Goal: Task Accomplishment & Management: Manage account settings

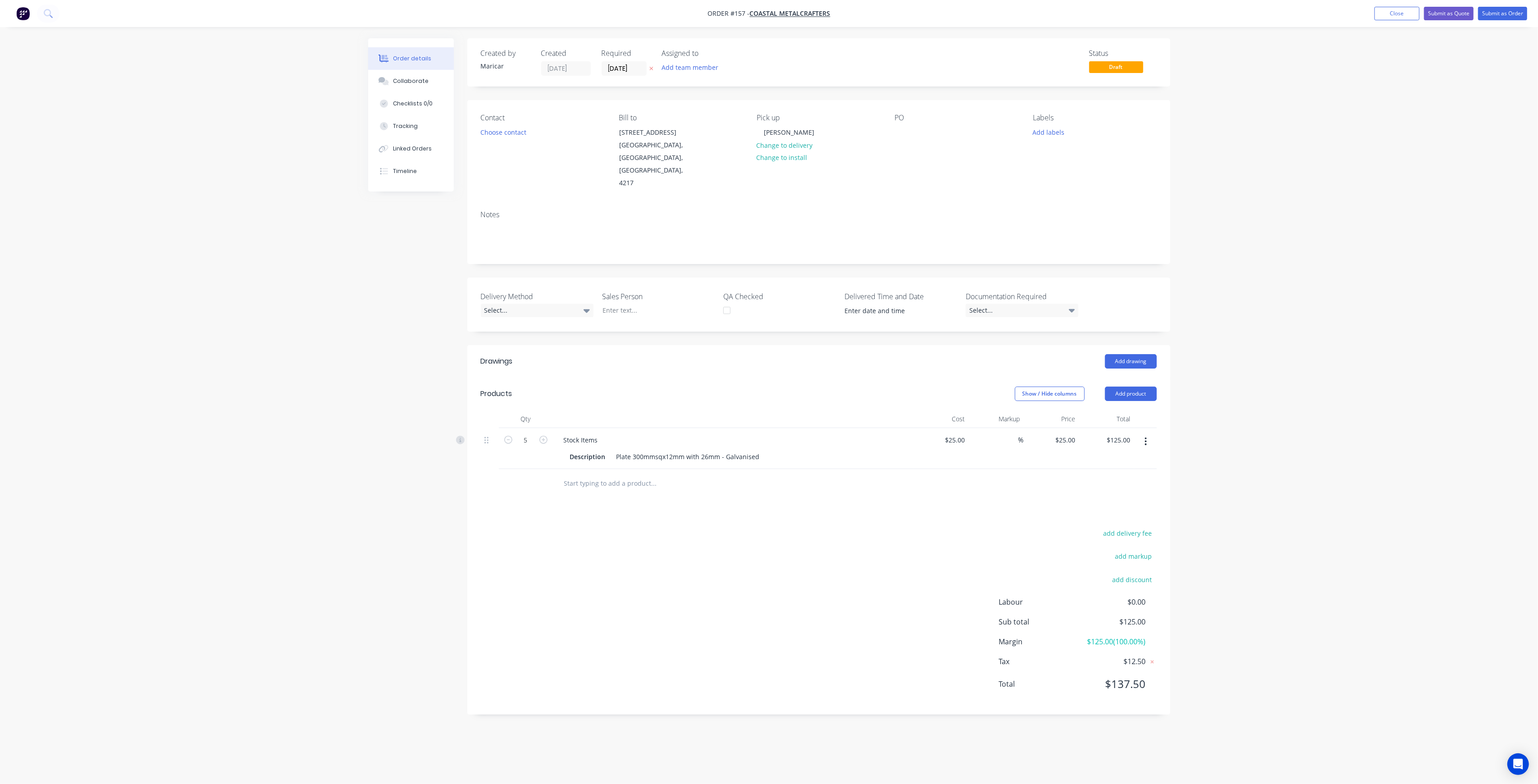
click at [17, 13] on img "button" at bounding box center [23, 13] width 14 height 14
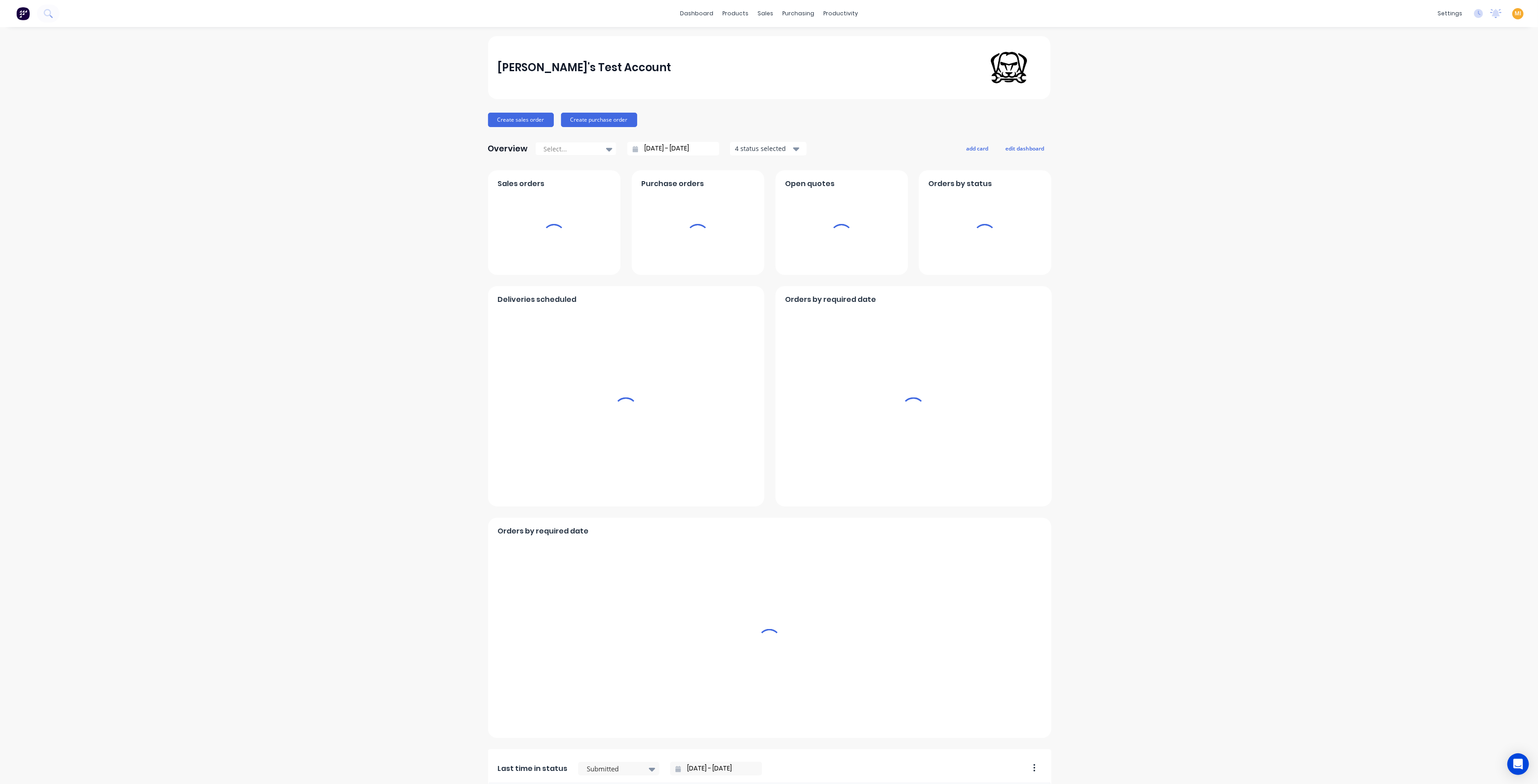
click at [1514, 13] on span "MI" at bounding box center [1517, 14] width 6 height 8
click at [1444, 114] on button "Sign out" at bounding box center [1461, 113] width 120 height 18
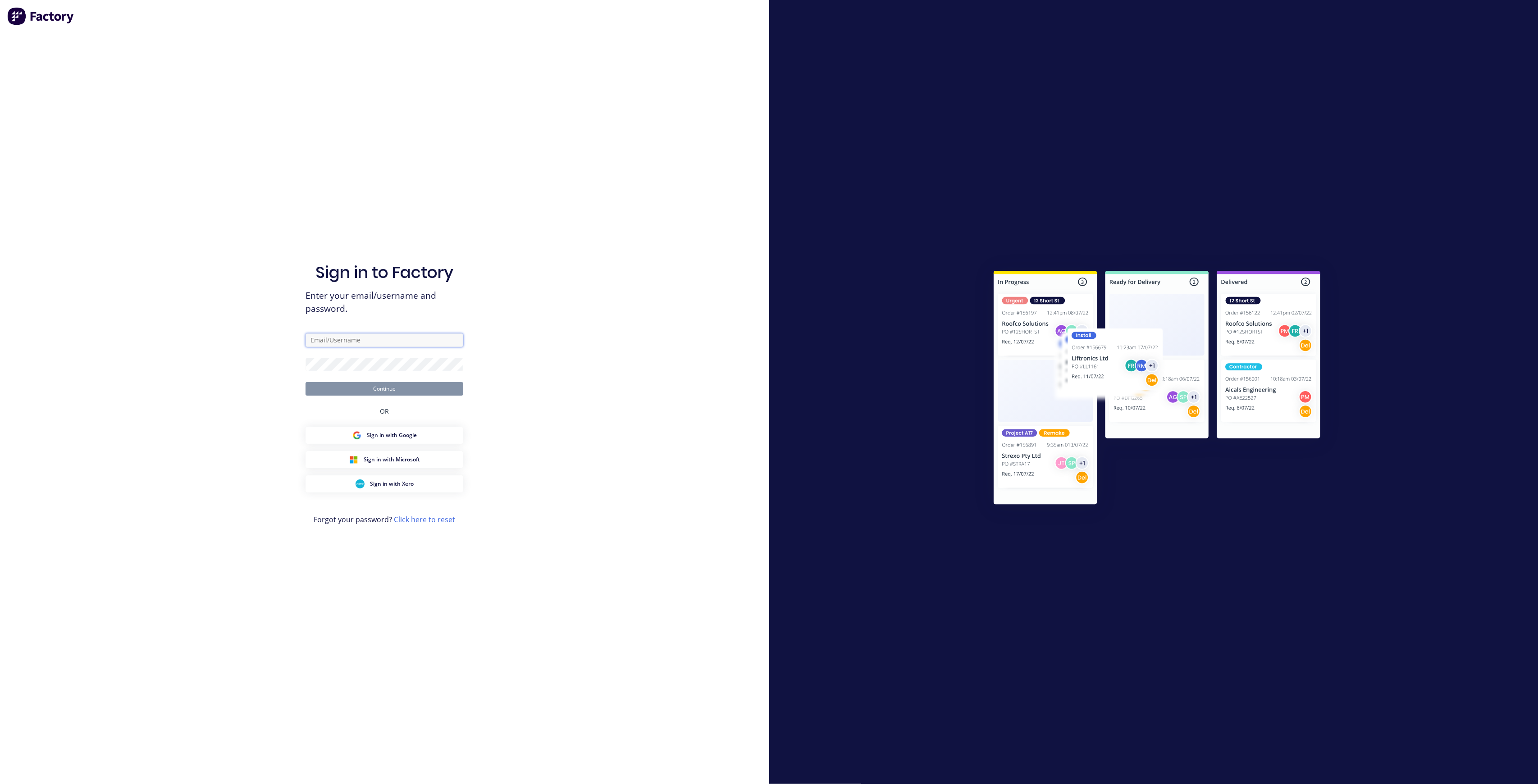
click at [357, 335] on input "text" at bounding box center [385, 340] width 158 height 14
click at [0, 783] on com-1password-button at bounding box center [0, 784] width 0 height 0
type input "[EMAIL_ADDRESS][DOMAIN_NAME]"
drag, startPoint x: 395, startPoint y: 331, endPoint x: 271, endPoint y: 334, distance: 124.0
click at [268, 334] on div "Sign in to Factory Enter your email/username and password. [EMAIL_ADDRESS][DOMA…" at bounding box center [385, 392] width 769 height 784
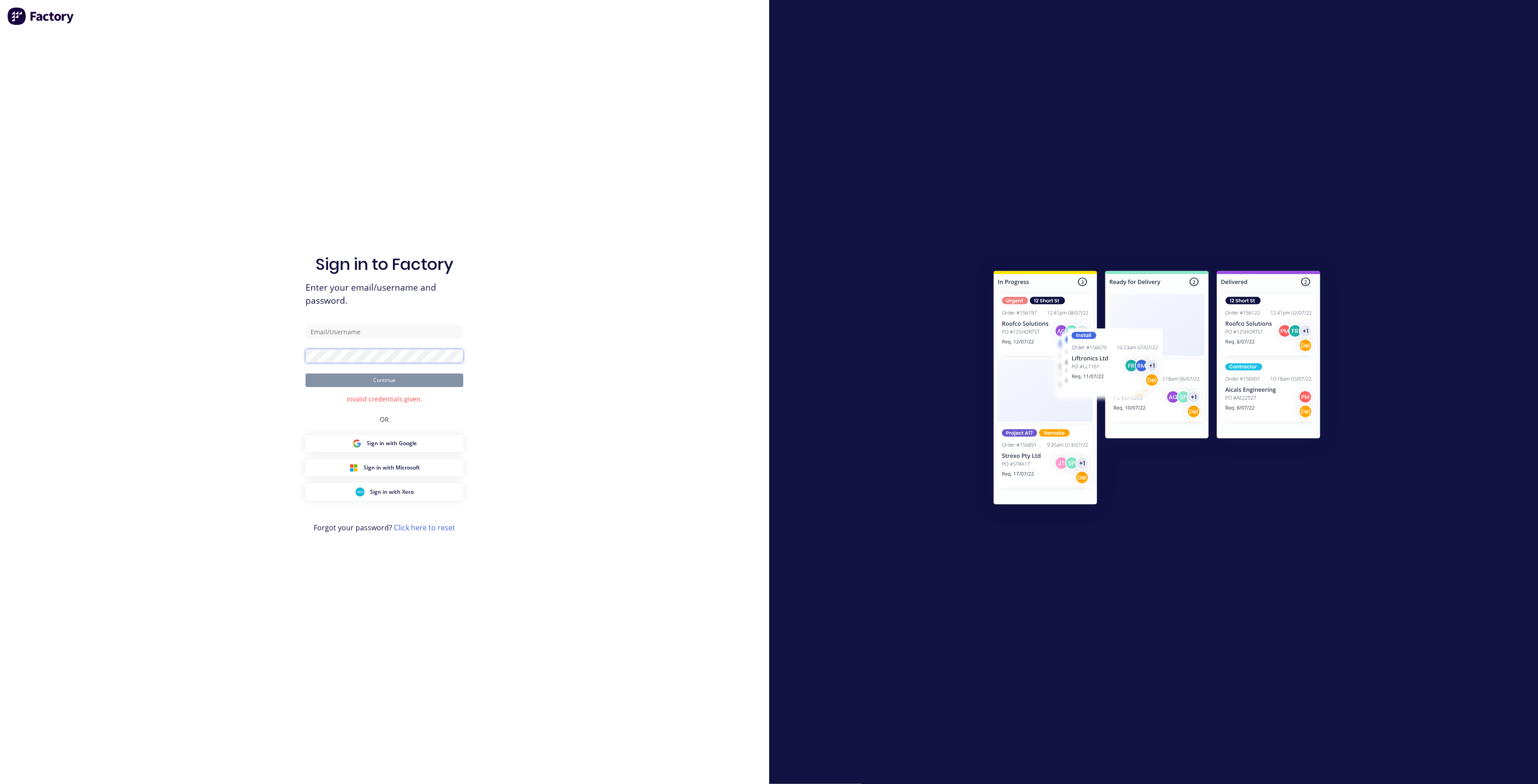
click at [244, 352] on div "Sign in to Factory Enter your email/username and password. Continue Invalid cre…" at bounding box center [385, 392] width 769 height 784
click at [271, 326] on div "Sign in to Factory Enter your email/username and password. Continue Invalid cre…" at bounding box center [385, 392] width 769 height 784
click at [350, 327] on input "text" at bounding box center [385, 332] width 158 height 14
type input "[EMAIL_ADDRESS][DOMAIN_NAME]"
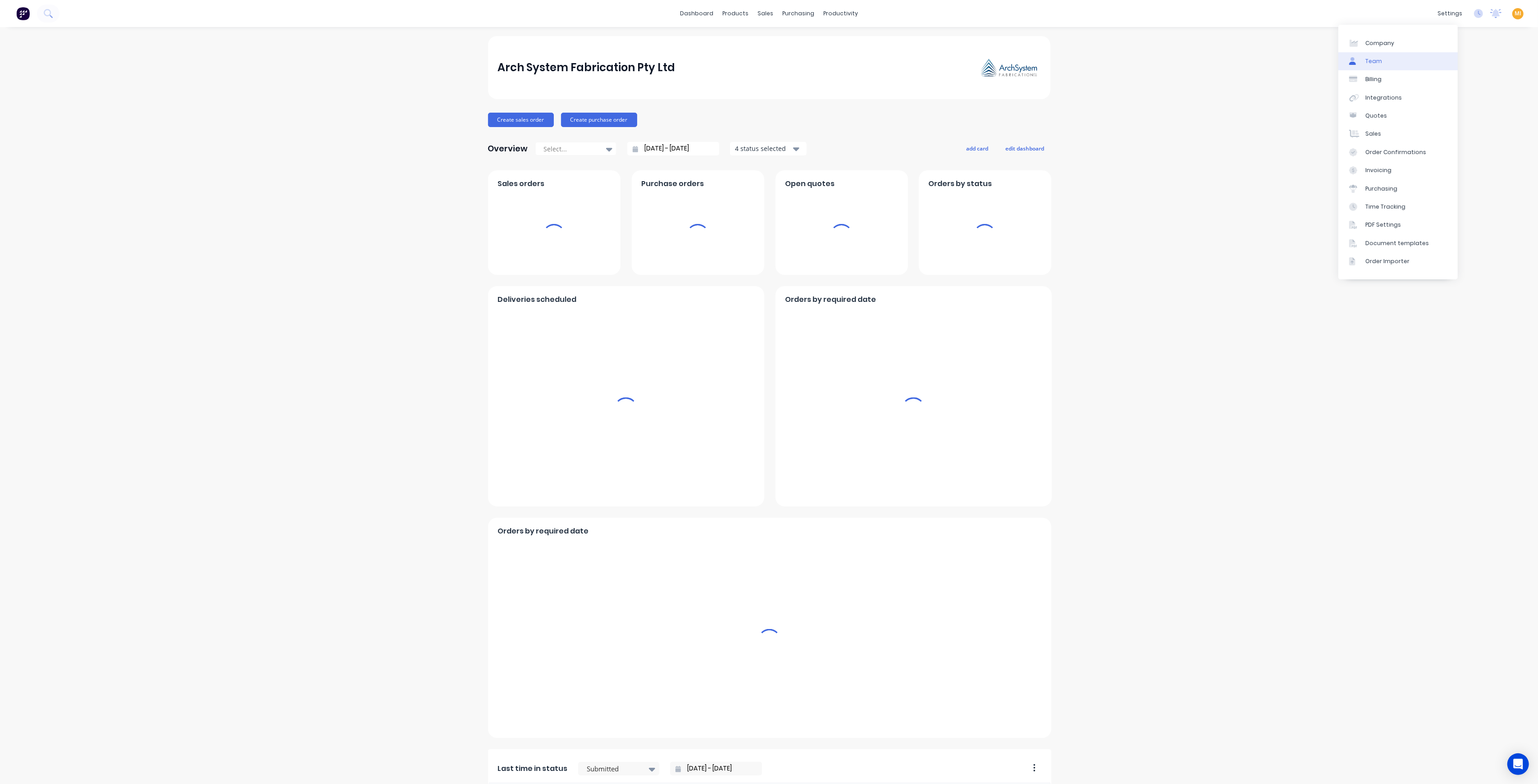
click at [1412, 56] on link "Team" at bounding box center [1398, 61] width 120 height 18
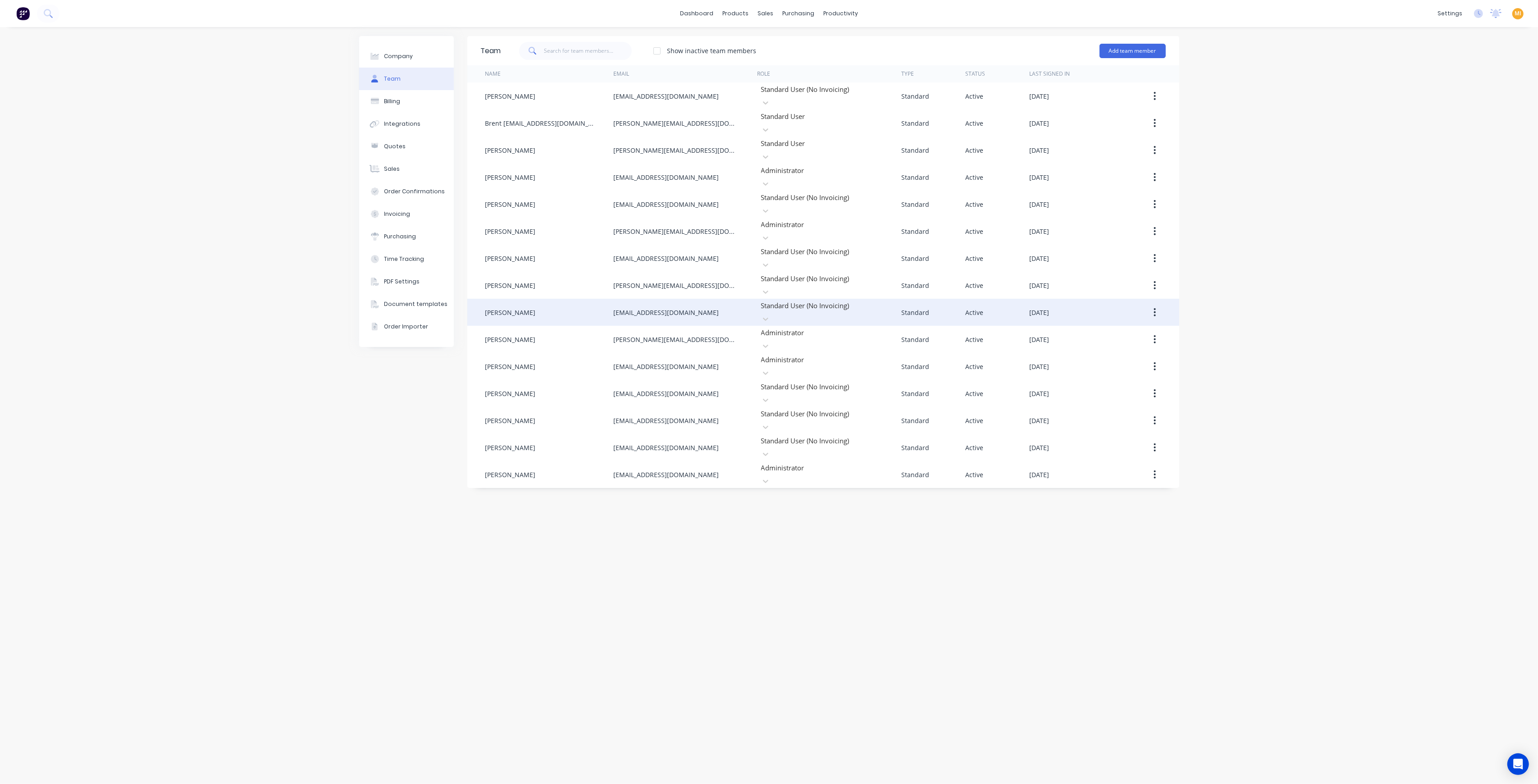
drag, startPoint x: 720, startPoint y: 270, endPoint x: 591, endPoint y: 274, distance: 129.1
click at [591, 299] on div "[PERSON_NAME] [PERSON_NAME][EMAIL_ADDRESS][DOMAIN_NAME] Standard User (No Invoi…" at bounding box center [823, 312] width 712 height 27
copy div "[EMAIL_ADDRESS][DOMAIN_NAME]"
click at [1448, 13] on div "settings" at bounding box center [1449, 13] width 34 height 14
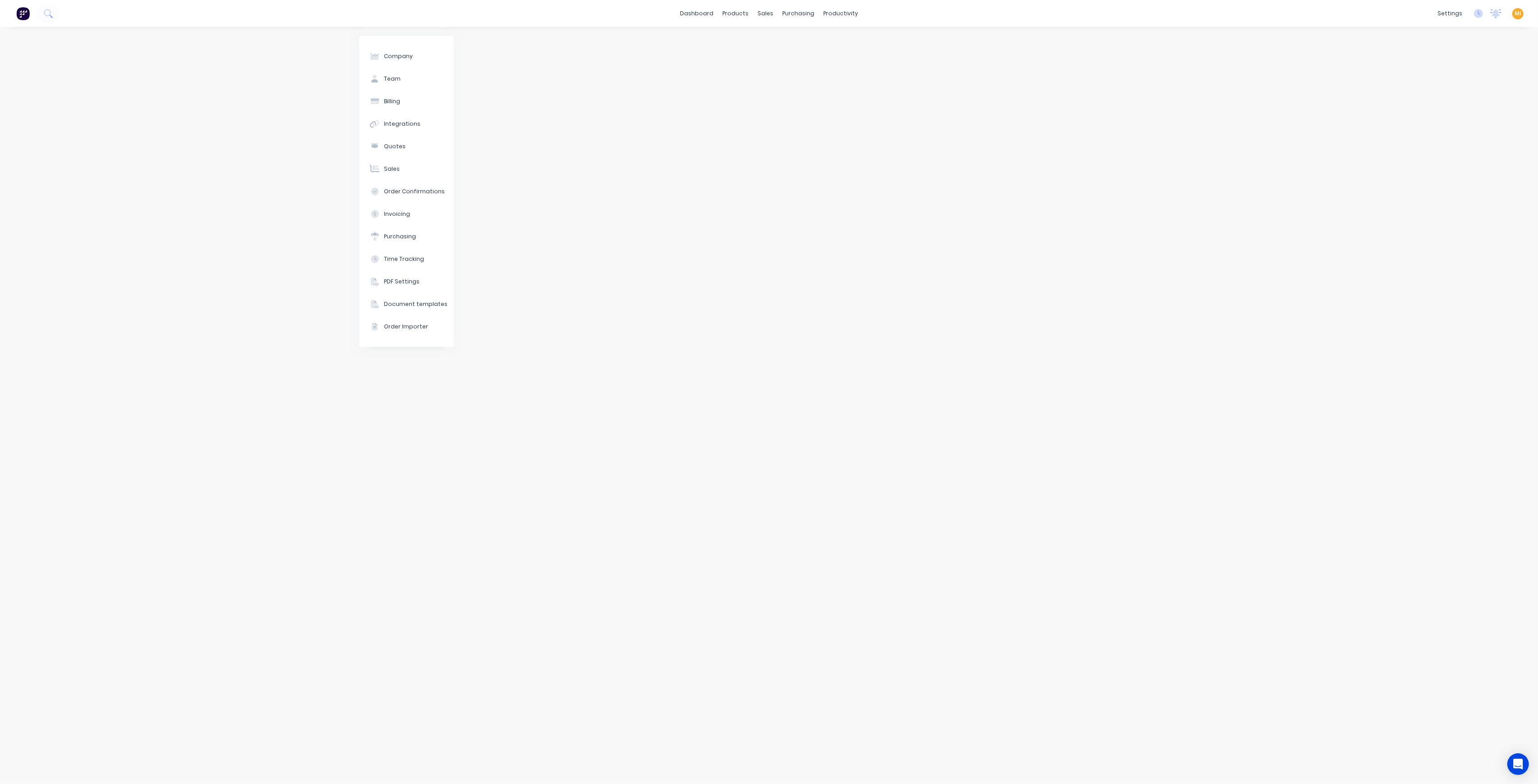
click at [1519, 13] on span "MI" at bounding box center [1517, 14] width 6 height 8
click at [1444, 95] on div "Profile" at bounding box center [1438, 95] width 18 height 8
click at [18, 13] on img at bounding box center [23, 13] width 14 height 14
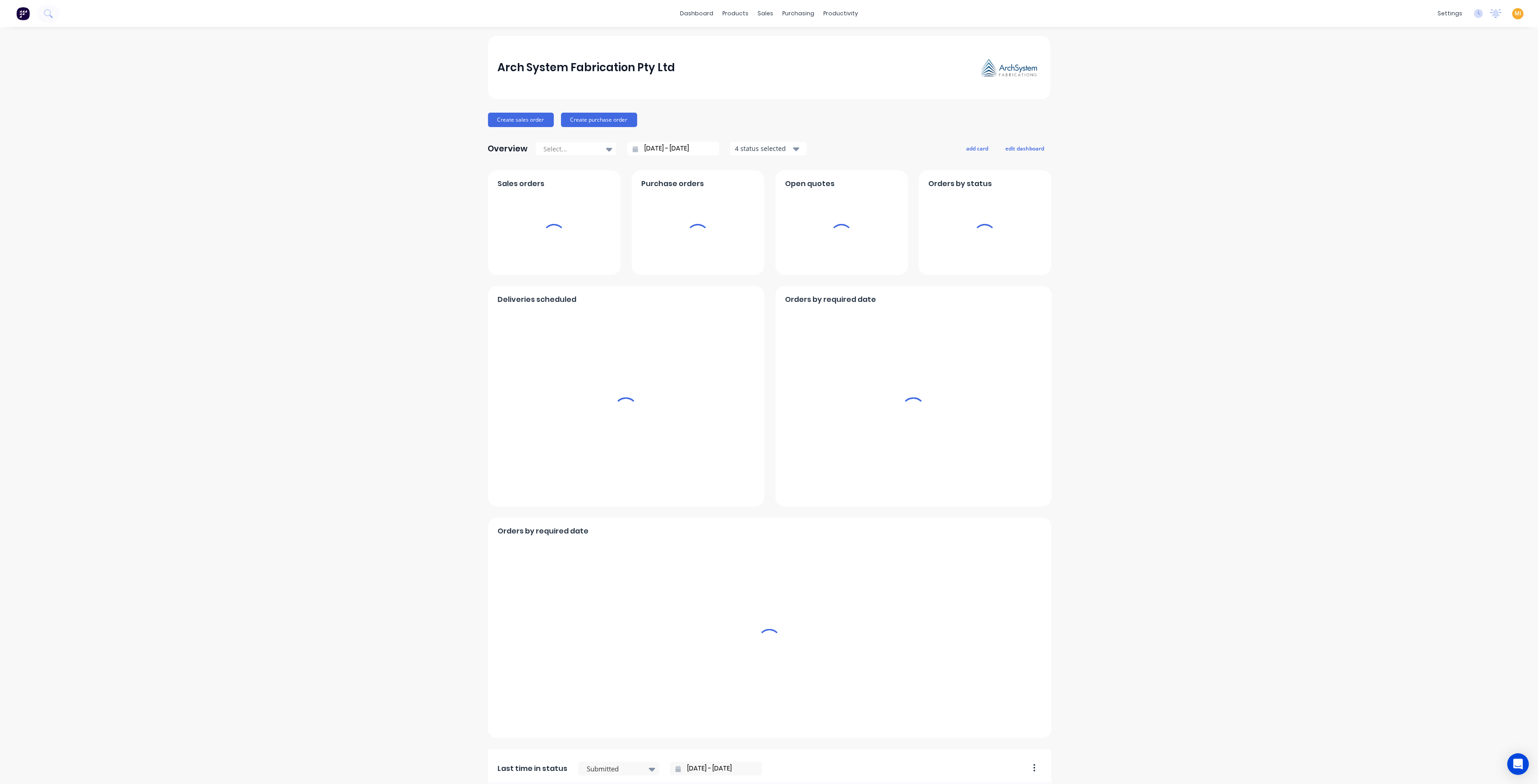
click at [1514, 13] on span "MI" at bounding box center [1517, 14] width 6 height 8
click at [1429, 116] on div "Sign out" at bounding box center [1441, 113] width 25 height 8
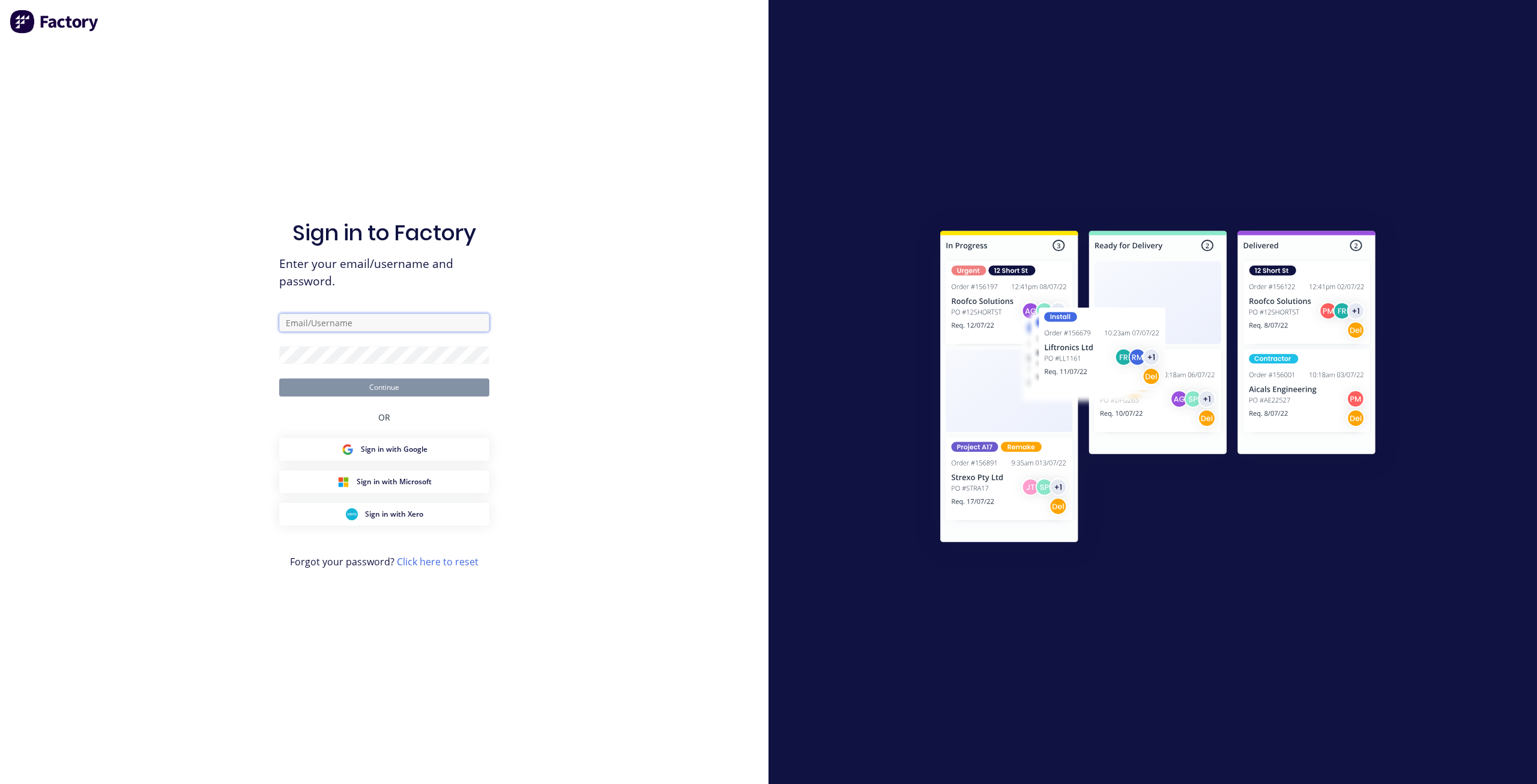
drag, startPoint x: 388, startPoint y: 318, endPoint x: 382, endPoint y: 323, distance: 7.8
click at [388, 319] on input "text" at bounding box center [384, 322] width 210 height 18
type input "[EMAIL_ADDRESS][DOMAIN_NAME]"
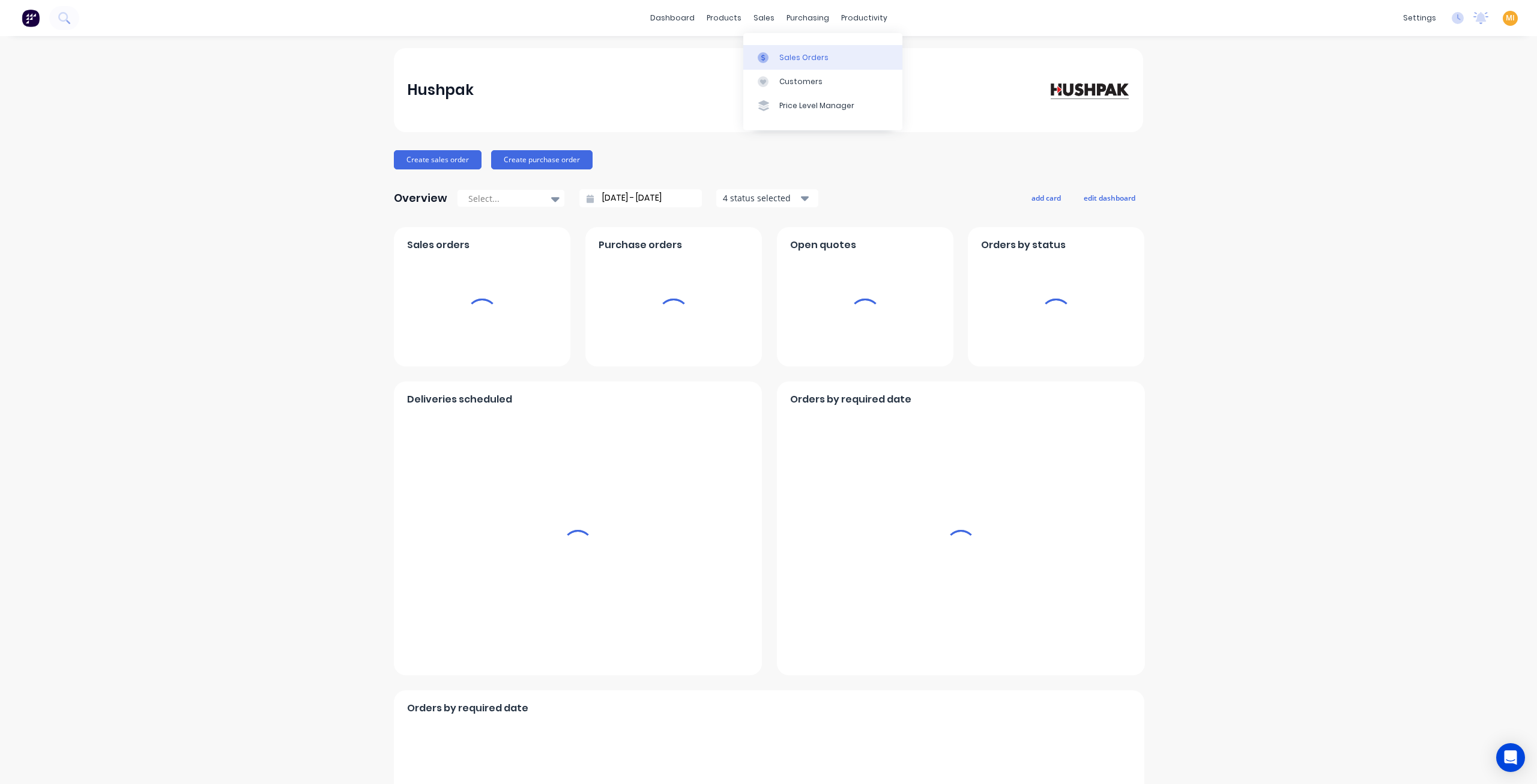
click at [786, 60] on div "Sales Orders" at bounding box center [804, 58] width 49 height 11
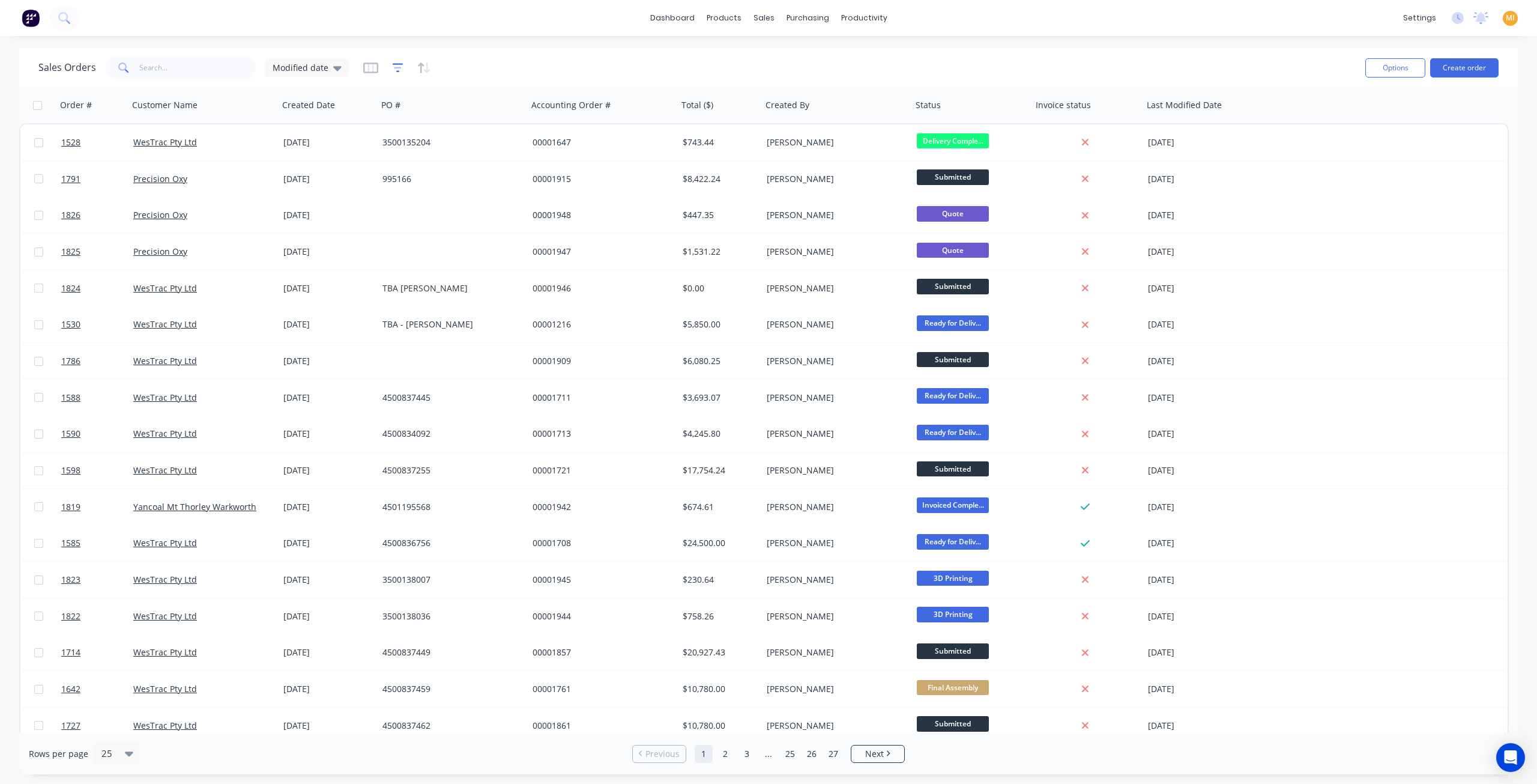
click at [394, 68] on icon "button" at bounding box center [397, 67] width 8 height 2
click at [314, 68] on span "Modified date" at bounding box center [300, 67] width 56 height 13
drag, startPoint x: 292, startPoint y: 171, endPoint x: 370, endPoint y: 87, distance: 114.6
click at [292, 172] on button "None" at bounding box center [337, 170] width 137 height 14
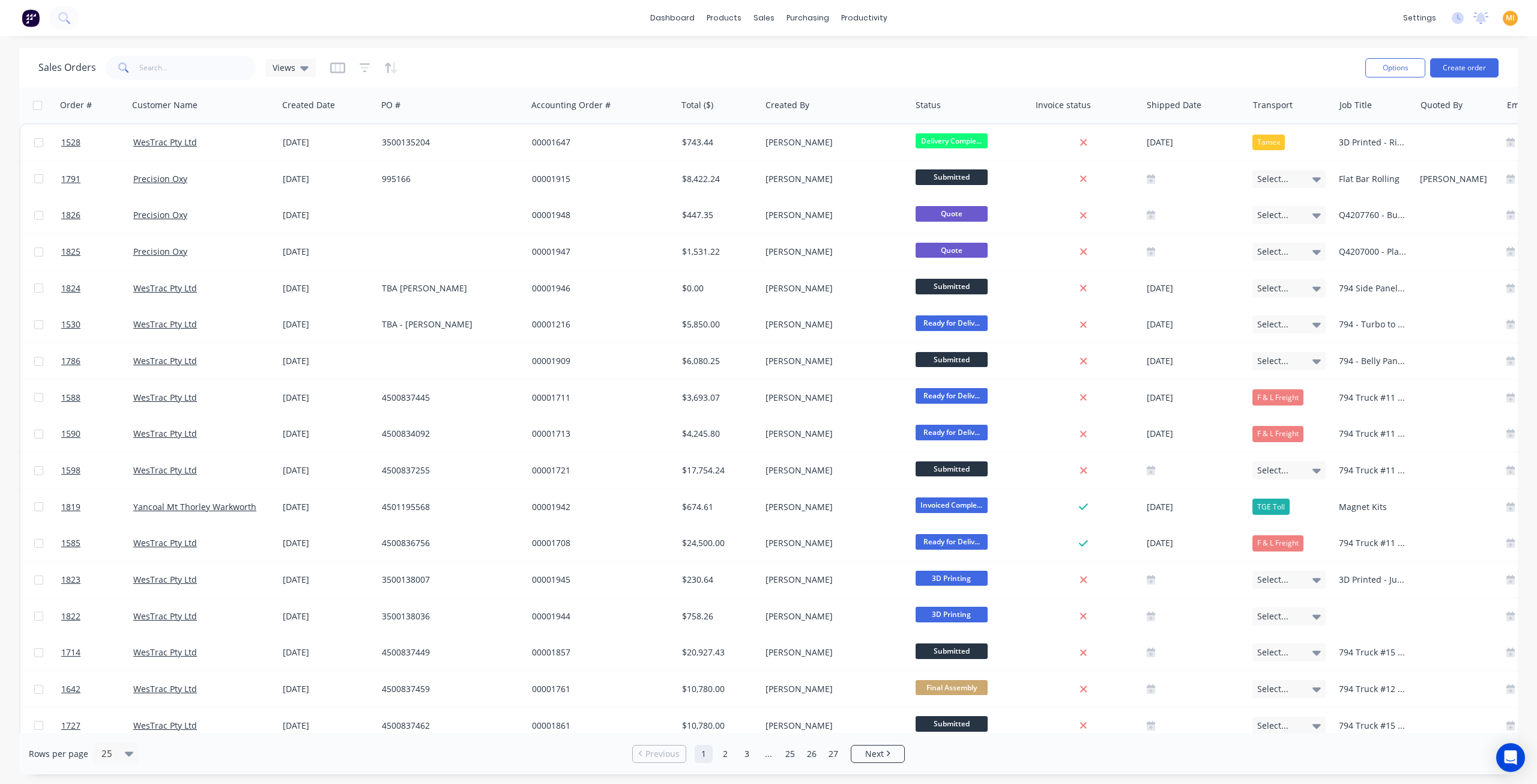
click at [356, 68] on div at bounding box center [364, 68] width 68 height 19
click at [357, 68] on div at bounding box center [364, 68] width 68 height 19
click at [359, 68] on icon "button" at bounding box center [364, 68] width 11 height 12
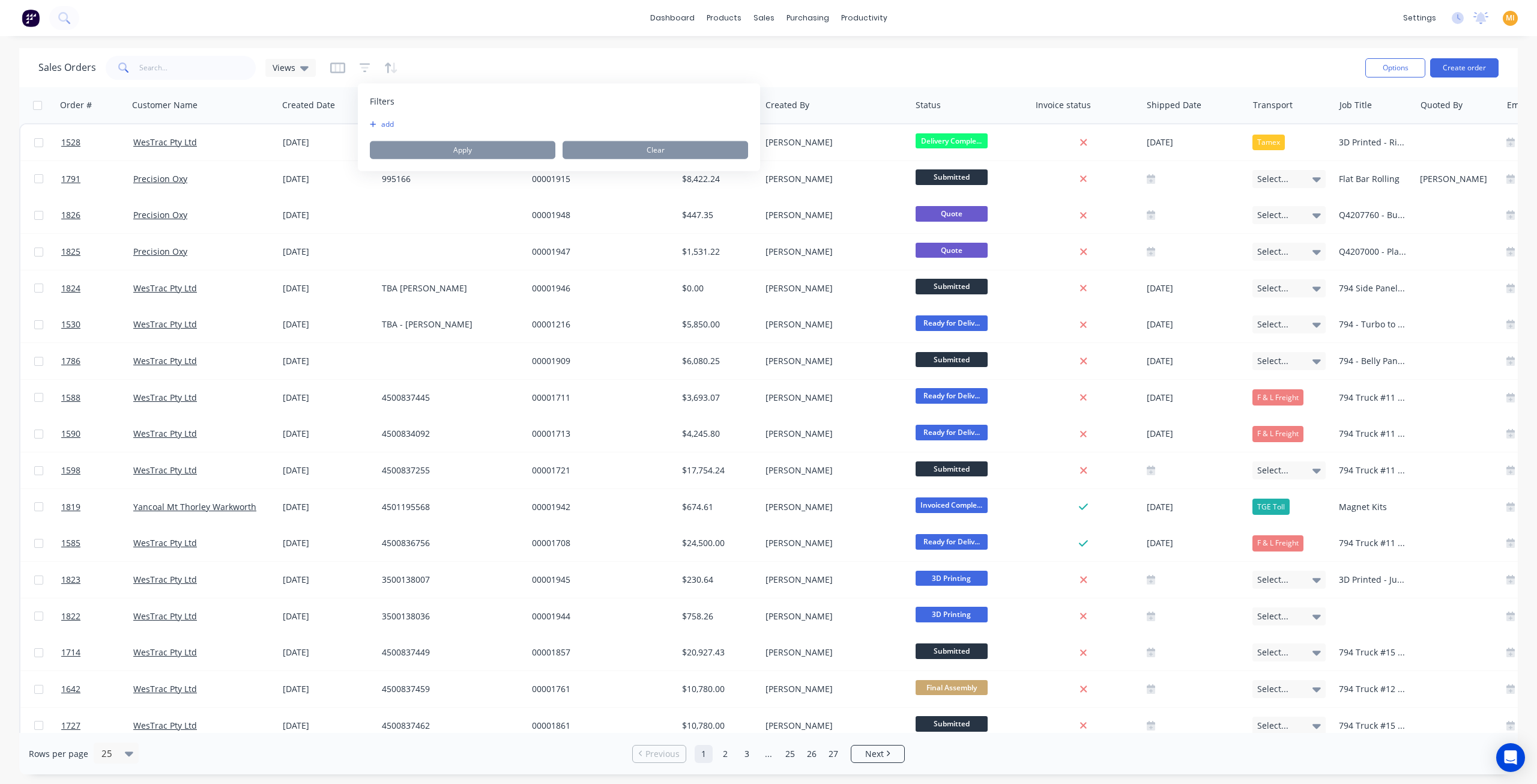
click at [377, 124] on button "add" at bounding box center [384, 124] width 30 height 9
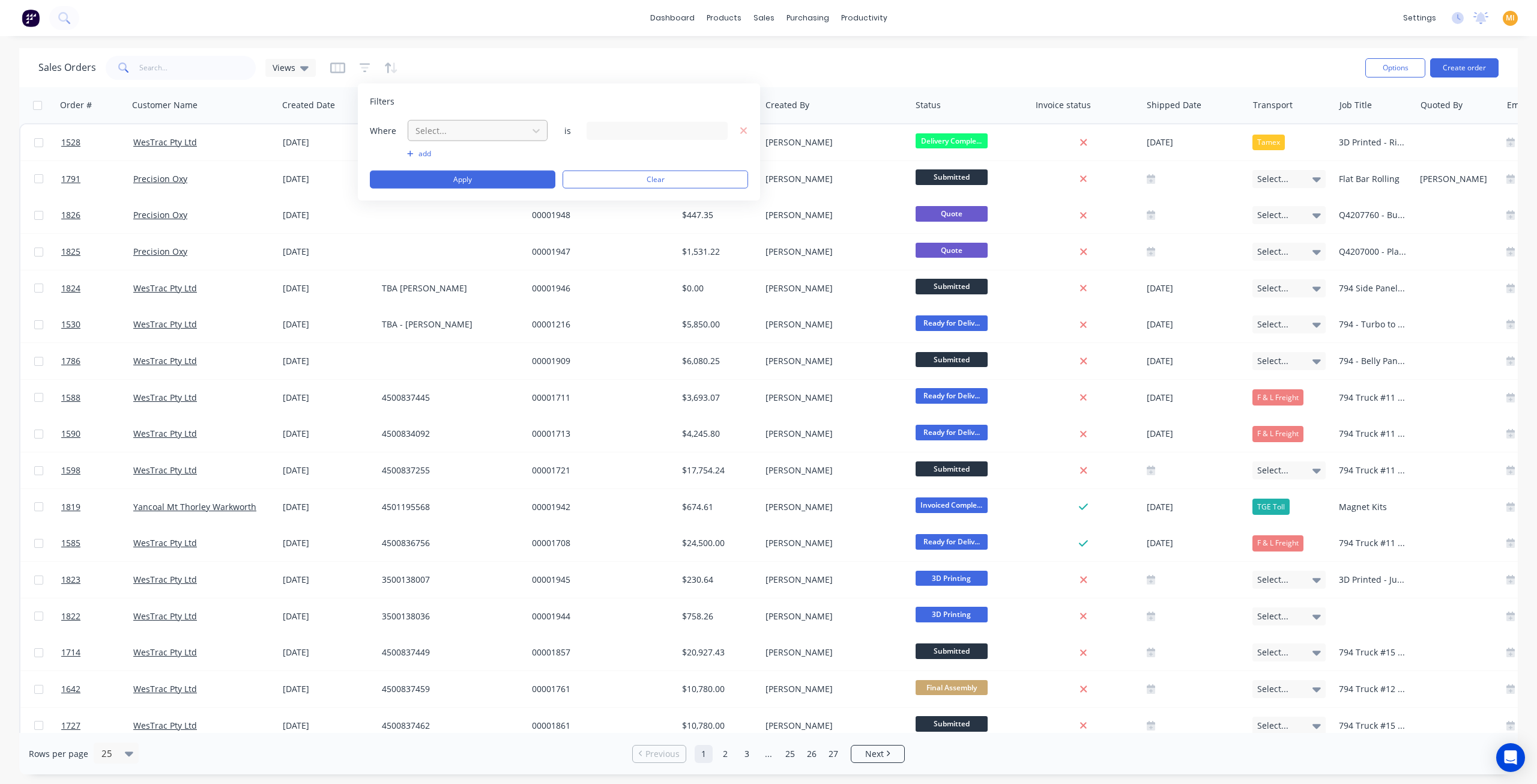
drag, startPoint x: 422, startPoint y: 126, endPoint x: 427, endPoint y: 134, distance: 9.4
click at [423, 127] on div at bounding box center [468, 130] width 108 height 15
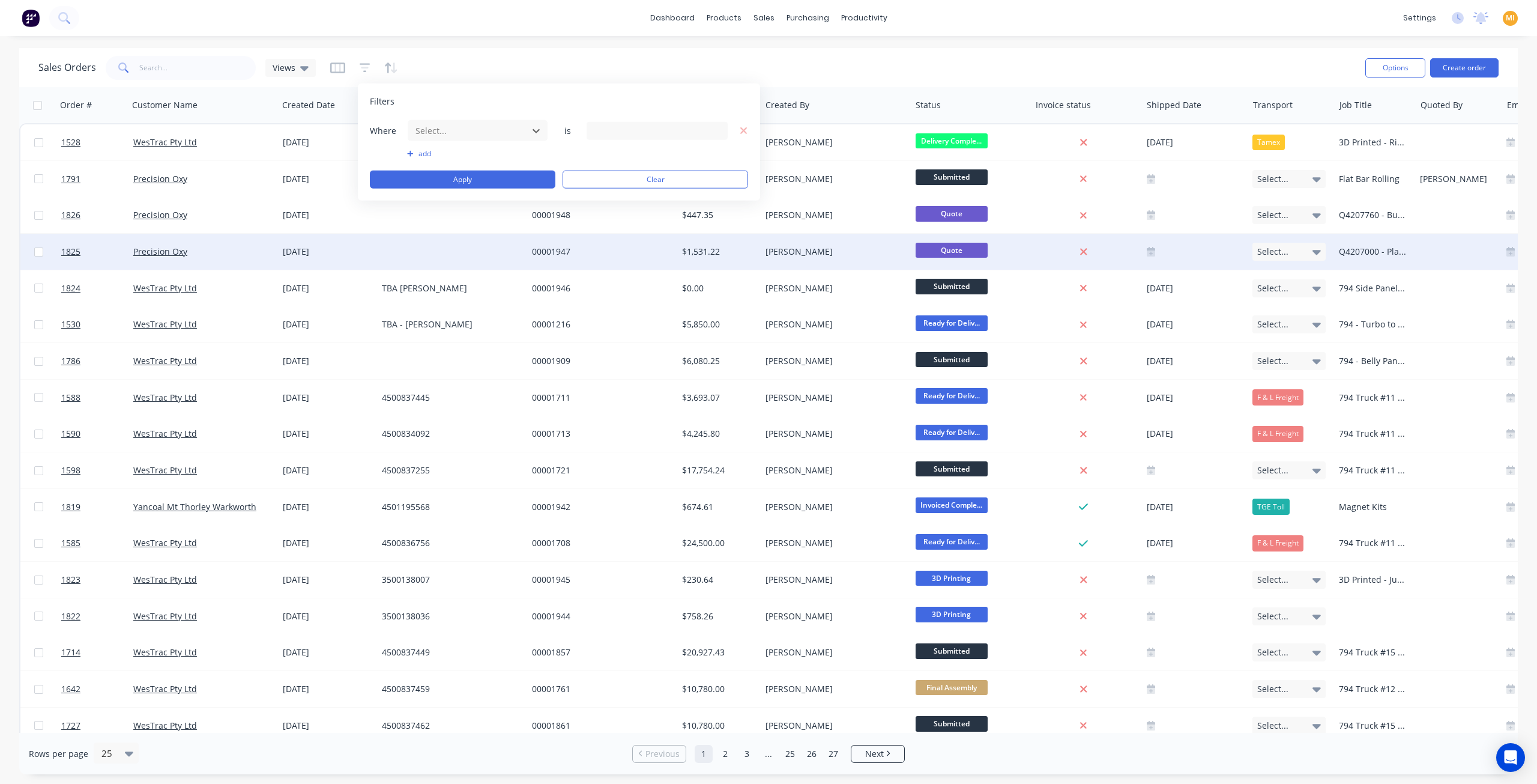
drag, startPoint x: 463, startPoint y: 281, endPoint x: 518, endPoint y: 237, distance: 70.4
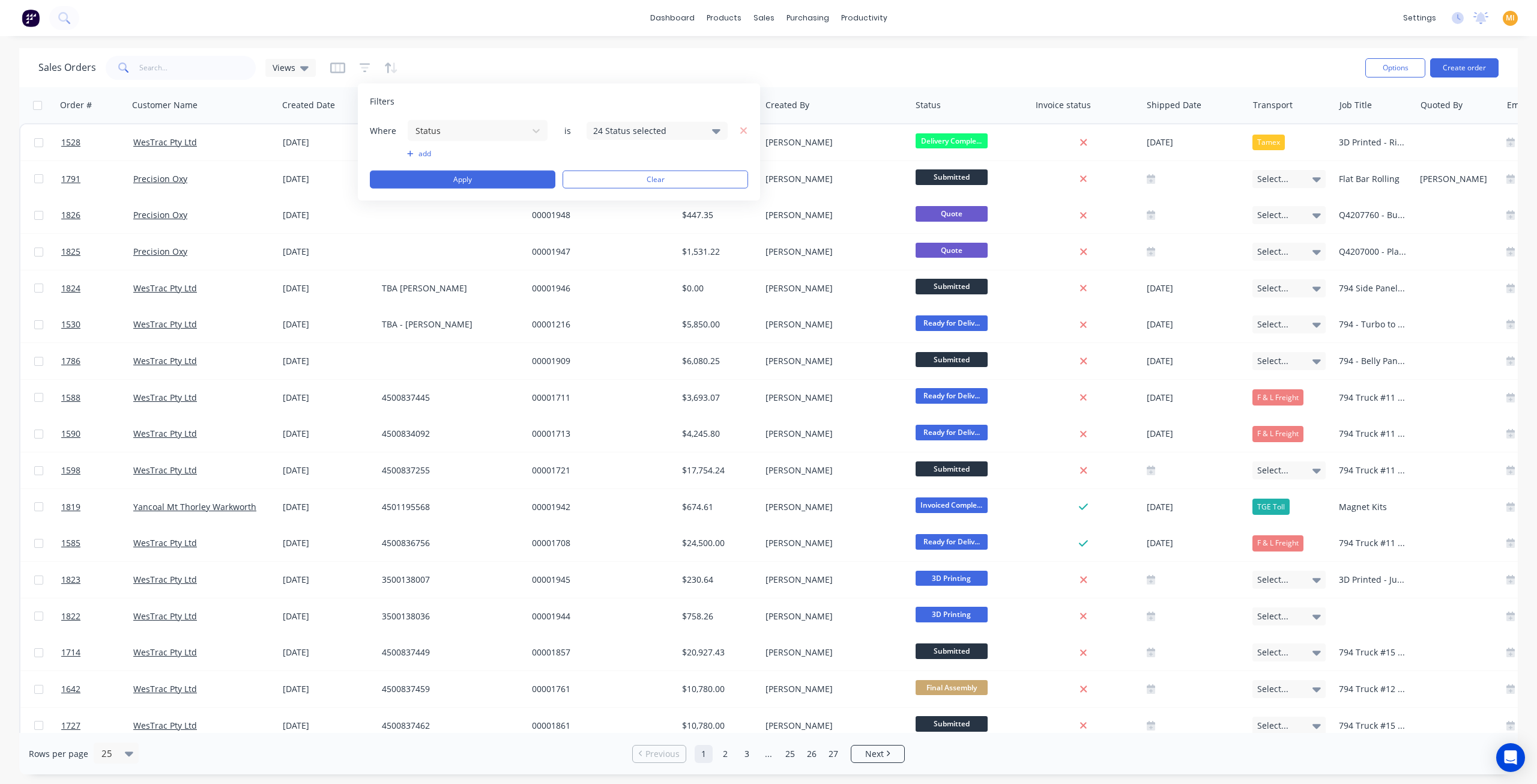
click at [620, 134] on div "24 Status selected" at bounding box center [648, 130] width 109 height 13
click at [603, 193] on div at bounding box center [607, 196] width 24 height 24
click at [604, 193] on div at bounding box center [607, 196] width 24 height 24
click at [640, 239] on div "Draft" at bounding box center [694, 244] width 144 height 13
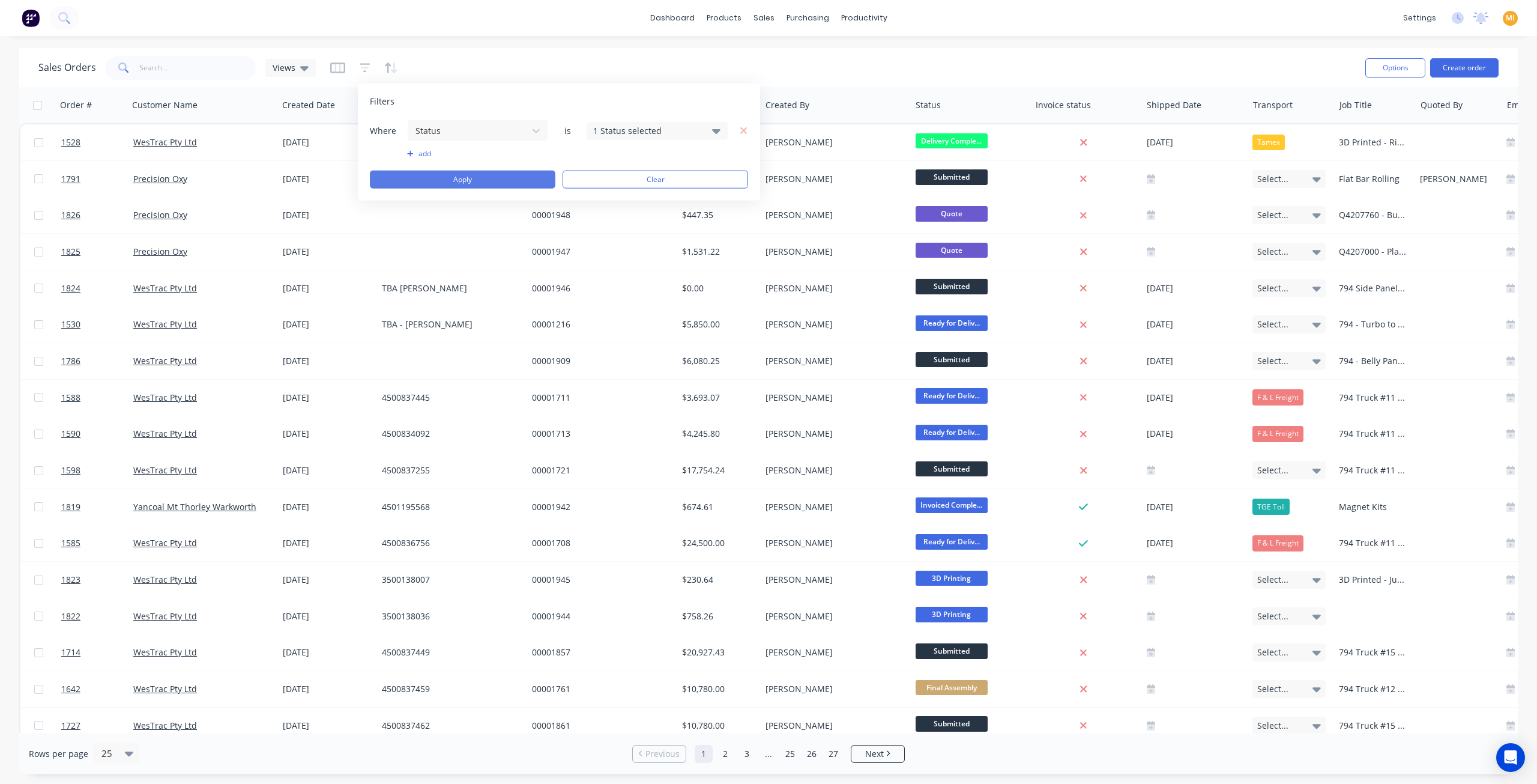
click at [493, 176] on button "Apply" at bounding box center [462, 179] width 185 height 18
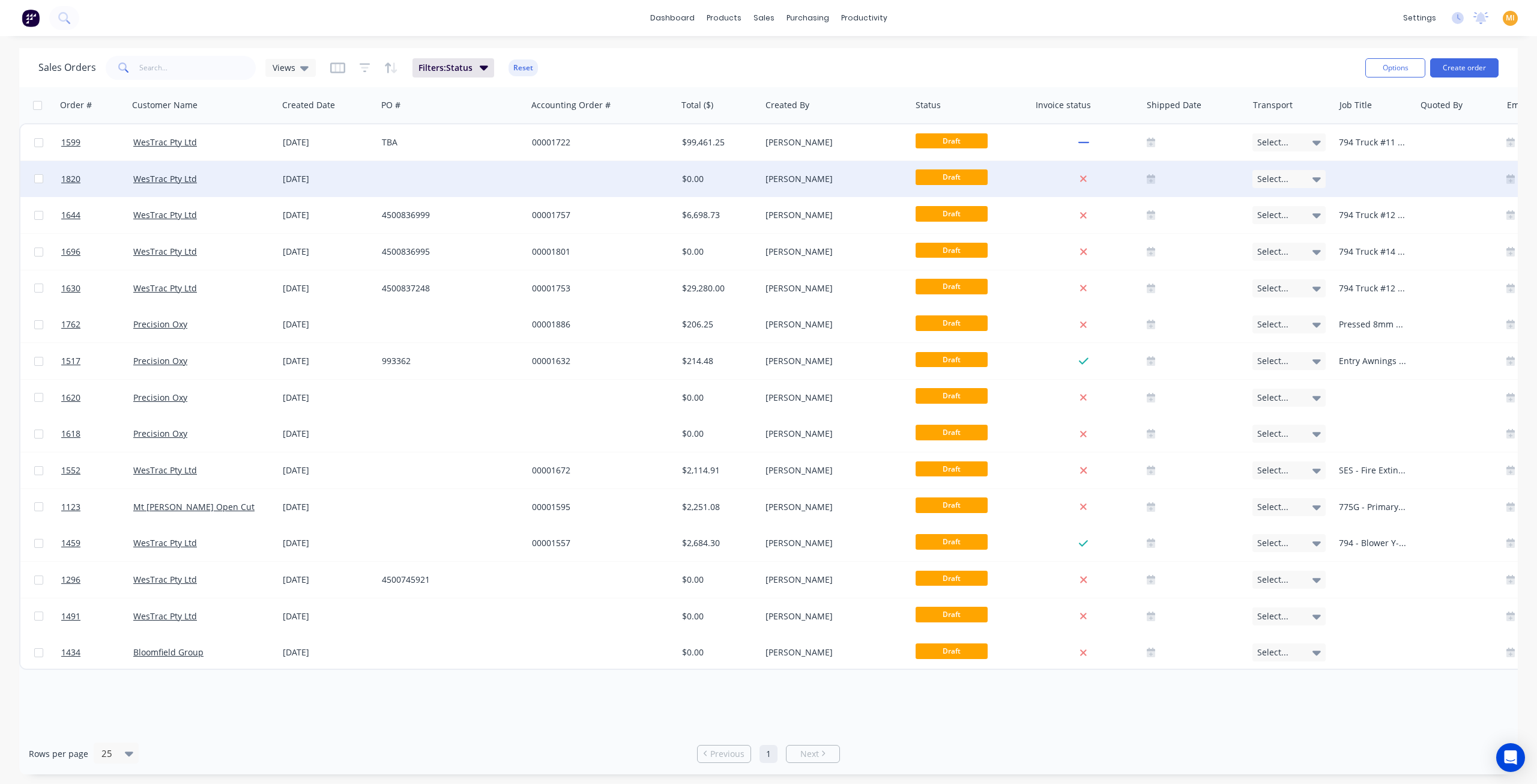
click at [362, 184] on div "[DATE]" at bounding box center [327, 179] width 90 height 12
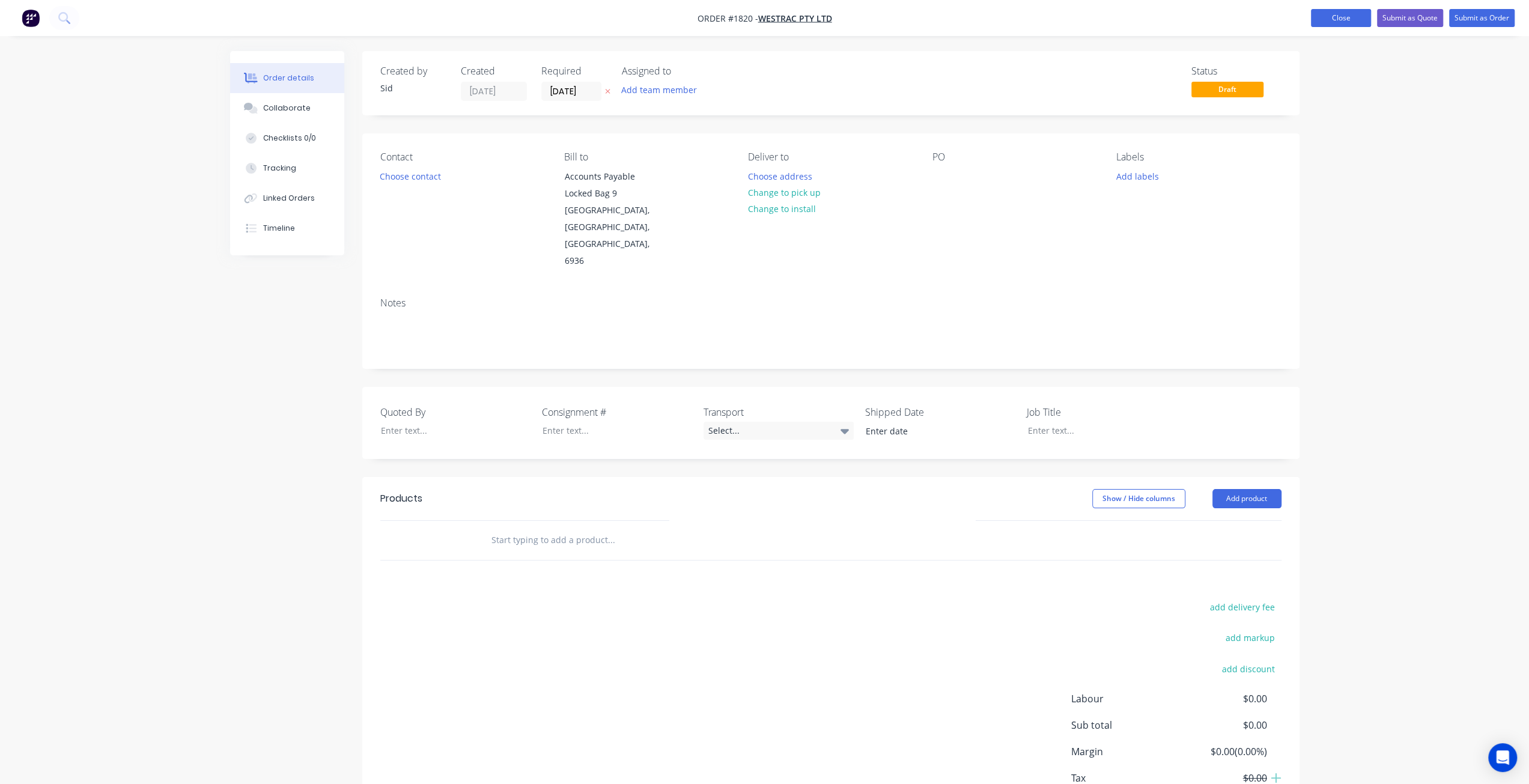
click at [1347, 21] on button "Close" at bounding box center [1341, 17] width 60 height 18
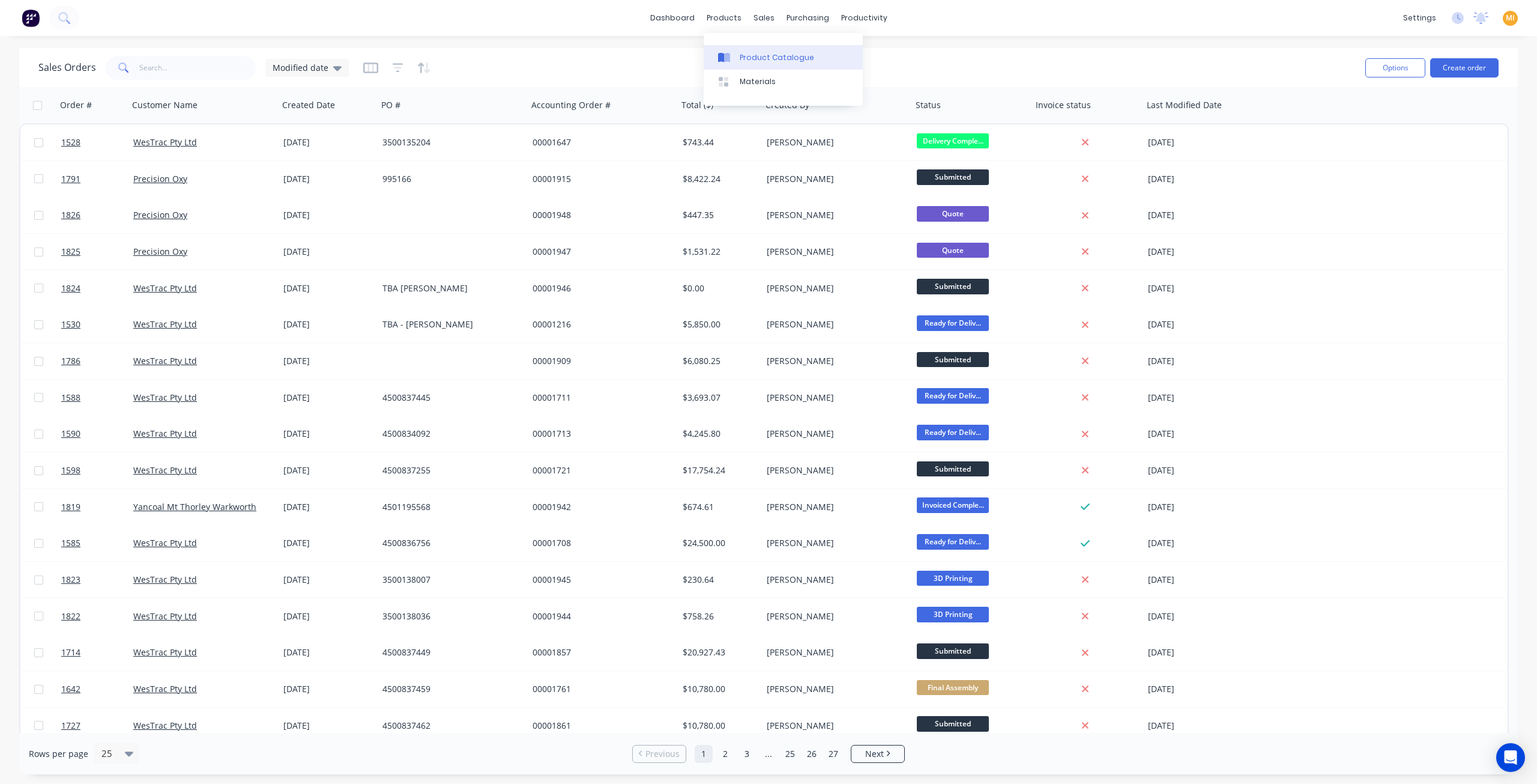
click at [748, 50] on link "Product Catalogue" at bounding box center [783, 57] width 159 height 24
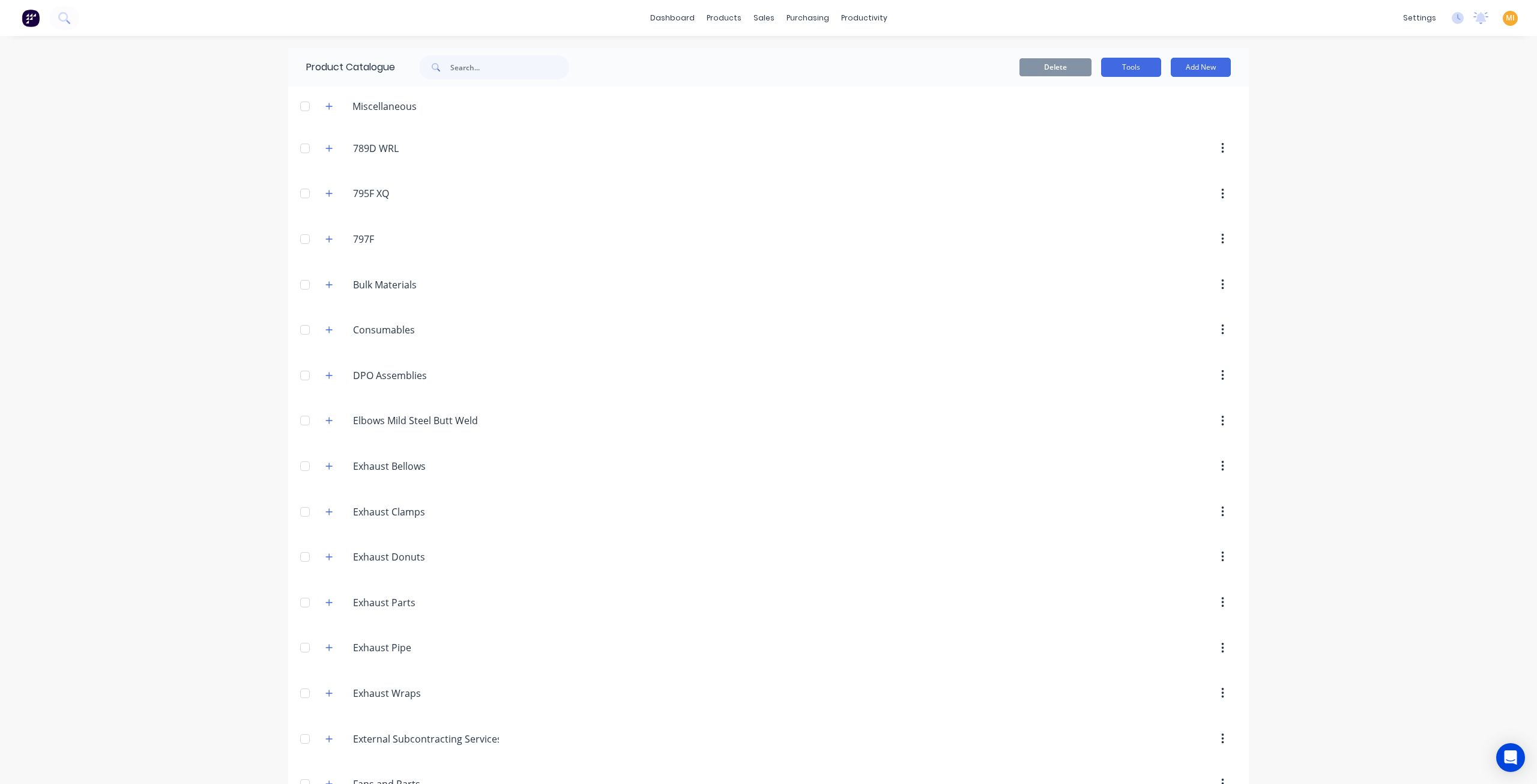
click at [1101, 68] on button "Tools" at bounding box center [1131, 67] width 60 height 19
click at [1098, 121] on div "Stocktake" at bounding box center [1104, 122] width 92 height 17
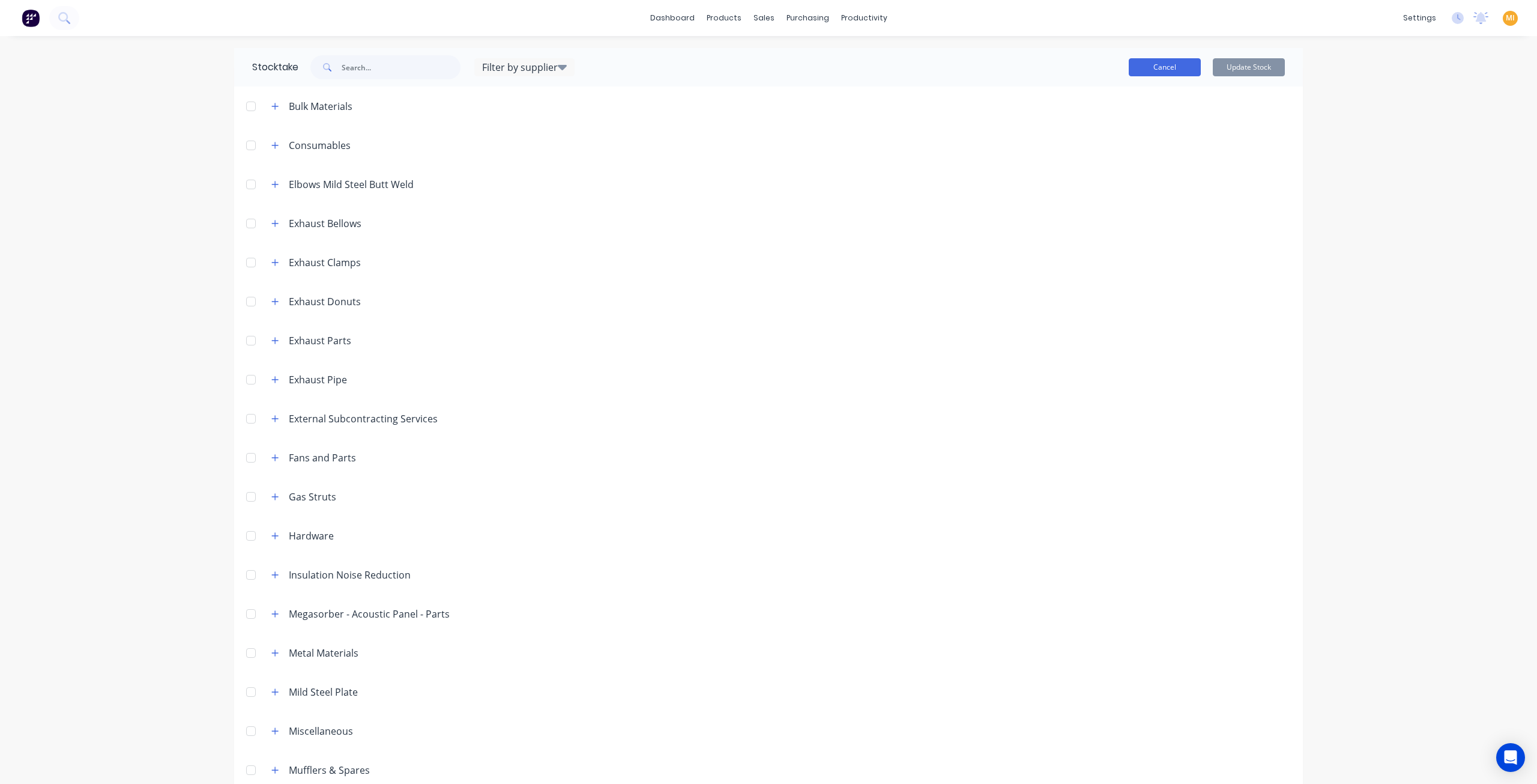
click at [1188, 68] on button "Cancel" at bounding box center [1165, 67] width 72 height 18
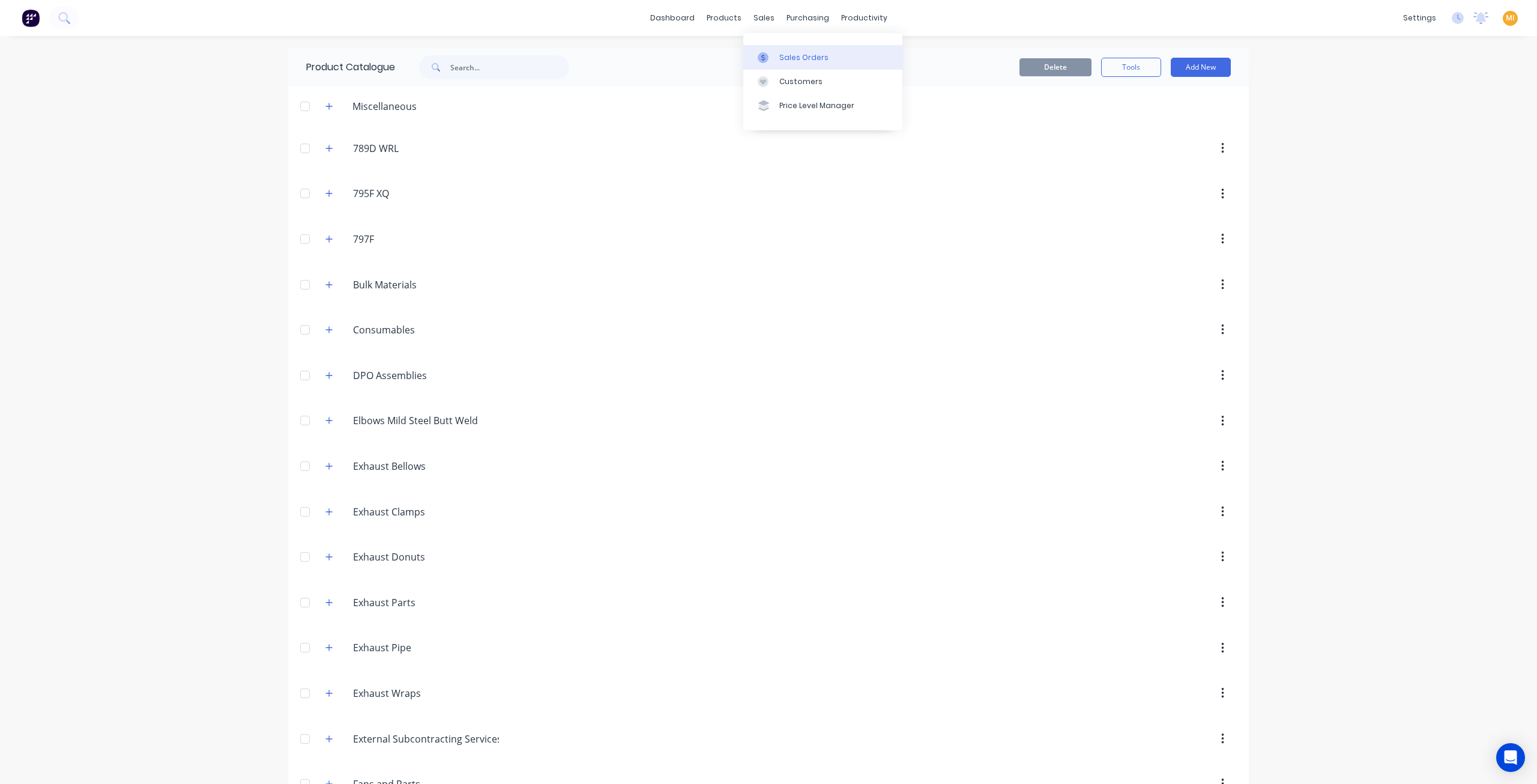
click at [800, 66] on link "Sales Orders" at bounding box center [823, 57] width 159 height 24
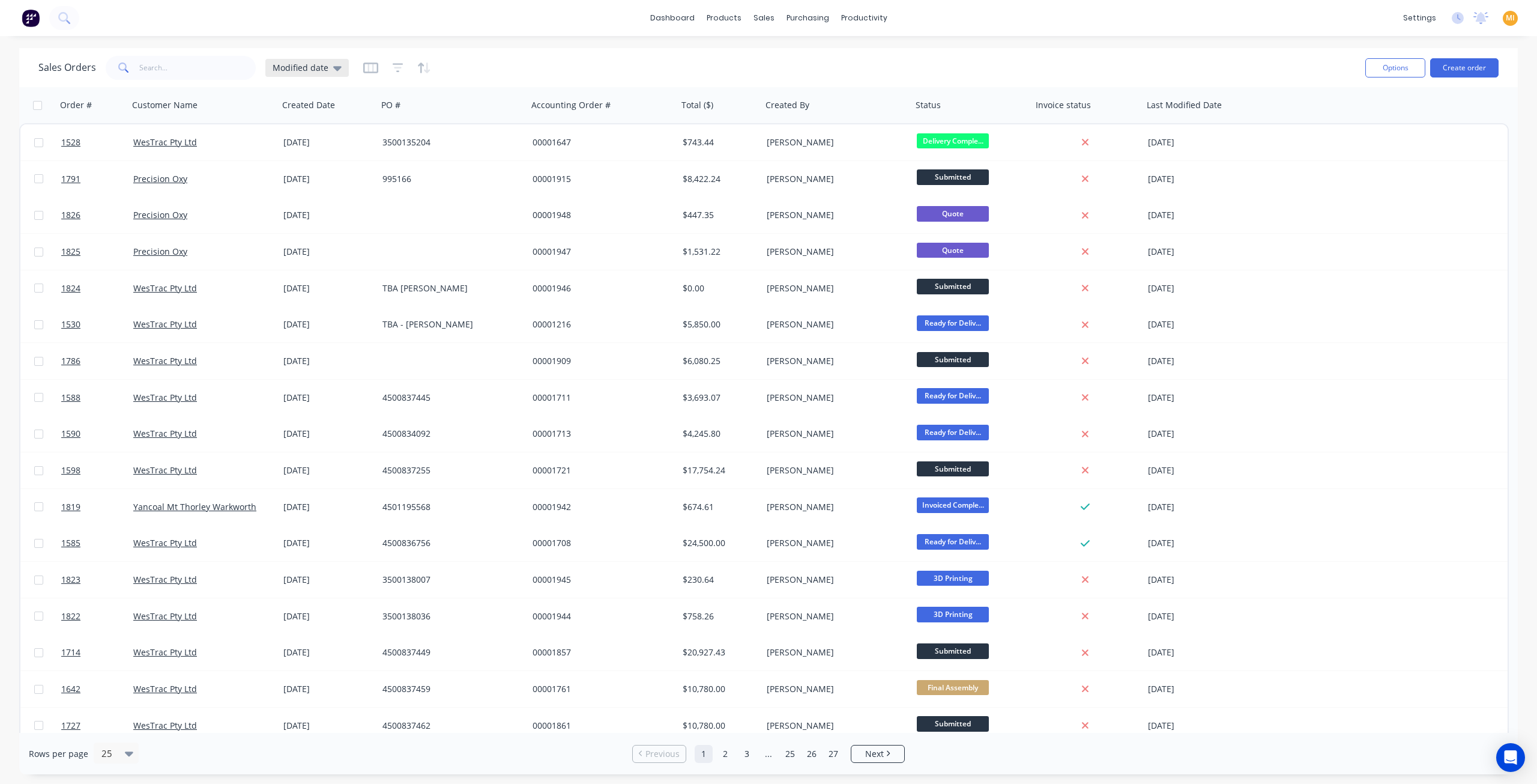
click at [308, 74] on div "Modified date" at bounding box center [307, 67] width 84 height 18
drag, startPoint x: 293, startPoint y: 173, endPoint x: 350, endPoint y: 102, distance: 91.0
click at [292, 173] on button "None" at bounding box center [337, 170] width 137 height 14
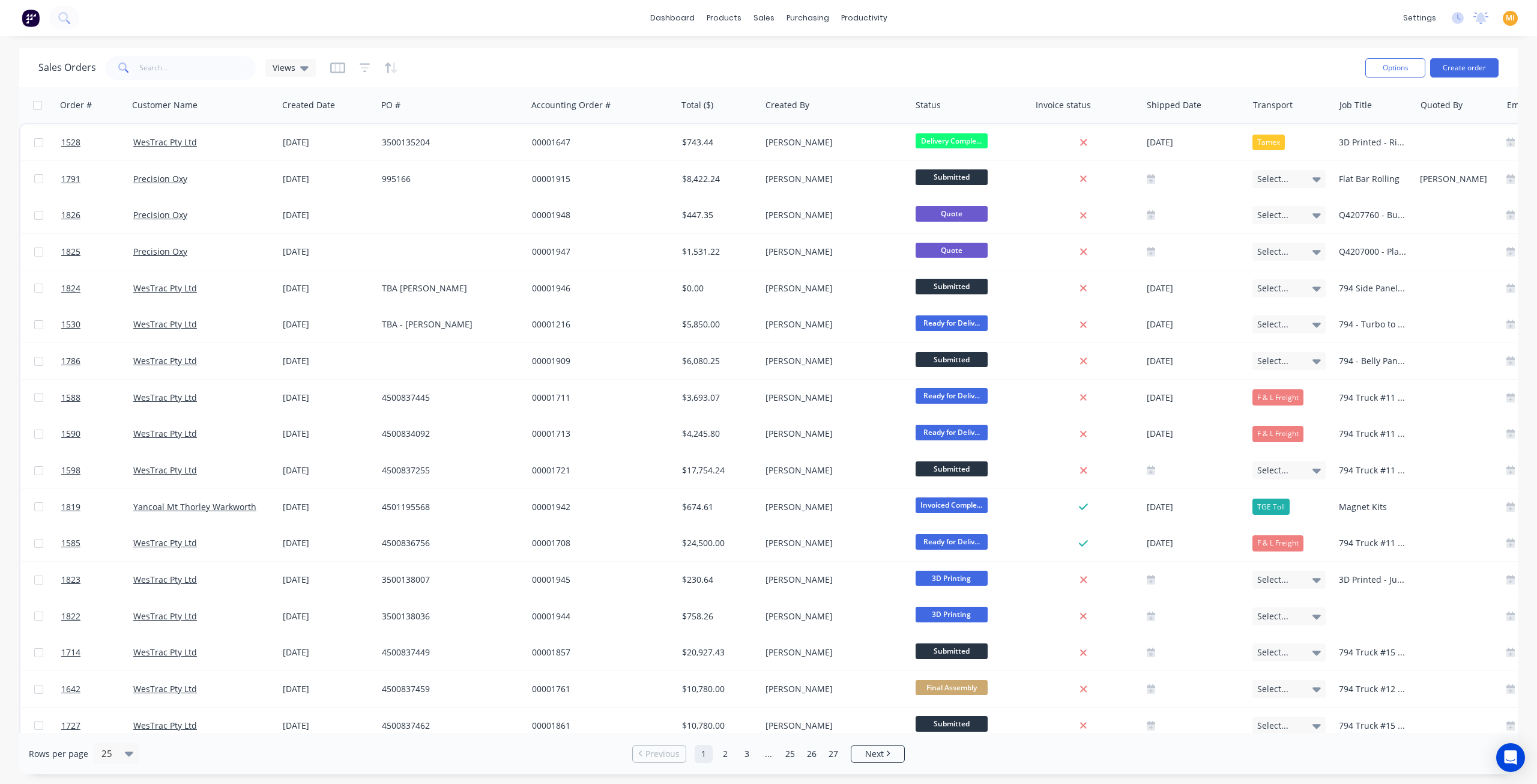
click at [372, 71] on div at bounding box center [364, 68] width 68 height 19
click at [359, 65] on icon "button" at bounding box center [364, 68] width 11 height 12
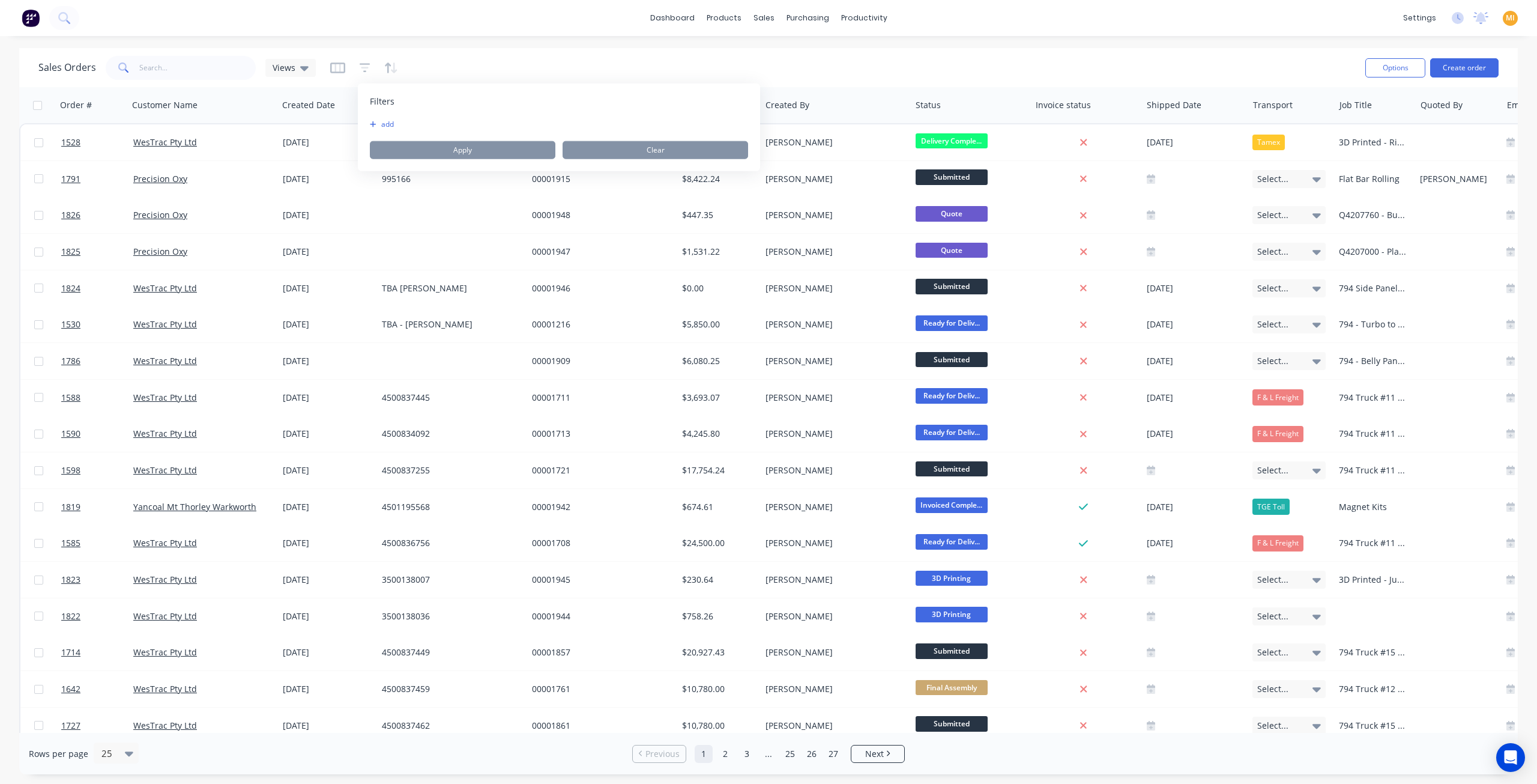
click at [380, 118] on div "Filters add Apply Clear" at bounding box center [558, 128] width 402 height 88
click at [375, 121] on icon "button" at bounding box center [373, 124] width 7 height 7
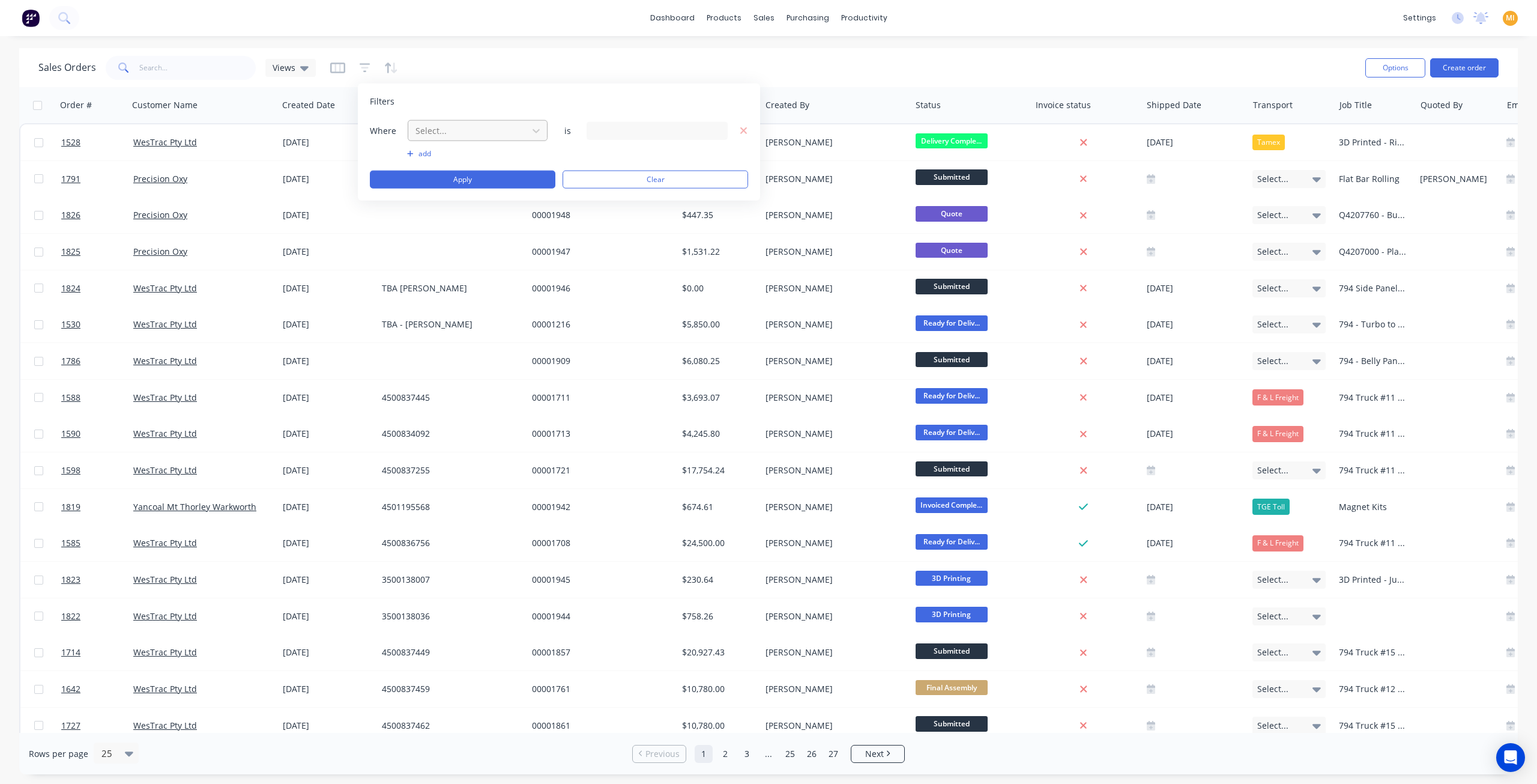
drag, startPoint x: 451, startPoint y: 130, endPoint x: 457, endPoint y: 138, distance: 10.0
click at [452, 134] on div at bounding box center [468, 130] width 108 height 15
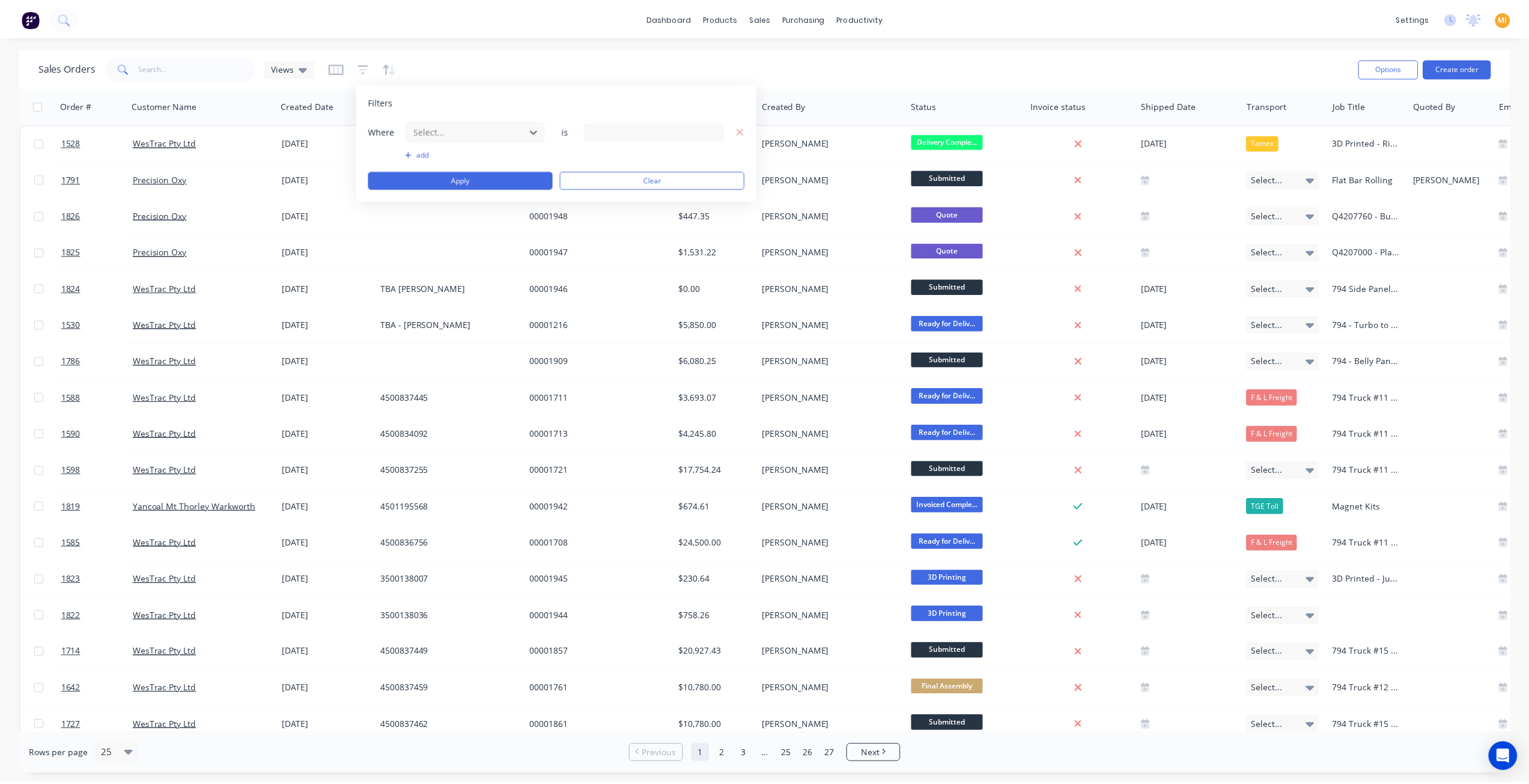
scroll to position [424, 0]
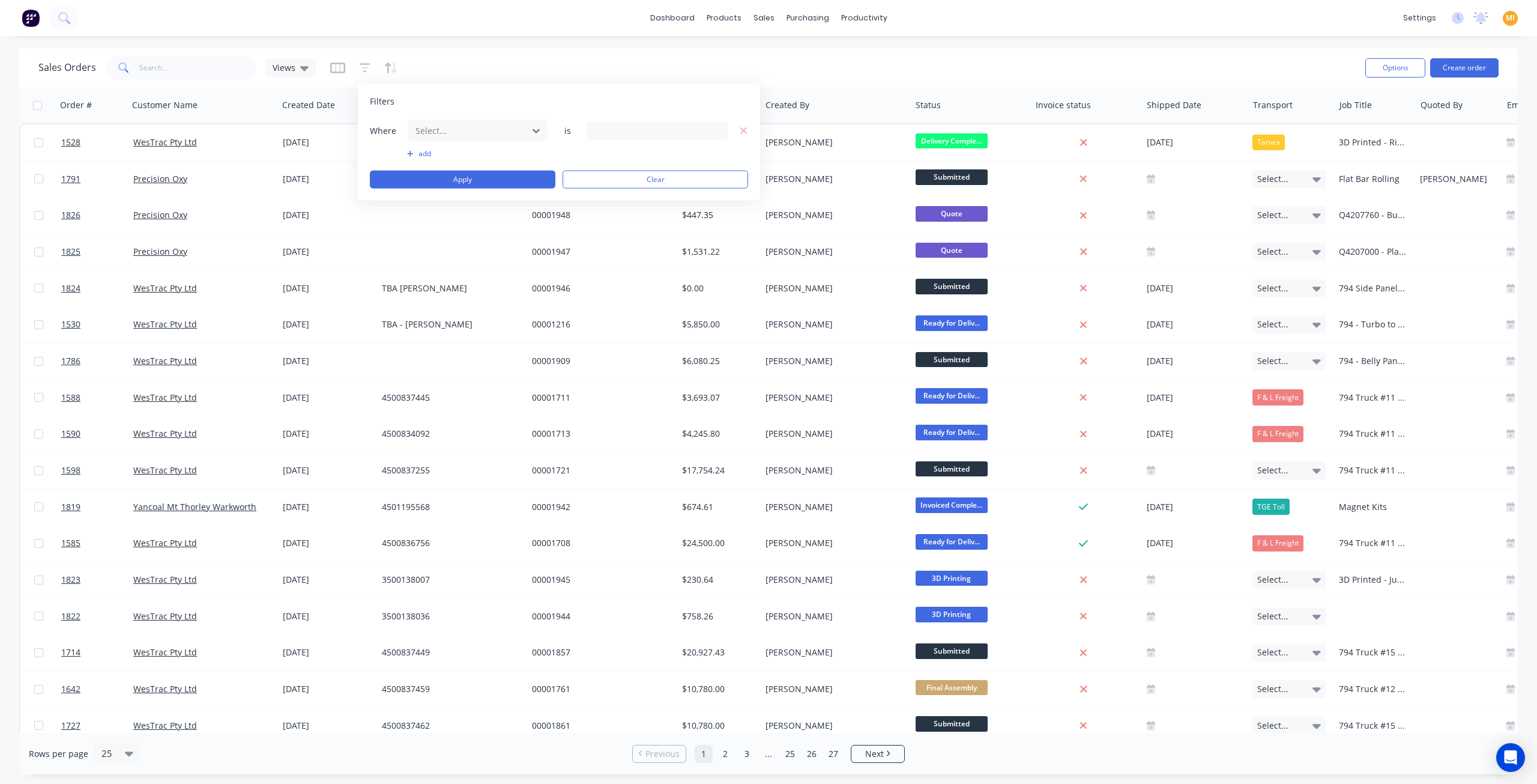
click at [613, 133] on div "24 Status selected" at bounding box center [648, 130] width 109 height 13
click at [609, 194] on div at bounding box center [607, 196] width 24 height 24
click at [607, 194] on div at bounding box center [607, 196] width 24 height 24
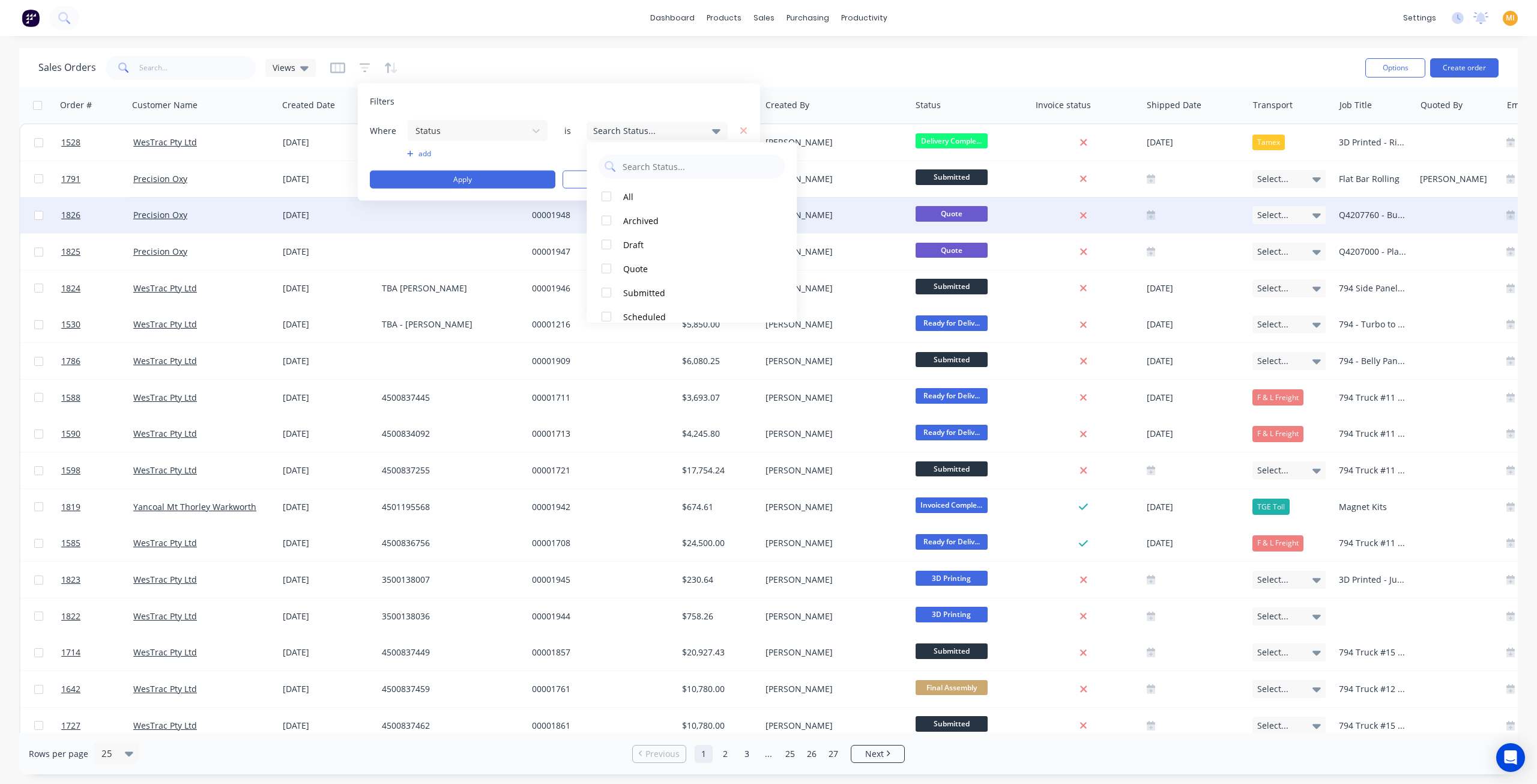
click at [607, 244] on div at bounding box center [607, 245] width 24 height 24
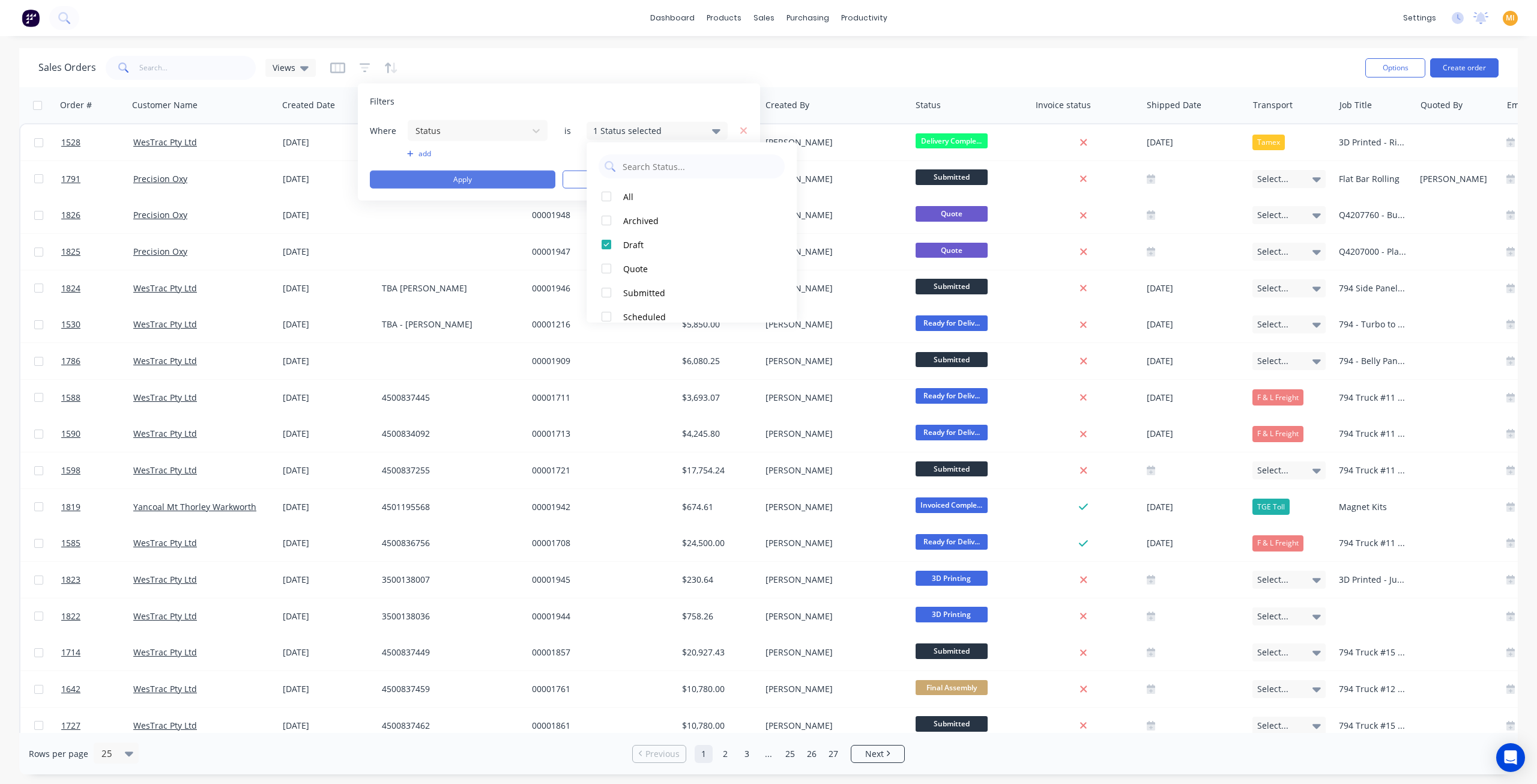
click at [510, 183] on button "Apply" at bounding box center [462, 179] width 185 height 18
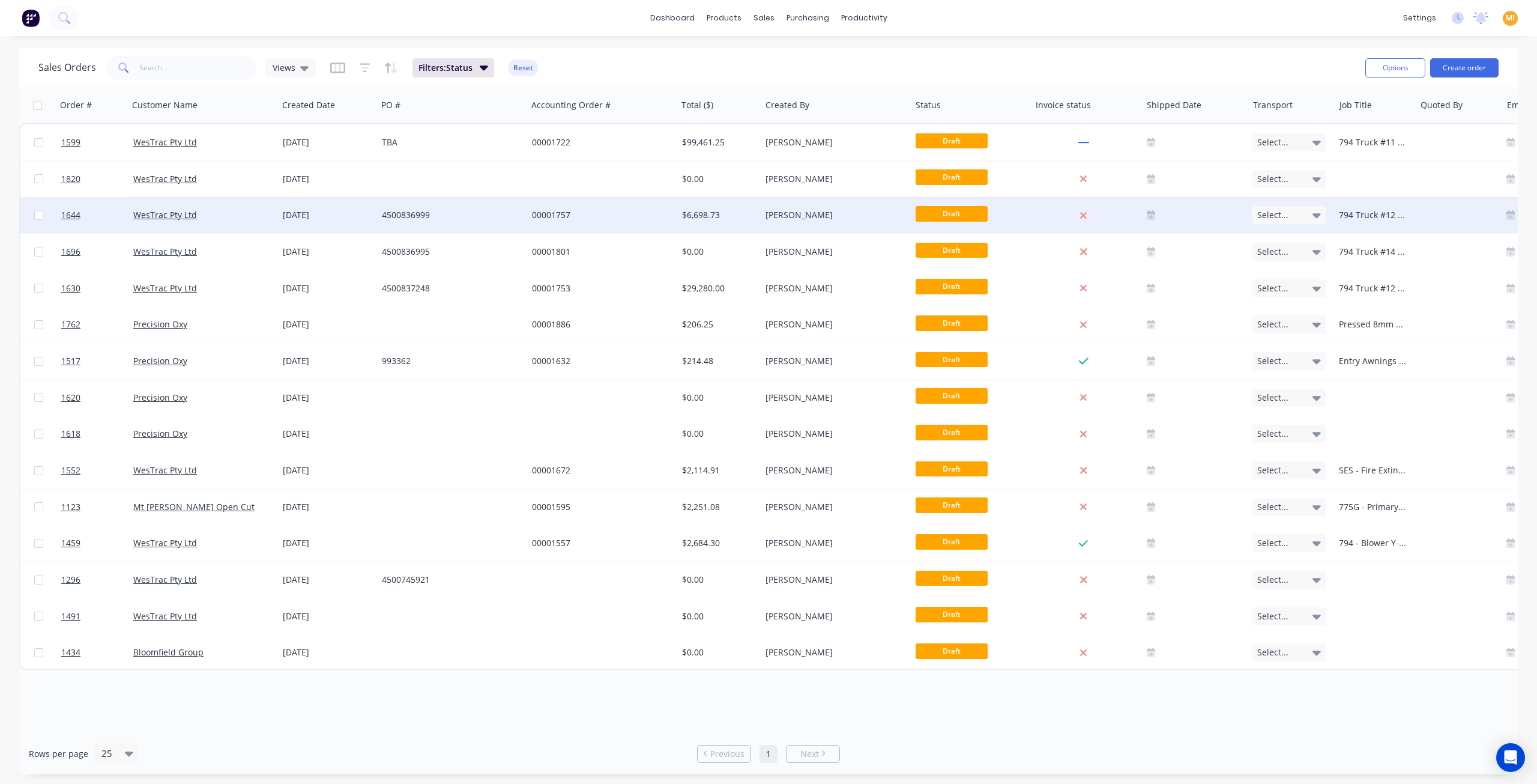
click at [490, 210] on div "4500836999" at bounding box center [448, 215] width 134 height 12
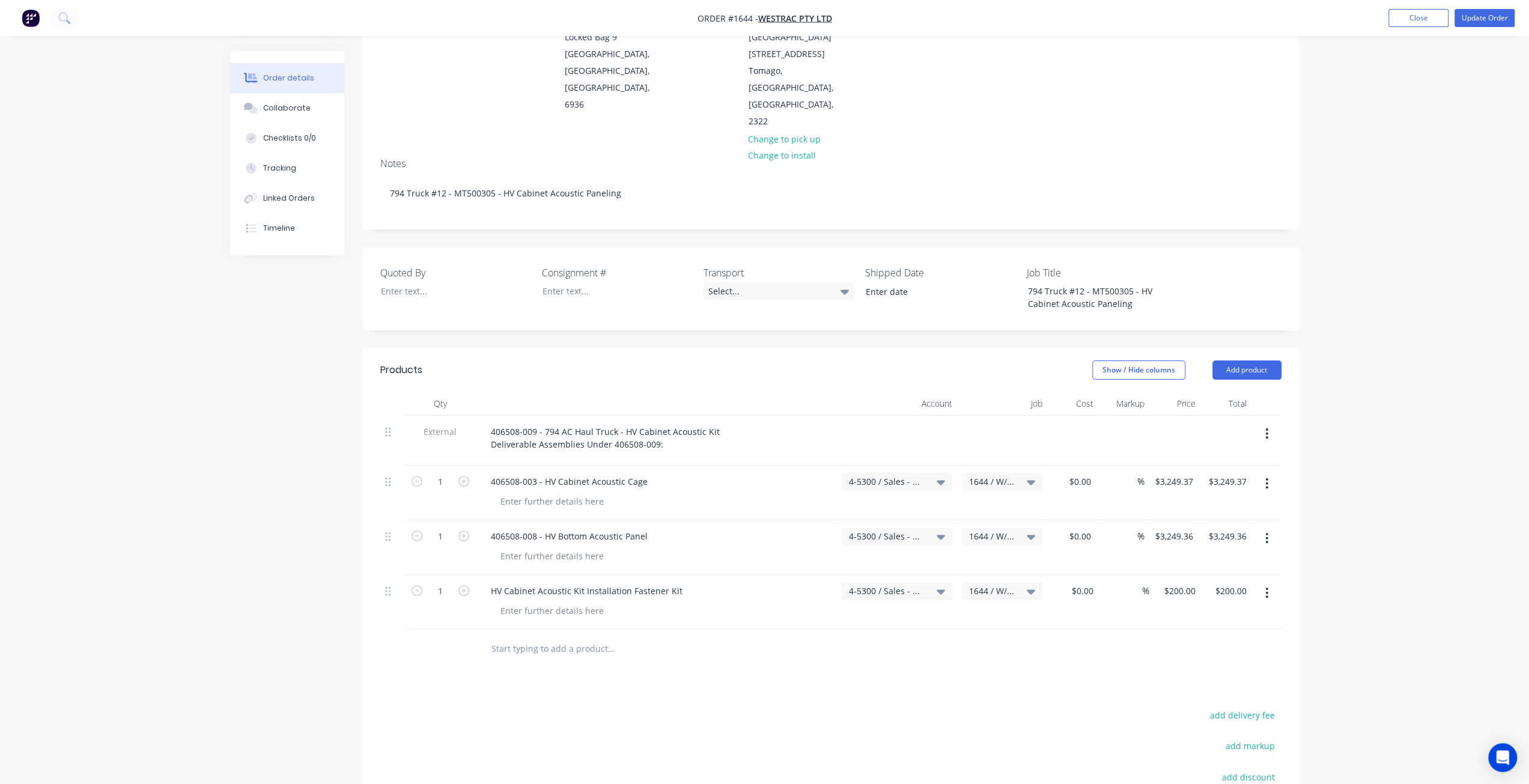
scroll to position [295, 0]
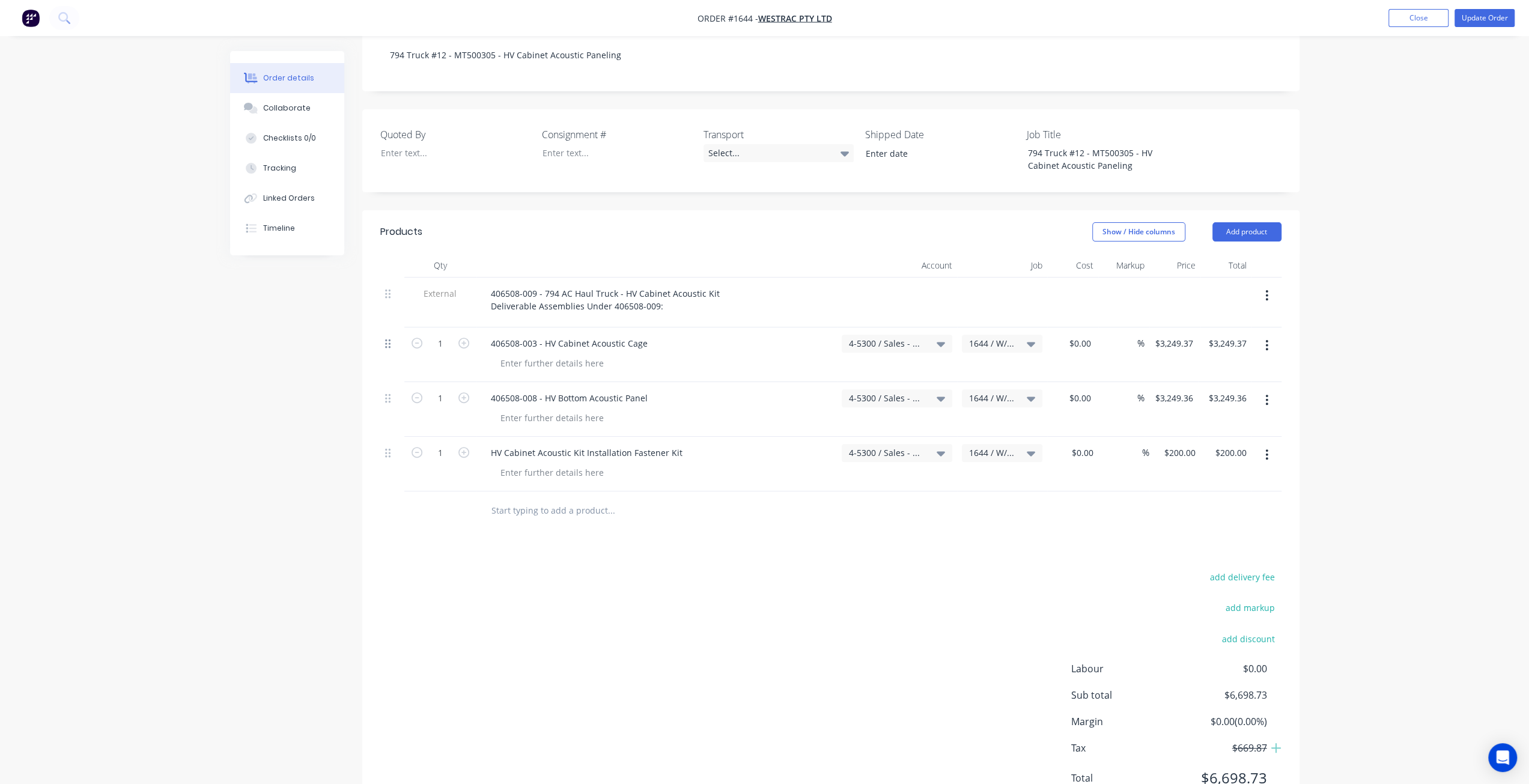
click at [390, 338] on icon at bounding box center [388, 343] width 5 height 11
click at [516, 498] on input "text" at bounding box center [610, 510] width 240 height 24
click at [1244, 222] on button "Add product" at bounding box center [1246, 232] width 69 height 19
click at [1229, 253] on div "Product catalogue" at bounding box center [1224, 262] width 92 height 17
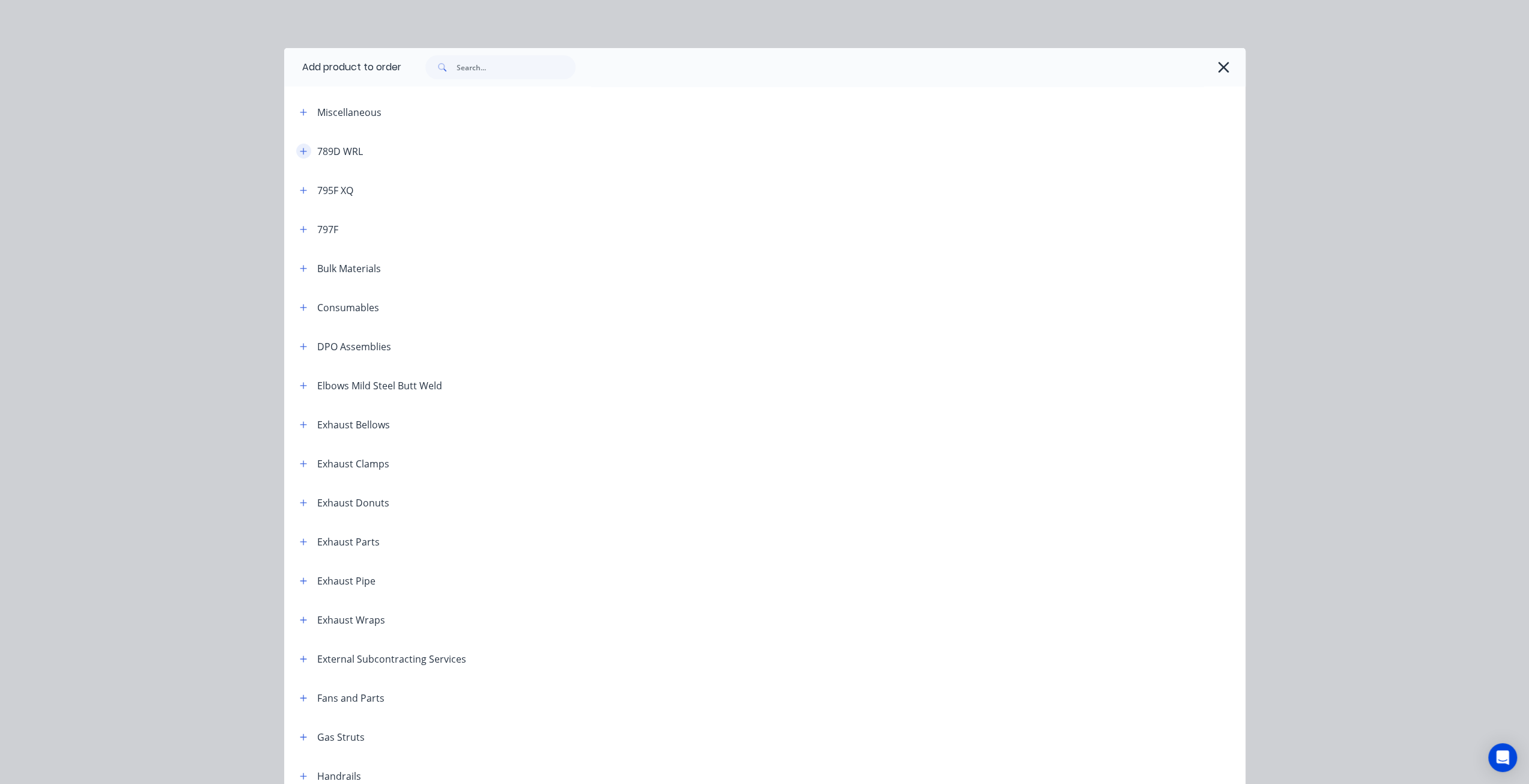
click at [301, 147] on icon "button" at bounding box center [303, 152] width 7 height 9
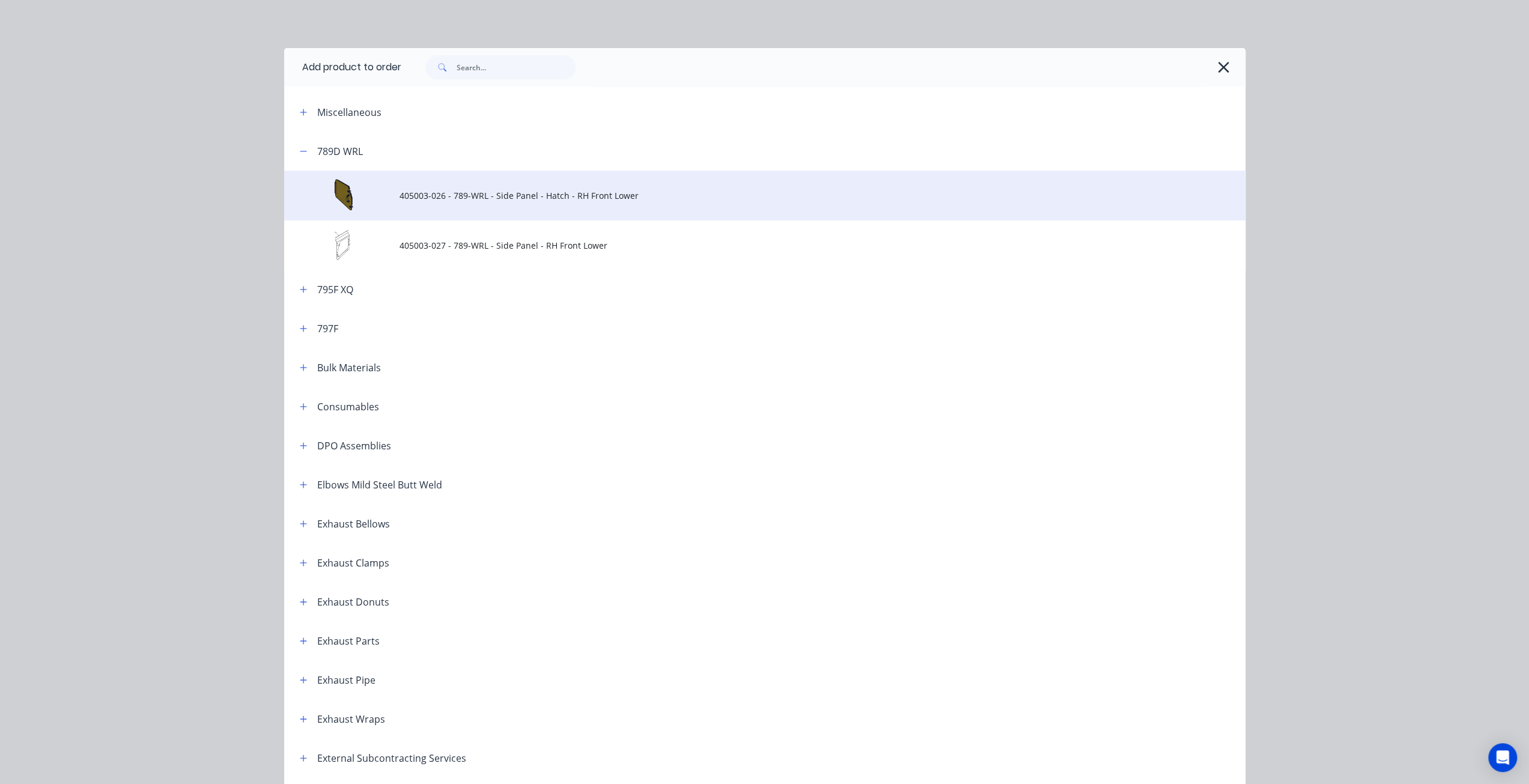
click at [452, 199] on span "405003-026 - 789-WRL - Side Panel - Hatch - RH Front Lower" at bounding box center [737, 196] width 677 height 13
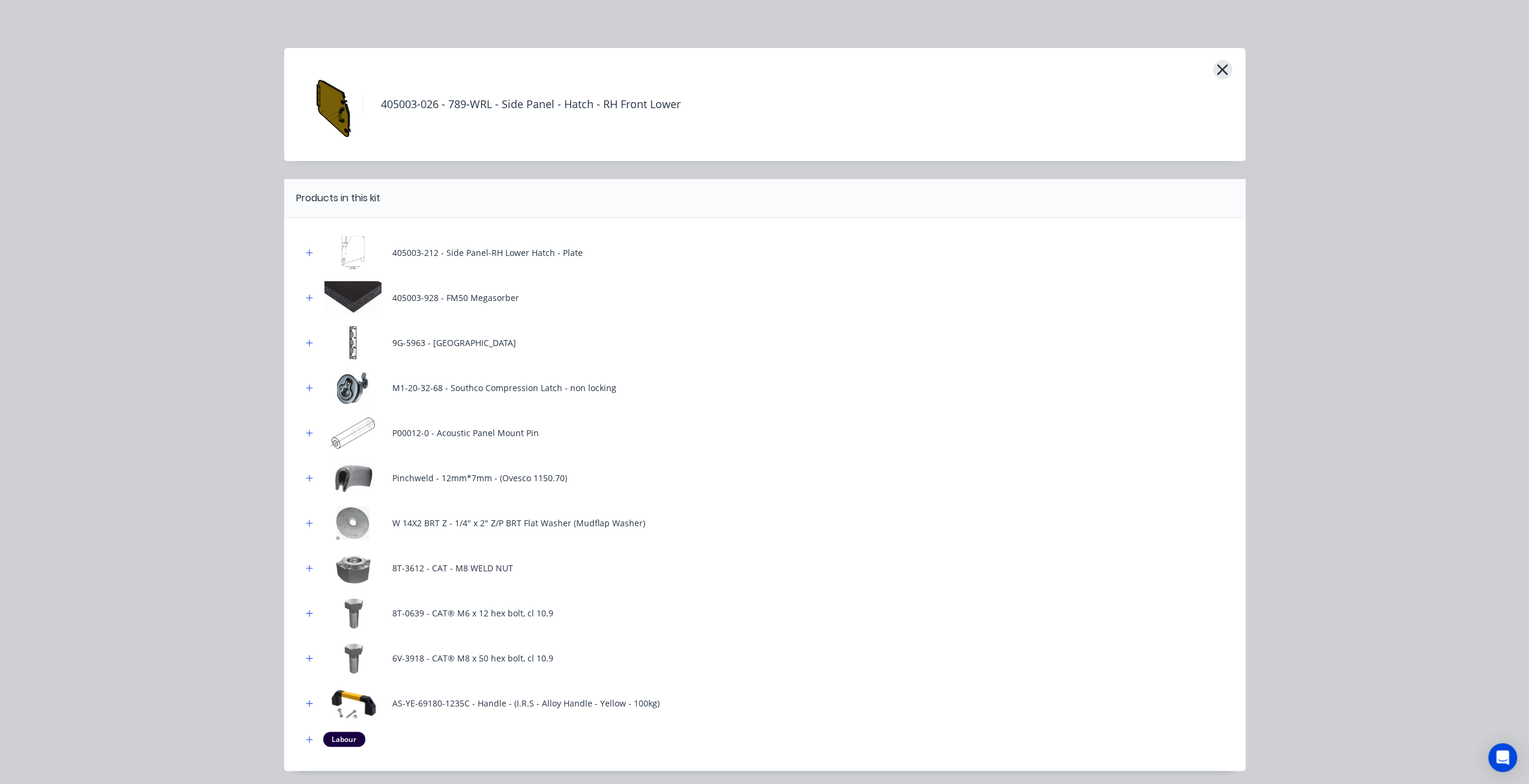
click at [1218, 68] on icon "button" at bounding box center [1222, 70] width 11 height 11
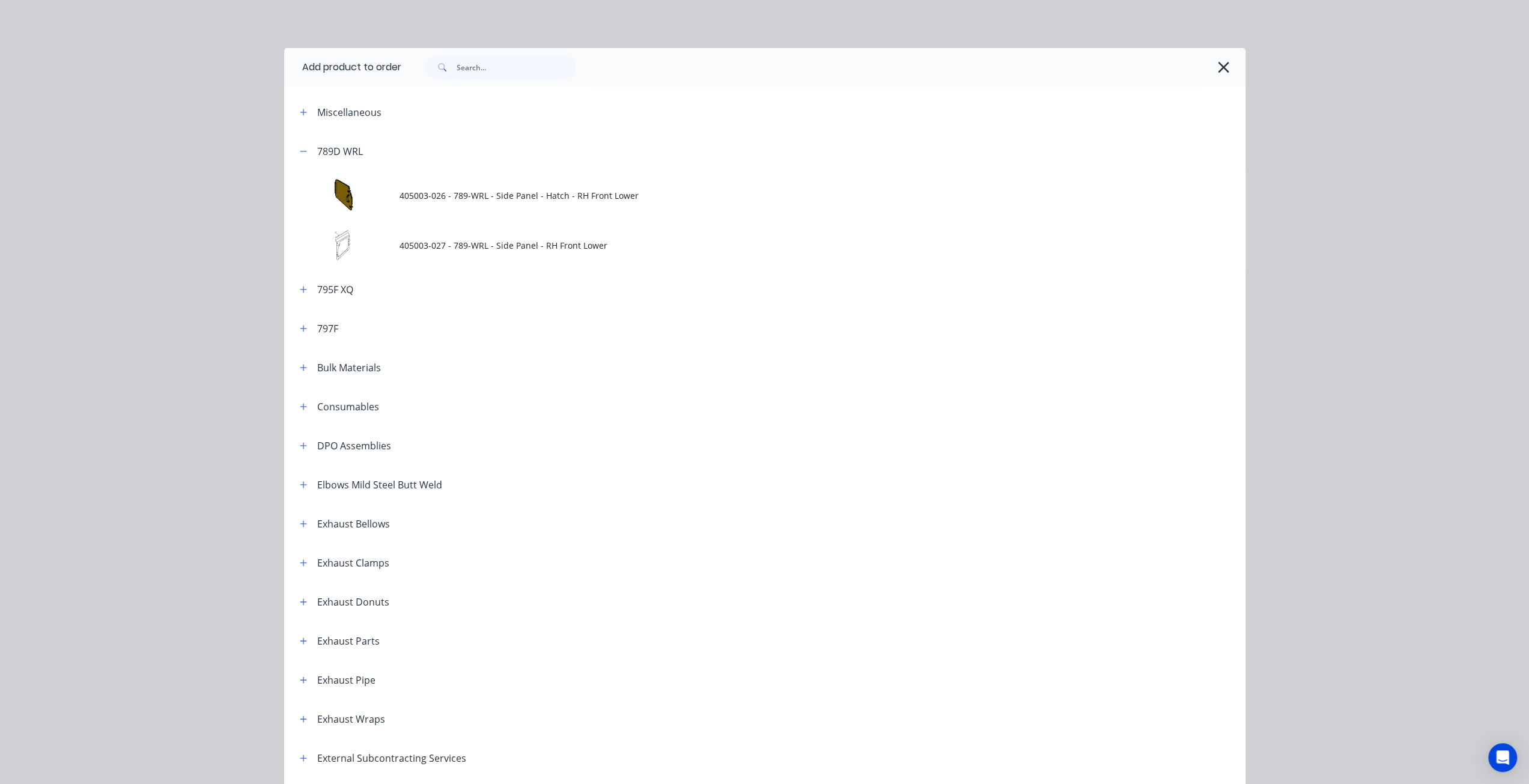
scroll to position [132, 0]
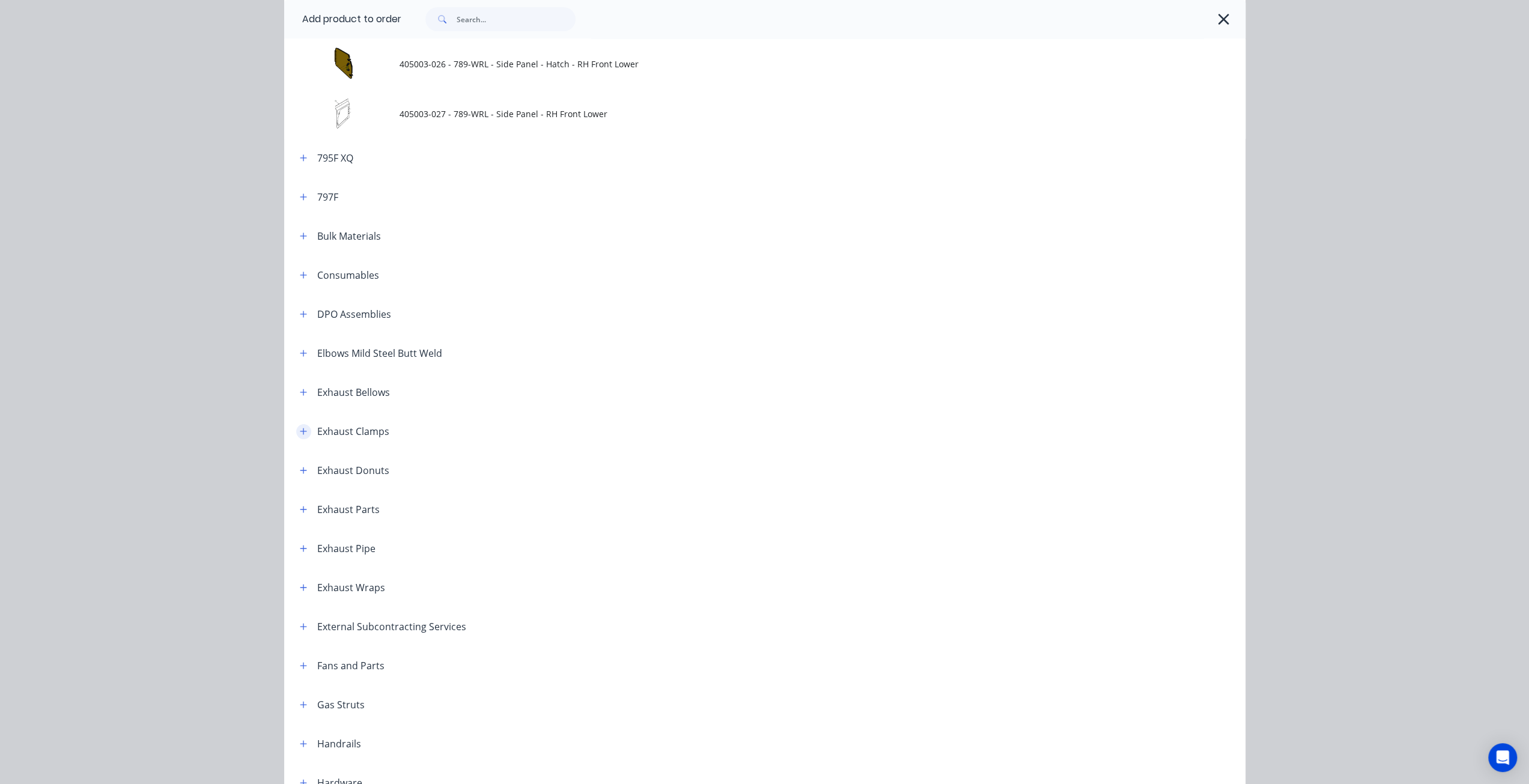
click at [300, 428] on icon "button" at bounding box center [303, 432] width 7 height 9
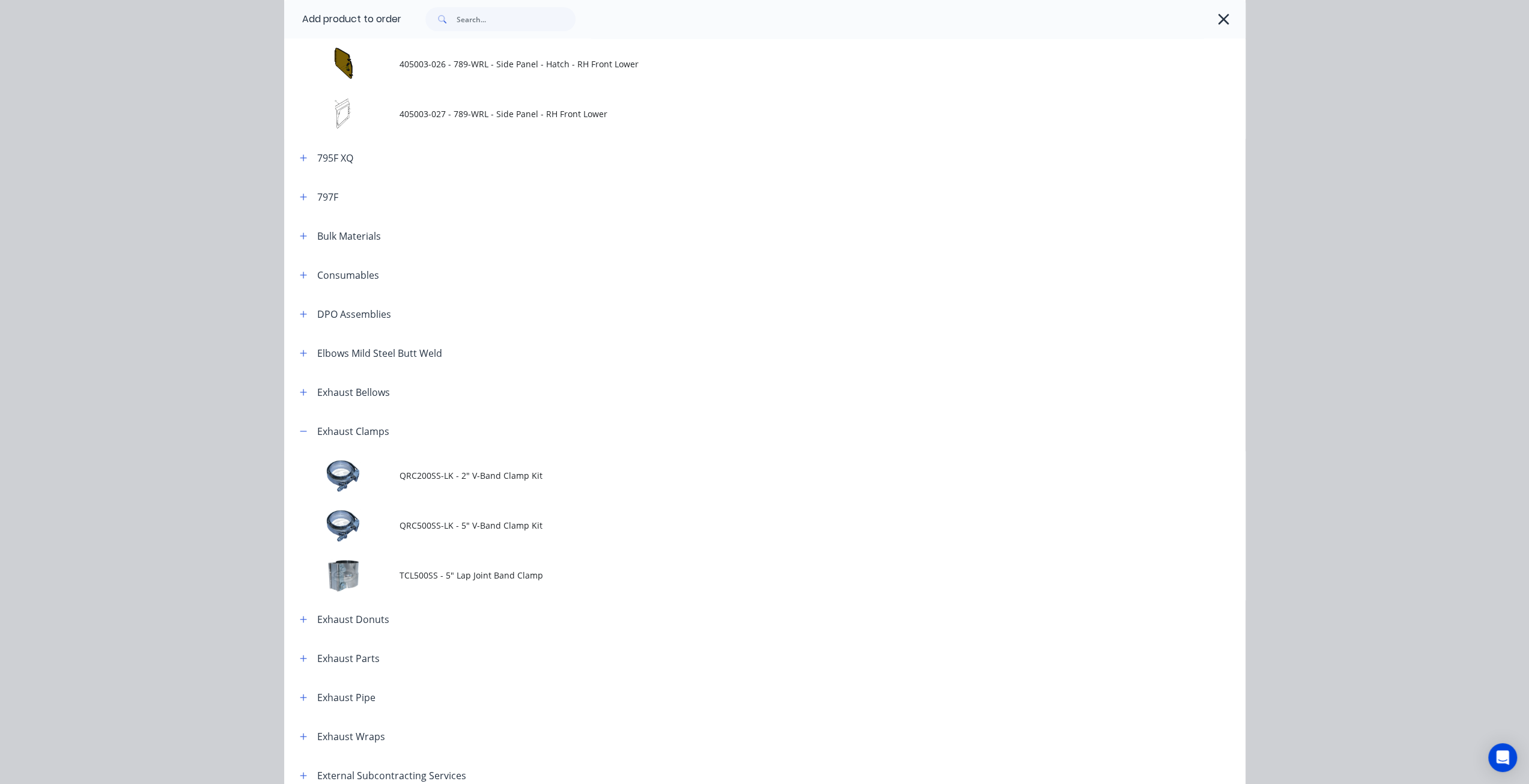
click at [428, 457] on td "QRC200SS-LK - 2" V-Band Clamp Kit" at bounding box center [821, 476] width 846 height 50
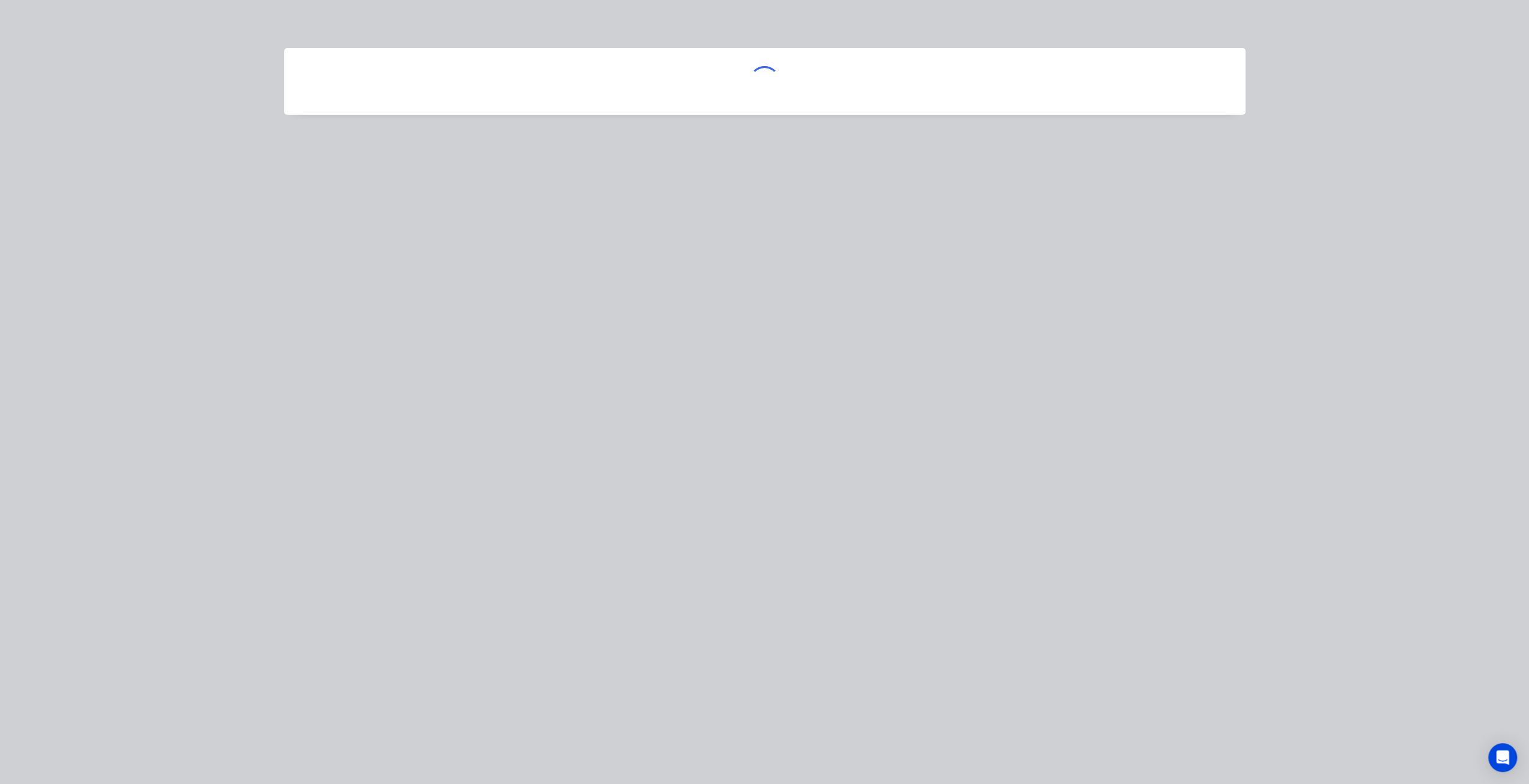
scroll to position [0, 0]
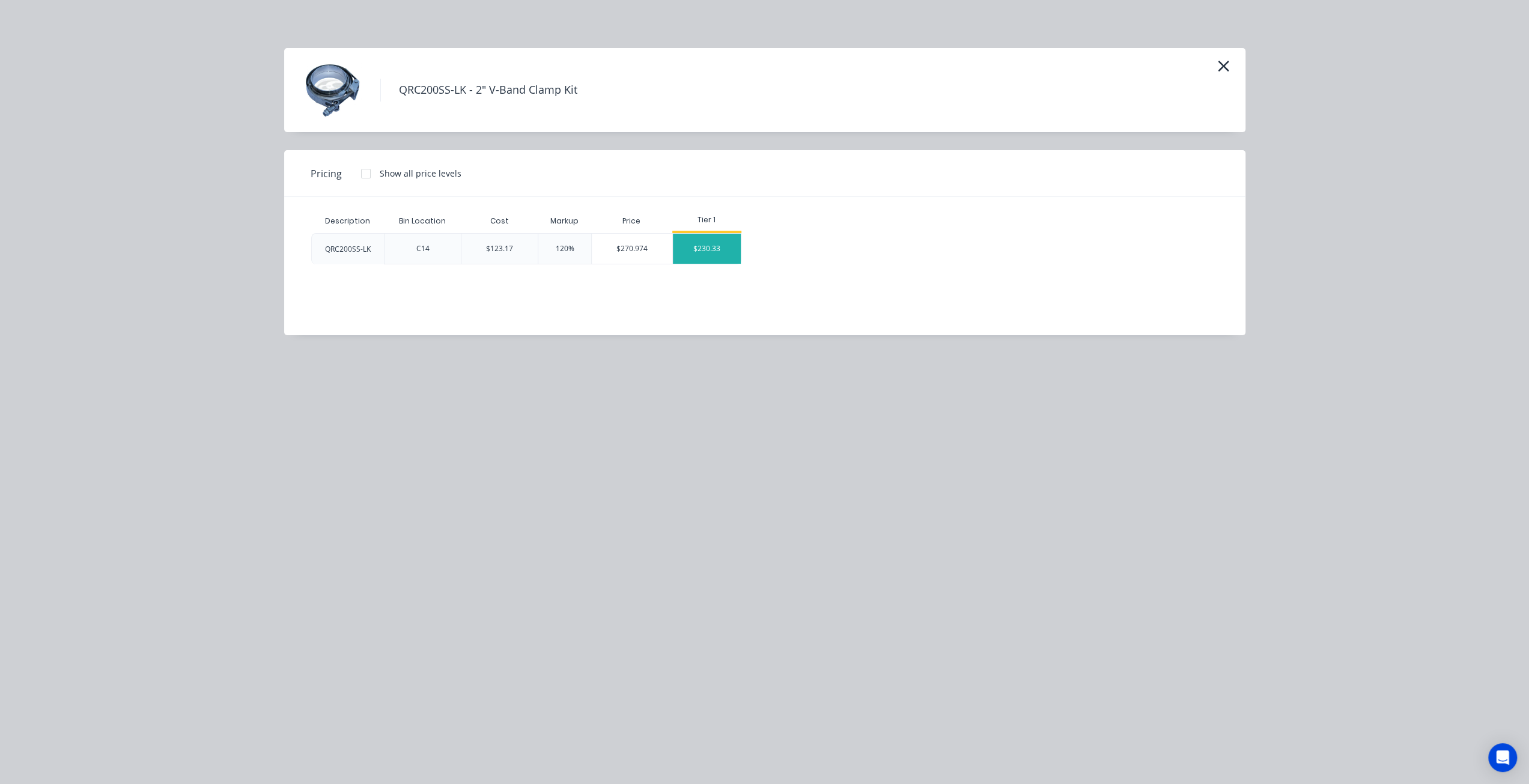
click at [693, 237] on div "$230.33" at bounding box center [707, 248] width 68 height 30
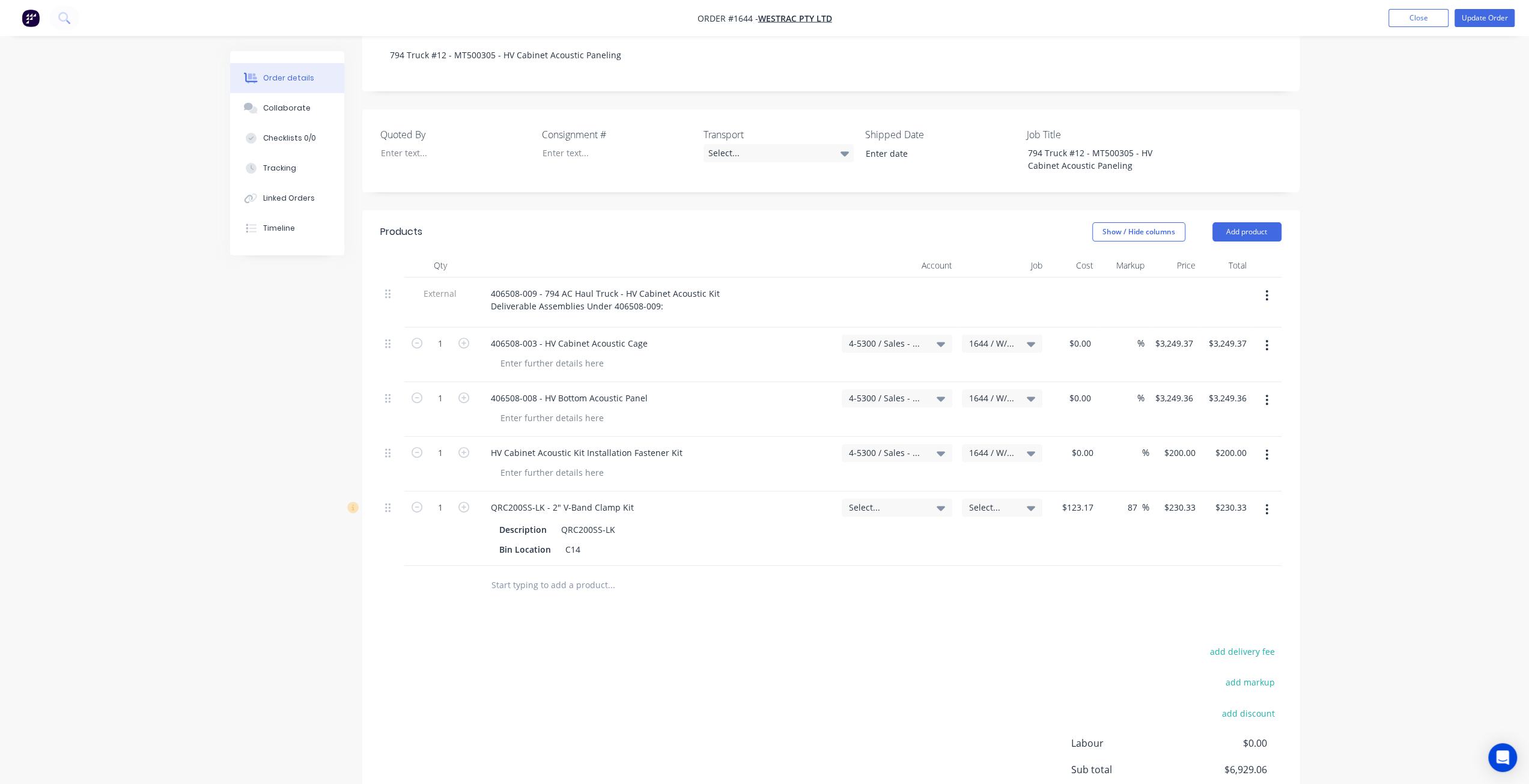
click at [1275, 498] on button "button" at bounding box center [1266, 508] width 28 height 22
click at [1211, 604] on div "Delete" at bounding box center [1224, 613] width 92 height 17
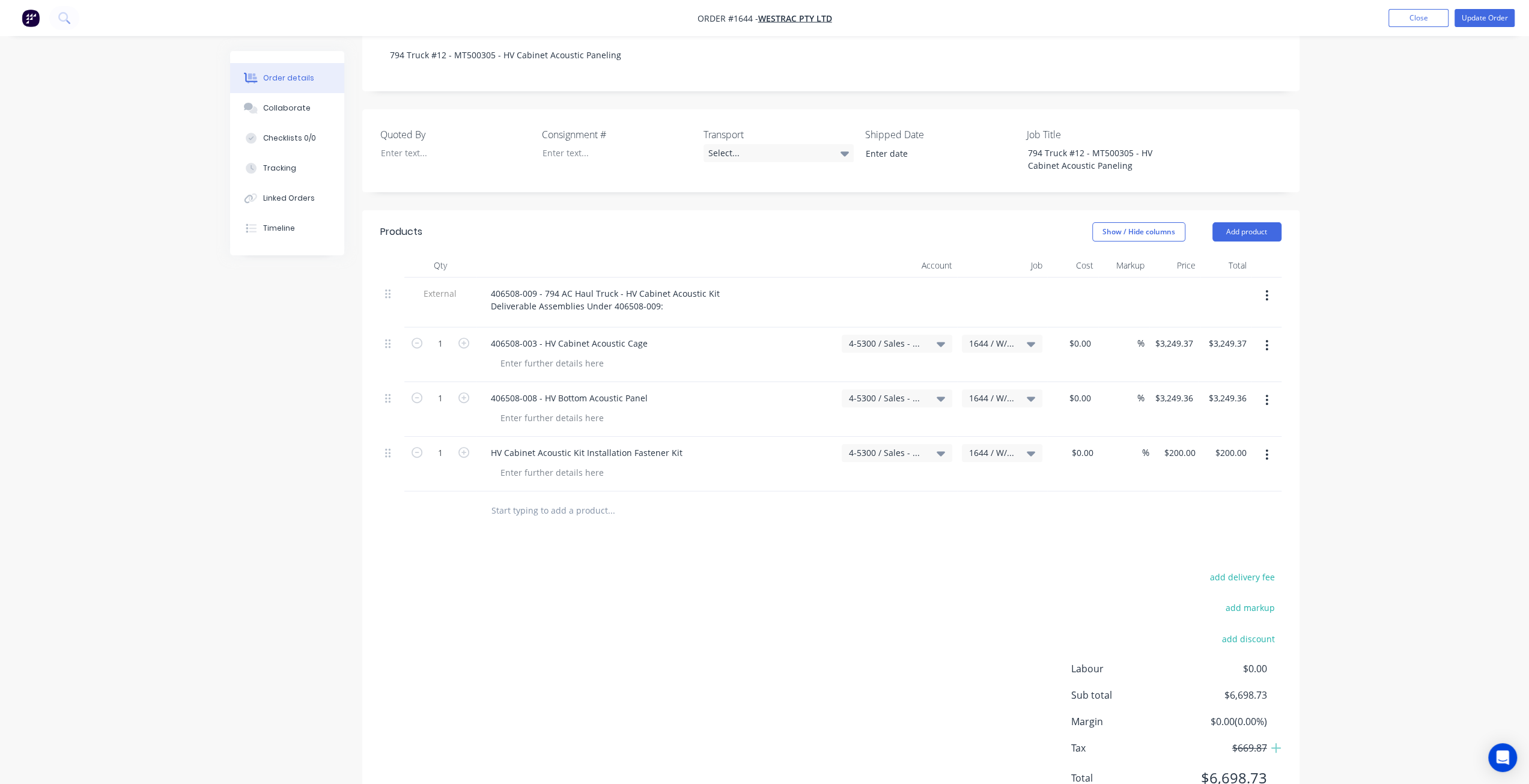
click at [24, 22] on img "button" at bounding box center [30, 17] width 18 height 18
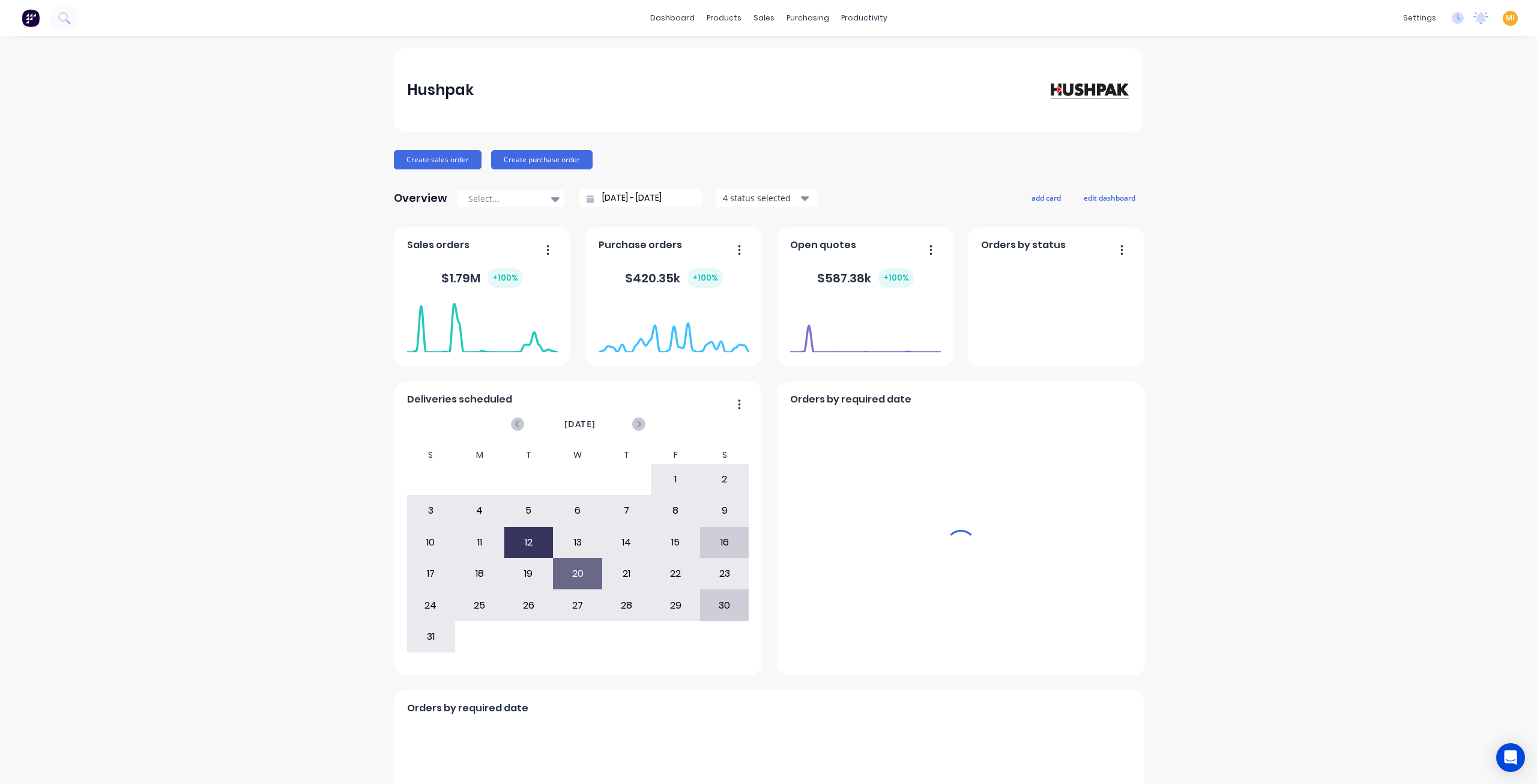
click at [1506, 17] on span "MI" at bounding box center [1510, 18] width 9 height 11
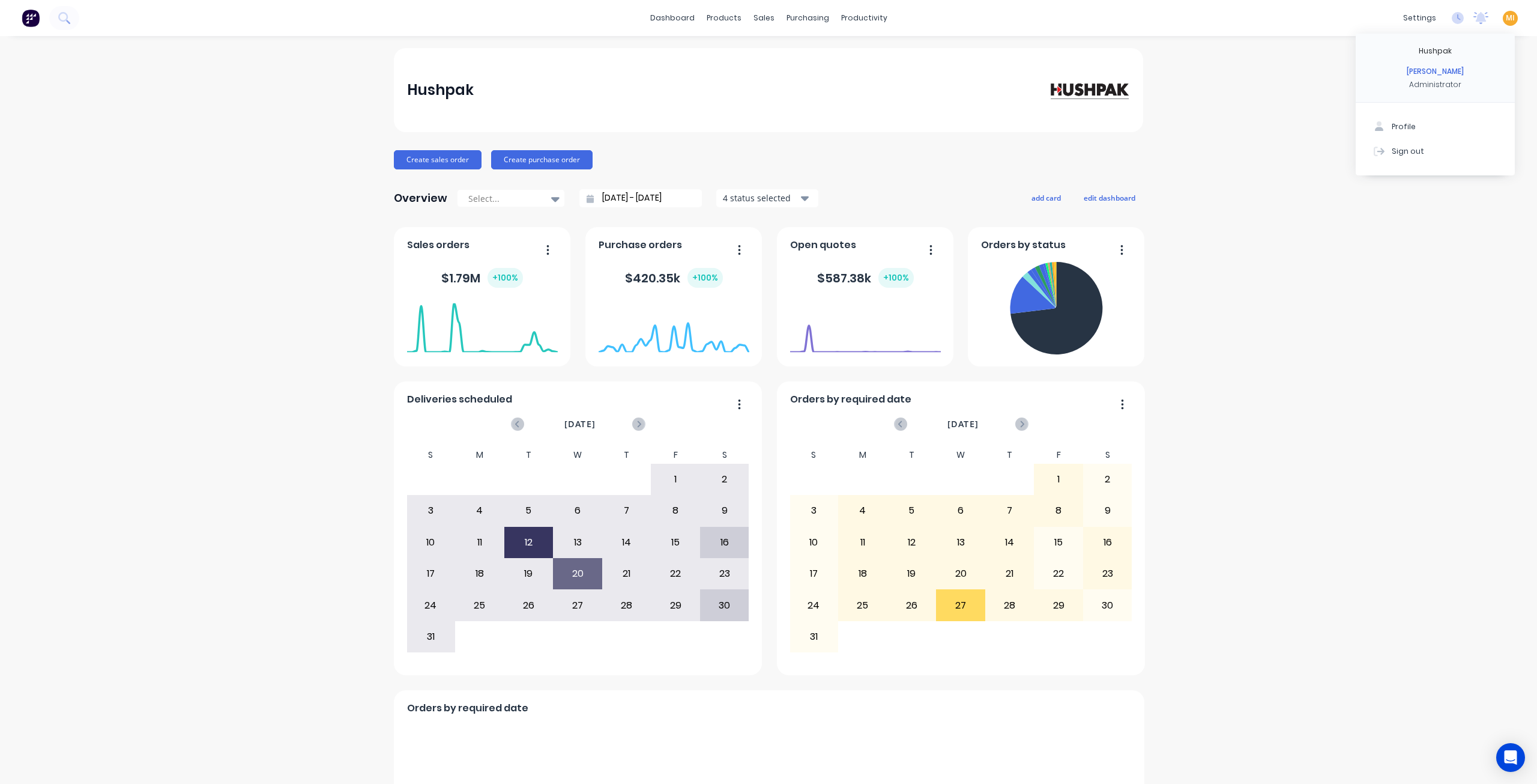
click at [1455, 150] on button "Sign out" at bounding box center [1435, 151] width 159 height 24
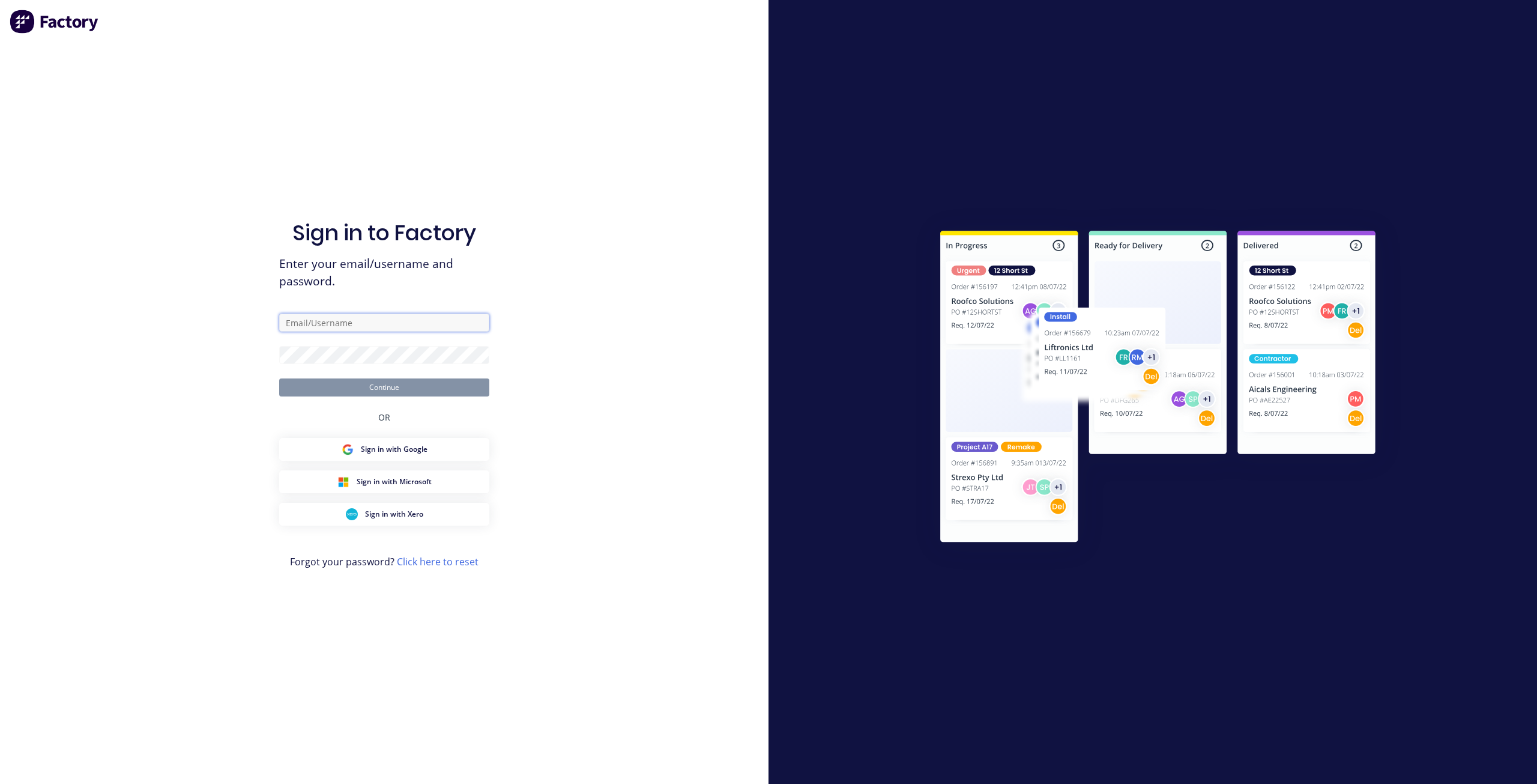
click at [375, 320] on input "text" at bounding box center [384, 322] width 210 height 18
type input "[EMAIL_ADDRESS][DOMAIN_NAME]"
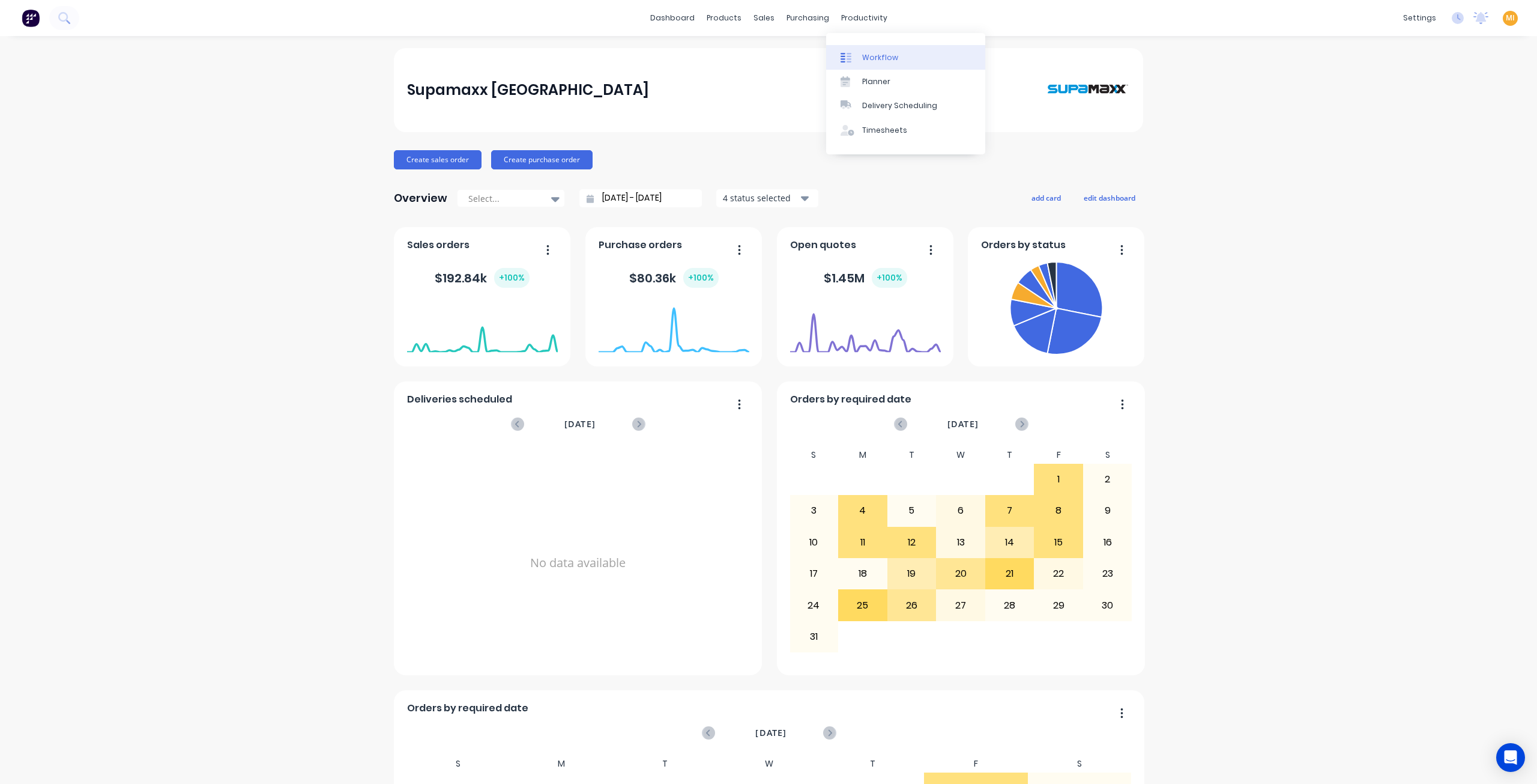
click at [865, 53] on div "Workflow" at bounding box center [881, 58] width 36 height 11
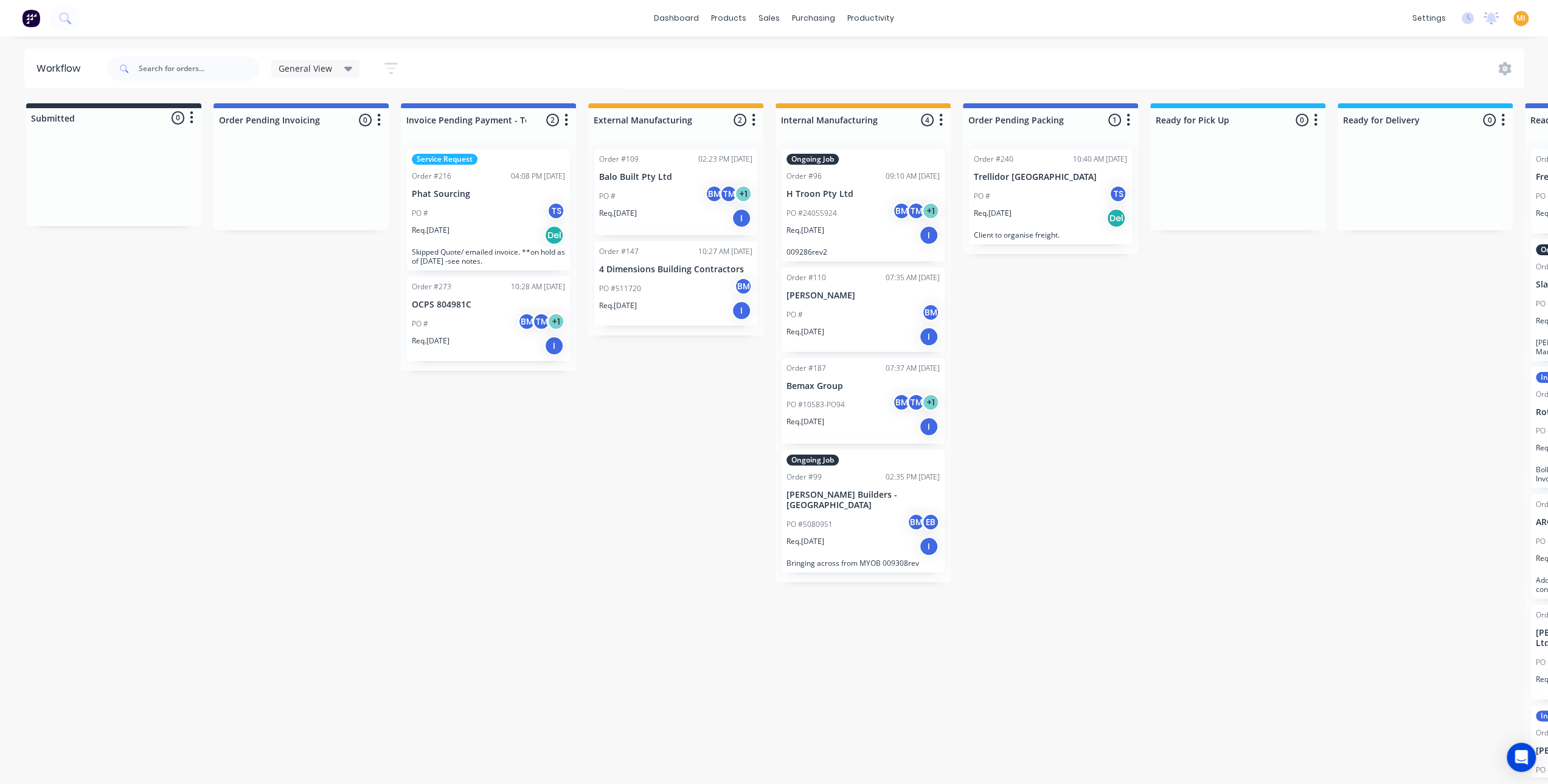
click at [325, 73] on div "General View" at bounding box center [316, 68] width 89 height 18
click at [668, 201] on div "PO # BM TM + 1" at bounding box center [676, 196] width 154 height 23
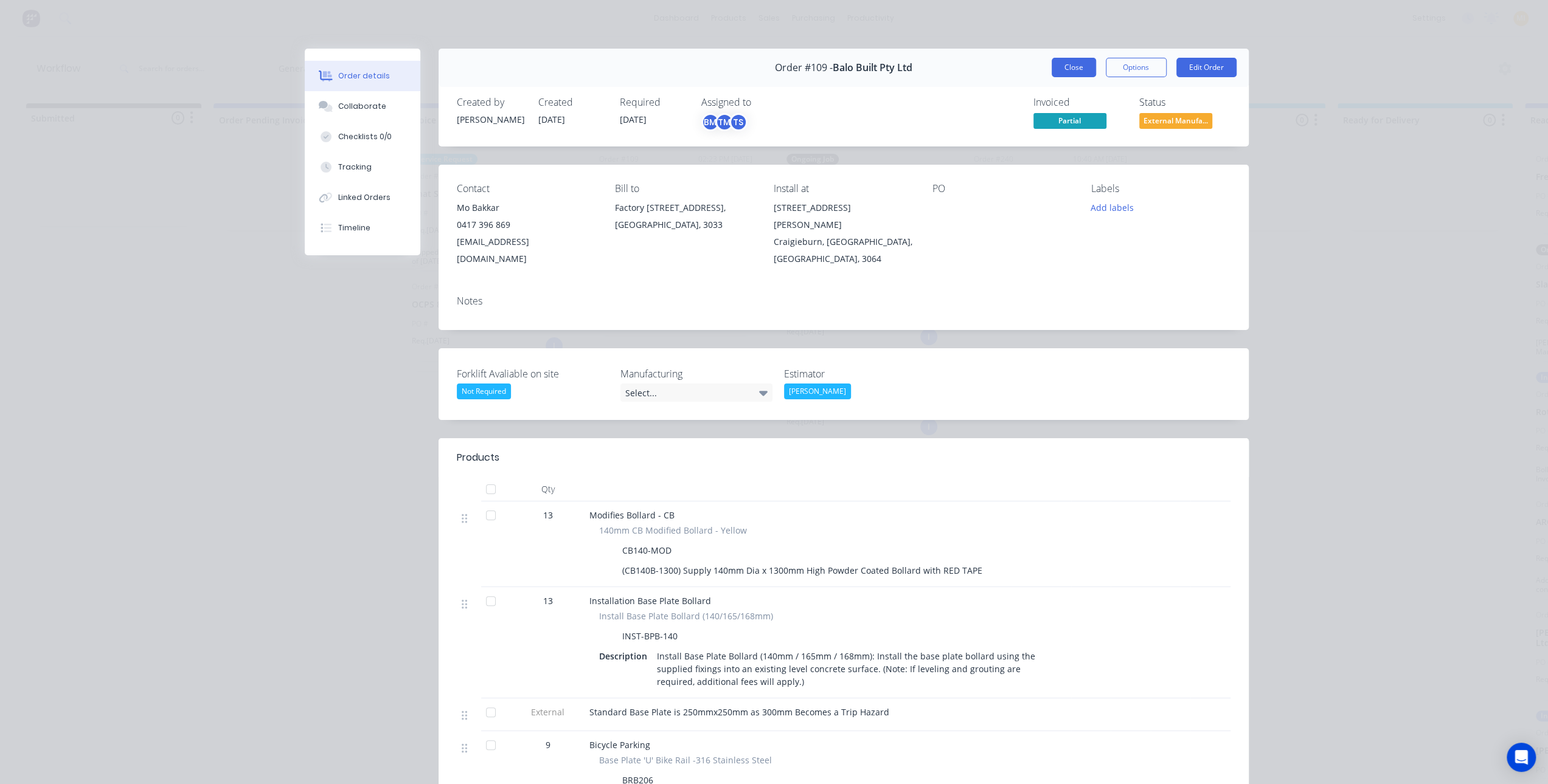
click at [1073, 72] on button "Close" at bounding box center [1073, 67] width 45 height 19
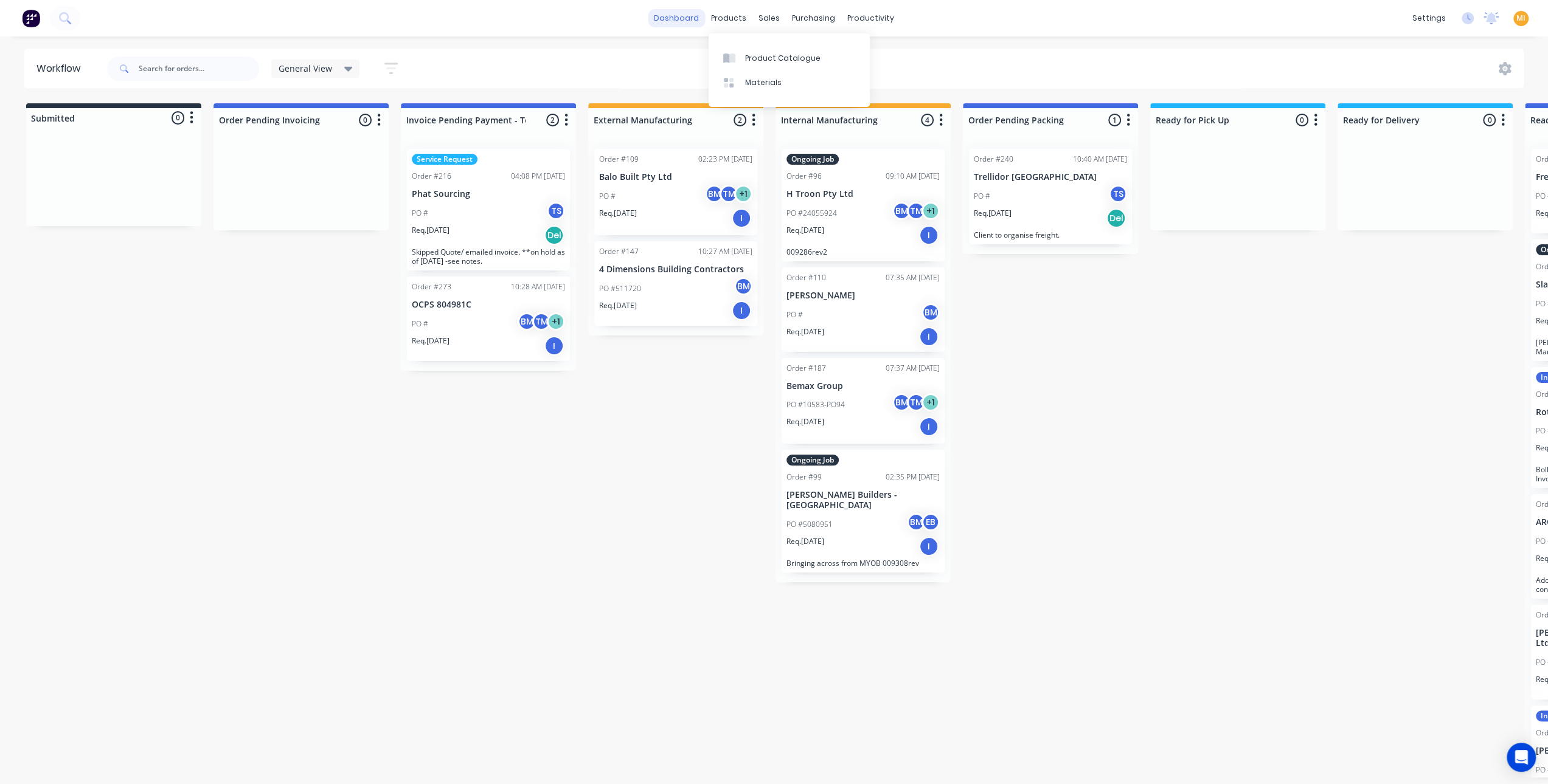
click at [683, 19] on link "dashboard" at bounding box center [676, 17] width 58 height 18
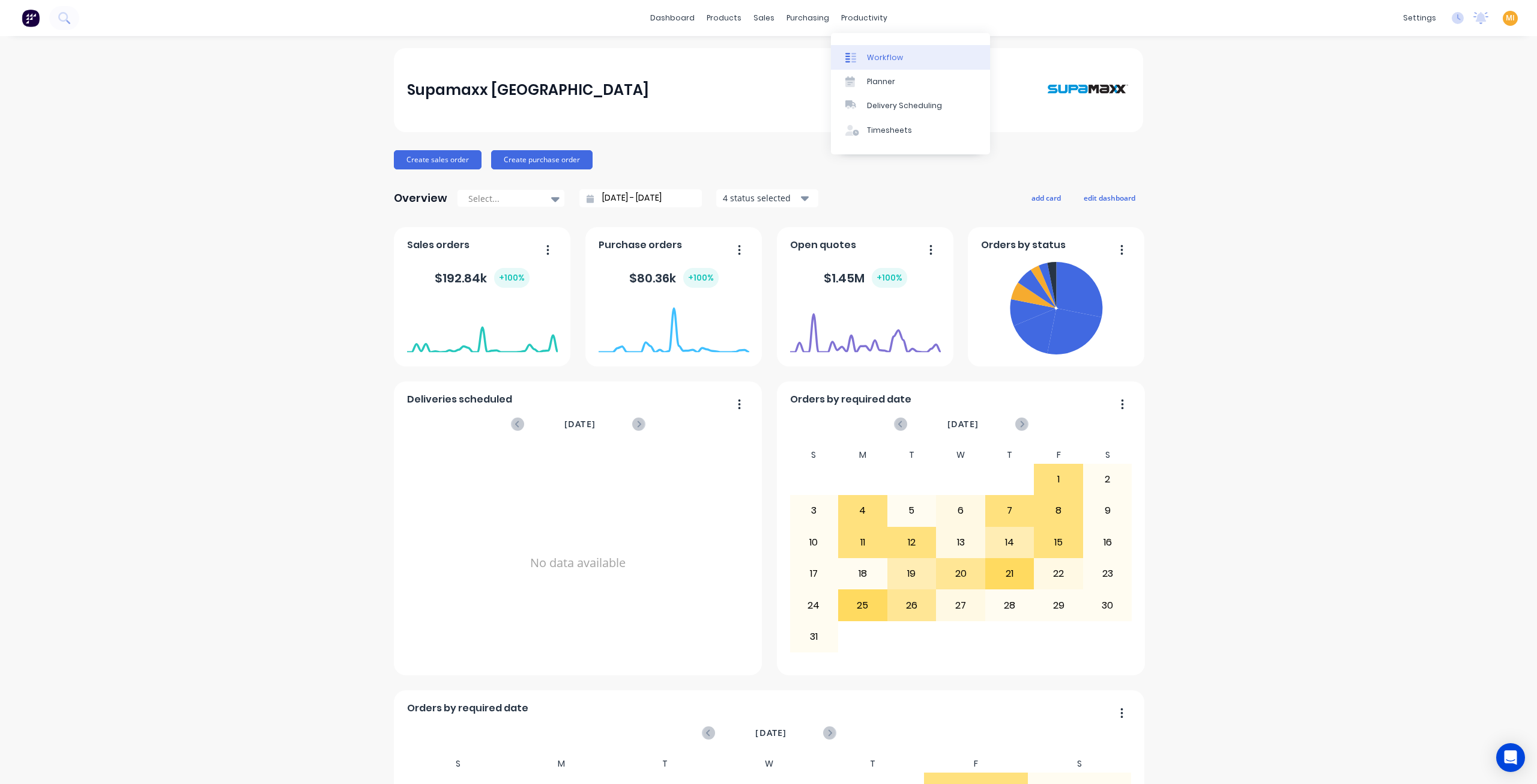
click at [874, 59] on div "Workflow" at bounding box center [885, 58] width 36 height 11
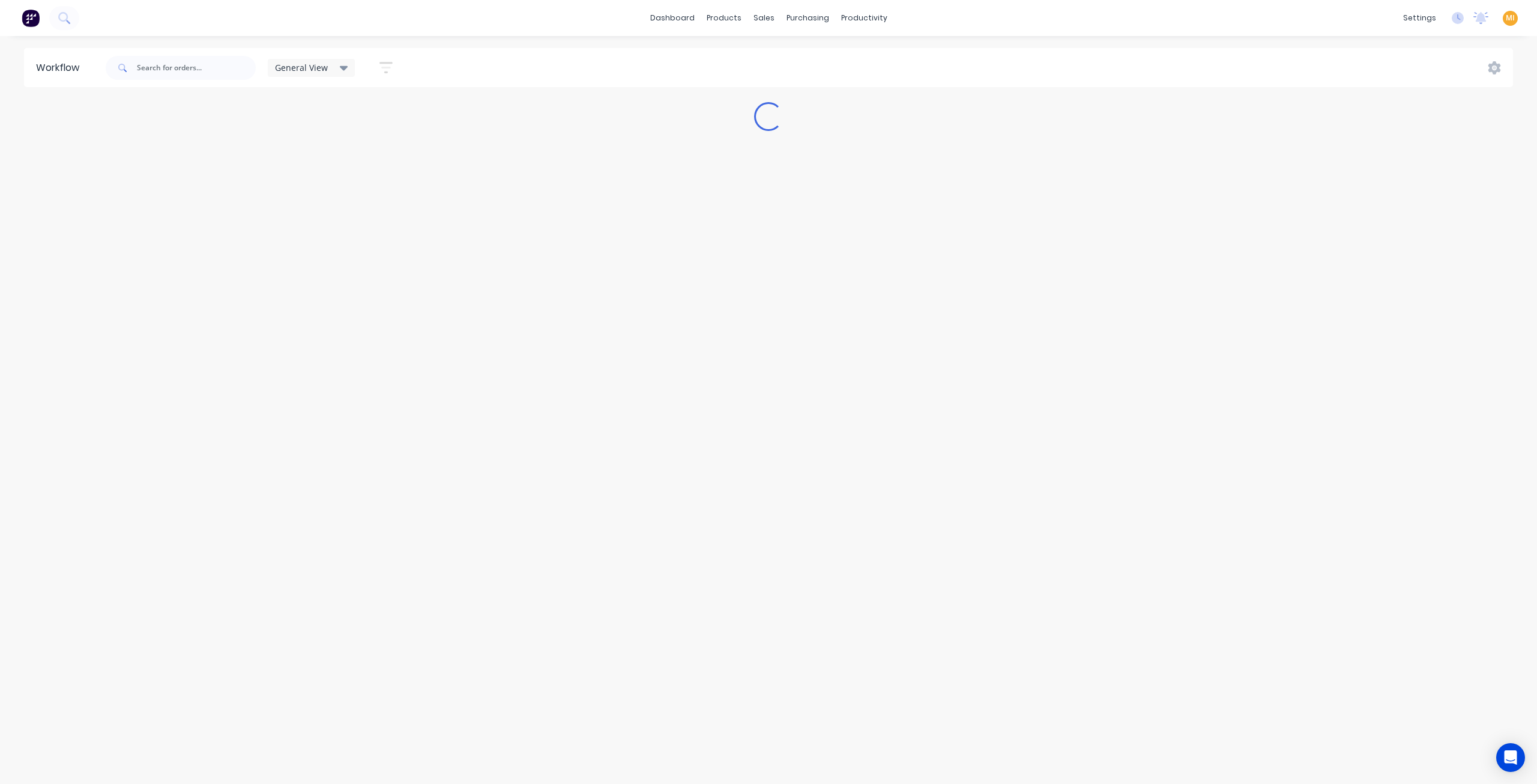
click at [305, 65] on span "General View" at bounding box center [301, 67] width 53 height 13
click at [413, 176] on button "edit" at bounding box center [416, 181] width 16 height 13
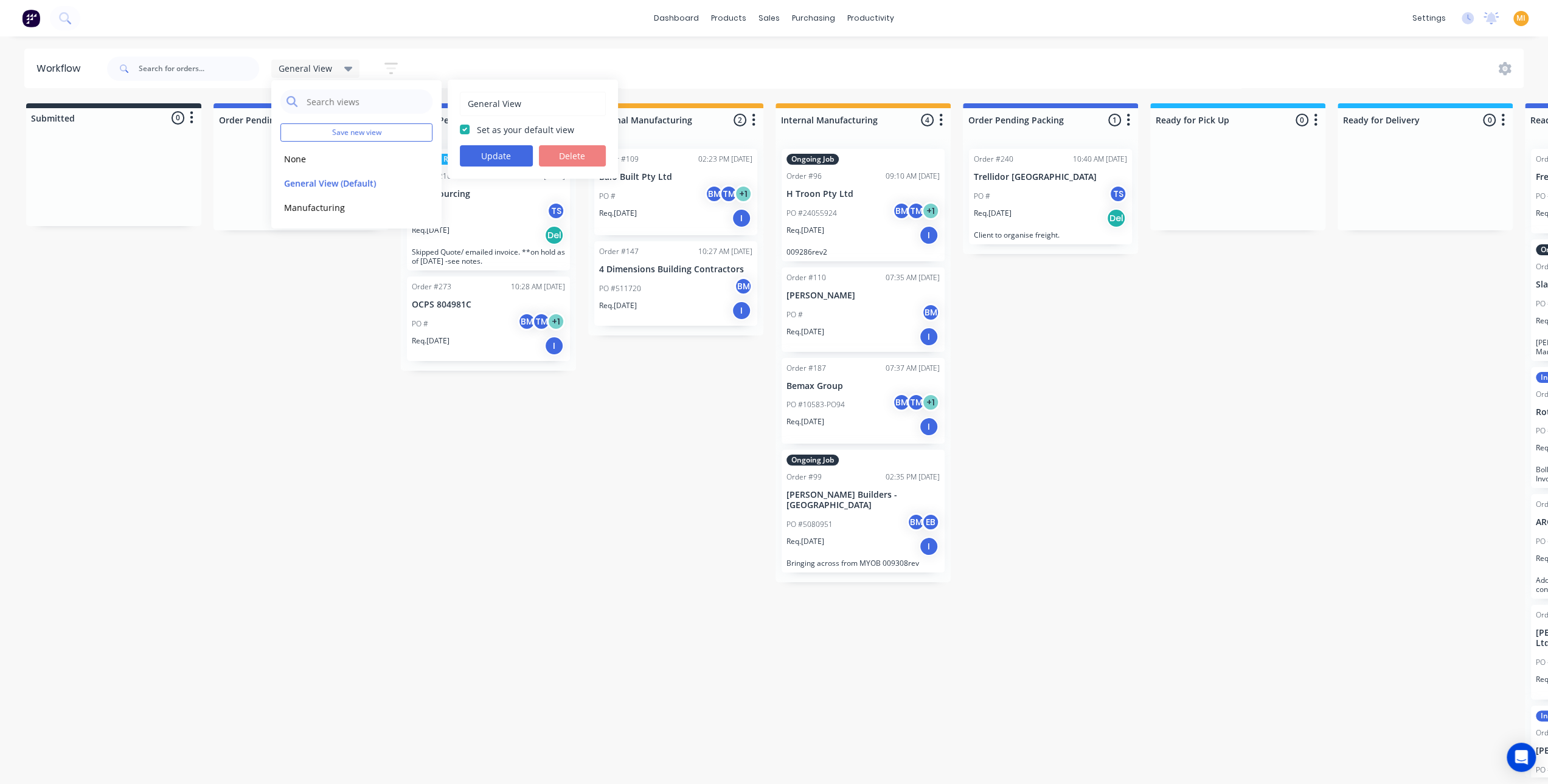
click at [474, 127] on div "Set as your default view" at bounding box center [532, 129] width 146 height 13
click at [476, 128] on label "Set as your default view" at bounding box center [525, 129] width 98 height 13
click at [464, 128] on input "Set as your default view" at bounding box center [464, 128] width 10 height 11
checkbox input "false"
click at [493, 153] on button "Update" at bounding box center [497, 156] width 73 height 21
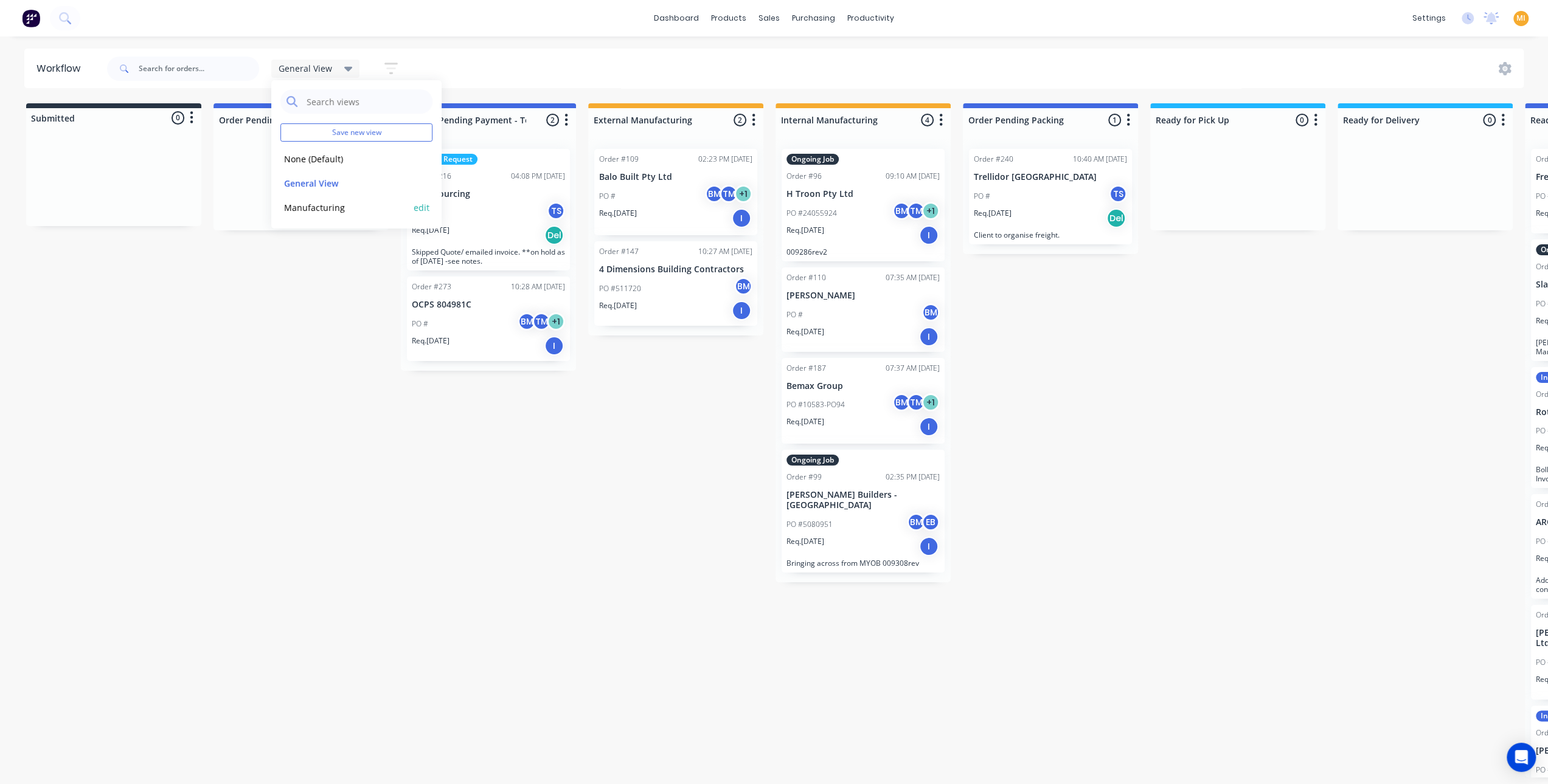
click at [414, 205] on div "Manufacturing edit" at bounding box center [356, 208] width 152 height 24
click at [422, 203] on button "edit" at bounding box center [421, 208] width 16 height 13
click at [476, 129] on label "Set as your default view" at bounding box center [525, 129] width 98 height 13
click at [464, 129] on input "Set as your default view" at bounding box center [464, 128] width 10 height 11
checkbox input "true"
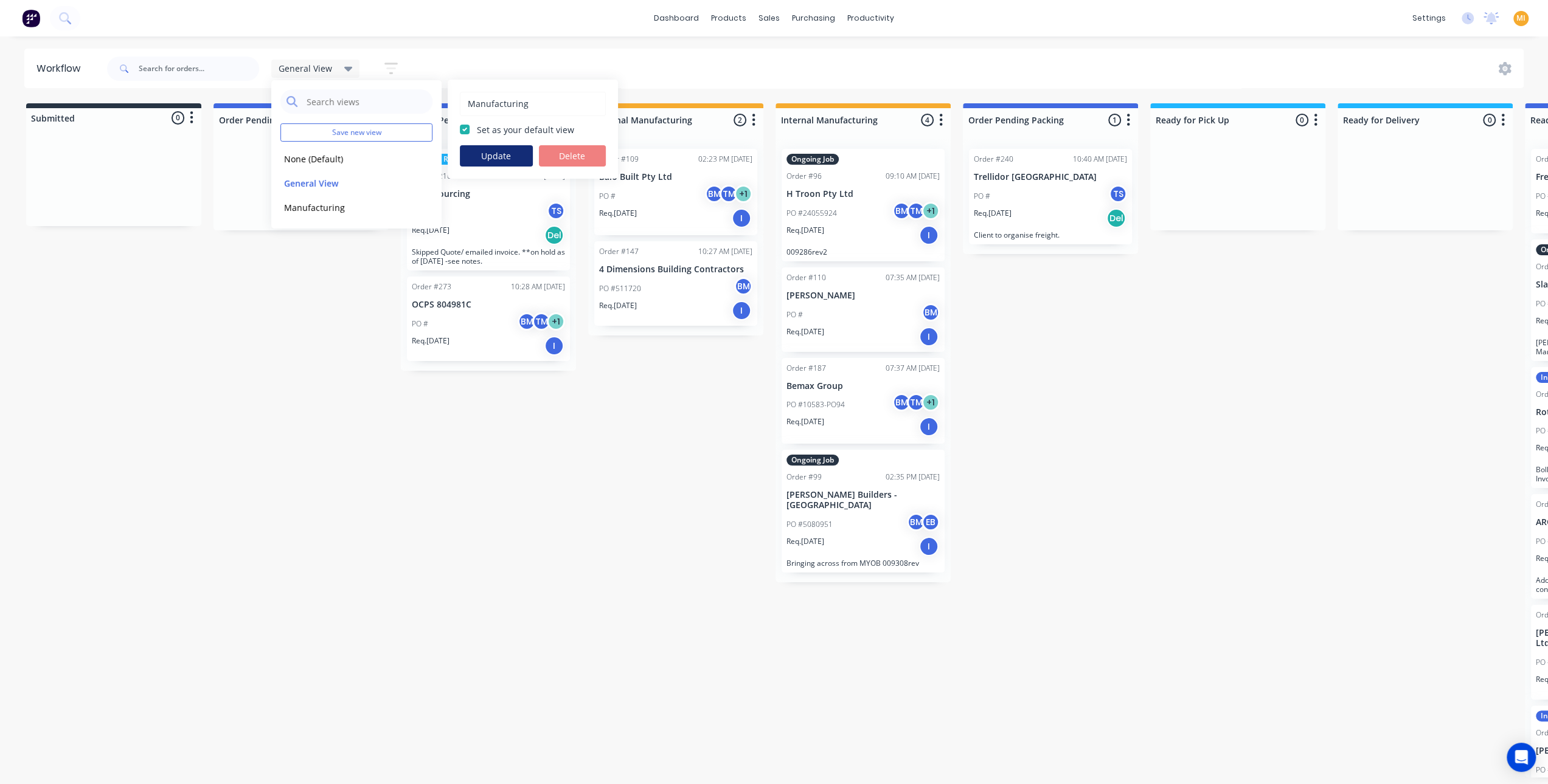
click at [469, 152] on button "Update" at bounding box center [497, 156] width 73 height 21
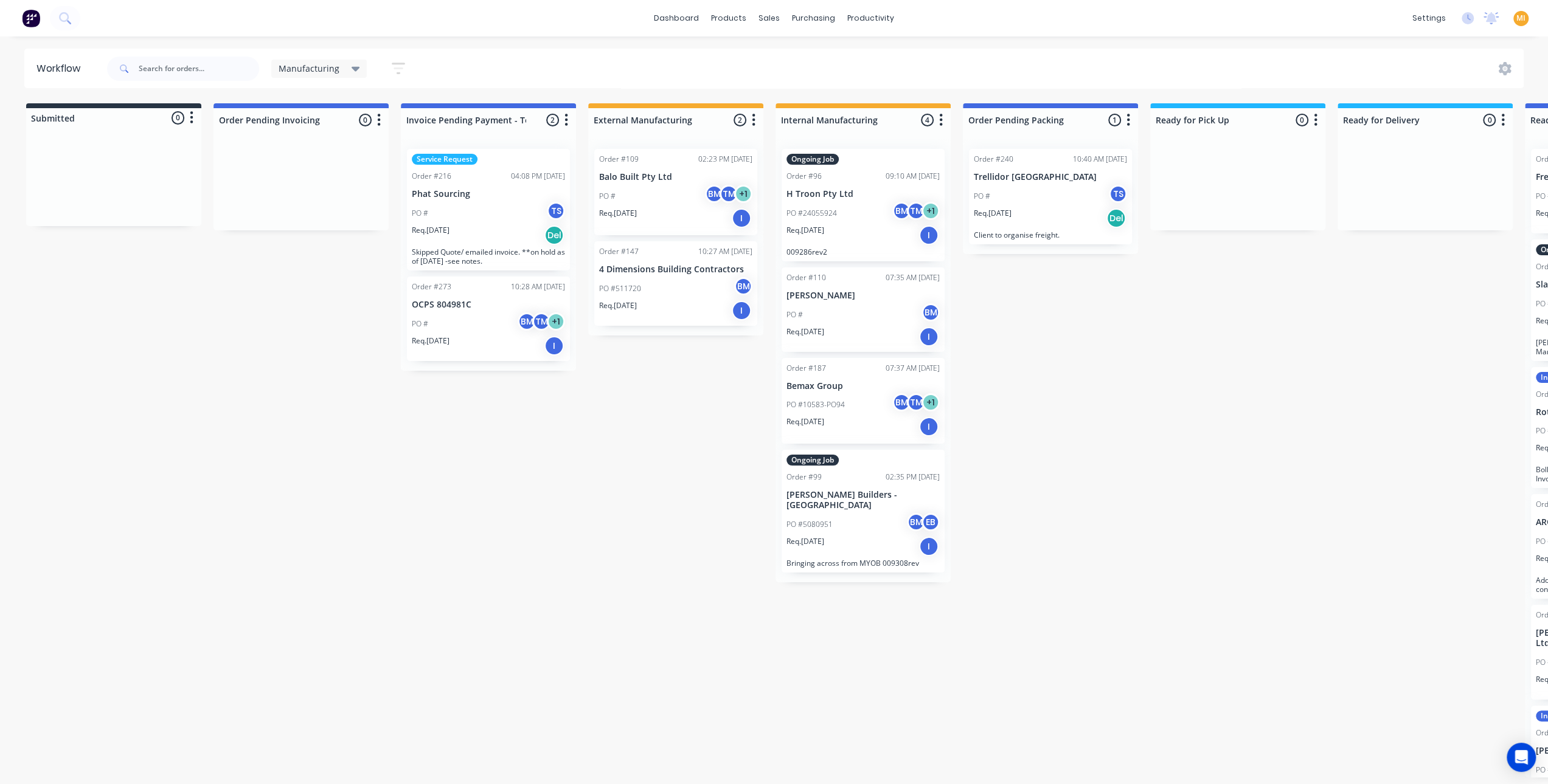
click at [676, 208] on div "[PERSON_NAME] [PERSON_NAME] [PERSON_NAME] TS [PERSON_NAME]" at bounding box center [682, 251] width 182 height 92
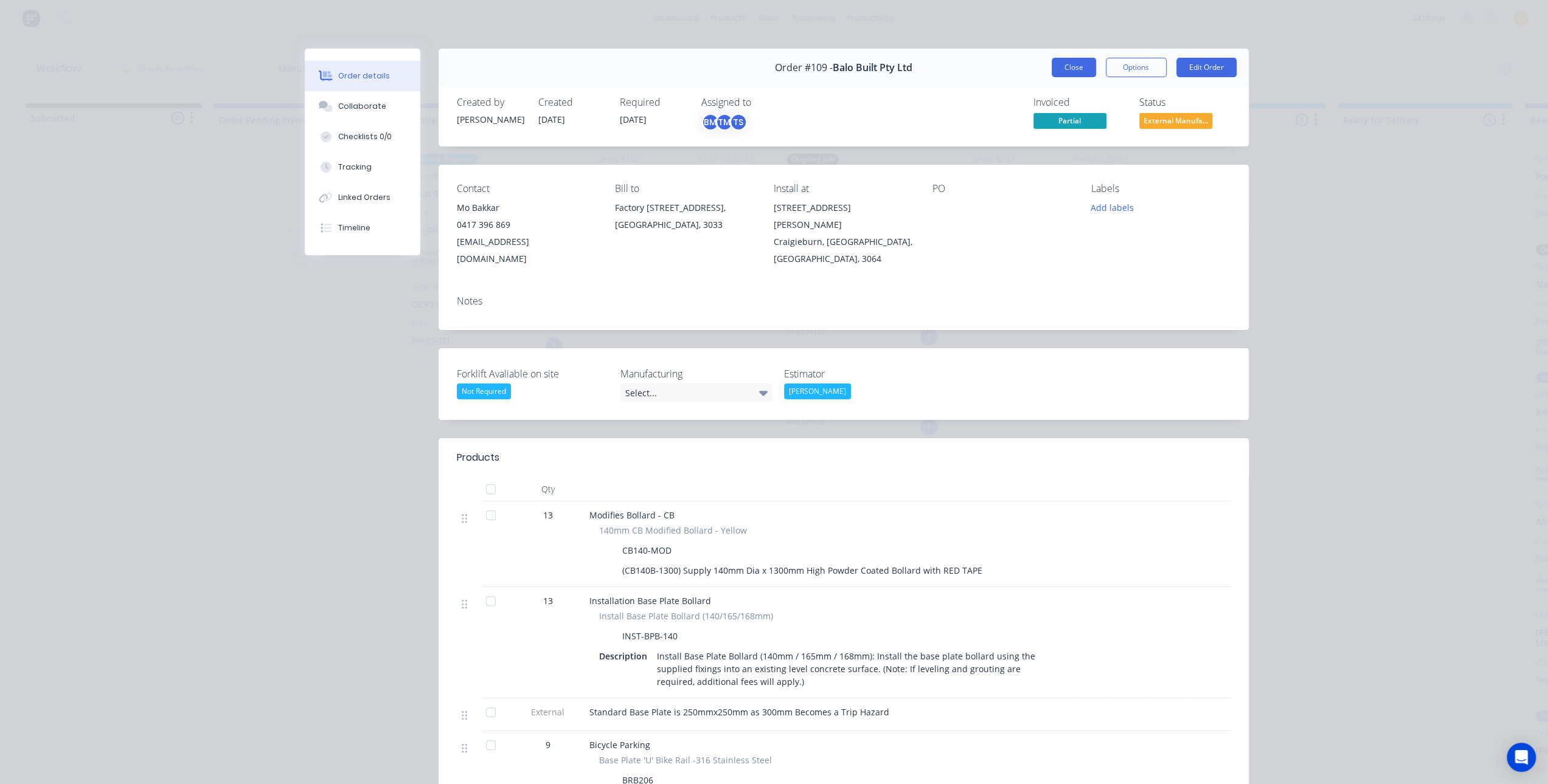
click at [1066, 66] on button "Close" at bounding box center [1073, 67] width 45 height 19
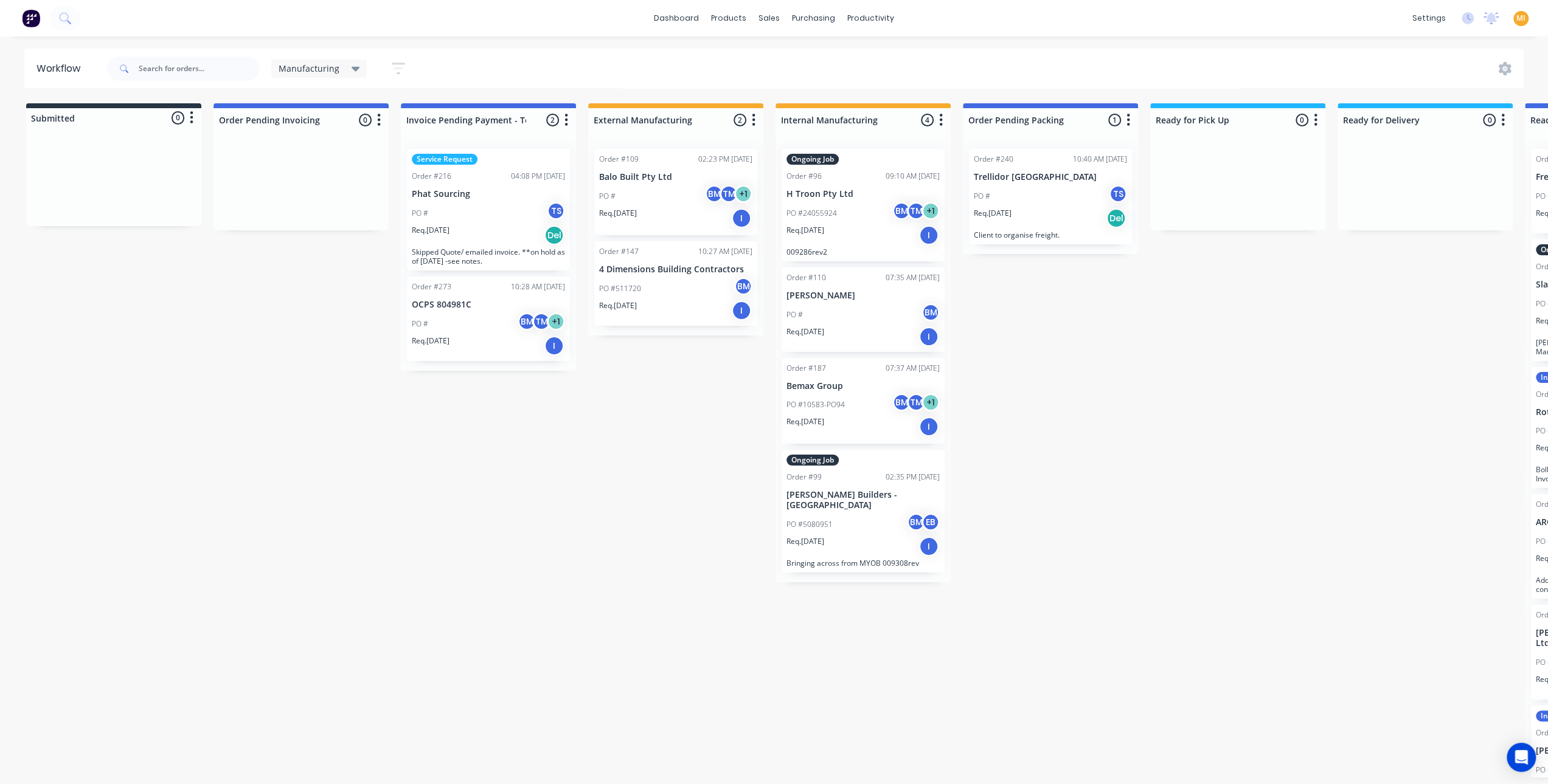
click at [22, 17] on img at bounding box center [31, 17] width 18 height 18
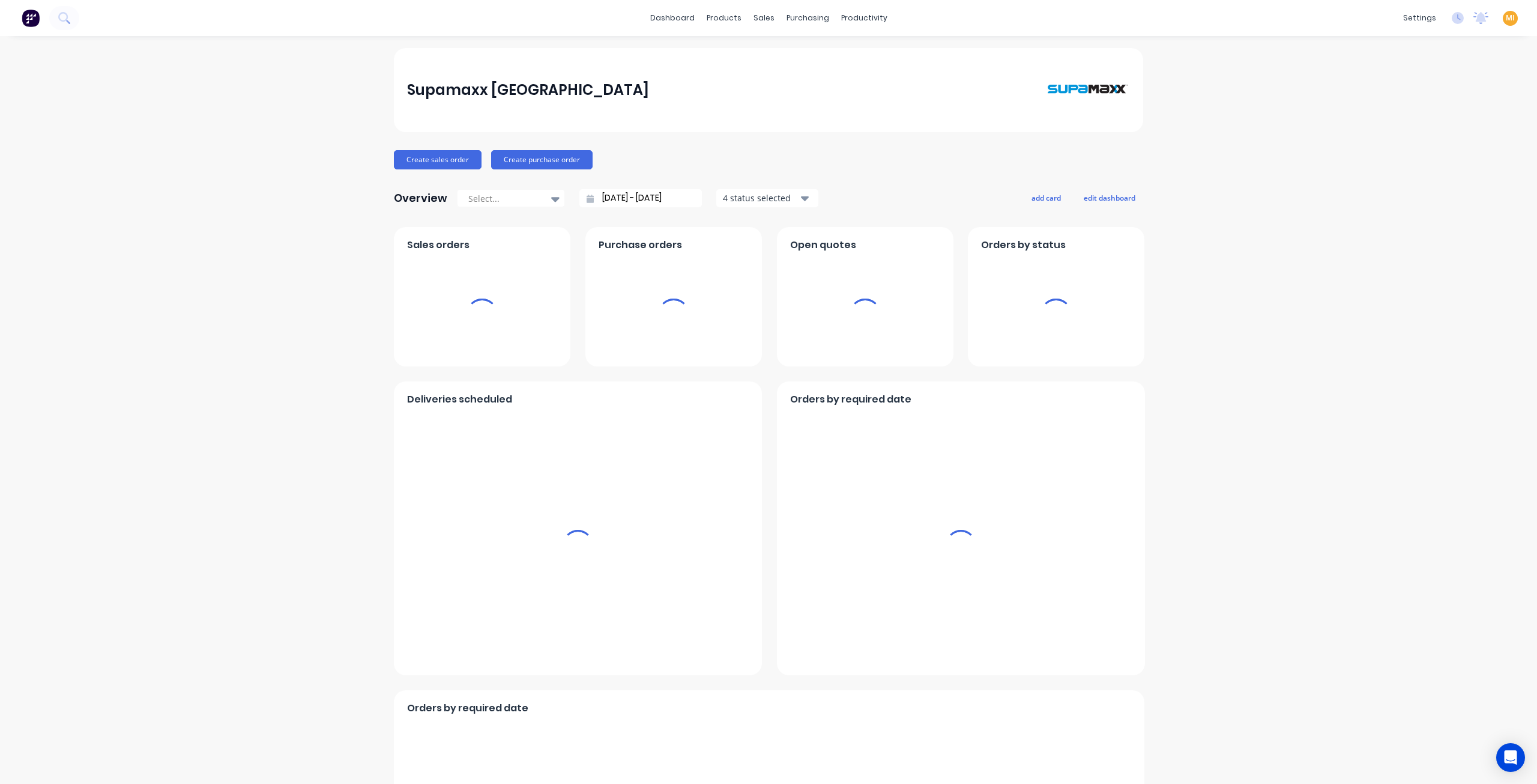
click at [1506, 21] on span "MI" at bounding box center [1510, 18] width 9 height 11
click at [1403, 158] on button "Sign out" at bounding box center [1435, 151] width 159 height 24
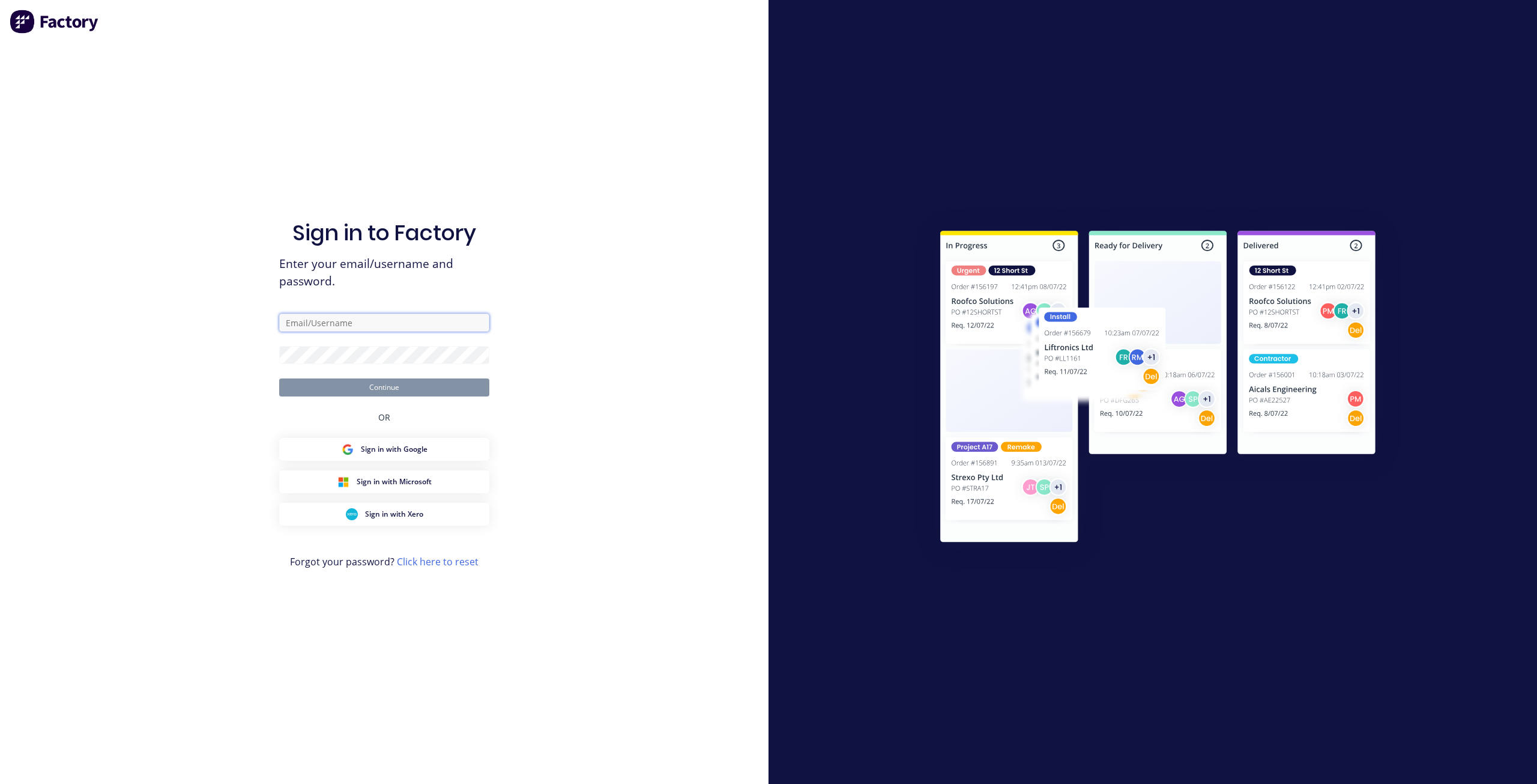
click at [324, 330] on input "text" at bounding box center [384, 322] width 210 height 18
type input "[EMAIL_ADDRESS][DOMAIN_NAME]"
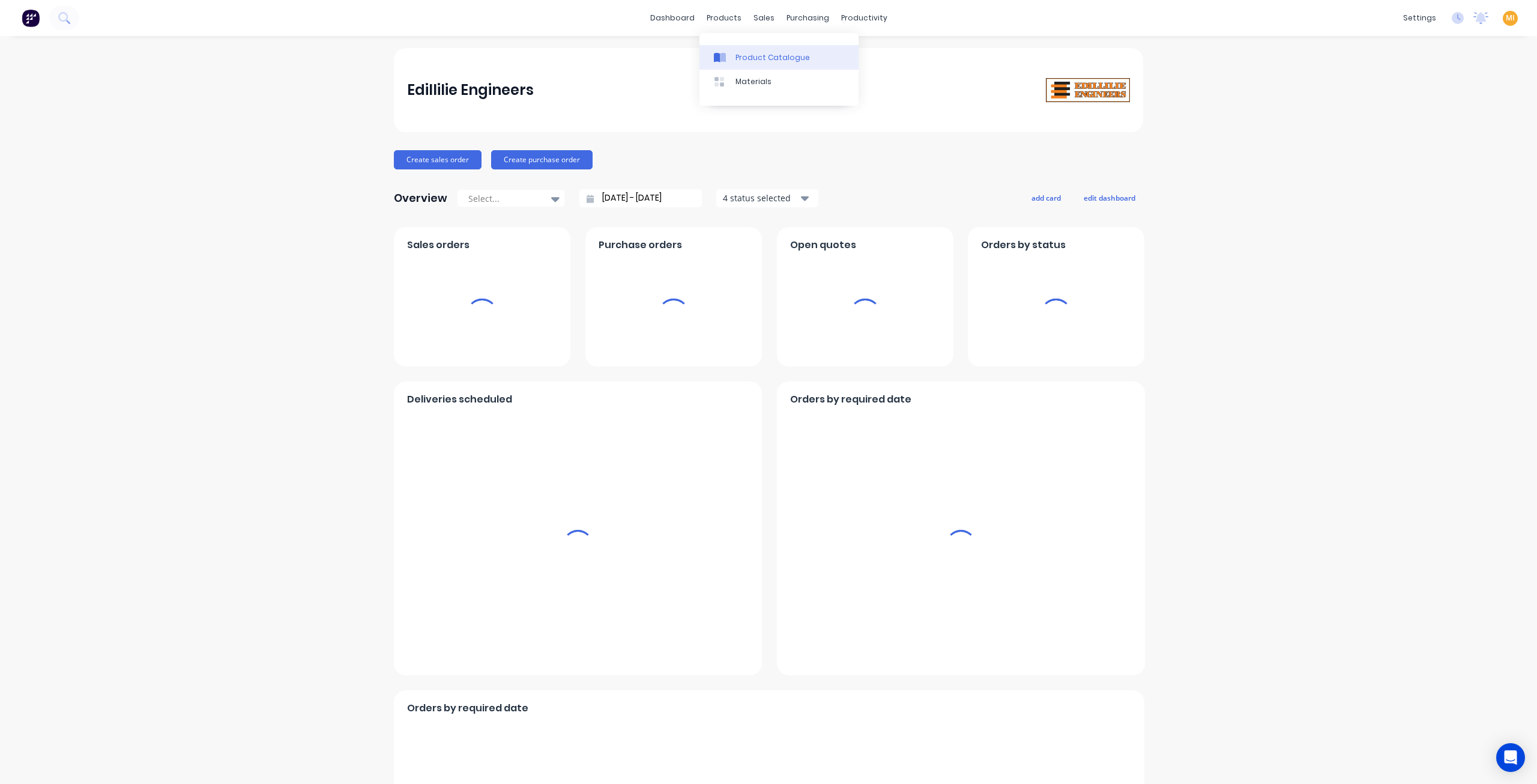
click at [742, 59] on div "Product Catalogue" at bounding box center [773, 58] width 74 height 11
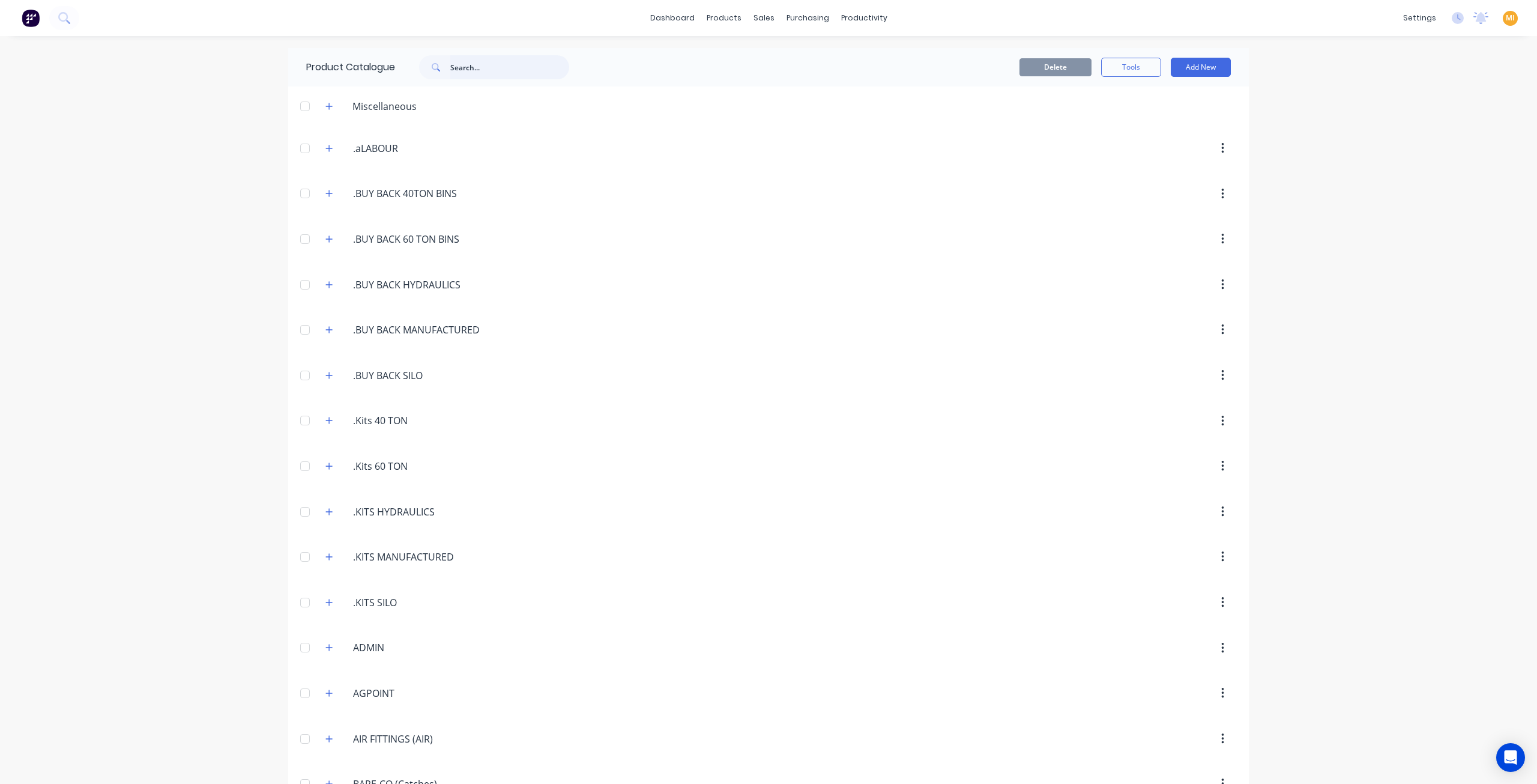
click at [476, 74] on input "text" at bounding box center [510, 67] width 119 height 24
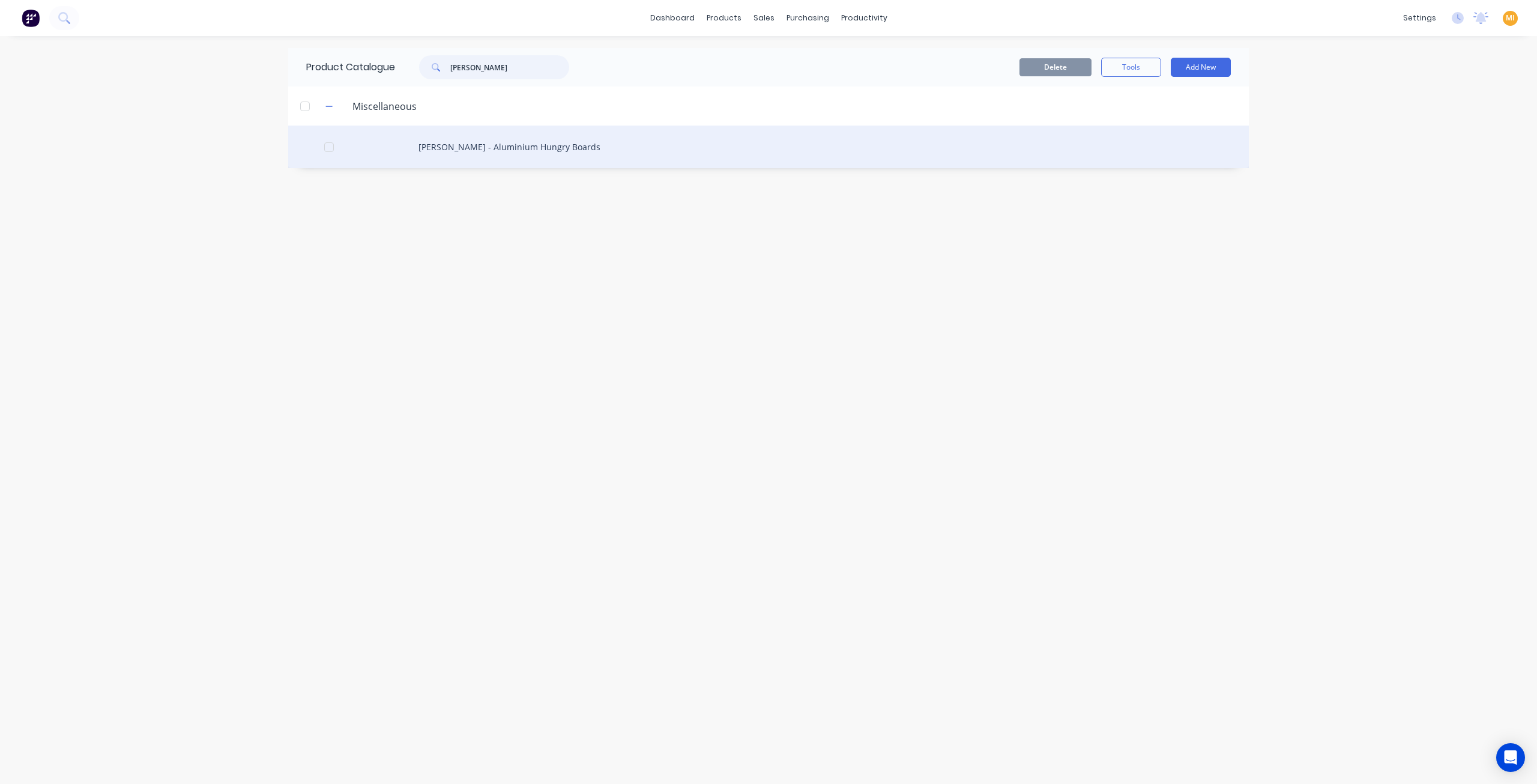
type input "[PERSON_NAME]"
click at [453, 146] on div "[PERSON_NAME] - Aluminium Hungry Boards" at bounding box center [768, 146] width 961 height 42
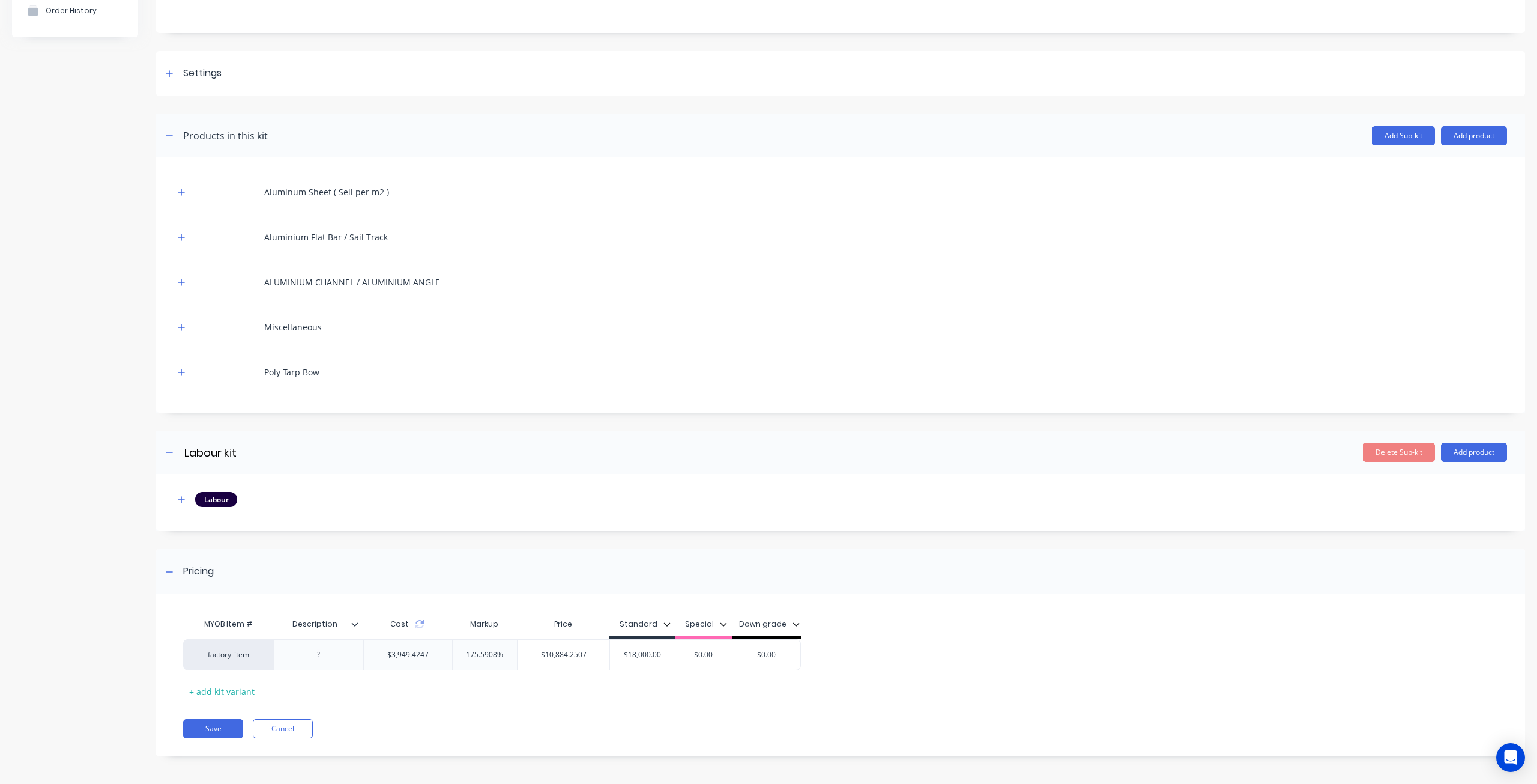
scroll to position [124, 0]
click at [179, 496] on icon "button" at bounding box center [181, 499] width 7 height 9
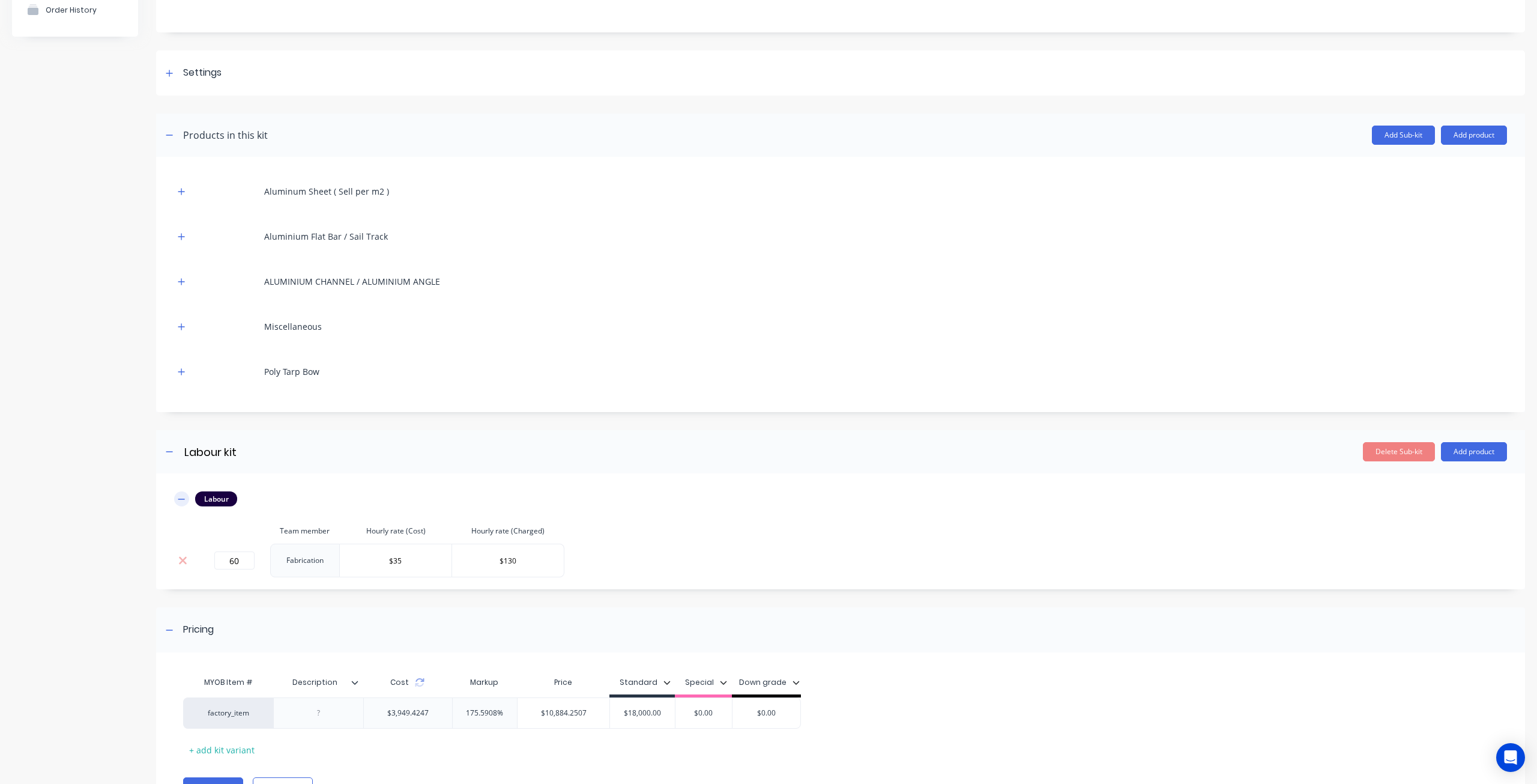
click at [179, 496] on icon "button" at bounding box center [181, 499] width 7 height 9
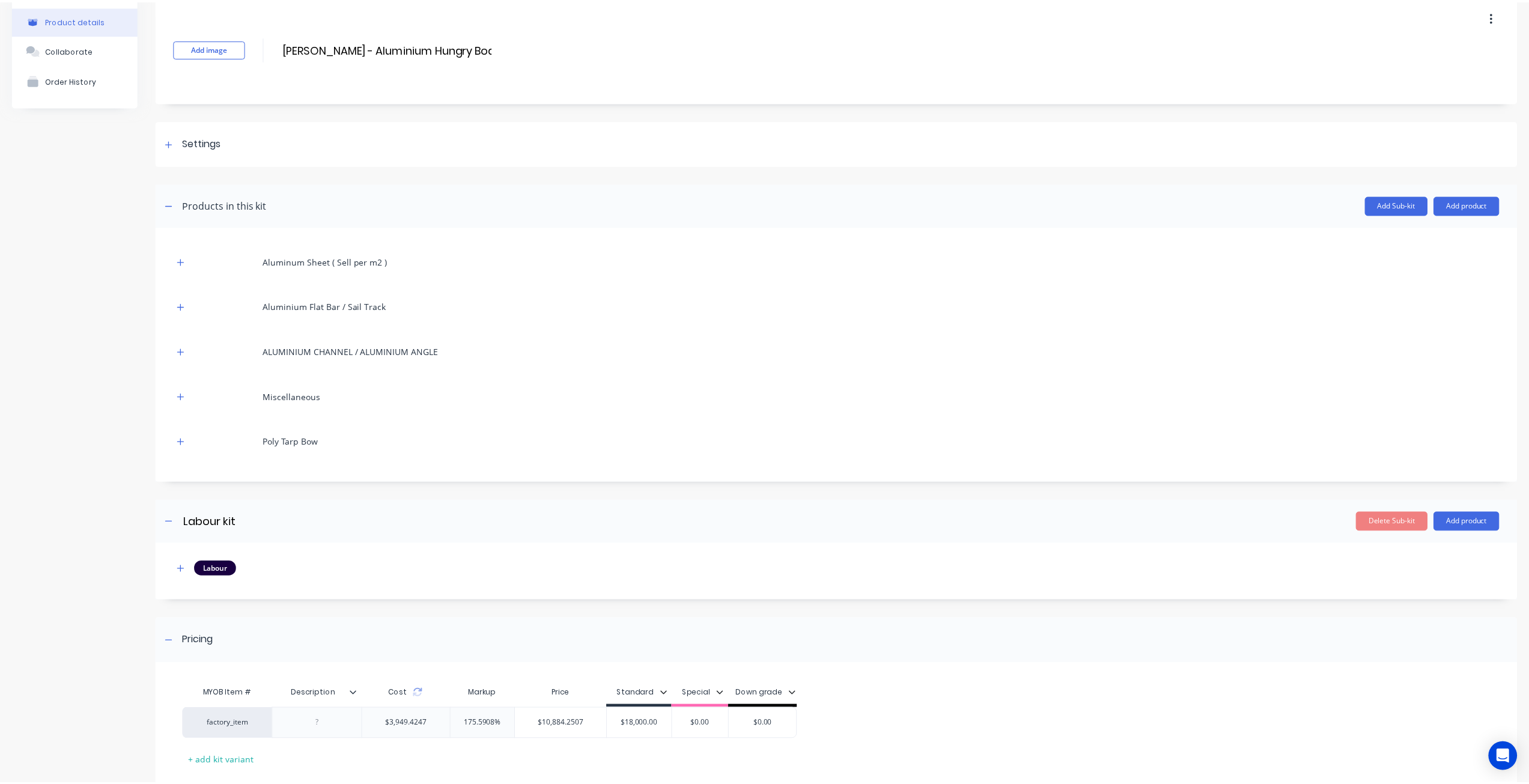
scroll to position [0, 0]
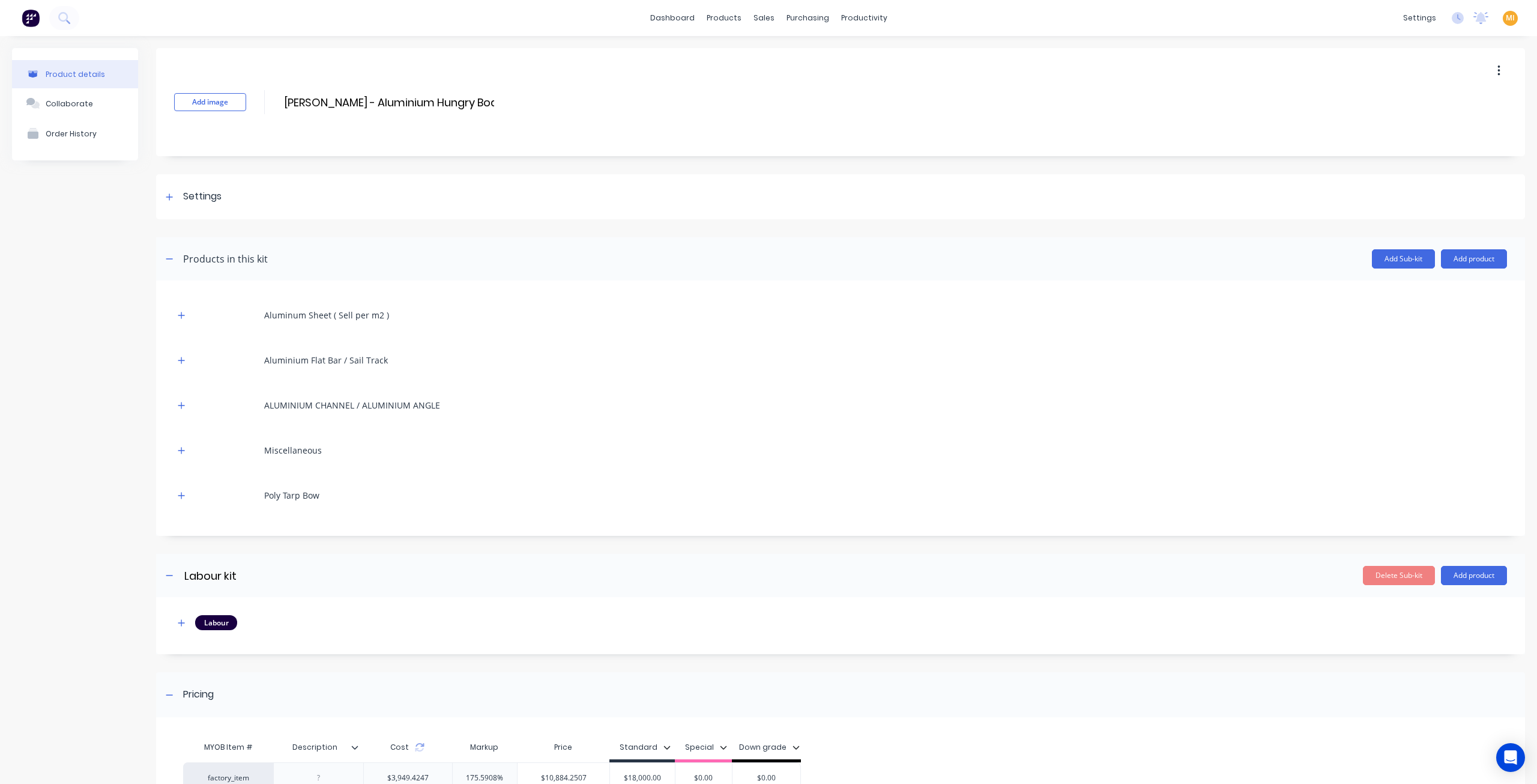
click at [34, 14] on img at bounding box center [30, 17] width 18 height 18
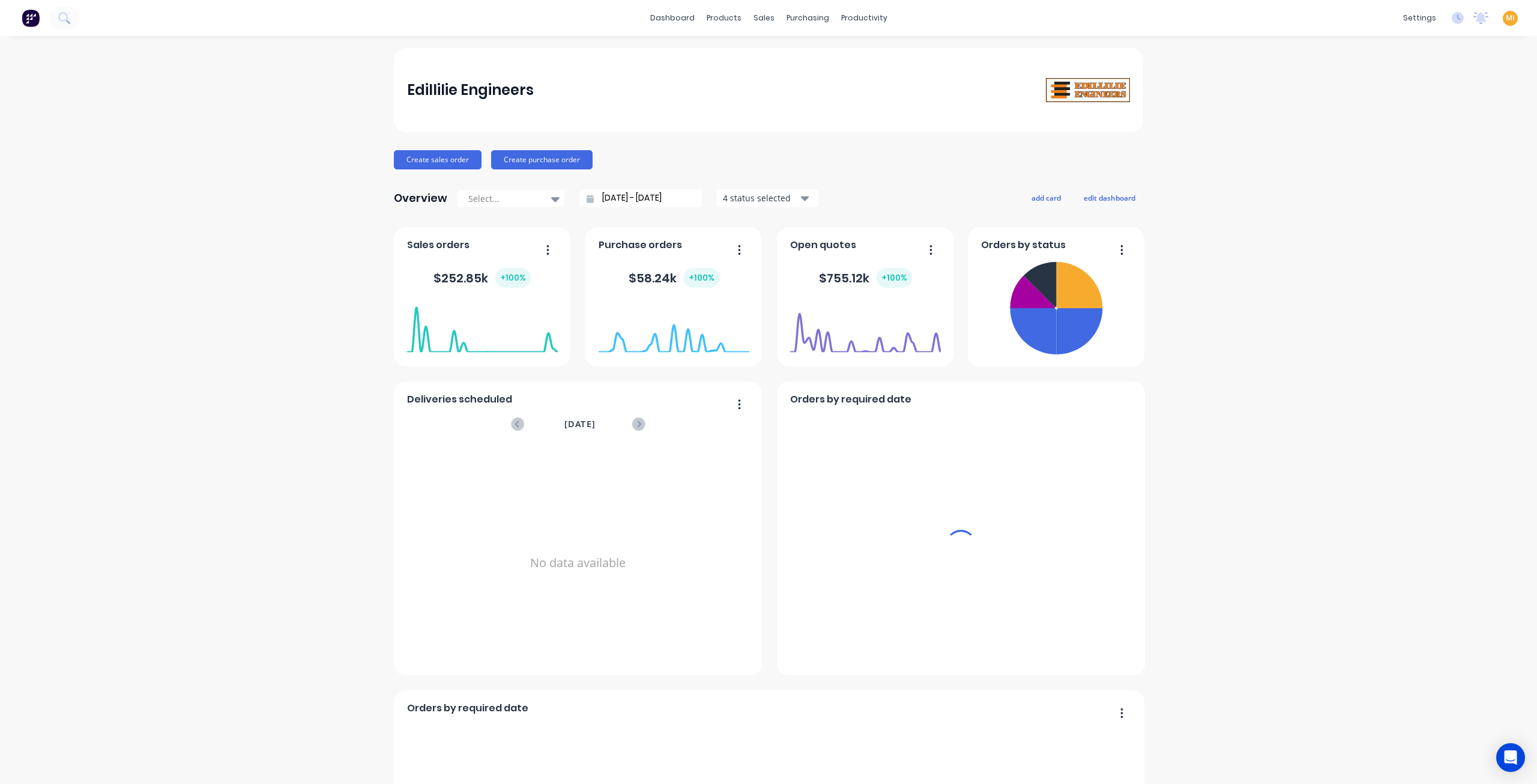
click at [1506, 19] on span "MI" at bounding box center [1510, 18] width 9 height 11
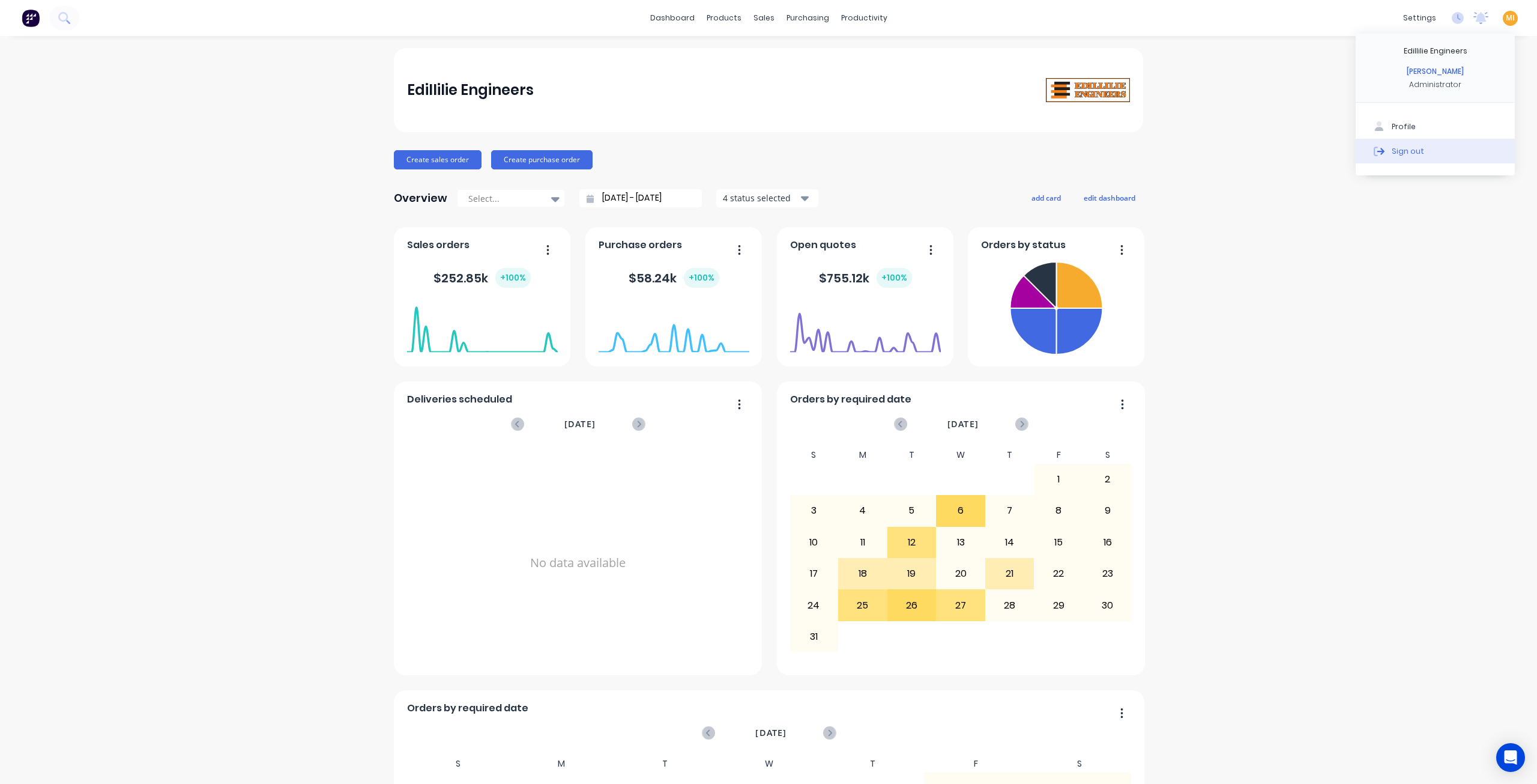
click at [1413, 146] on button "Sign out" at bounding box center [1435, 151] width 159 height 24
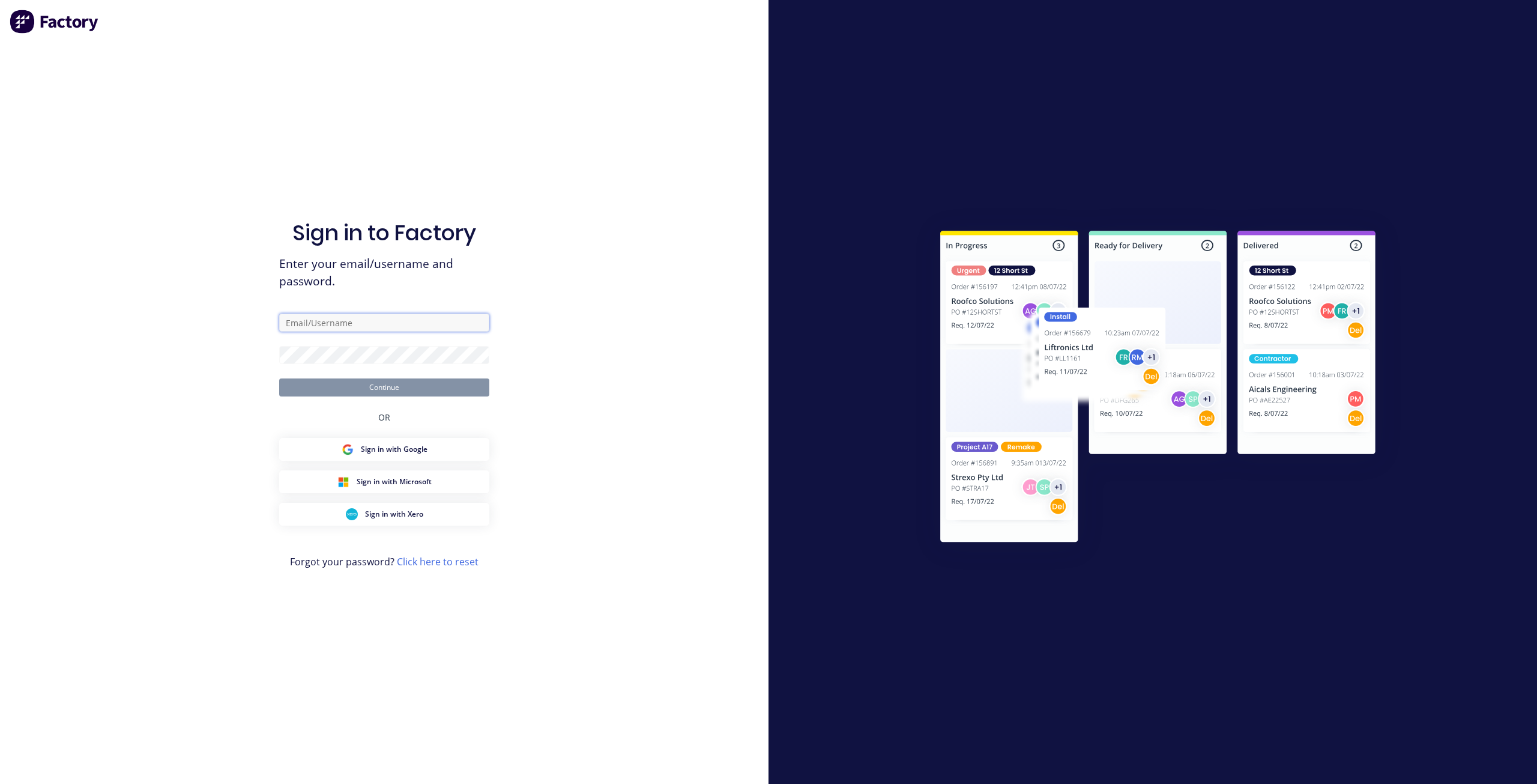
click at [351, 324] on input "text" at bounding box center [384, 322] width 210 height 18
type input "[EMAIL_ADDRESS][DOMAIN_NAME]"
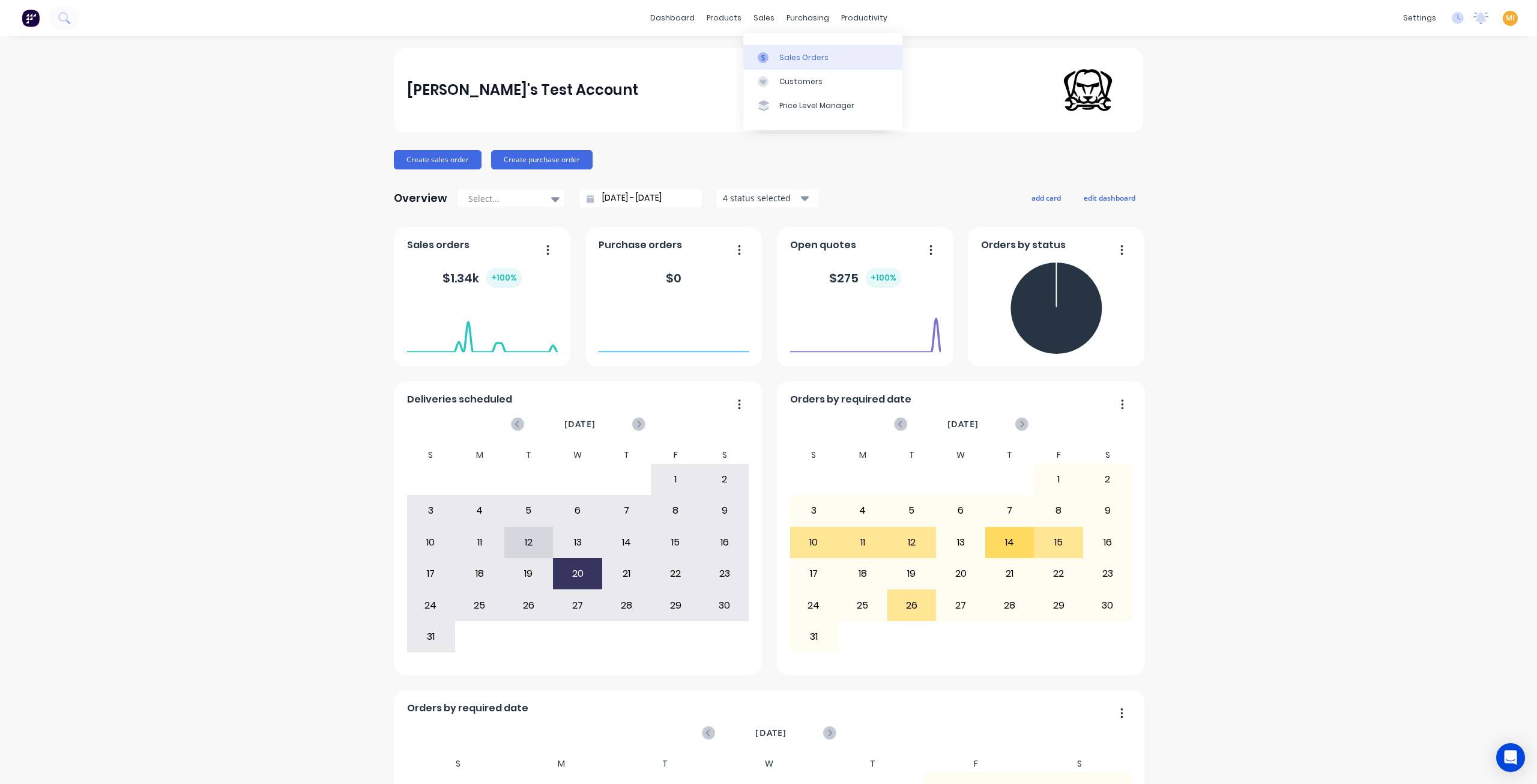
click at [775, 59] on link "Sales Orders" at bounding box center [823, 57] width 159 height 24
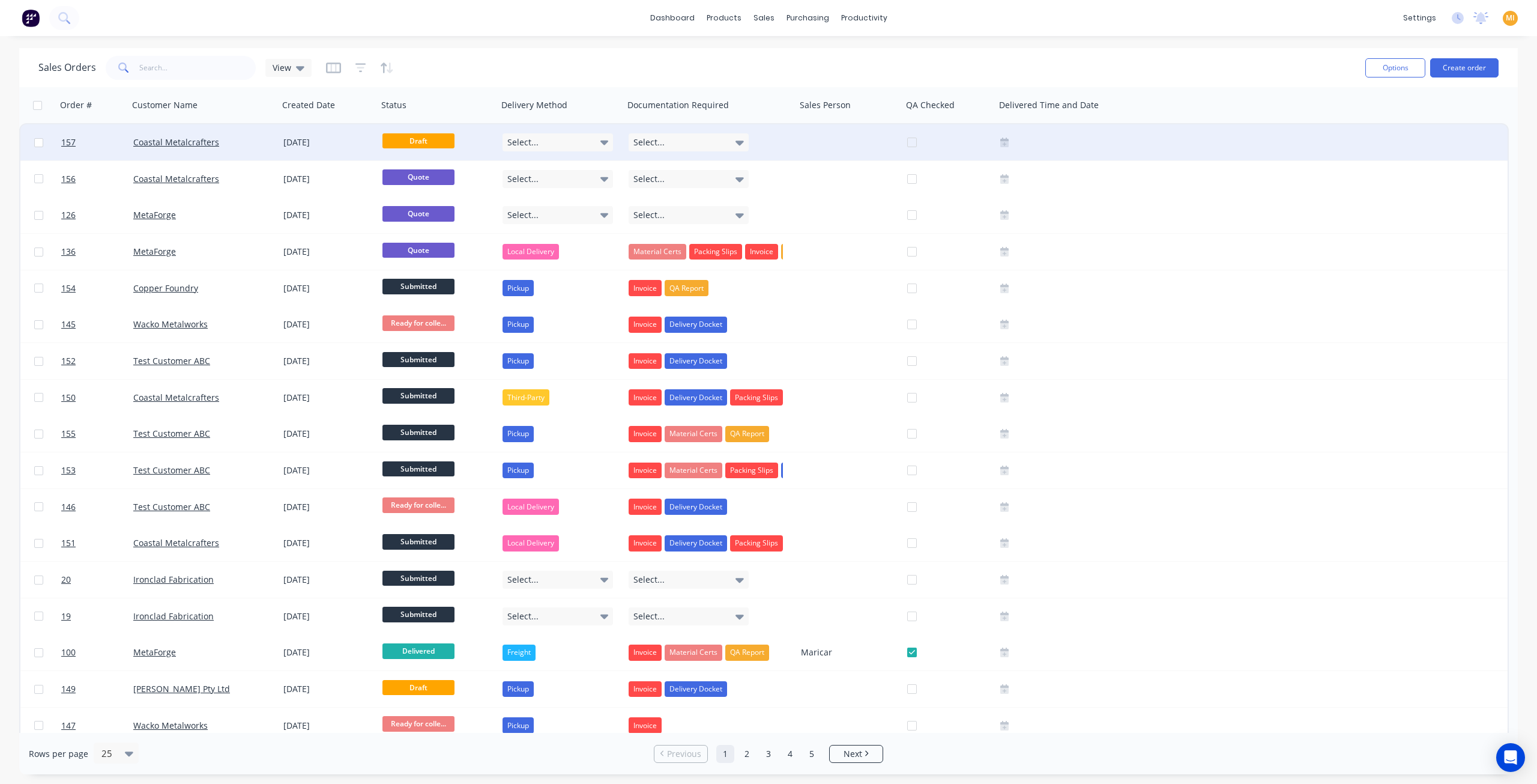
click at [264, 152] on div "Coastal Metalcrafters" at bounding box center [203, 142] width 150 height 36
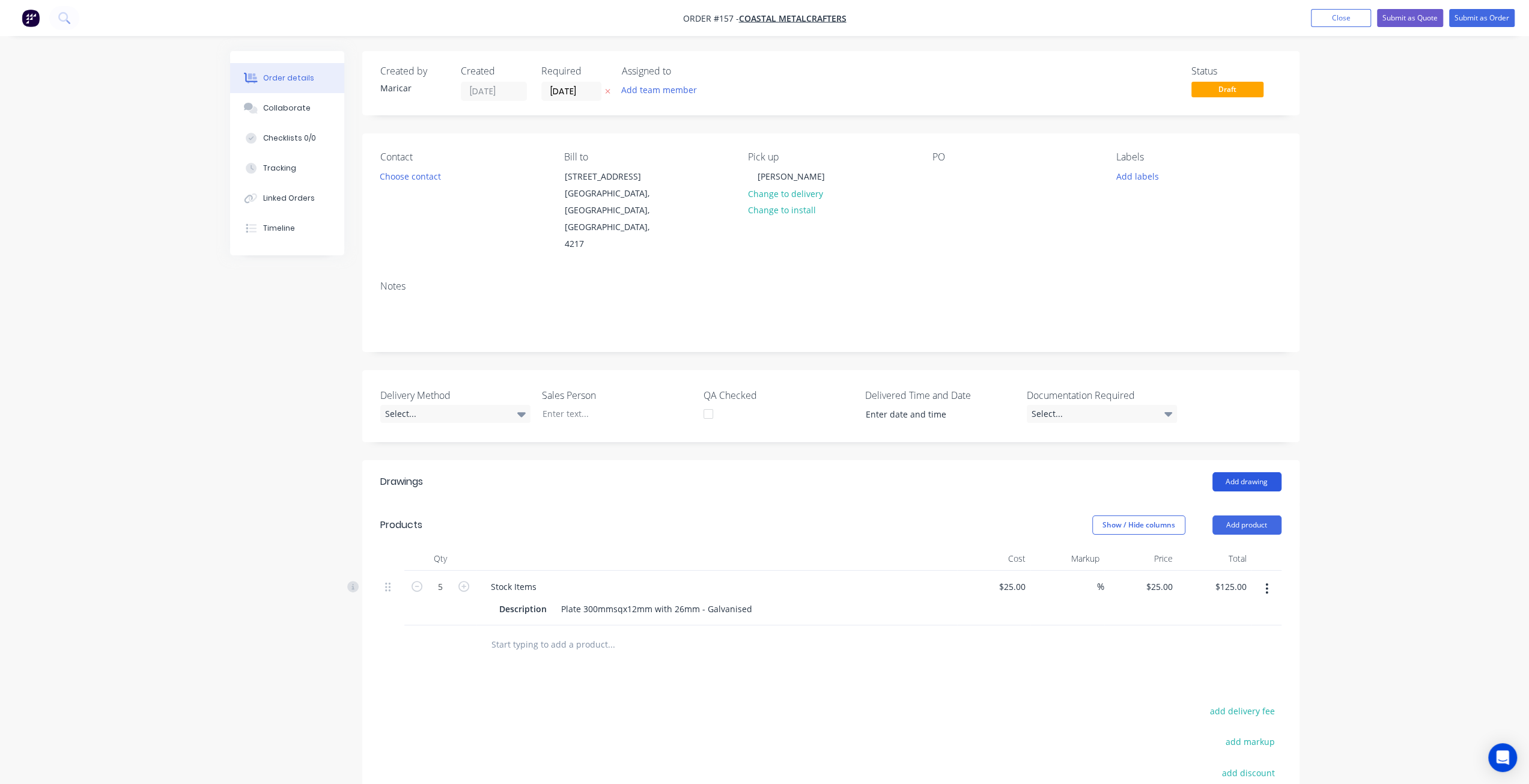
click at [1251, 472] on button "Add drawing" at bounding box center [1246, 482] width 69 height 19
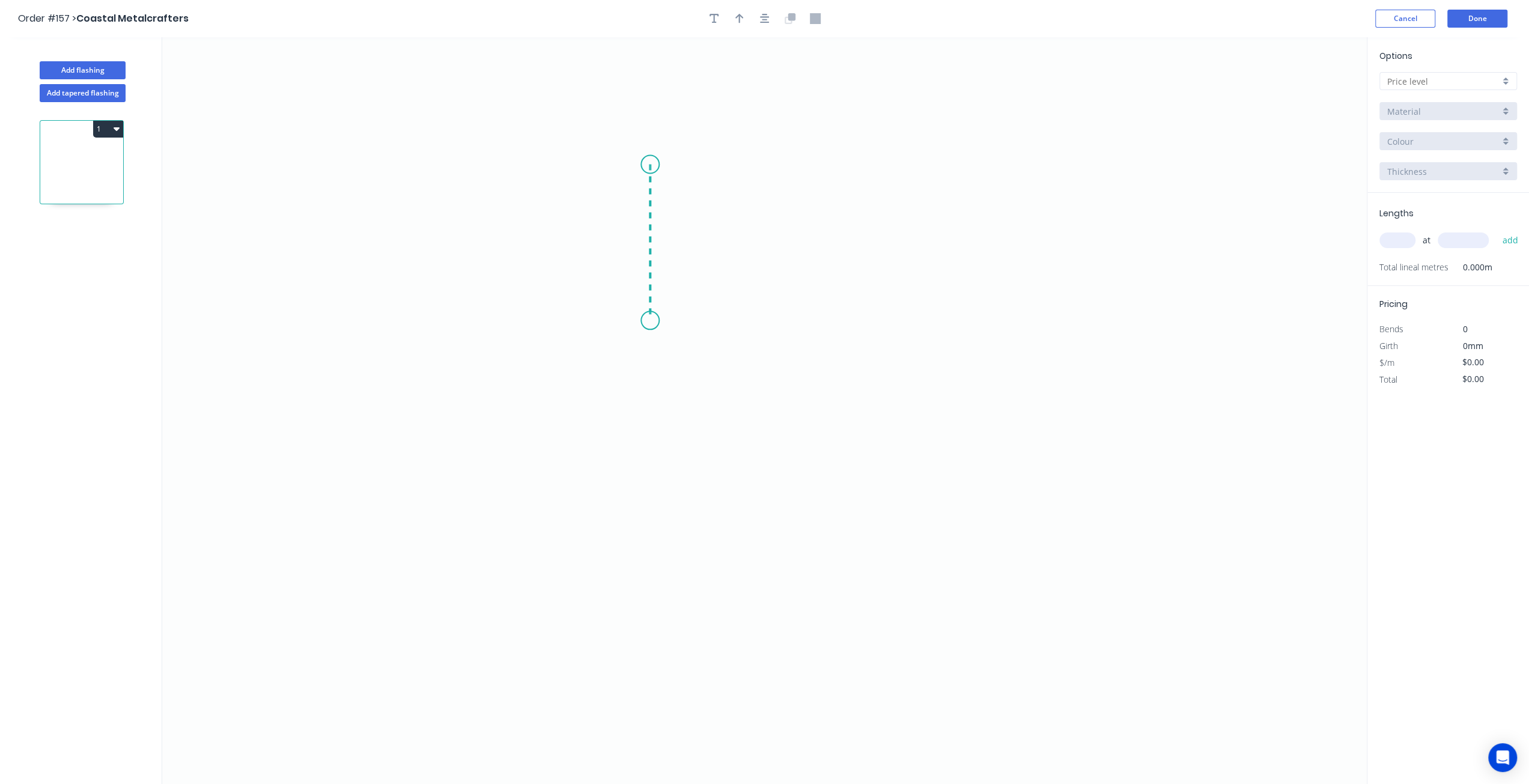
drag, startPoint x: 650, startPoint y: 164, endPoint x: 635, endPoint y: 330, distance: 166.7
click at [635, 330] on icon "0" at bounding box center [764, 410] width 1204 height 746
click at [856, 337] on icon "0 ?" at bounding box center [764, 410] width 1204 height 746
click at [977, 256] on icon "0 ? ? ? º" at bounding box center [764, 410] width 1204 height 746
click at [1470, 359] on input "$0.00" at bounding box center [1482, 363] width 41 height 17
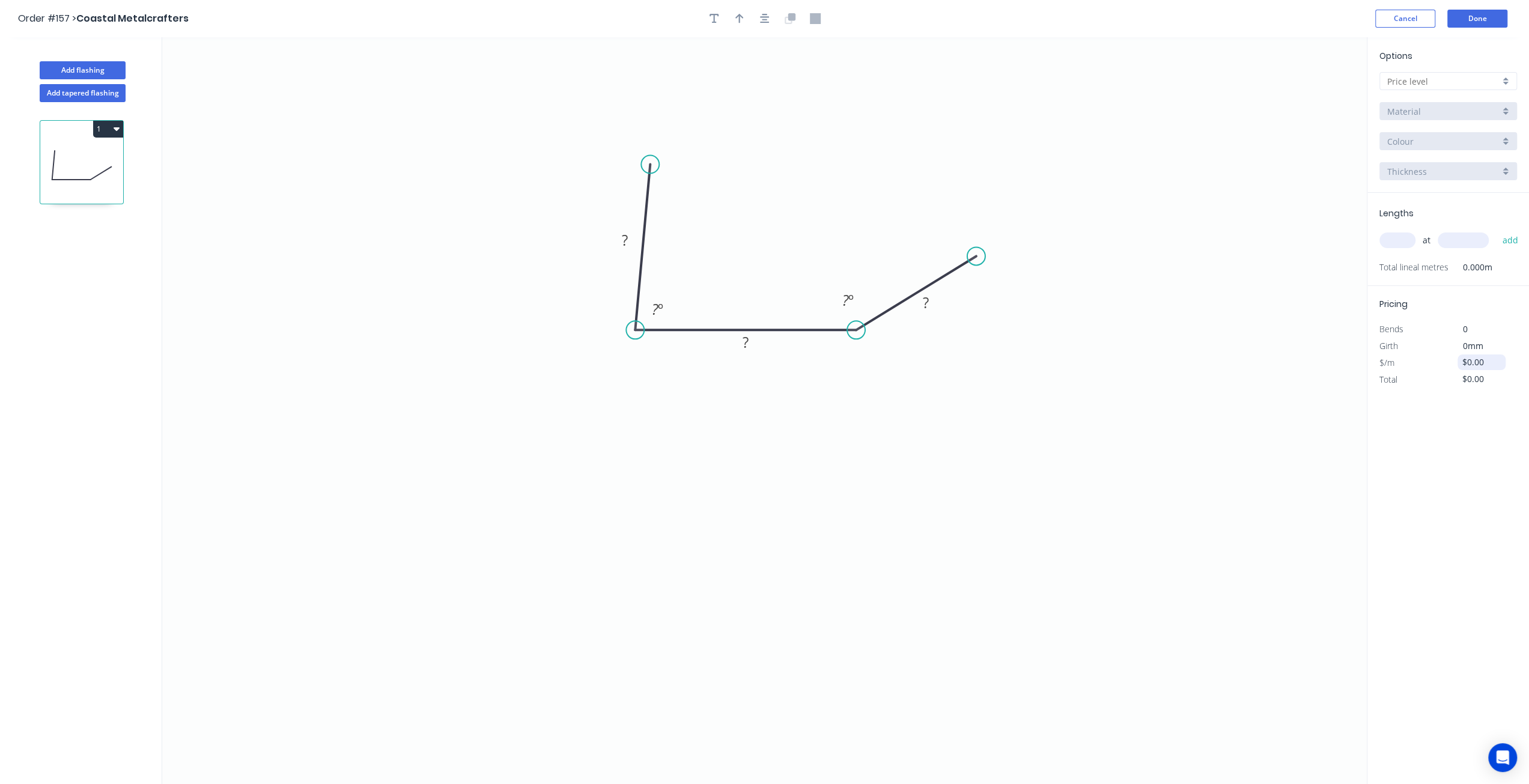
click at [1489, 359] on input "$0.00" at bounding box center [1482, 363] width 41 height 17
click at [1399, 236] on input "text" at bounding box center [1397, 240] width 36 height 16
type input "12"
click at [1454, 236] on input "text" at bounding box center [1463, 240] width 51 height 16
type input "1000"
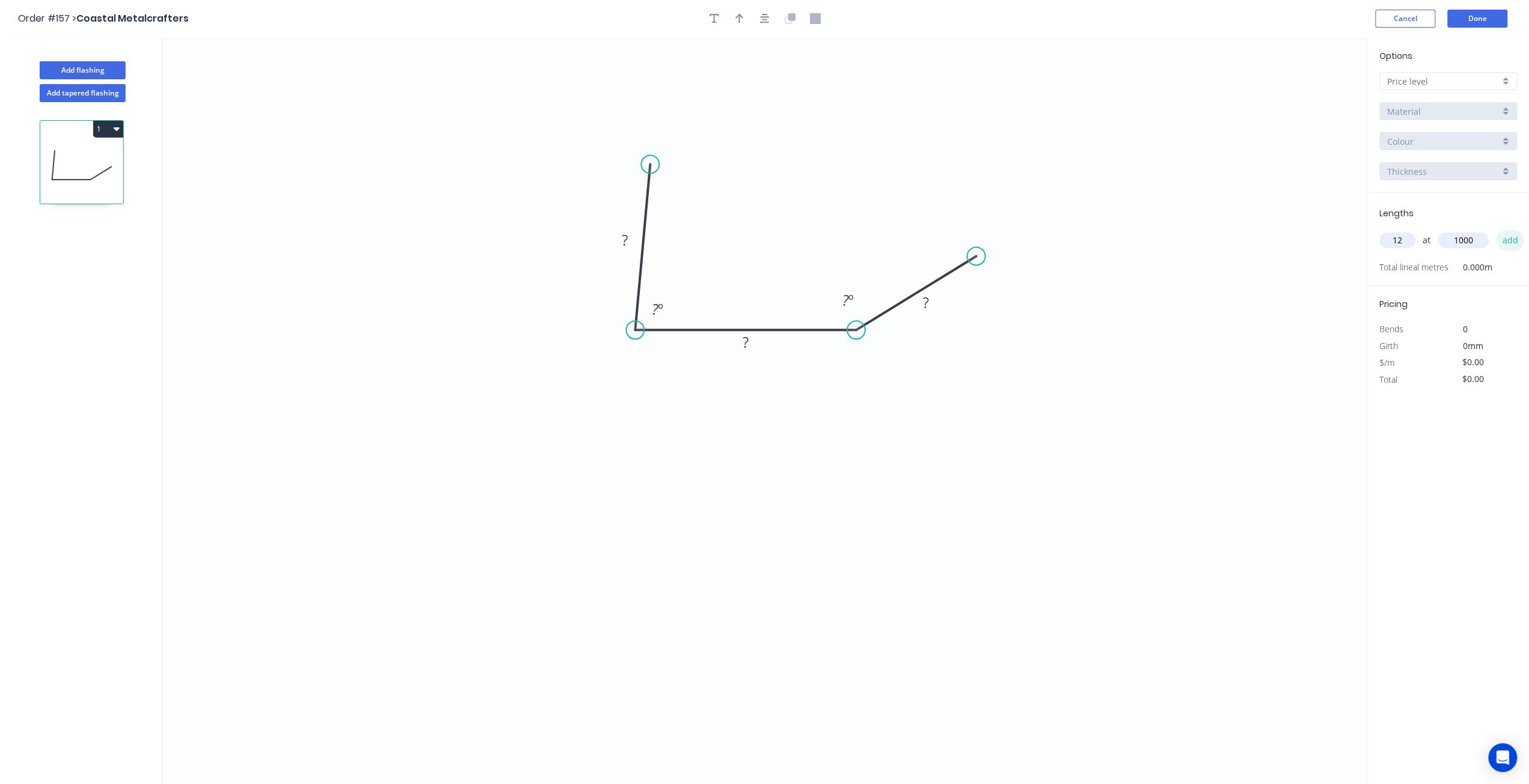
click at [1500, 240] on button "add" at bounding box center [1509, 240] width 28 height 21
click at [1472, 385] on input "$0.00" at bounding box center [1482, 379] width 41 height 17
drag, startPoint x: 1489, startPoint y: 380, endPoint x: 1422, endPoint y: 382, distance: 67.0
click at [1422, 382] on div "$/m $0.00" at bounding box center [1448, 380] width 156 height 17
type input "$14.00"
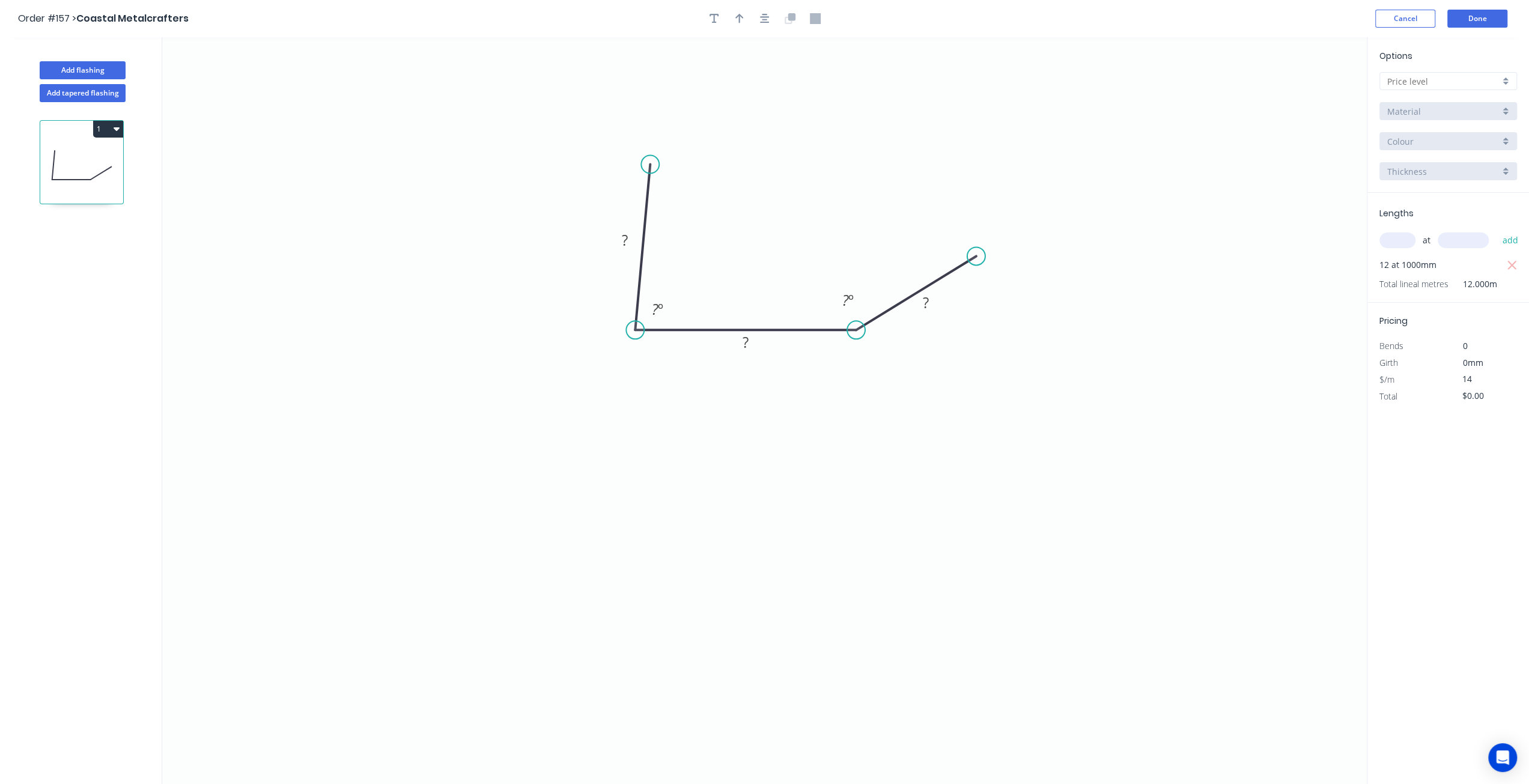
type input "$168.00"
click at [1442, 501] on div "Options A C Material Colour Thickness Lengths at add 12 at 1000mm Total lineal …" at bounding box center [1448, 411] width 162 height 748
click at [1491, 24] on button "Done" at bounding box center [1477, 18] width 60 height 18
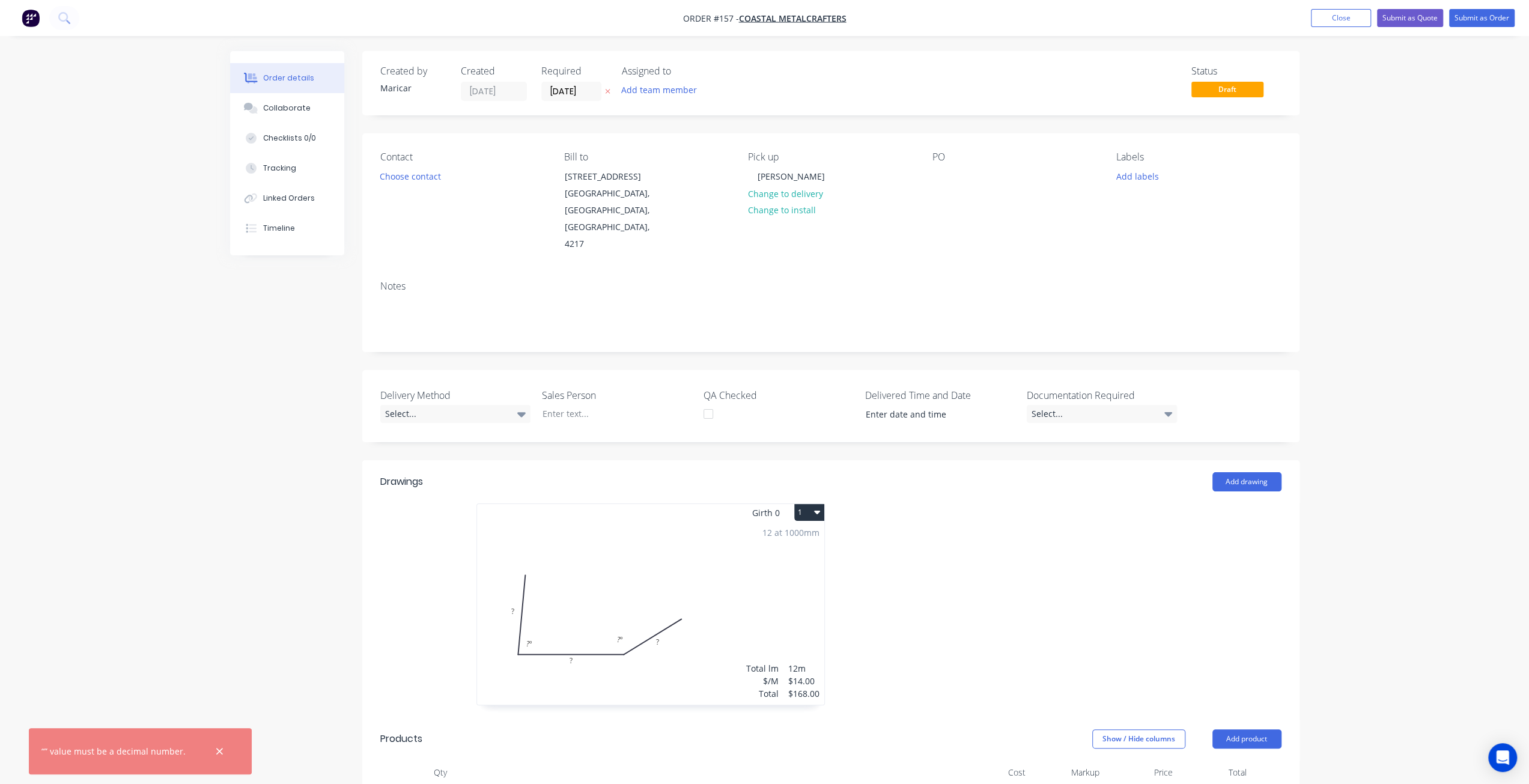
click at [30, 21] on img "button" at bounding box center [30, 17] width 18 height 18
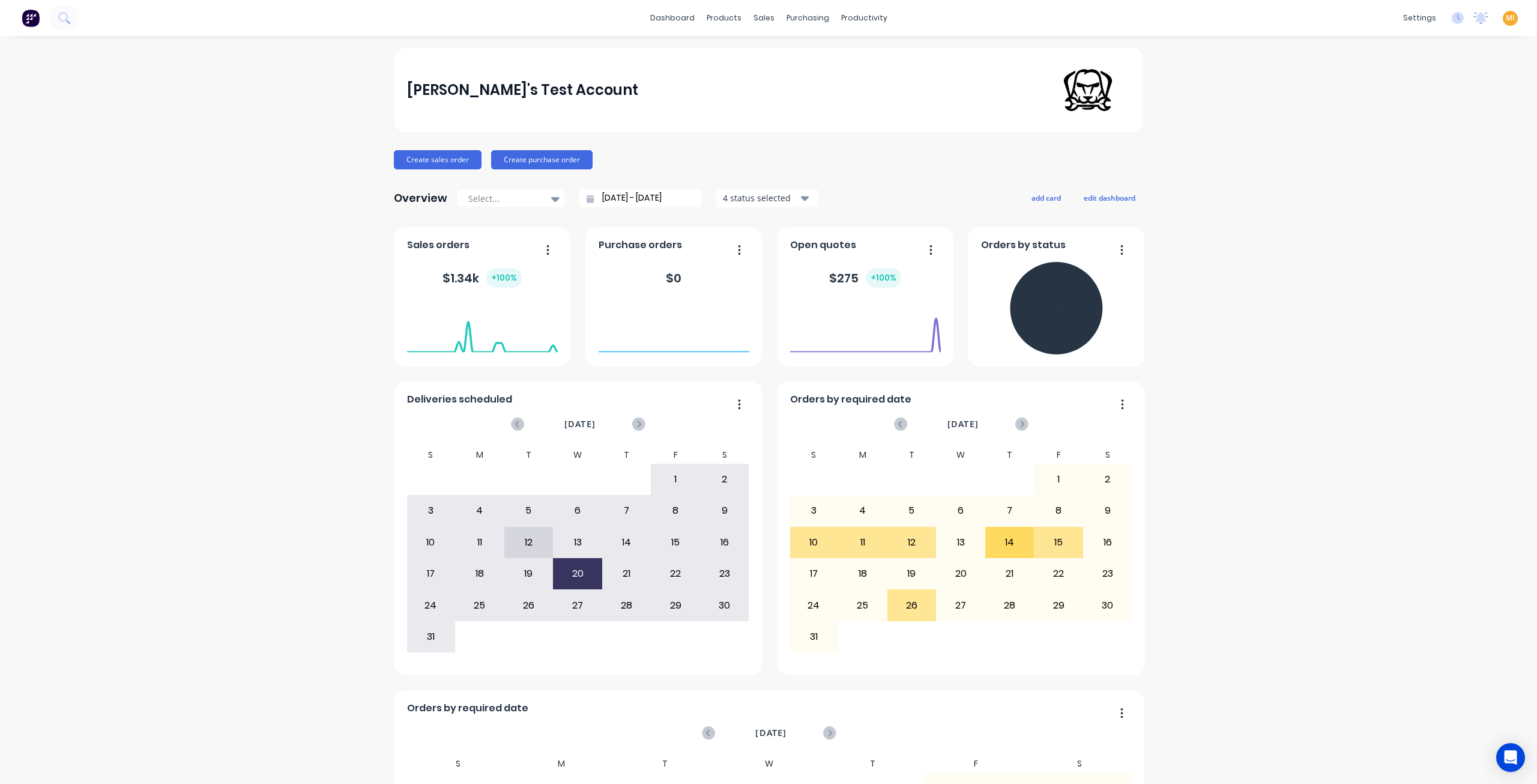
click at [1506, 15] on span "MI" at bounding box center [1510, 18] width 9 height 11
click at [1432, 152] on button "Sign out" at bounding box center [1435, 151] width 159 height 24
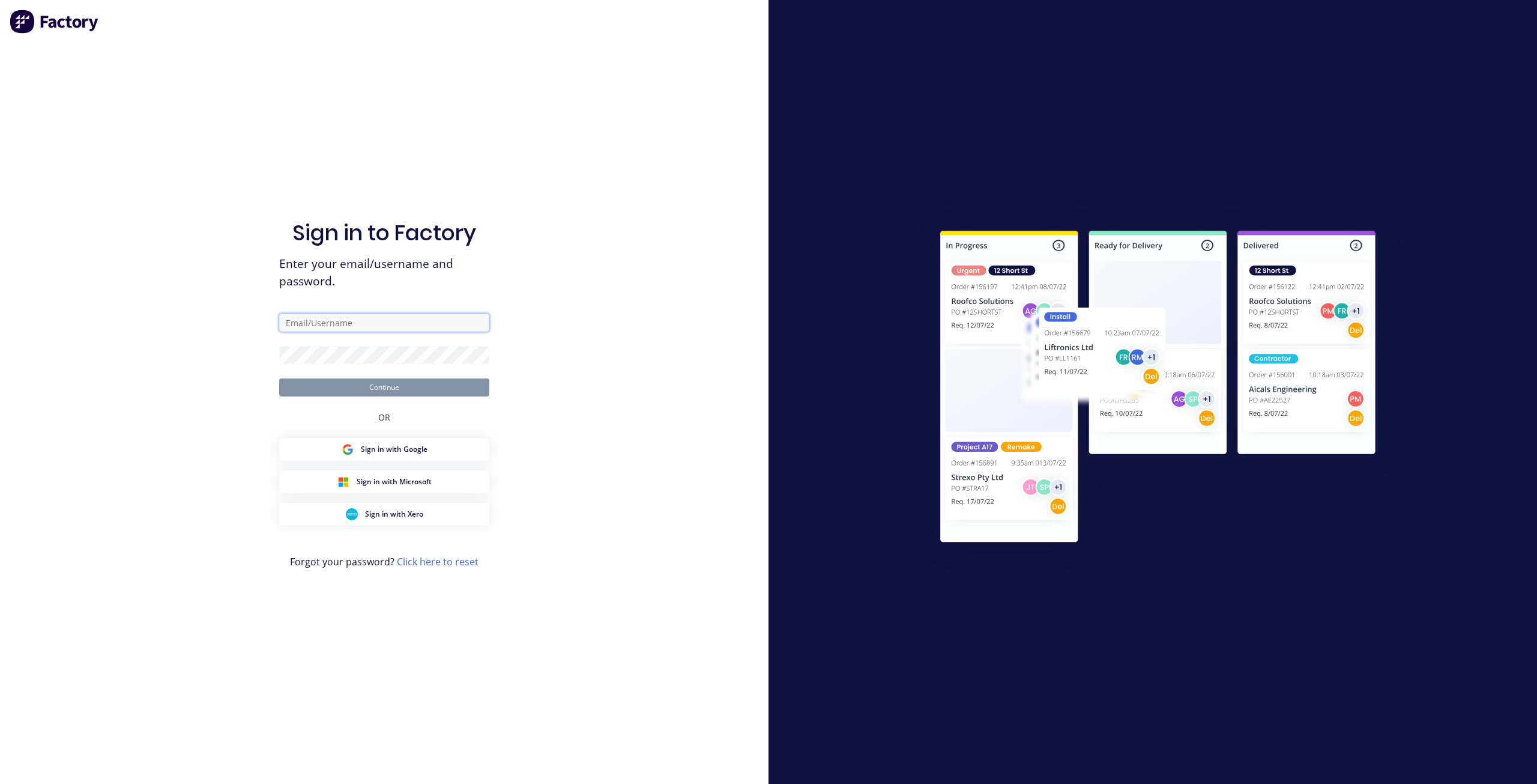
click at [345, 325] on input "text" at bounding box center [384, 322] width 210 height 18
type input "[EMAIL_ADDRESS][DOMAIN_NAME]"
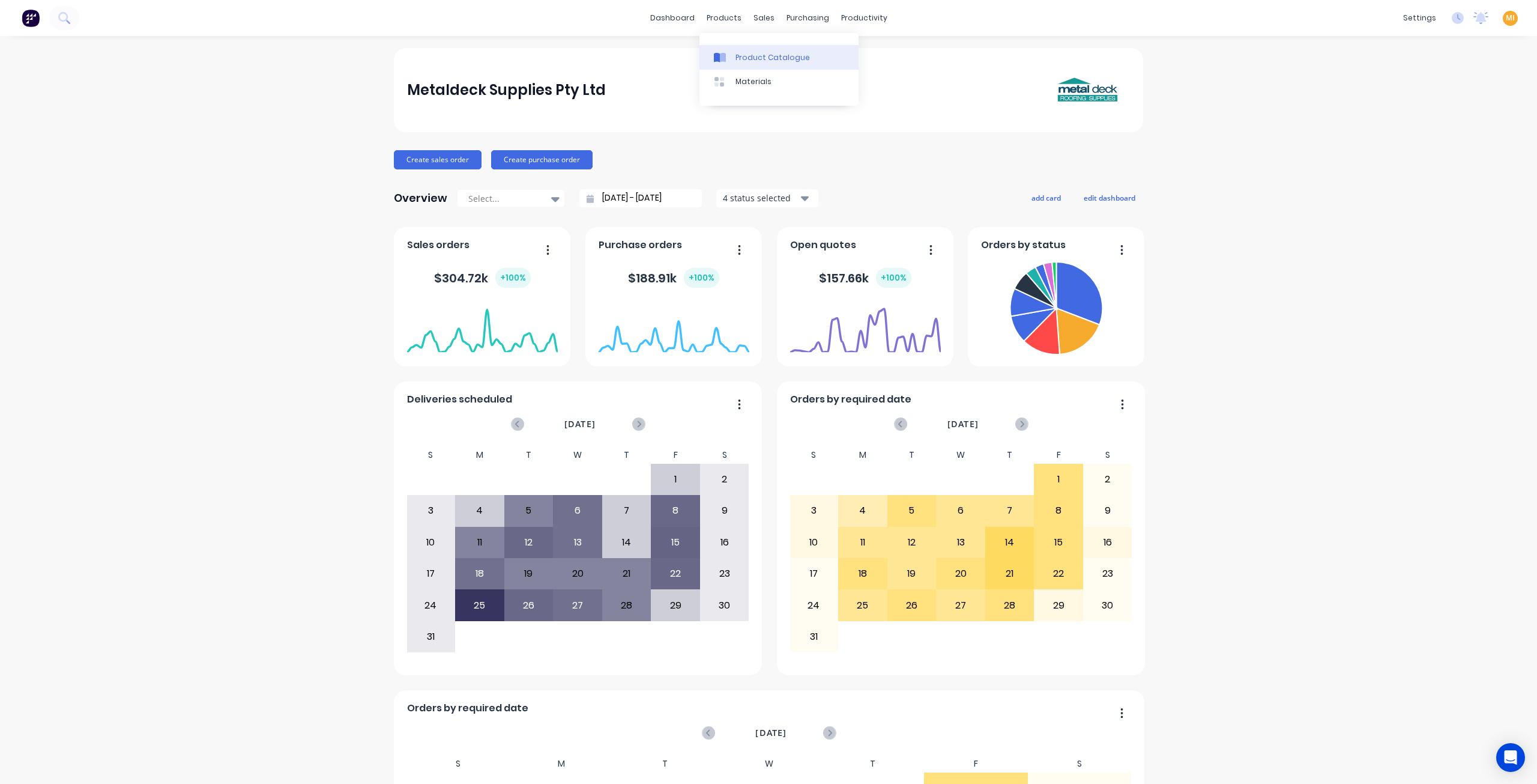
click at [774, 53] on div "Product Catalogue" at bounding box center [773, 58] width 74 height 11
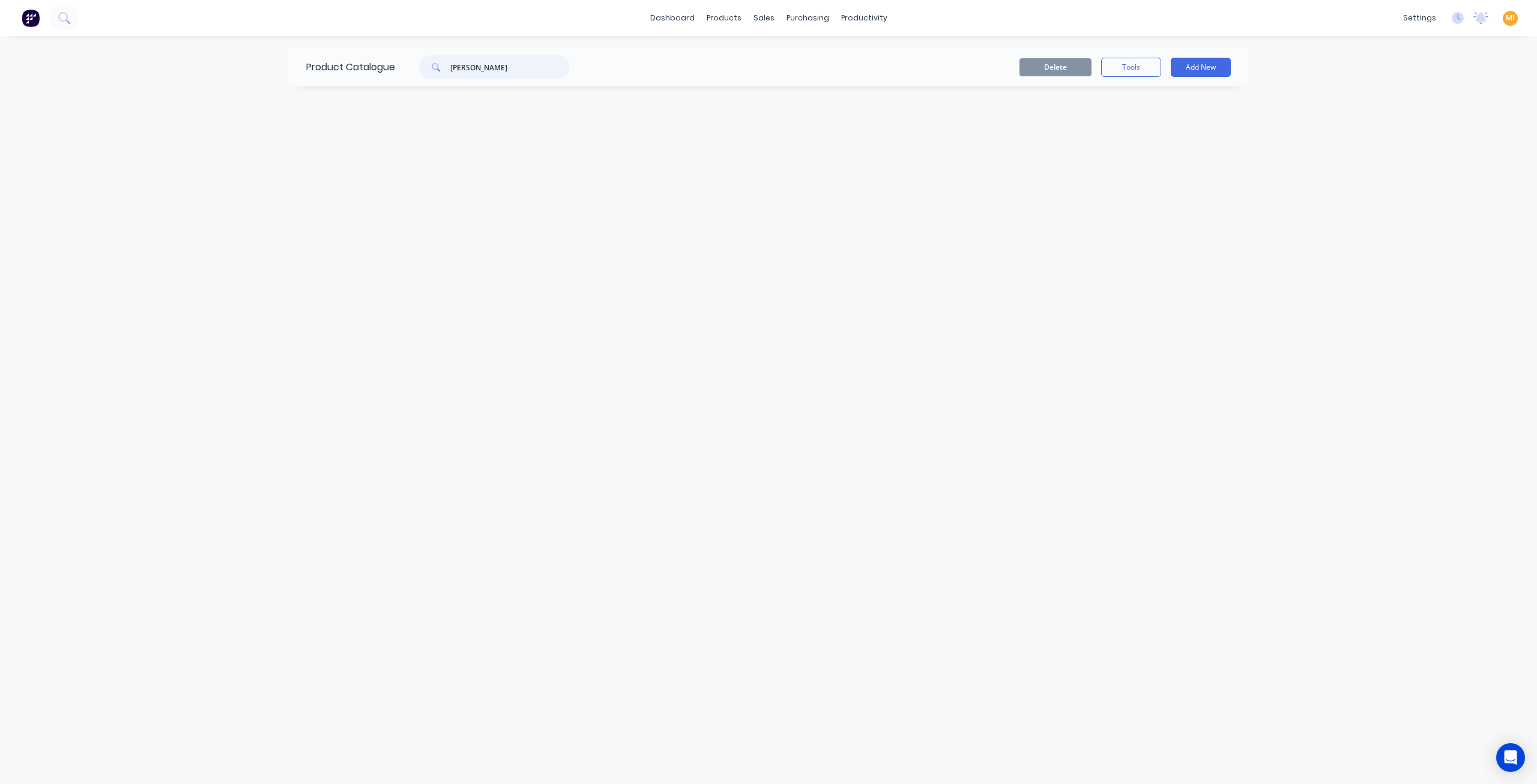
drag, startPoint x: 527, startPoint y: 63, endPoint x: 379, endPoint y: 75, distance: 148.5
click at [376, 77] on div "Product Catalogue [PERSON_NAME]" at bounding box center [444, 67] width 311 height 39
click at [326, 104] on icon "button" at bounding box center [329, 106] width 7 height 7
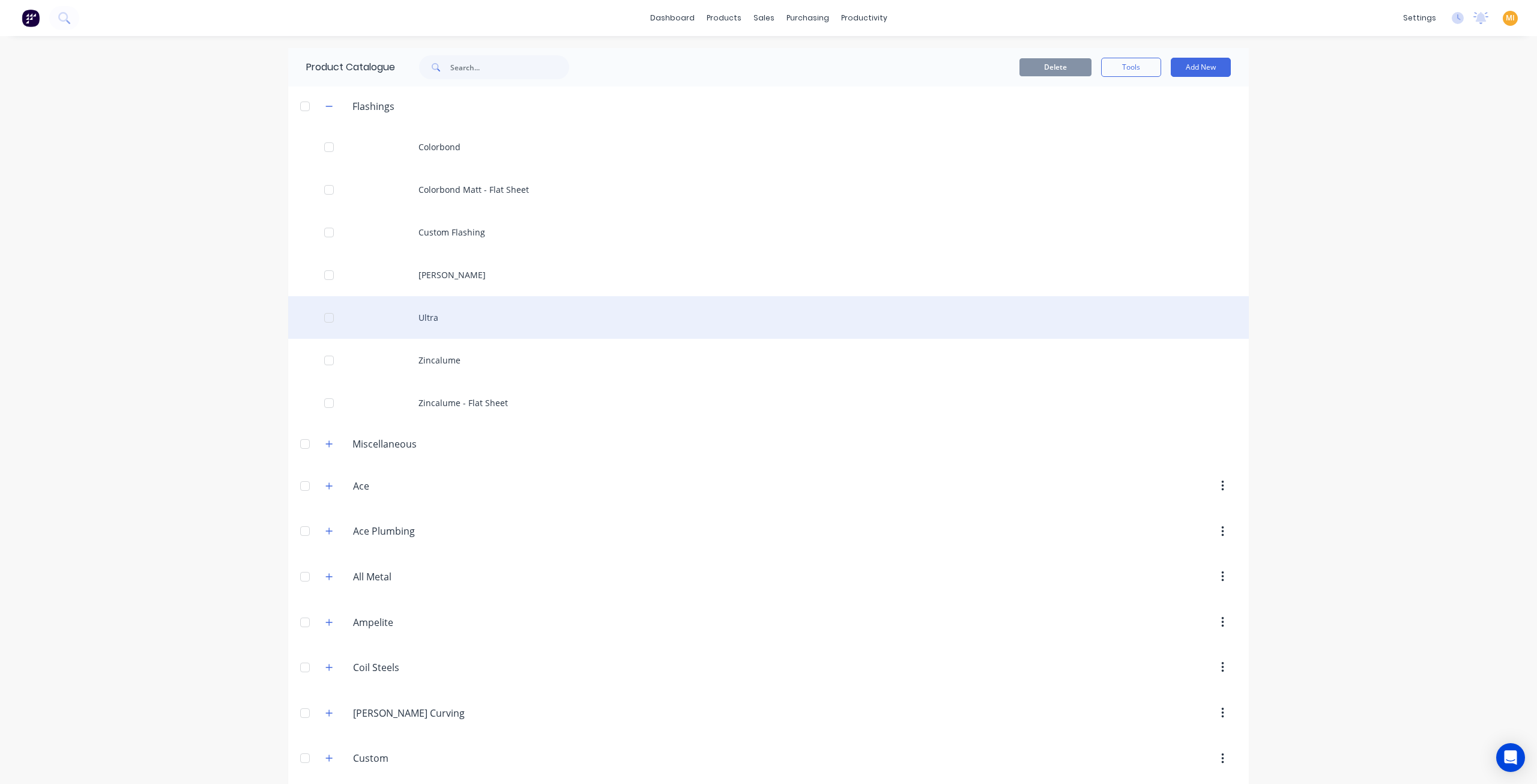
click at [473, 303] on div "Ultra" at bounding box center [768, 317] width 961 height 42
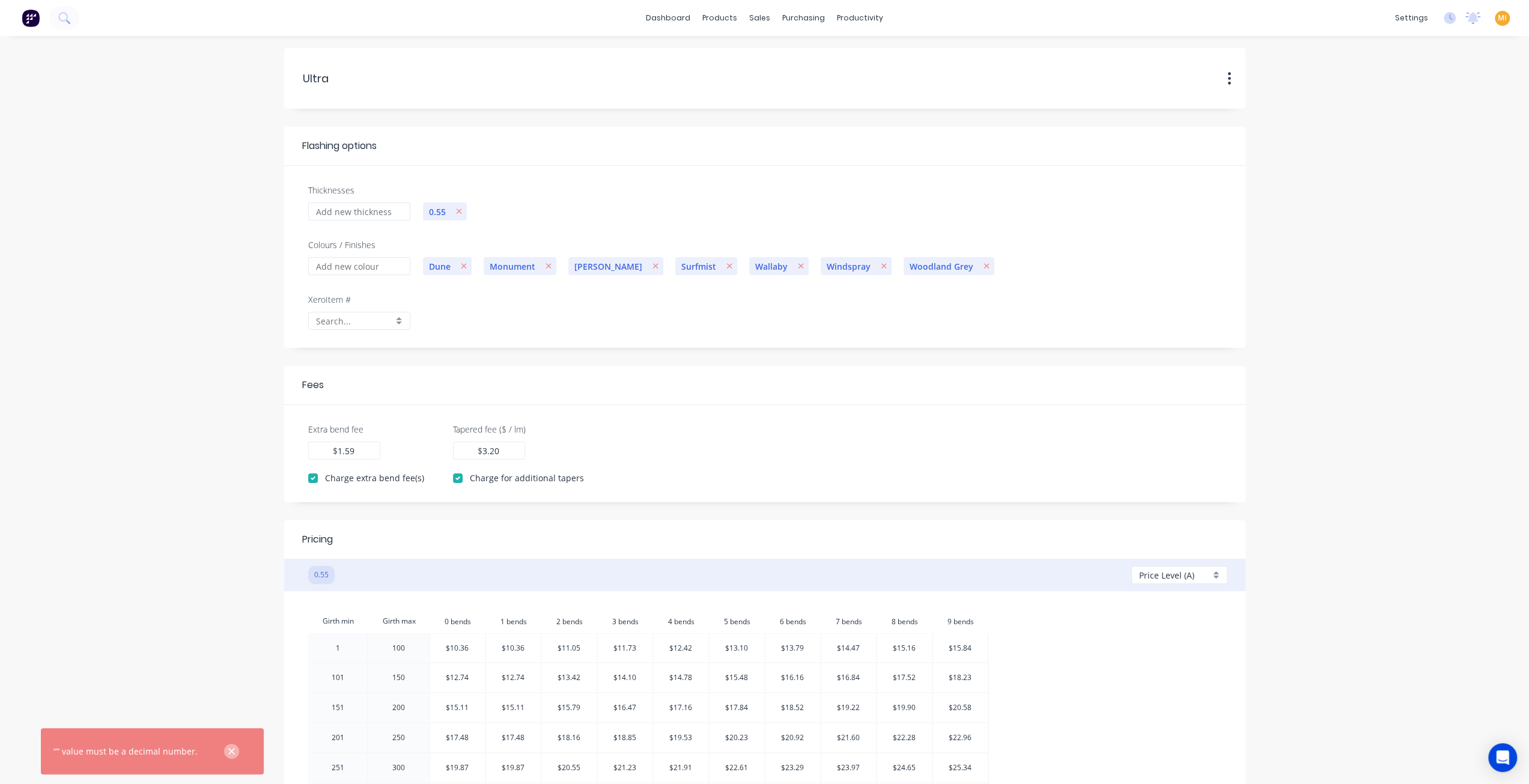
click at [228, 750] on icon "button" at bounding box center [231, 751] width 8 height 11
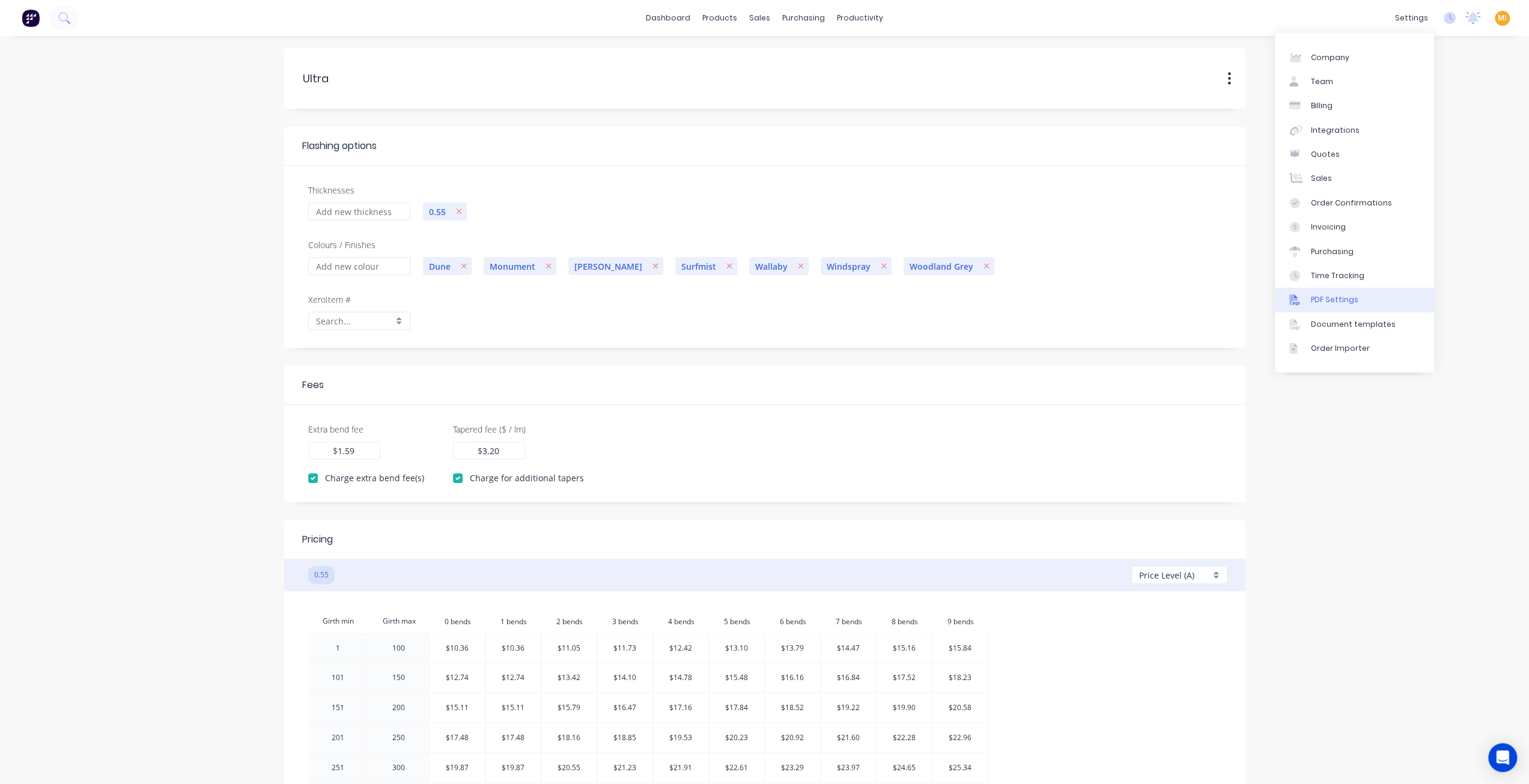
click at [1331, 290] on link "PDF Settings" at bounding box center [1354, 300] width 159 height 24
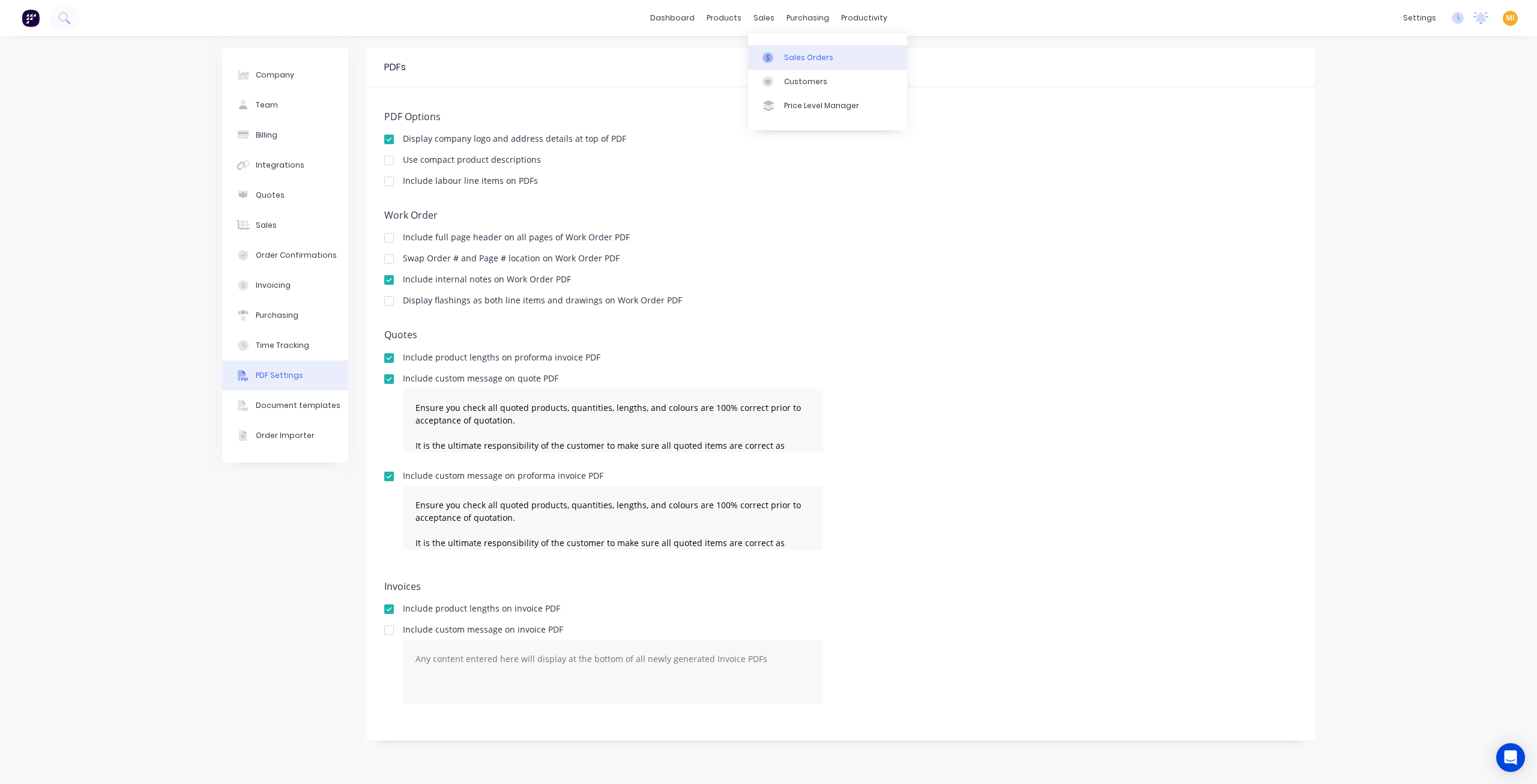
click at [801, 56] on div "Sales Orders" at bounding box center [808, 58] width 49 height 11
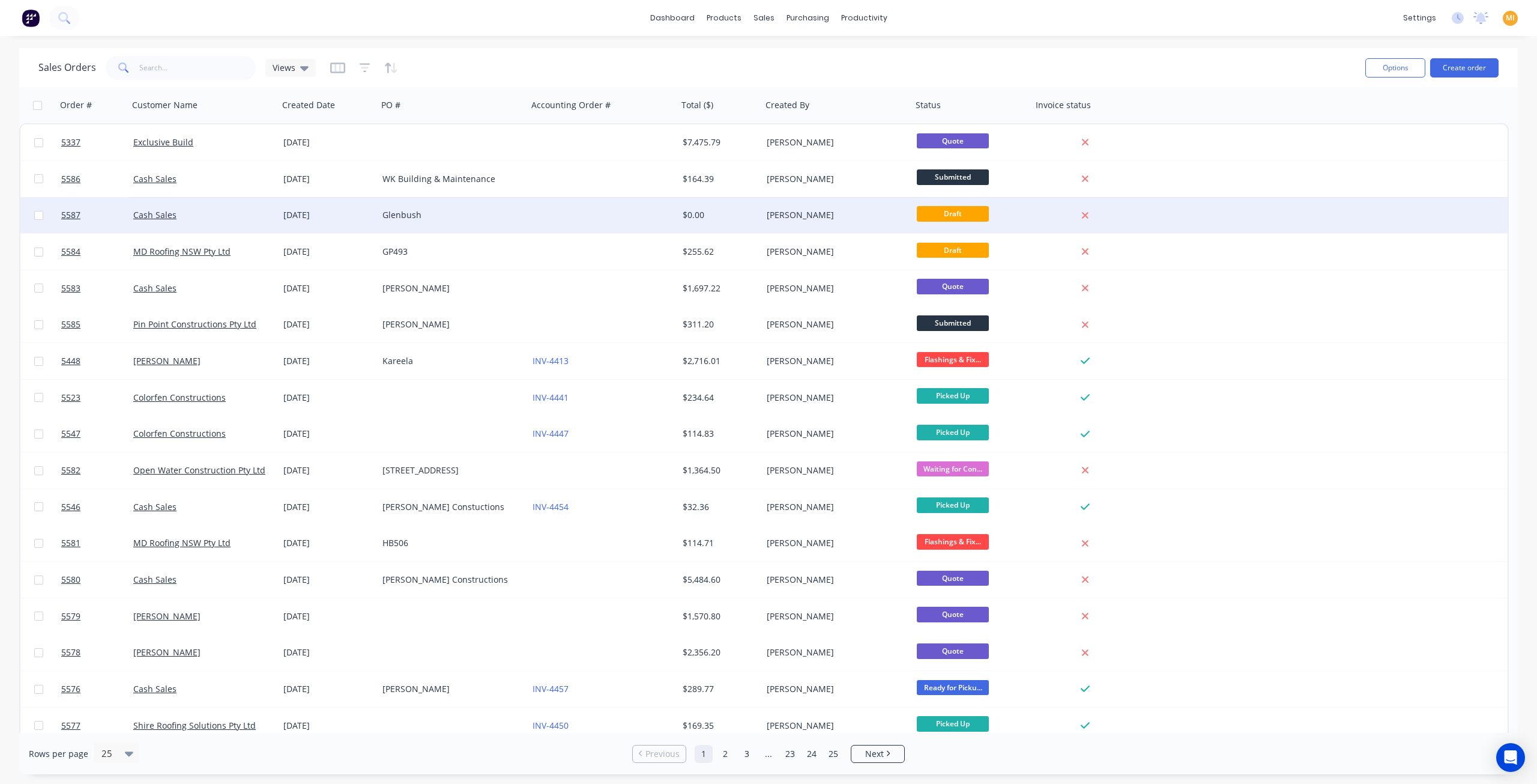
click at [308, 208] on div "[DATE]" at bounding box center [327, 215] width 99 height 36
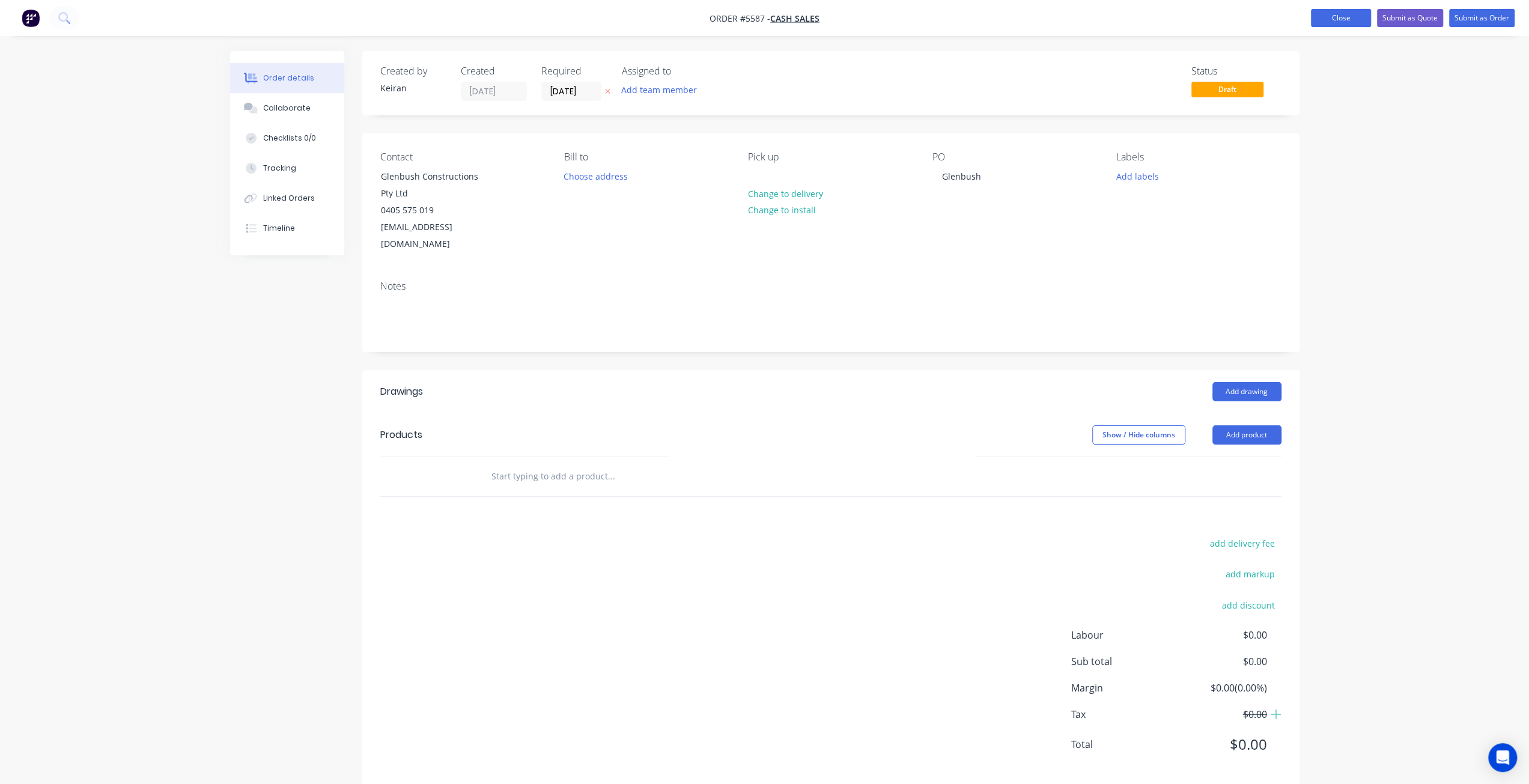
click at [1347, 16] on button "Close" at bounding box center [1341, 17] width 60 height 18
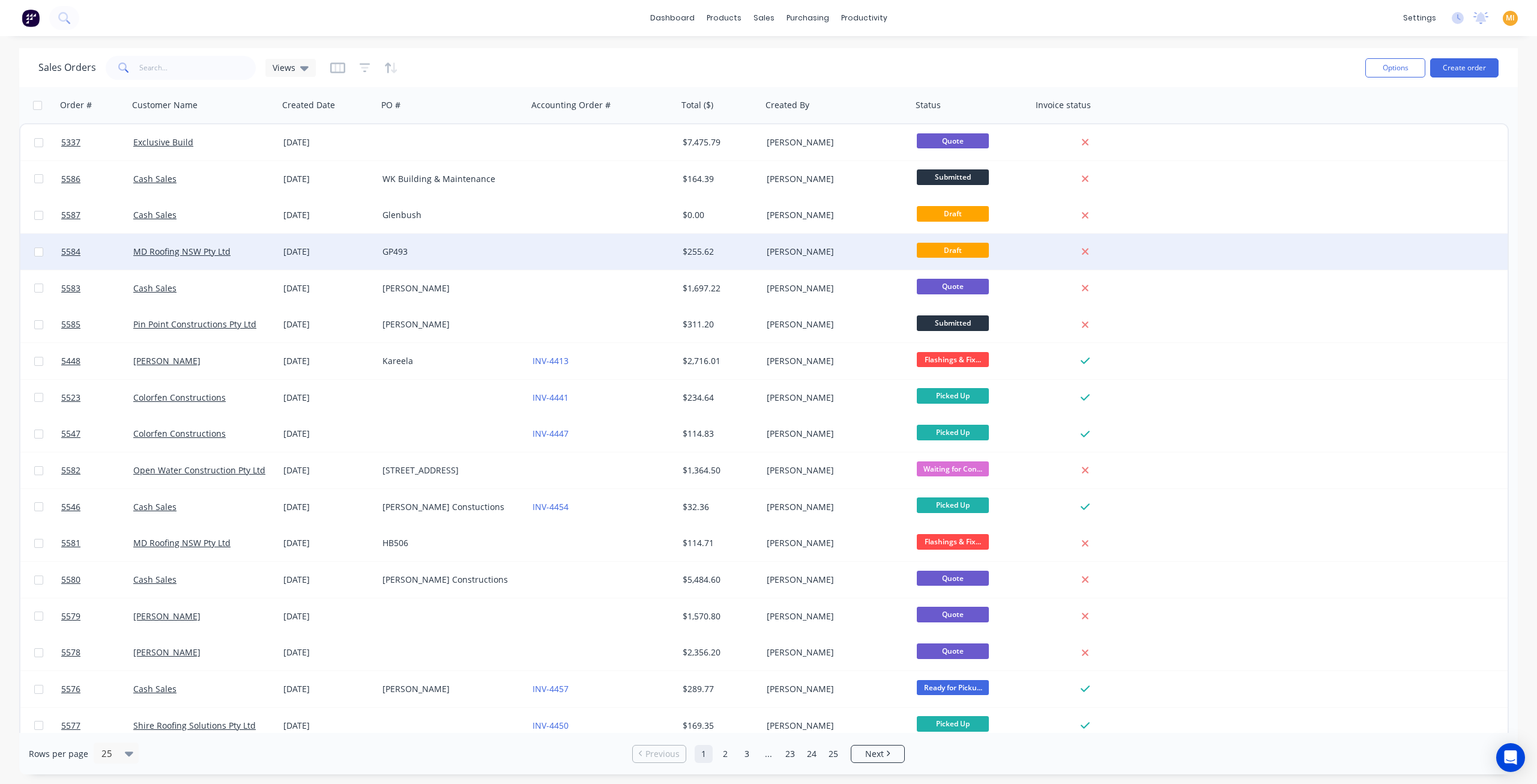
click at [393, 254] on div "GP493" at bounding box center [449, 252] width 134 height 12
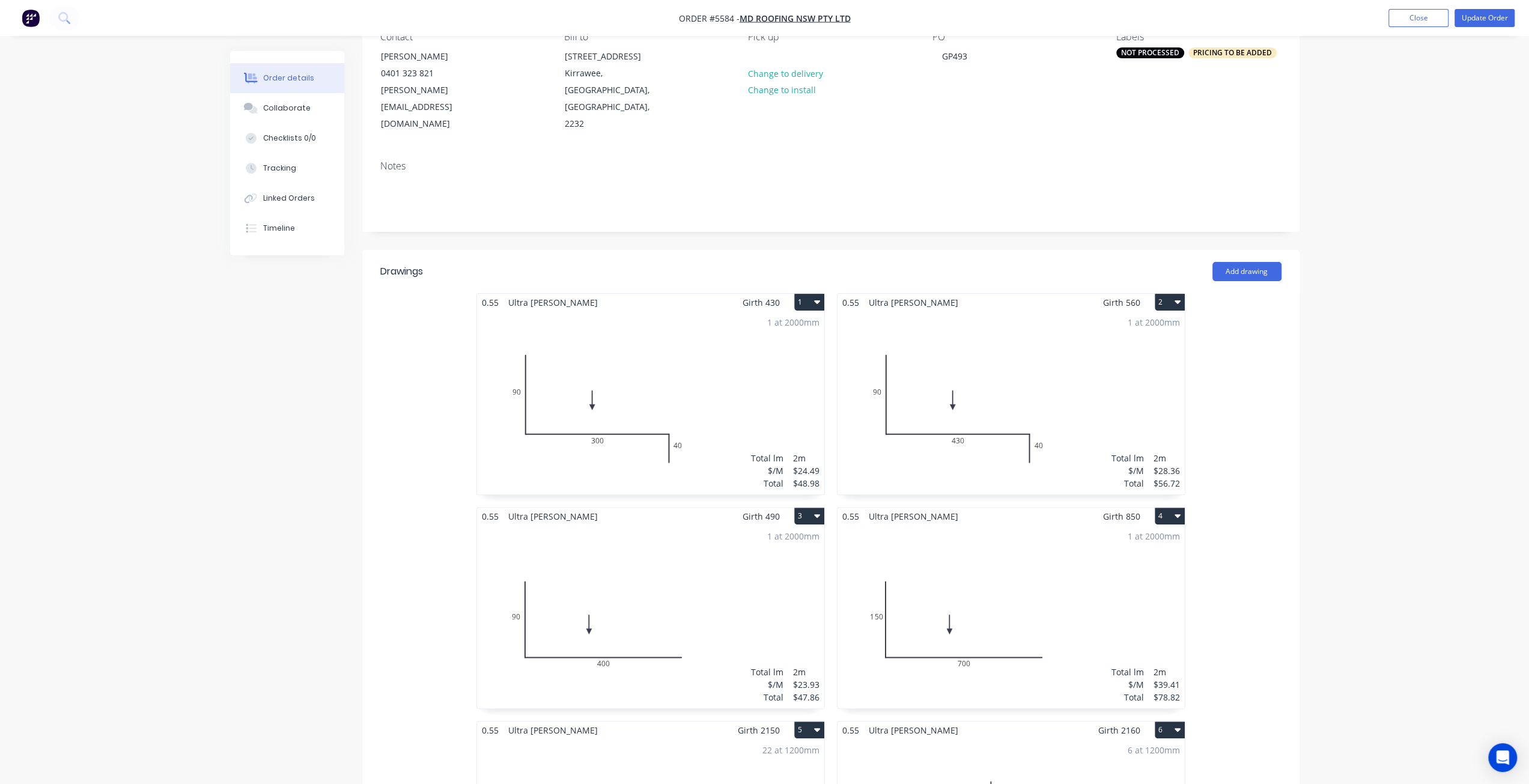
click at [695, 412] on div "1 at 2000mm Total lm $/M Total 2m $24.49 $48.98" at bounding box center [650, 402] width 347 height 184
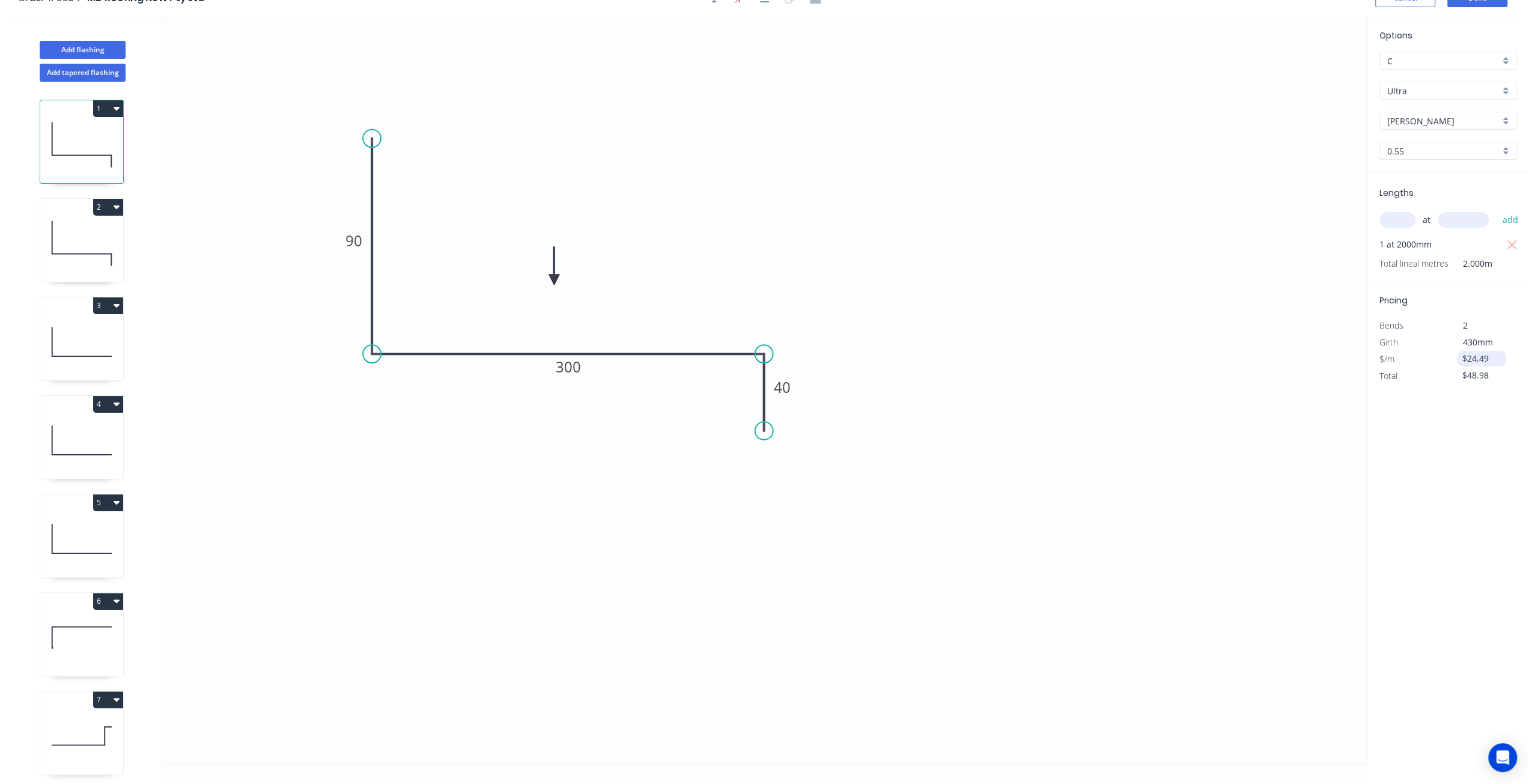
click at [1491, 354] on input "$24.49" at bounding box center [1482, 358] width 41 height 17
drag, startPoint x: 1491, startPoint y: 355, endPoint x: 1463, endPoint y: 358, distance: 28.2
click at [1463, 358] on input "$24.49" at bounding box center [1482, 358] width 41 height 17
click at [1465, 455] on div "Options C C Ultra Ultra Shale Grey Shale Grey 0.55 0.55 Lengths at add 1 at 200…" at bounding box center [1448, 391] width 162 height 748
click at [1488, 359] on input "$24.49" at bounding box center [1482, 358] width 41 height 17
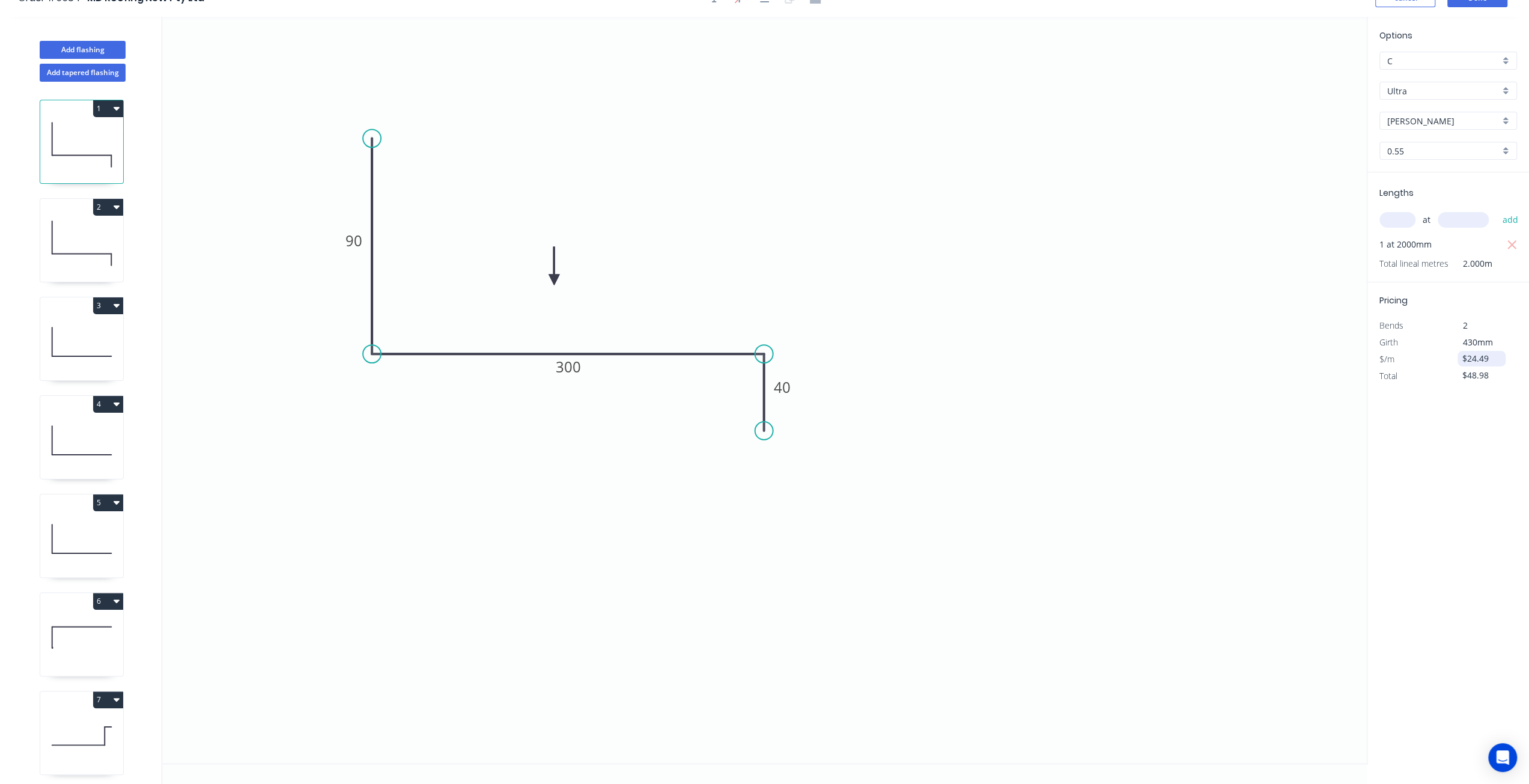
drag, startPoint x: 1488, startPoint y: 359, endPoint x: 1467, endPoint y: 352, distance: 22.1
click at [1467, 352] on input "$24.49" at bounding box center [1482, 358] width 41 height 17
click at [1463, 427] on div "Options C C Ultra Ultra Shale Grey Shale Grey 0.55 0.55 Lengths at add 1 at 200…" at bounding box center [1448, 391] width 162 height 748
click at [1506, 343] on div "430mm" at bounding box center [1480, 343] width 65 height 17
click at [1482, 352] on input "$20" at bounding box center [1482, 358] width 41 height 17
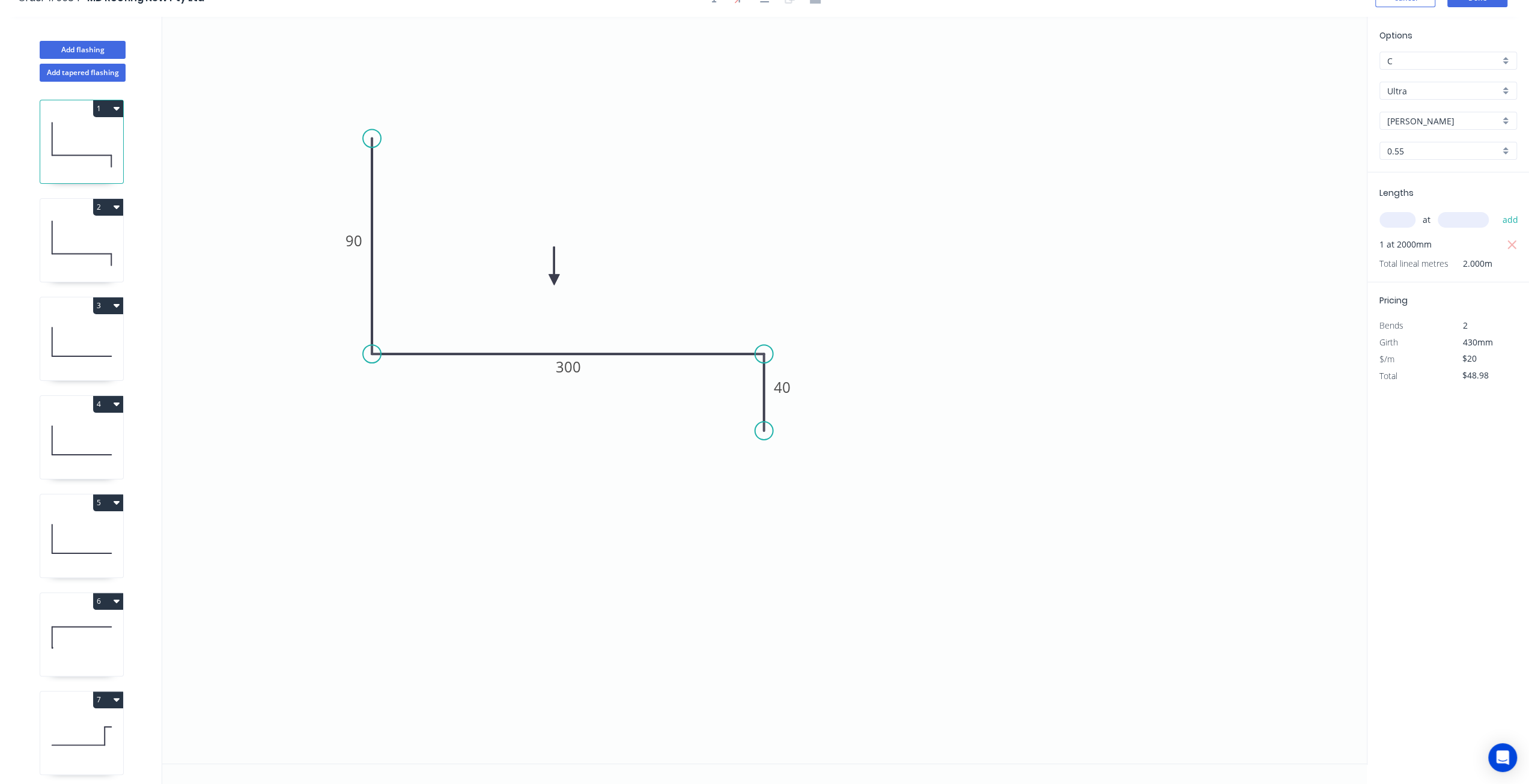
click at [1446, 446] on div "Options C C Ultra Ultra Shale Grey Shale Grey 0.55 0.55 Lengths at add 1 at 200…" at bounding box center [1448, 391] width 162 height 748
click at [1486, 368] on input "$48.98" at bounding box center [1482, 376] width 41 height 17
click at [1485, 361] on input "$24.49" at bounding box center [1482, 358] width 41 height 17
click at [1512, 378] on icon "button" at bounding box center [1513, 376] width 11 height 15
click at [1478, 358] on input "$24.49" at bounding box center [1482, 358] width 41 height 17
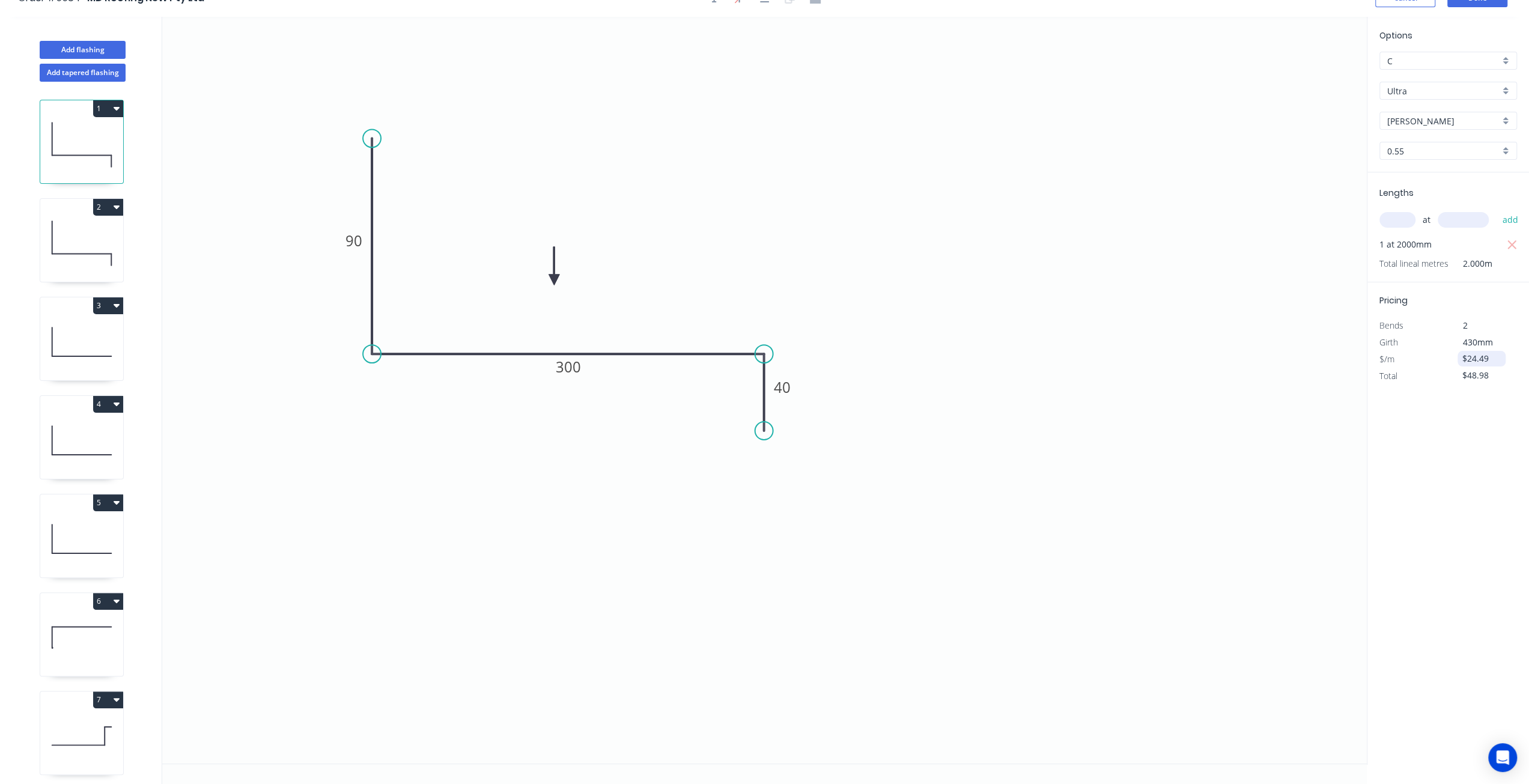
click at [1478, 358] on input "$24.49" at bounding box center [1482, 358] width 41 height 17
click at [1457, 440] on div "Options C C Ultra Ultra Shale Grey Shale Grey 0.55 0.55 Lengths at add 1 at 200…" at bounding box center [1448, 391] width 162 height 748
click at [1490, 377] on input "$48.98" at bounding box center [1482, 376] width 41 height 17
type input "$24.49"
click at [1451, 425] on div "Options C C Ultra Ultra Shale Grey Shale Grey 0.55 0.55 Lengths at add 1 at 200…" at bounding box center [1448, 391] width 162 height 748
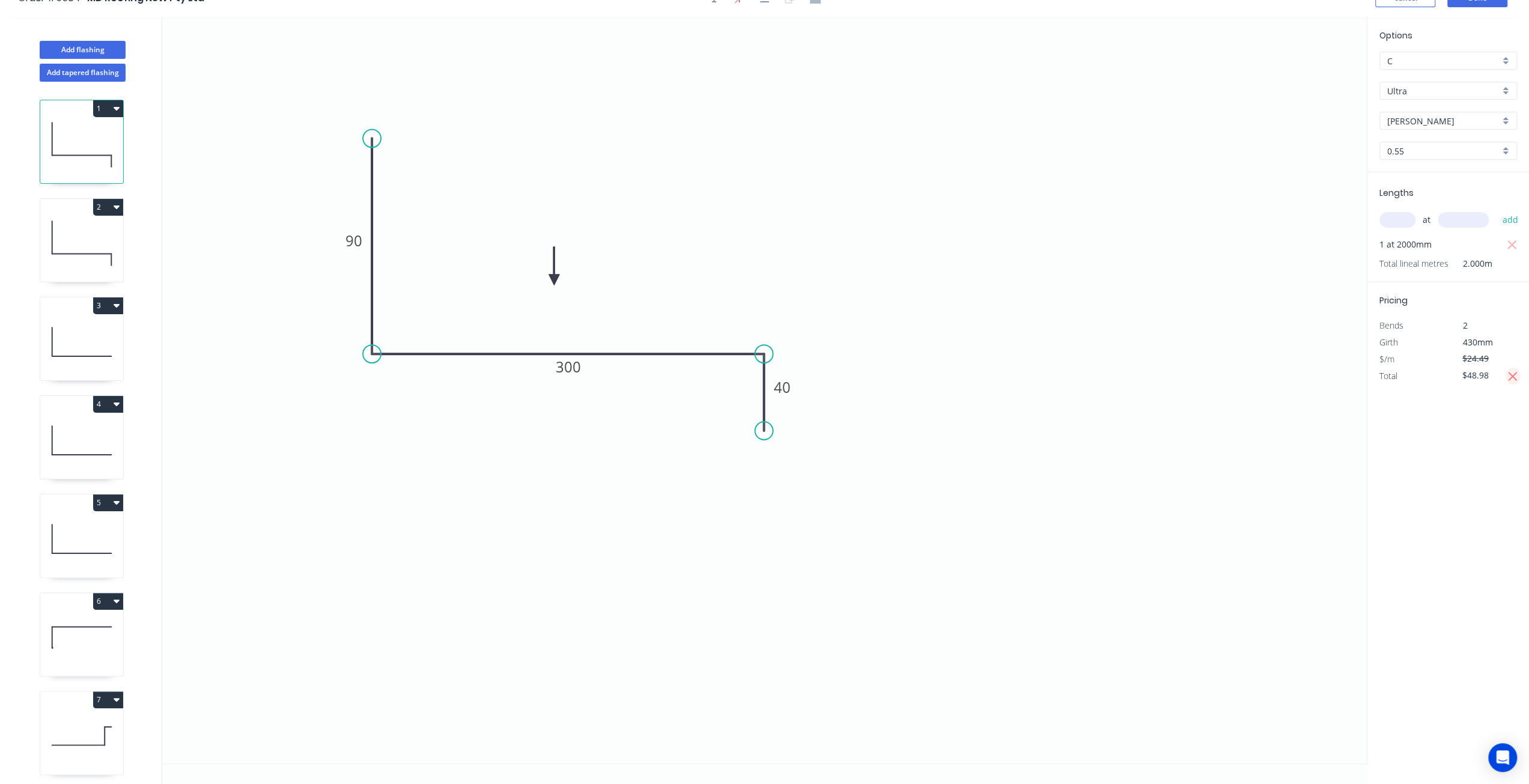
click at [1519, 374] on button "button" at bounding box center [1513, 376] width 15 height 17
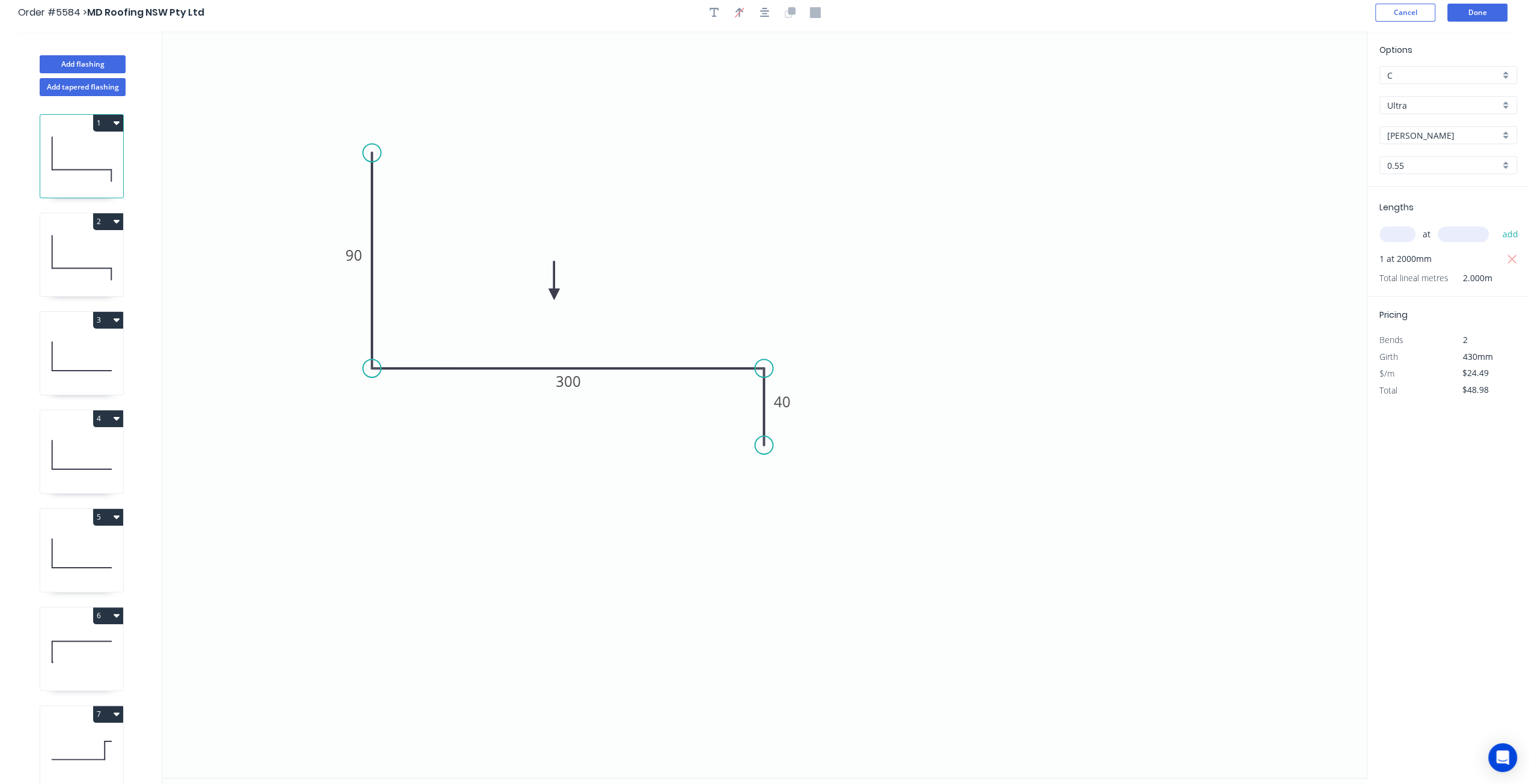
scroll to position [0, 0]
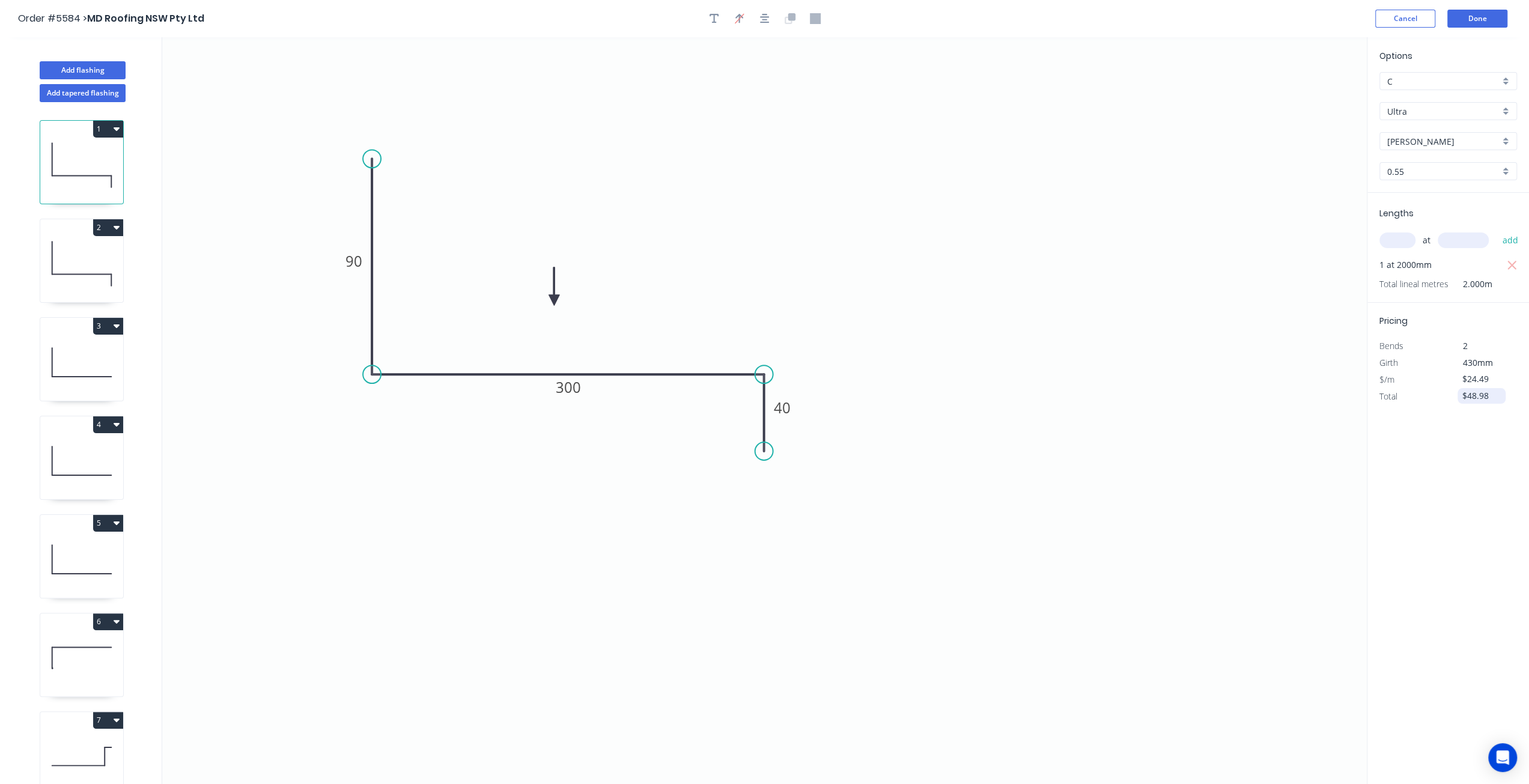
drag, startPoint x: 1488, startPoint y: 397, endPoint x: 1457, endPoint y: 396, distance: 31.0
click at [1457, 396] on div "$48.98" at bounding box center [1482, 395] width 48 height 16
click at [1480, 453] on div "Options C C Ultra Ultra Shale Grey Shale Grey 0.55 0.55 Lengths at add 1 at 200…" at bounding box center [1448, 411] width 162 height 748
click at [1519, 393] on button "button" at bounding box center [1513, 396] width 15 height 17
type input "$48.98"
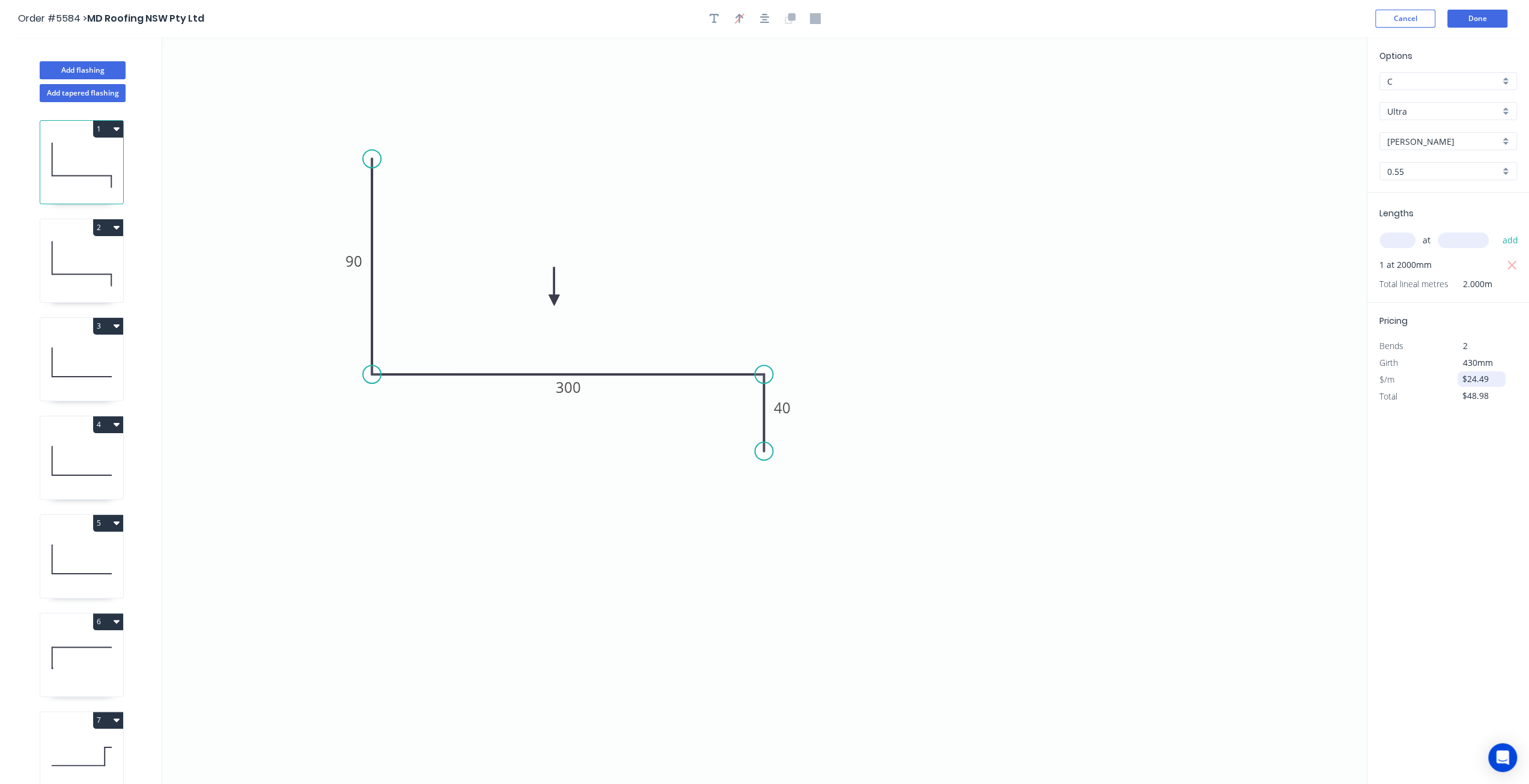
click at [1486, 376] on input "$24.49" at bounding box center [1482, 379] width 41 height 17
drag, startPoint x: 1492, startPoint y: 379, endPoint x: 1452, endPoint y: 379, distance: 40.0
click at [1452, 379] on div "$24.49" at bounding box center [1480, 380] width 65 height 17
type input "$48.00"
type input "$96.00"
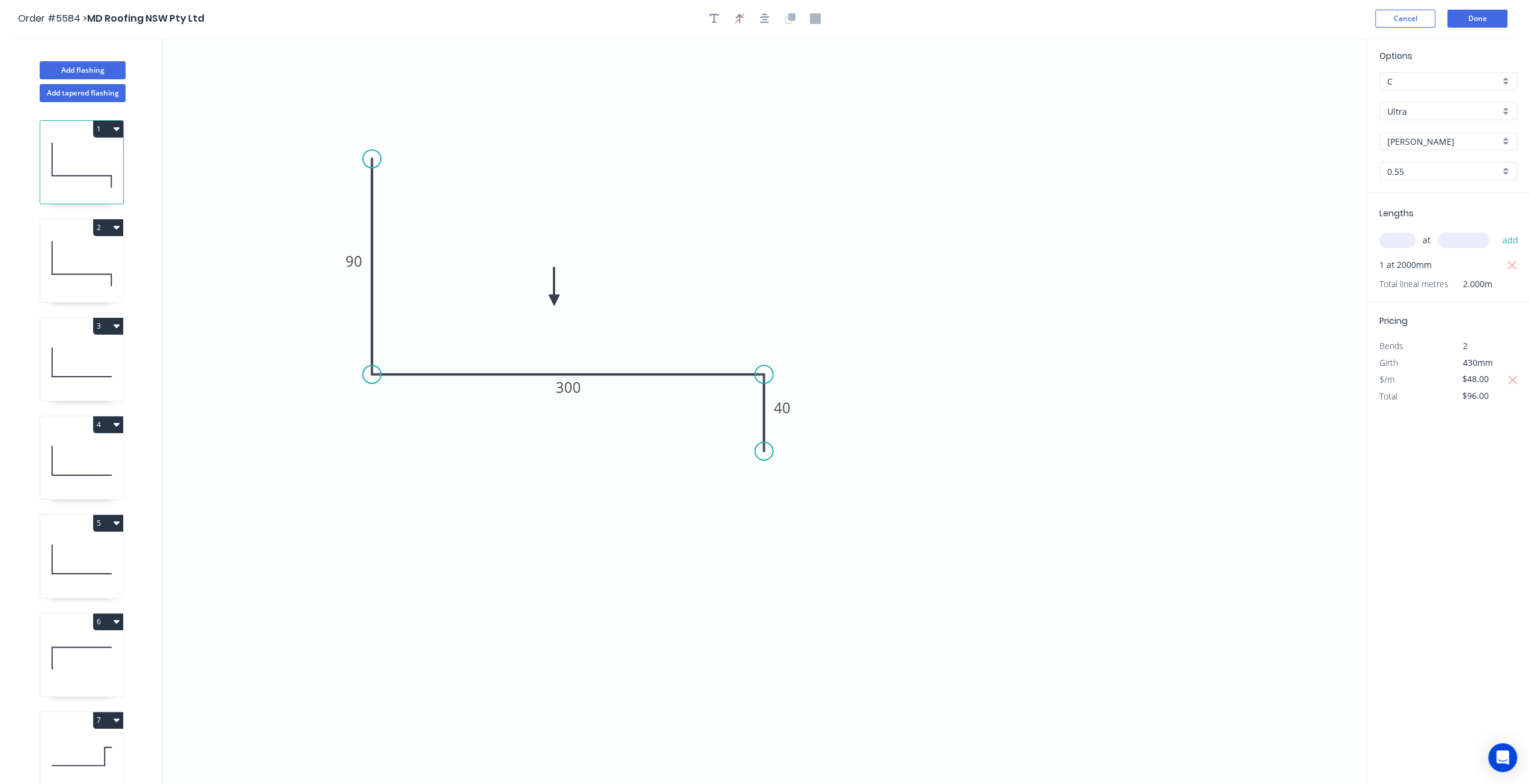
click at [1464, 451] on div "Options C C Ultra Ultra Shale Grey Shale Grey 0.55 0.55 Lengths at add 1 at 200…" at bounding box center [1448, 411] width 162 height 748
click at [1463, 452] on div "Options C C Ultra Ultra Shale Grey Shale Grey 0.55 0.55 Lengths at add 1 at 200…" at bounding box center [1448, 411] width 162 height 748
click at [1482, 383] on input "$48.00" at bounding box center [1482, 379] width 41 height 17
drag, startPoint x: 1491, startPoint y: 382, endPoint x: 1421, endPoint y: 382, distance: 70.0
click at [1421, 382] on div "$/m $48.00" at bounding box center [1448, 380] width 156 height 17
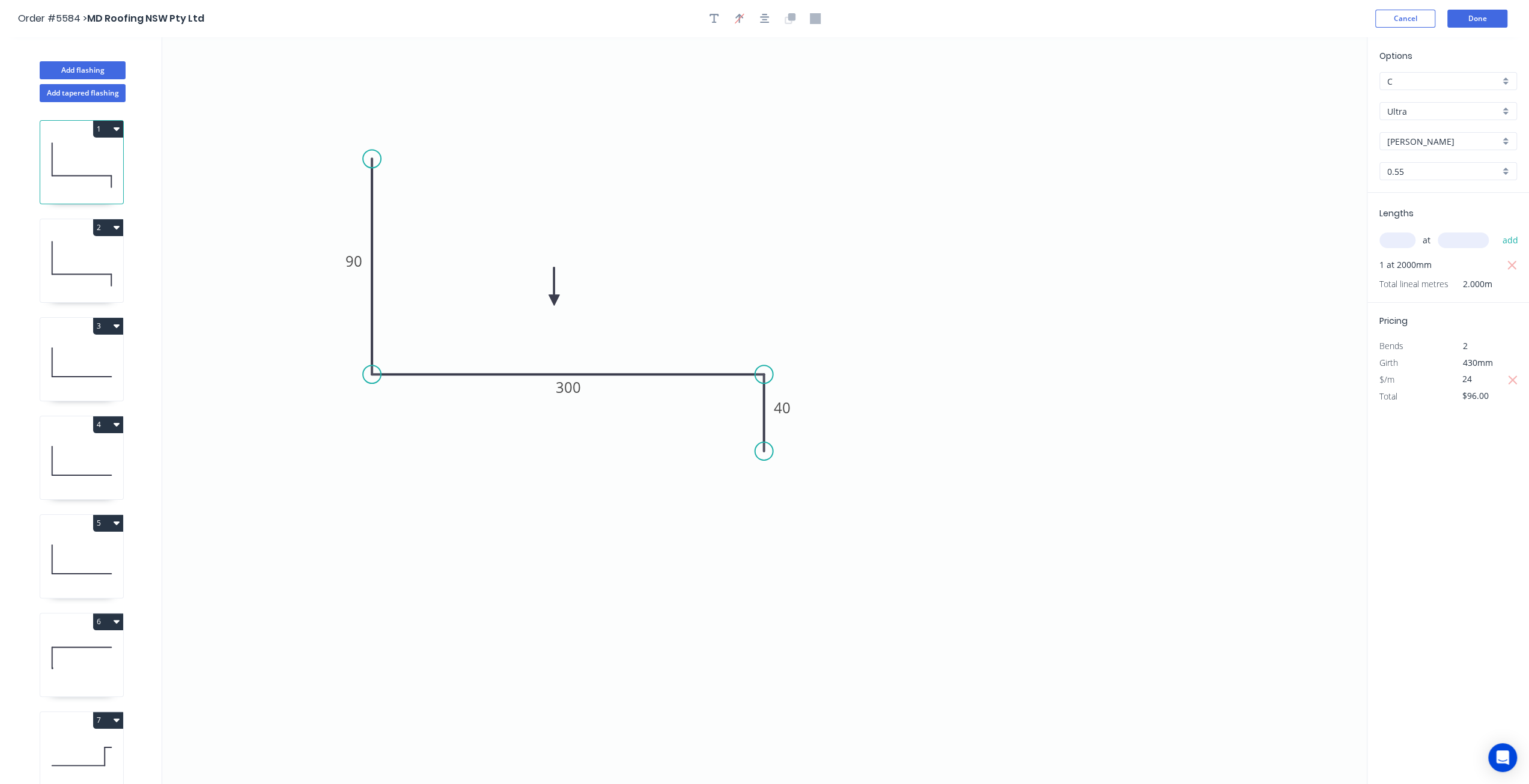
click at [1327, 559] on icon "0 90 300 40" at bounding box center [764, 410] width 1204 height 746
type input "$24.00"
type input "$48.00"
click at [1452, 471] on div "Options C C Ultra Ultra Shale Grey Shale Grey 0.55 0.55 Lengths at add 1 at 200…" at bounding box center [1448, 411] width 162 height 748
click at [1474, 382] on input "$24.00" at bounding box center [1482, 379] width 41 height 17
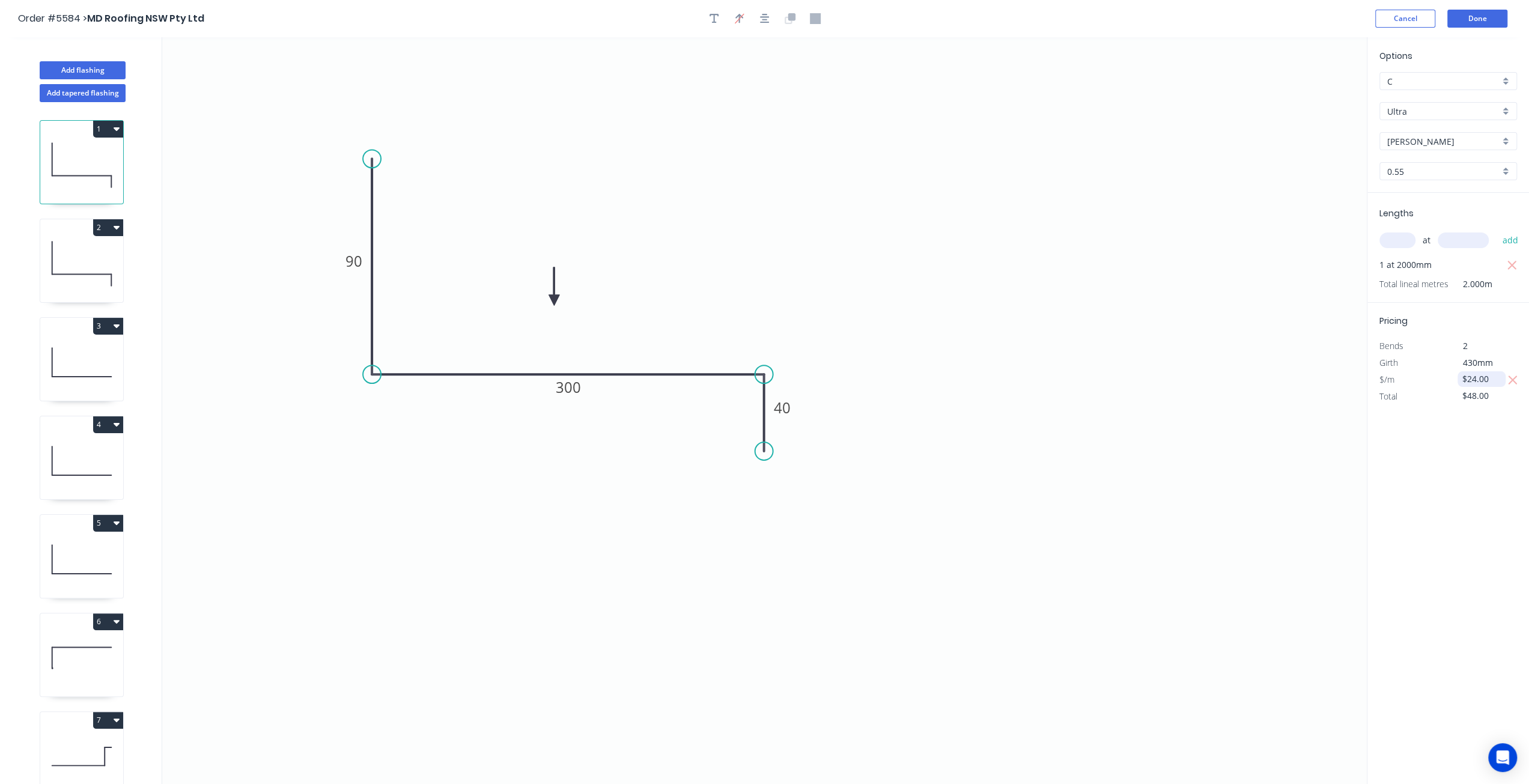
click at [1495, 376] on input "$24.00" at bounding box center [1482, 379] width 41 height 17
type input "$24.49"
type input "$48.98"
click at [1486, 453] on div "Options C C Ultra Ultra Shale Grey Shale Grey 0.55 0.55 Lengths at add 1 at 200…" at bounding box center [1448, 411] width 162 height 748
click at [1401, 22] on button "Cancel" at bounding box center [1405, 18] width 60 height 18
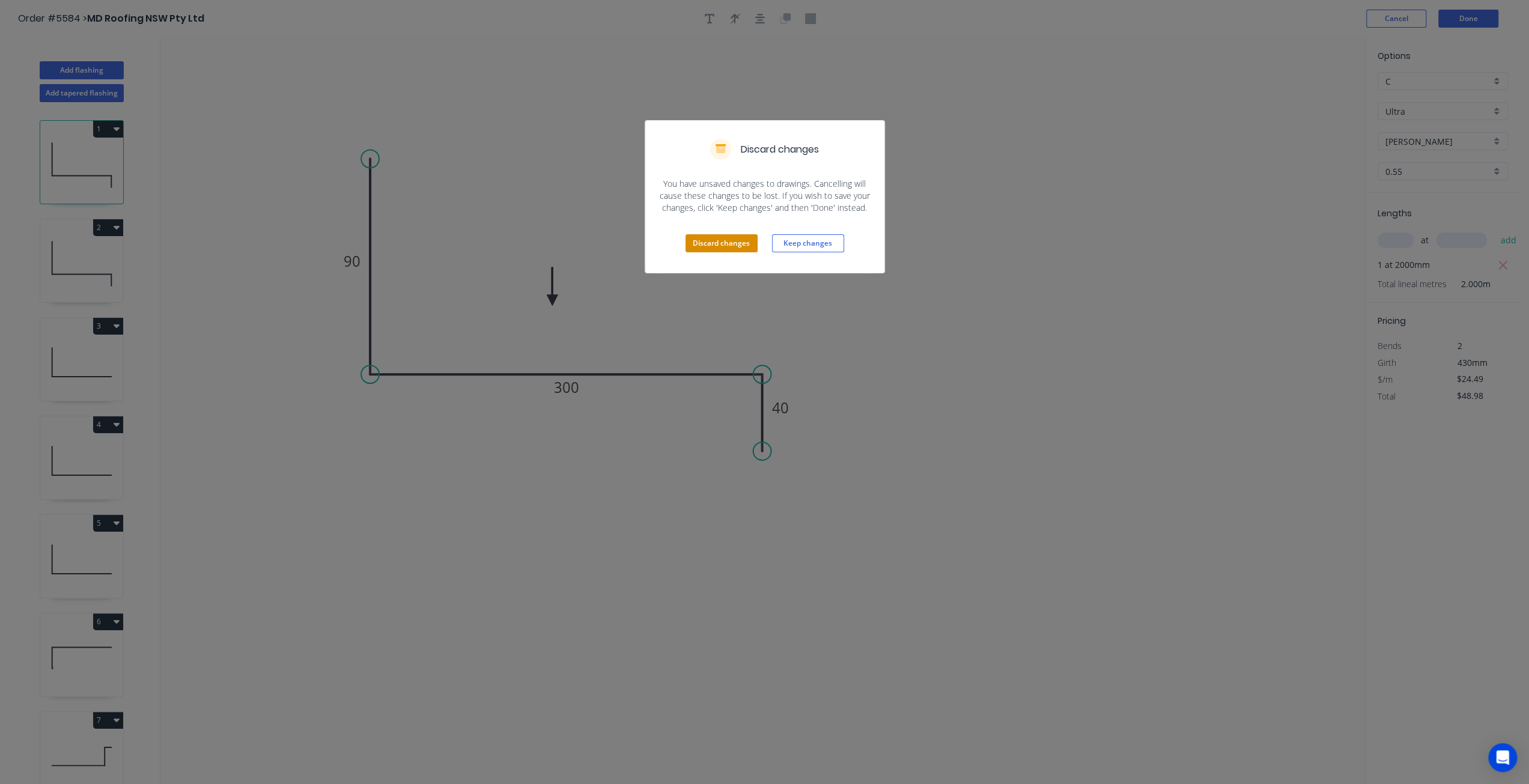
click at [724, 239] on button "Discard changes" at bounding box center [721, 243] width 72 height 18
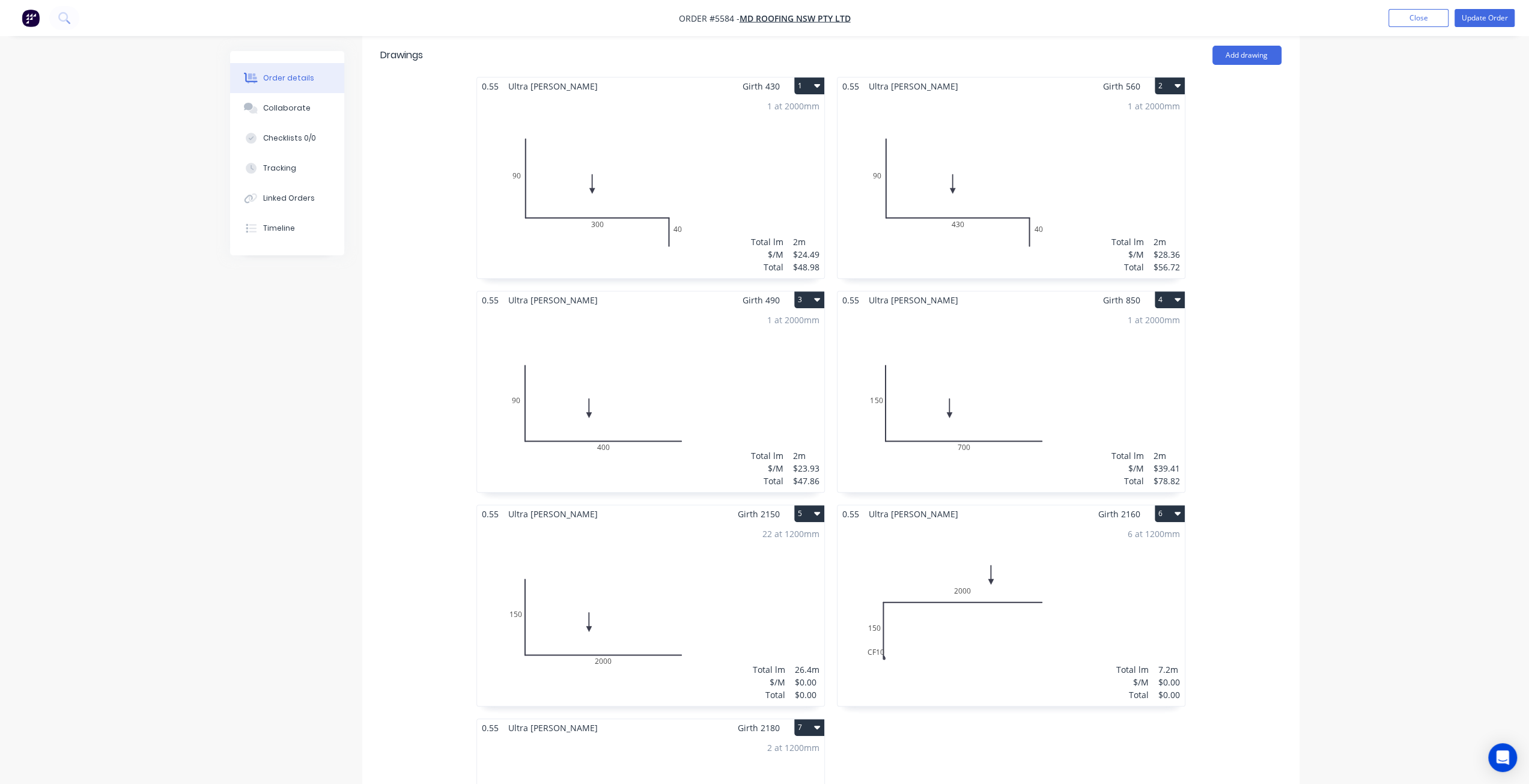
scroll to position [296, 0]
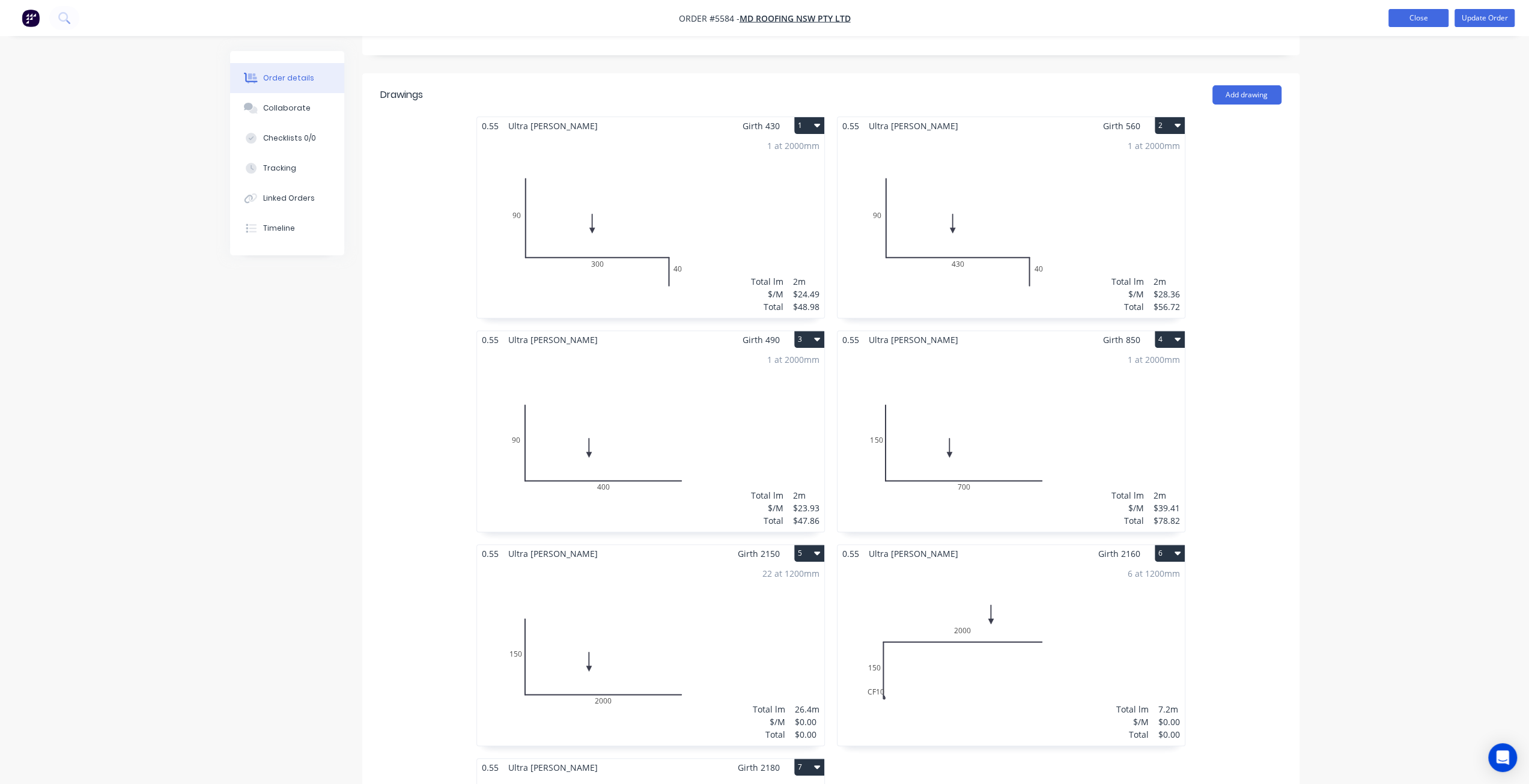
click at [1413, 19] on button "Close" at bounding box center [1419, 17] width 60 height 18
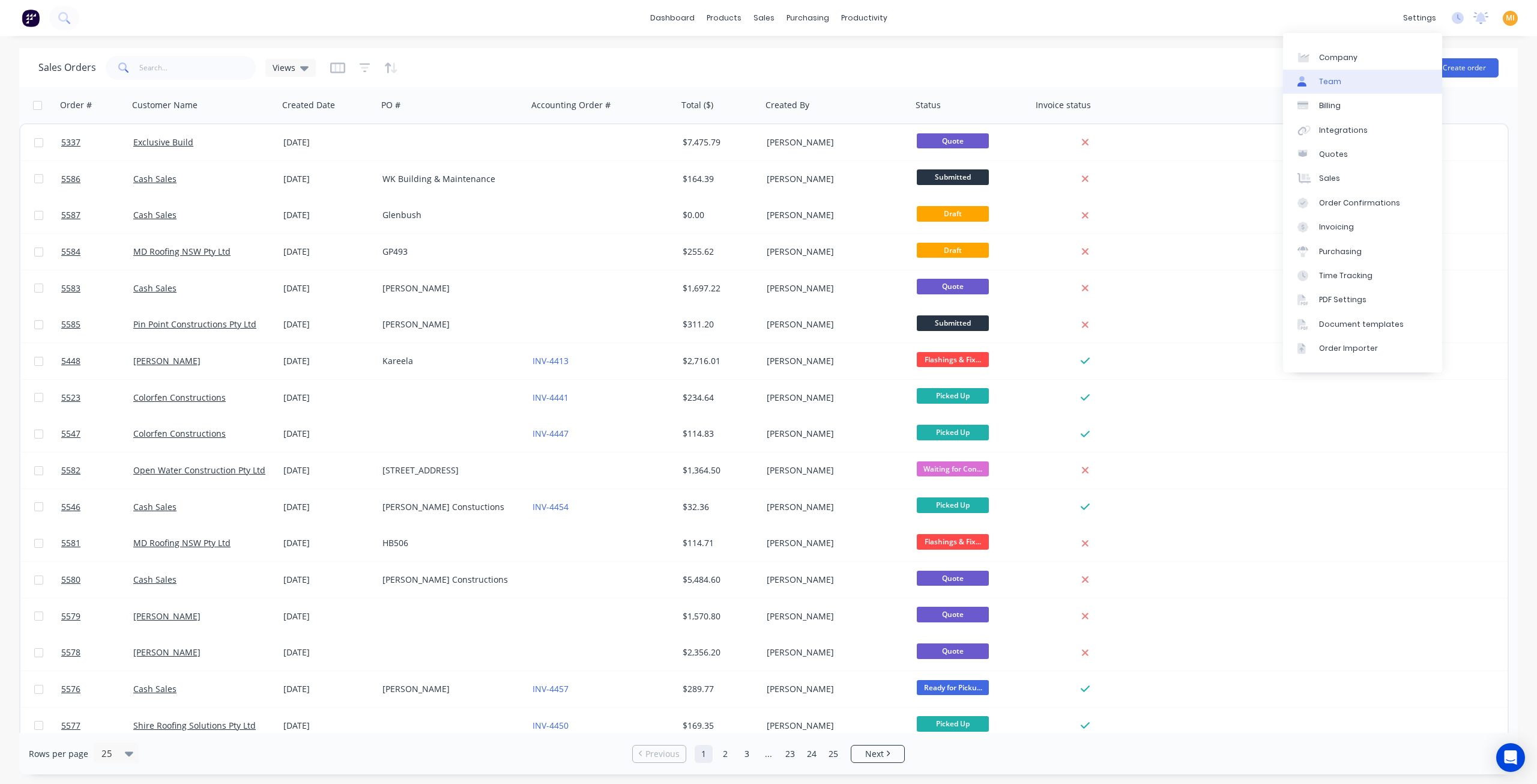
click at [1346, 87] on link "Team" at bounding box center [1362, 82] width 159 height 24
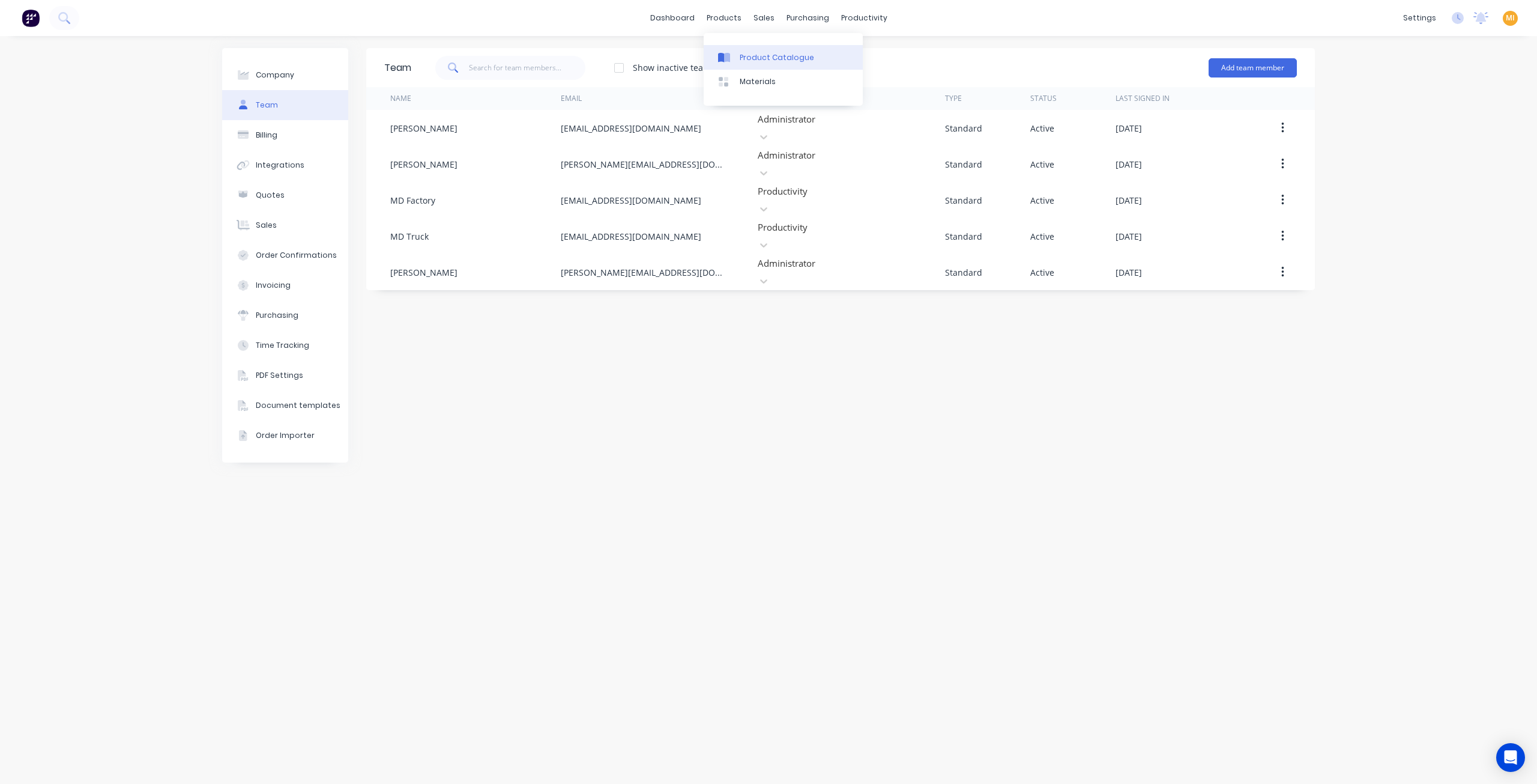
click at [758, 59] on div "Product Catalogue" at bounding box center [777, 58] width 74 height 11
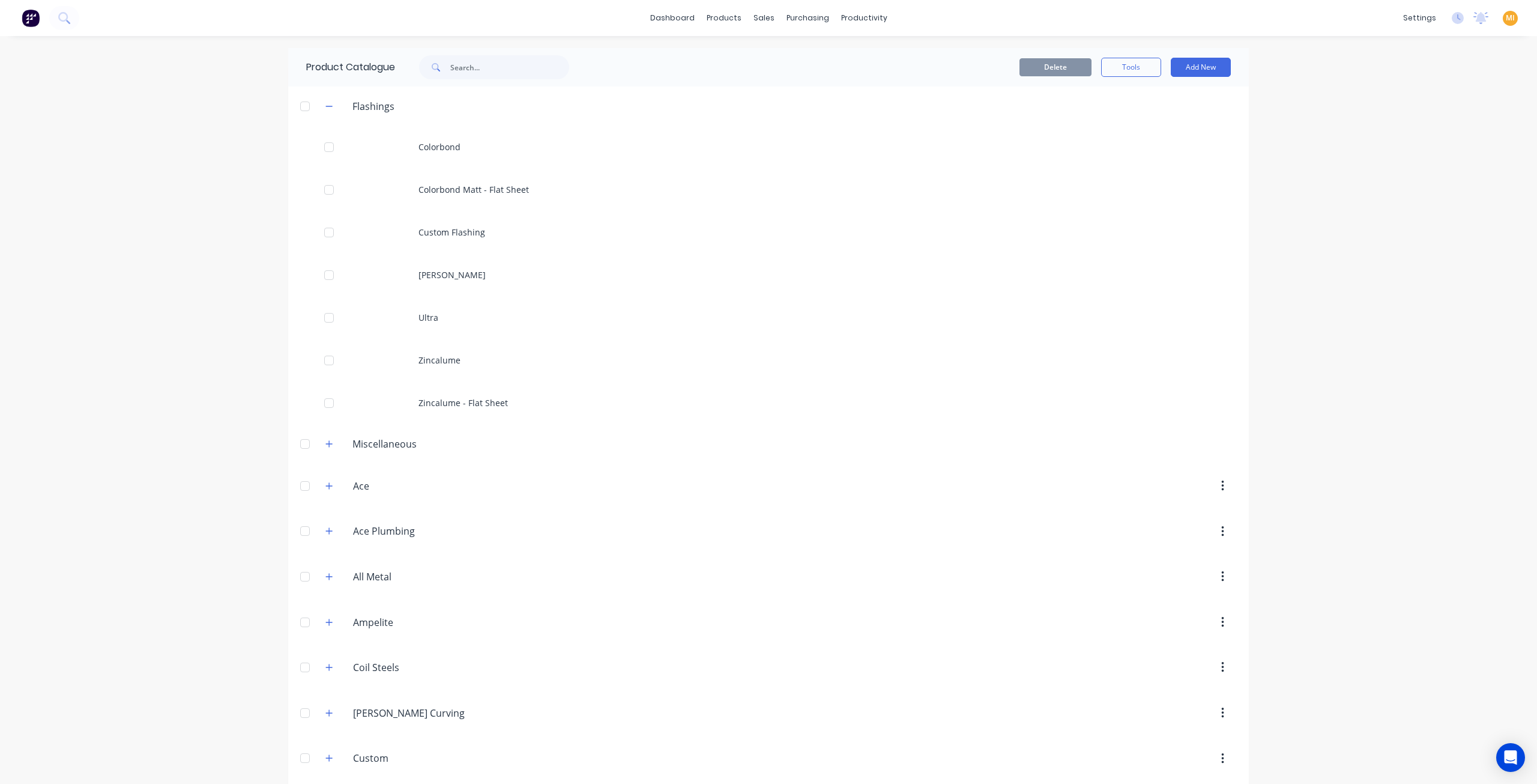
click at [455, 320] on div "Ultra" at bounding box center [768, 317] width 961 height 42
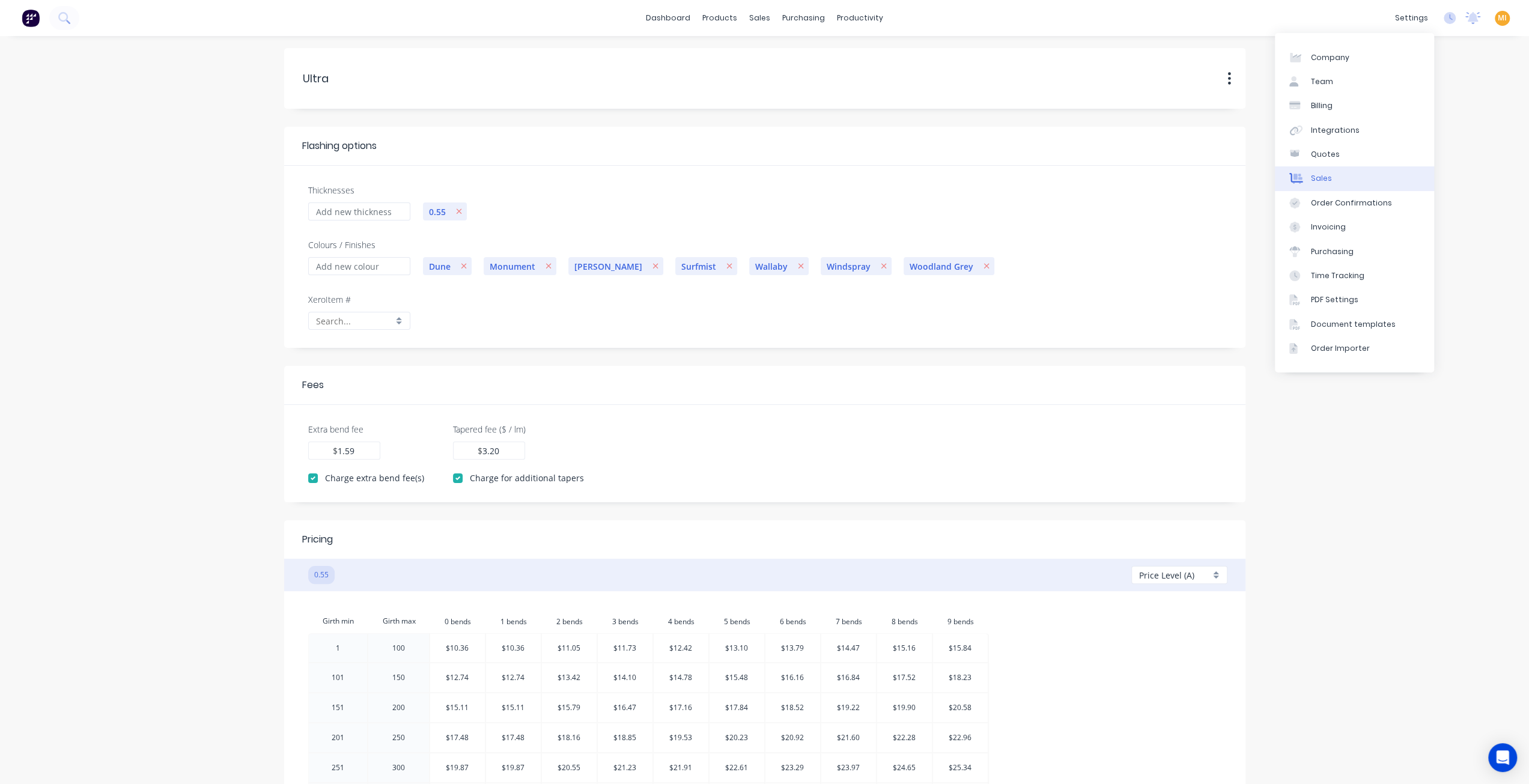
click at [1334, 187] on link "Sales" at bounding box center [1354, 178] width 159 height 24
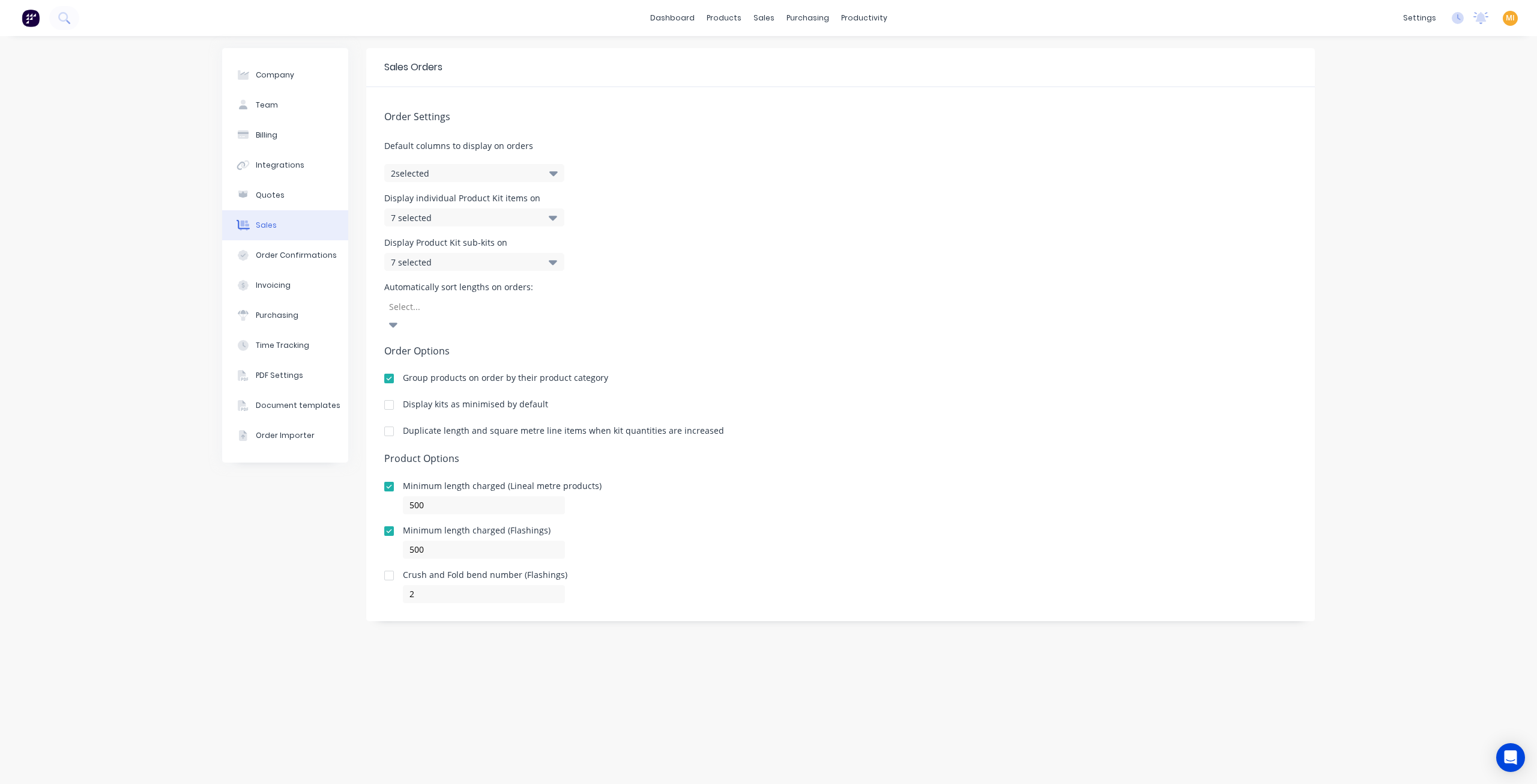
click at [390, 519] on div at bounding box center [389, 531] width 24 height 24
click at [350, 520] on div "Company Team Billing Integrations Quotes Sales Order Confirmations Invoicing Pu…" at bounding box center [768, 410] width 1092 height 724
click at [784, 66] on link "Sales Orders" at bounding box center [827, 57] width 159 height 24
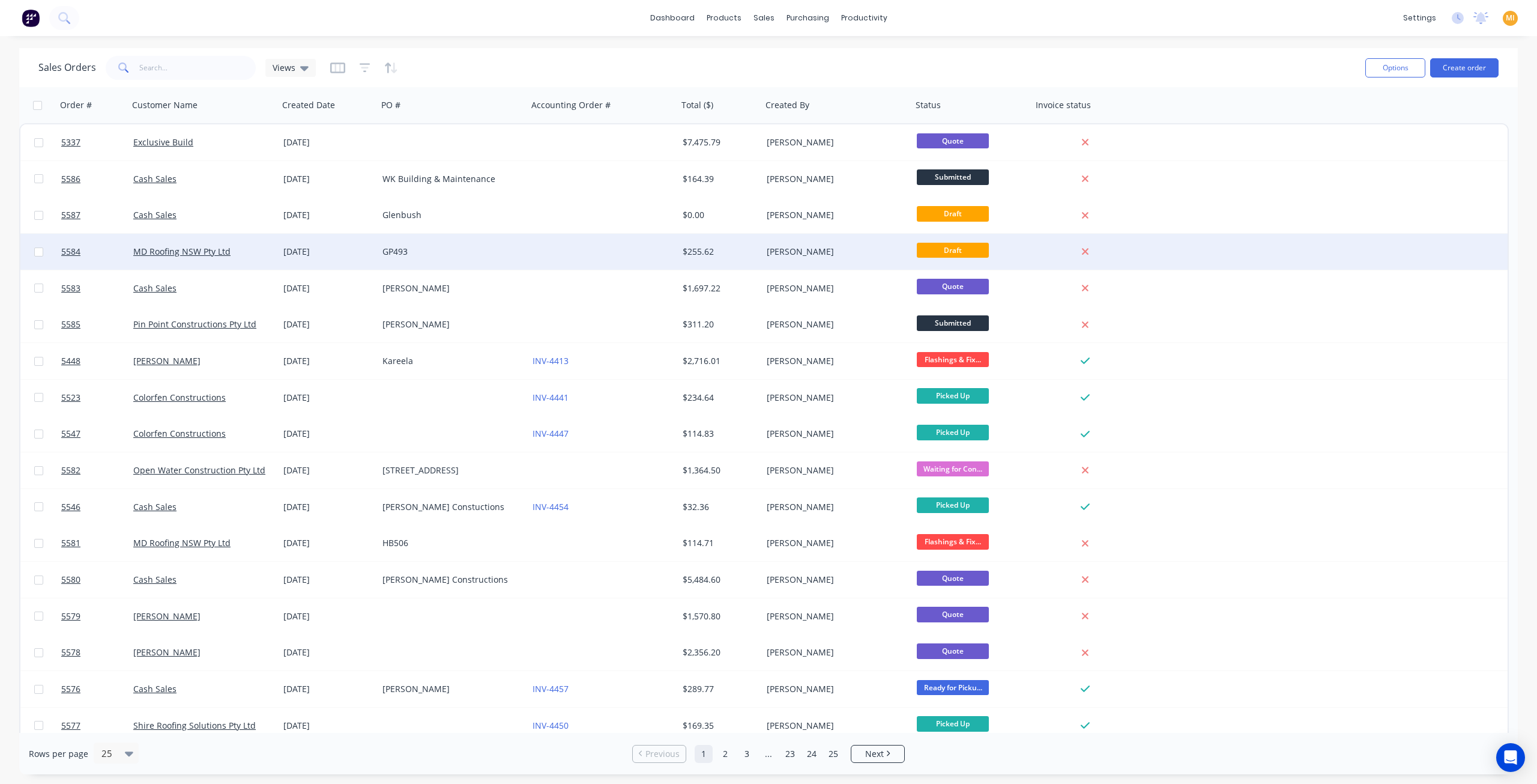
click at [443, 252] on div "GP493" at bounding box center [449, 252] width 134 height 12
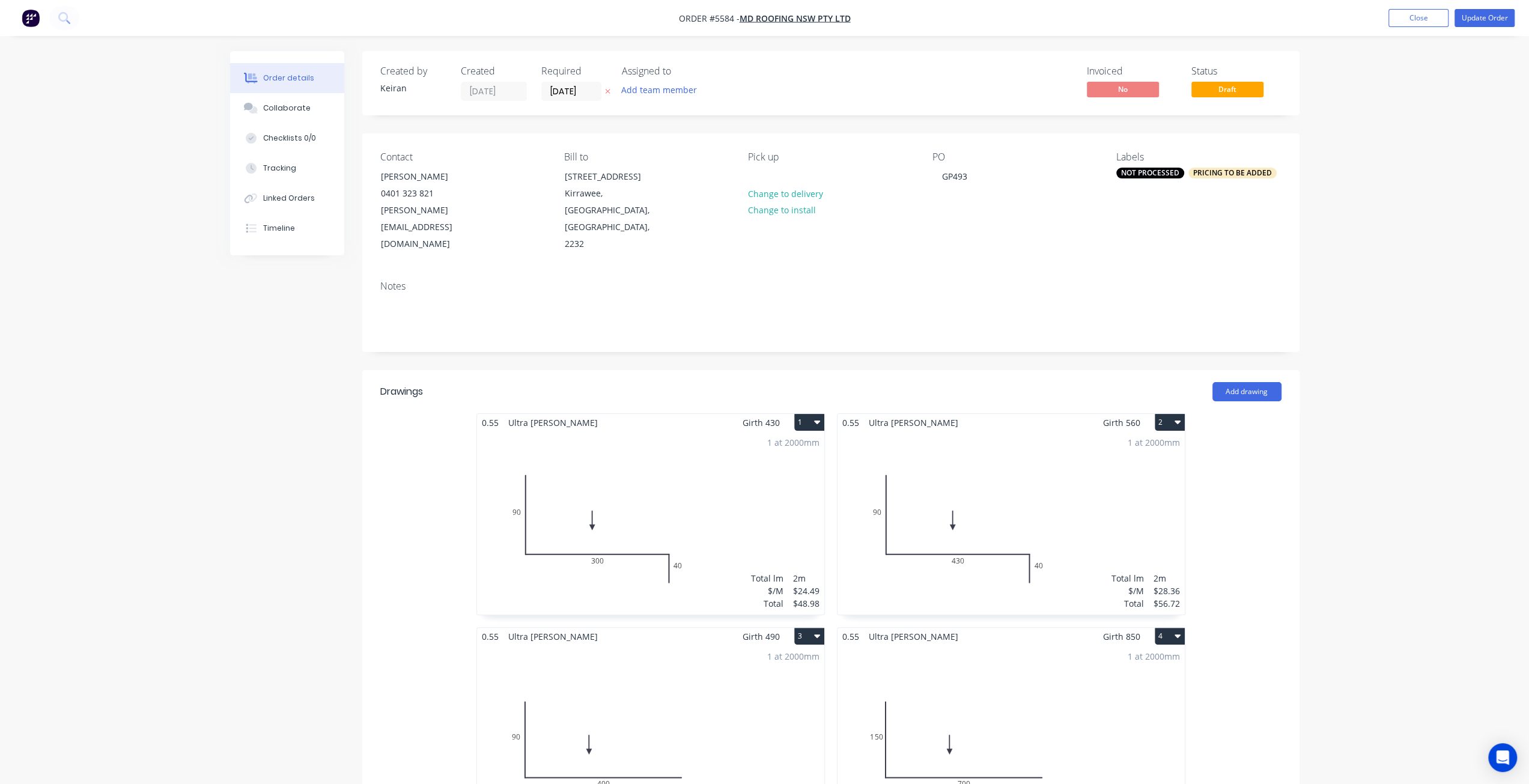
click at [726, 472] on div "1 at 2000mm Total lm $/M Total 2m $24.49 $48.98" at bounding box center [650, 522] width 347 height 184
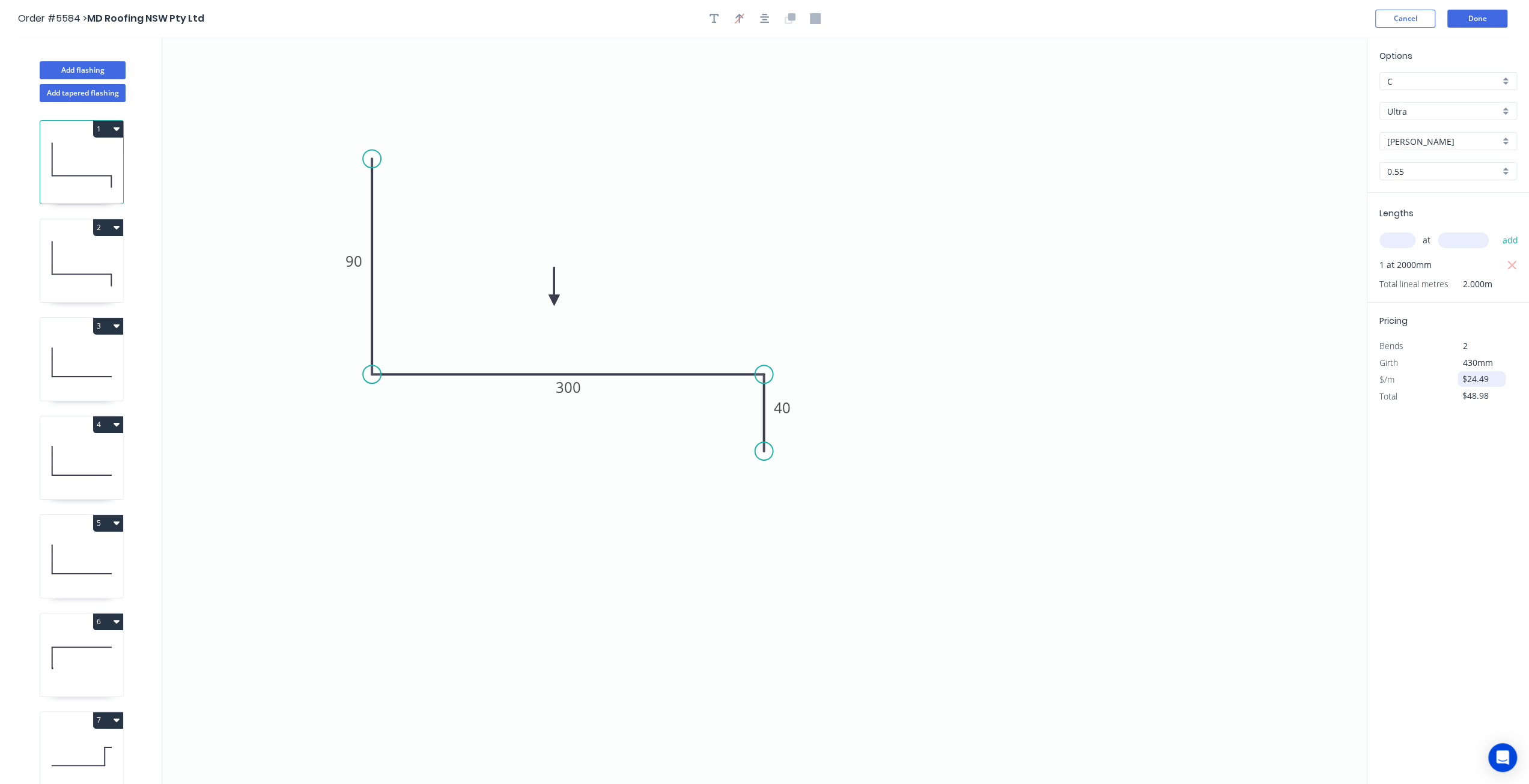
click at [1476, 376] on input "$24.49" at bounding box center [1482, 379] width 41 height 17
drag, startPoint x: 1489, startPoint y: 377, endPoint x: 1422, endPoint y: 382, distance: 67.2
click at [1422, 382] on div "$/m $24.49" at bounding box center [1448, 380] width 156 height 17
type input "$40.00"
type input "$80.00"
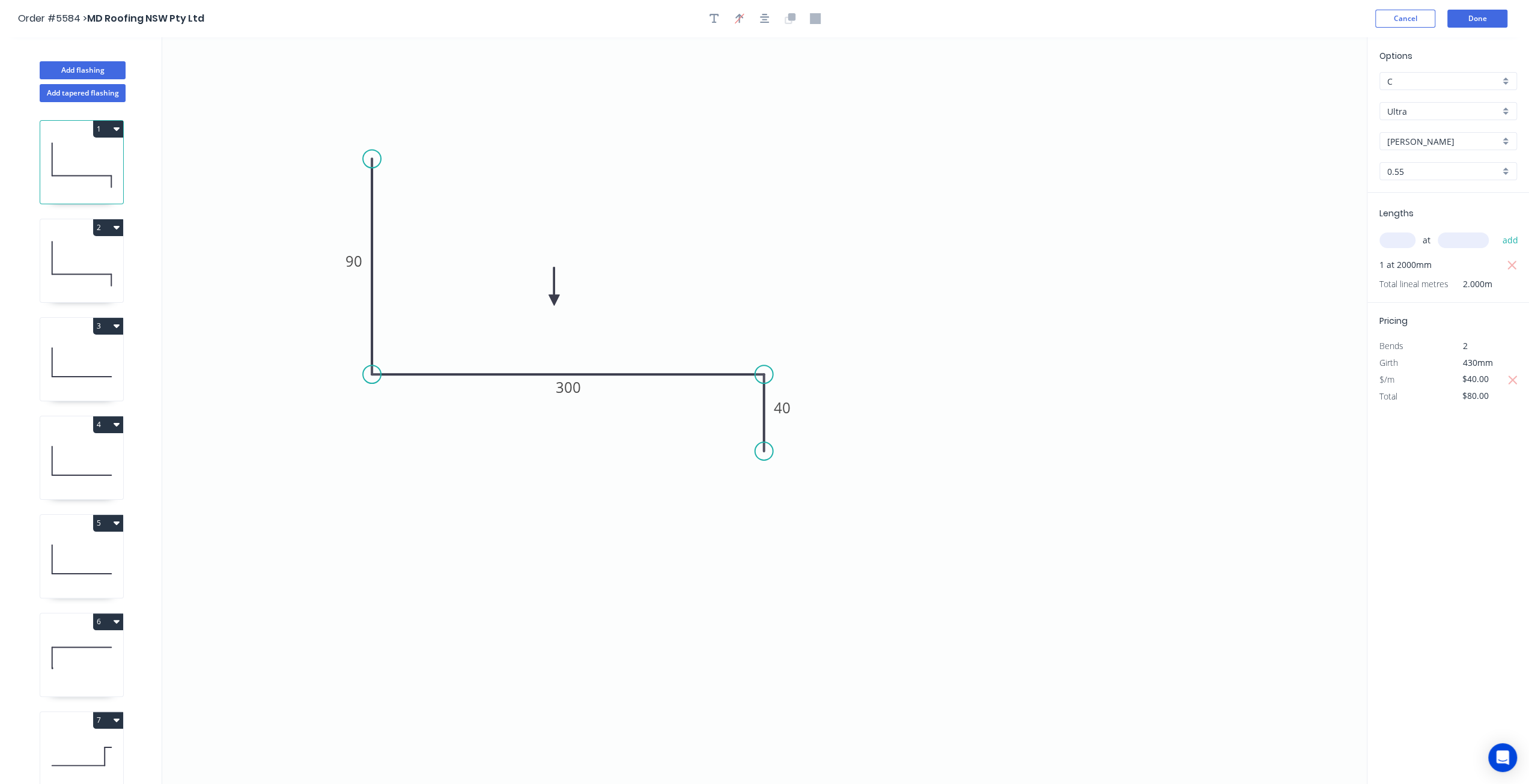
click at [1500, 470] on div "Options C C Ultra Ultra Shale Grey Shale Grey 0.55 0.55 Lengths at add 1 at 200…" at bounding box center [1448, 411] width 162 height 748
click at [1396, 19] on button "Cancel" at bounding box center [1405, 18] width 60 height 18
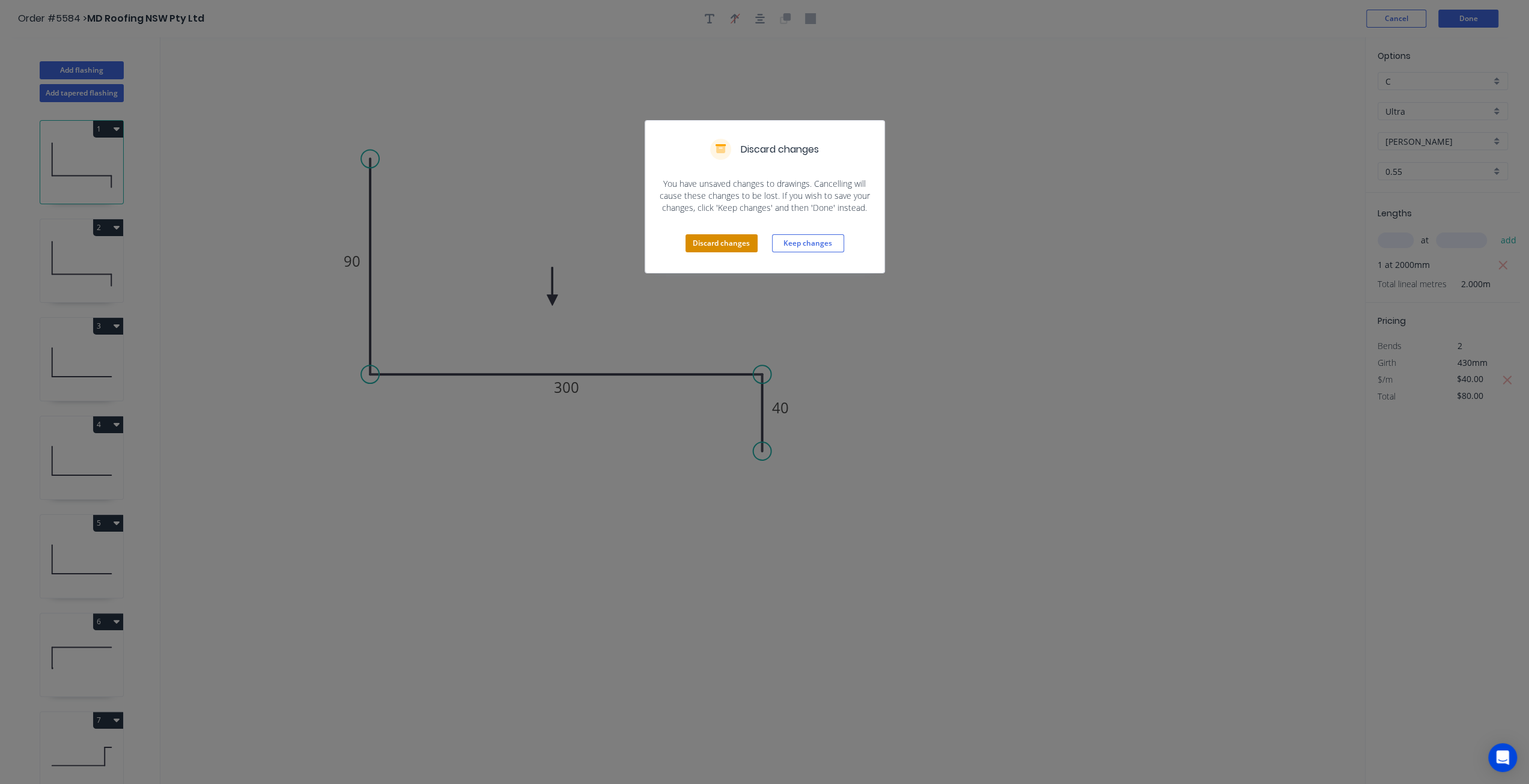
click at [714, 241] on button "Discard changes" at bounding box center [721, 243] width 72 height 18
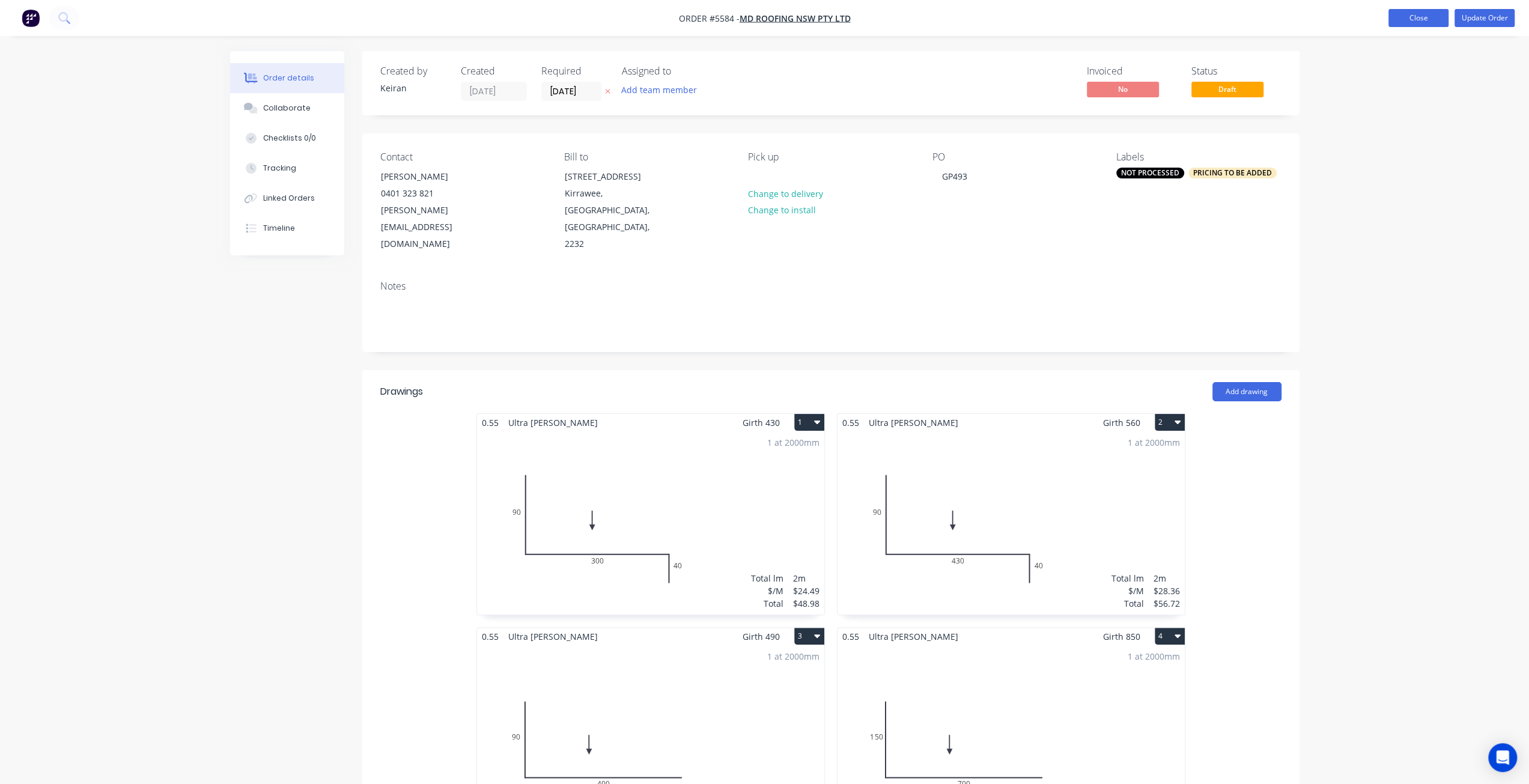
click at [1407, 21] on button "Close" at bounding box center [1419, 17] width 60 height 18
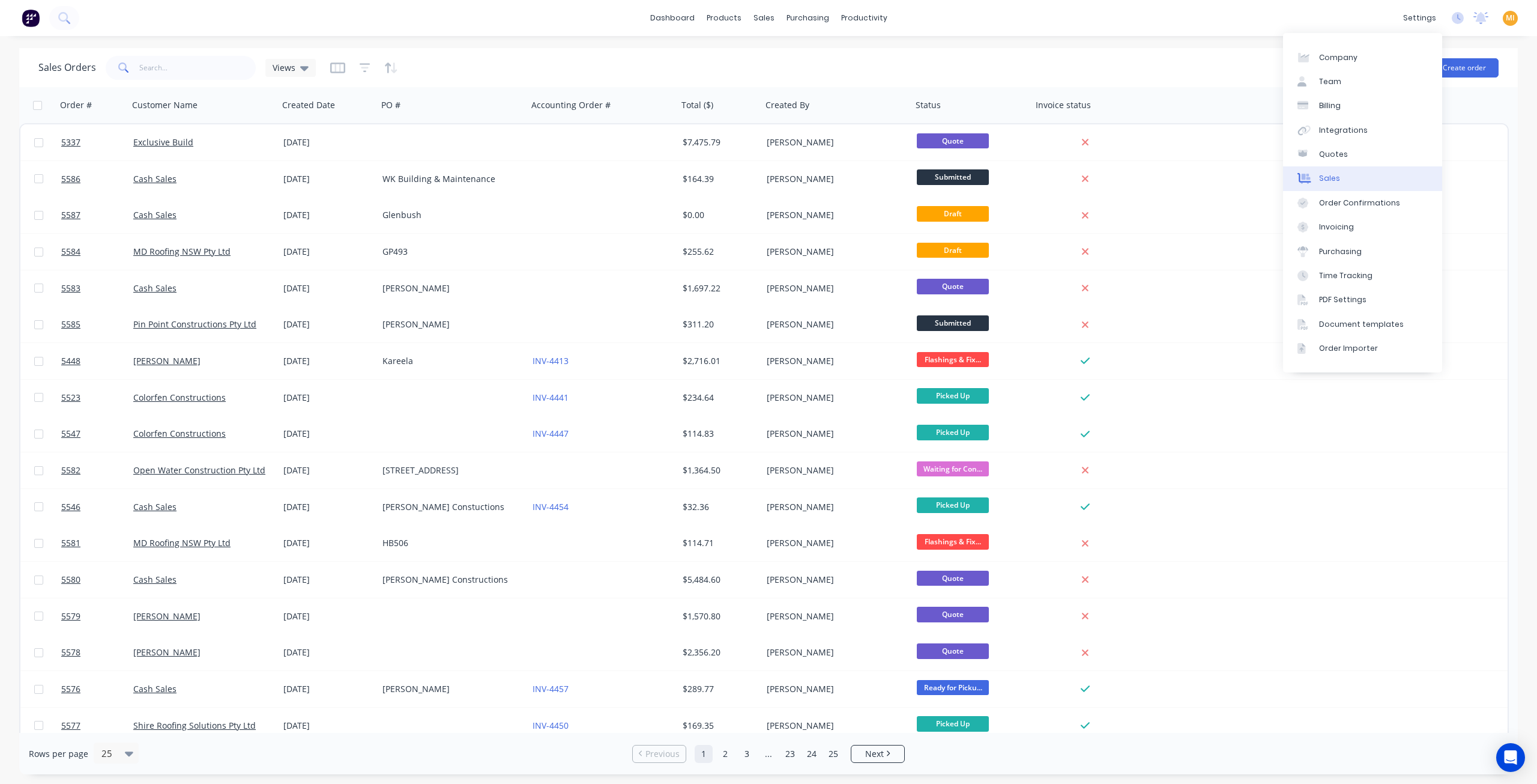
click at [1353, 176] on link "Sales" at bounding box center [1362, 178] width 159 height 24
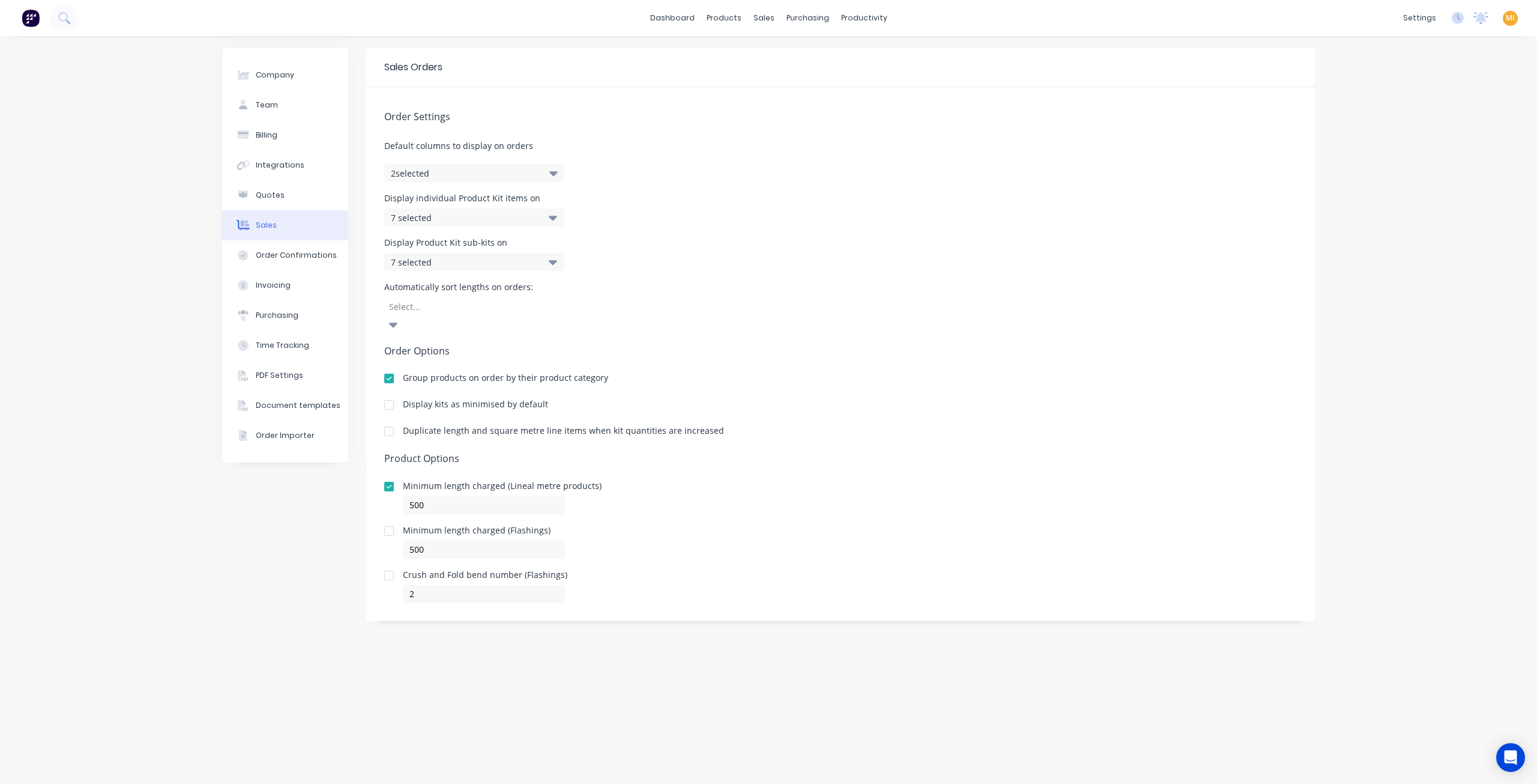
click at [390, 519] on div at bounding box center [389, 531] width 24 height 24
click at [31, 17] on img at bounding box center [30, 17] width 18 height 18
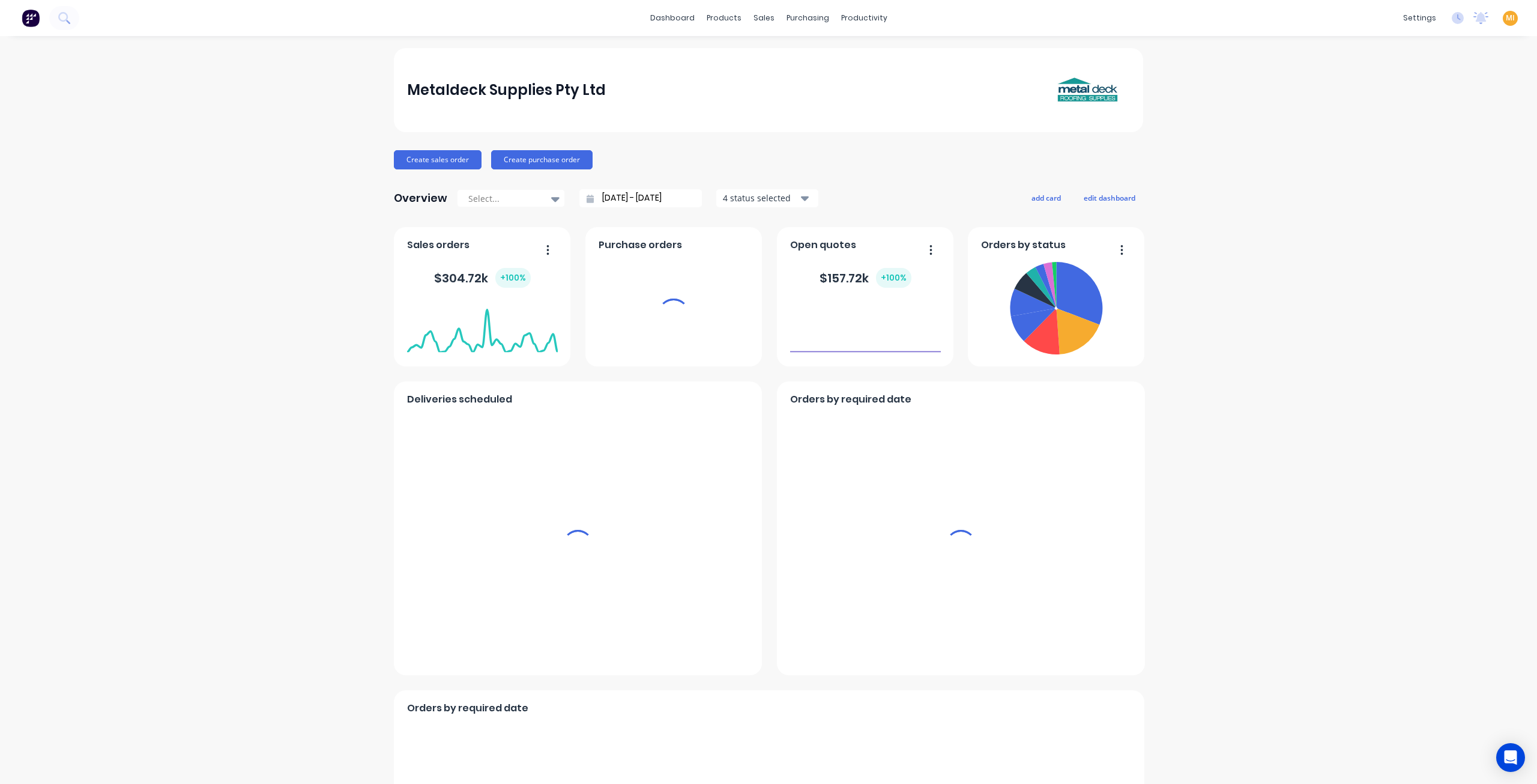
click at [1506, 16] on span "MI" at bounding box center [1510, 18] width 9 height 11
click at [1455, 143] on button "Sign out" at bounding box center [1517, 151] width 159 height 24
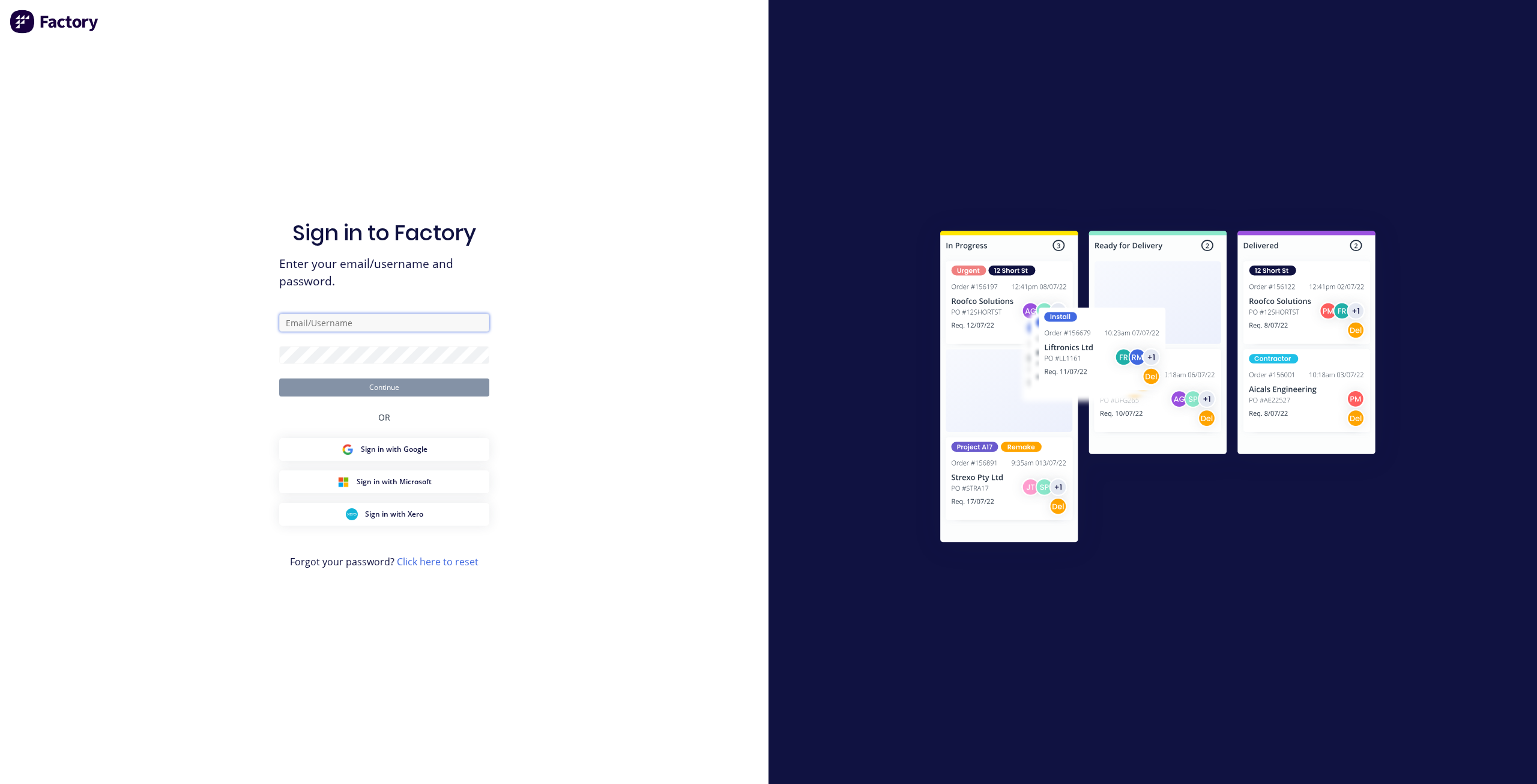
drag, startPoint x: 337, startPoint y: 324, endPoint x: 357, endPoint y: 330, distance: 20.9
click at [338, 324] on input "text" at bounding box center [384, 322] width 210 height 18
type input "[EMAIL_ADDRESS][DOMAIN_NAME]"
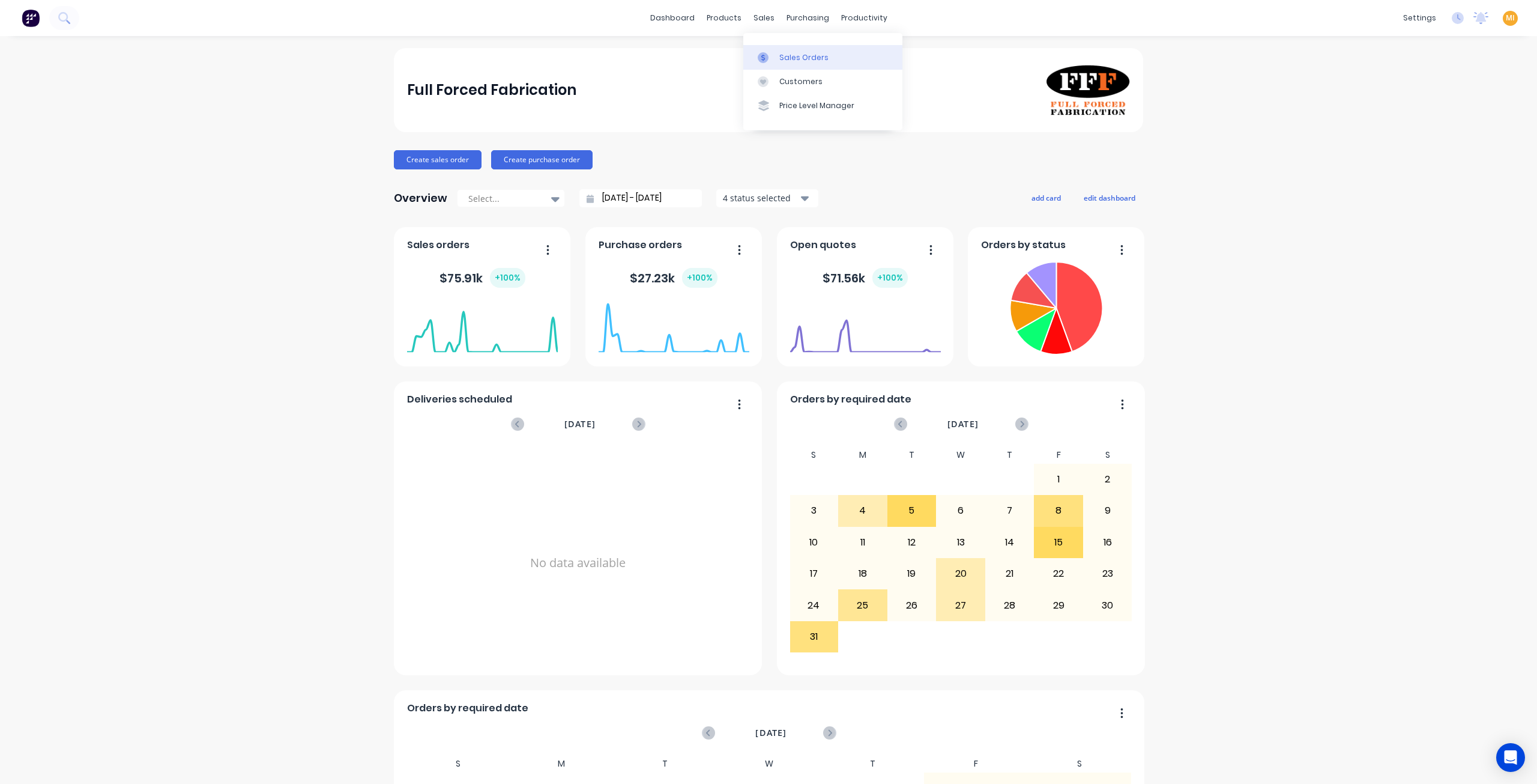
click at [767, 47] on link "Sales Orders" at bounding box center [823, 57] width 159 height 24
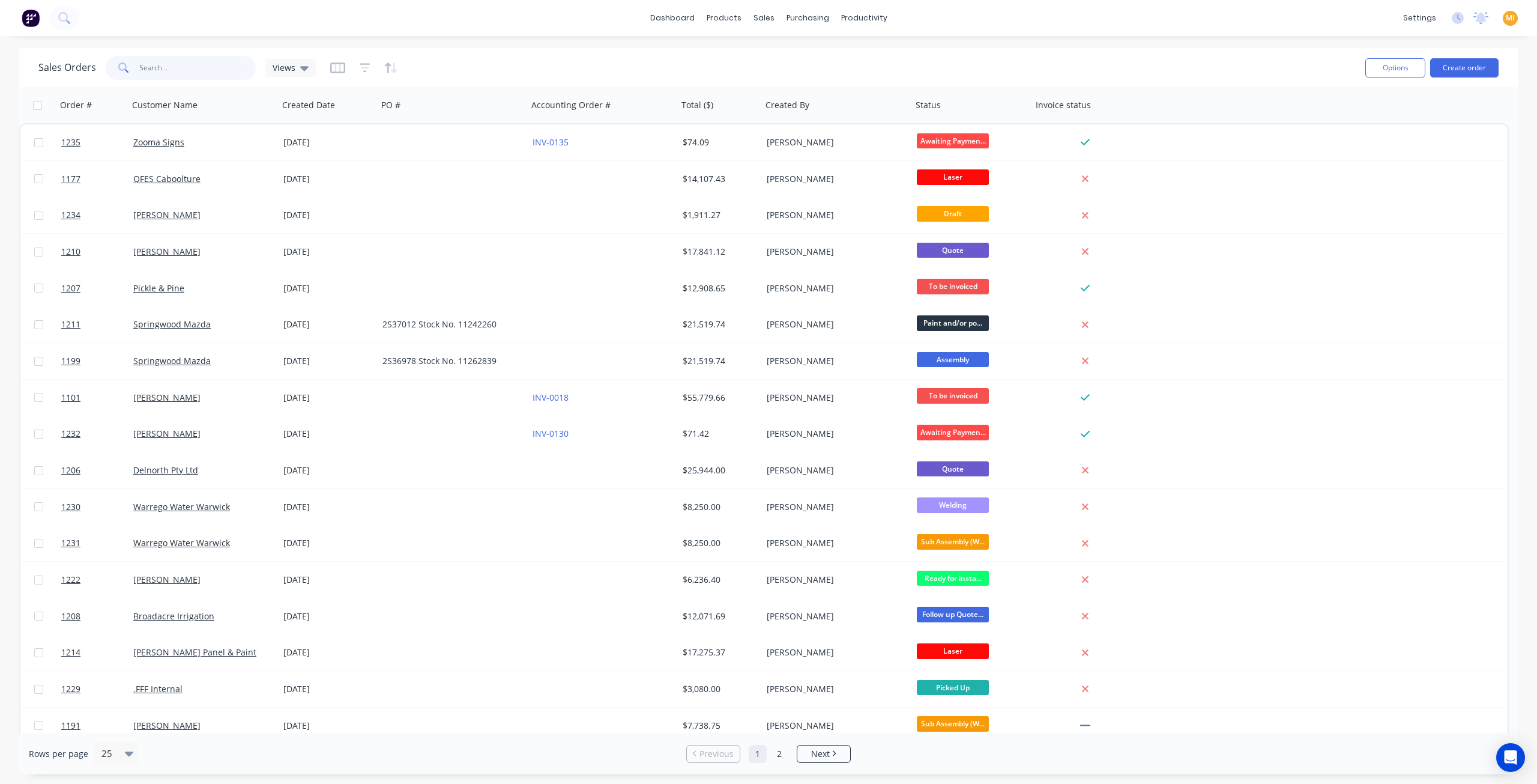
click at [152, 74] on input "text" at bounding box center [198, 68] width 117 height 24
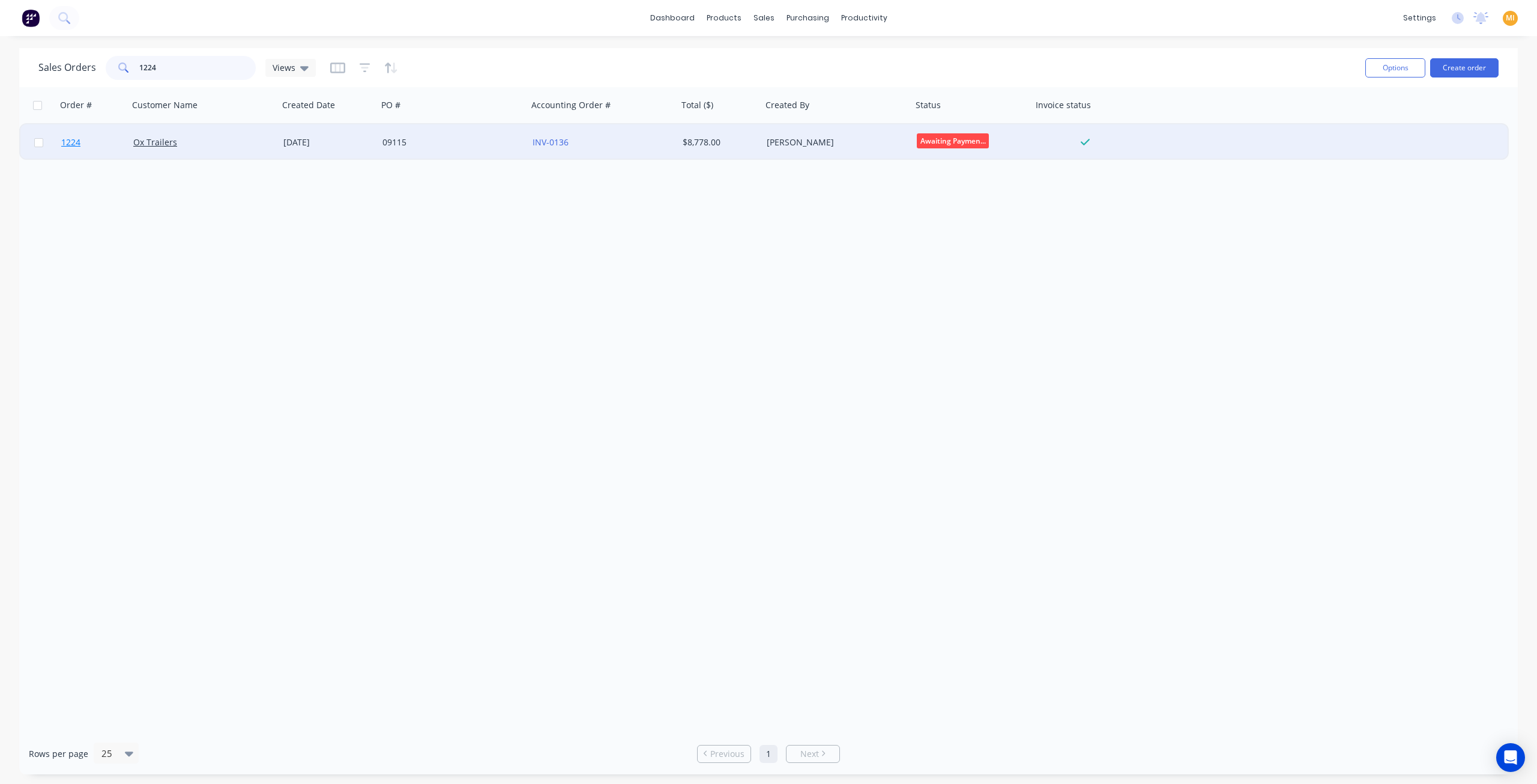
type input "1224"
click at [127, 145] on link "1224" at bounding box center [97, 142] width 72 height 36
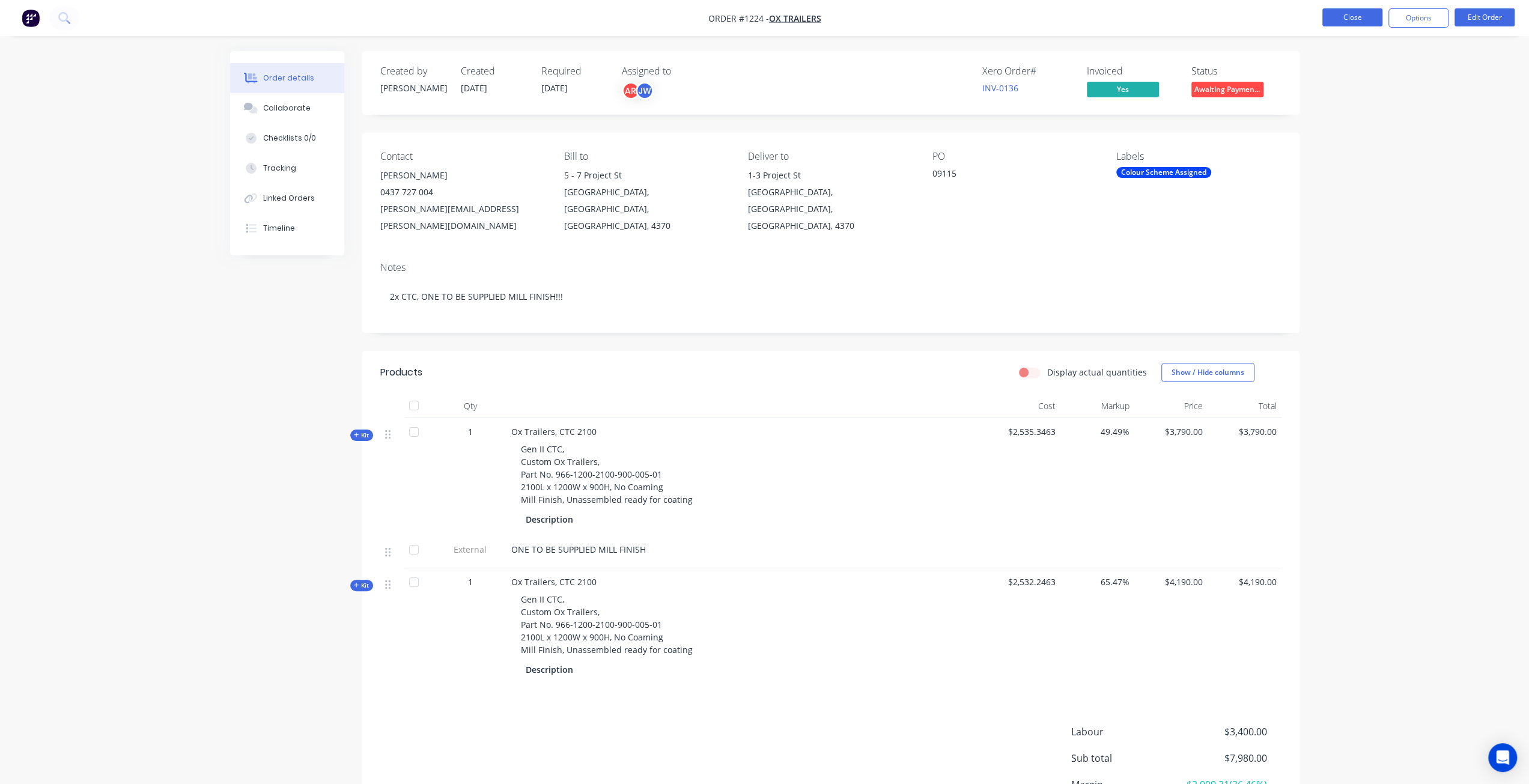
click at [1363, 13] on button "Close" at bounding box center [1352, 17] width 60 height 18
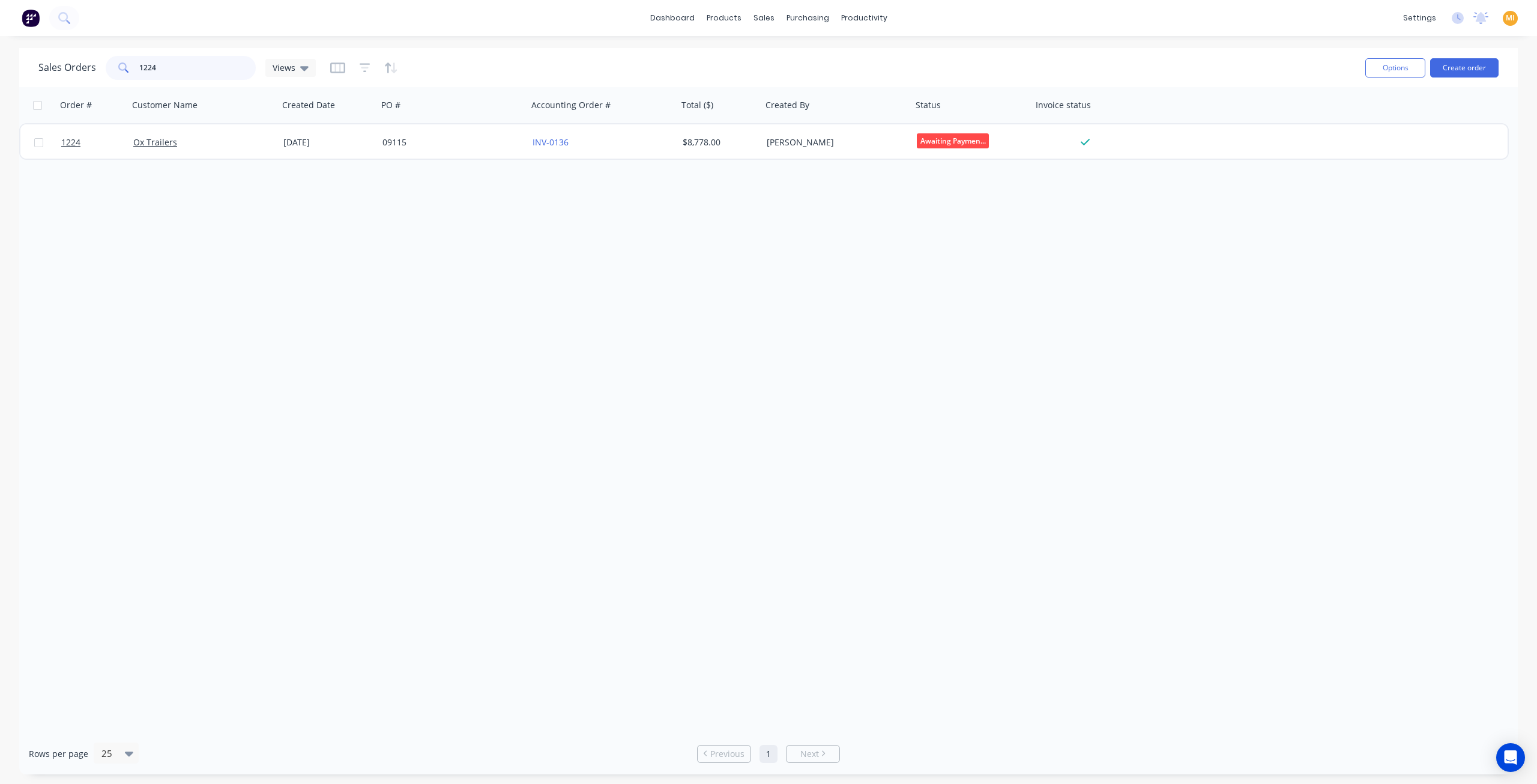
drag, startPoint x: 190, startPoint y: 67, endPoint x: 28, endPoint y: 65, distance: 162.0
click at [28, 65] on div "Sales Orders 1224 Views Options Create order" at bounding box center [768, 67] width 1499 height 39
paste input "11"
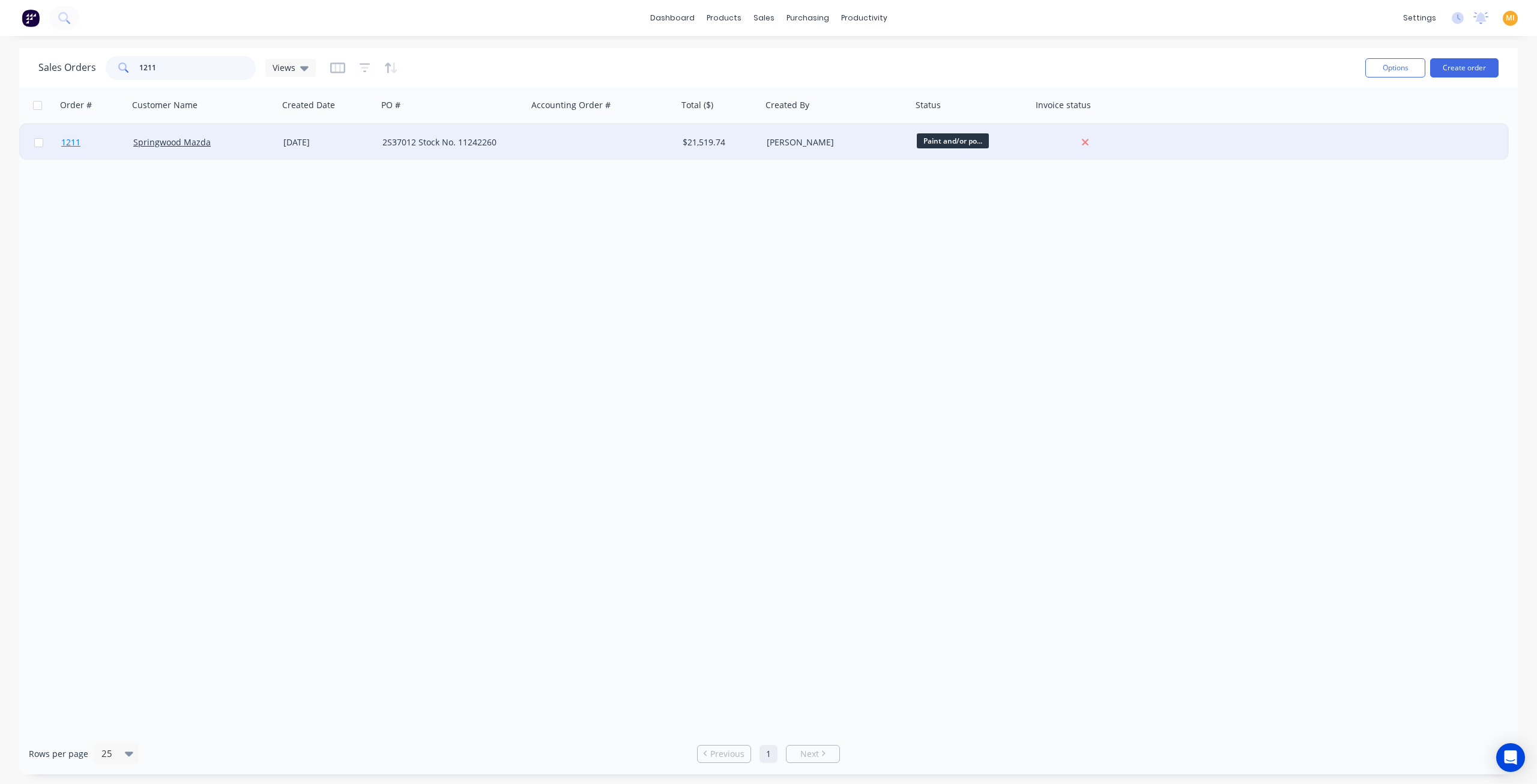
type input "1211"
click at [114, 144] on link "1211" at bounding box center [97, 142] width 72 height 36
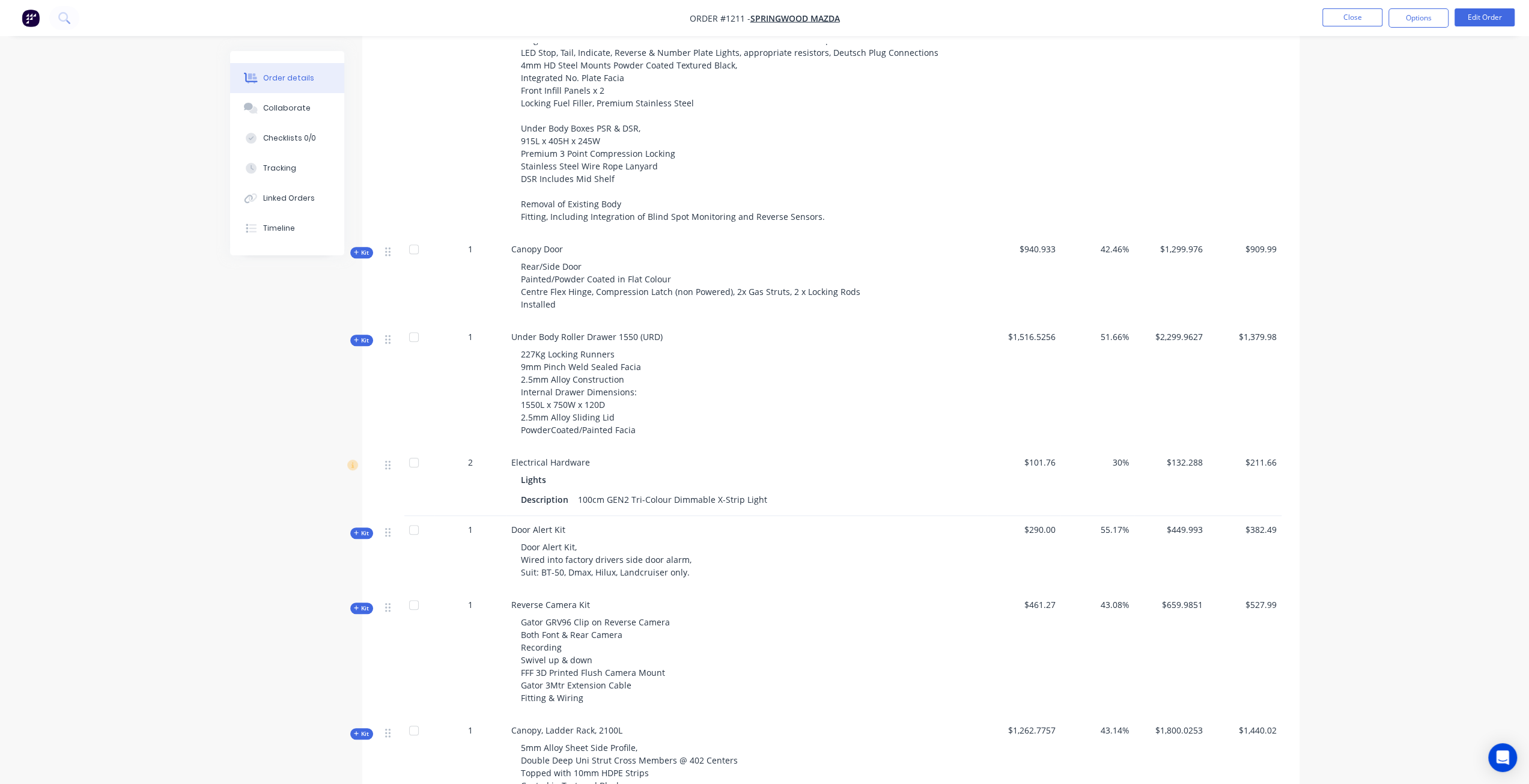
scroll to position [408, 0]
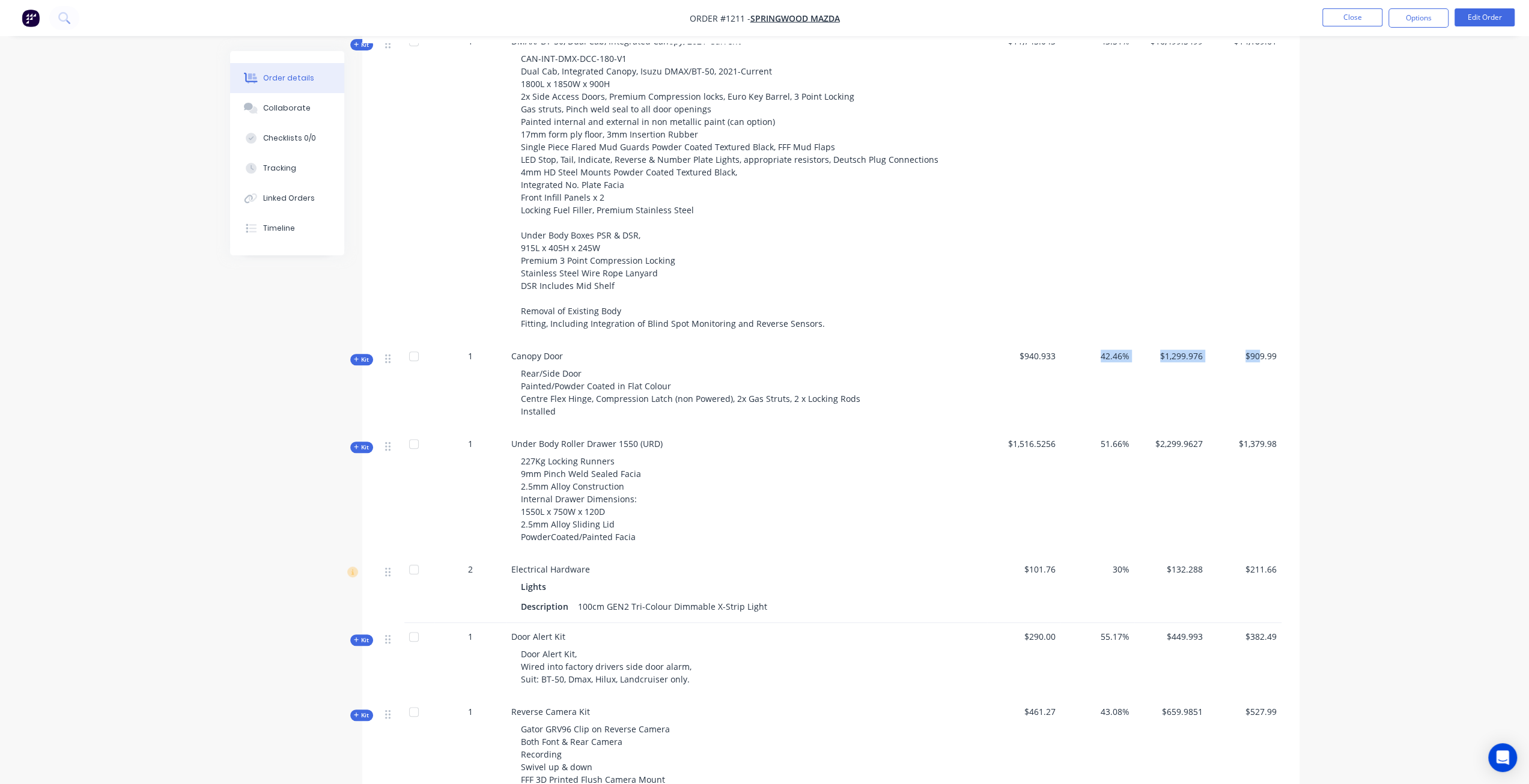
drag, startPoint x: 1075, startPoint y: 339, endPoint x: 1293, endPoint y: 323, distance: 218.6
click at [1258, 342] on div "Kit 1 Canopy Door Rear/Side Door Painted/Powder Coated in Flat Colour Centre Fl…" at bounding box center [830, 386] width 901 height 88
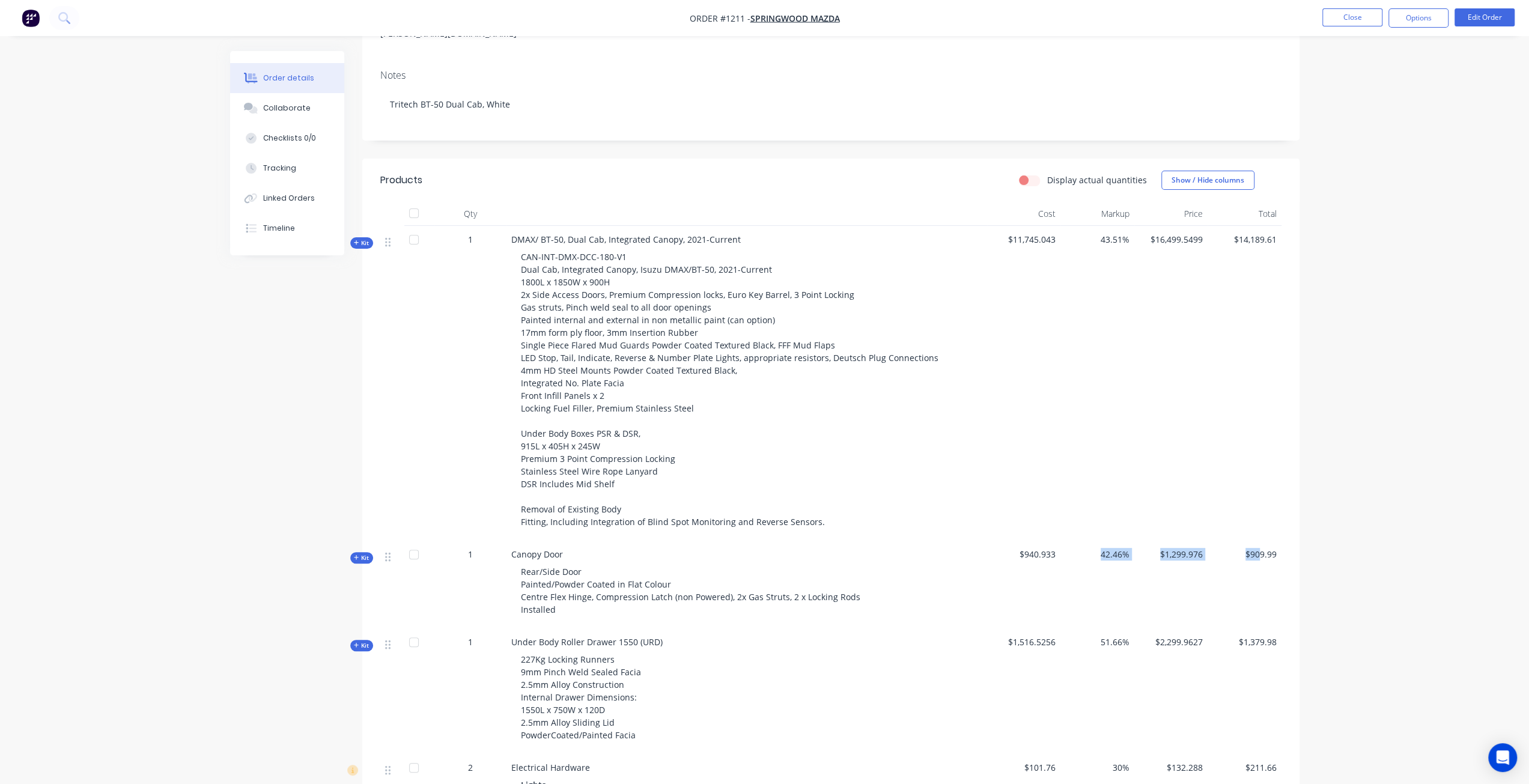
scroll to position [227, 0]
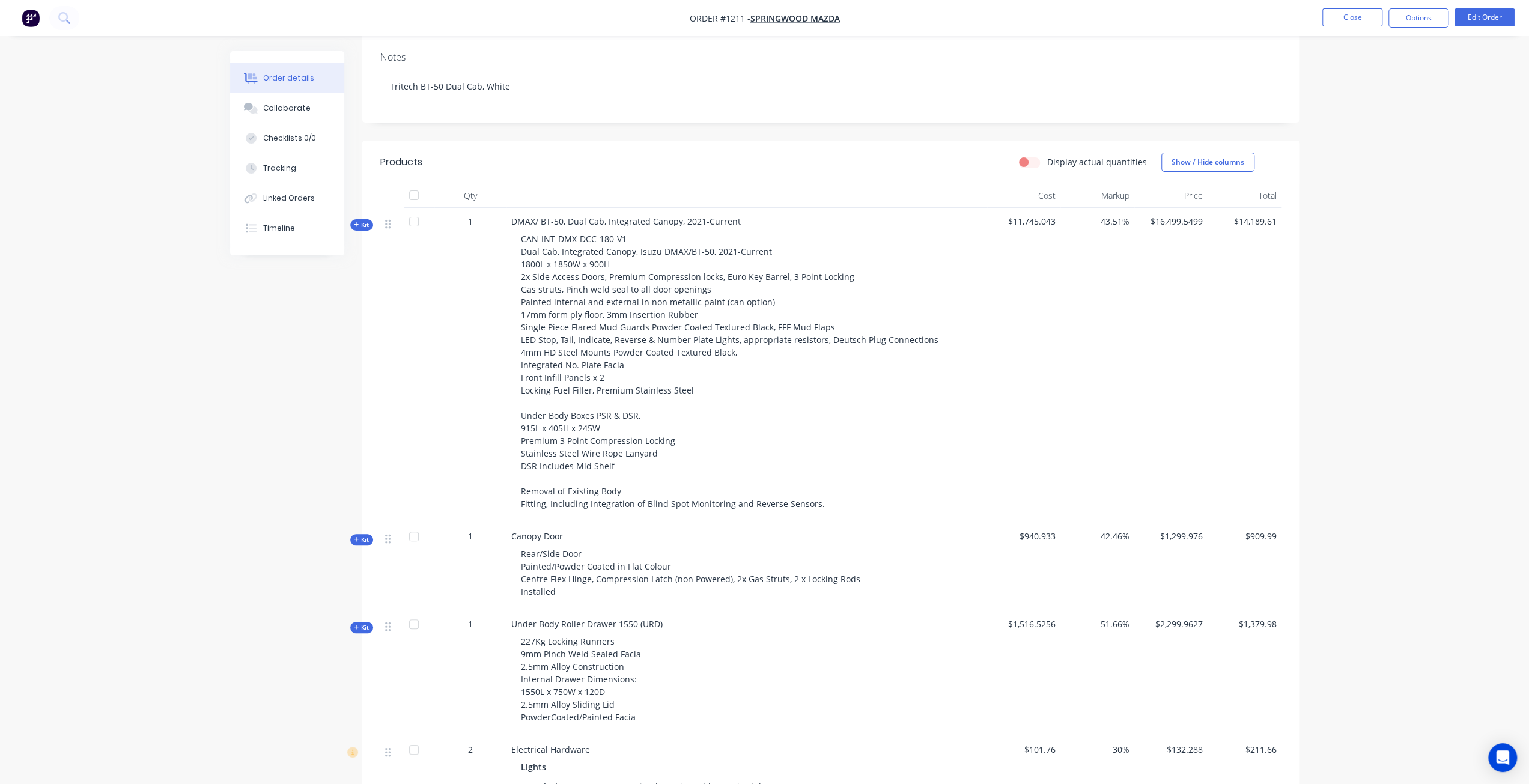
click at [1340, 324] on div "Order details Collaborate Checklists 0/0 Tracking Linked Orders Timeline Order …" at bounding box center [764, 649] width 1529 height 1751
click at [364, 623] on span "Kit" at bounding box center [362, 627] width 16 height 9
click at [366, 535] on span "Kit" at bounding box center [362, 539] width 16 height 9
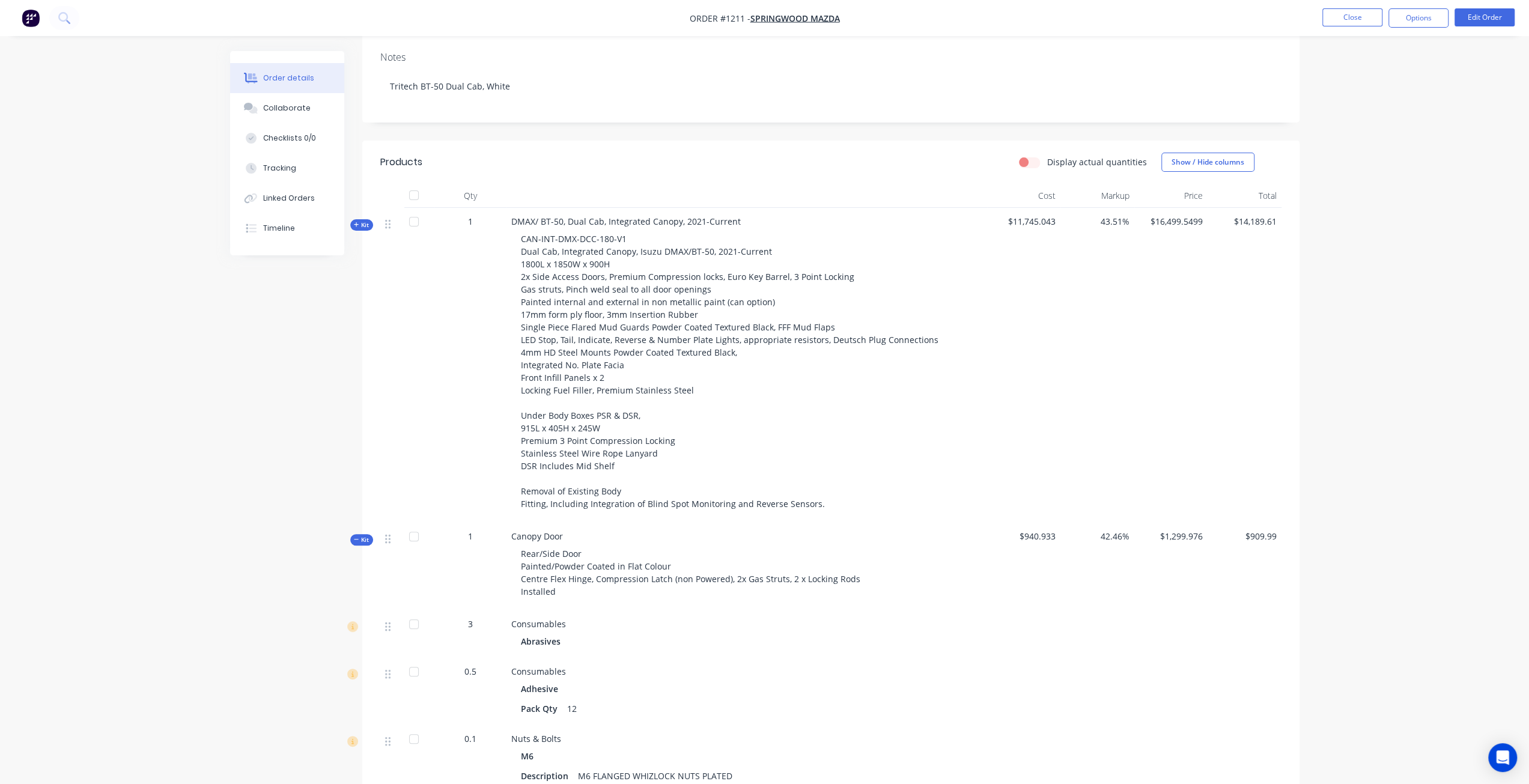
click at [366, 535] on span "Kit" at bounding box center [362, 539] width 16 height 9
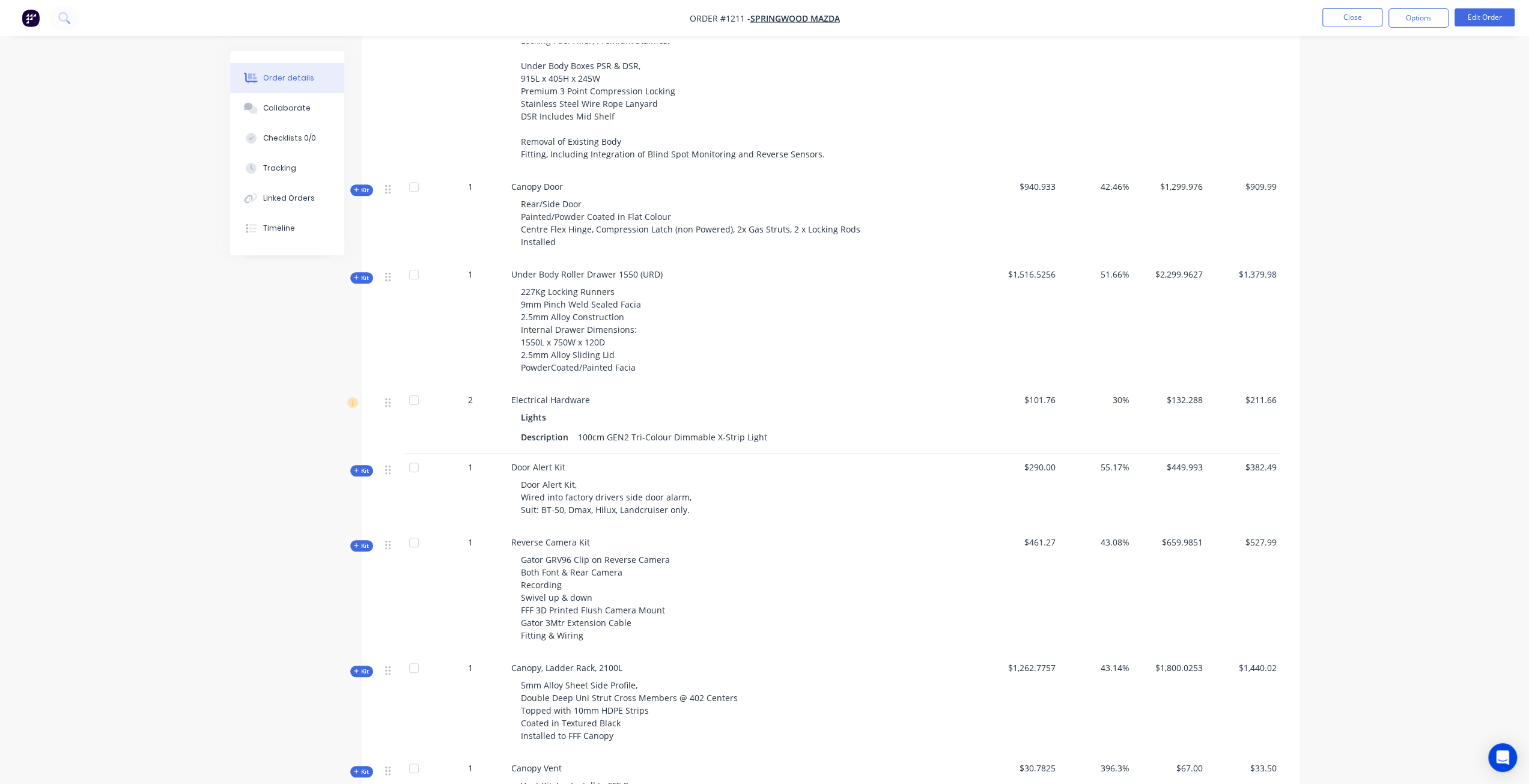
scroll to position [467, 0]
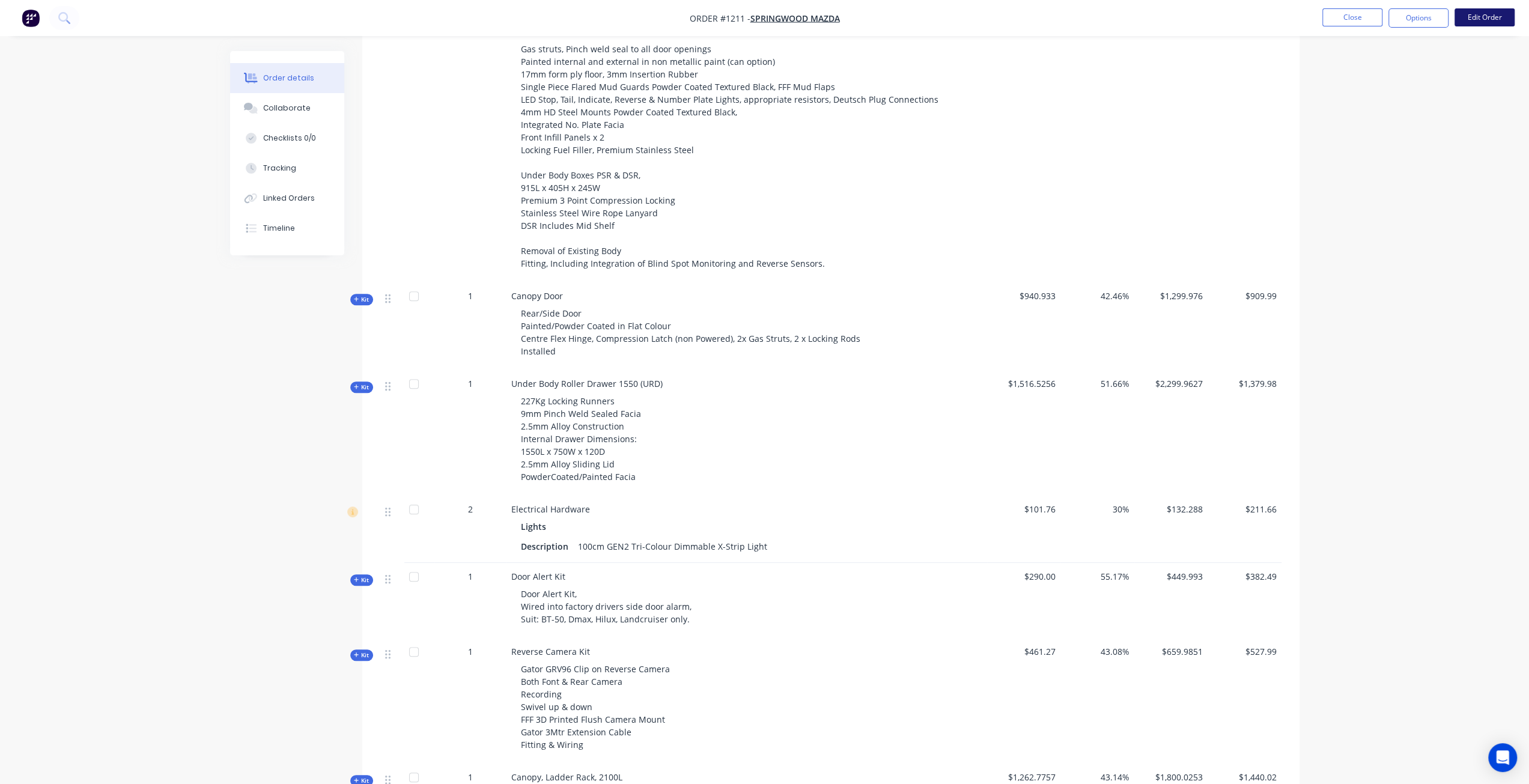
click at [1490, 9] on button "Edit Order" at bounding box center [1484, 17] width 60 height 18
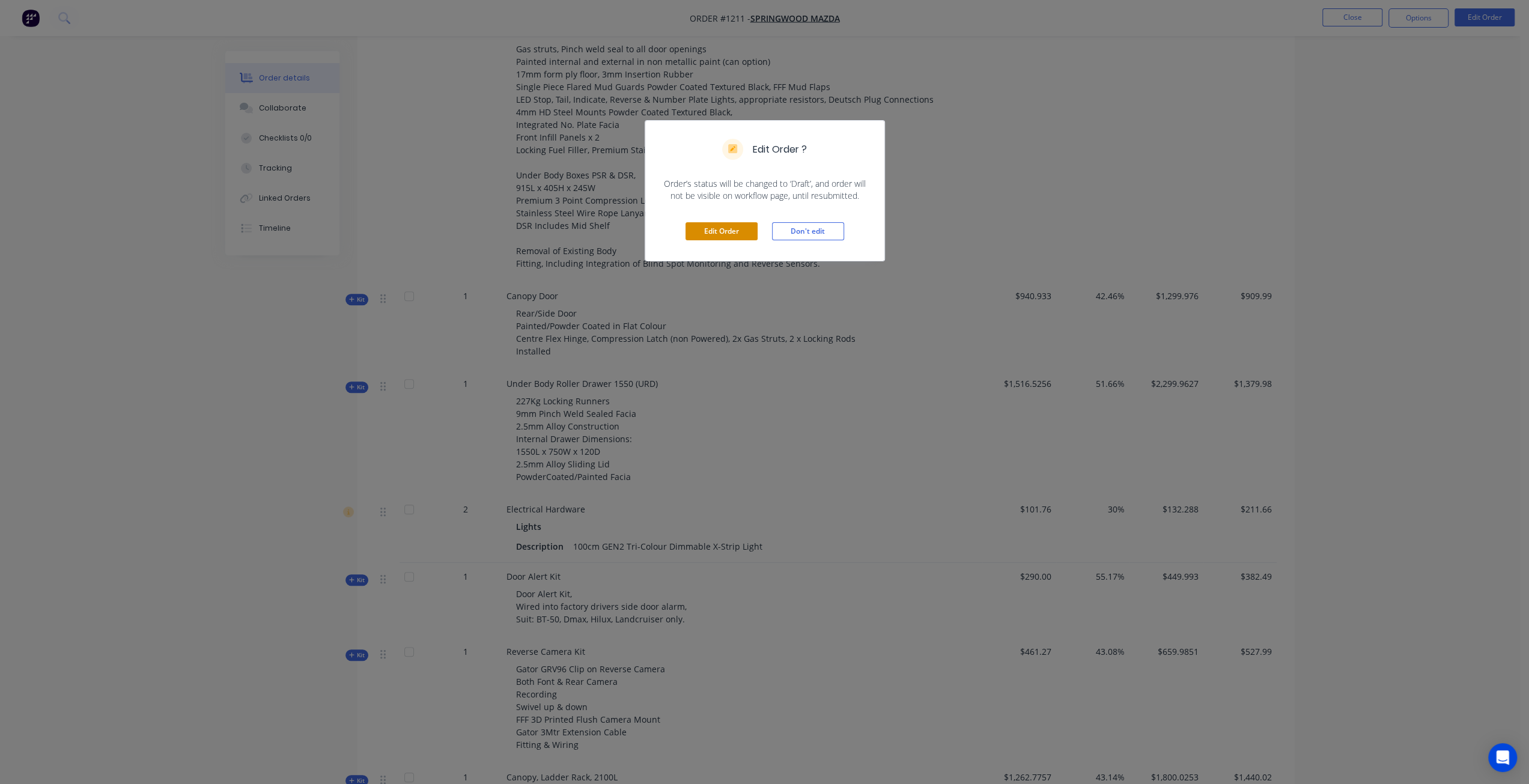
click at [733, 235] on button "Edit Order" at bounding box center [721, 231] width 72 height 18
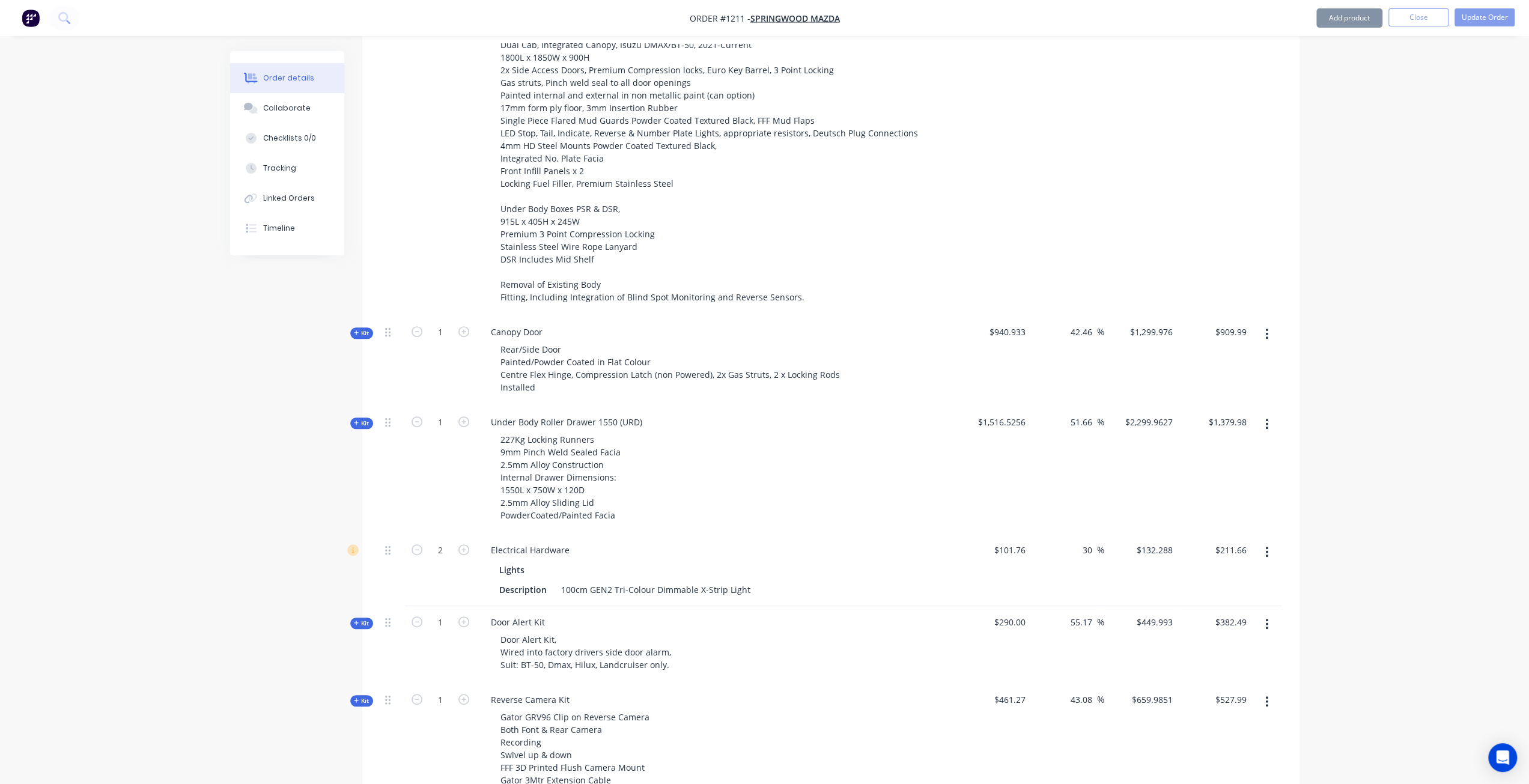
scroll to position [540, 0]
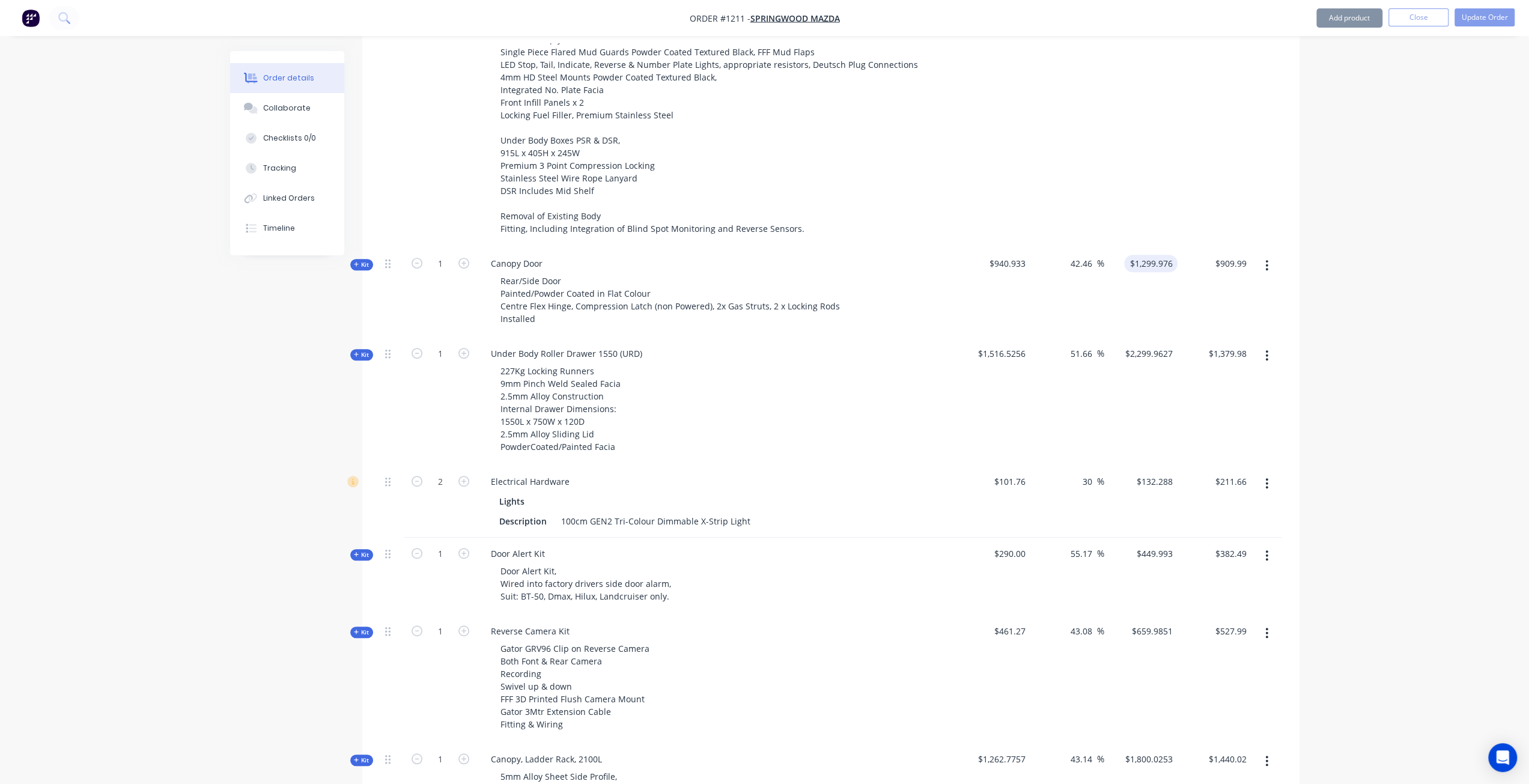
type input "1299.976"
click at [1159, 255] on input "1299.976" at bounding box center [1156, 264] width 42 height 17
type input "38.16"
type input "$1,299.976"
click at [1214, 249] on div "$909.99 $909.99" at bounding box center [1214, 292] width 74 height 90
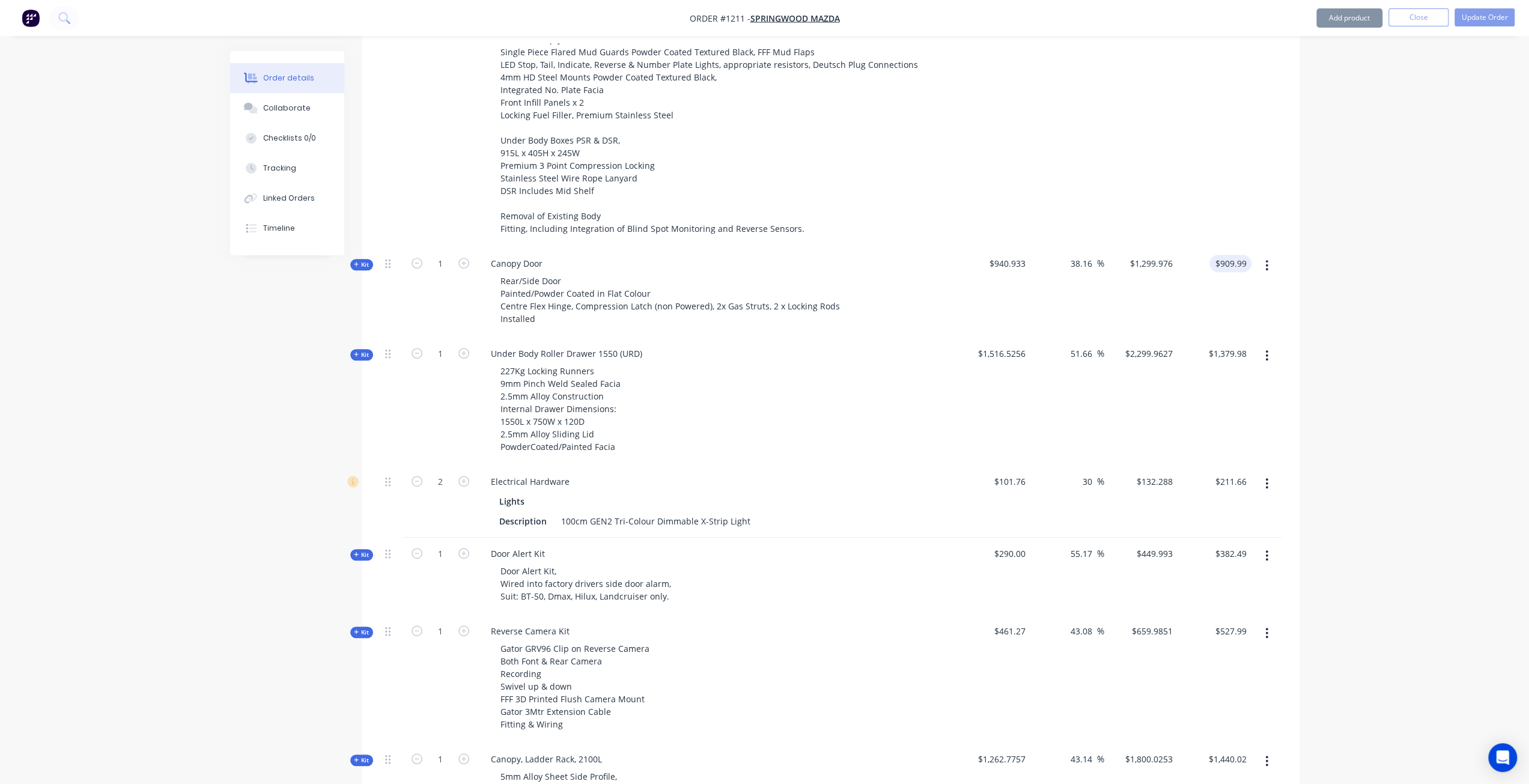
type input "909.99"
click at [1235, 255] on input "909.99" at bounding box center [1233, 264] width 37 height 17
type input "$1,299.99"
type input "$909.99"
click at [1170, 247] on div "$1,299.99 $1,299.976" at bounding box center [1141, 292] width 74 height 90
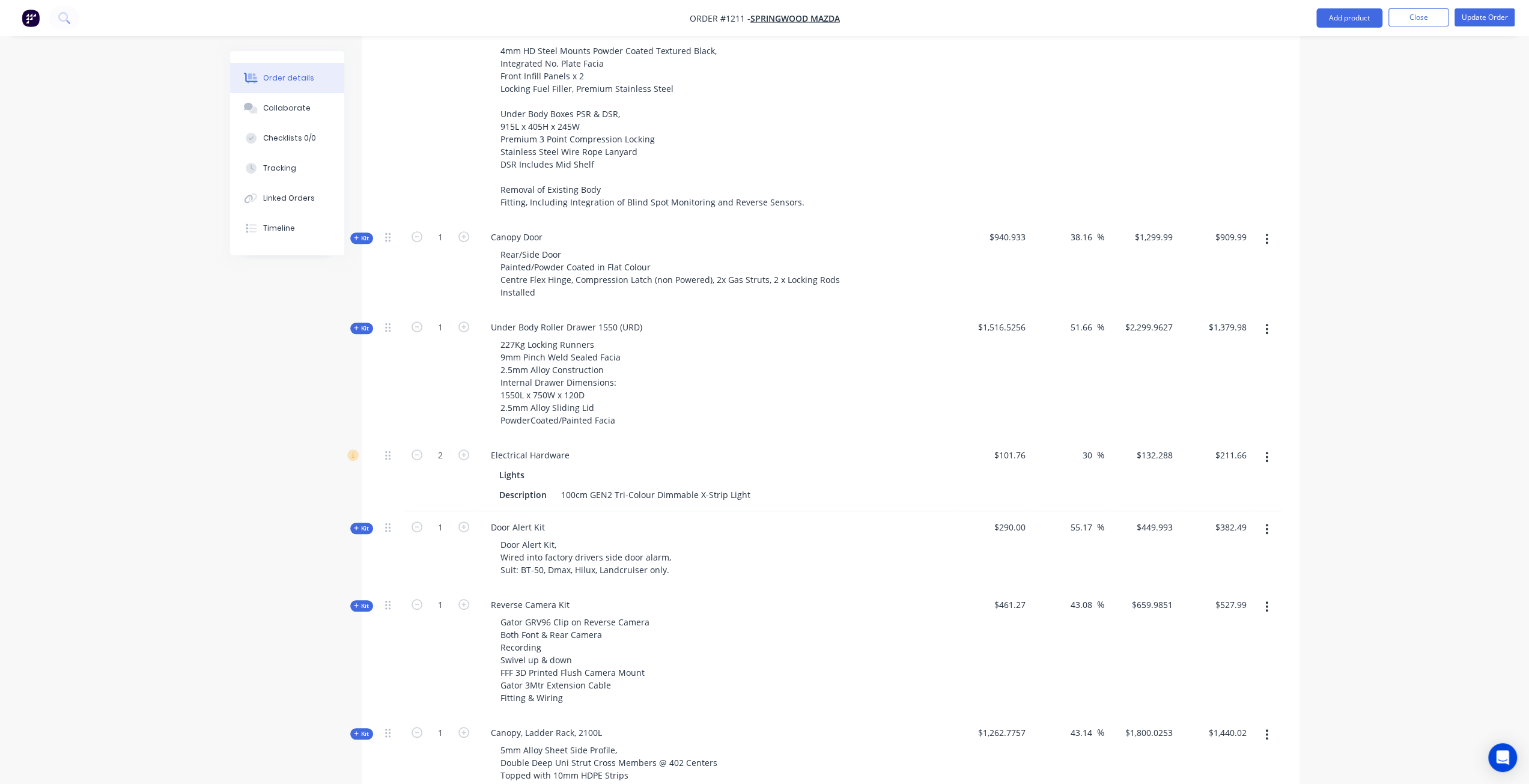
scroll to position [600, 0]
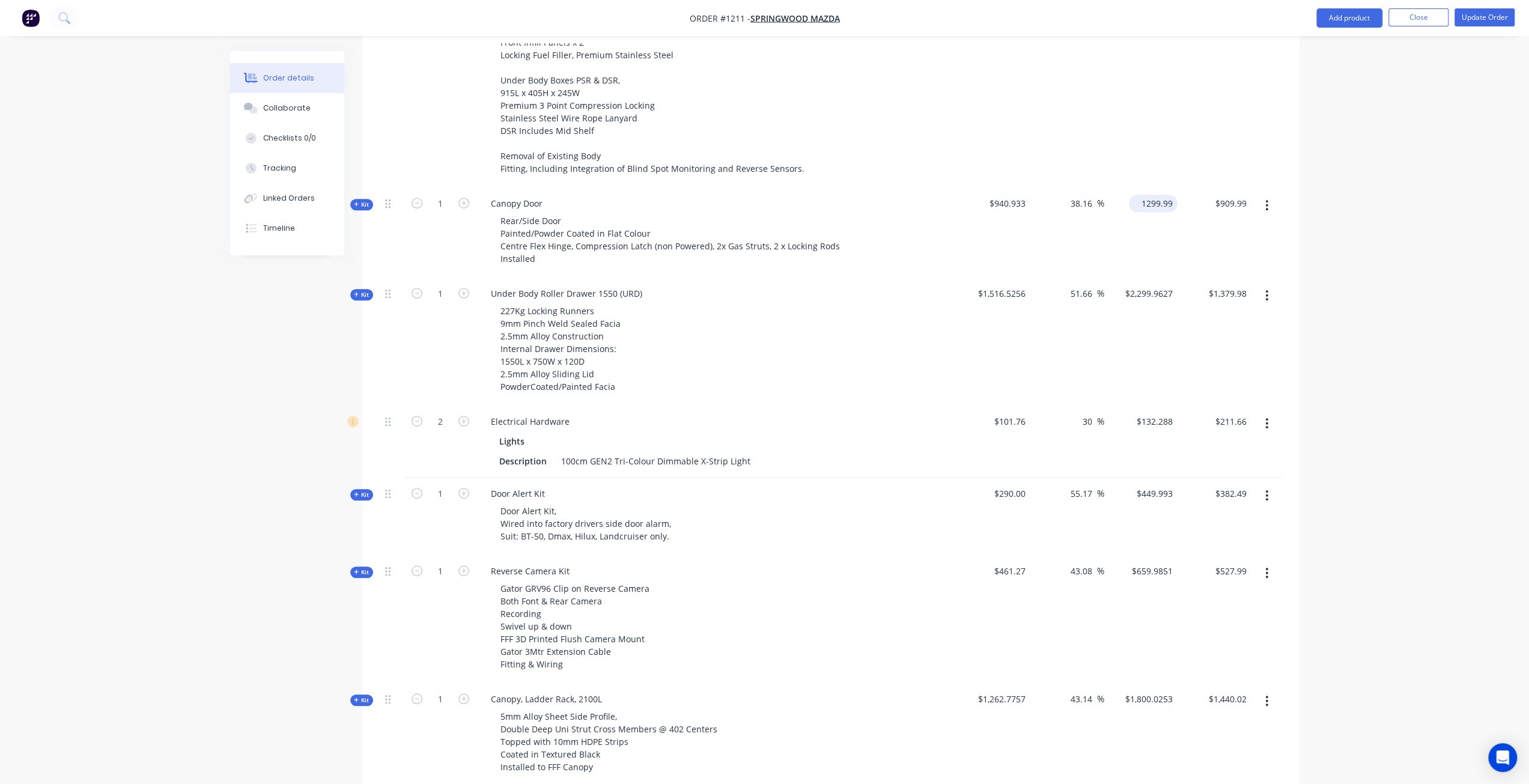
click at [1172, 195] on input "1299.99" at bounding box center [1155, 203] width 44 height 17
type input "$1,299.976"
click at [1166, 187] on div "$1,299.976 1299.976" at bounding box center [1141, 232] width 74 height 90
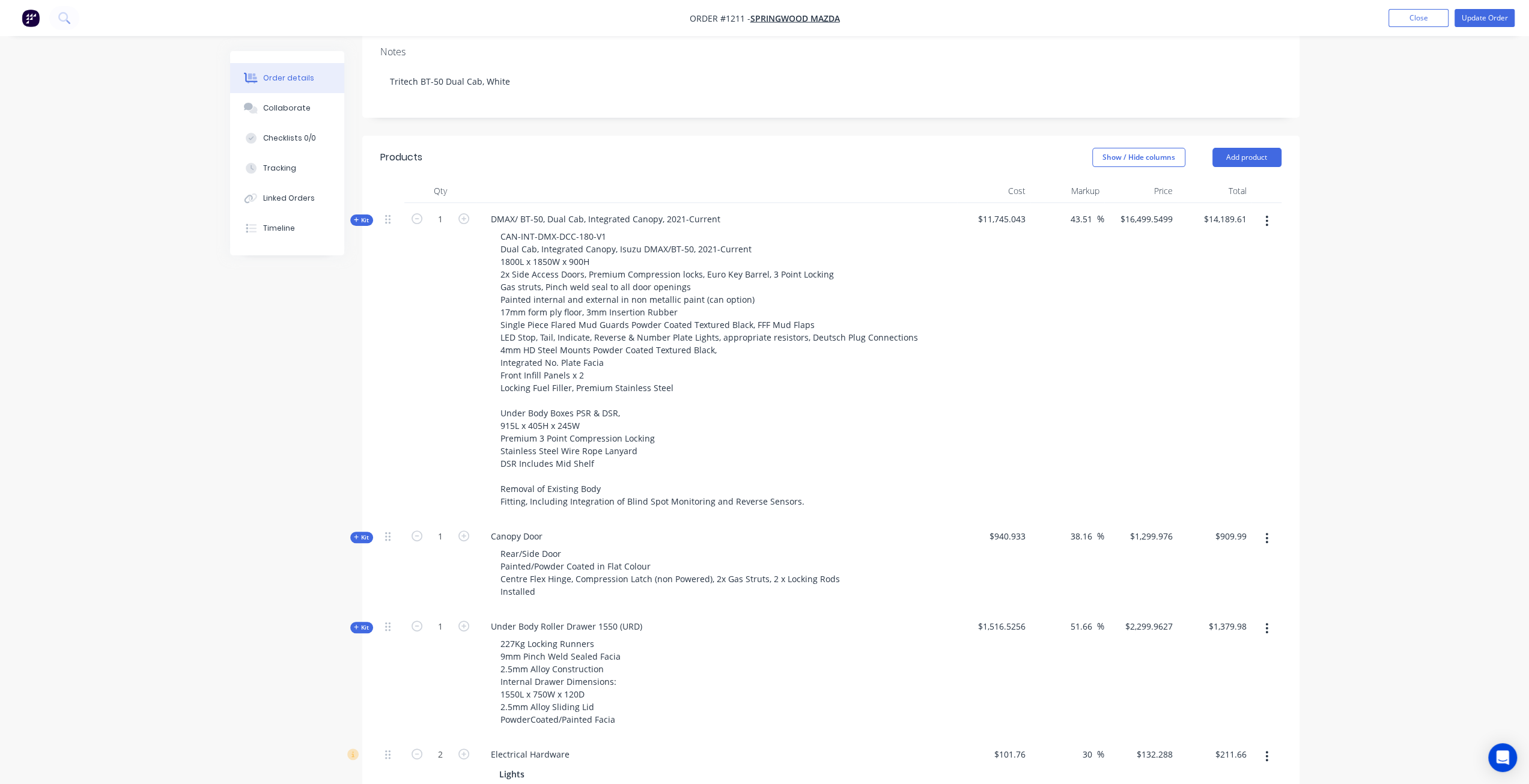
scroll to position [249, 0]
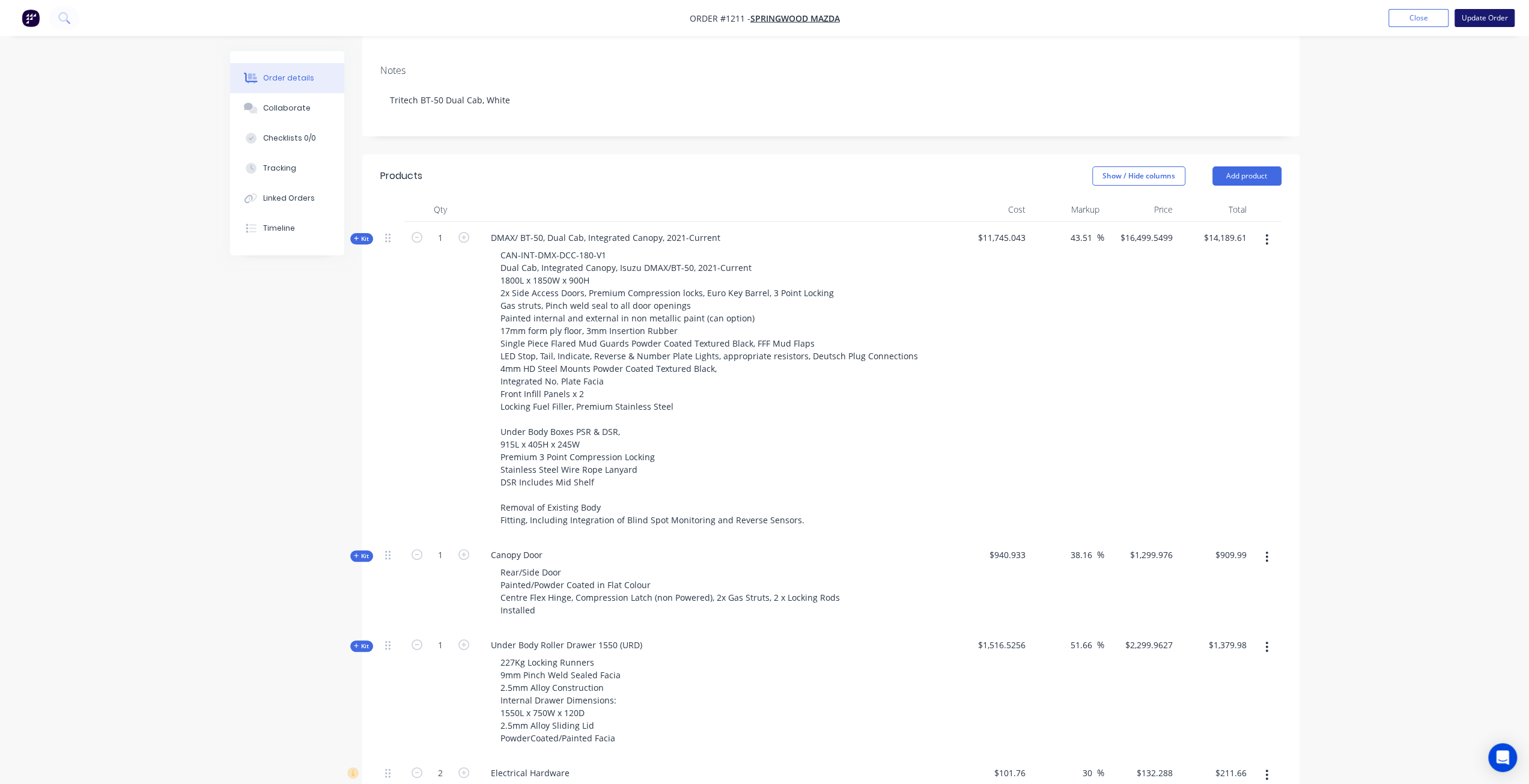
click at [1502, 19] on button "Update Order" at bounding box center [1484, 17] width 60 height 18
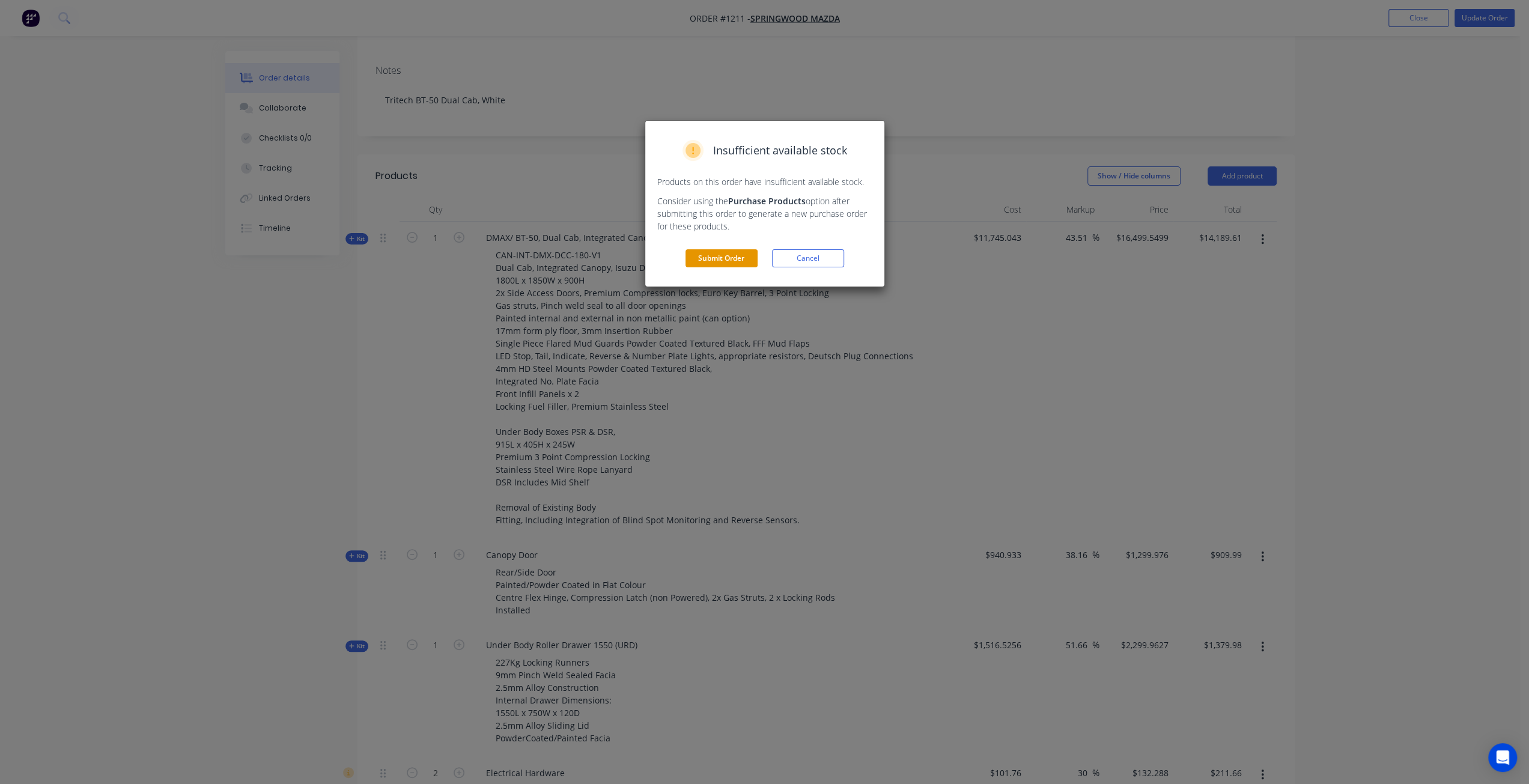
click at [724, 258] on button "Submit Order" at bounding box center [721, 258] width 72 height 18
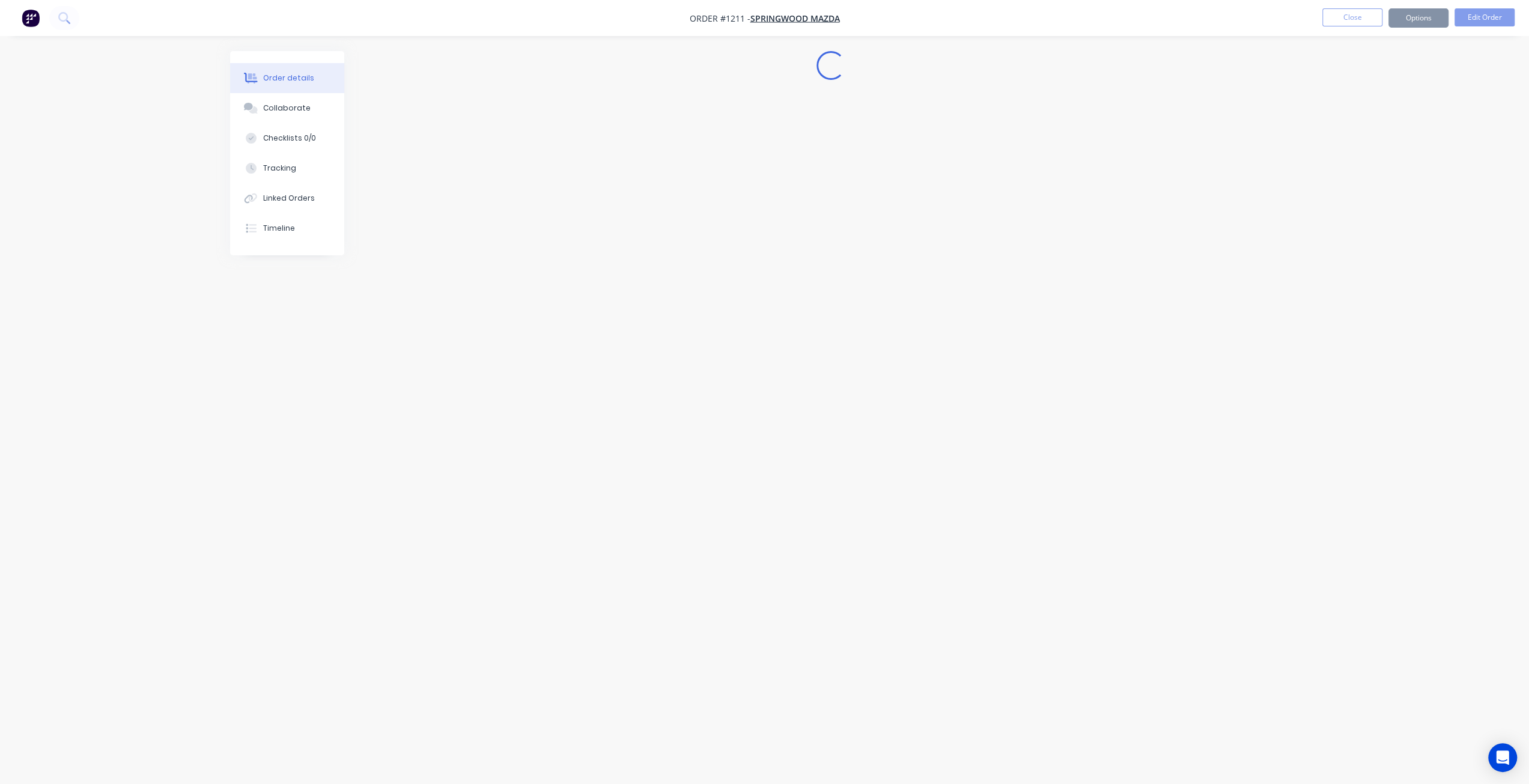
scroll to position [0, 0]
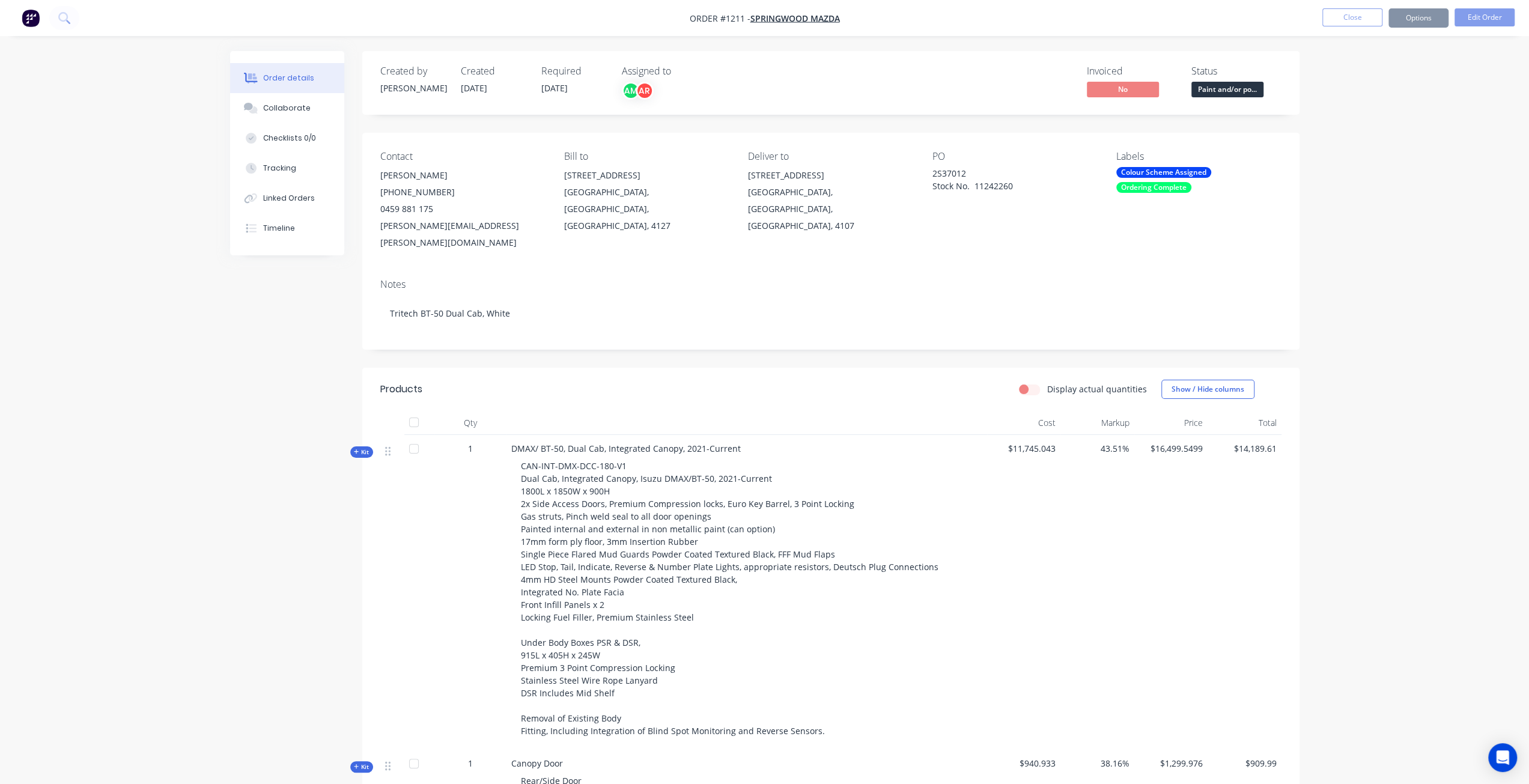
click at [1419, 17] on button "Options" at bounding box center [1419, 18] width 60 height 19
click at [1359, 71] on div "Invoice" at bounding box center [1382, 73] width 110 height 17
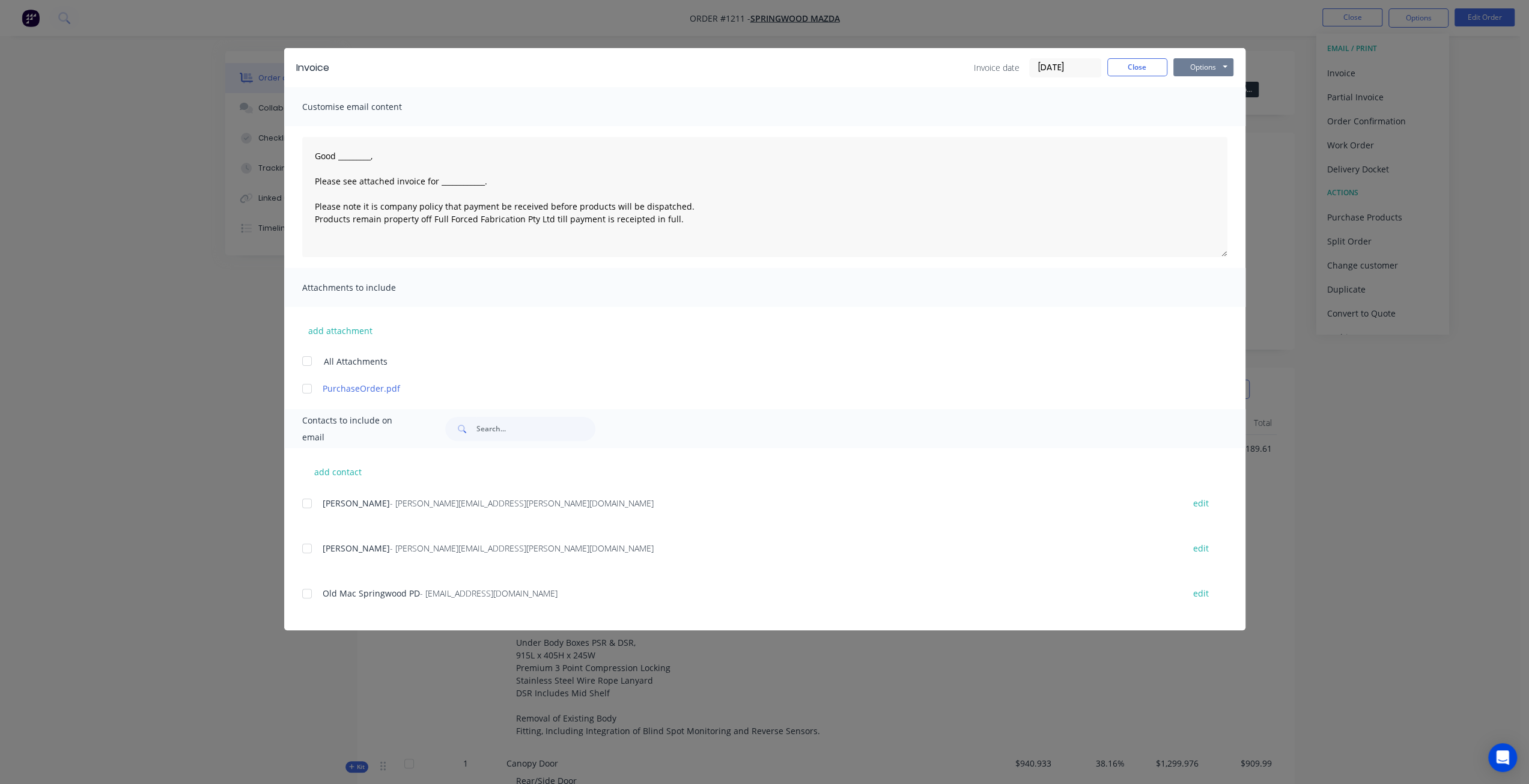
click at [1196, 63] on button "Options" at bounding box center [1203, 67] width 60 height 18
click at [1201, 110] on button "Print" at bounding box center [1211, 108] width 77 height 20
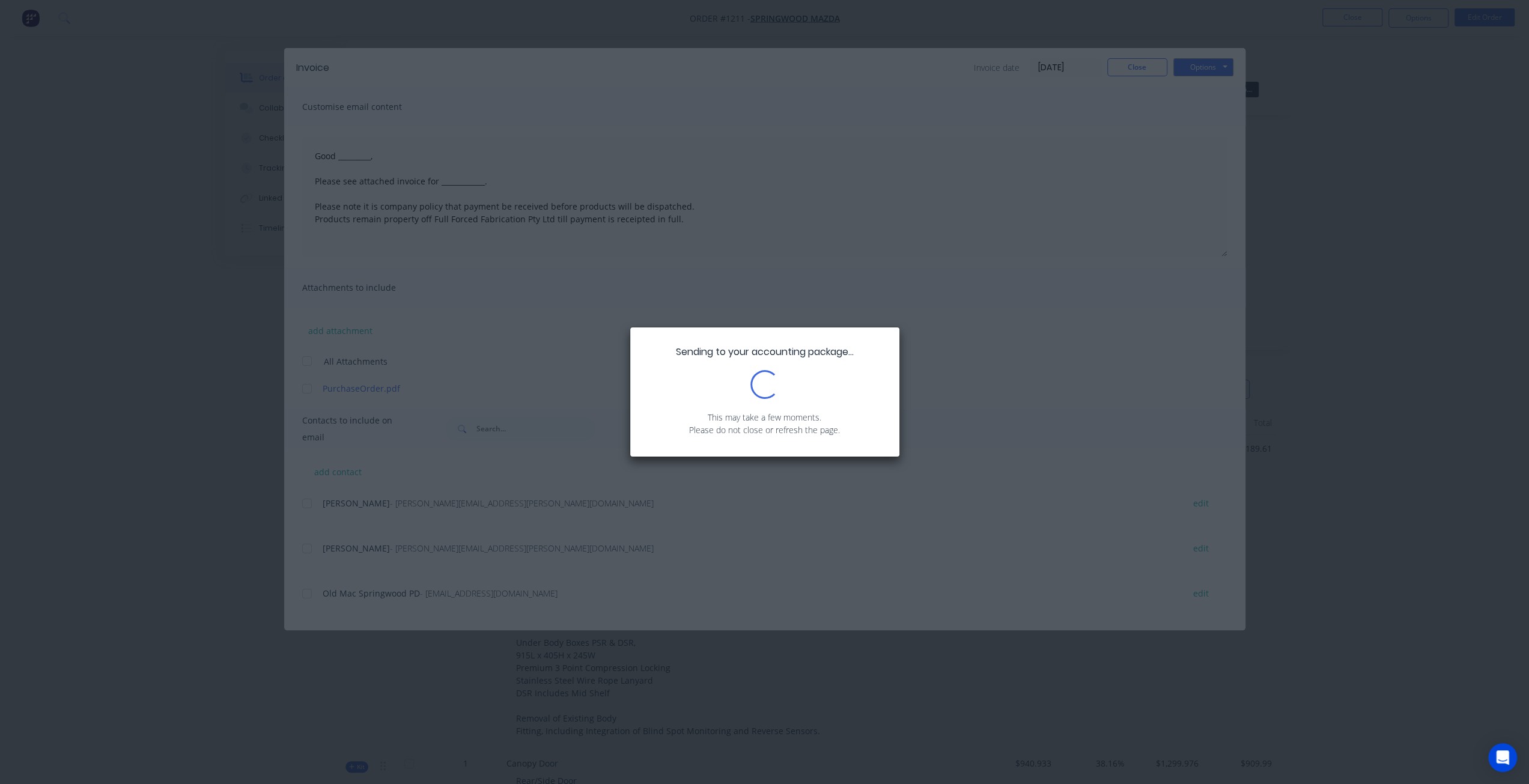
type textarea "Good _________, Please see attached invoice for ____________. Please note it is…"
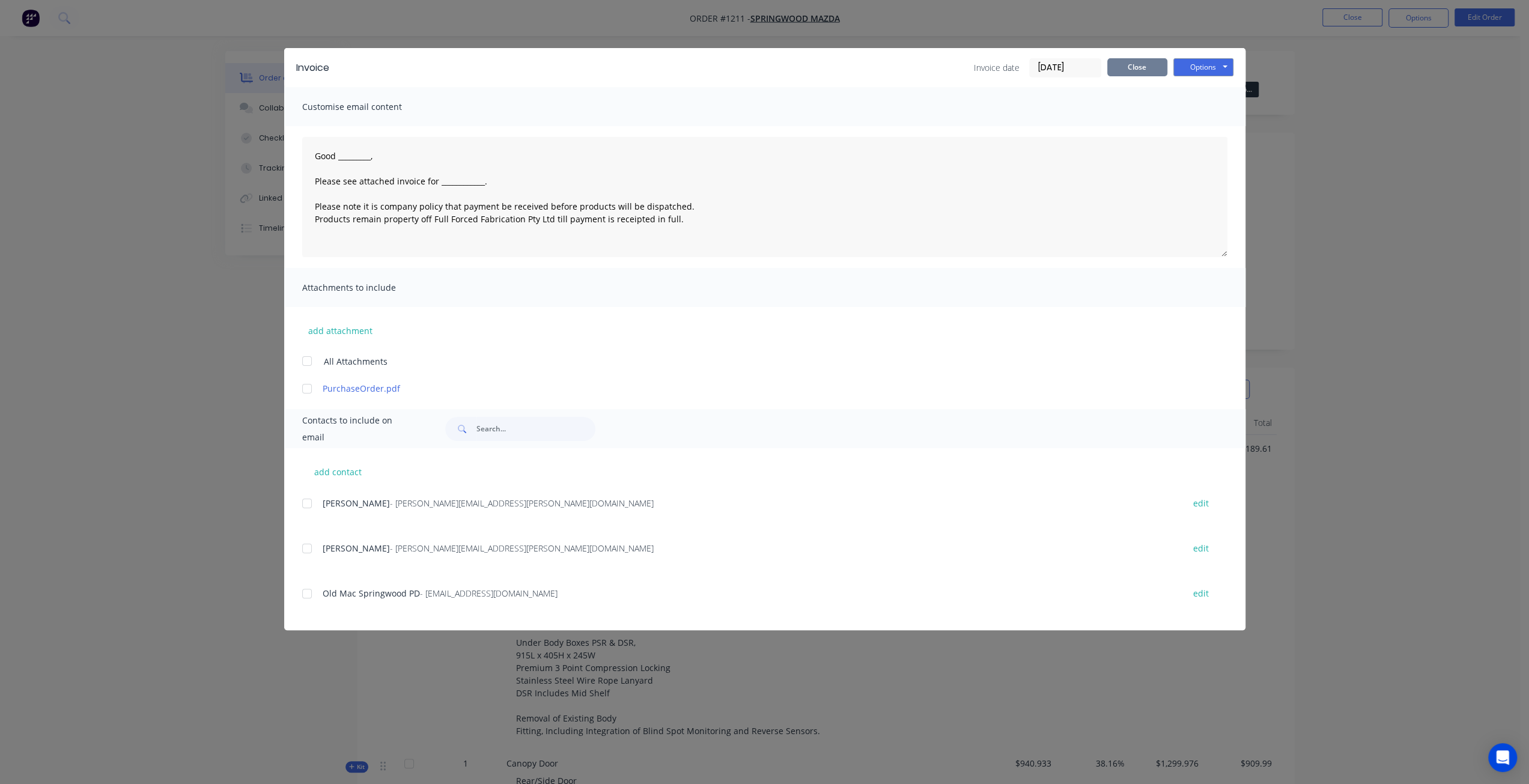
click at [1144, 70] on button "Close" at bounding box center [1137, 67] width 60 height 18
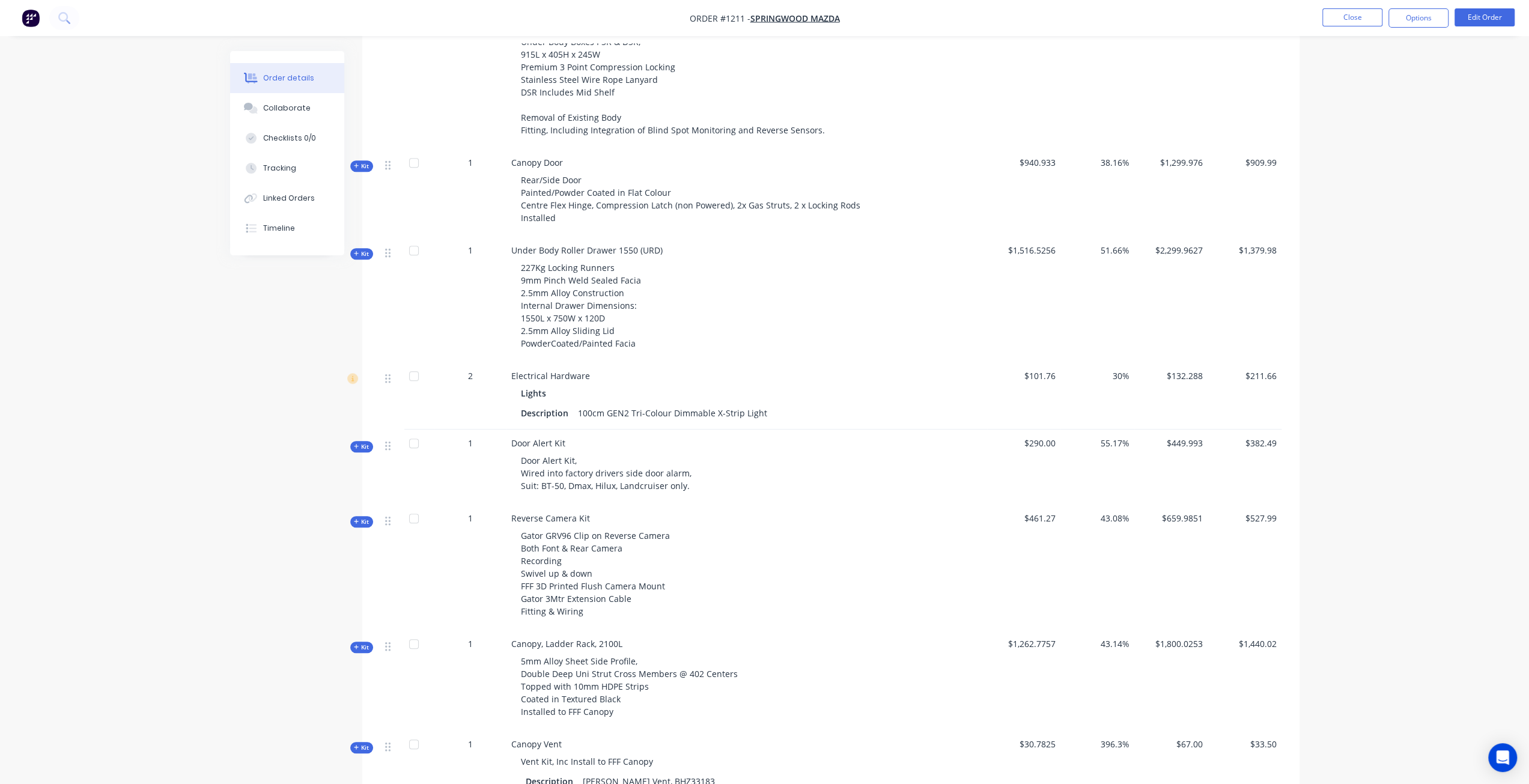
scroll to position [540, 0]
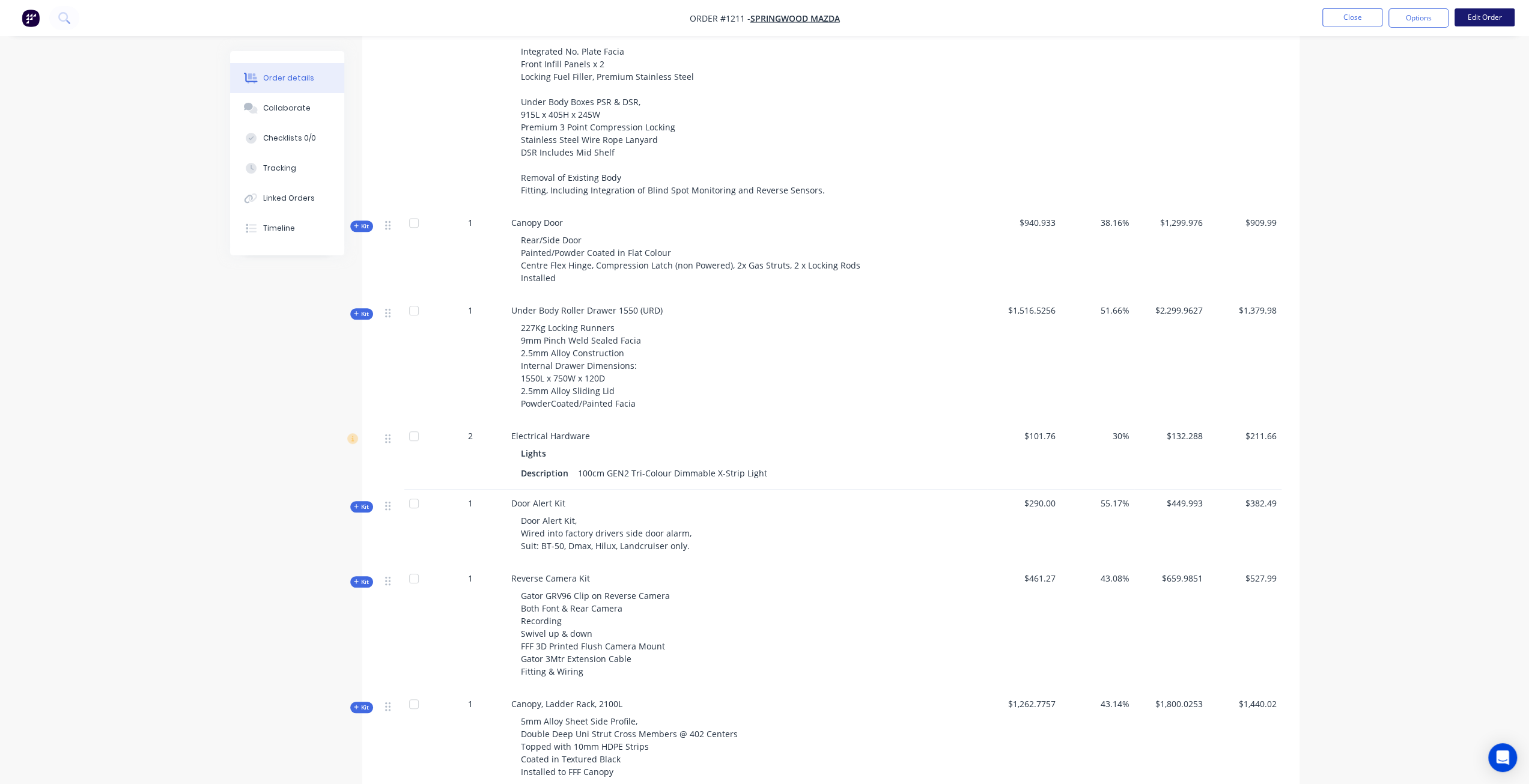
click at [1478, 17] on button "Edit Order" at bounding box center [1484, 17] width 60 height 18
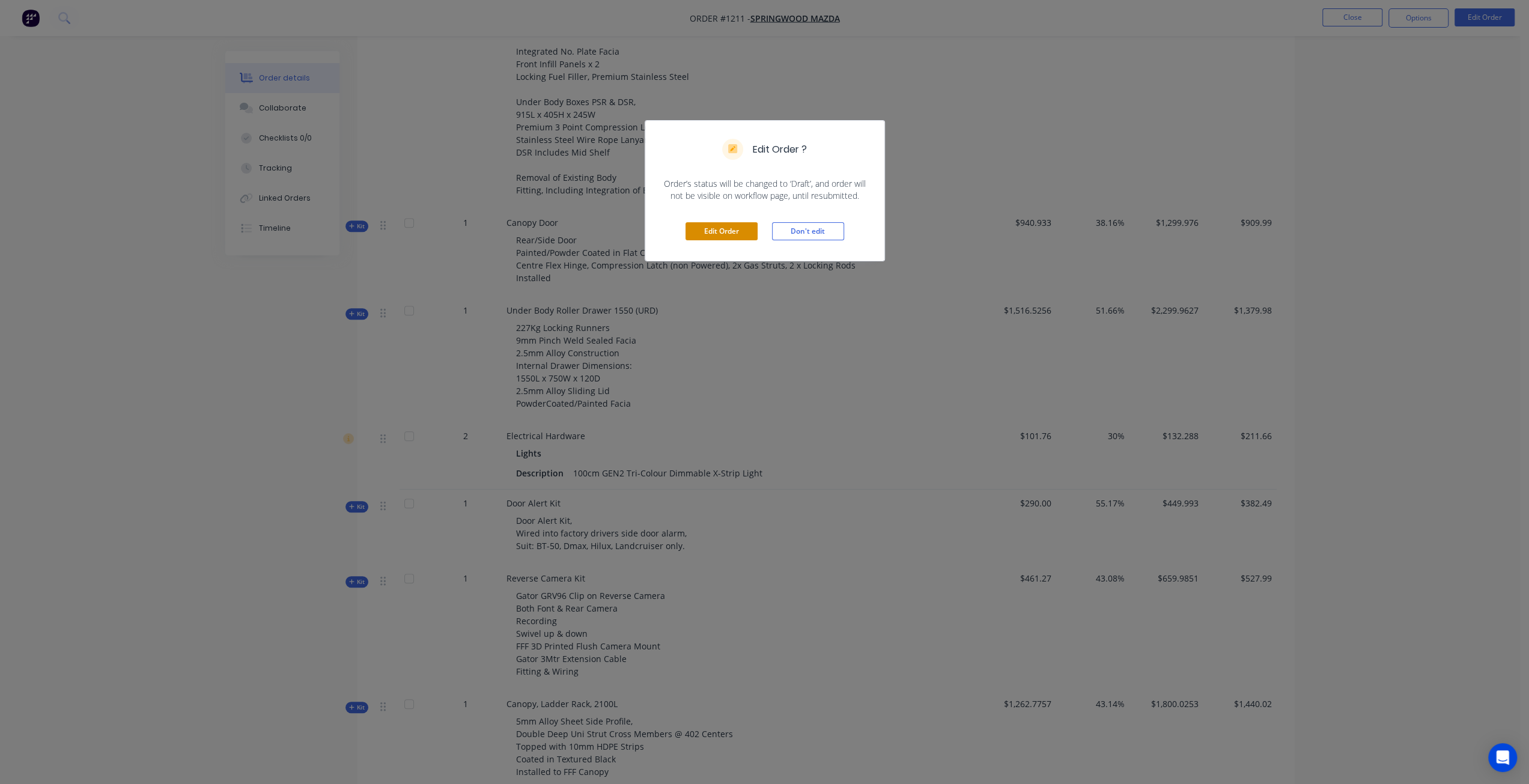
click at [695, 232] on button "Edit Order" at bounding box center [721, 231] width 72 height 18
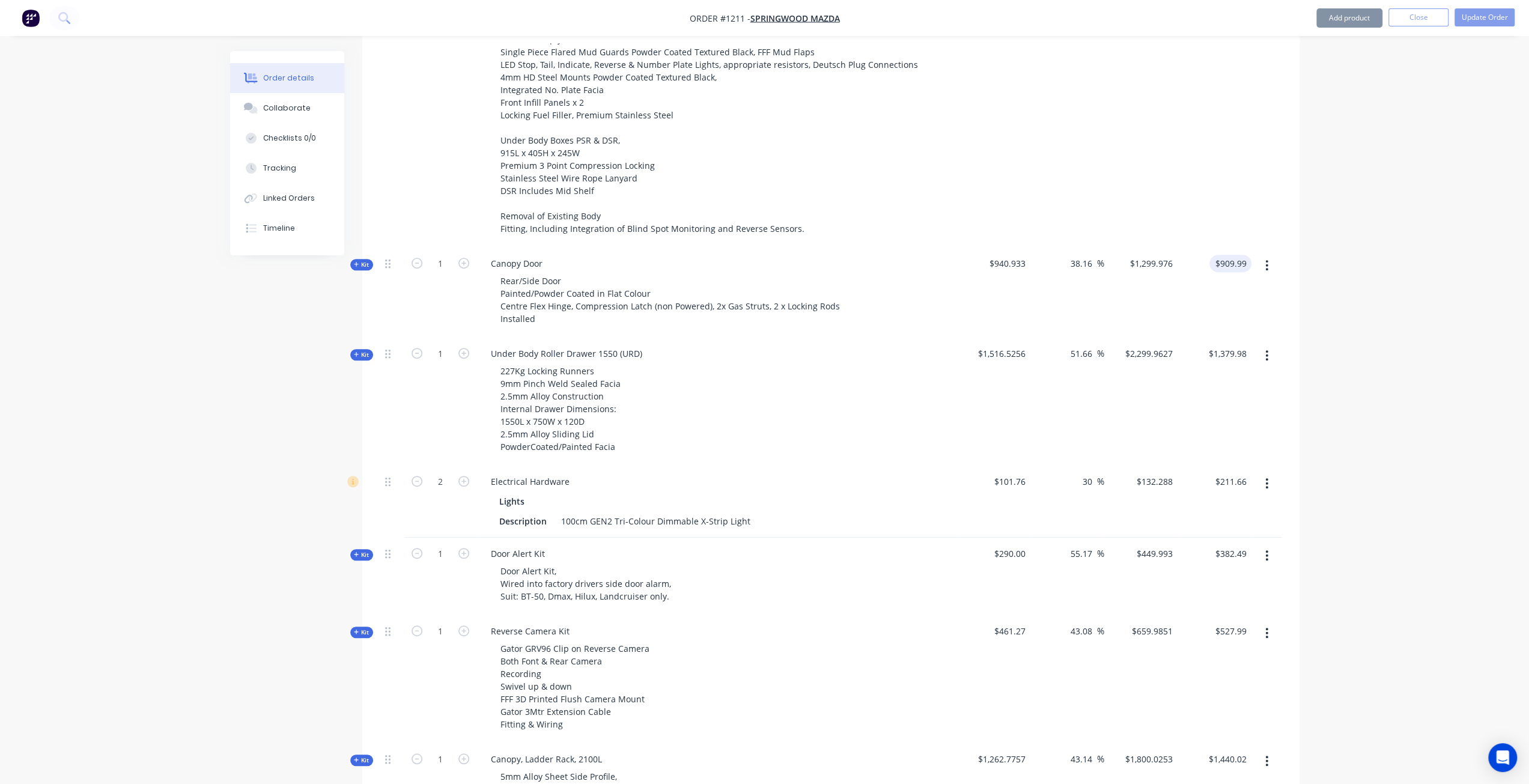
type input "909.99"
click at [1245, 255] on input "909.99" at bounding box center [1235, 264] width 33 height 17
type input "$1,299.99"
type input "$909.99"
click at [1087, 255] on input "38.16" at bounding box center [1083, 264] width 28 height 17
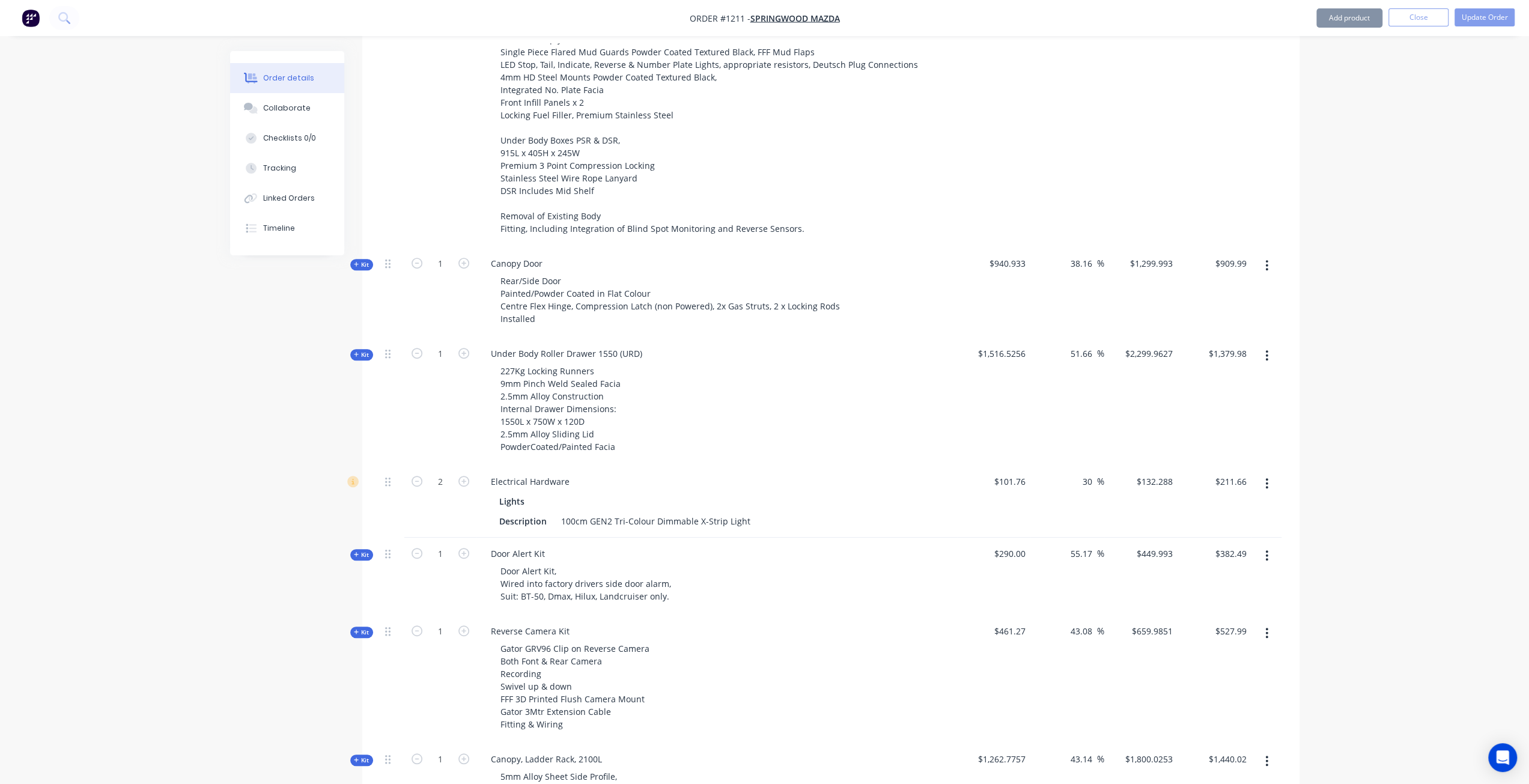
click at [1091, 247] on div "38.16 38.16 %" at bounding box center [1067, 292] width 74 height 90
click at [1174, 255] on input "1299.993" at bounding box center [1153, 264] width 48 height 17
click at [1164, 247] on div "$1,299.976 $1,299.976" at bounding box center [1141, 292] width 74 height 90
click at [1002, 257] on span "$940.933" at bounding box center [994, 263] width 65 height 13
click at [1027, 247] on div "$940.933" at bounding box center [994, 292] width 74 height 90
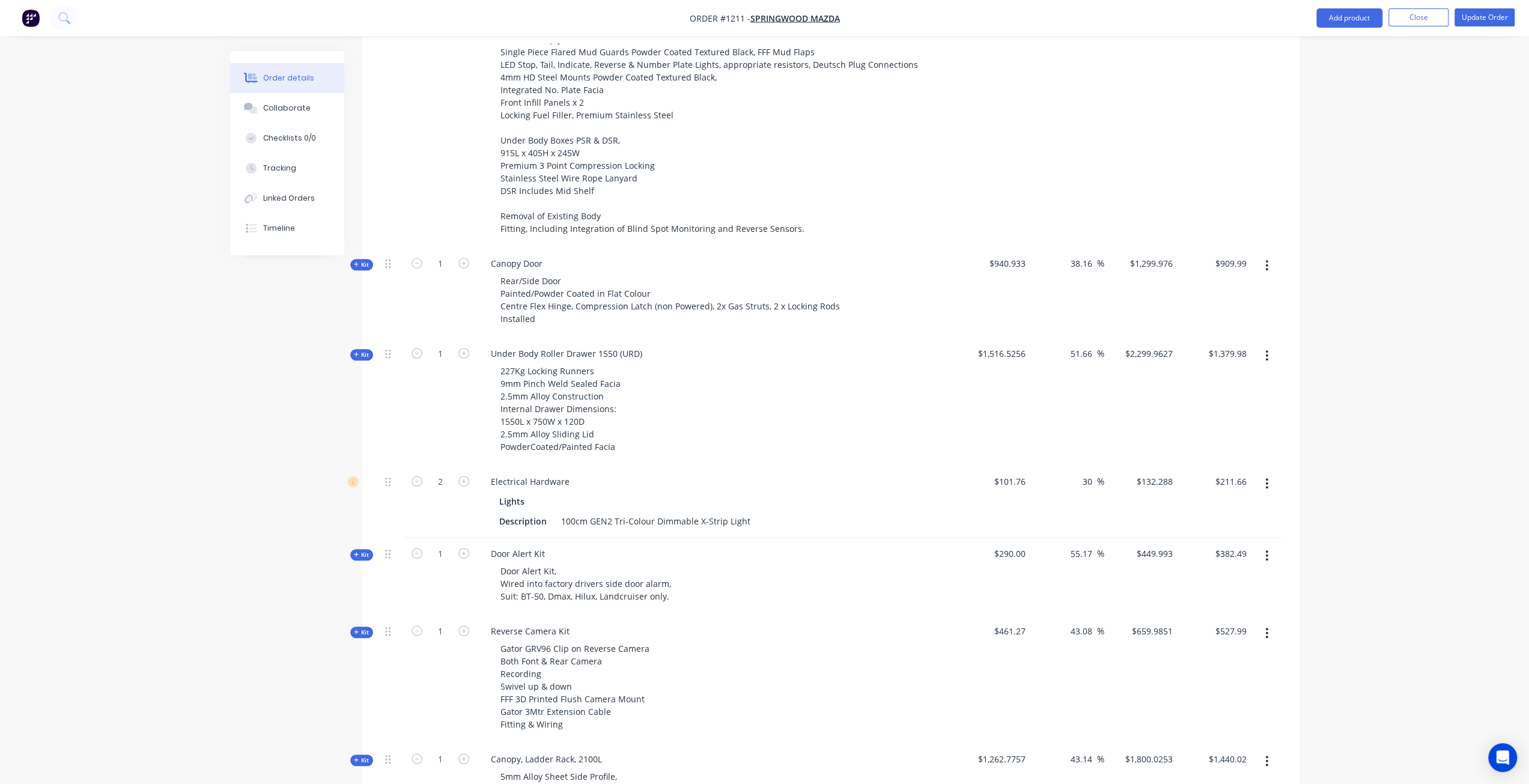
click at [1020, 257] on span "$940.933" at bounding box center [994, 263] width 65 height 13
click at [1078, 255] on input "38.16" at bounding box center [1083, 264] width 28 height 17
type input "$1,299.993"
click at [1073, 247] on div "38.16 38.16 %" at bounding box center [1067, 292] width 74 height 90
click at [1090, 255] on input "38.16" at bounding box center [1083, 264] width 28 height 17
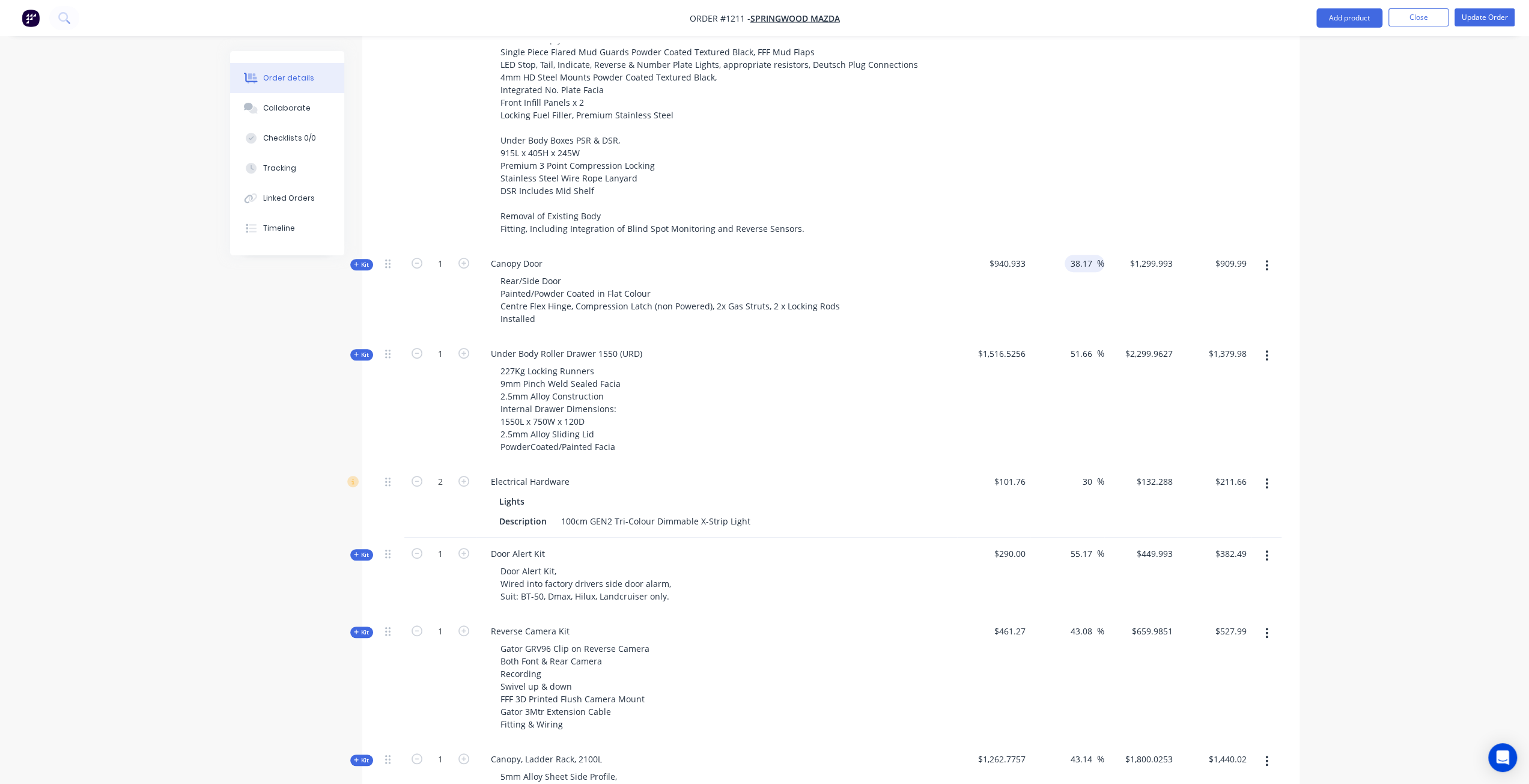
type input "38.17"
type input "$1,300.0871"
type input "$910.06"
click at [1077, 247] on div "38.17 38.17 %" at bounding box center [1067, 292] width 74 height 90
click at [1091, 255] on input "38.17" at bounding box center [1083, 264] width 28 height 17
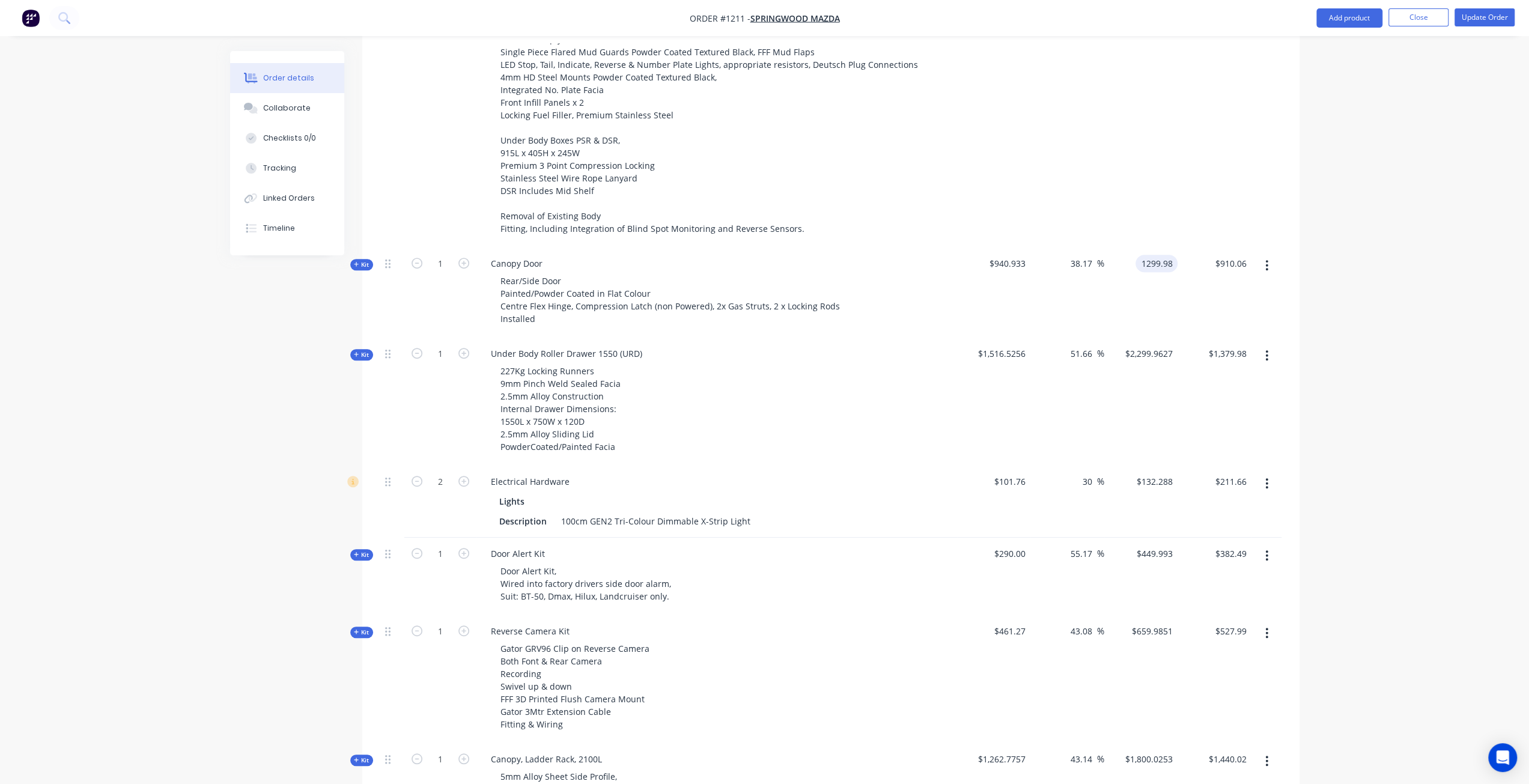
type input "1299.98"
type input "38.16"
type input "$1,299.98"
type input "$909.99"
click at [1133, 247] on div "$1,299.98 $1,299.98" at bounding box center [1141, 292] width 74 height 90
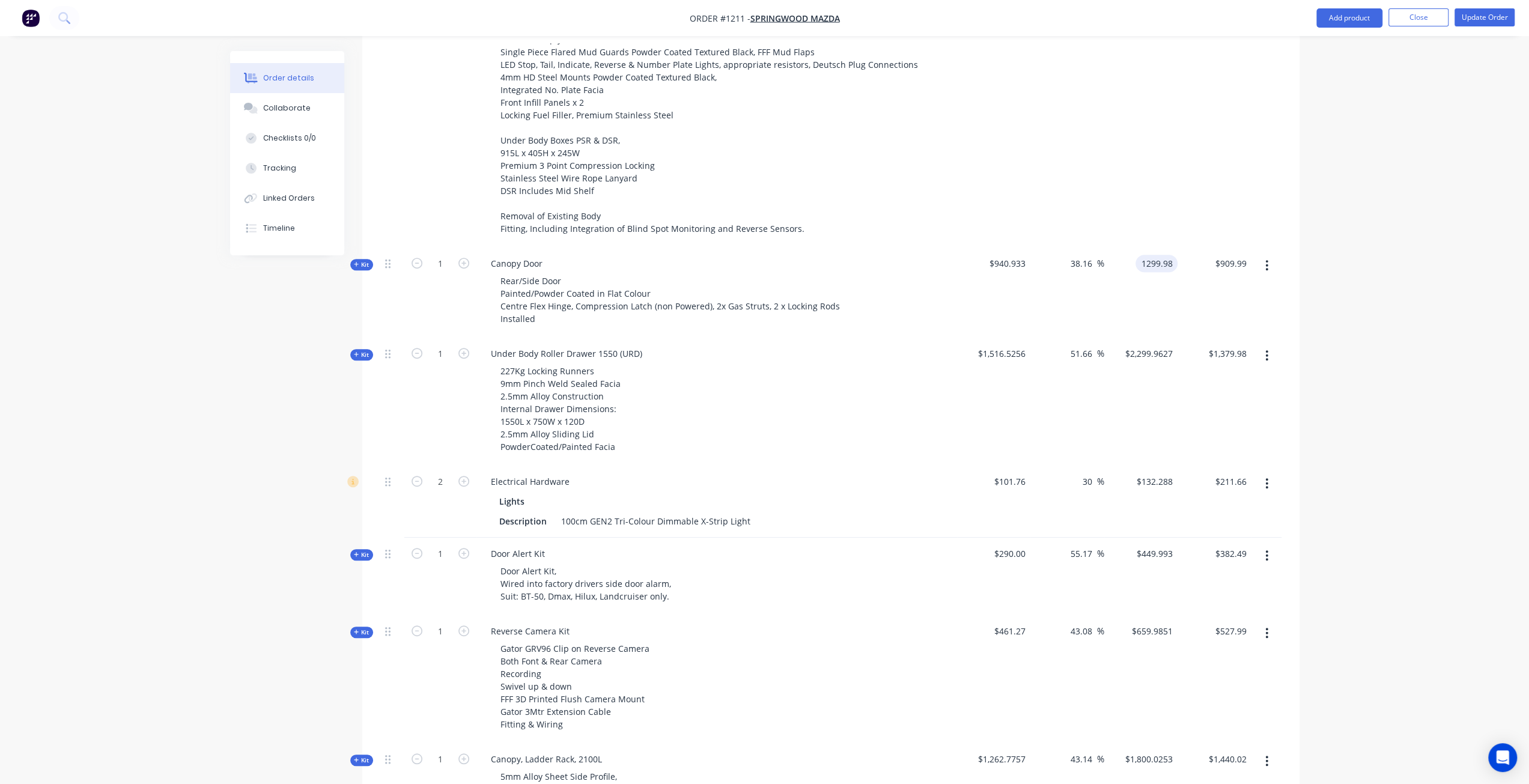
click at [1172, 255] on input "1299.98" at bounding box center [1158, 264] width 37 height 17
type input "$1,299.976"
click at [1179, 247] on div "$909.99 $909.99" at bounding box center [1214, 292] width 74 height 90
type input "909.99"
click at [1230, 255] on input "909.99" at bounding box center [1235, 264] width 33 height 17
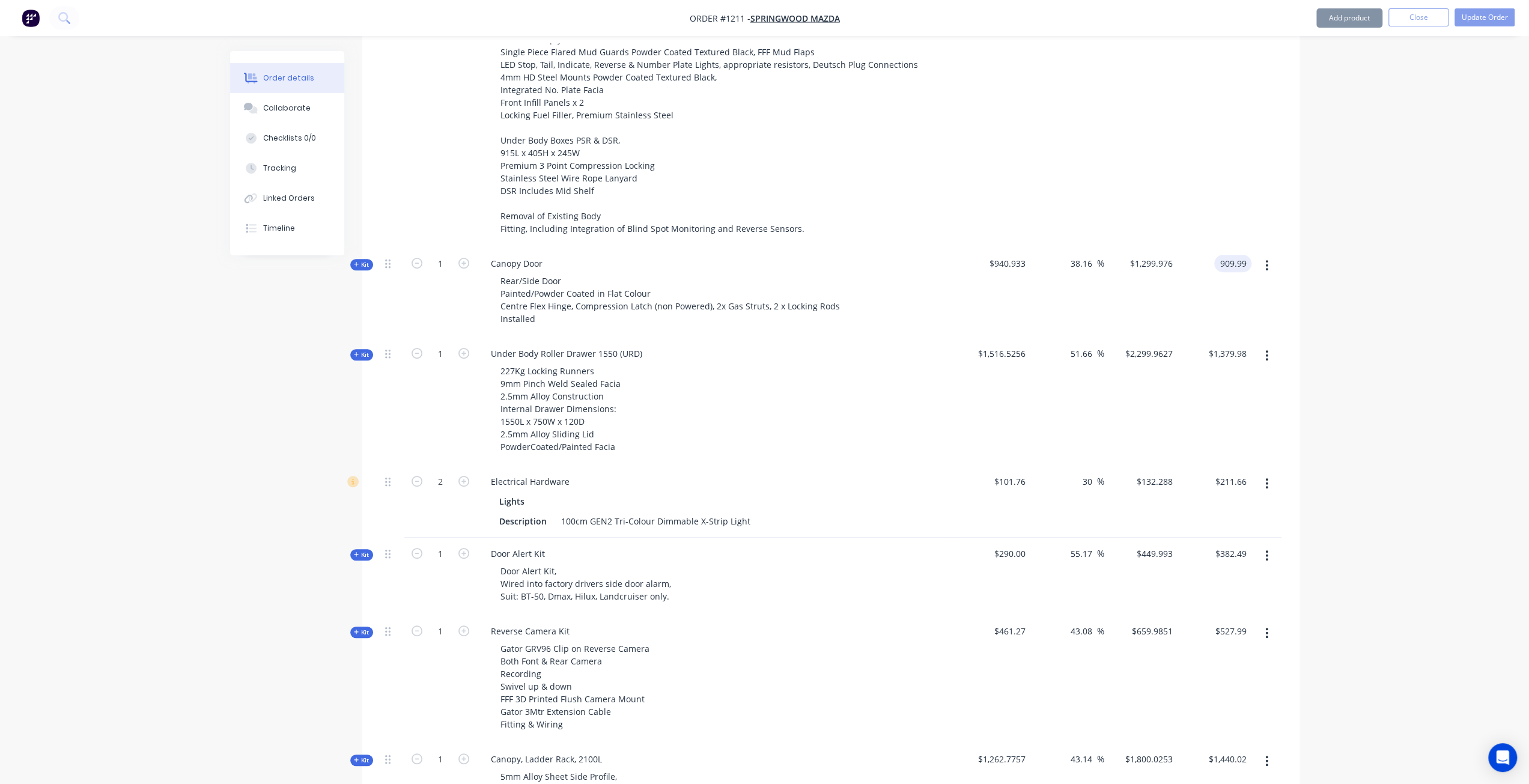
type input "$1,299.99"
click at [1220, 247] on div "$909.99 $909.99" at bounding box center [1214, 292] width 74 height 90
click at [1234, 255] on input "909.99" at bounding box center [1235, 264] width 33 height 17
type input "$909.99"
click at [1203, 247] on div "$909.99 909.99" at bounding box center [1214, 292] width 74 height 90
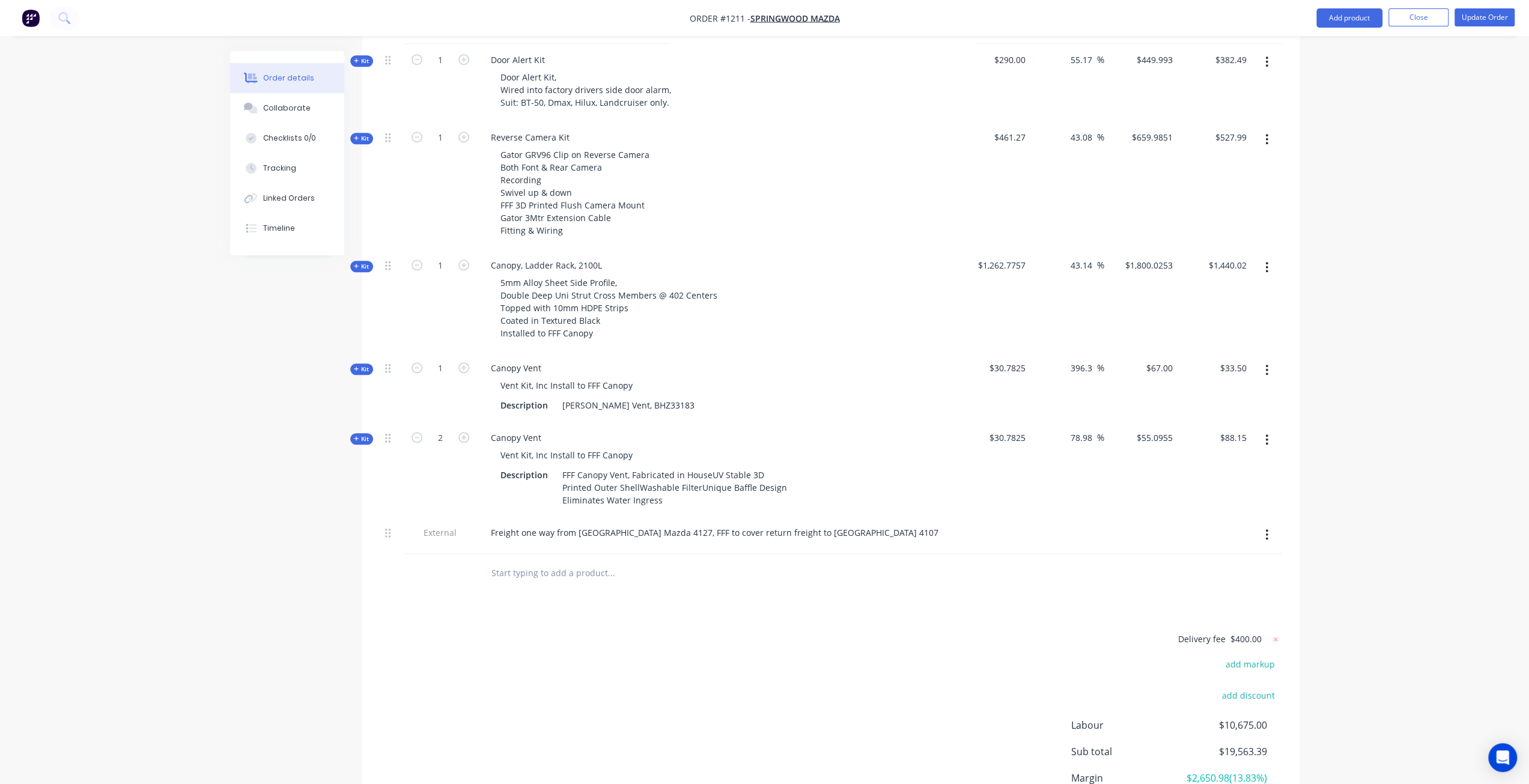
scroll to position [1081, 0]
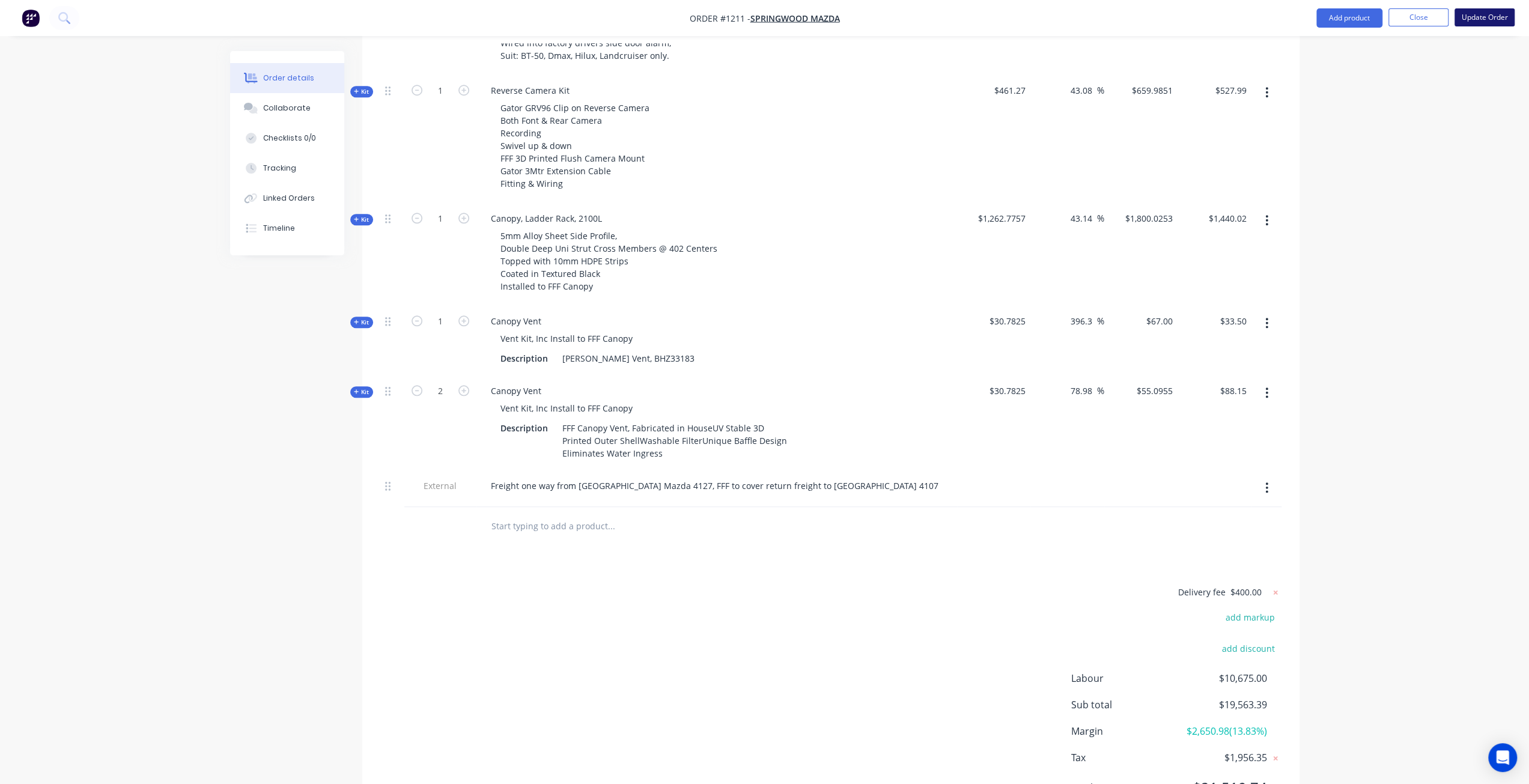
click at [1495, 13] on button "Update Order" at bounding box center [1484, 17] width 60 height 18
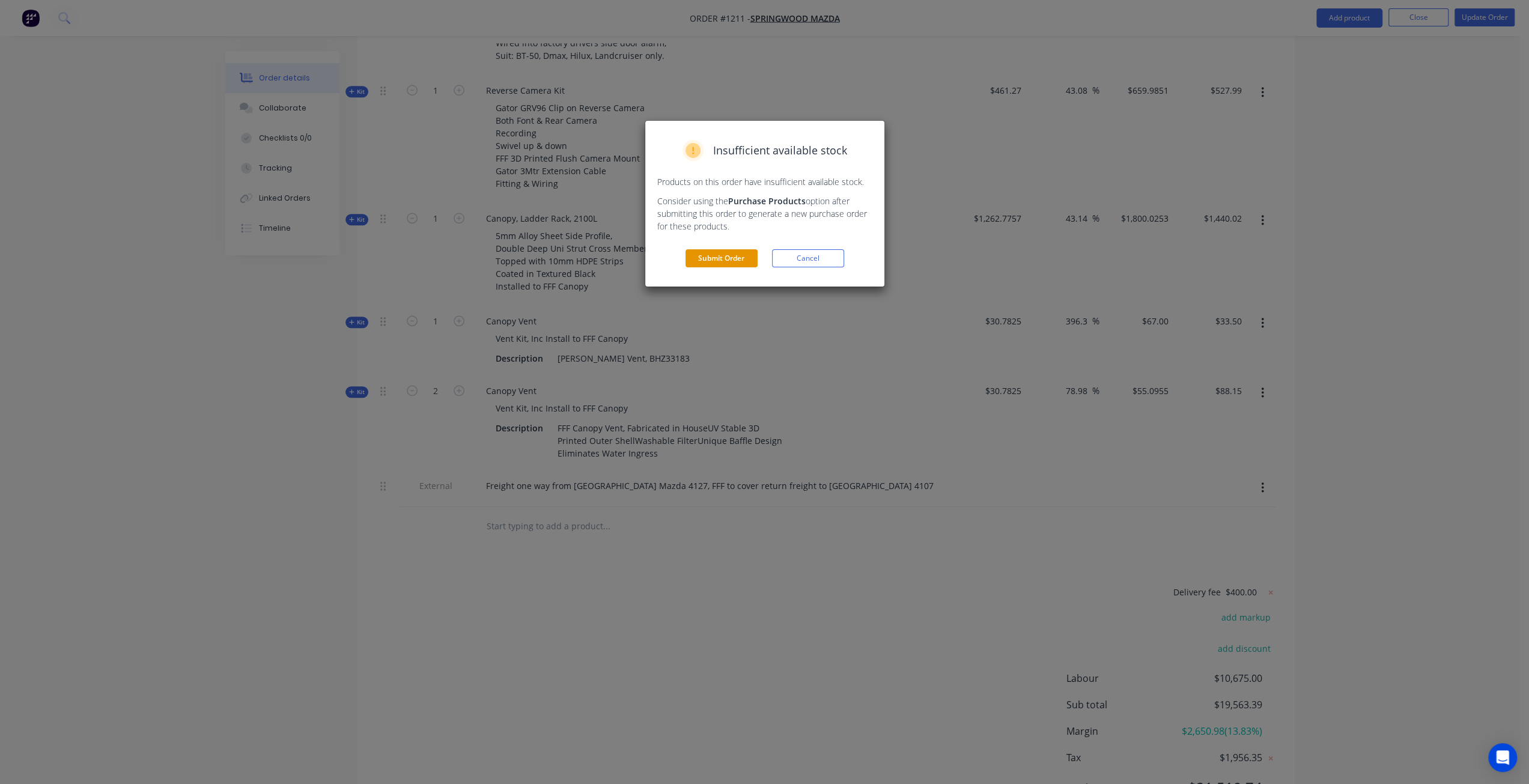
click at [712, 257] on button "Submit Order" at bounding box center [721, 258] width 72 height 18
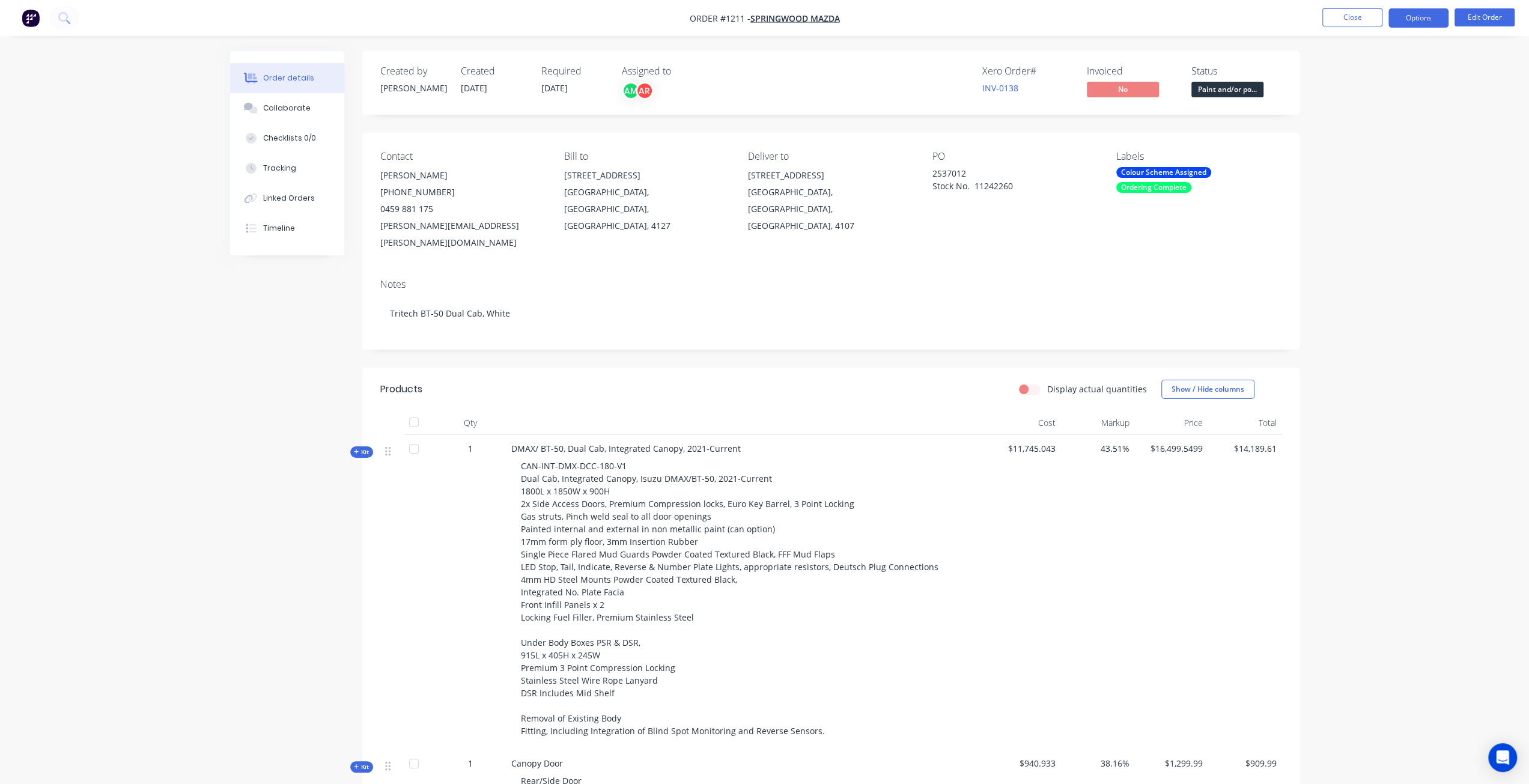
click at [1426, 19] on button "Options" at bounding box center [1419, 18] width 60 height 19
click at [1362, 75] on div "Invoice" at bounding box center [1382, 73] width 110 height 17
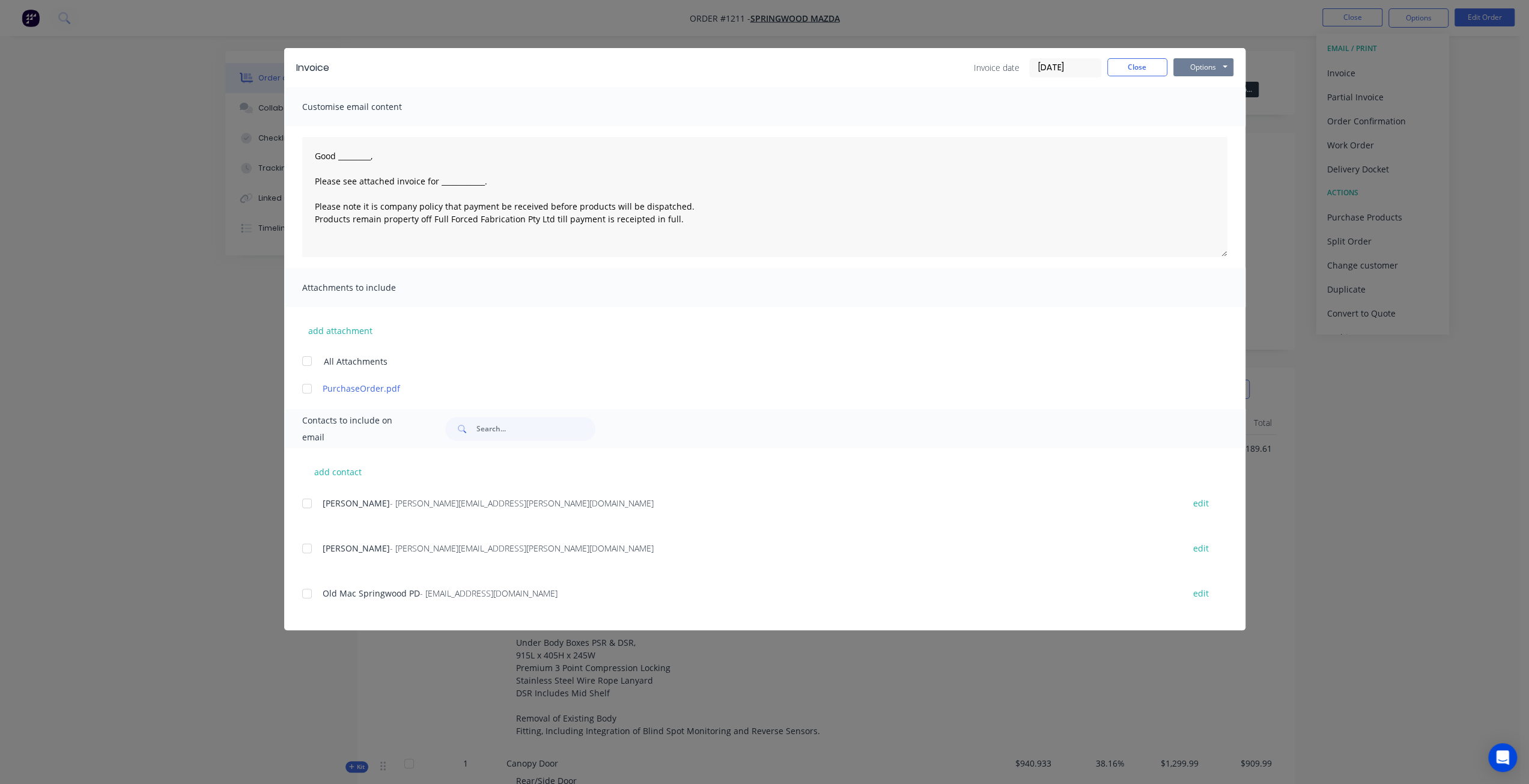
click at [1201, 71] on button "Options" at bounding box center [1203, 67] width 60 height 18
click at [1195, 110] on button "Print" at bounding box center [1211, 108] width 77 height 20
type textarea "Good _________, Please see attached invoice for ____________. Please note it is…"
click at [1135, 66] on button "Close" at bounding box center [1137, 67] width 60 height 18
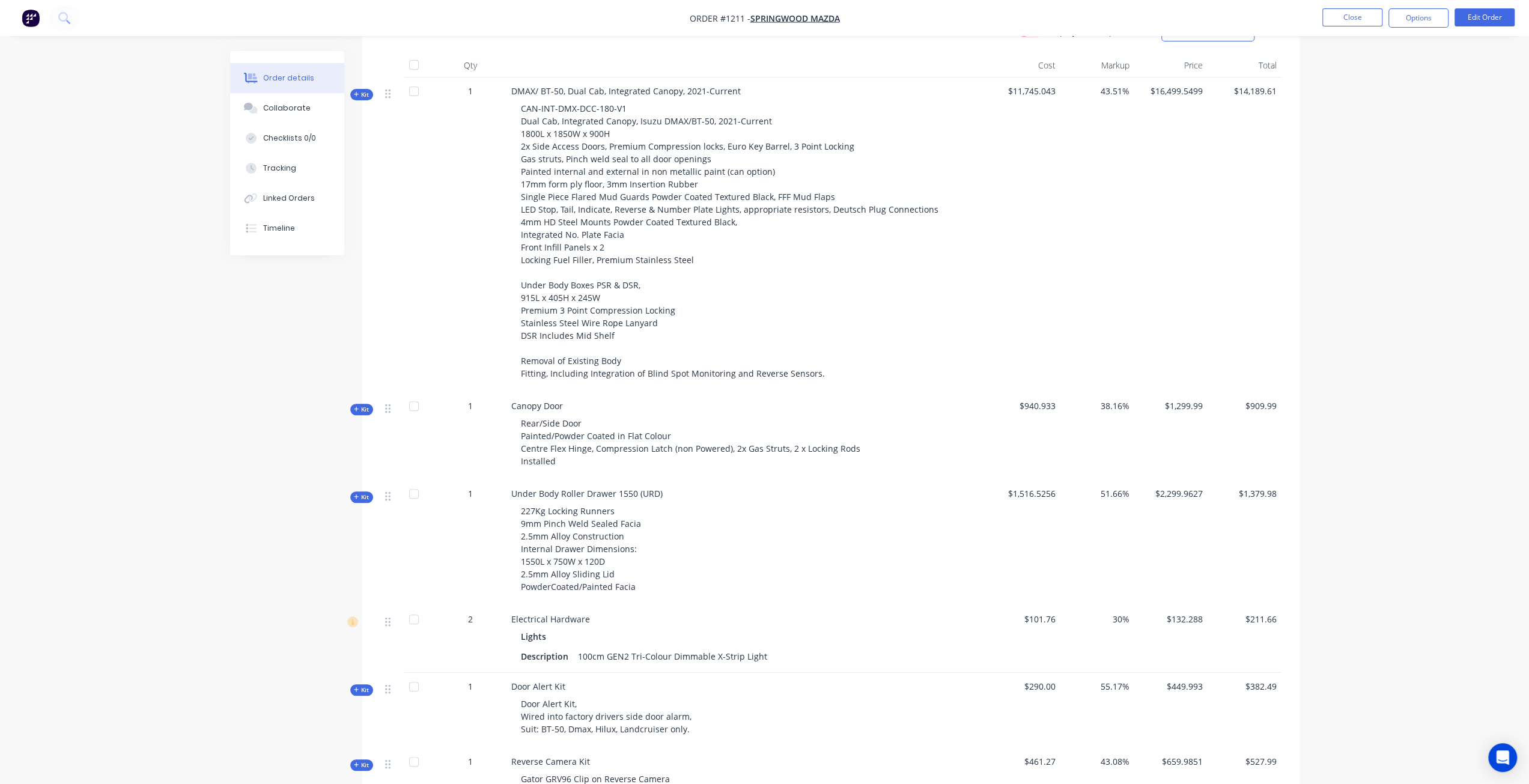
scroll to position [360, 0]
click at [34, 22] on img "button" at bounding box center [30, 17] width 18 height 18
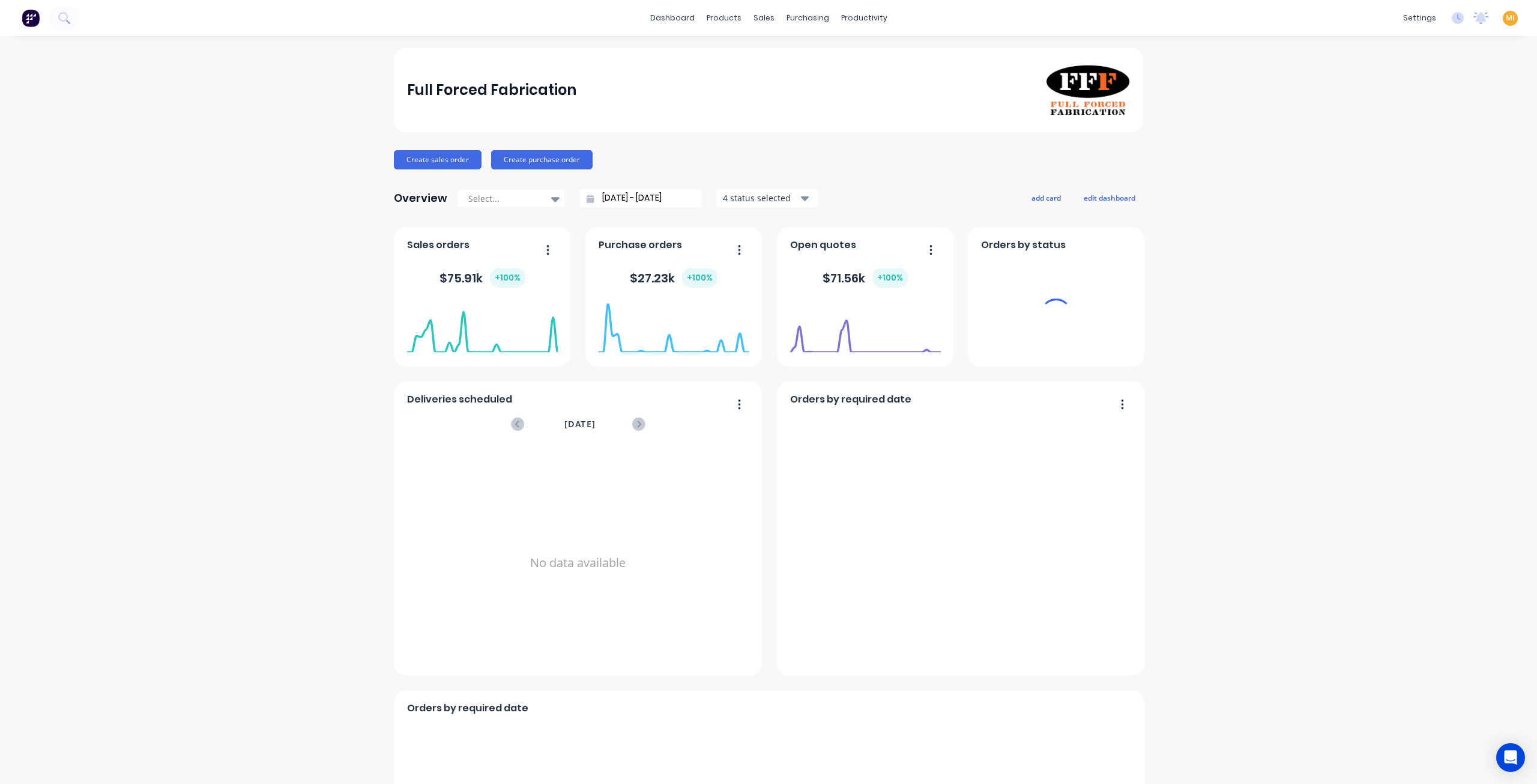
click at [1506, 16] on span "MI" at bounding box center [1510, 18] width 9 height 11
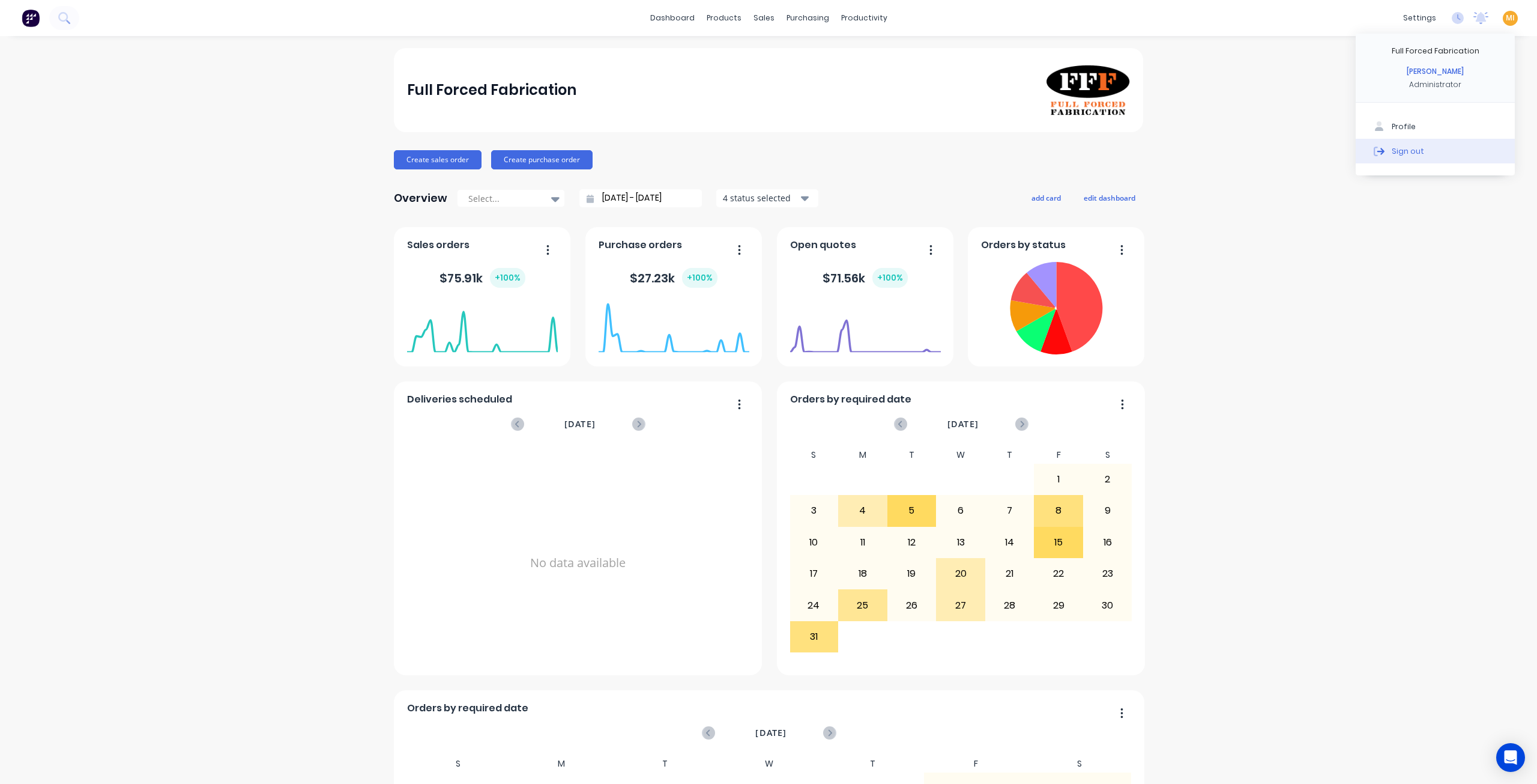
click at [1461, 151] on button "Sign out" at bounding box center [1435, 151] width 159 height 24
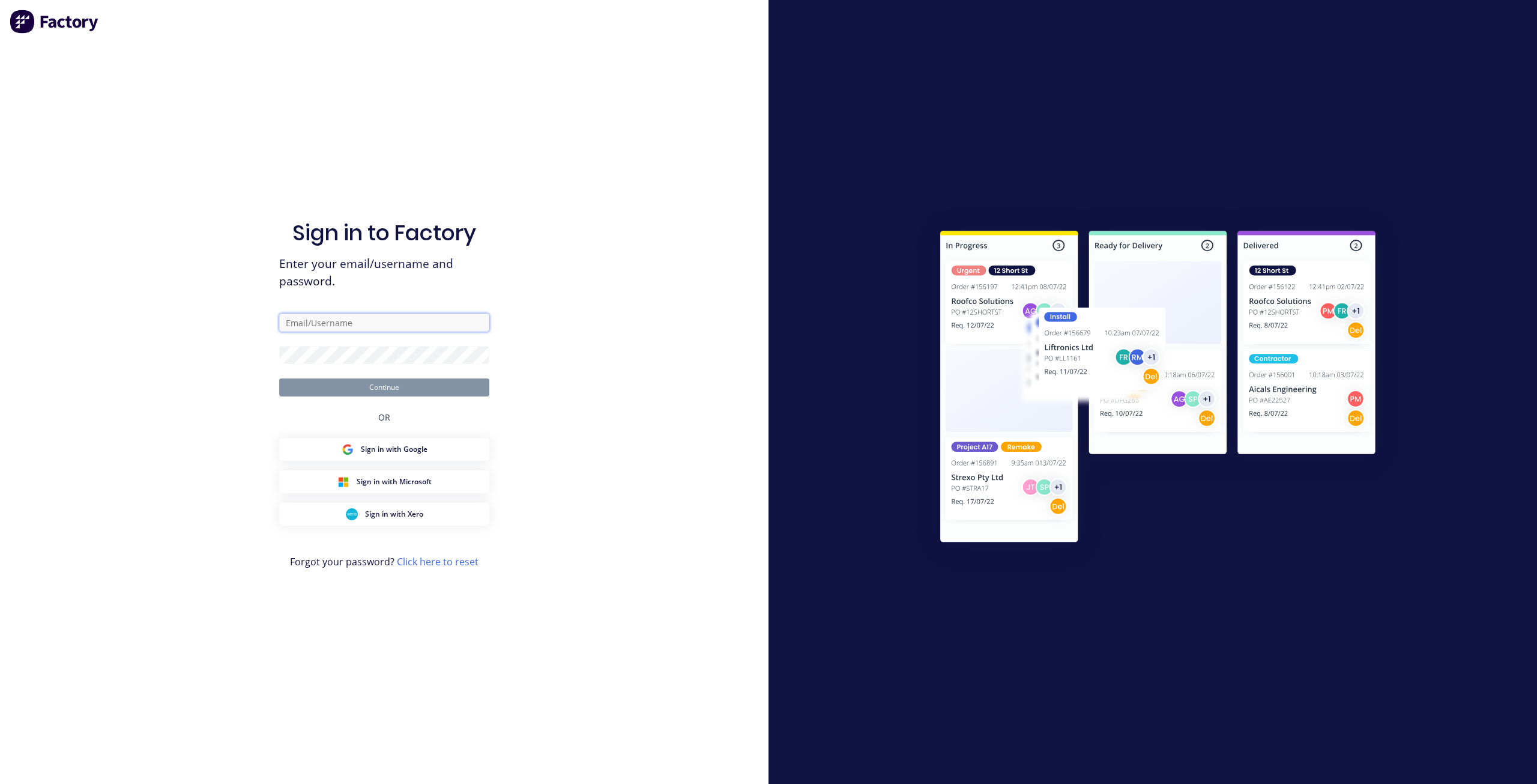
click at [332, 320] on input "text" at bounding box center [384, 322] width 210 height 18
type input "[EMAIL_ADDRESS][DOMAIN_NAME]"
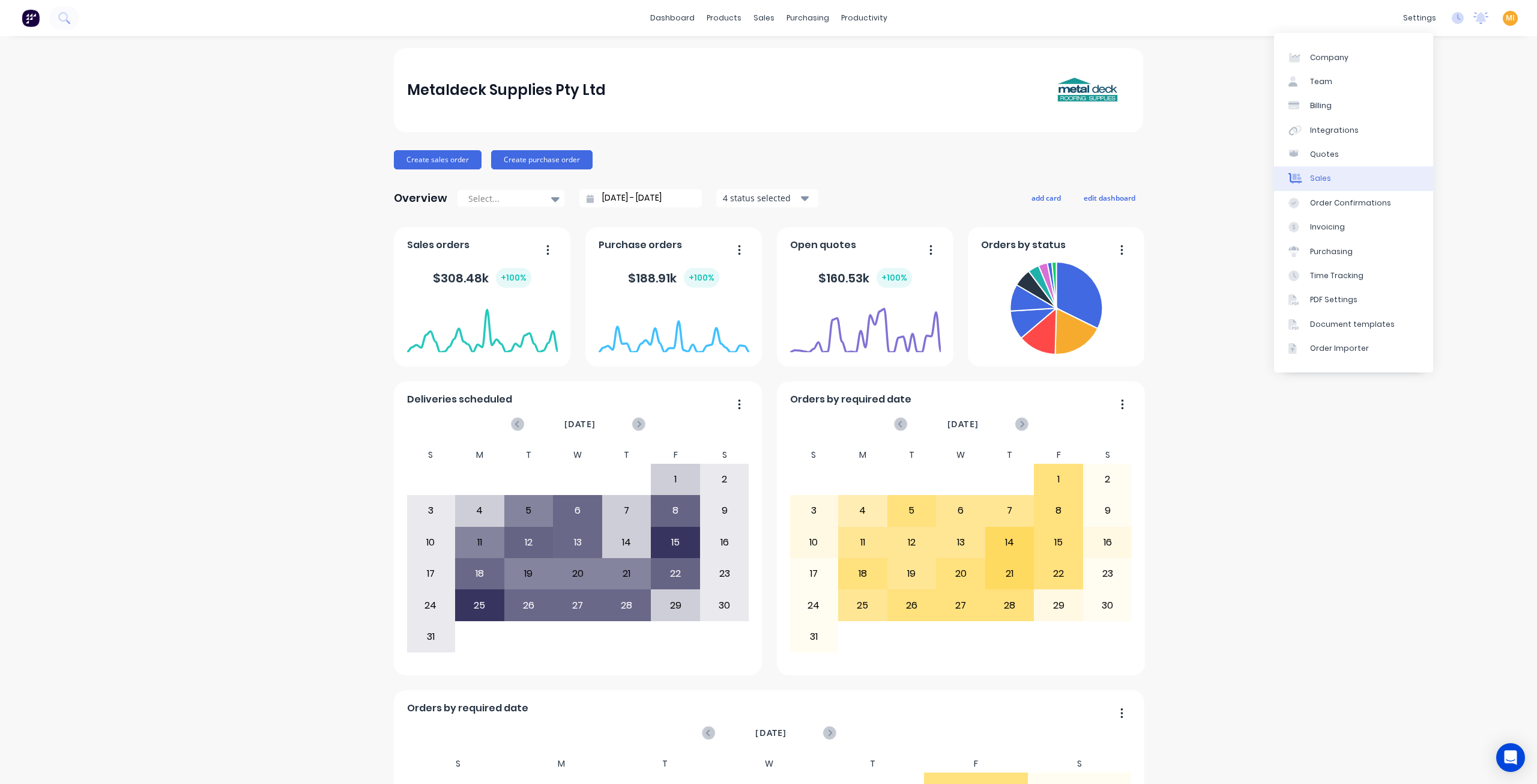
click at [1335, 179] on link "Sales" at bounding box center [1353, 178] width 159 height 24
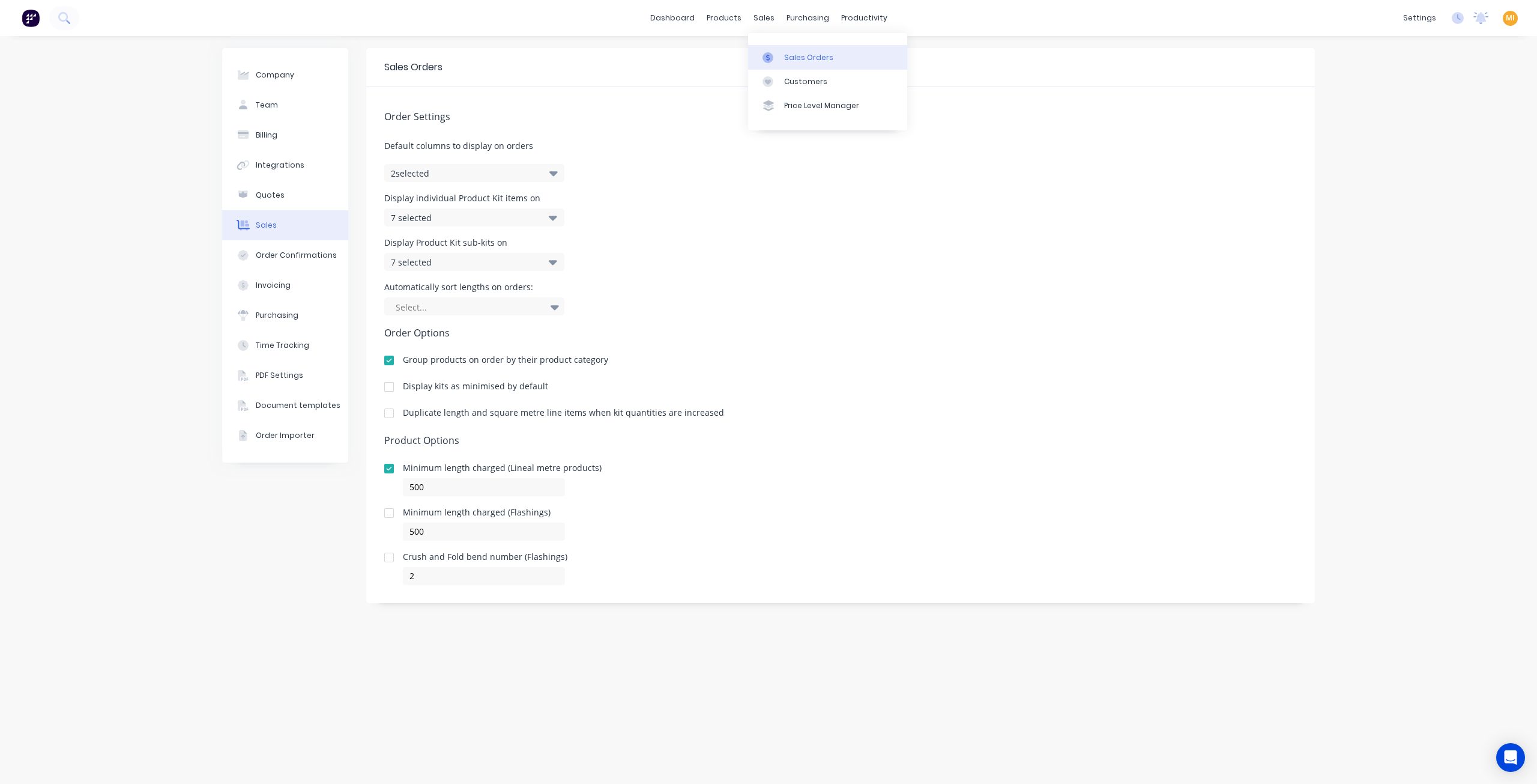
click at [786, 57] on div "Sales Orders" at bounding box center [808, 58] width 49 height 11
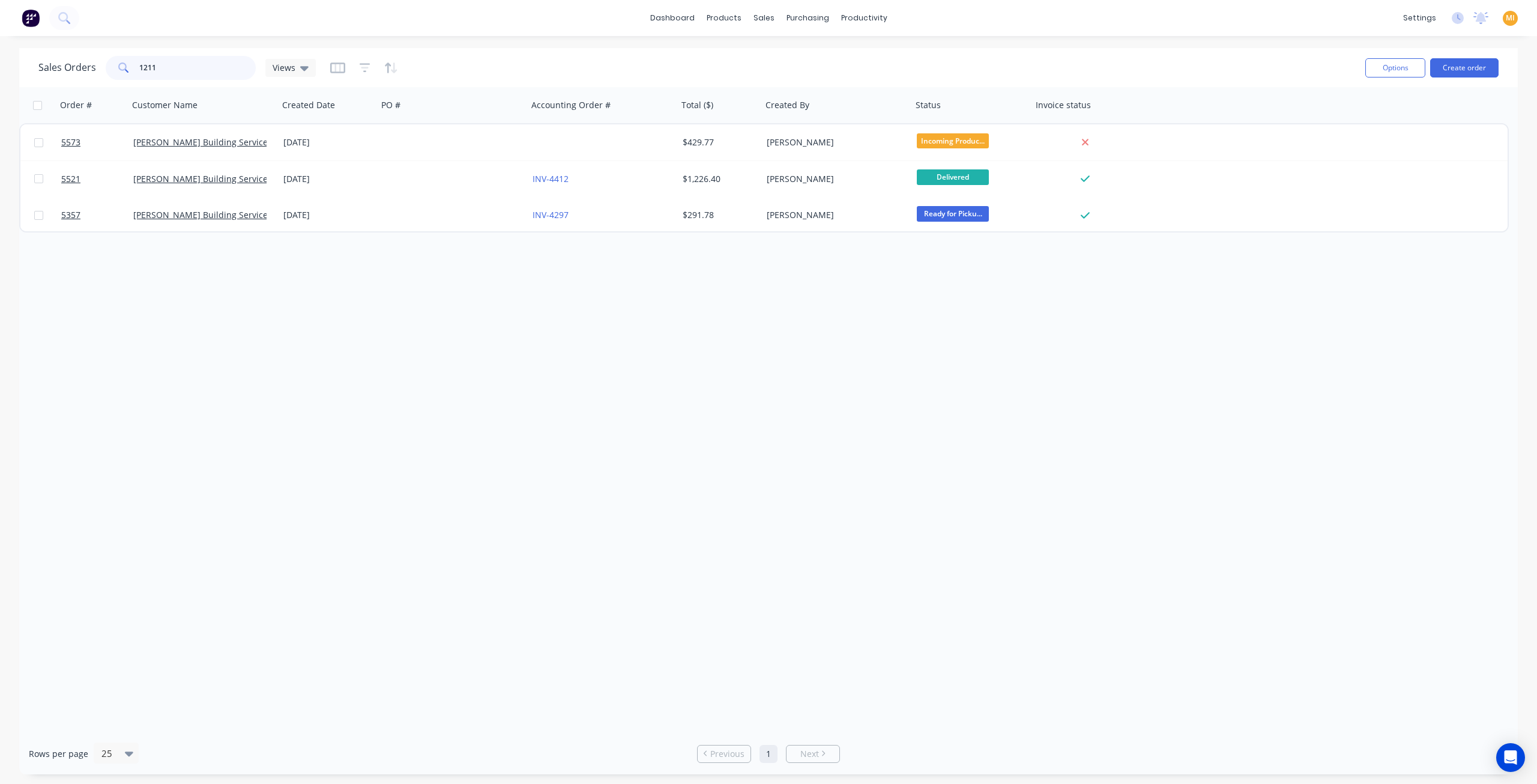
drag, startPoint x: 177, startPoint y: 68, endPoint x: 16, endPoint y: 68, distance: 161.0
click at [16, 68] on div "Sales Orders 1211 Views Options Create order Order # Customer Name Created Date…" at bounding box center [768, 411] width 1537 height 726
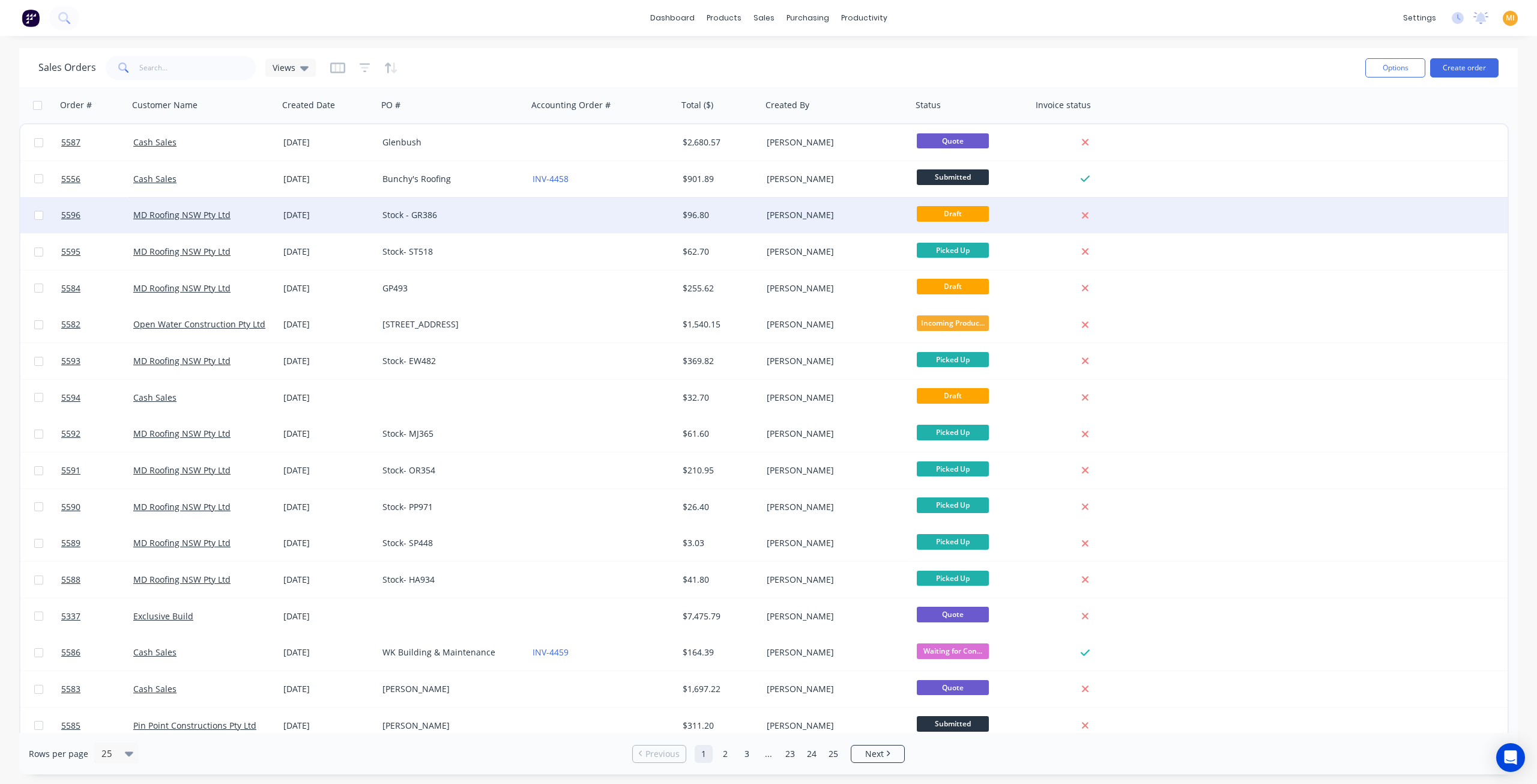
click at [610, 217] on div at bounding box center [603, 215] width 150 height 36
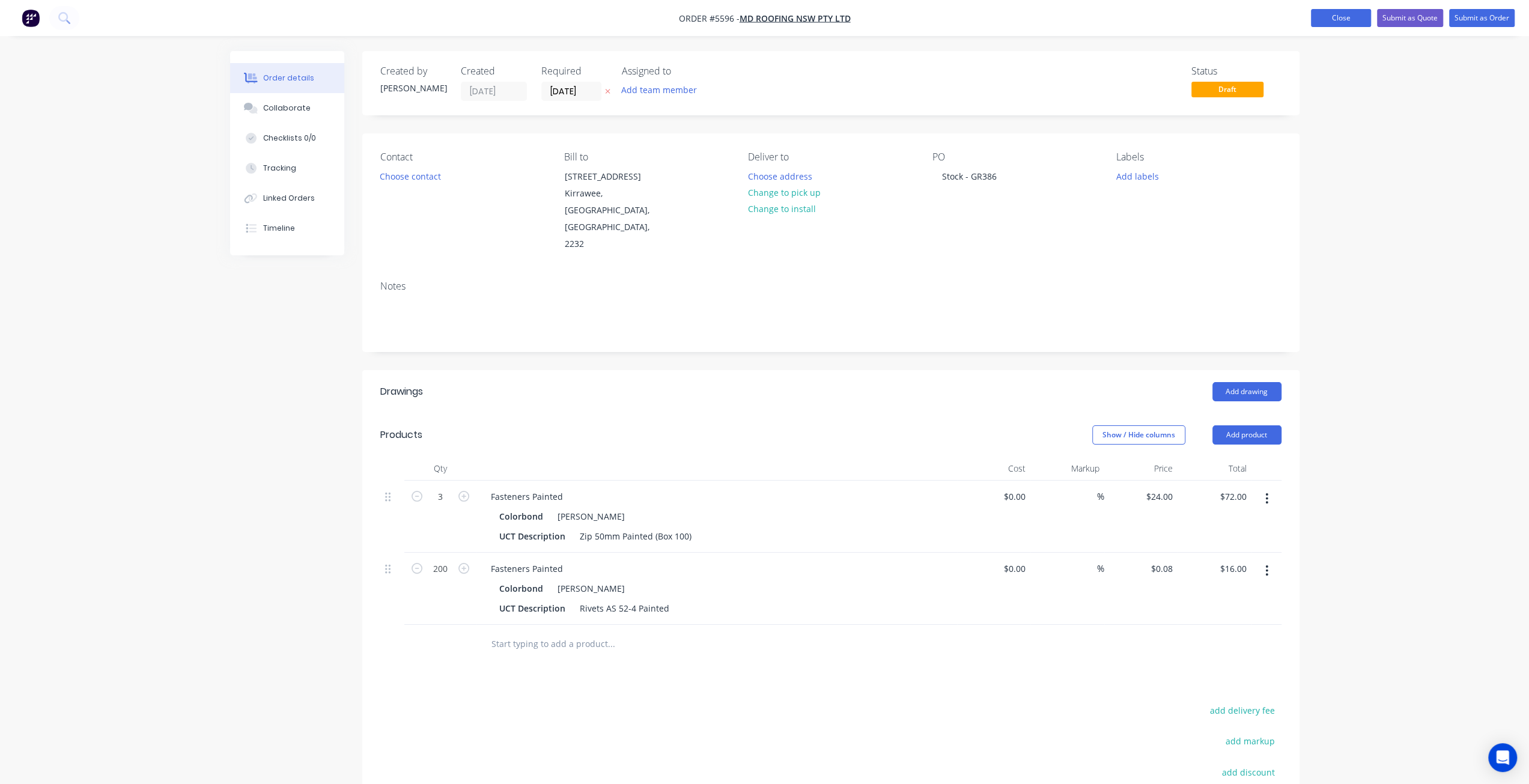
click at [1339, 17] on button "Close" at bounding box center [1341, 17] width 60 height 18
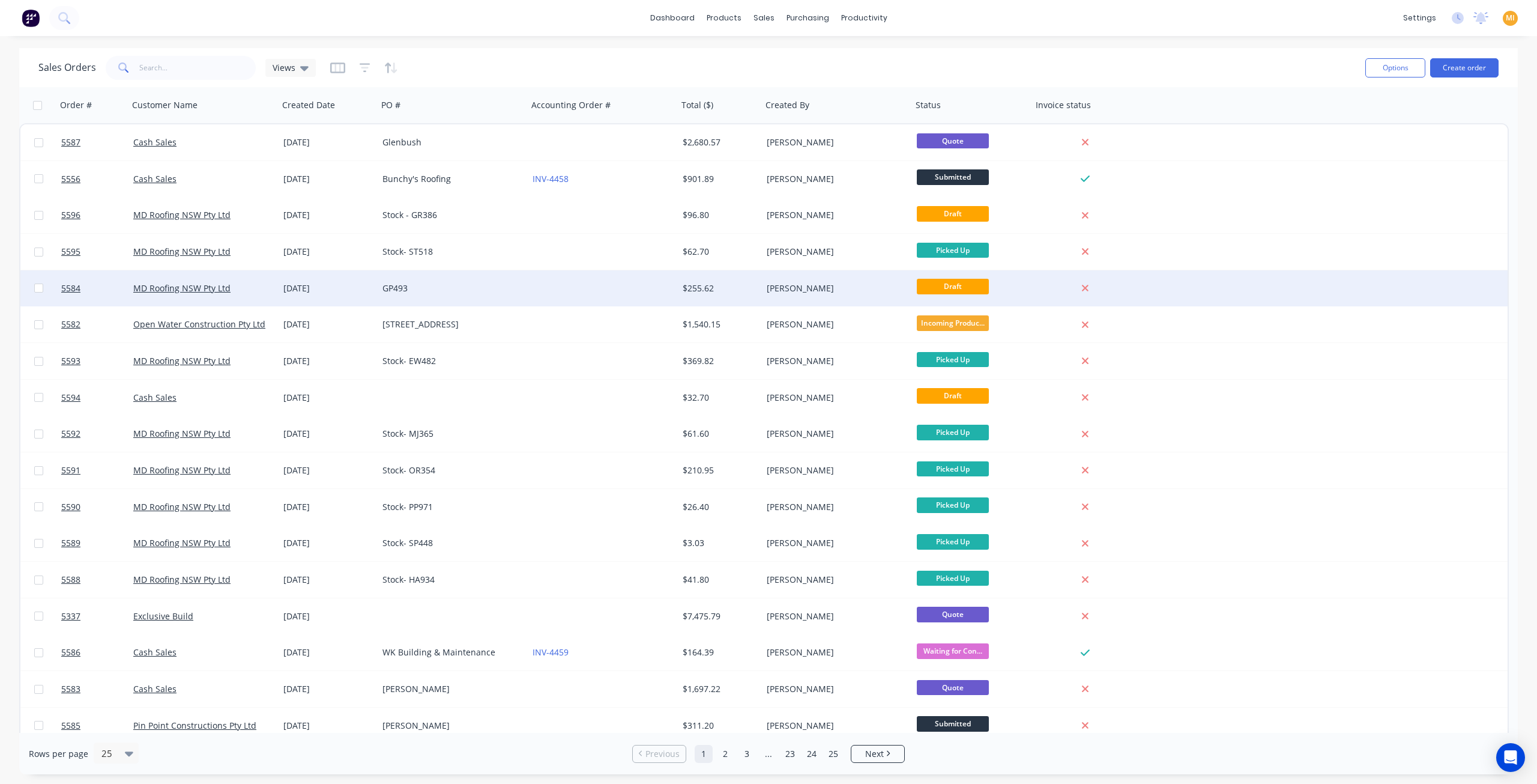
click at [623, 289] on div at bounding box center [603, 289] width 150 height 36
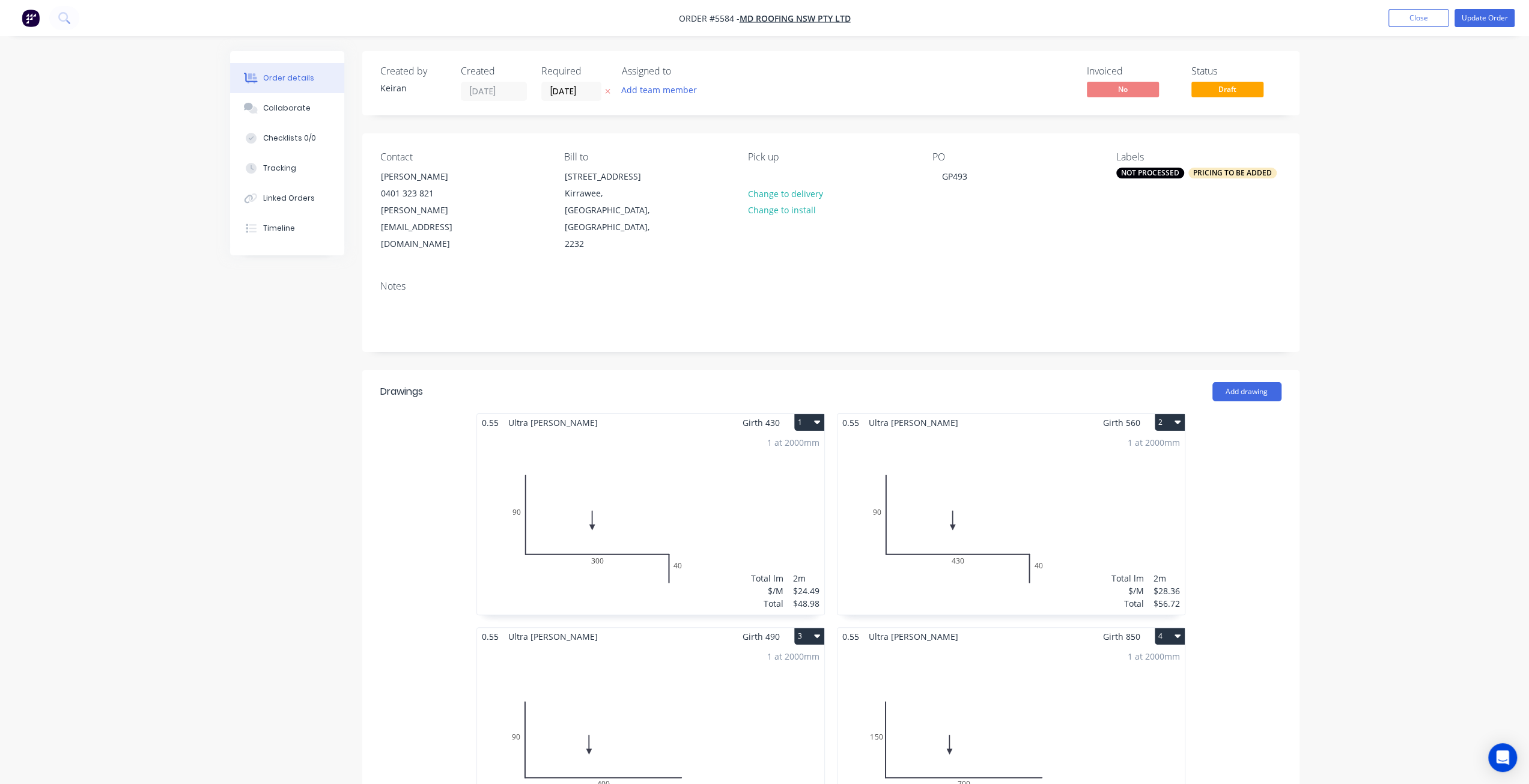
click at [608, 470] on div "1 at 2000mm Total lm $/M Total 2m $24.49 $48.98" at bounding box center [650, 522] width 347 height 184
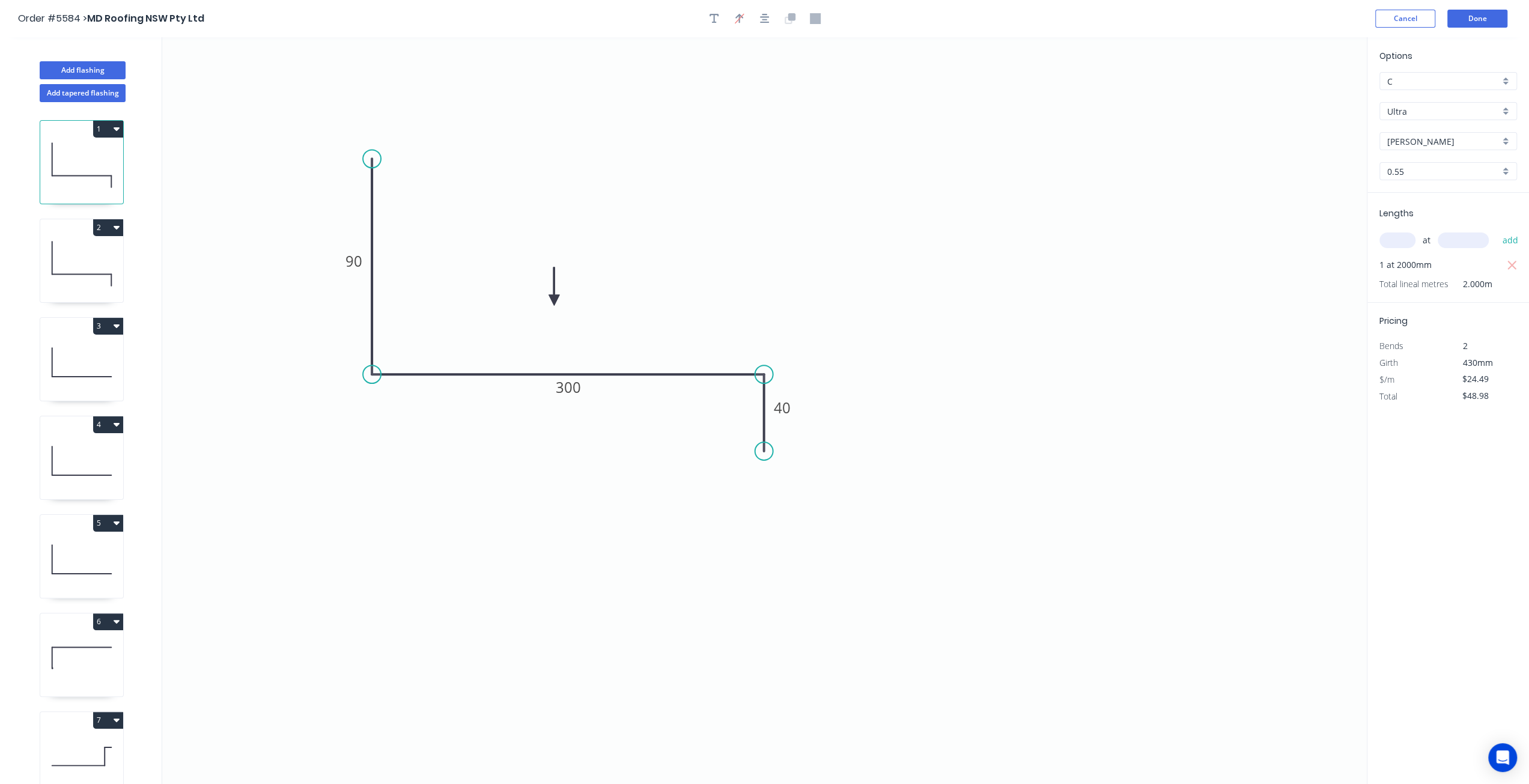
drag, startPoint x: 1488, startPoint y: 382, endPoint x: 1444, endPoint y: 380, distance: 44.0
click at [1444, 380] on div "$/m $24.49" at bounding box center [1448, 380] width 156 height 17
type input "$43.20"
type input "$86.40"
click at [1463, 469] on div "Options C C Ultra Ultra Shale Grey Shale Grey 0.55 0.55 Lengths at add 1 at 200…" at bounding box center [1448, 411] width 162 height 748
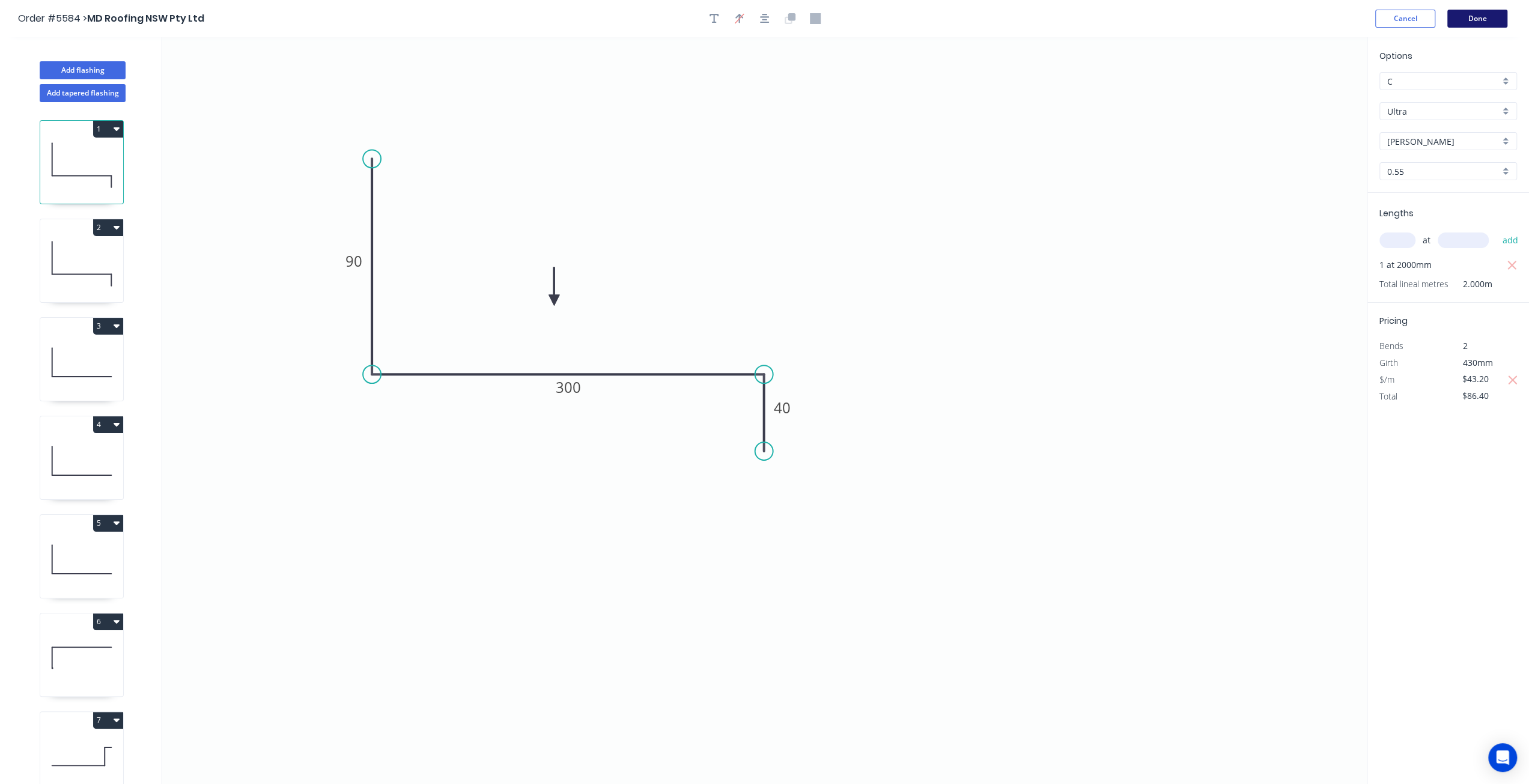
click at [1466, 19] on button "Done" at bounding box center [1477, 18] width 60 height 18
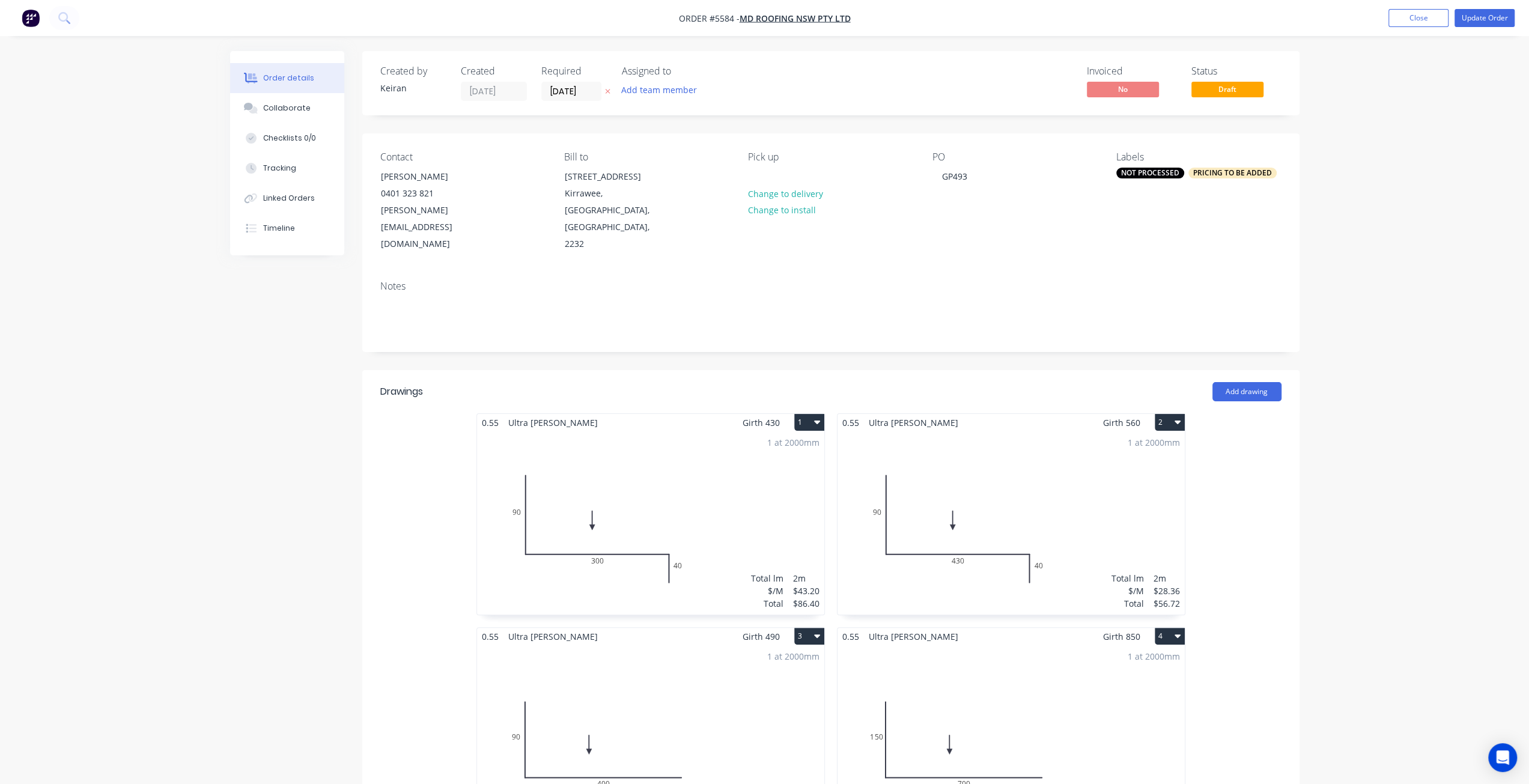
click at [738, 512] on div "1 at 2000mm Total lm $/M Total 2m $43.20 $86.40" at bounding box center [650, 522] width 347 height 184
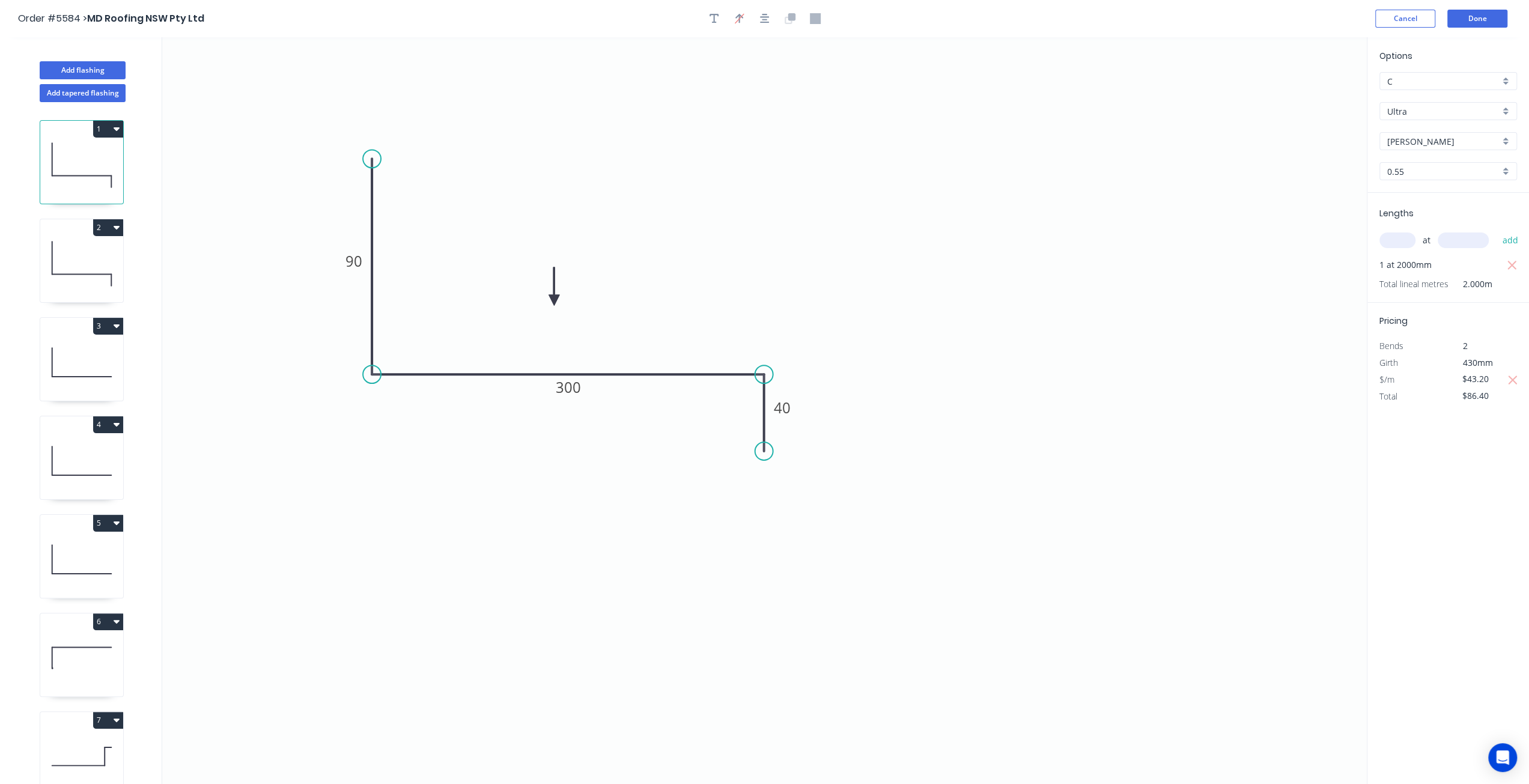
drag, startPoint x: 1419, startPoint y: 381, endPoint x: 1408, endPoint y: 383, distance: 11.2
click at [1408, 383] on div "$/m $43.20" at bounding box center [1448, 380] width 156 height 17
type input "24.49"
drag, startPoint x: 1425, startPoint y: 433, endPoint x: 1424, endPoint y: 441, distance: 8.1
click at [1425, 435] on div "Options C C Ultra Ultra Shale Grey Shale Grey 0.55 0.55 Lengths at add 1 at 200…" at bounding box center [1448, 411] width 162 height 748
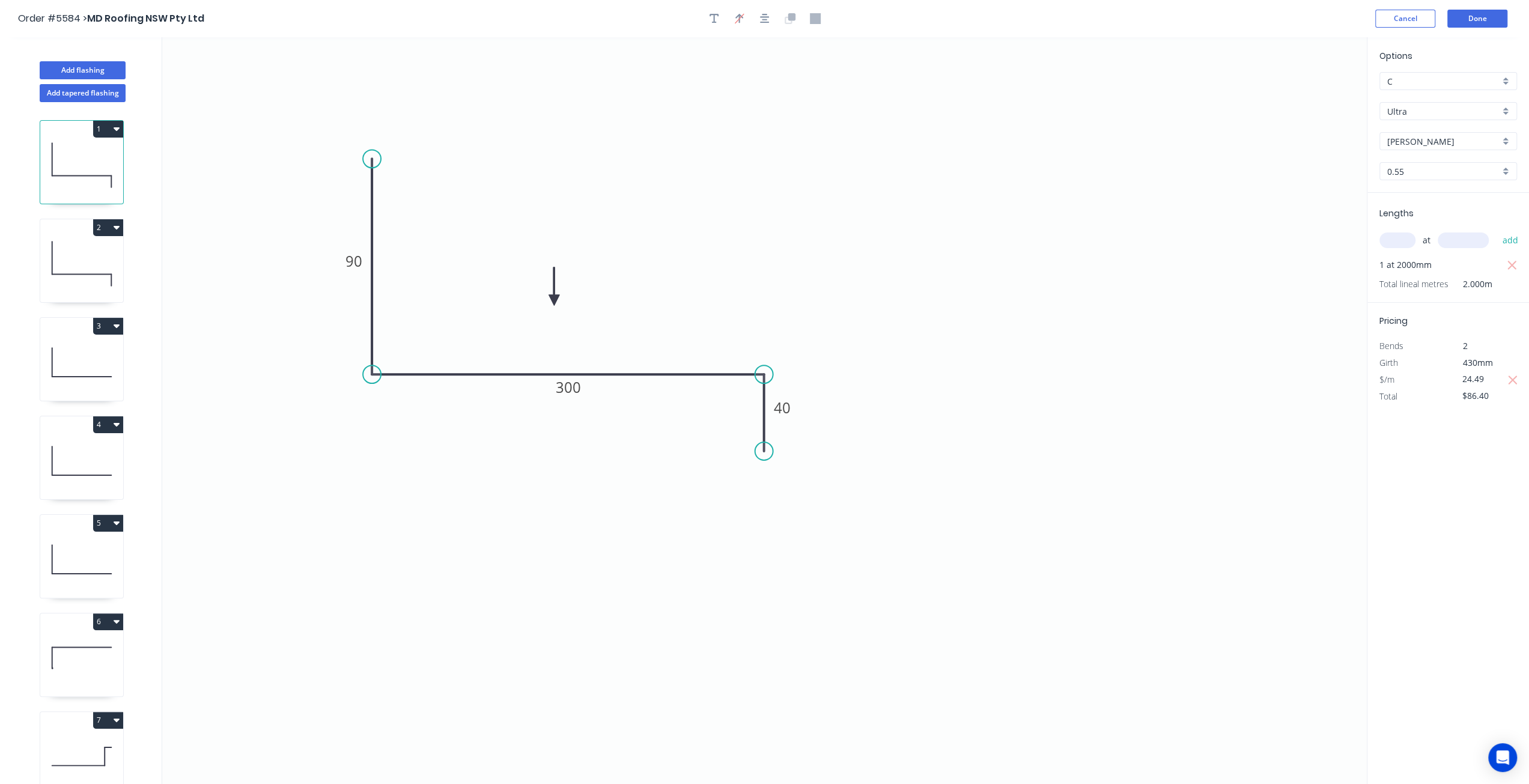
click at [1439, 452] on div "Options C C Ultra Ultra Shale Grey Shale Grey 0.55 0.55 Lengths at add 1 at 200…" at bounding box center [1448, 411] width 162 height 748
drag, startPoint x: 1474, startPoint y: 521, endPoint x: 1468, endPoint y: 532, distance: 12.5
click at [1475, 524] on div "Options C C Ultra Ultra Shale Grey Shale Grey 0.55 0.55 Lengths at add 1 at 200…" at bounding box center [1448, 411] width 162 height 748
click at [1491, 20] on button "Done" at bounding box center [1477, 18] width 60 height 18
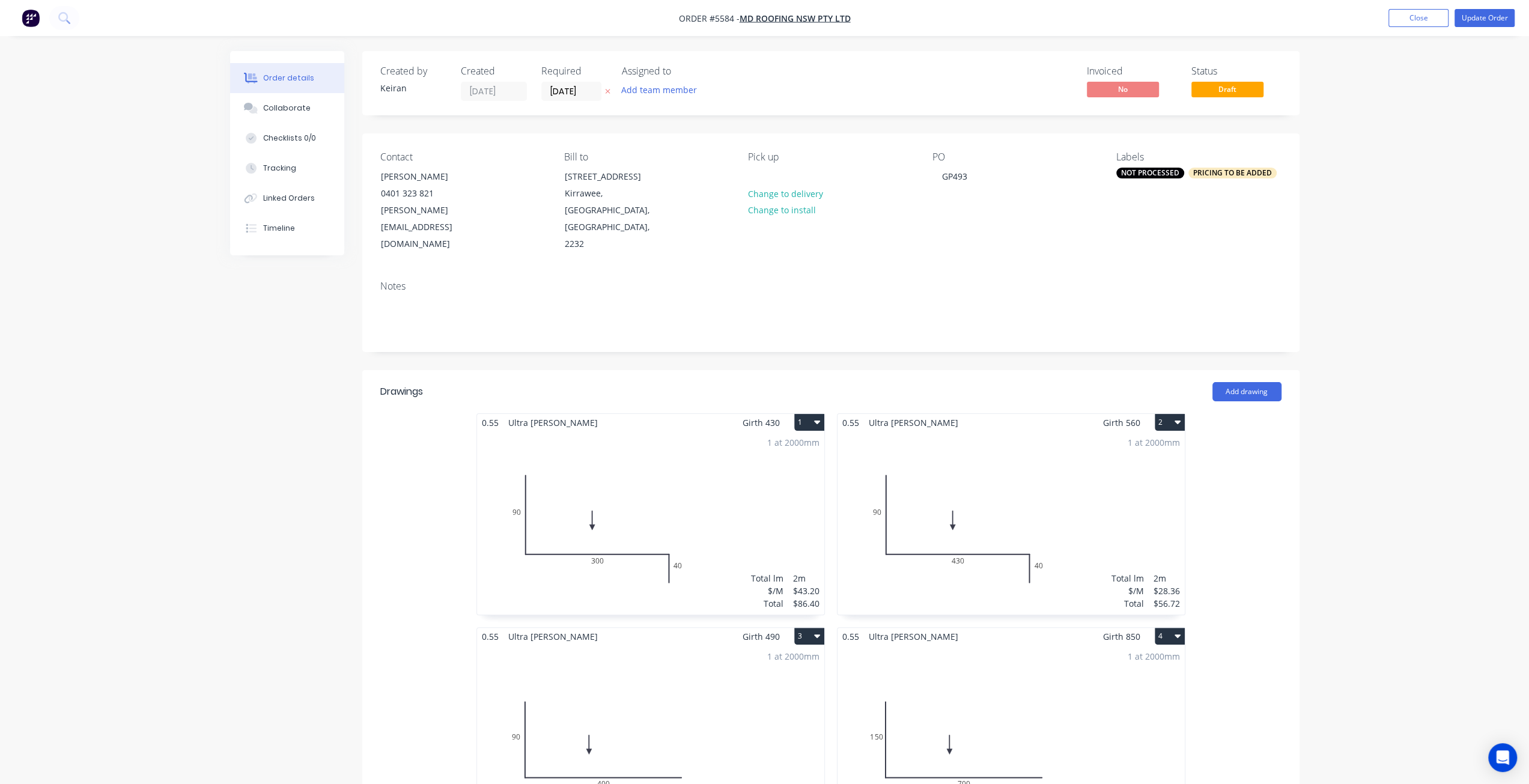
click at [689, 524] on div "1 at 2000mm Total lm $/M Total 2m $43.20 $86.40" at bounding box center [650, 522] width 347 height 184
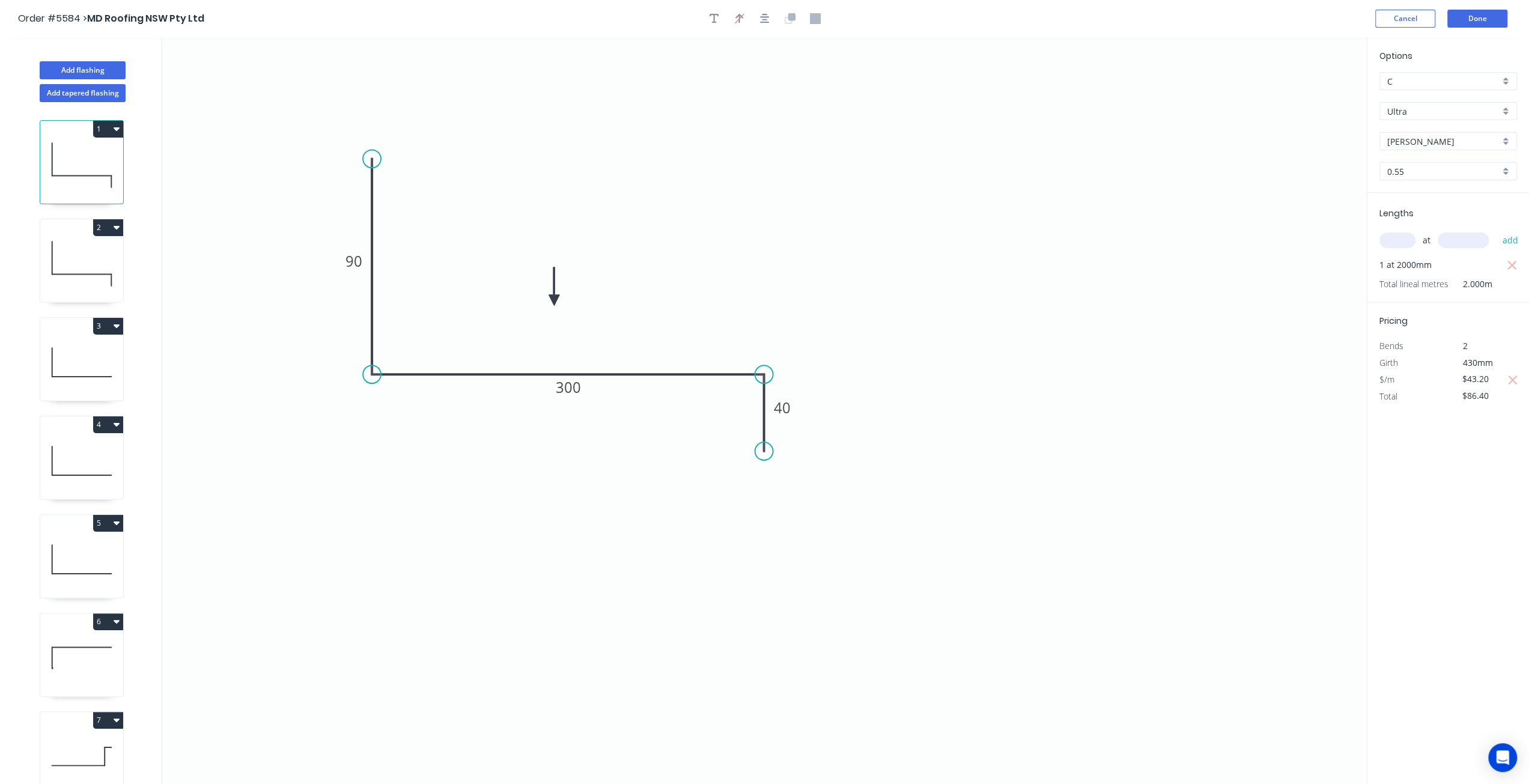
drag, startPoint x: 1419, startPoint y: 378, endPoint x: 1406, endPoint y: 378, distance: 13.0
click at [1406, 378] on div "$/m $43.20" at bounding box center [1448, 380] width 156 height 17
click at [1456, 447] on div "Options C C Ultra Ultra Shale Grey Shale Grey 0.55 0.55 Lengths at add 1 at 200…" at bounding box center [1448, 411] width 162 height 748
click at [1482, 385] on input "24.49" at bounding box center [1482, 379] width 41 height 17
drag, startPoint x: 1443, startPoint y: 459, endPoint x: 1455, endPoint y: 445, distance: 18.4
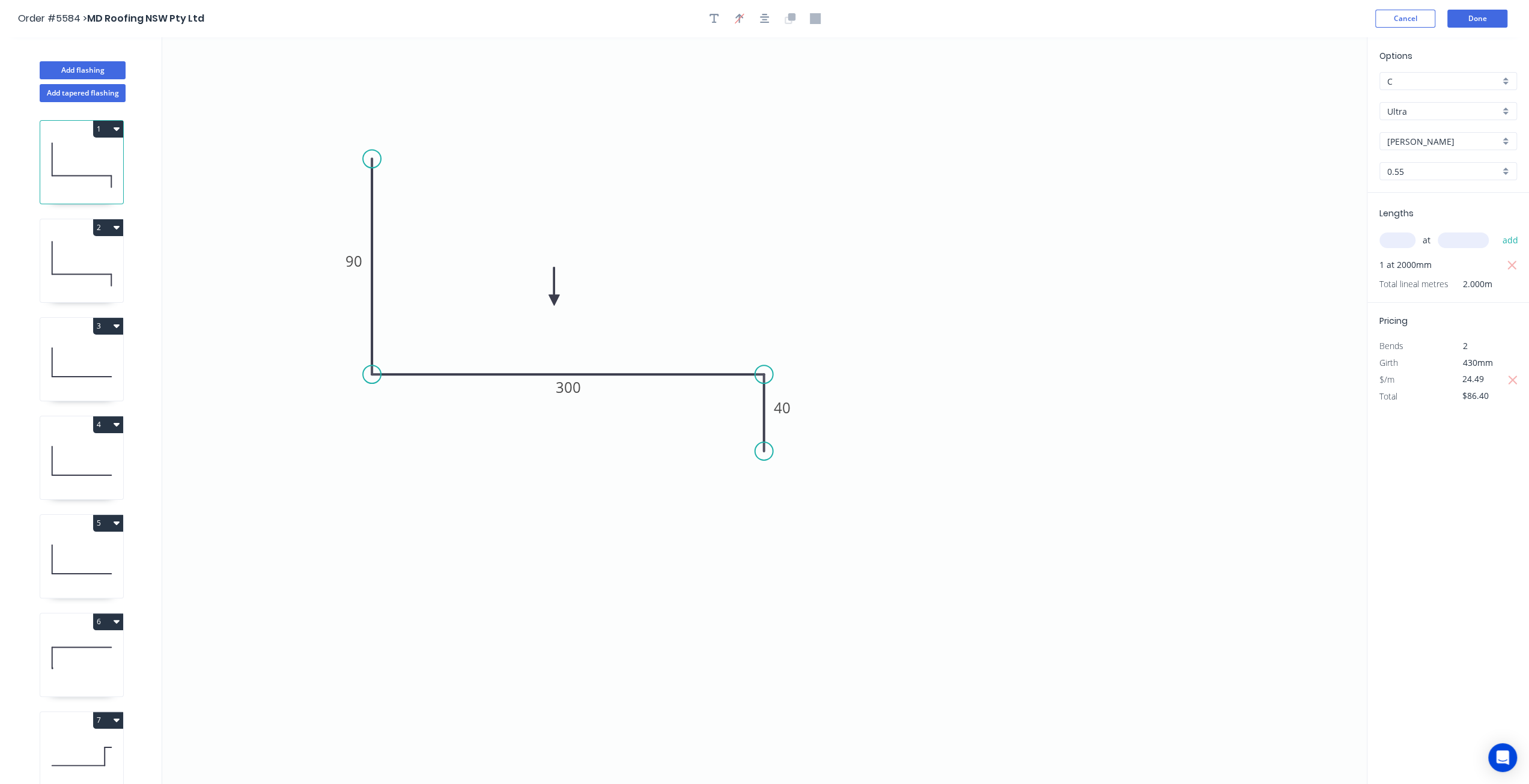
click at [1448, 460] on div "Options C C Ultra Ultra Shale Grey Shale Grey 0.55 0.55 Lengths at add 1 at 200…" at bounding box center [1448, 411] width 162 height 748
click at [1480, 397] on input "$86.40" at bounding box center [1482, 396] width 41 height 17
click at [1470, 379] on input "$43.20" at bounding box center [1482, 379] width 41 height 17
type input "$24.49"
click at [1515, 379] on div "$/m $24.49" at bounding box center [1448, 380] width 156 height 17
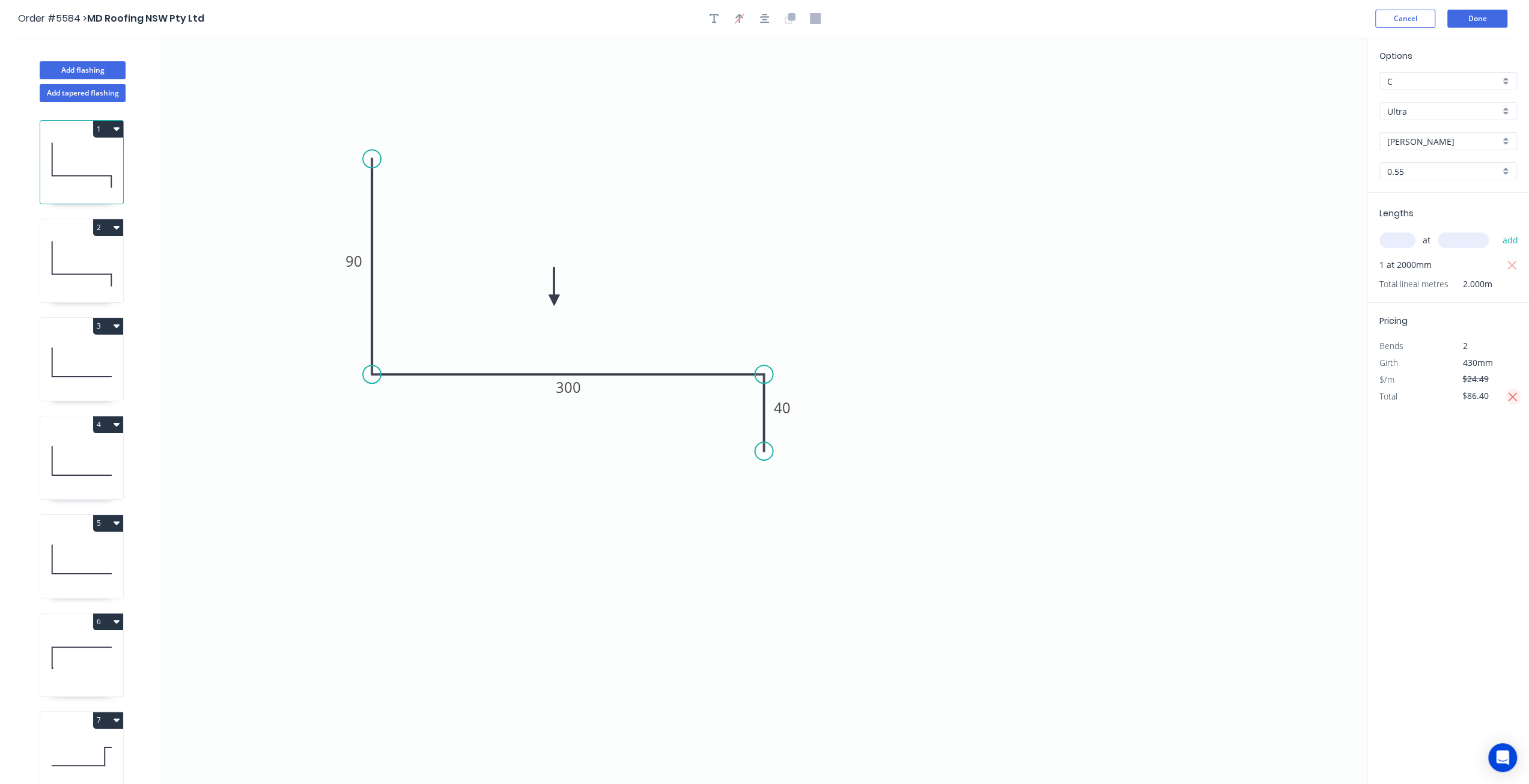
click at [1509, 395] on icon "button" at bounding box center [1513, 396] width 11 height 15
type input "$48.98"
click at [1461, 449] on div "Options C C Ultra Ultra Shale Grey Shale Grey 0.55 0.55 Lengths at add 1 at 200…" at bounding box center [1448, 411] width 162 height 748
click at [1452, 467] on div "Options C C Ultra Ultra Shale Grey Shale Grey 0.55 0.55 Lengths at add 1 at 200…" at bounding box center [1448, 411] width 162 height 748
click at [1492, 15] on button "Done" at bounding box center [1477, 18] width 60 height 18
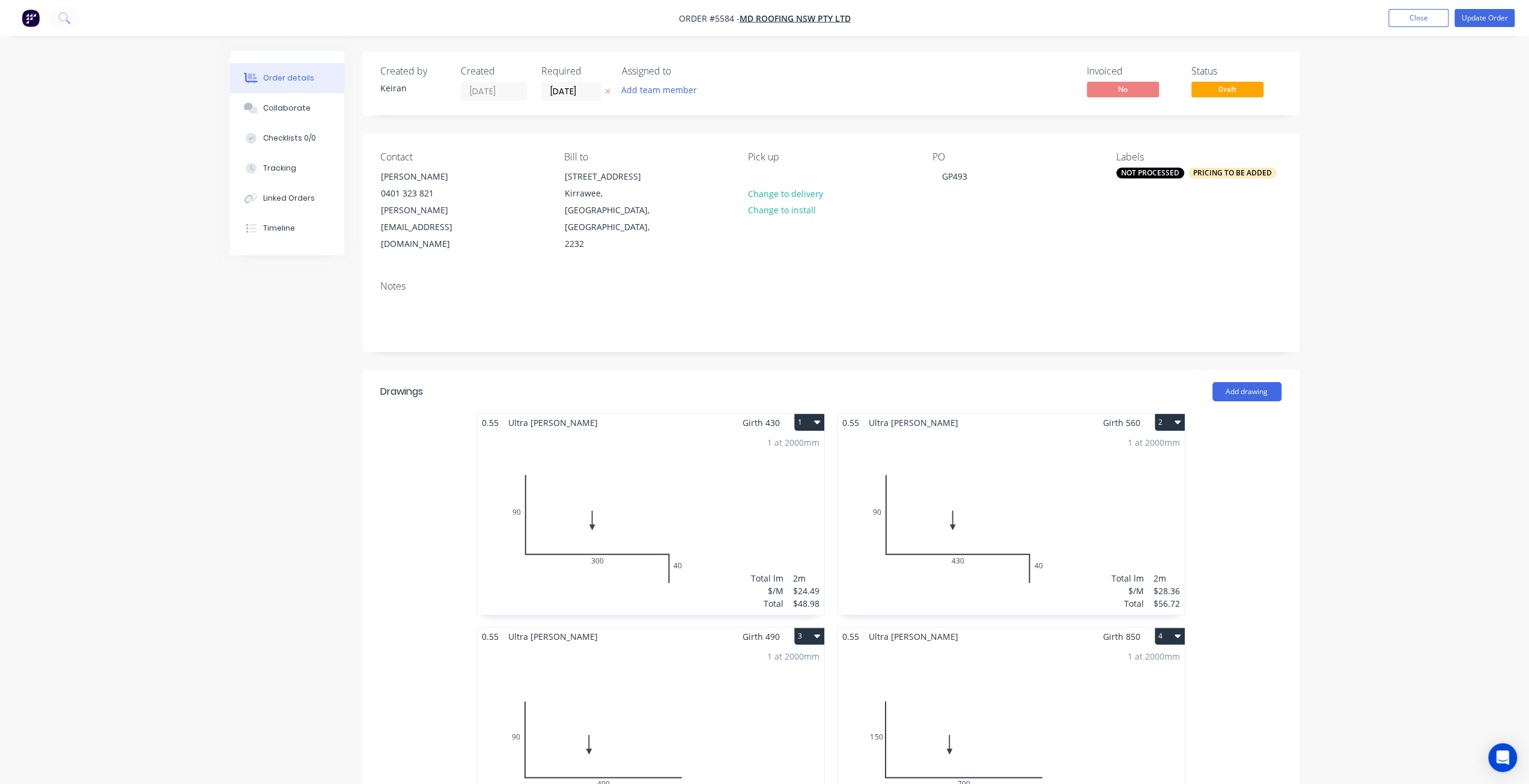
click at [997, 510] on div "1 at 2000mm Total lm $/M Total 2m $28.36 $56.72" at bounding box center [1011, 522] width 347 height 184
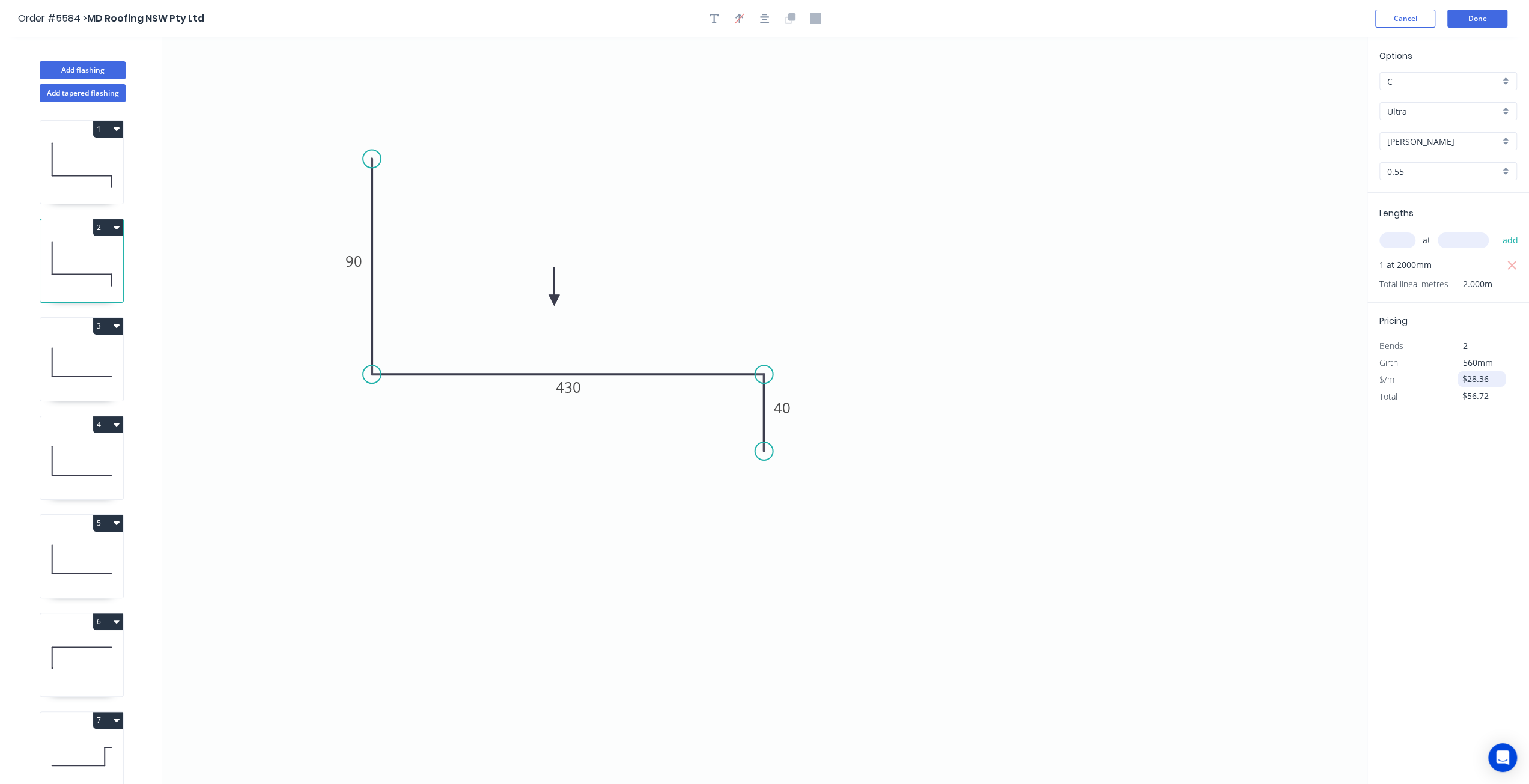
click at [1488, 383] on input "$28.36" at bounding box center [1482, 379] width 41 height 17
drag, startPoint x: 1491, startPoint y: 379, endPoint x: 1431, endPoint y: 374, distance: 60.2
click at [1431, 374] on div "$/m $28.36" at bounding box center [1448, 380] width 156 height 17
type input "$50.60"
type input "$101.20"
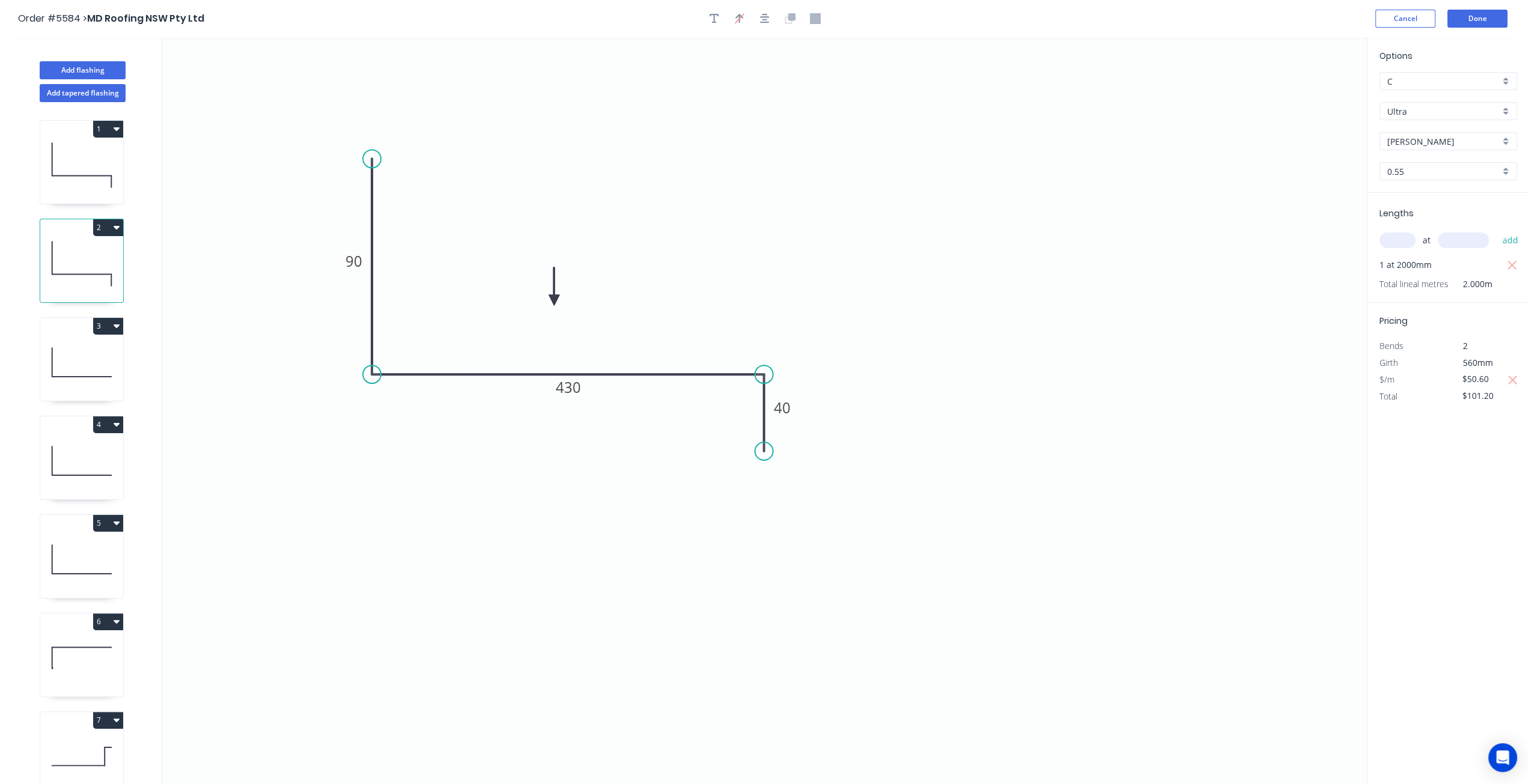
click at [1436, 437] on div "Options C C Ultra Ultra Shale Grey Shale Grey 0.55 0.55 Lengths at add 1 at 200…" at bounding box center [1448, 411] width 162 height 748
click at [1482, 20] on button "Done" at bounding box center [1477, 18] width 60 height 18
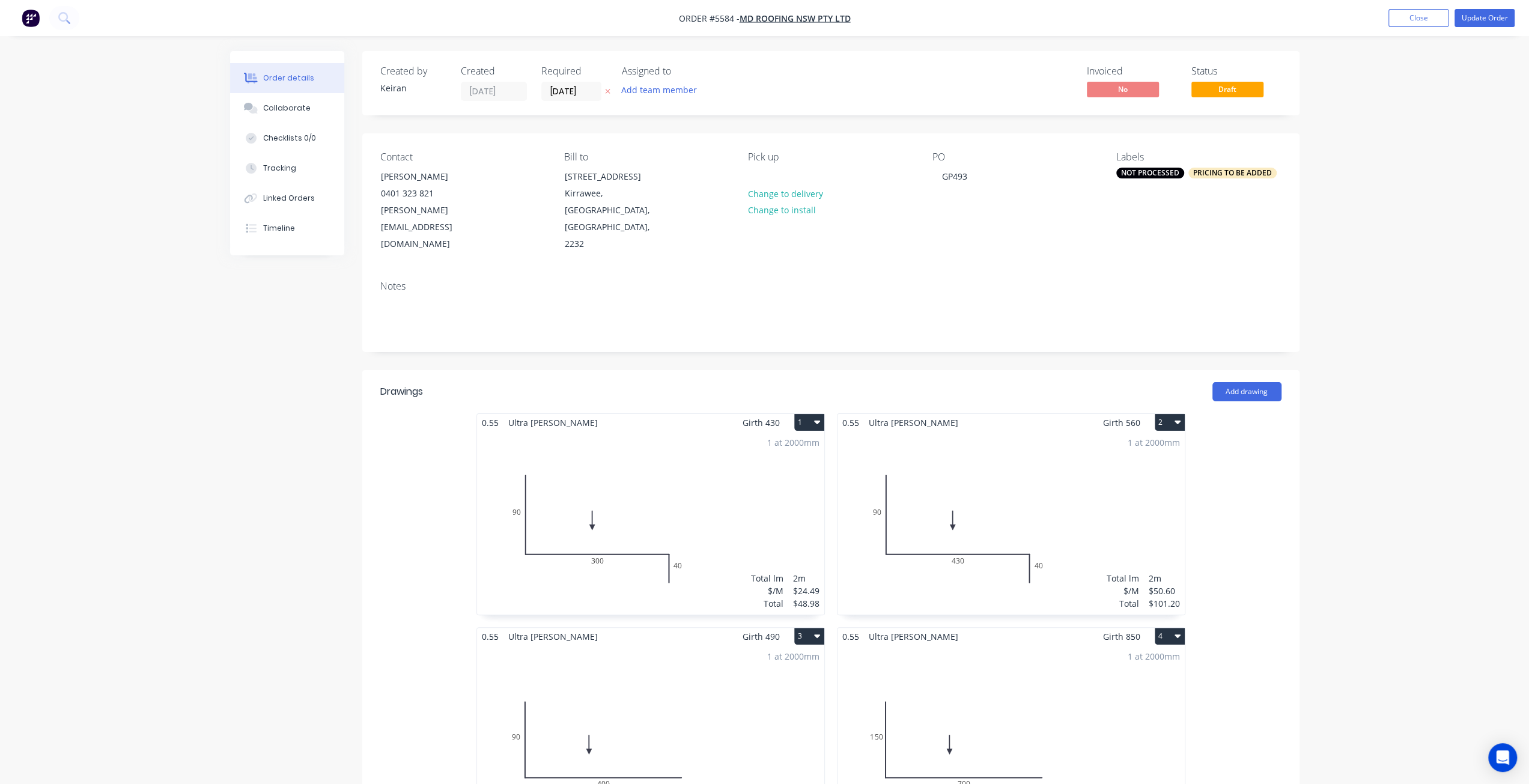
click at [1028, 549] on div "1 at 2000mm Total lm $/M Total 2m $50.60 $101.20" at bounding box center [1011, 522] width 347 height 184
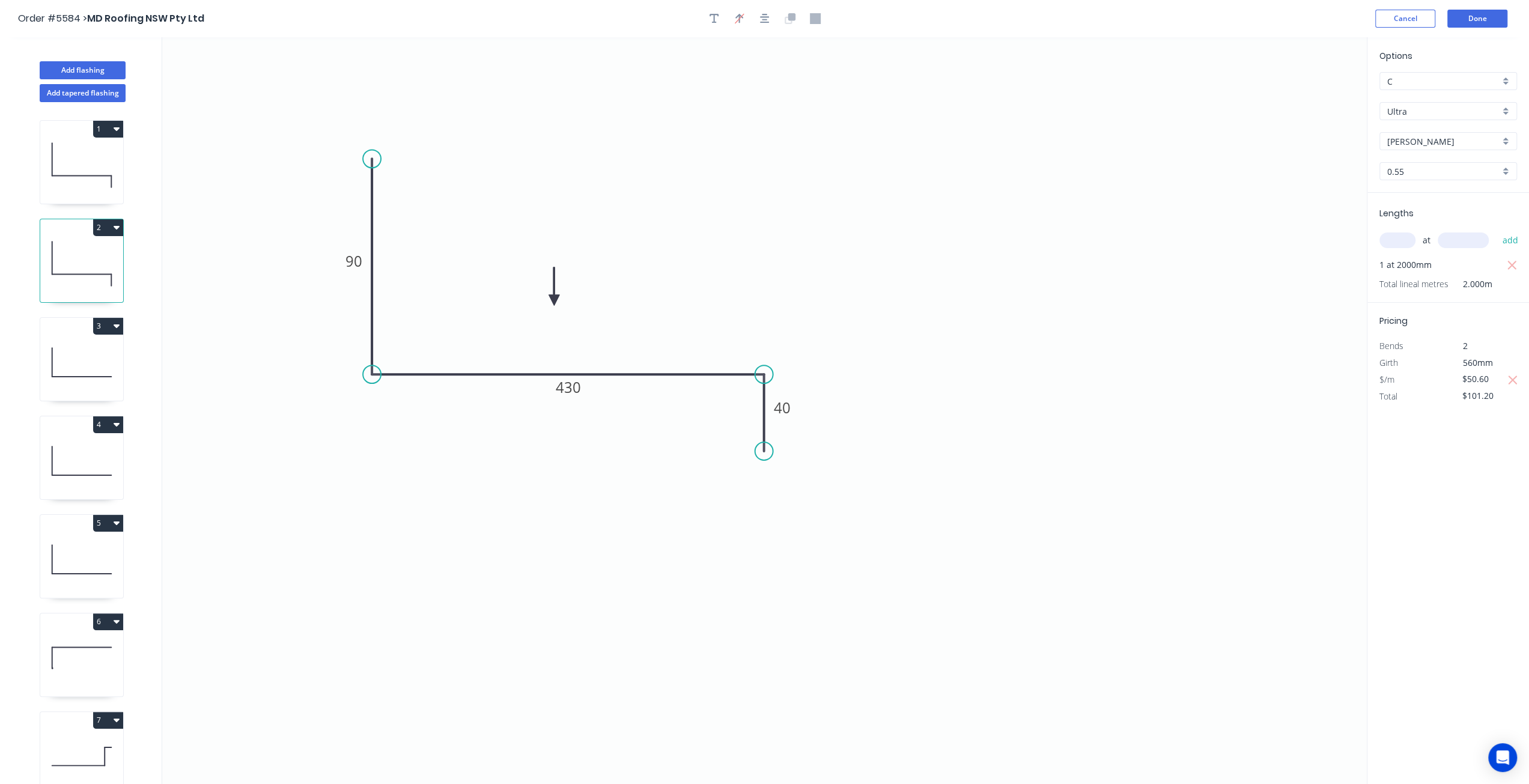
drag, startPoint x: 1495, startPoint y: 379, endPoint x: 1436, endPoint y: 378, distance: 59.0
click at [1436, 378] on div "$/m $50.60" at bounding box center [1448, 380] width 156 height 17
type input "$43.52"
type input "$87.04"
click at [1463, 21] on button "Done" at bounding box center [1477, 18] width 60 height 18
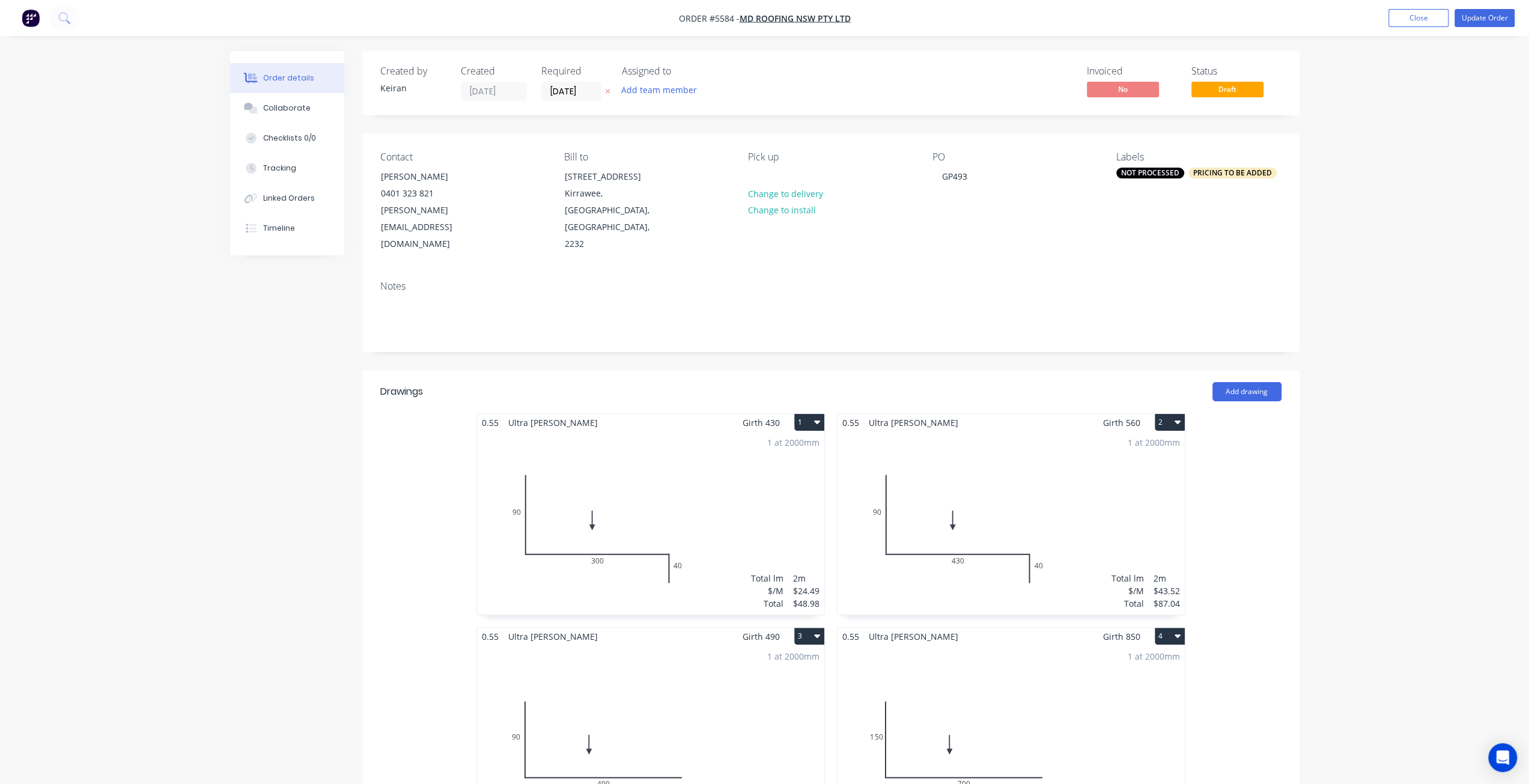
click at [28, 17] on img "button" at bounding box center [30, 17] width 18 height 18
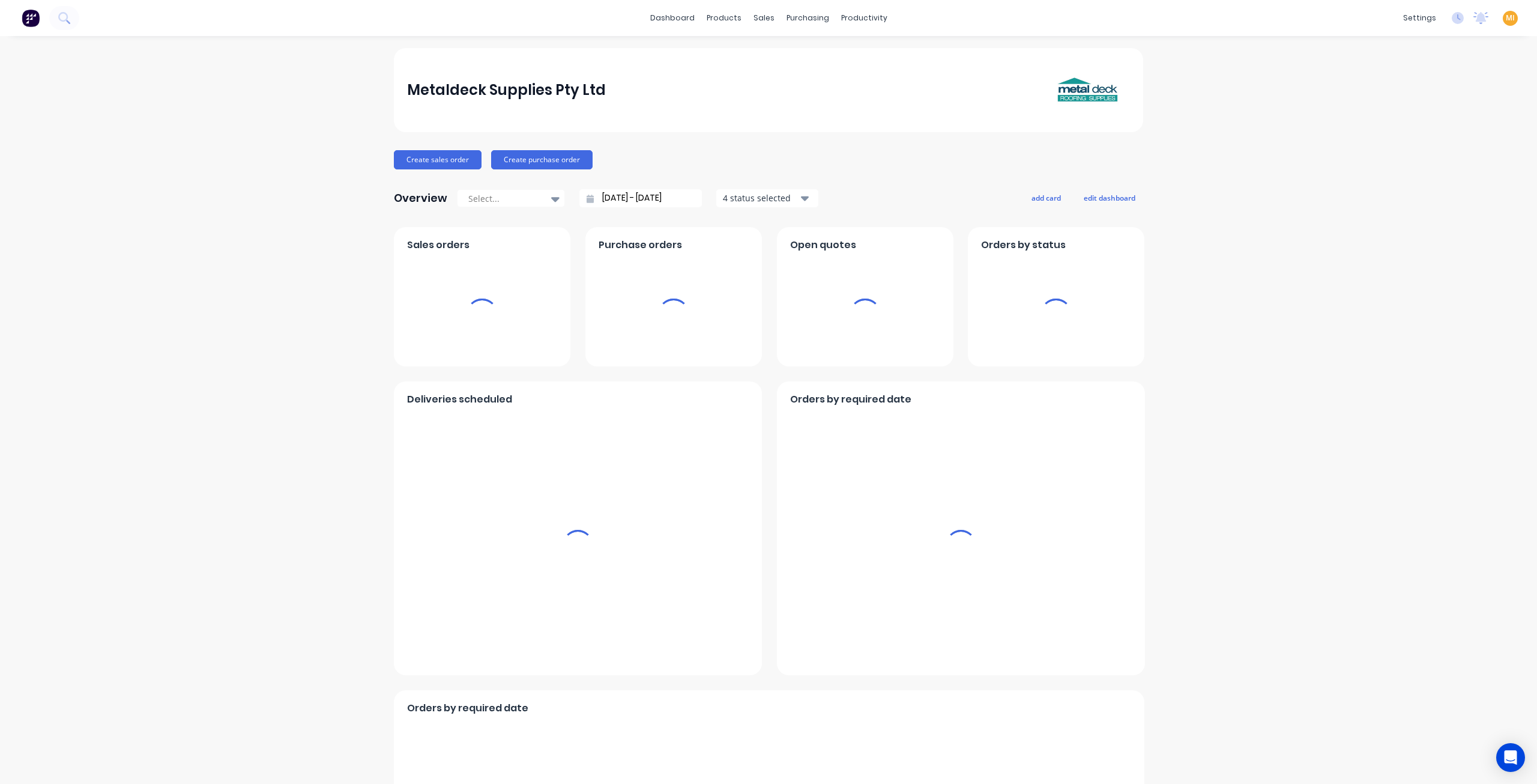
click at [1506, 16] on span "MI" at bounding box center [1510, 18] width 9 height 11
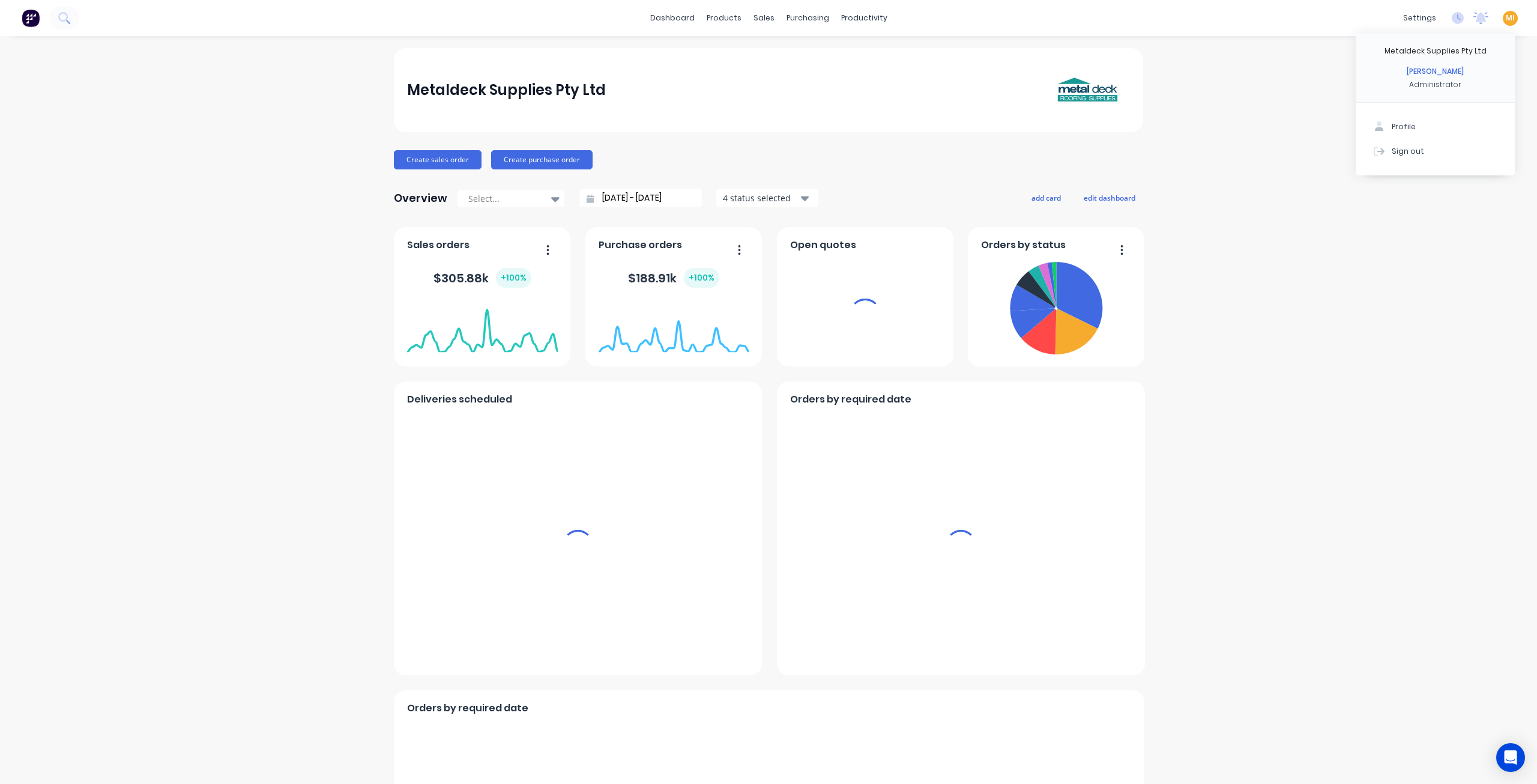
click at [1409, 147] on div "Sign out" at bounding box center [1409, 151] width 33 height 11
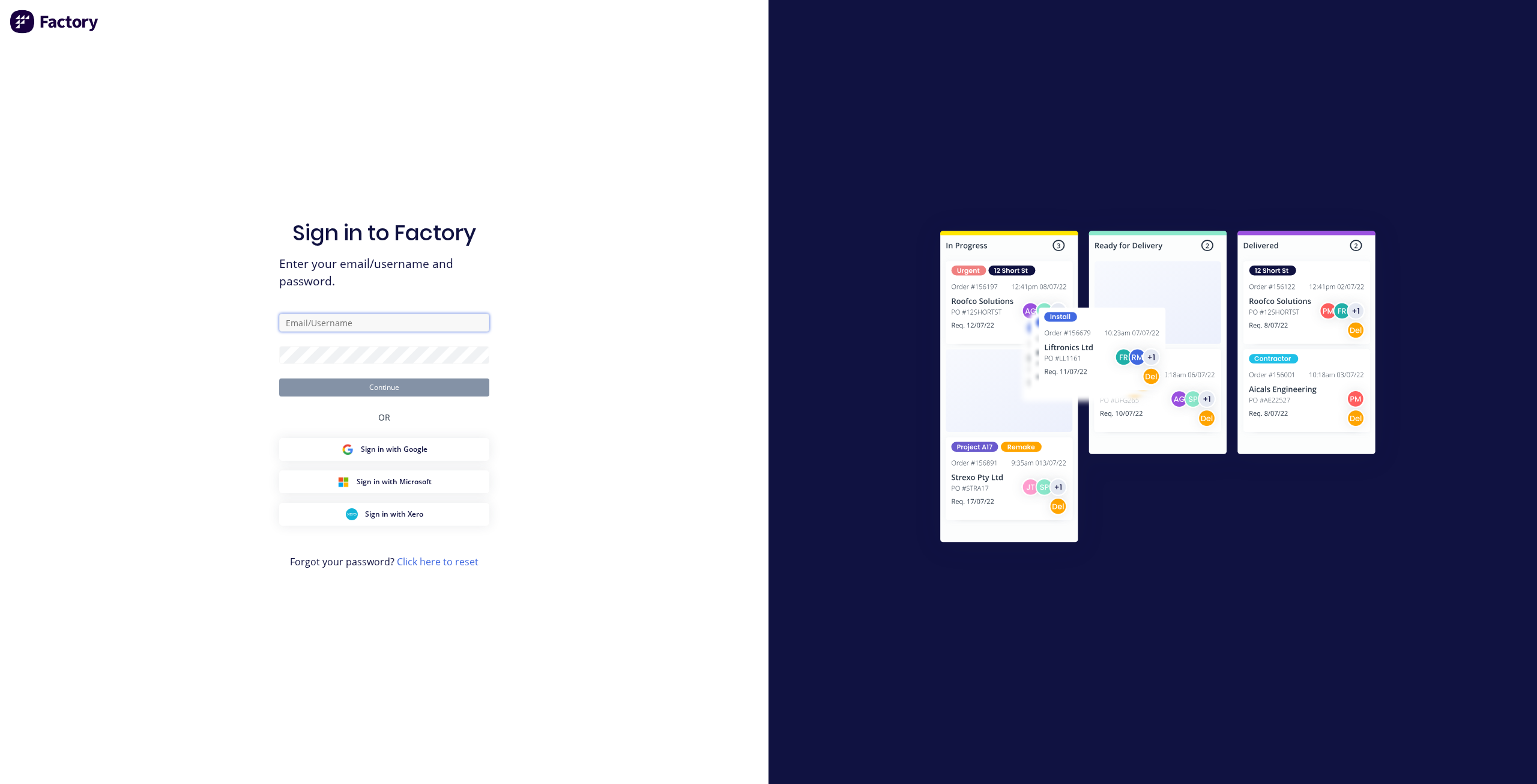
click at [328, 320] on input "text" at bounding box center [384, 322] width 210 height 18
type input "[EMAIL_ADDRESS][DOMAIN_NAME]"
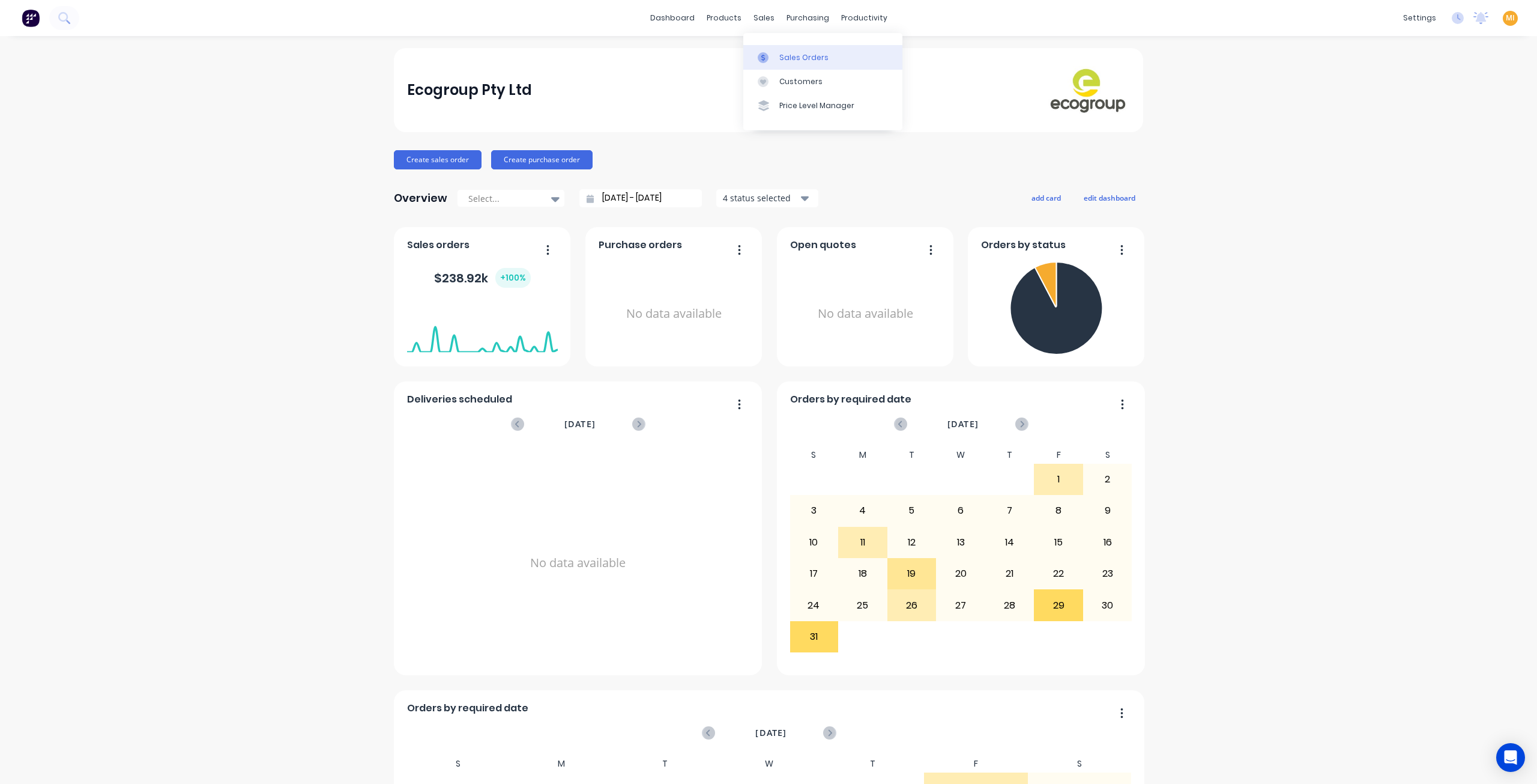
click at [801, 51] on link "Sales Orders" at bounding box center [823, 57] width 159 height 24
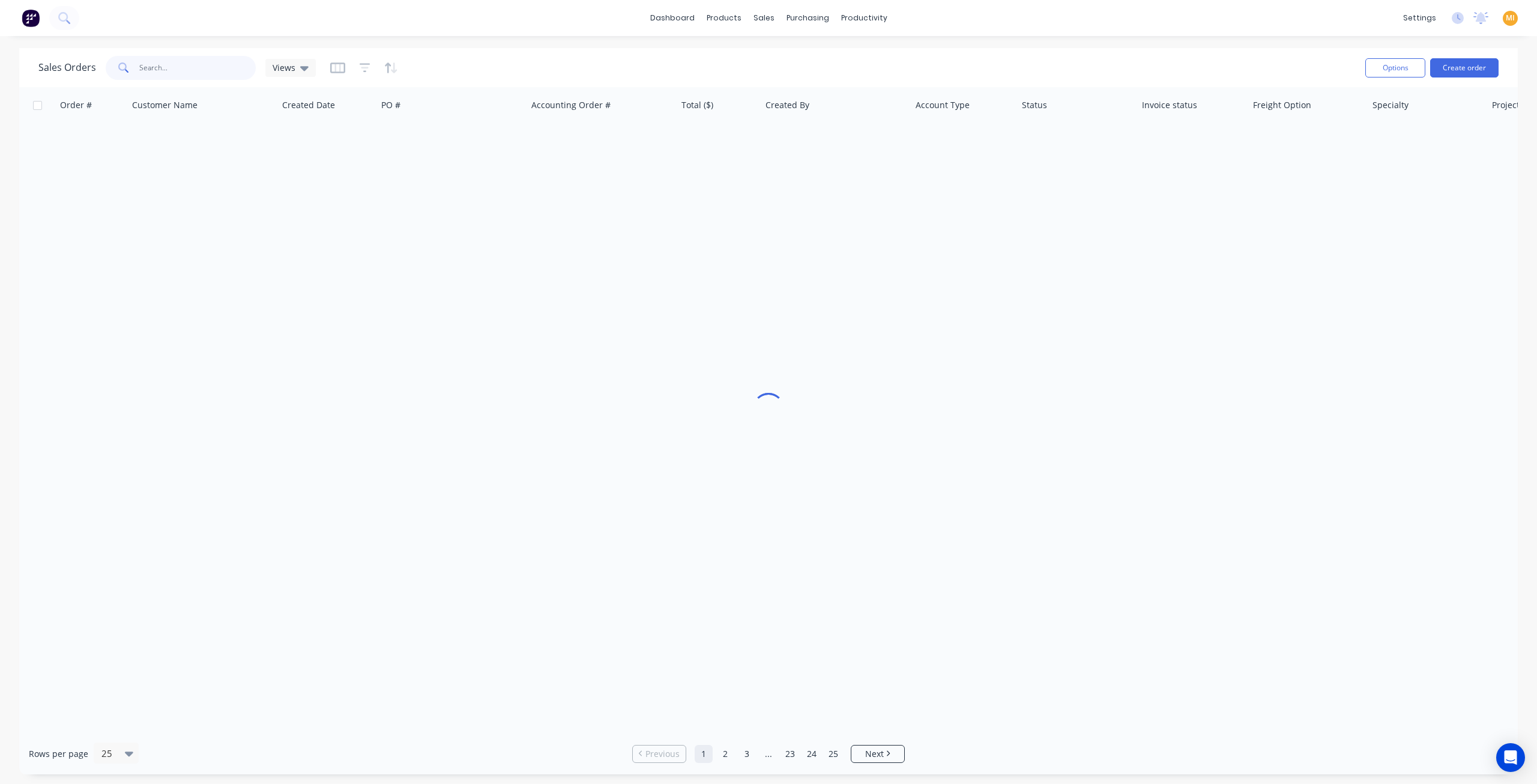
click at [159, 65] on input "text" at bounding box center [198, 68] width 117 height 24
paste input "3983"
click at [140, 67] on input "3983" at bounding box center [198, 68] width 117 height 24
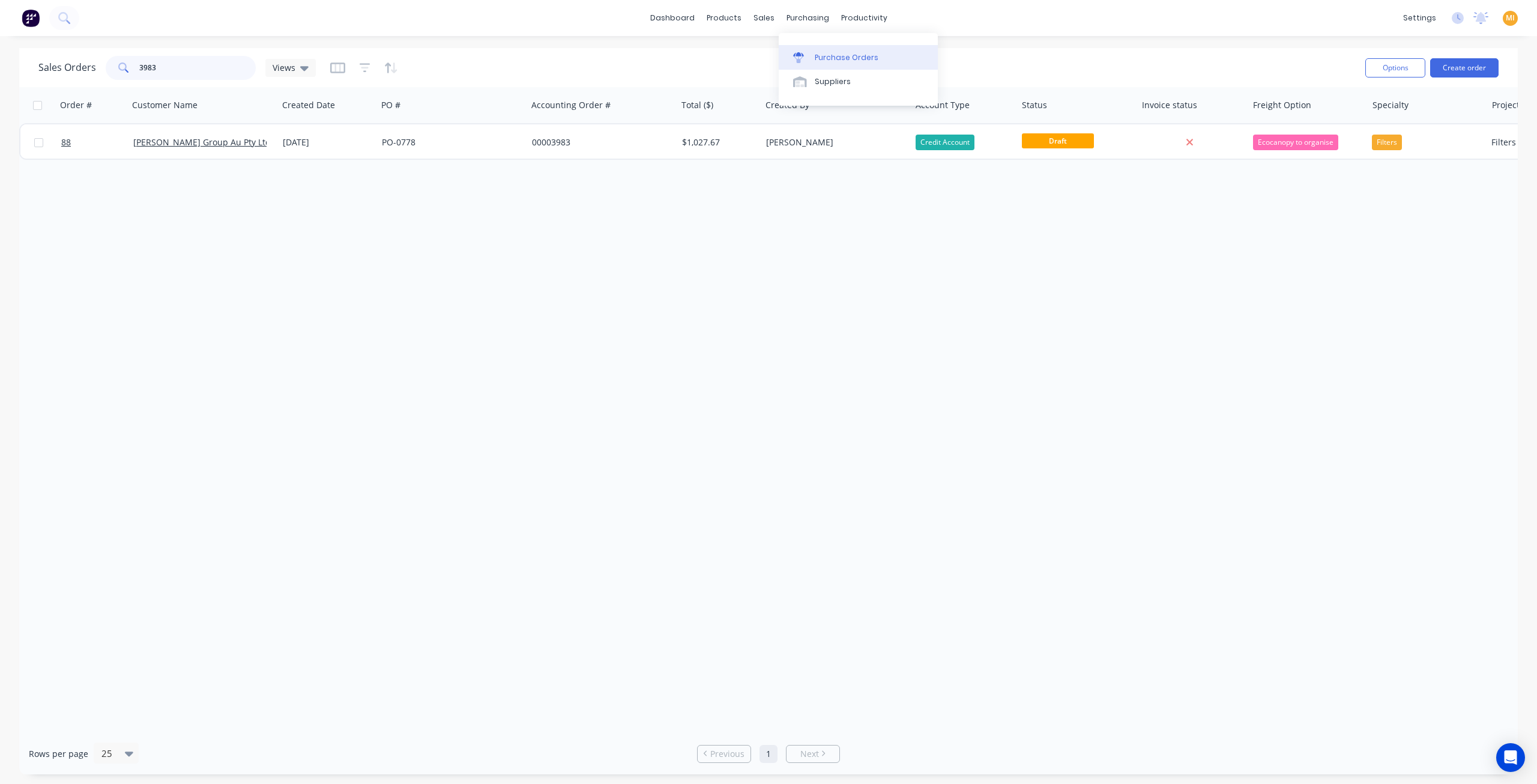
type input "3983"
click at [833, 53] on div "Purchase Orders" at bounding box center [847, 58] width 64 height 11
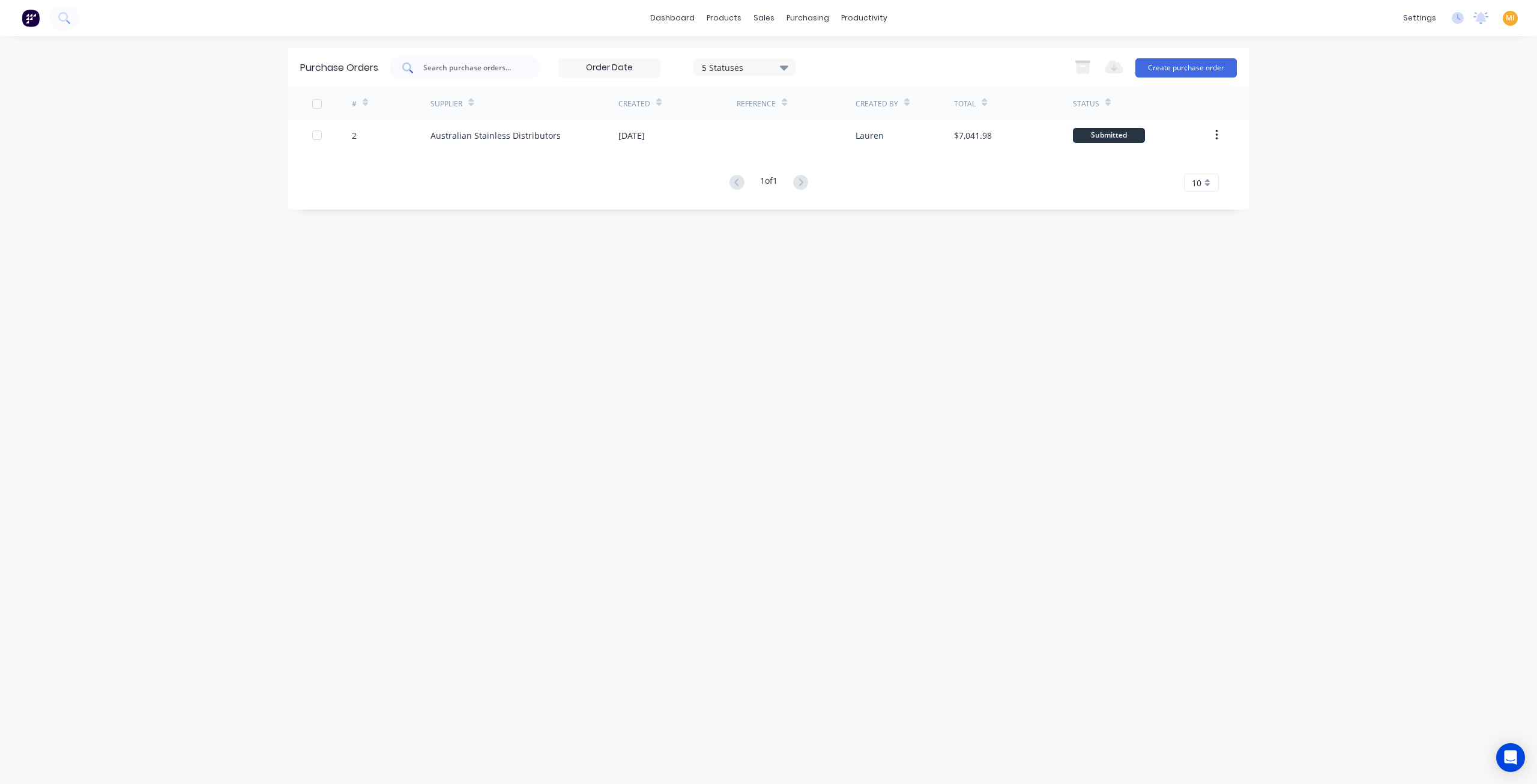
click at [454, 71] on input "text" at bounding box center [472, 68] width 100 height 12
paste input "3983"
type input "3983"
click at [1510, 21] on span "MI" at bounding box center [1510, 18] width 9 height 11
click at [801, 48] on link "Sales Orders" at bounding box center [827, 57] width 159 height 24
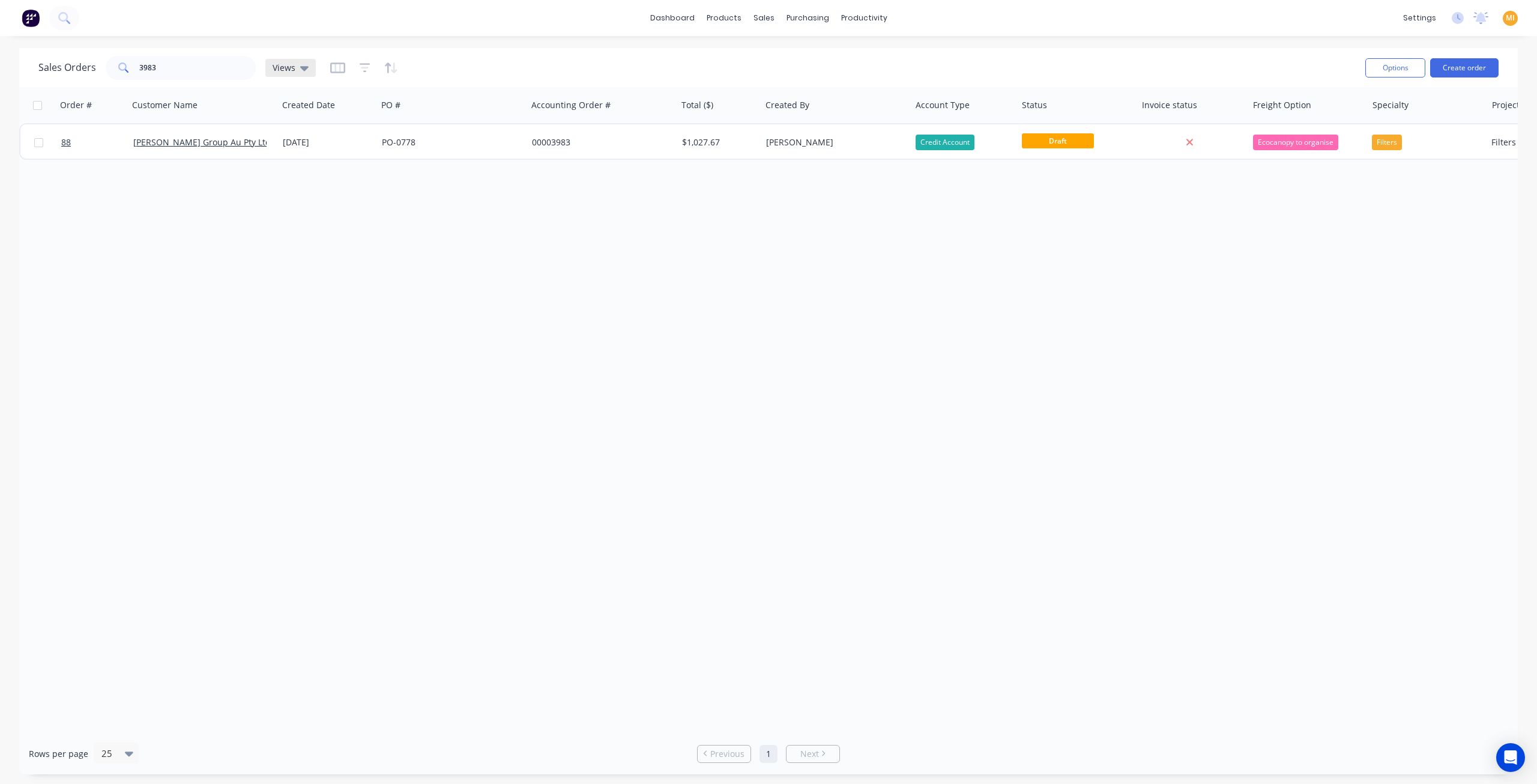
click at [292, 65] on span "Views" at bounding box center [283, 67] width 22 height 13
click at [249, 331] on div "Order # Customer Name Created Date PO # Accounting Order # Total ($) Created By…" at bounding box center [768, 409] width 1499 height 645
drag, startPoint x: 202, startPoint y: 64, endPoint x: 9, endPoint y: 66, distance: 193.0
click at [9, 66] on div "Sales Orders 3983 Views Options Create order Order # Customer Name Created Date…" at bounding box center [768, 411] width 1537 height 726
type input "uv lam"
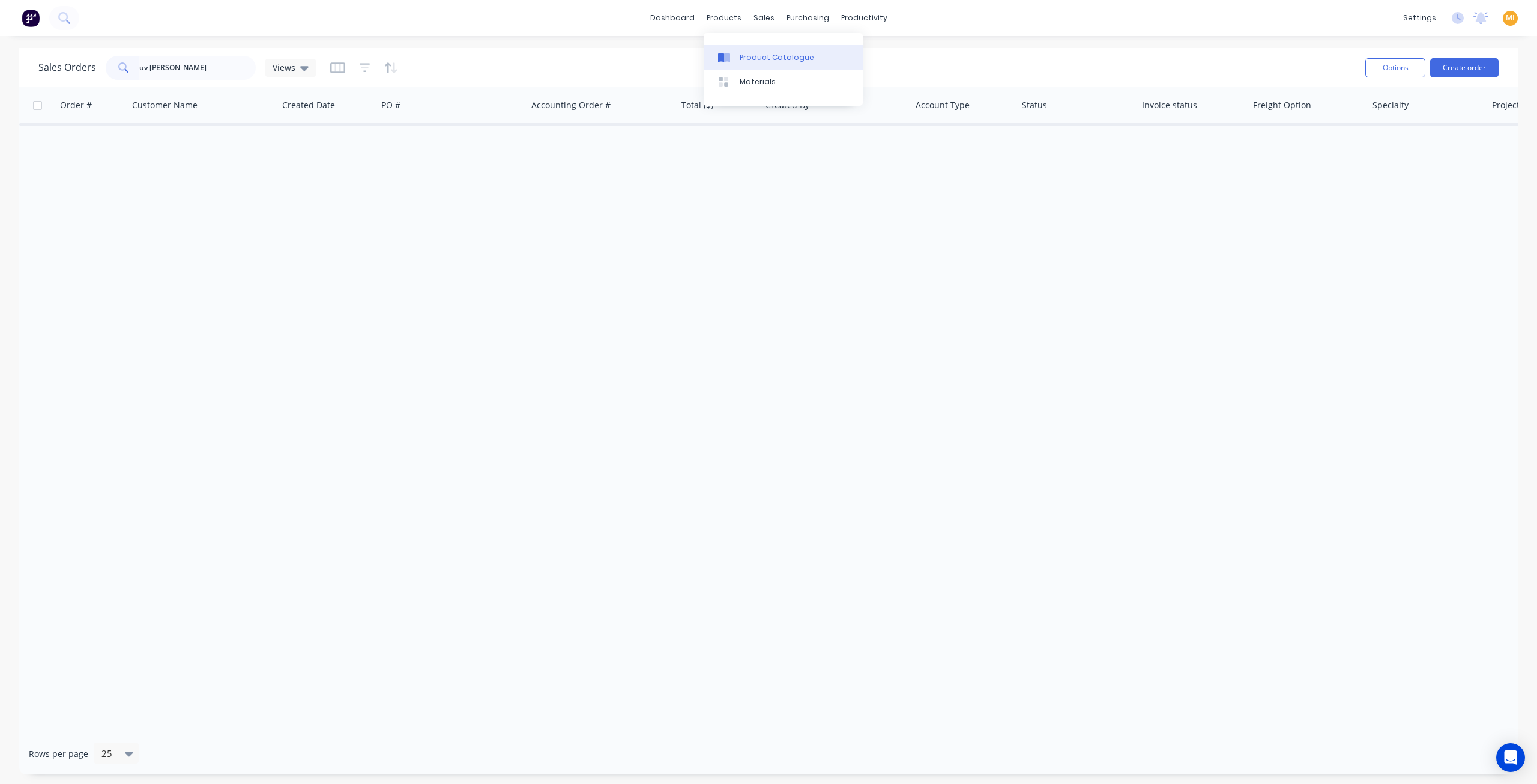
click at [751, 53] on div "Product Catalogue" at bounding box center [777, 58] width 74 height 11
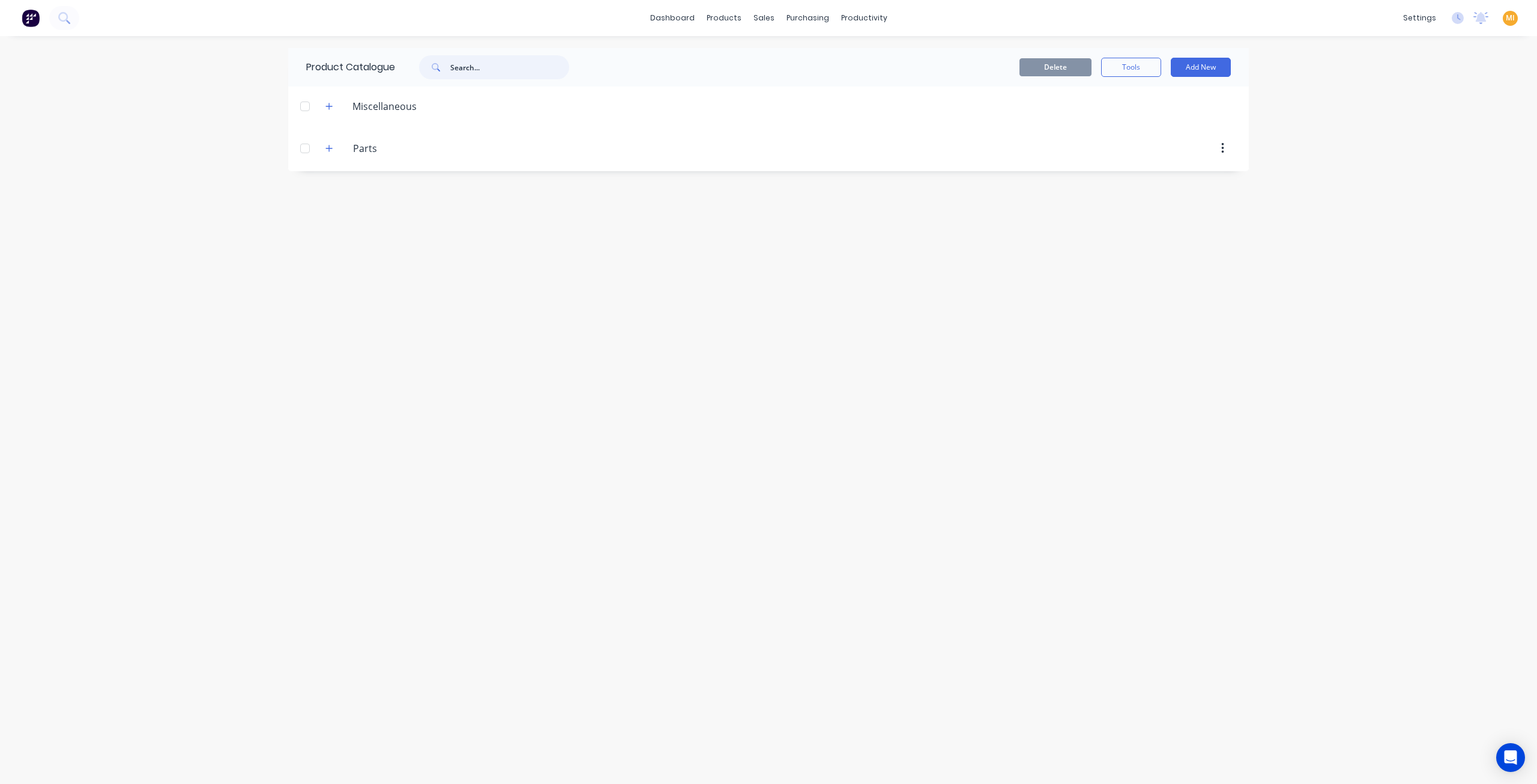
click at [487, 68] on input "text" at bounding box center [510, 67] width 119 height 24
drag, startPoint x: 331, startPoint y: 144, endPoint x: 322, endPoint y: 96, distance: 48.8
click at [330, 136] on header "Parts Parts" at bounding box center [768, 148] width 961 height 46
click at [328, 142] on button "button" at bounding box center [329, 147] width 15 height 15
click at [482, 72] on input "text" at bounding box center [510, 67] width 119 height 24
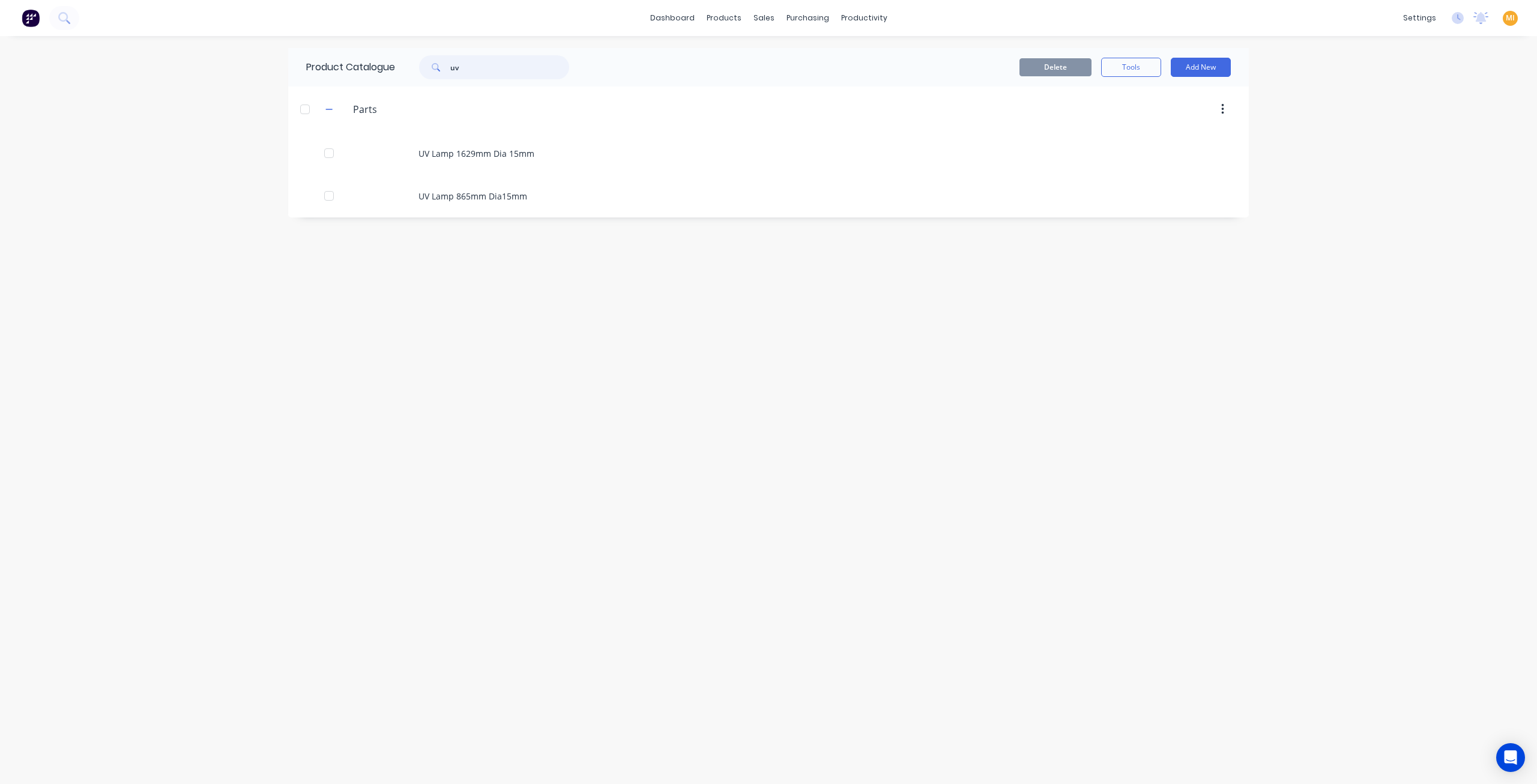
type input "uv"
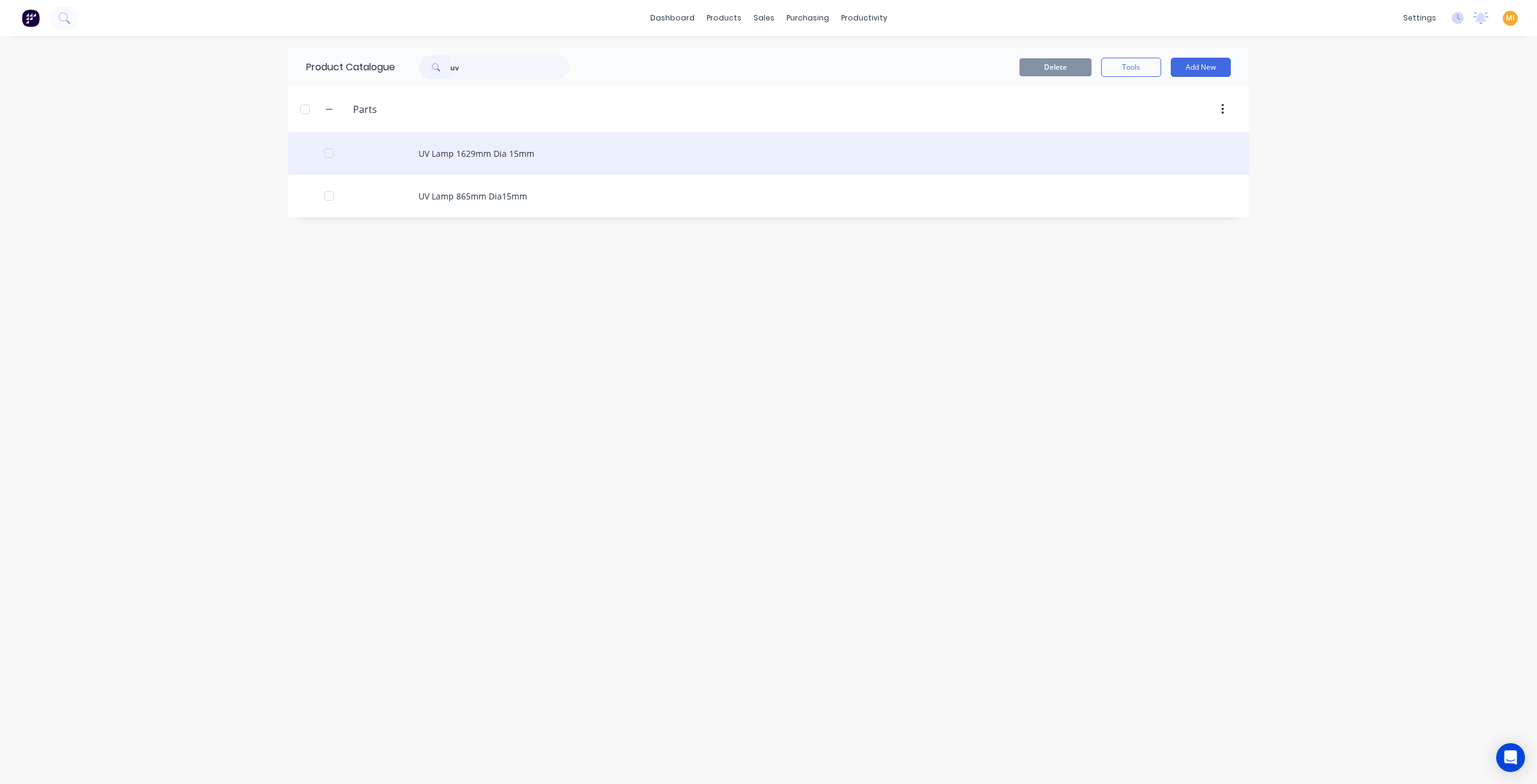
click at [516, 150] on div "UV Lamp 1629mm Dia 15mm" at bounding box center [768, 152] width 961 height 42
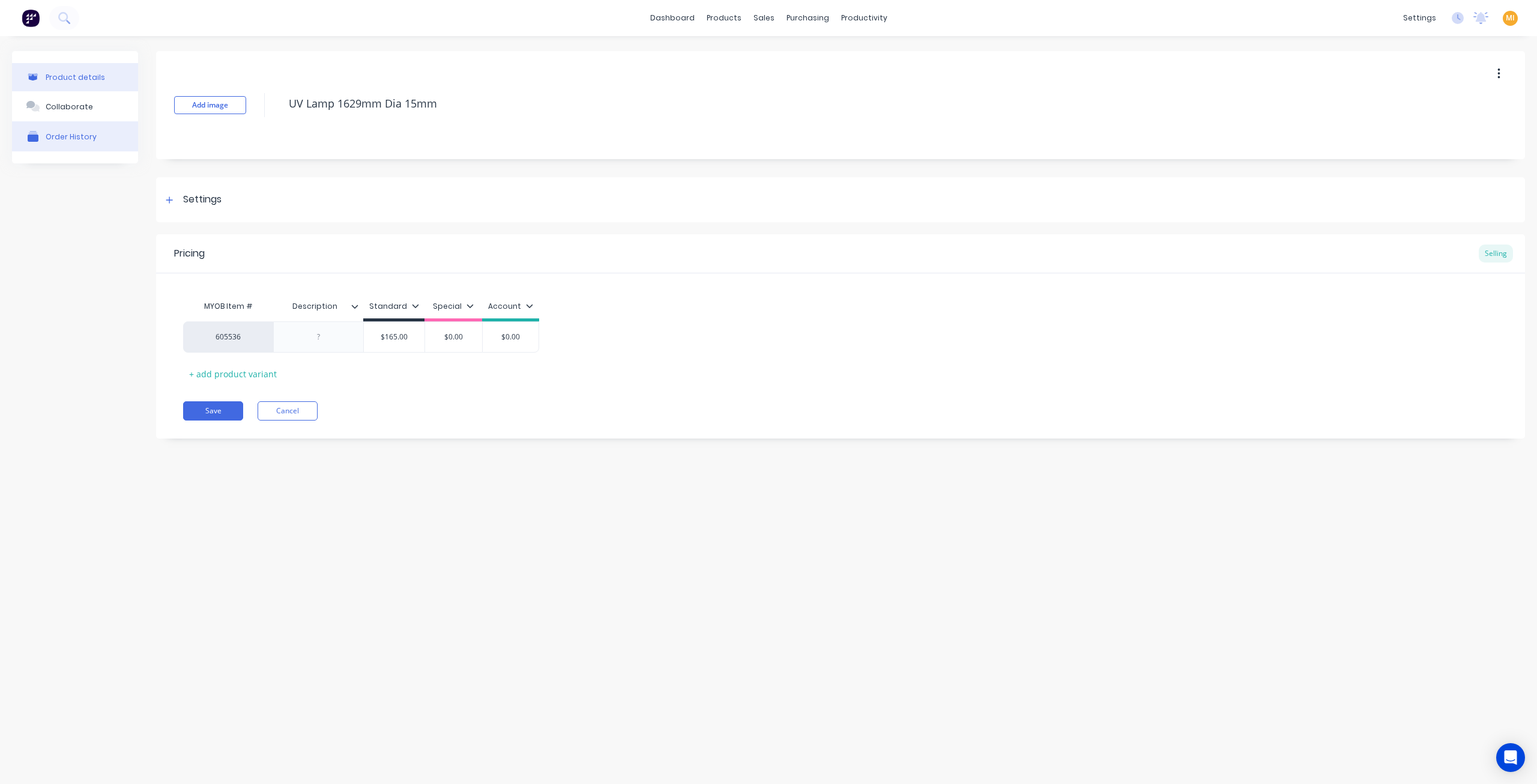
type textarea "x"
click at [84, 138] on div "Order History" at bounding box center [71, 136] width 51 height 9
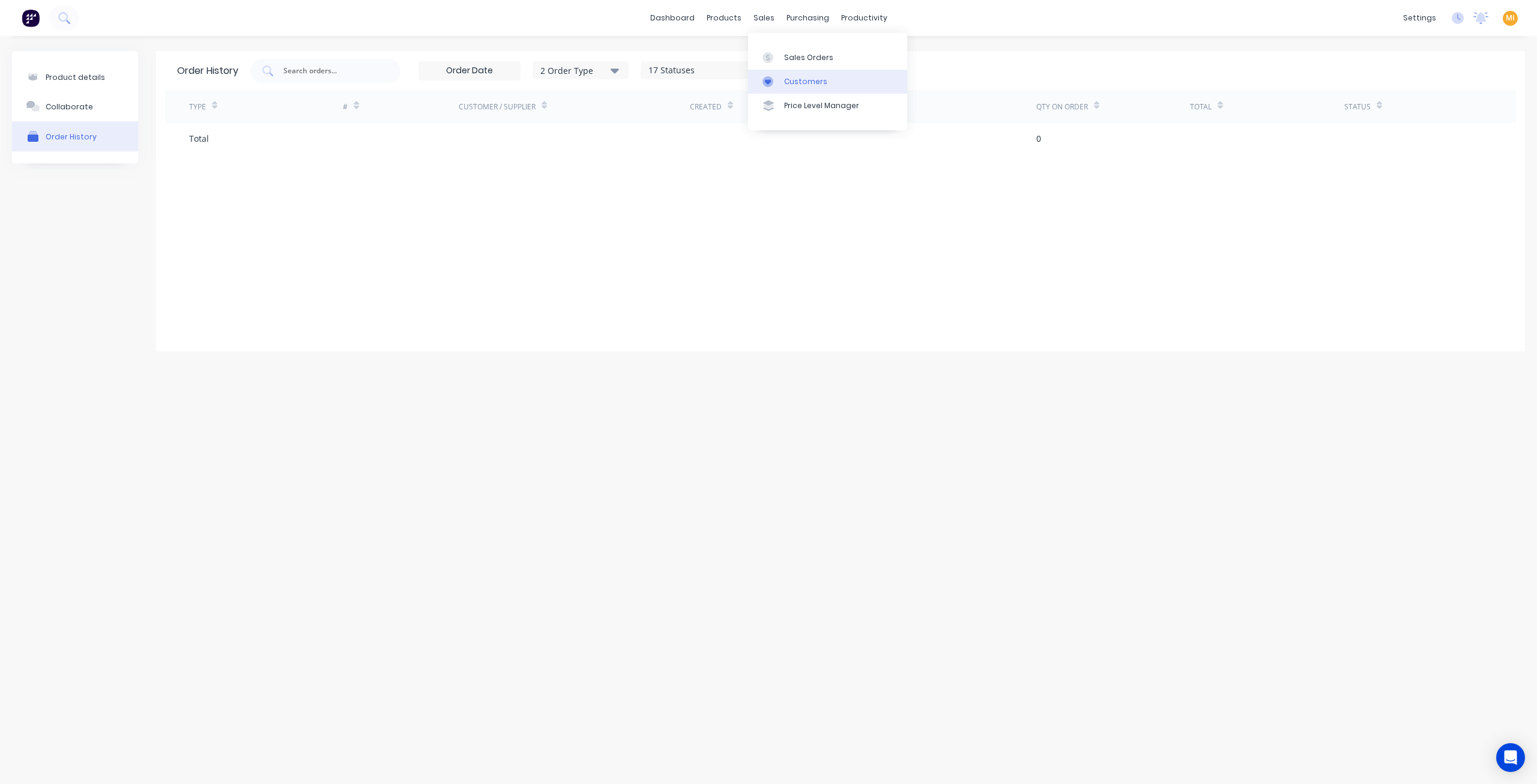
click at [802, 80] on div "Customers" at bounding box center [806, 82] width 43 height 11
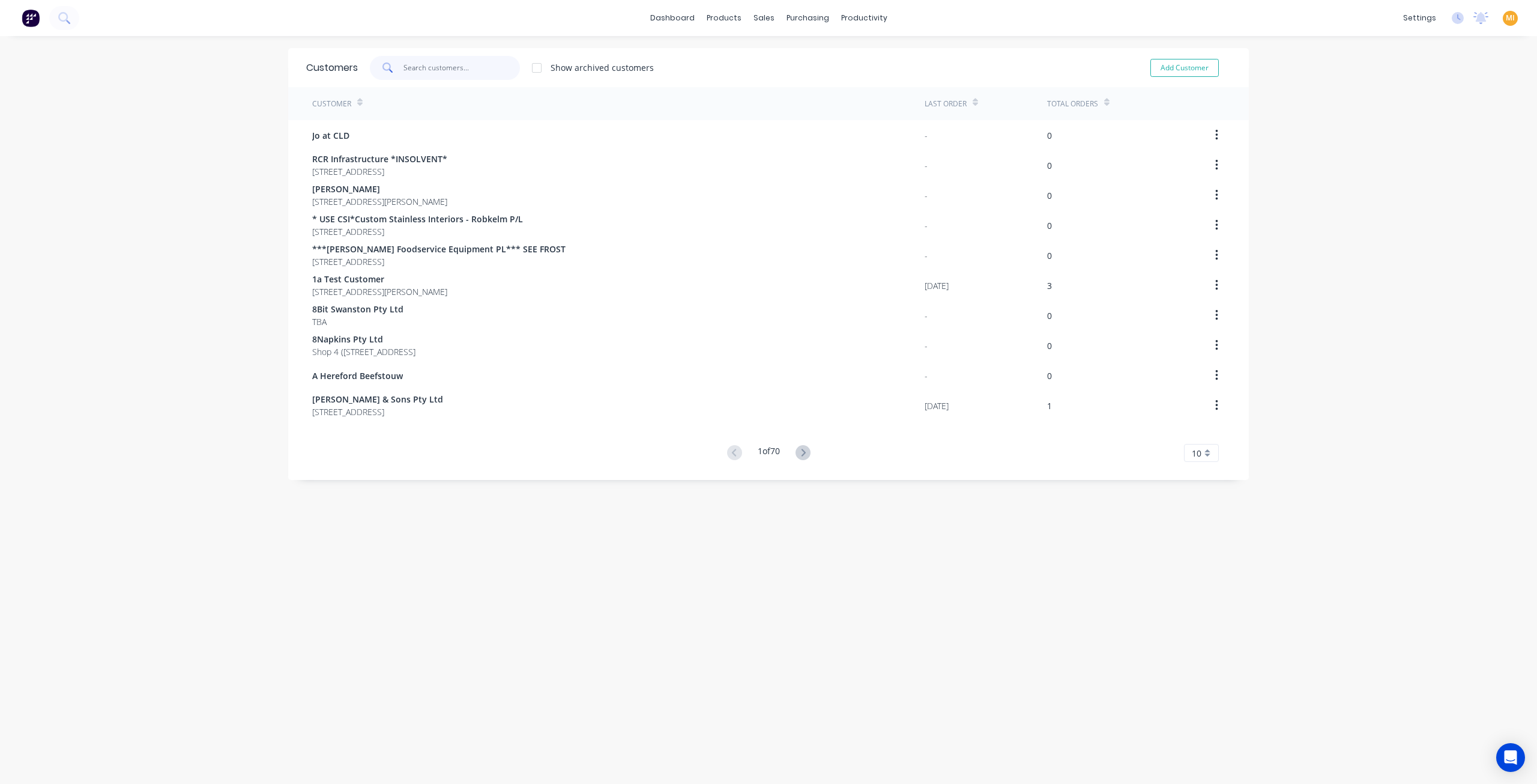
click at [423, 70] on input "text" at bounding box center [462, 68] width 117 height 24
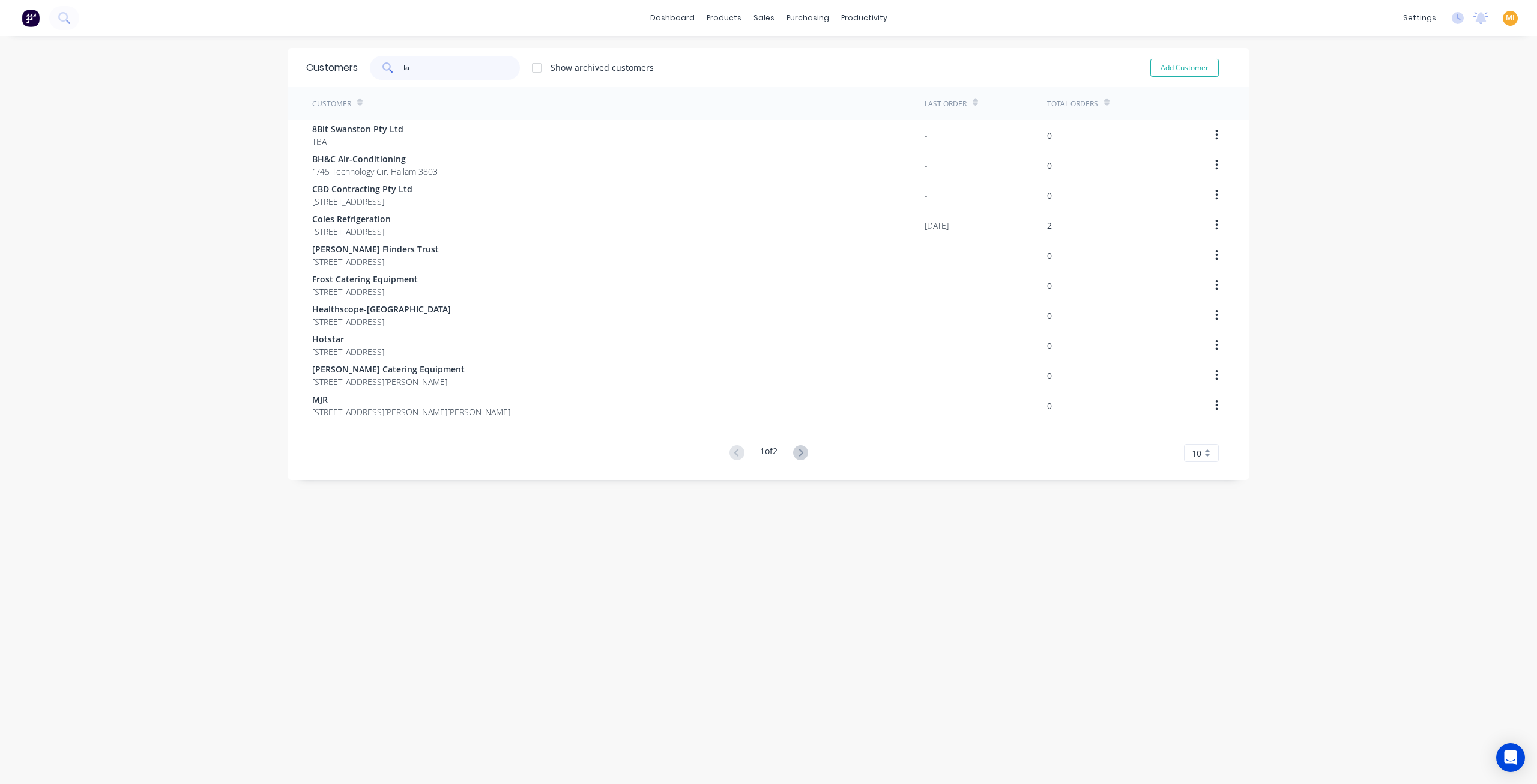
type input "l"
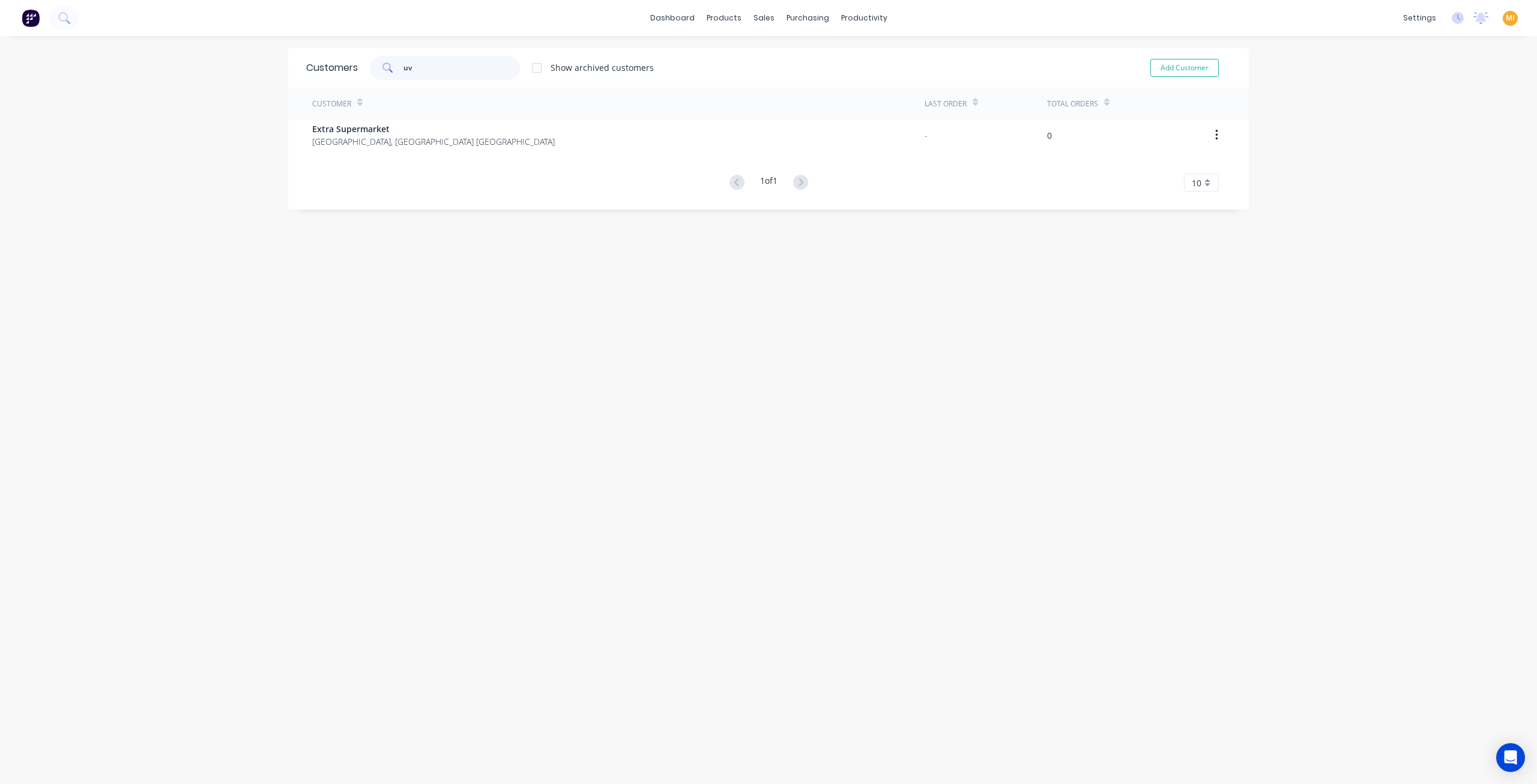
type input "uv"
click at [22, 22] on img at bounding box center [30, 17] width 18 height 18
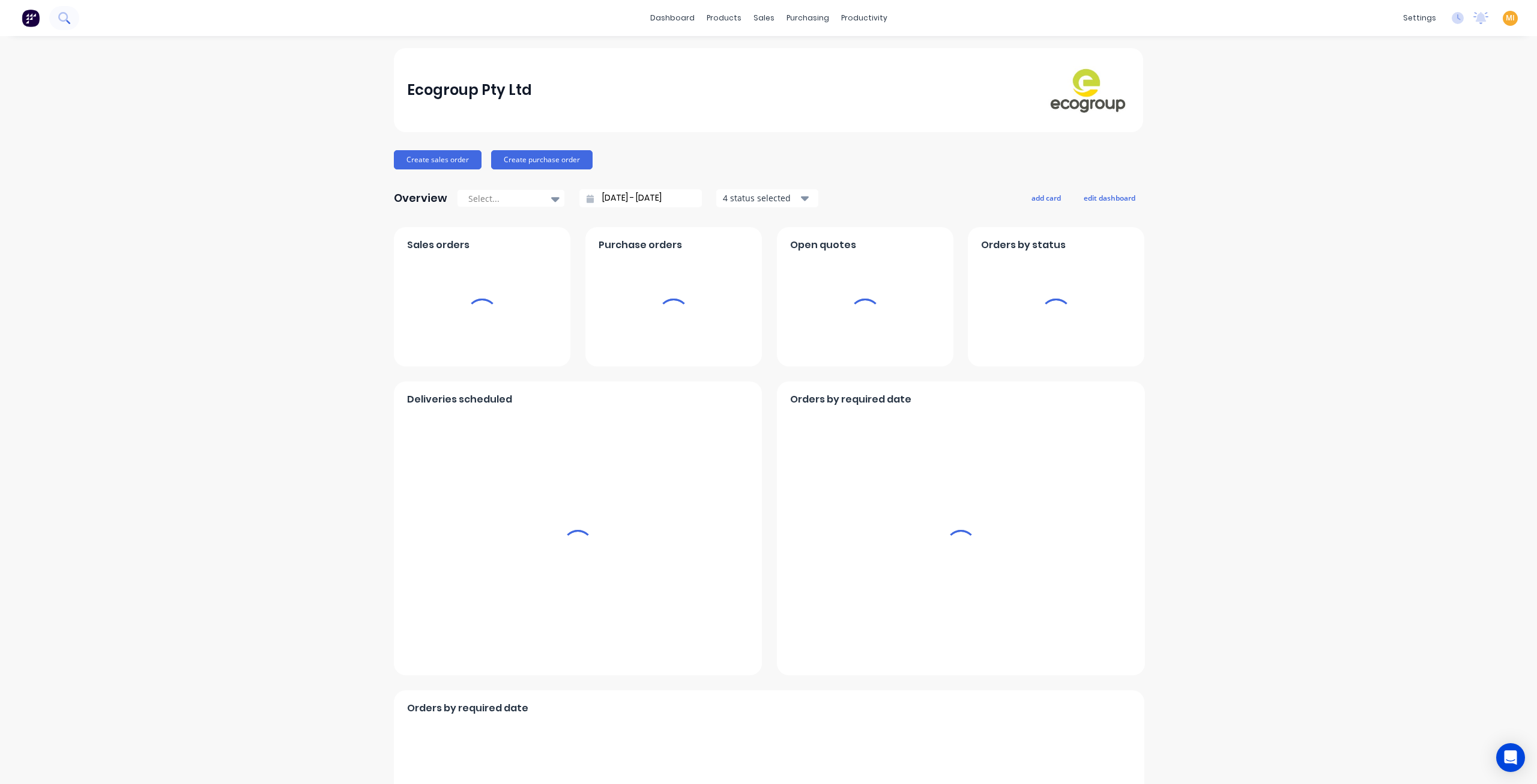
click at [59, 18] on icon at bounding box center [64, 17] width 11 height 11
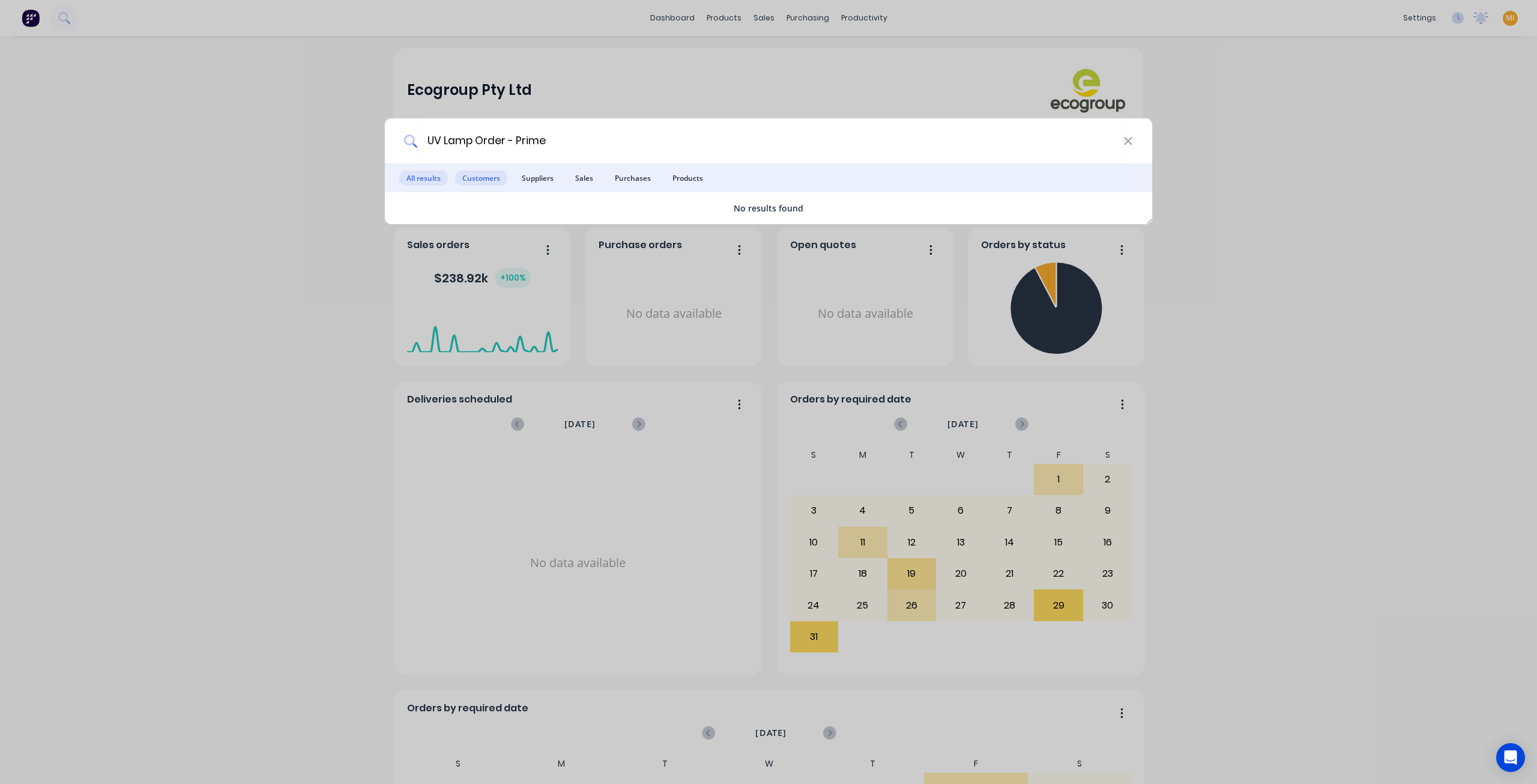
type input "UV Lamp Order - Prime"
click at [501, 173] on span "Customers" at bounding box center [481, 177] width 53 height 15
click at [533, 177] on span "Suppliers" at bounding box center [538, 177] width 47 height 15
drag, startPoint x: 742, startPoint y: 40, endPoint x: 758, endPoint y: 17, distance: 28.0
click at [743, 40] on div "UV Lamp Order - Prime All results Customers Suppliers Sales Purchases Products …" at bounding box center [768, 392] width 1537 height 784
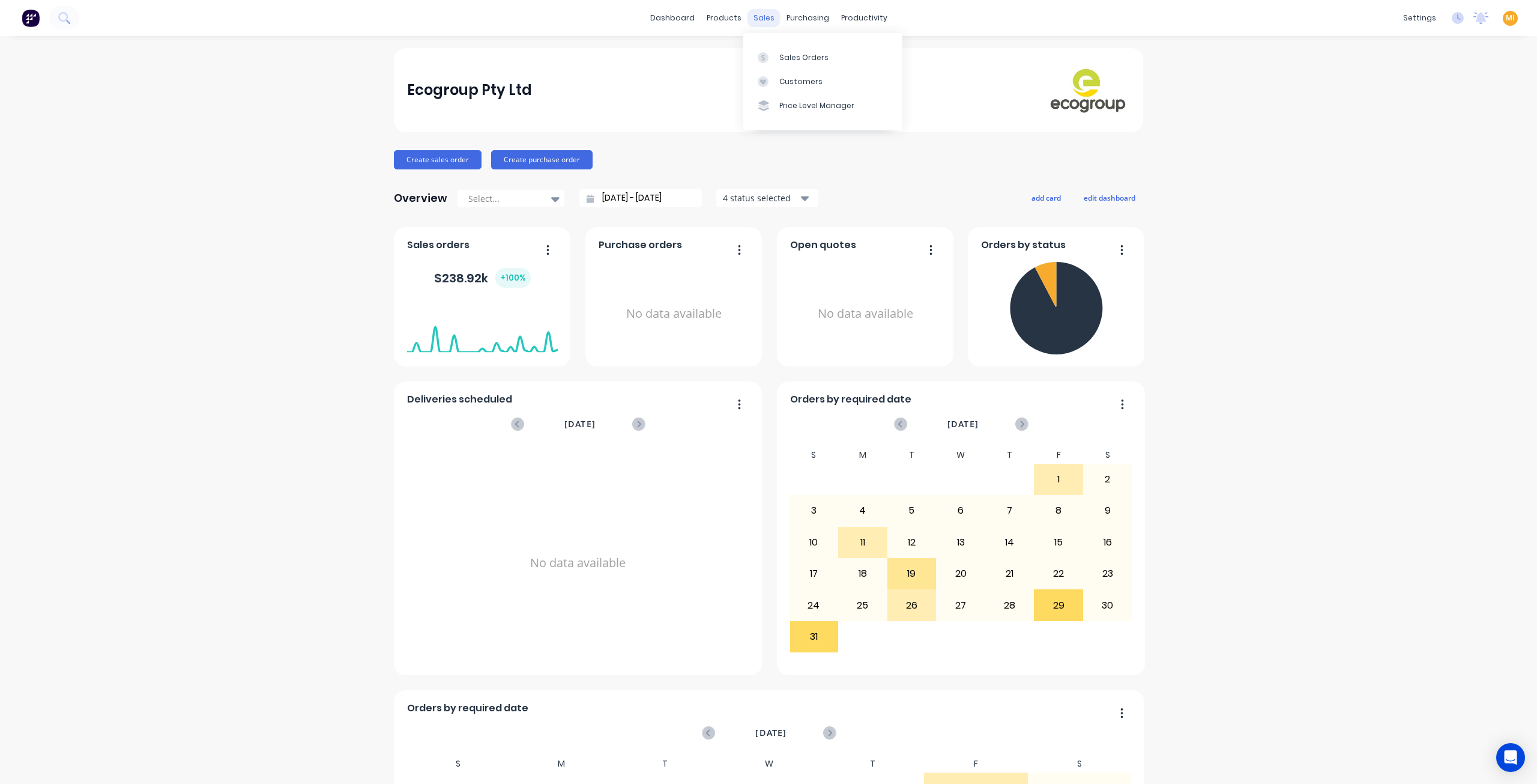
click at [758, 16] on div "sales" at bounding box center [764, 17] width 33 height 18
click at [799, 91] on link "Customers" at bounding box center [823, 82] width 159 height 24
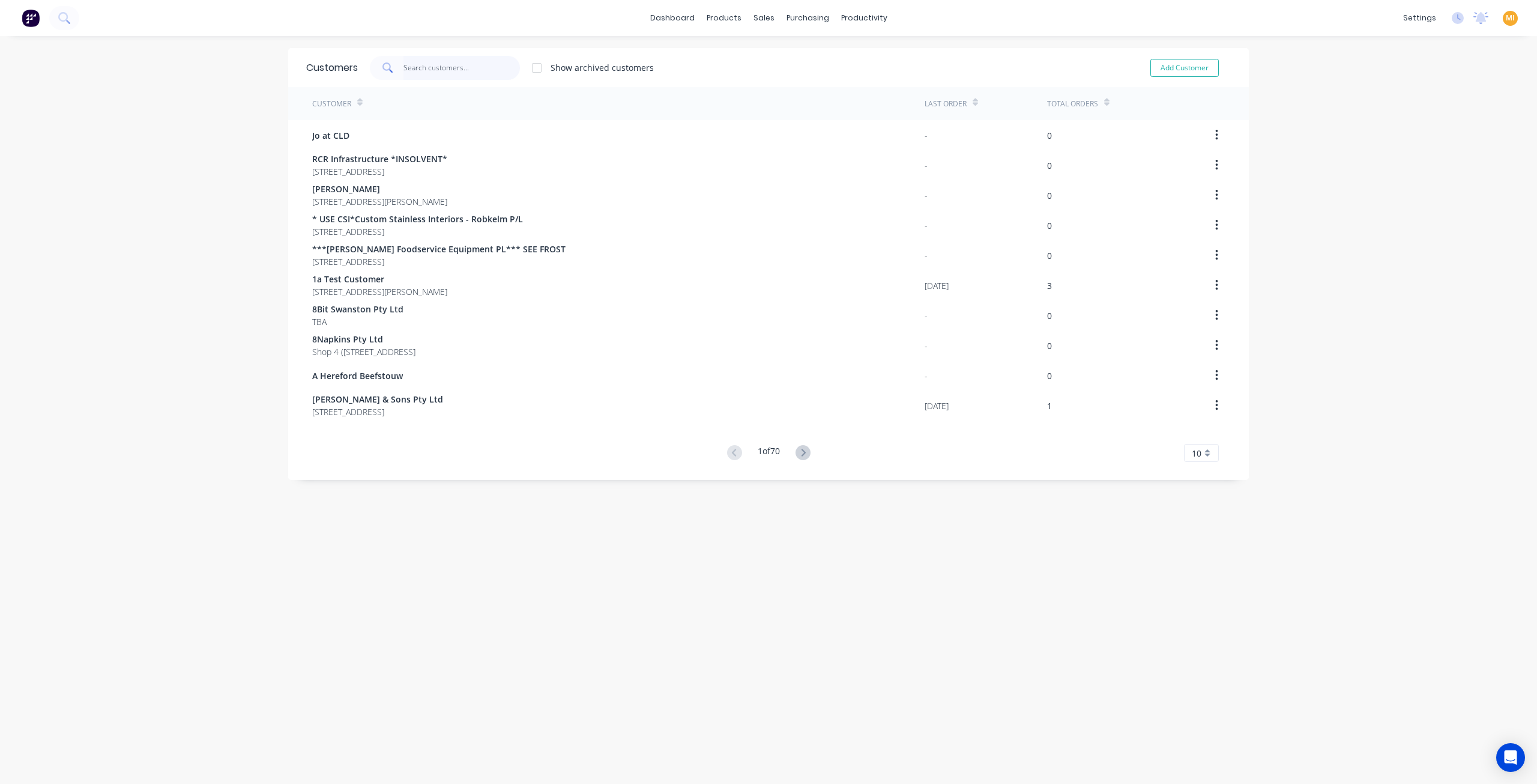
click at [420, 60] on input "text" at bounding box center [462, 68] width 117 height 24
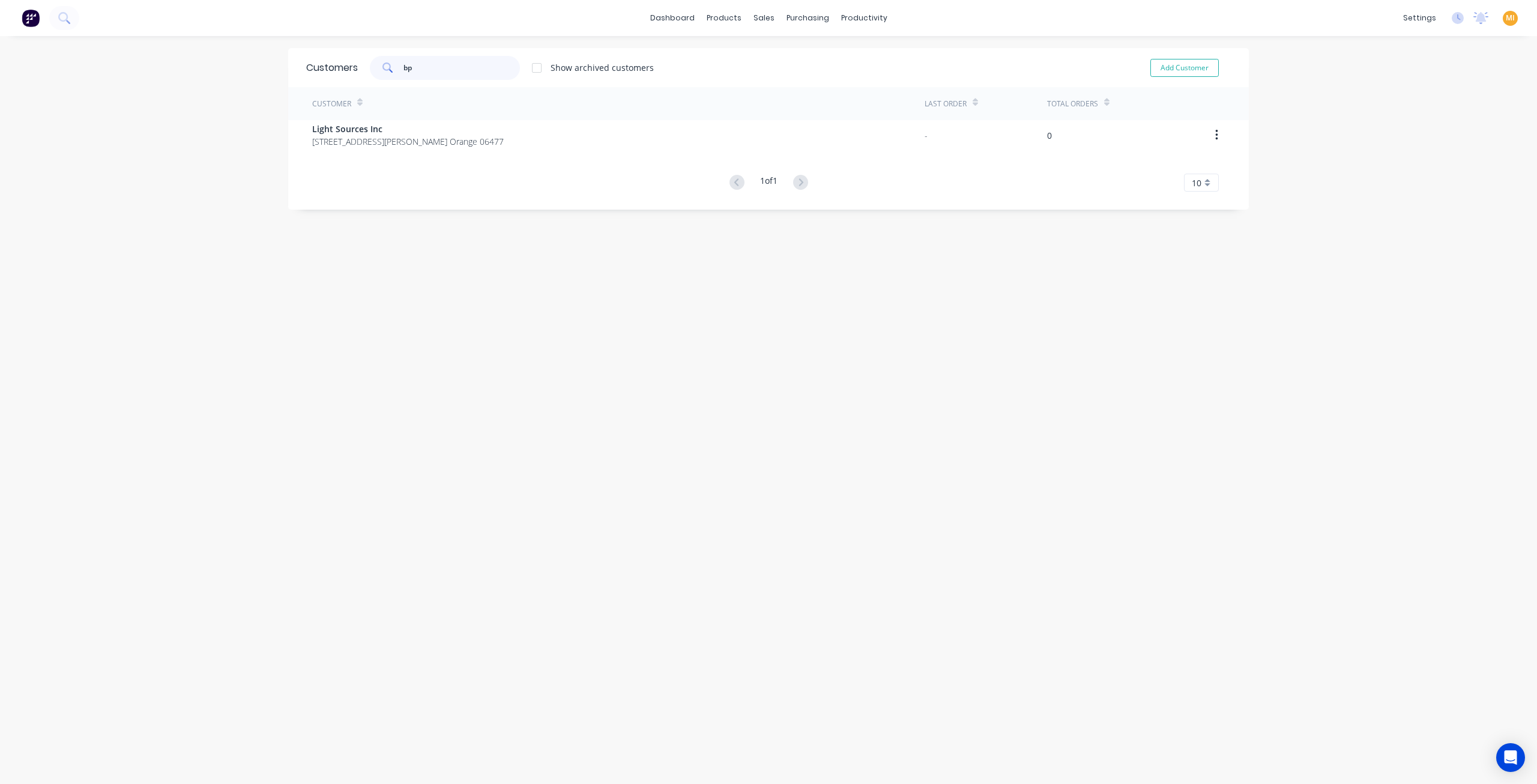
type input "bp"
click at [780, 59] on div "Sales Orders" at bounding box center [804, 58] width 49 height 11
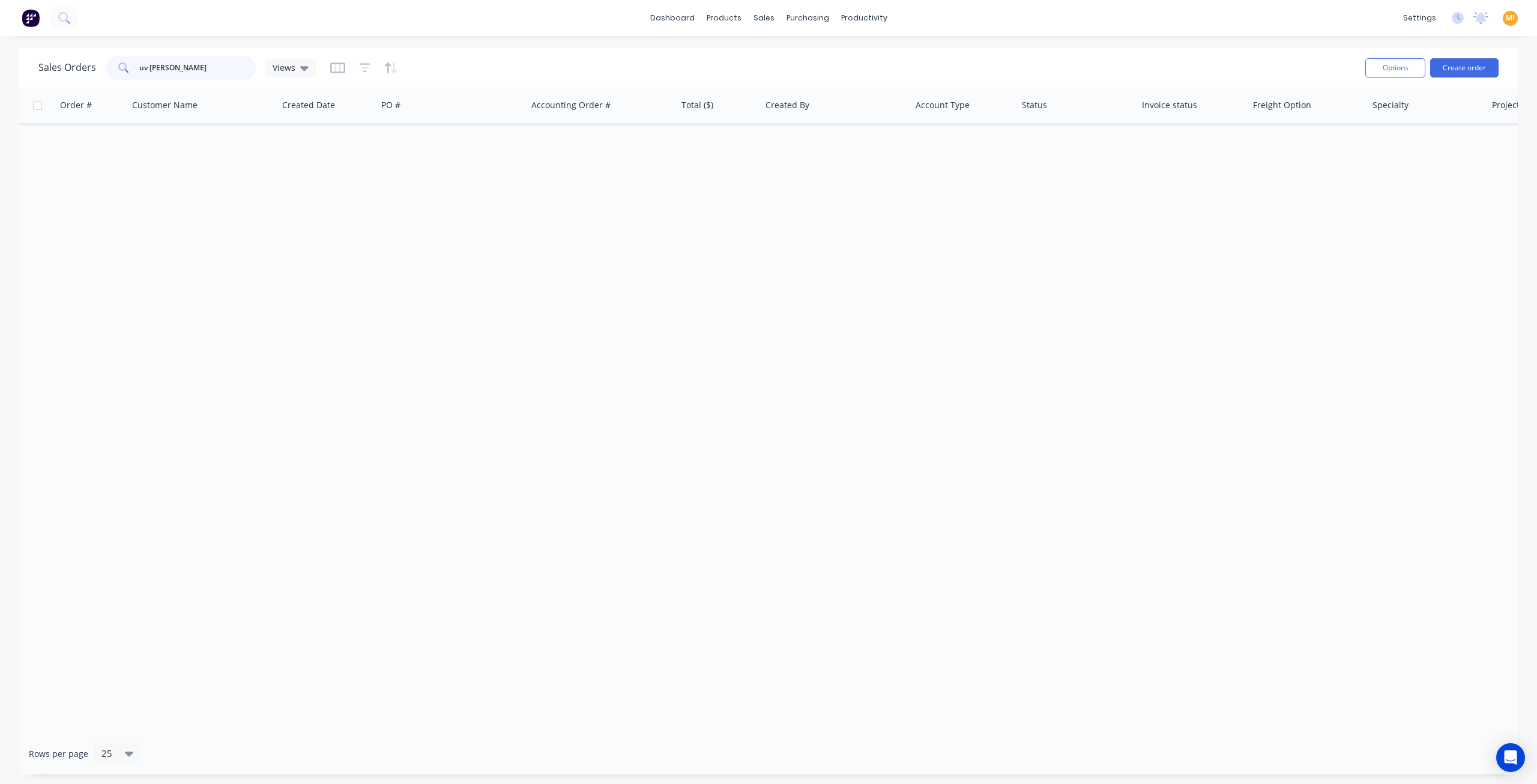
drag, startPoint x: 80, startPoint y: 53, endPoint x: 49, endPoint y: 47, distance: 31.6
click at [49, 48] on div "Sales Orders uv lam Views Options Create order" at bounding box center [768, 67] width 1499 height 39
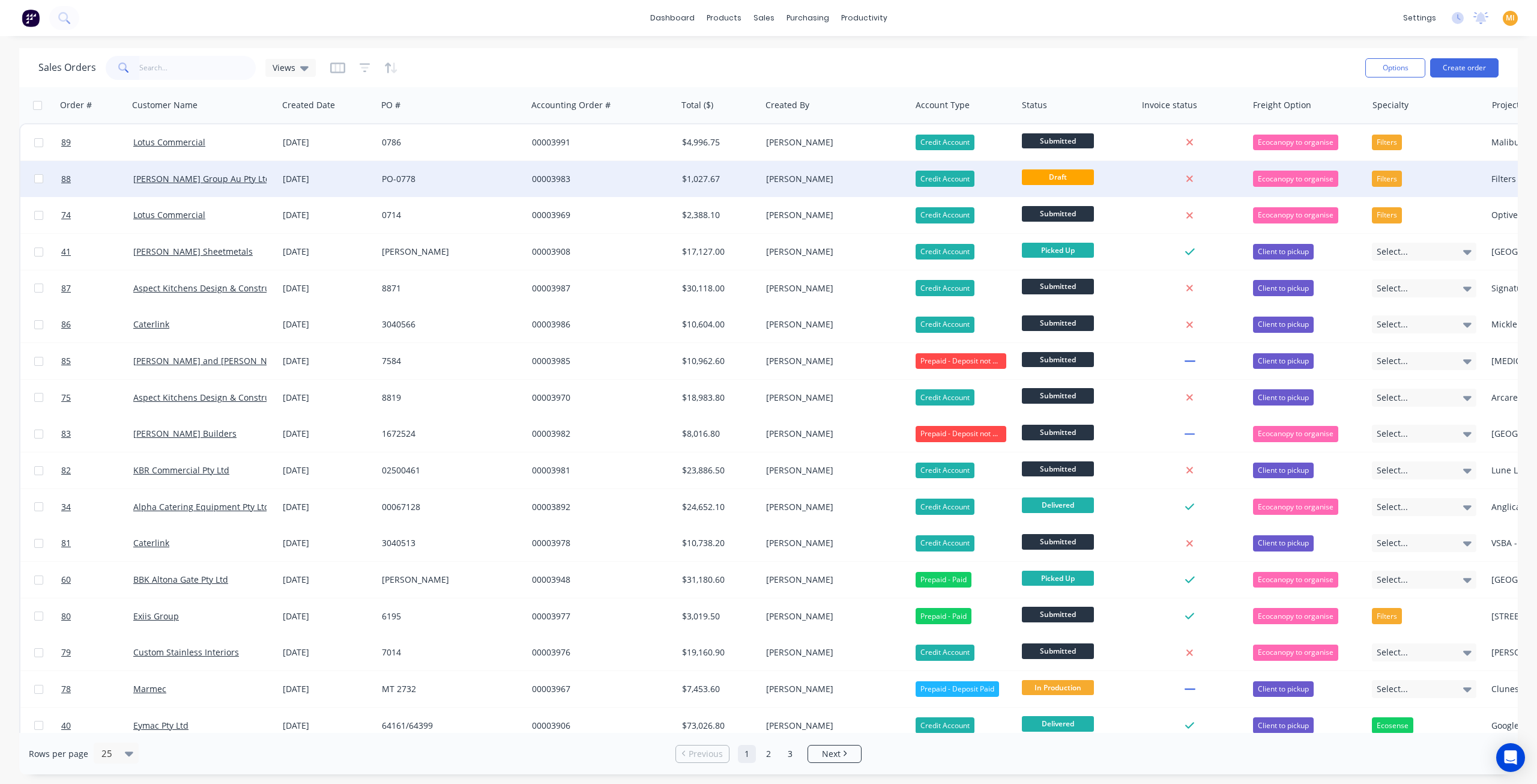
click at [594, 177] on div "00003983" at bounding box center [599, 179] width 134 height 12
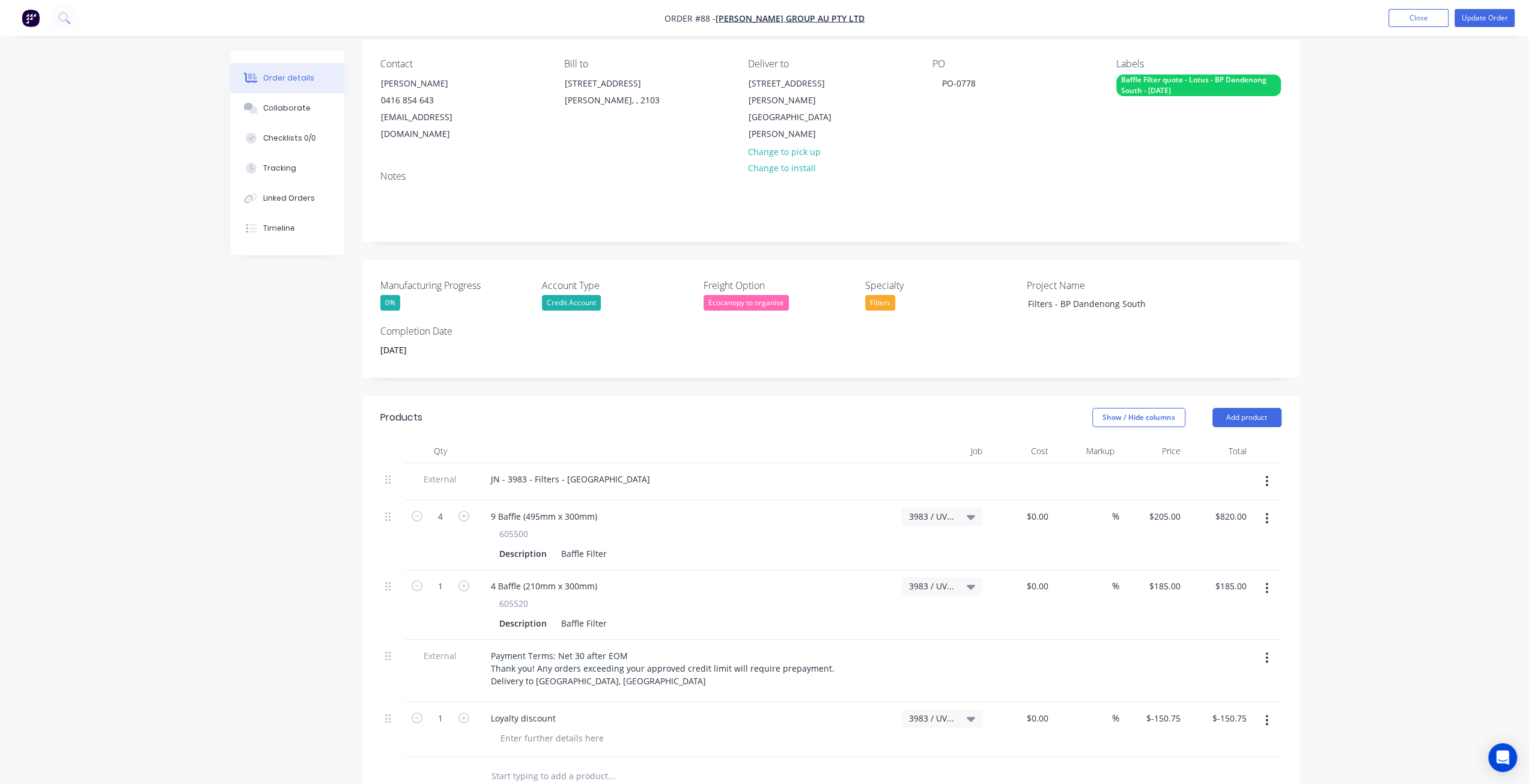
scroll to position [300, 0]
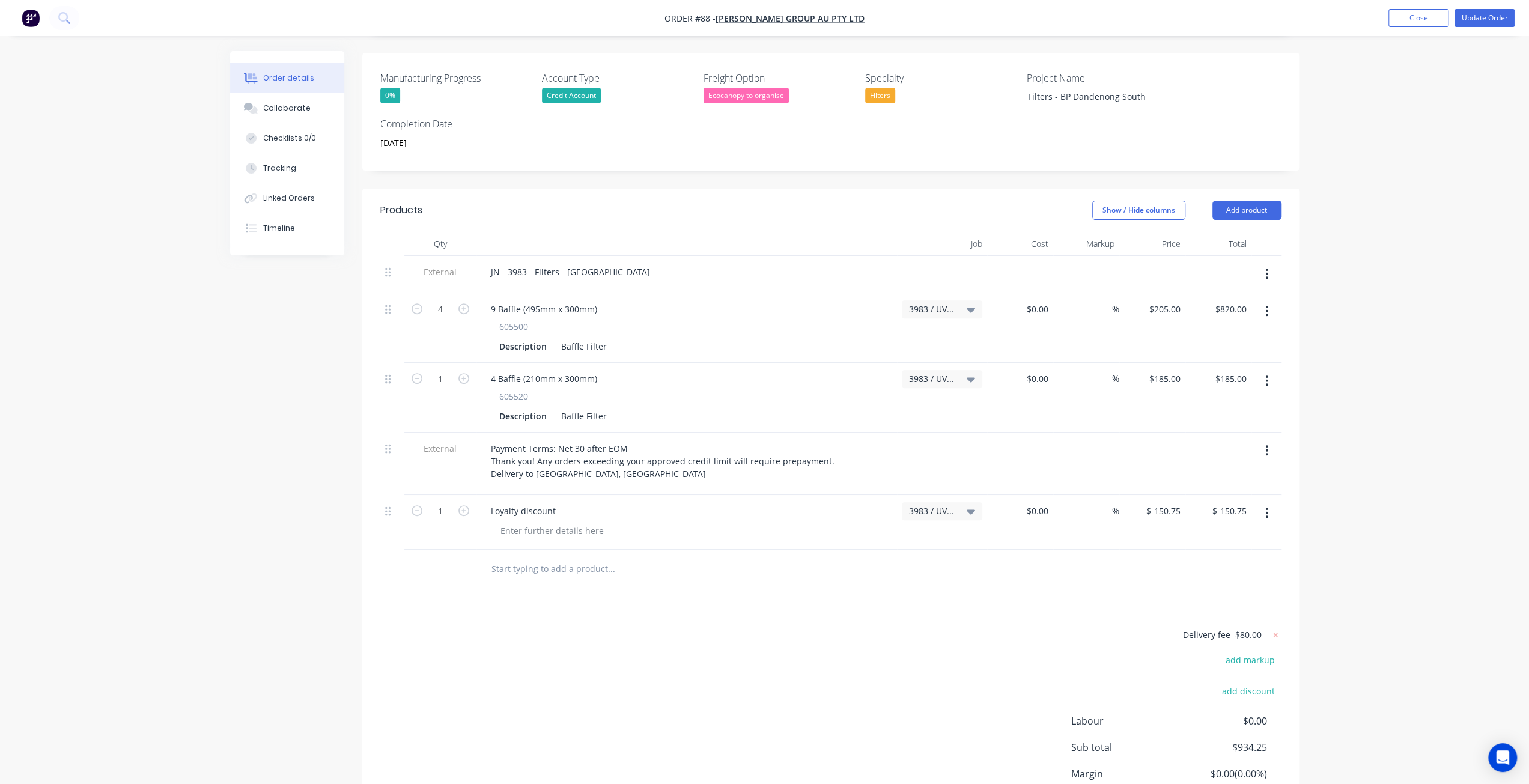
click at [940, 302] on span "3983 / UV Lamp Order - Prime" at bounding box center [931, 308] width 46 height 13
click at [877, 333] on input at bounding box center [907, 345] width 123 height 24
paste input "Filters - BP Dandenong Sout"
type input "Filters - BP Dandenong Sout"
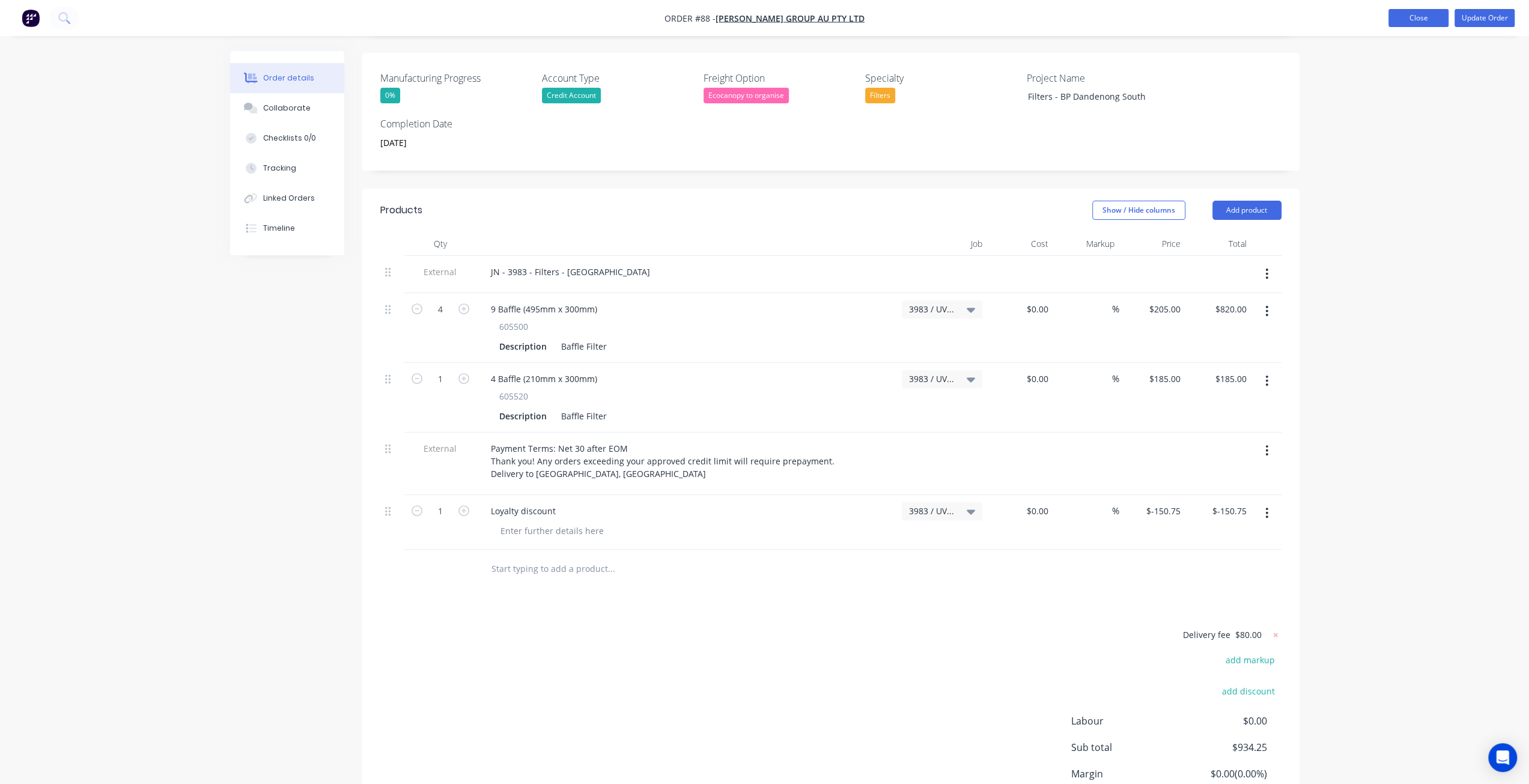
click at [1404, 21] on button "Close" at bounding box center [1419, 17] width 60 height 18
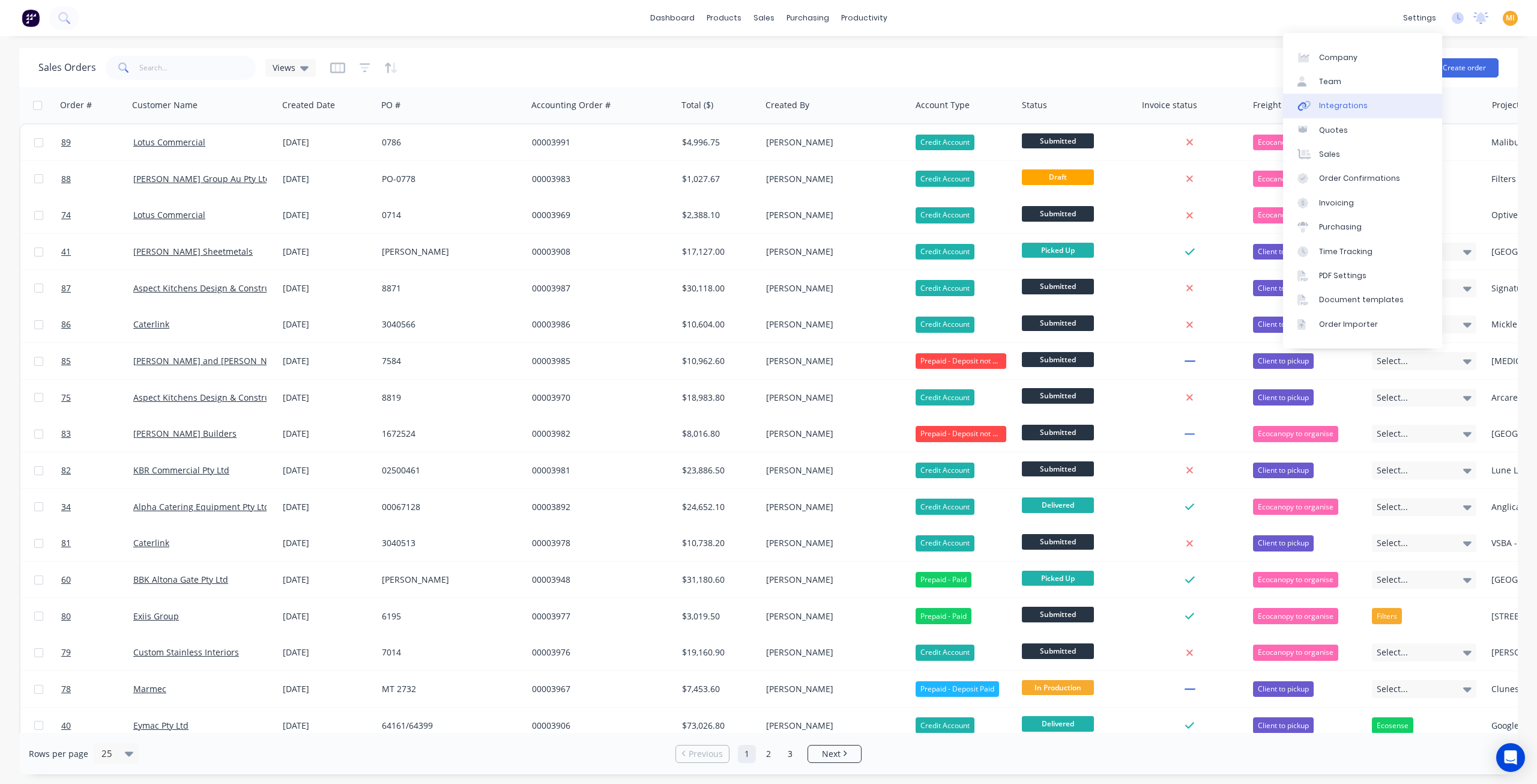
click at [1362, 113] on link "Integrations" at bounding box center [1362, 106] width 159 height 24
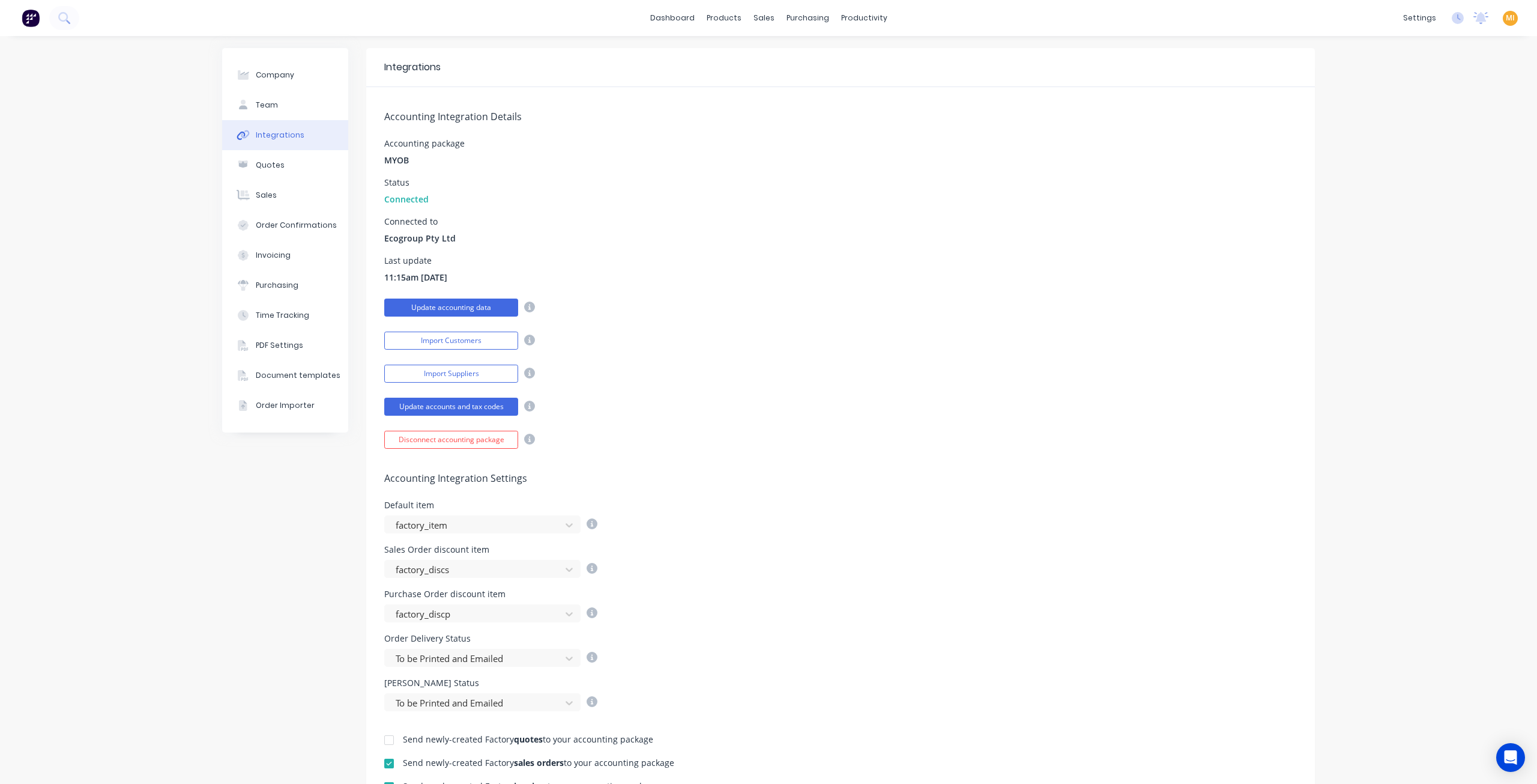
click at [457, 307] on button "Update accounting data" at bounding box center [451, 307] width 134 height 18
click at [797, 57] on div "Sales Orders" at bounding box center [804, 58] width 49 height 11
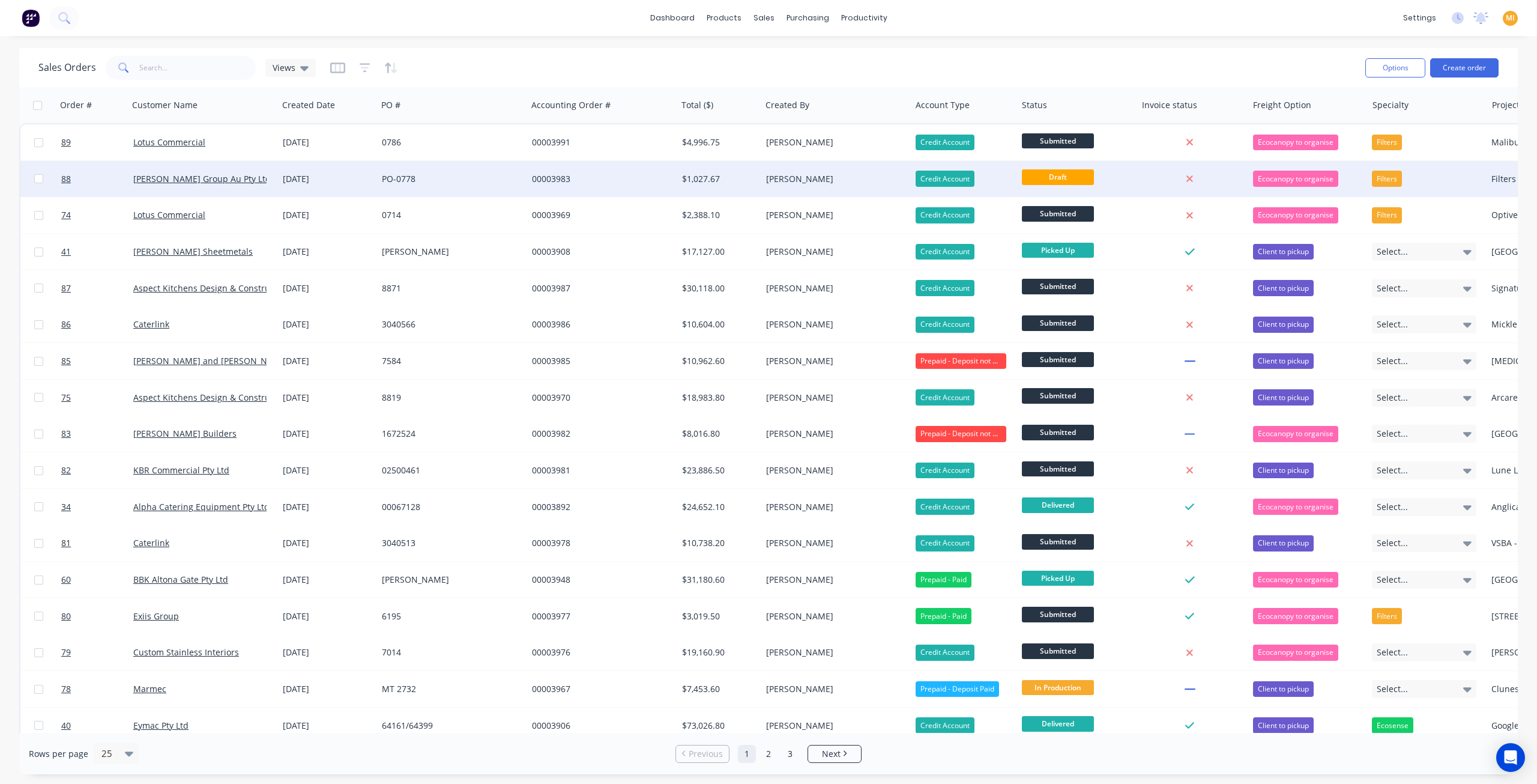
click at [464, 188] on div "PO-0778" at bounding box center [452, 179] width 150 height 36
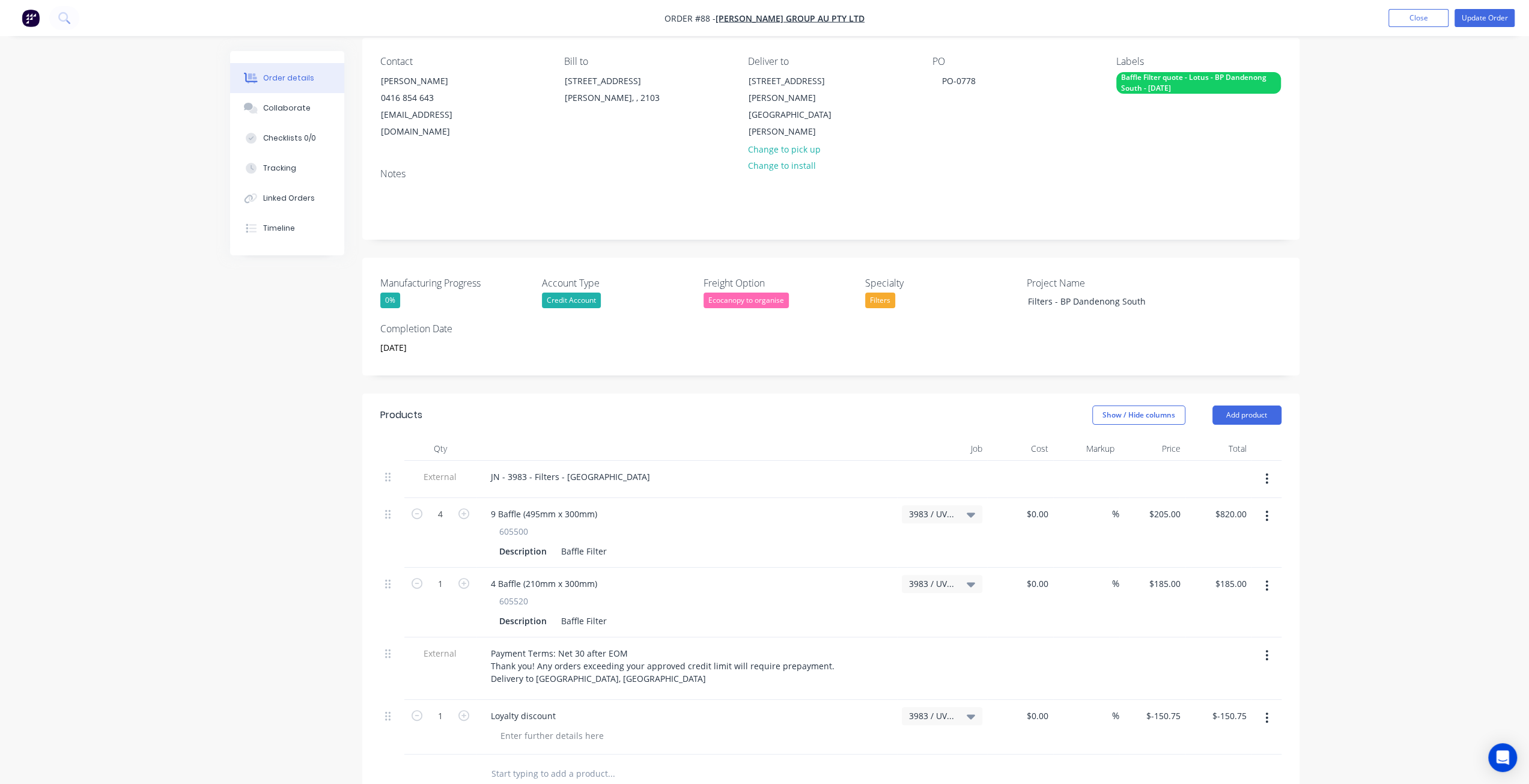
scroll to position [240, 0]
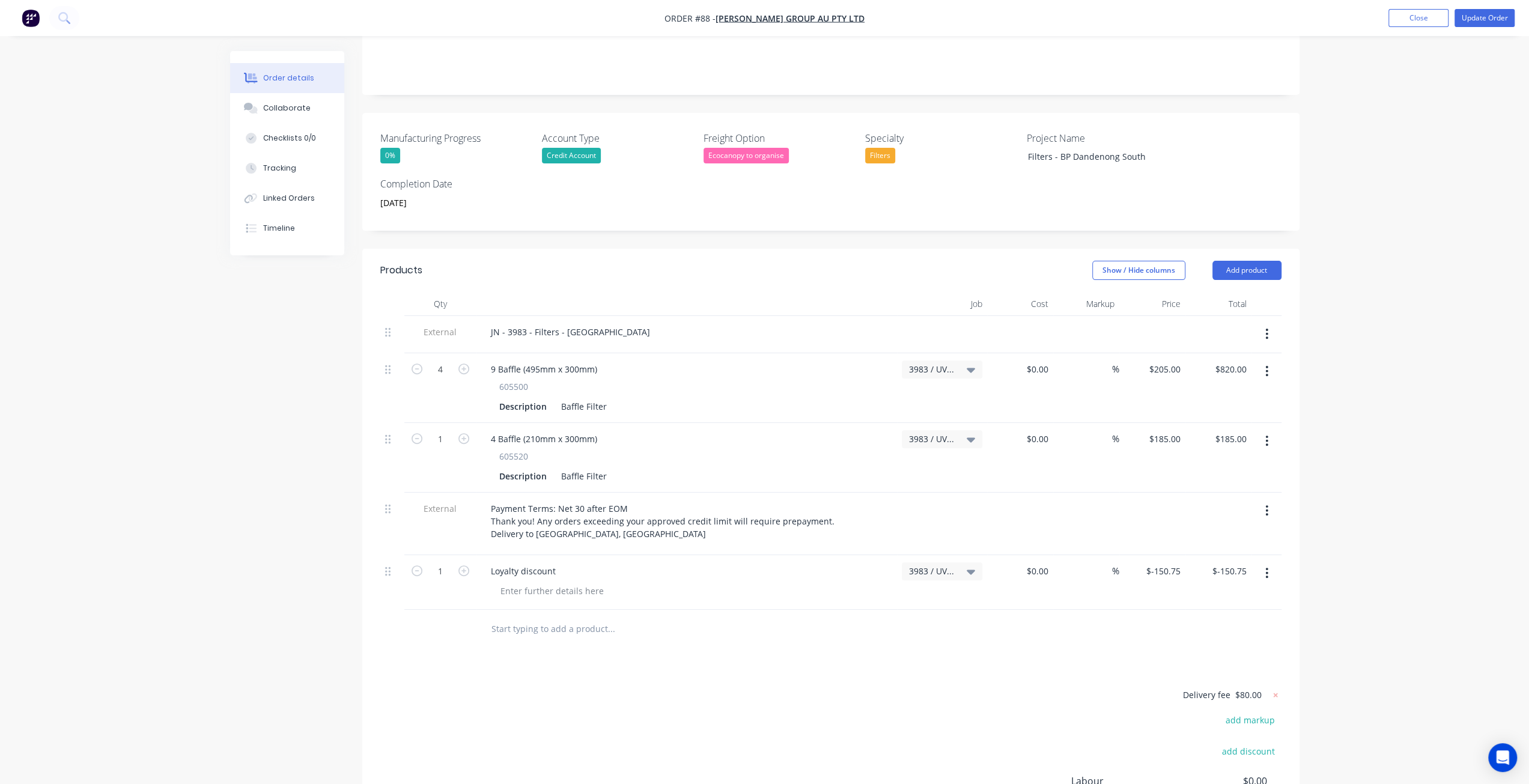
click at [948, 363] on span "3983 / UV Lamp Order - Prime" at bounding box center [931, 369] width 46 height 13
click at [877, 394] on input at bounding box center [907, 406] width 123 height 24
paste input "Filters - BP Dandenong Sout"
click at [853, 394] on input "Filters - BP Dandenong Sout" at bounding box center [907, 406] width 123 height 24
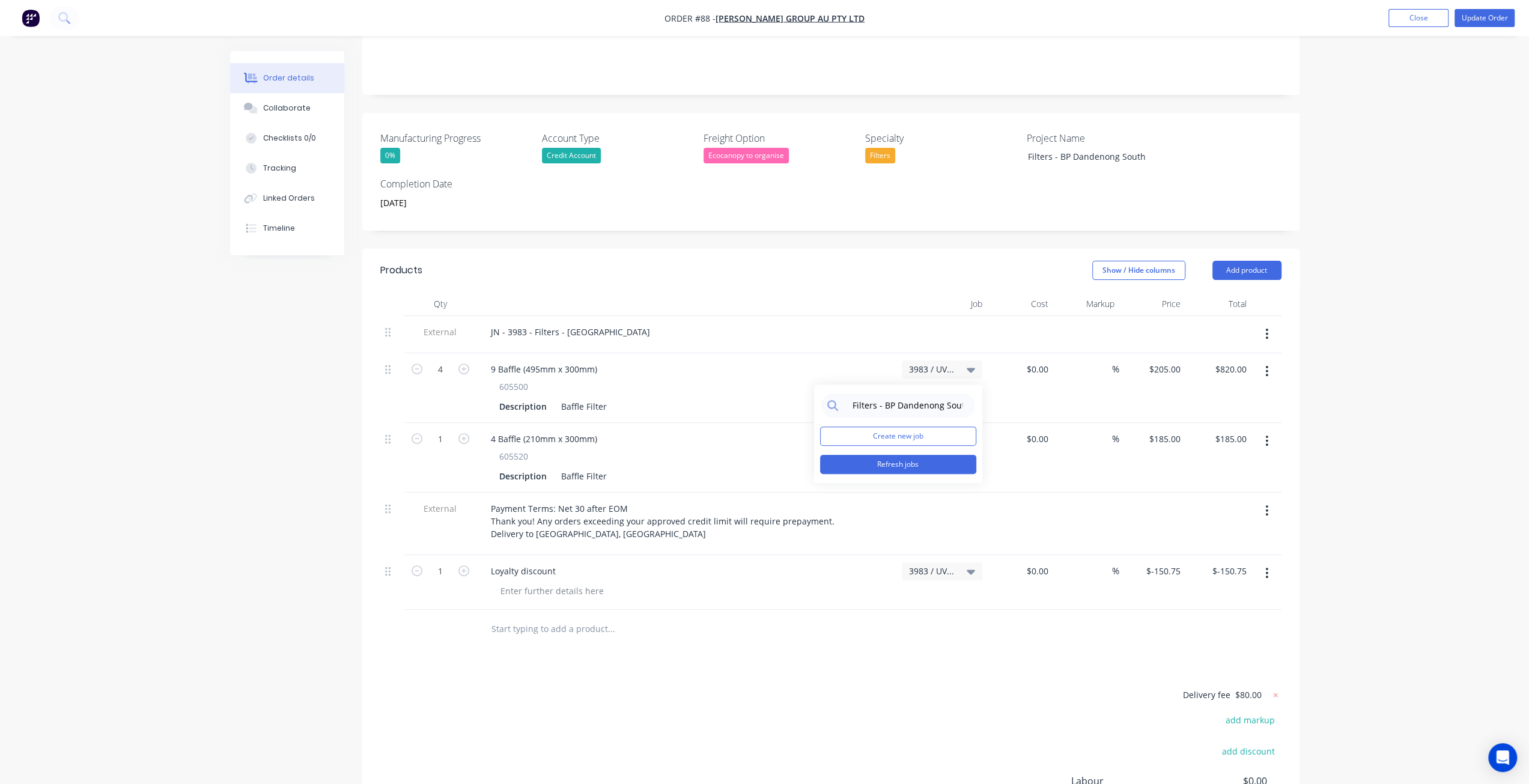
click at [894, 455] on button "Refresh jobs" at bounding box center [897, 464] width 156 height 19
click at [851, 394] on input "Filters - BP Dandenong Sout" at bounding box center [907, 406] width 123 height 24
drag, startPoint x: 876, startPoint y: 389, endPoint x: 995, endPoint y: 376, distance: 119.7
click at [995, 376] on div "4 9 Baffle (495mm x 300mm) 605500 Description Baffle Filter 3983 / UV Lamp Orde…" at bounding box center [830, 388] width 901 height 70
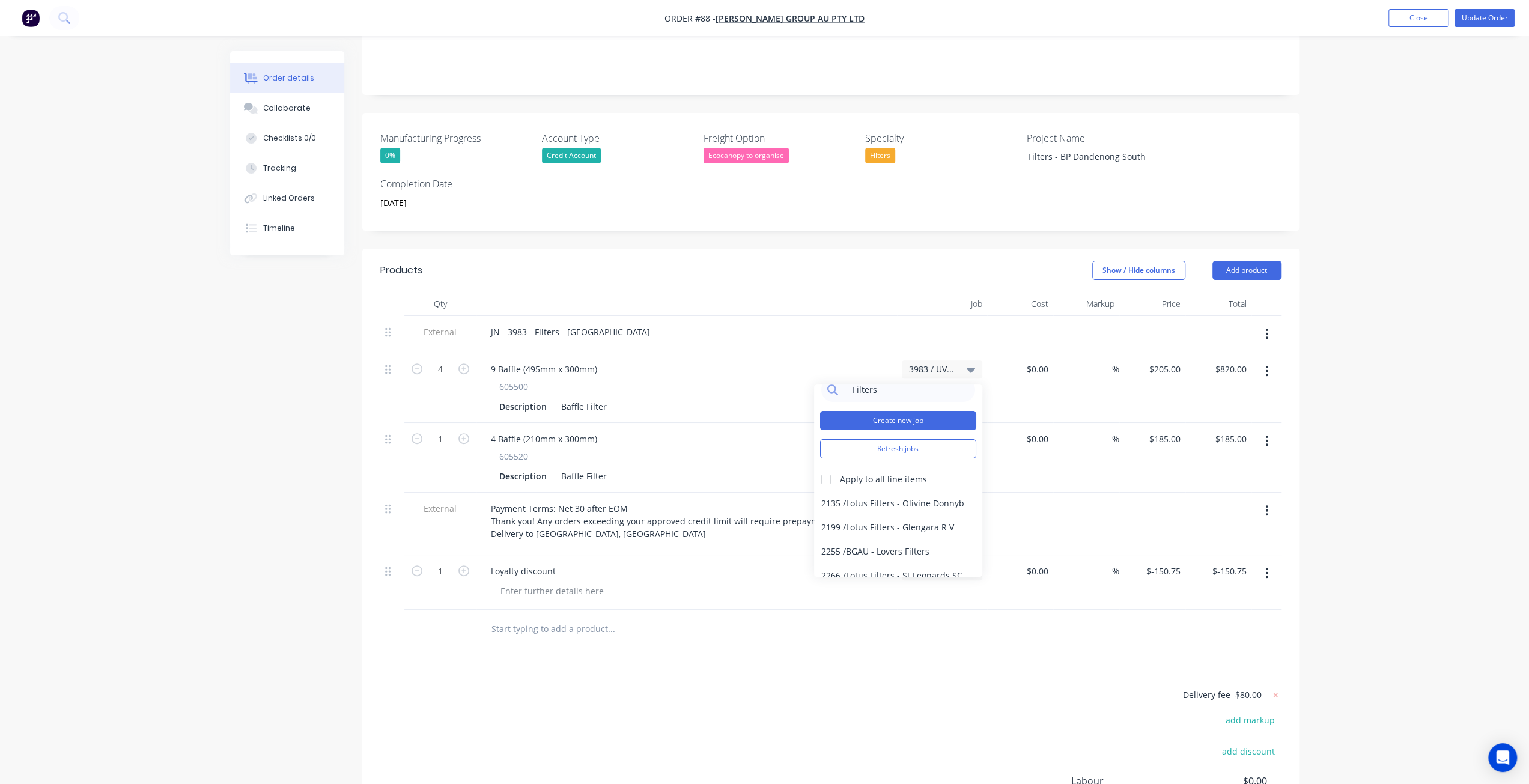
scroll to position [0, 0]
drag, startPoint x: 881, startPoint y: 383, endPoint x: 825, endPoint y: 383, distance: 56.0
click at [825, 394] on div "Filters" at bounding box center [898, 406] width 153 height 24
paste input "BP Dandenong South"
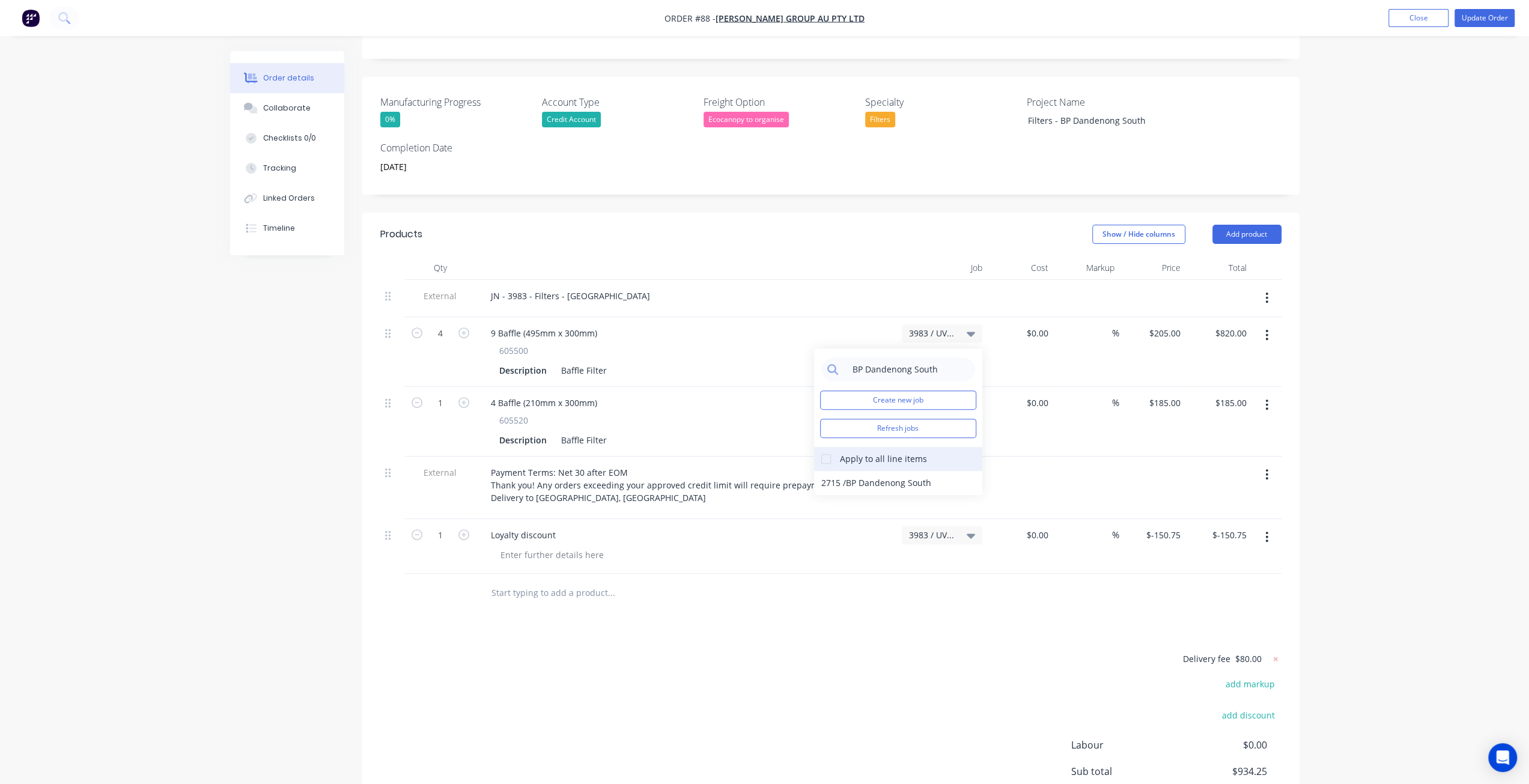
scroll to position [300, 0]
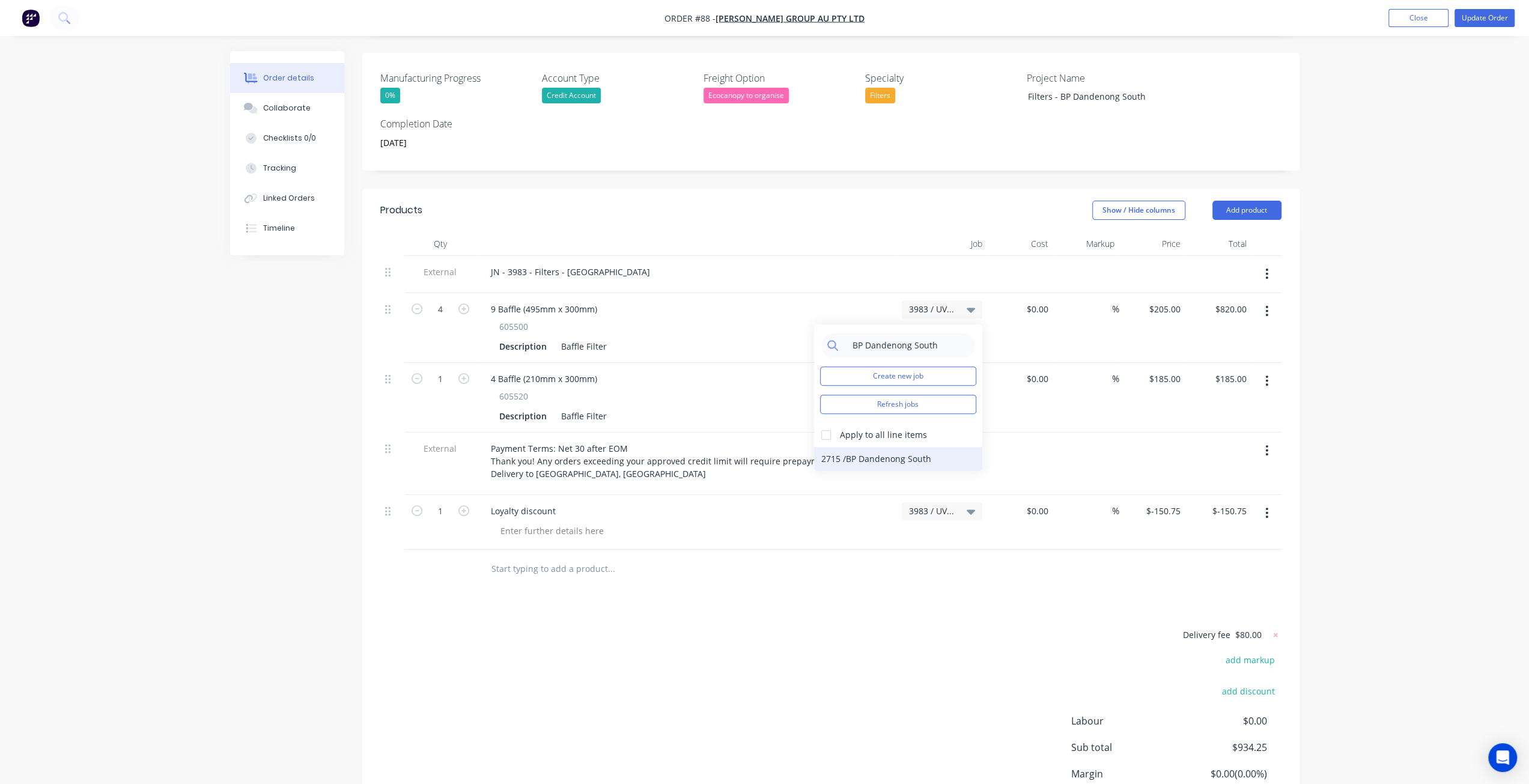
type input "BP Dandenong South"
click at [22, 19] on img "button" at bounding box center [30, 17] width 18 height 18
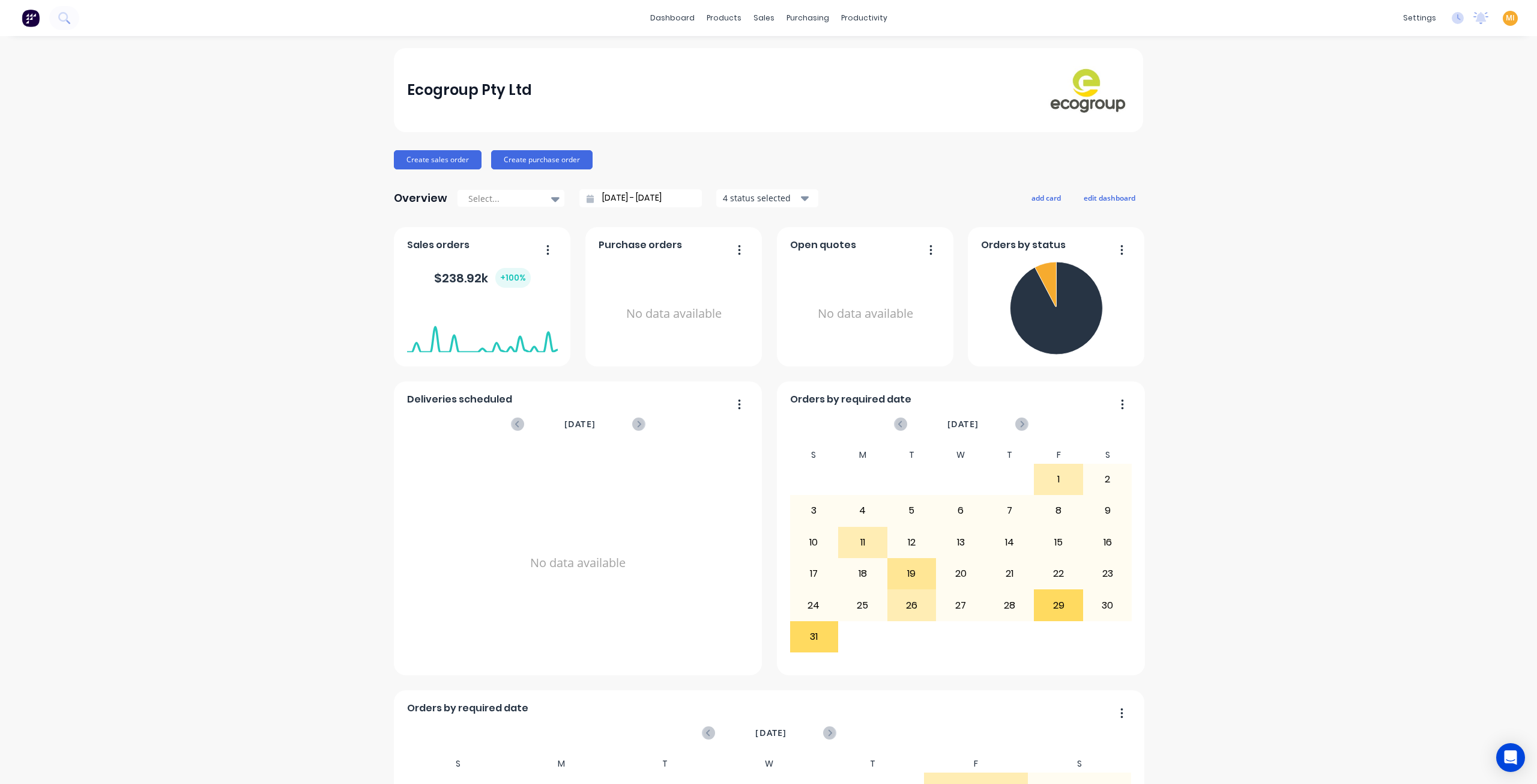
click at [1506, 19] on span "MI" at bounding box center [1510, 18] width 9 height 11
click at [1428, 156] on button "Sign out" at bounding box center [1435, 151] width 159 height 24
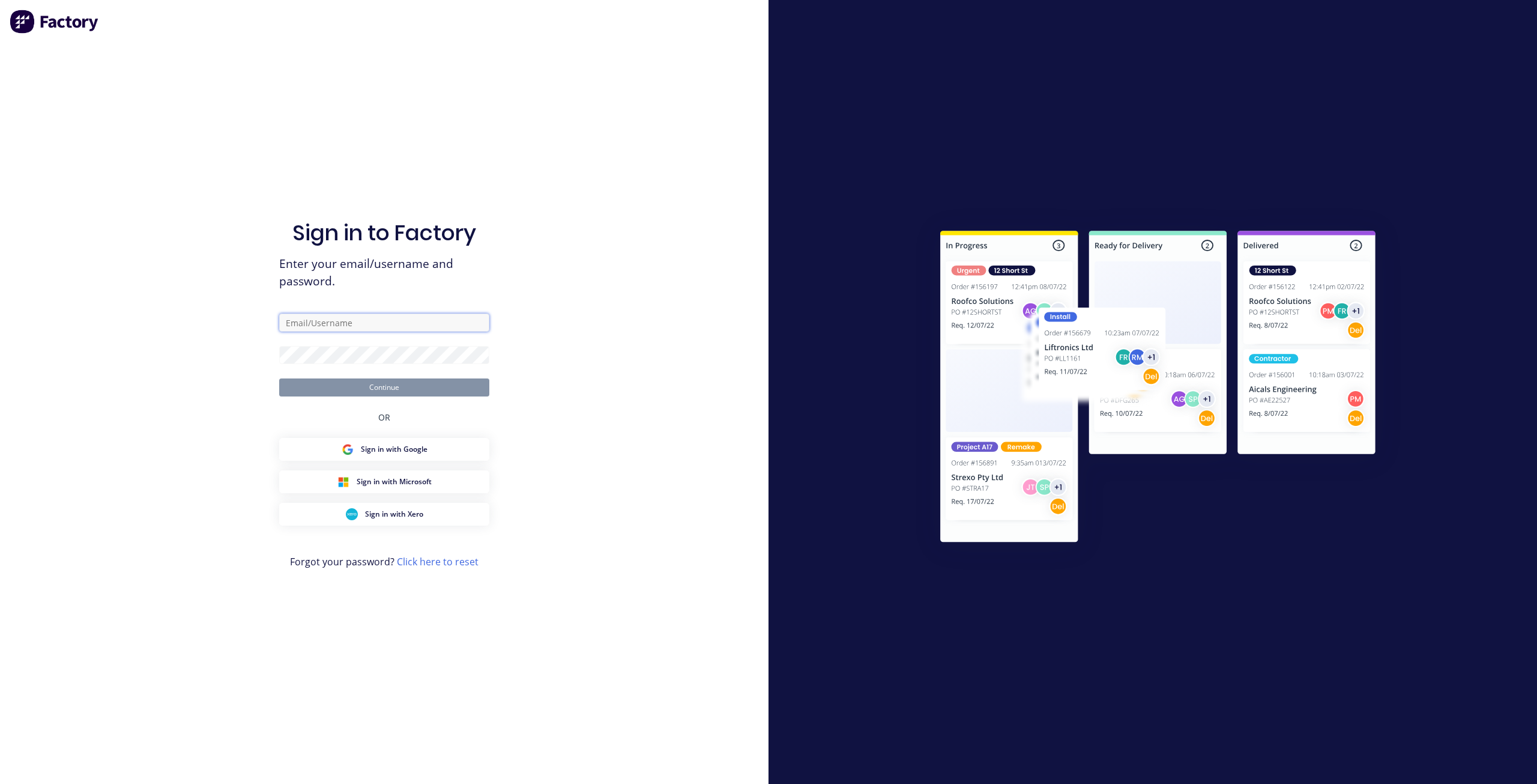
click at [392, 322] on input "text" at bounding box center [384, 322] width 210 height 18
type input "[EMAIL_ADDRESS][DOMAIN_NAME]"
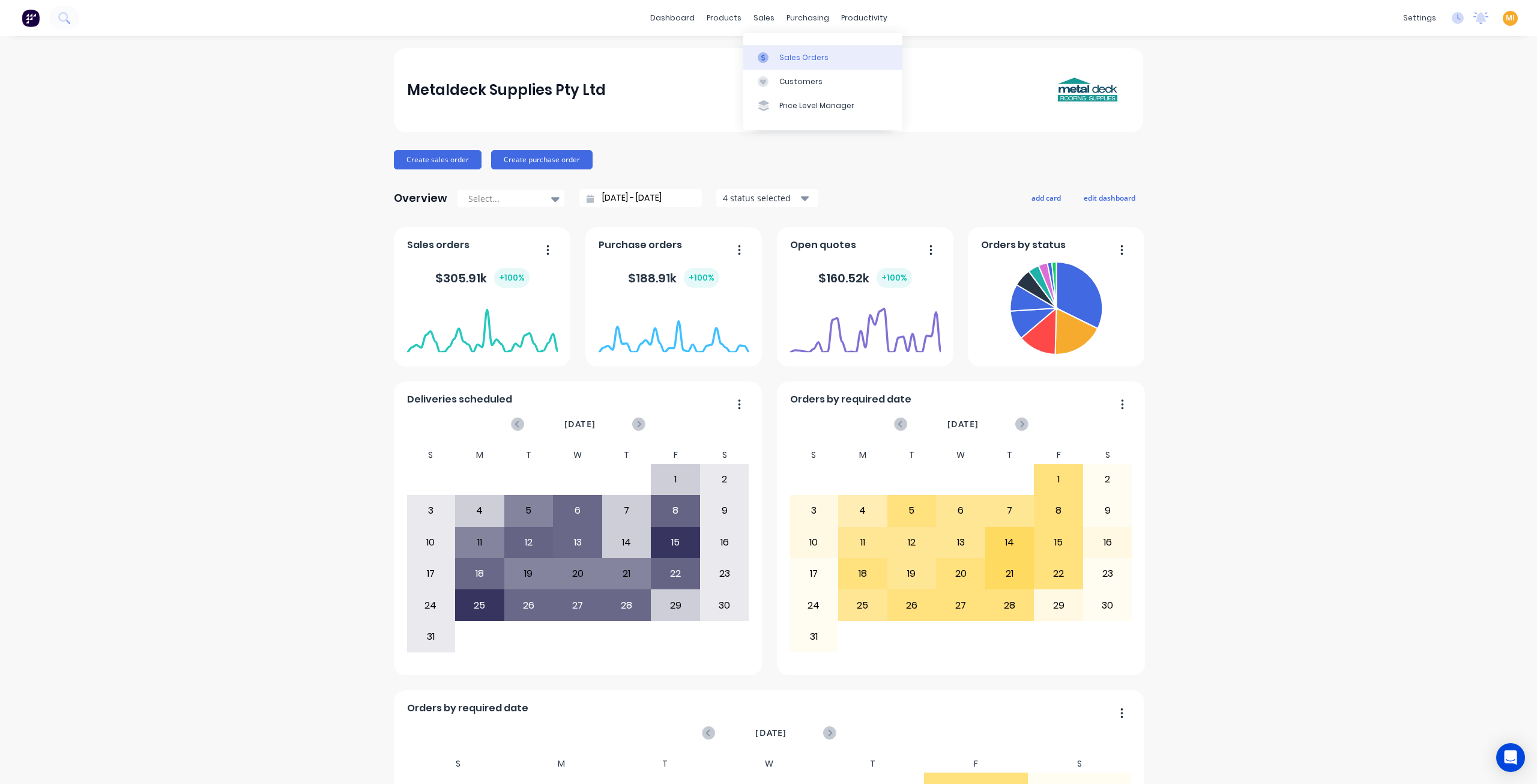
click at [793, 62] on div "Sales Orders" at bounding box center [804, 58] width 49 height 11
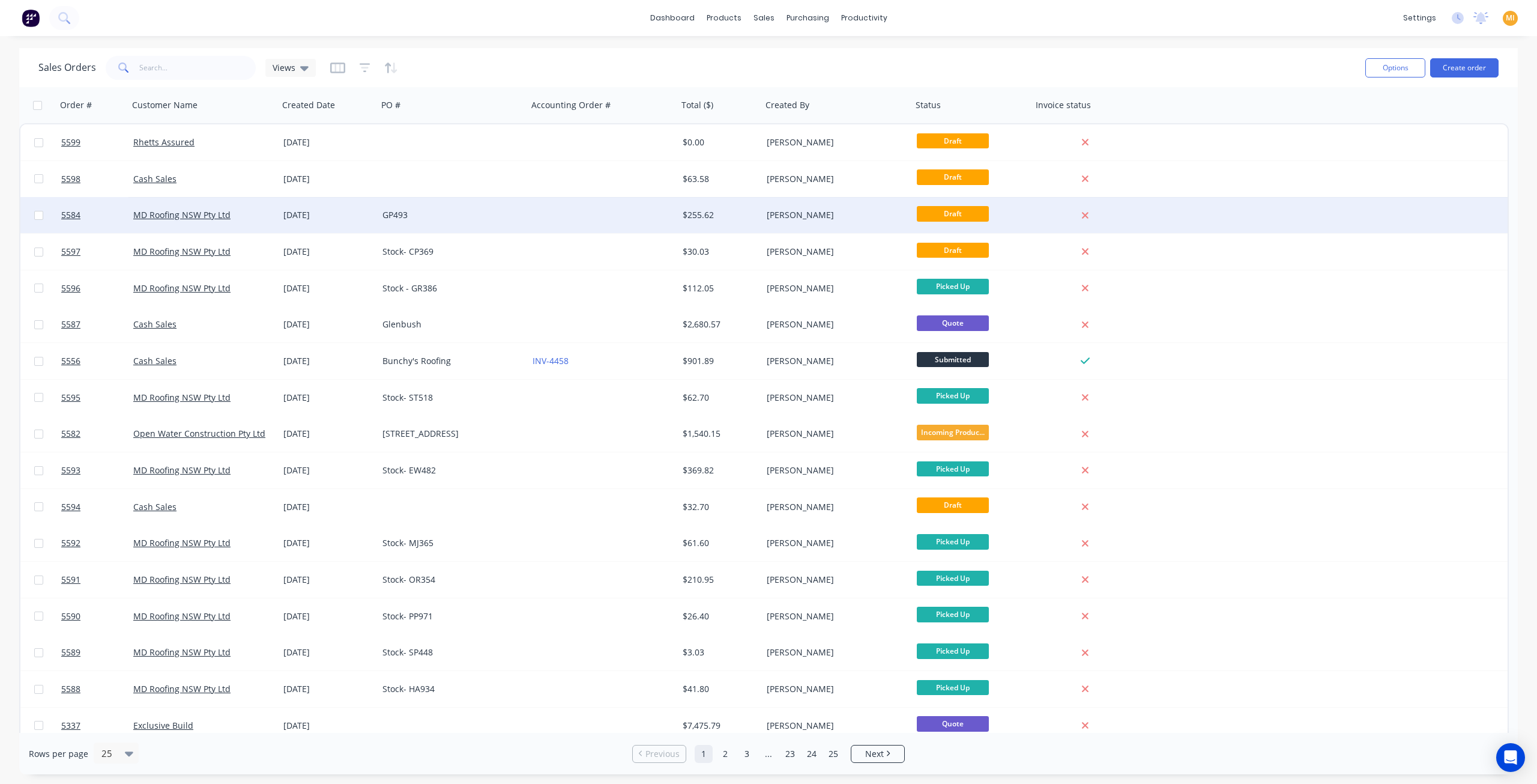
click at [615, 221] on div at bounding box center [603, 215] width 150 height 36
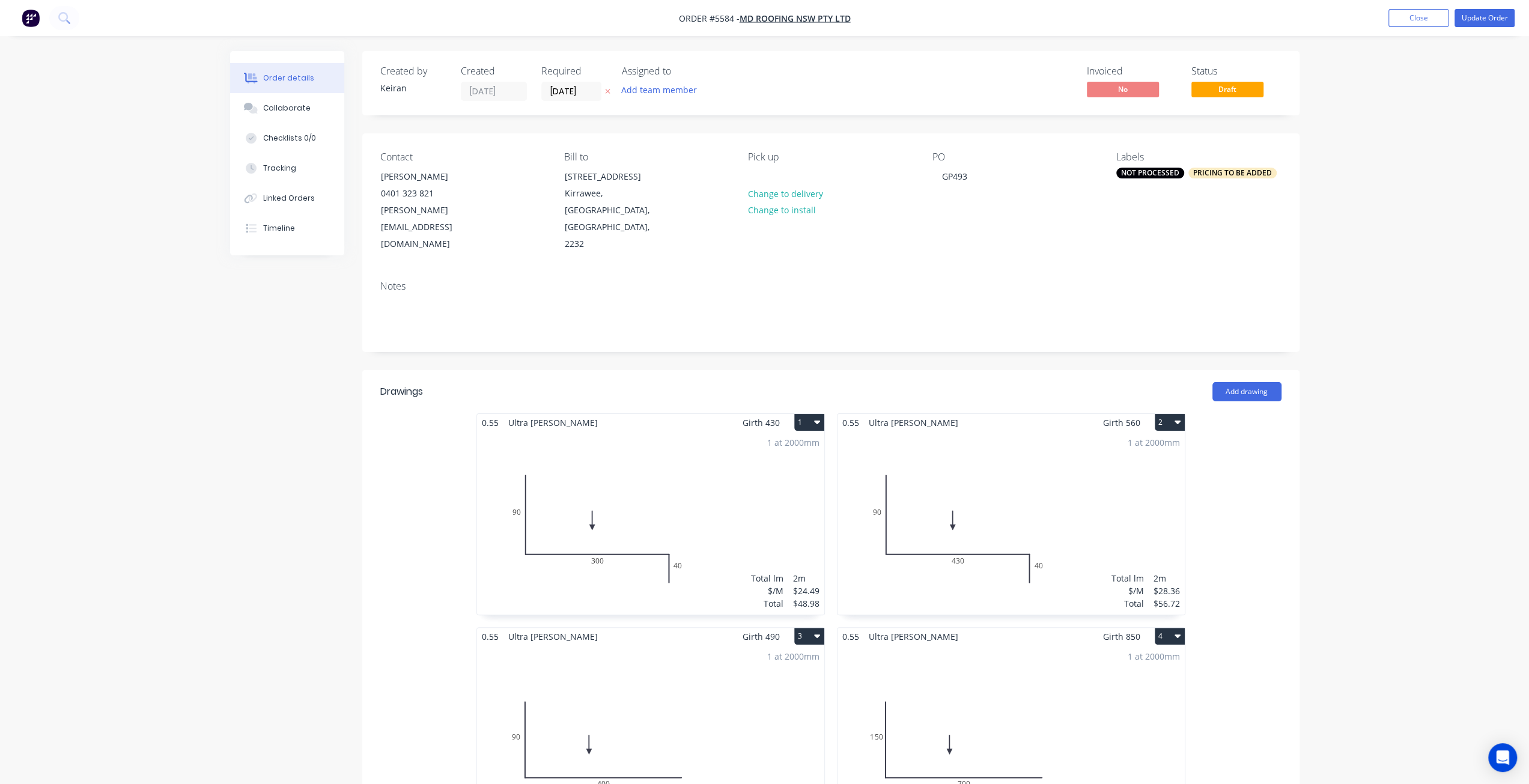
click at [1002, 482] on div "1 at 2000mm Total lm $/M Total 2m $28.36 $56.72" at bounding box center [1011, 522] width 347 height 184
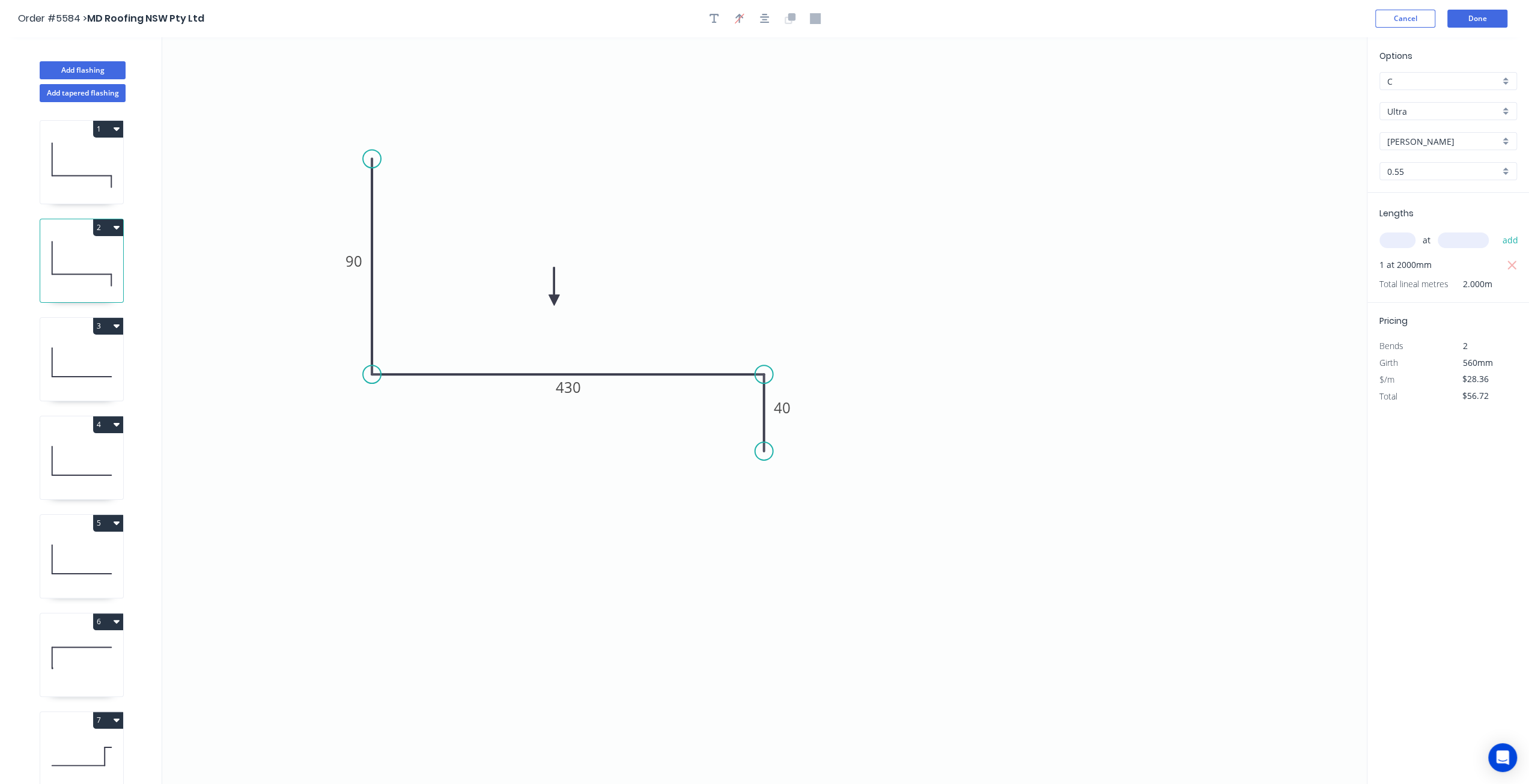
drag, startPoint x: 1498, startPoint y: 382, endPoint x: 1396, endPoint y: 376, distance: 102.2
click at [1396, 376] on div "$/m $28.36" at bounding box center [1448, 380] width 156 height 17
type input "$29.31"
type input "$58.62"
click at [1430, 476] on div "Options C C Ultra Ultra Shale Grey Shale Grey 0.55 0.55 Lengths at add 1 at 200…" at bounding box center [1448, 411] width 162 height 748
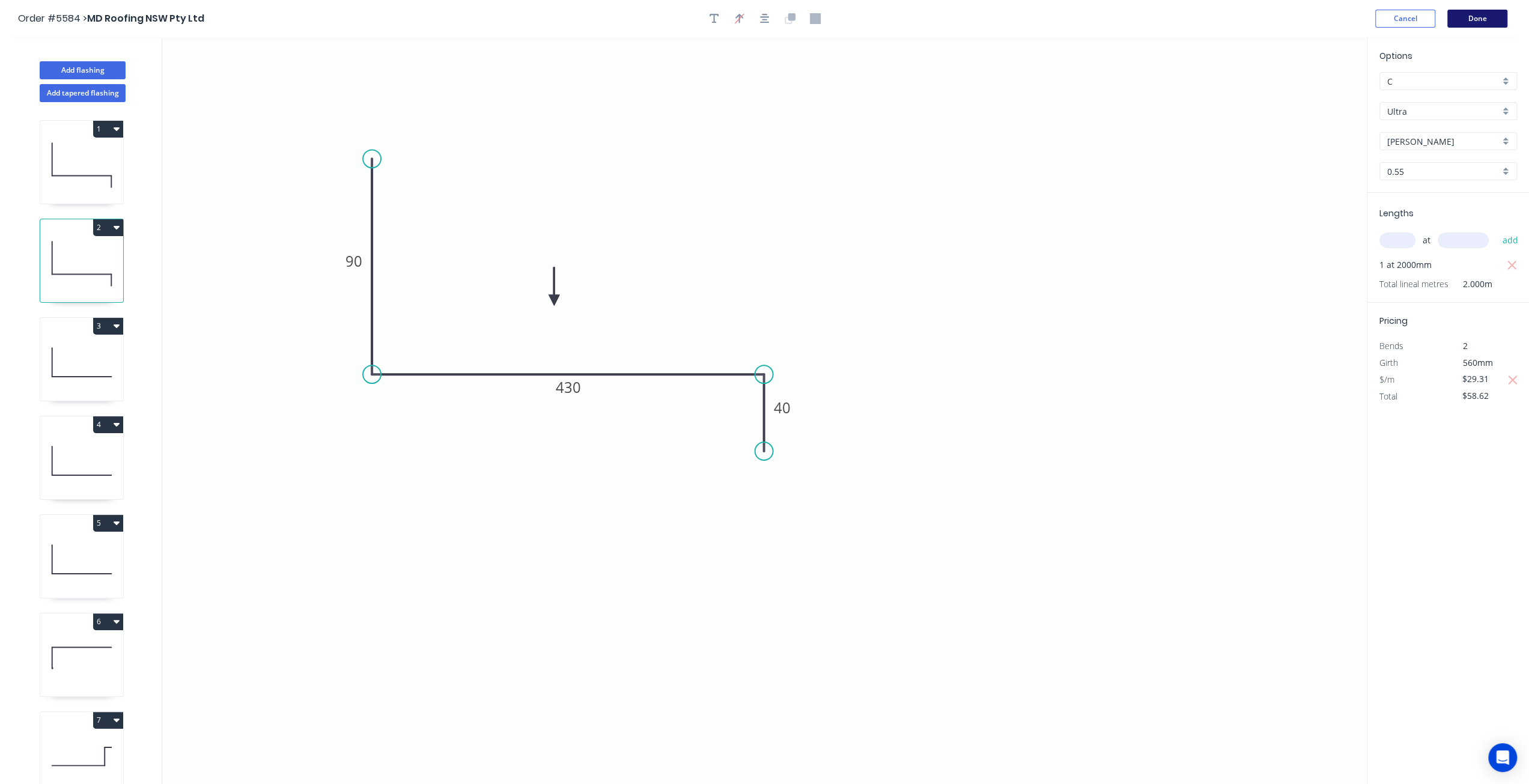
click at [1472, 19] on button "Done" at bounding box center [1477, 18] width 60 height 18
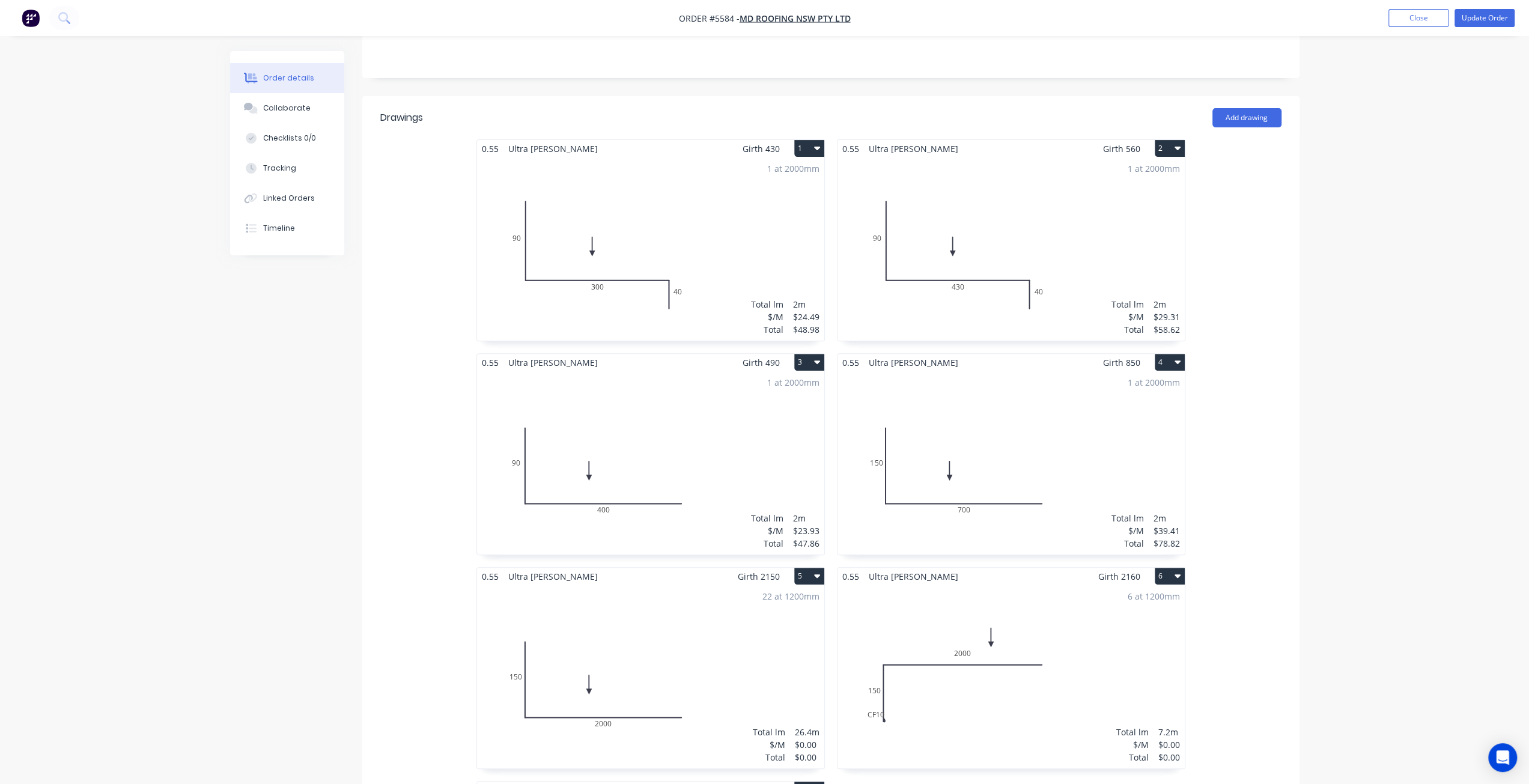
scroll to position [240, 0]
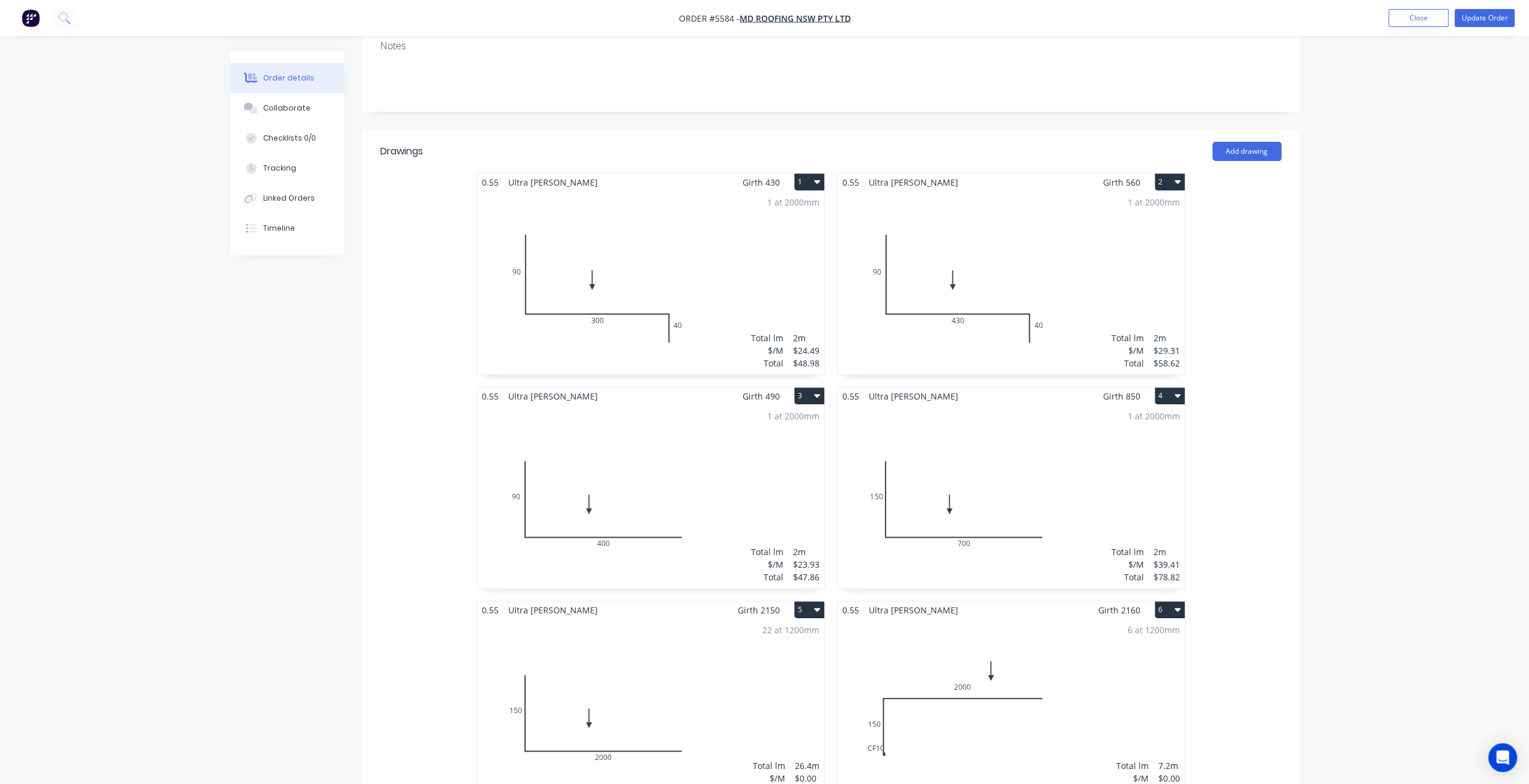
click at [927, 243] on div "1 at 2000mm Total lm $/M Total 2m $29.31 $58.62" at bounding box center [1011, 283] width 347 height 184
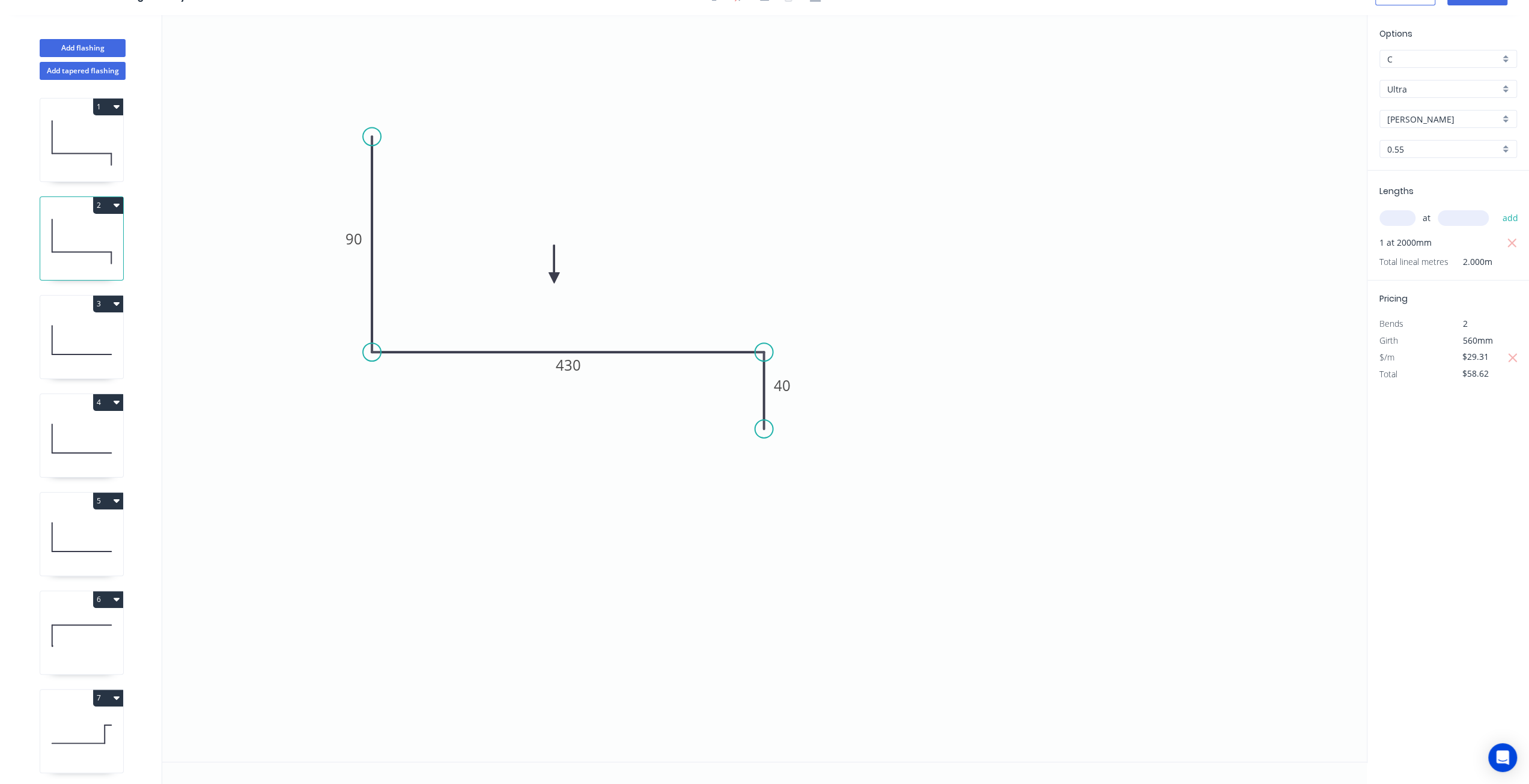
scroll to position [21, 0]
click at [1497, 356] on input "$29.31" at bounding box center [1482, 358] width 41 height 17
drag, startPoint x: 1497, startPoint y: 356, endPoint x: 1452, endPoint y: 358, distance: 45.0
click at [1452, 358] on div "$29.31" at bounding box center [1480, 359] width 65 height 17
type input "$28.36"
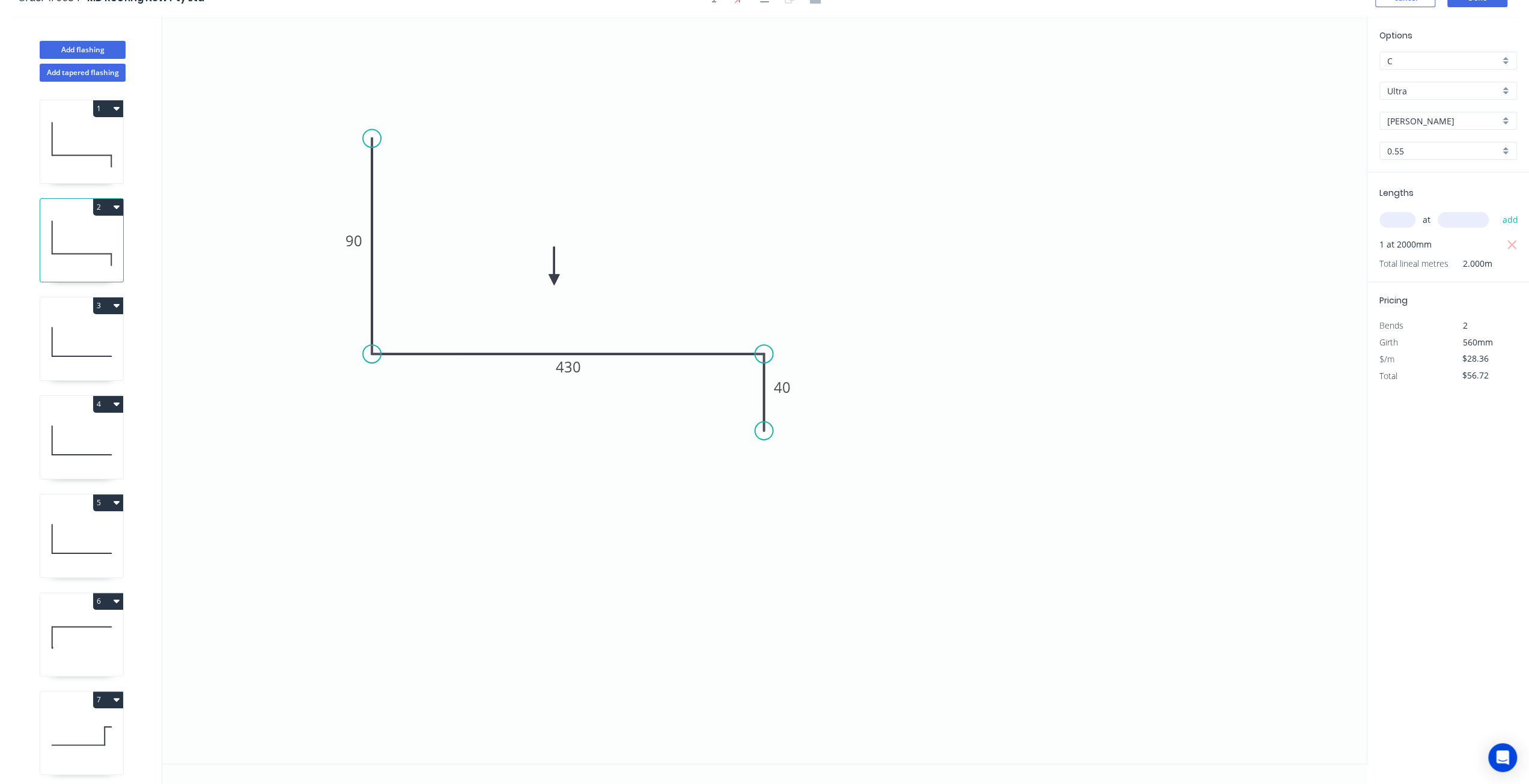
type input "$56.72"
click at [1433, 467] on div "Options C C Ultra Ultra Shale Grey Shale Grey 0.55 0.55 Lengths at add 1 at 200…" at bounding box center [1448, 391] width 162 height 748
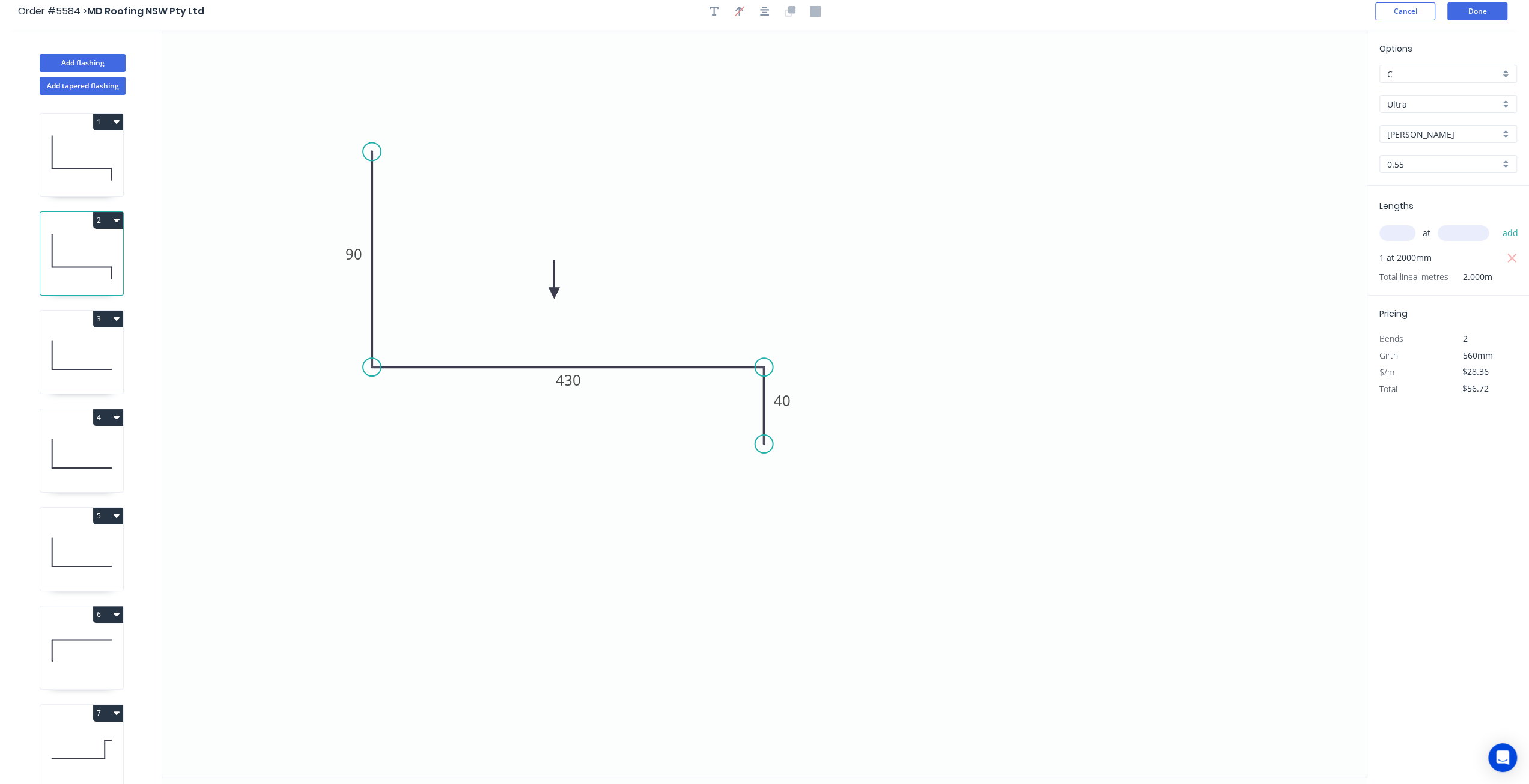
scroll to position [0, 0]
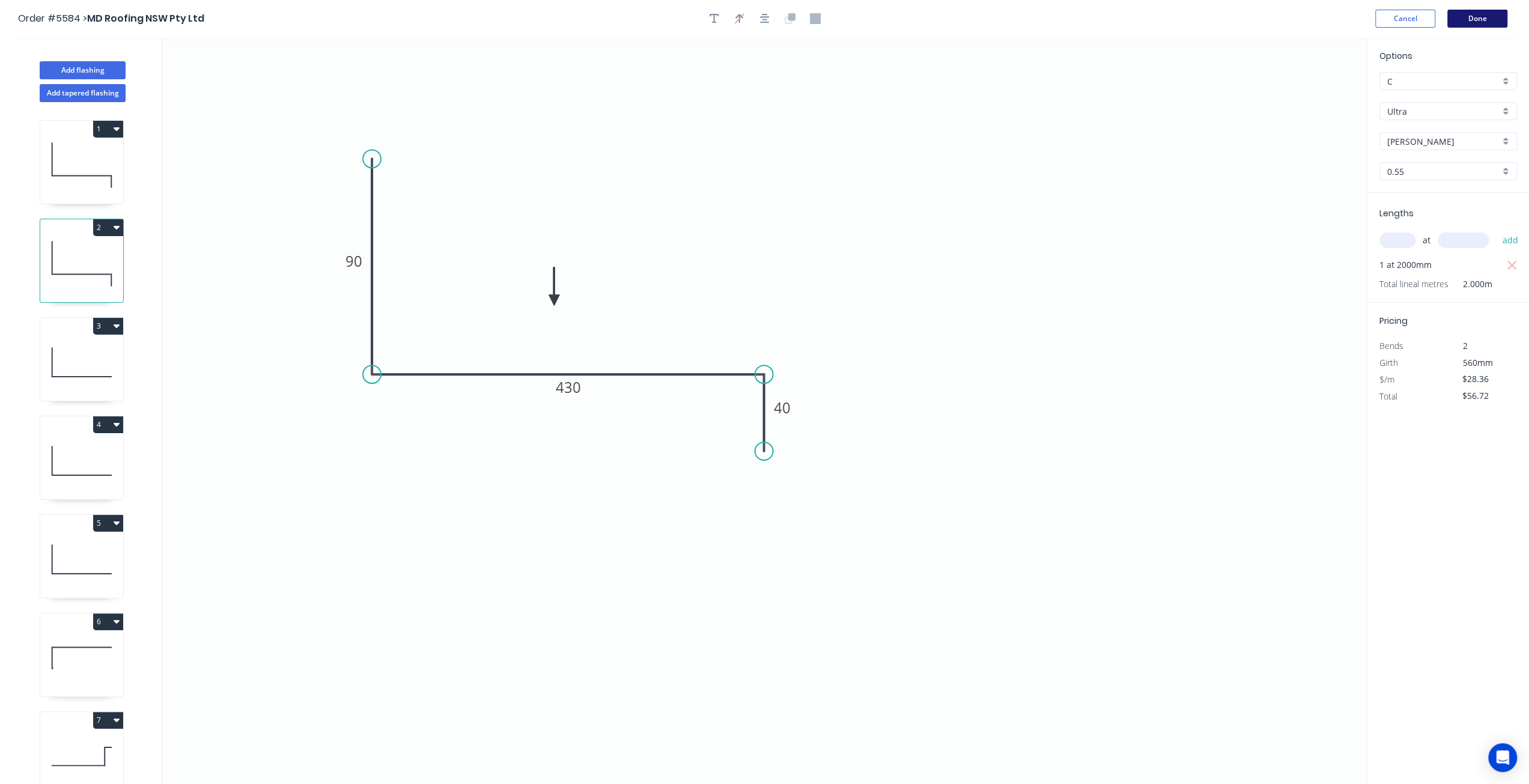
click at [1482, 22] on button "Done" at bounding box center [1477, 18] width 60 height 18
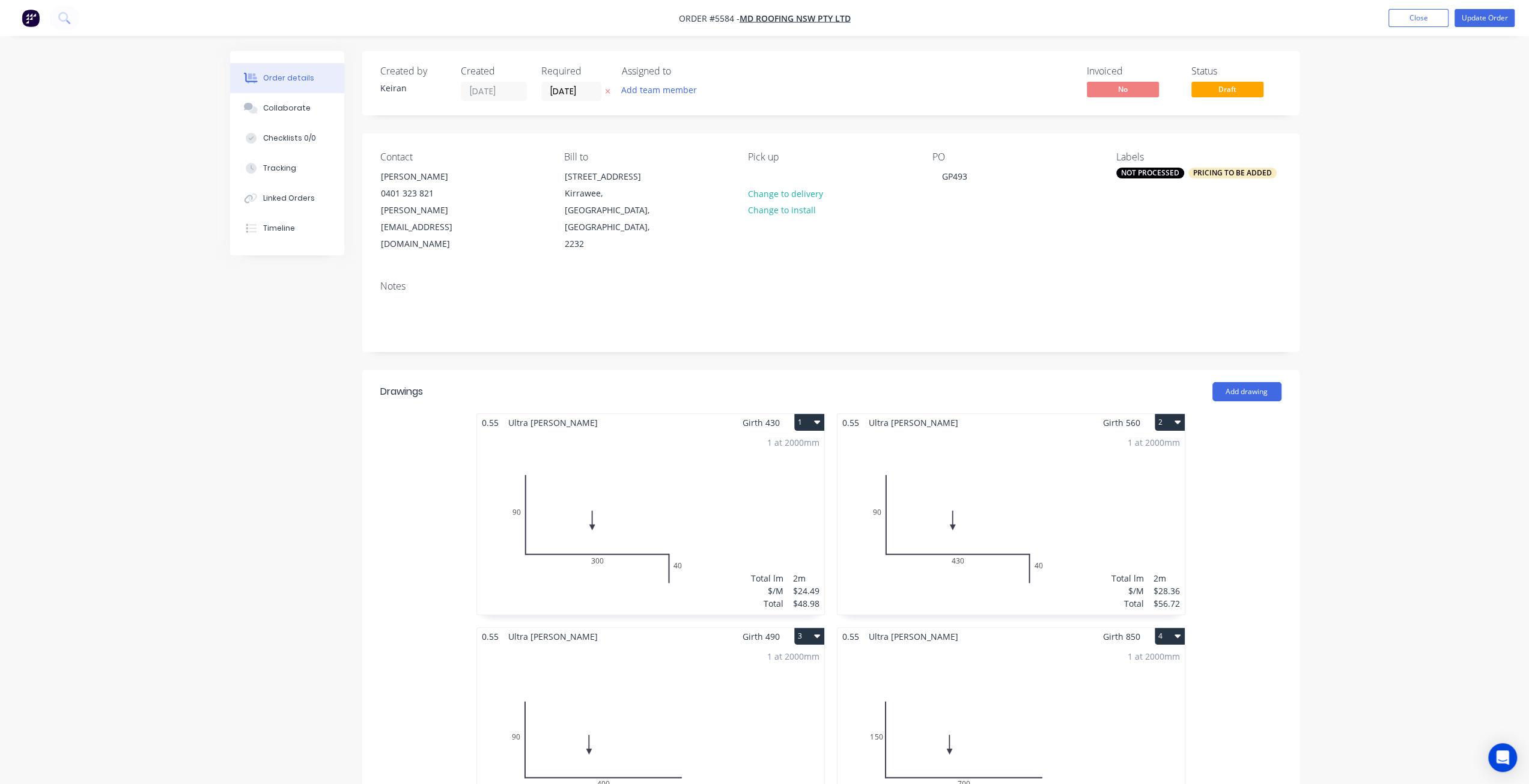
click at [1097, 520] on div "1 at 2000mm Total lm $/M Total 2m $28.36 $56.72" at bounding box center [1011, 522] width 347 height 184
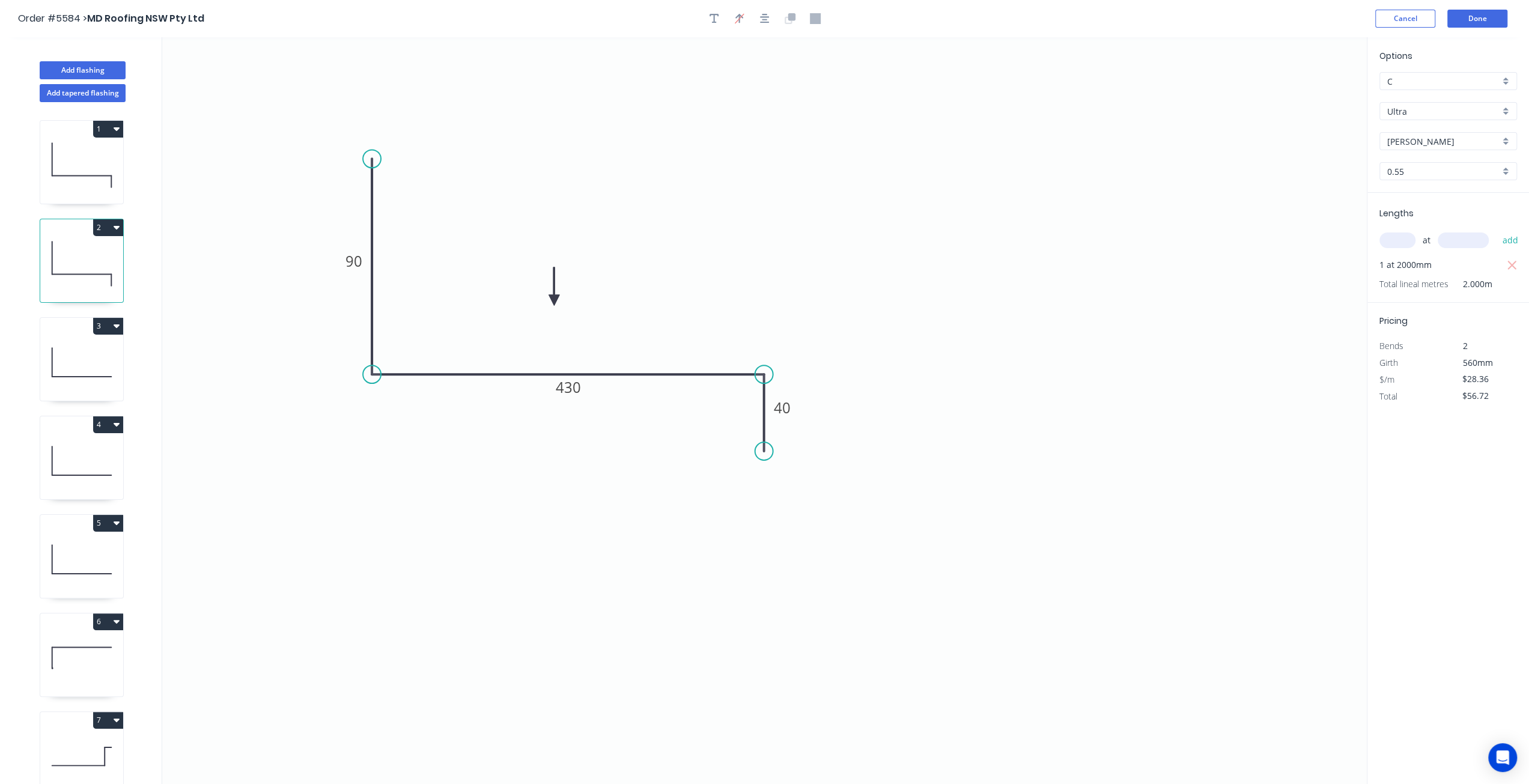
drag, startPoint x: 1494, startPoint y: 383, endPoint x: 1347, endPoint y: 376, distance: 147.2
click at [1347, 376] on div "Add flashing Add tapered flashing 1 2 3 4 5 6 7 0 90 430 40 Options C C Ultra U…" at bounding box center [764, 421] width 1529 height 768
type input "$29.31"
type input "$58.62"
click at [1449, 501] on div "Options C C Ultra Ultra Shale Grey Shale Grey 0.55 0.55 Lengths at add 1 at 200…" at bounding box center [1448, 411] width 162 height 748
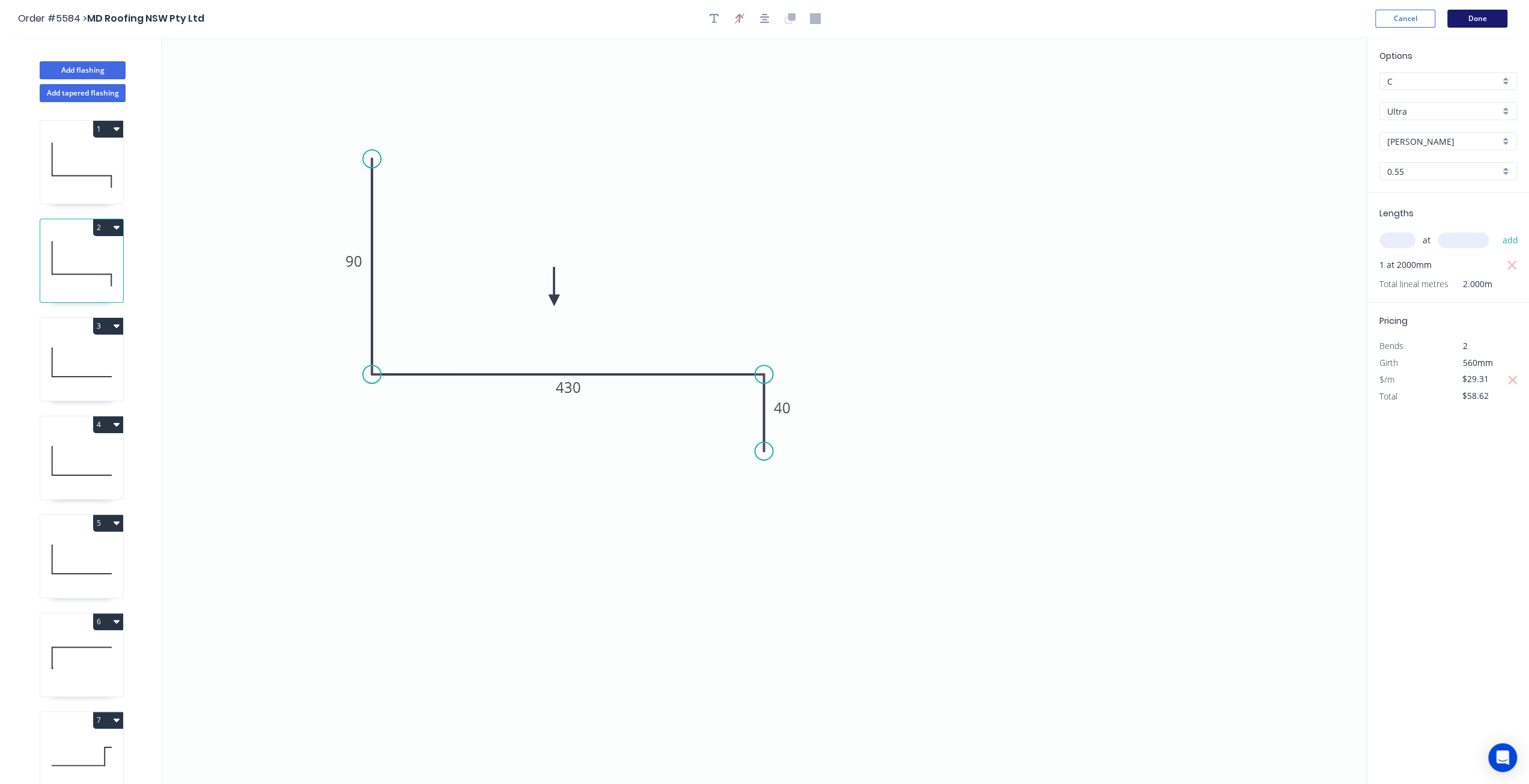
click at [1482, 20] on button "Done" at bounding box center [1477, 18] width 60 height 18
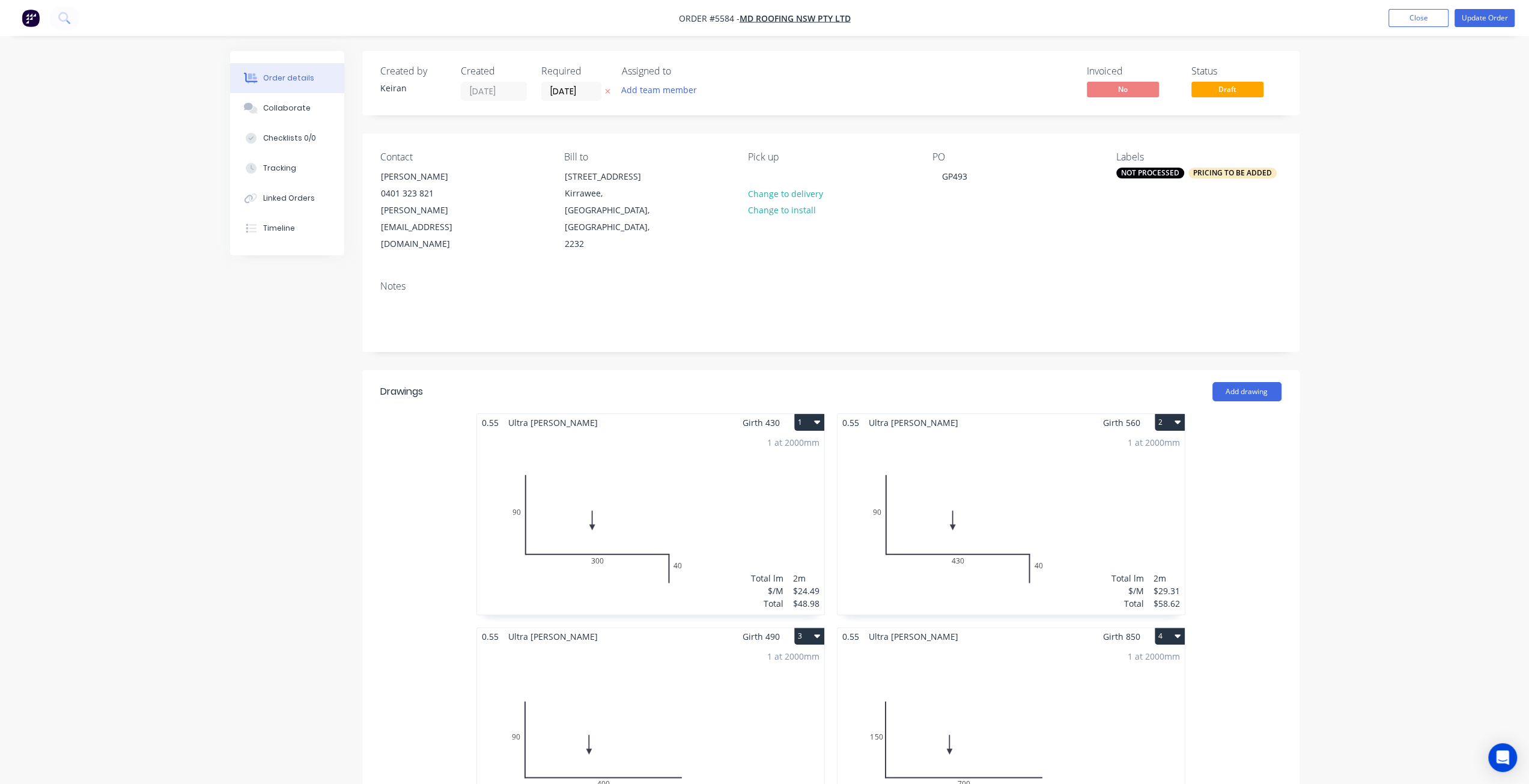
click at [1135, 520] on div "1 at 2000mm Total lm $/M Total 2m $29.31 $58.62" at bounding box center [1011, 522] width 347 height 184
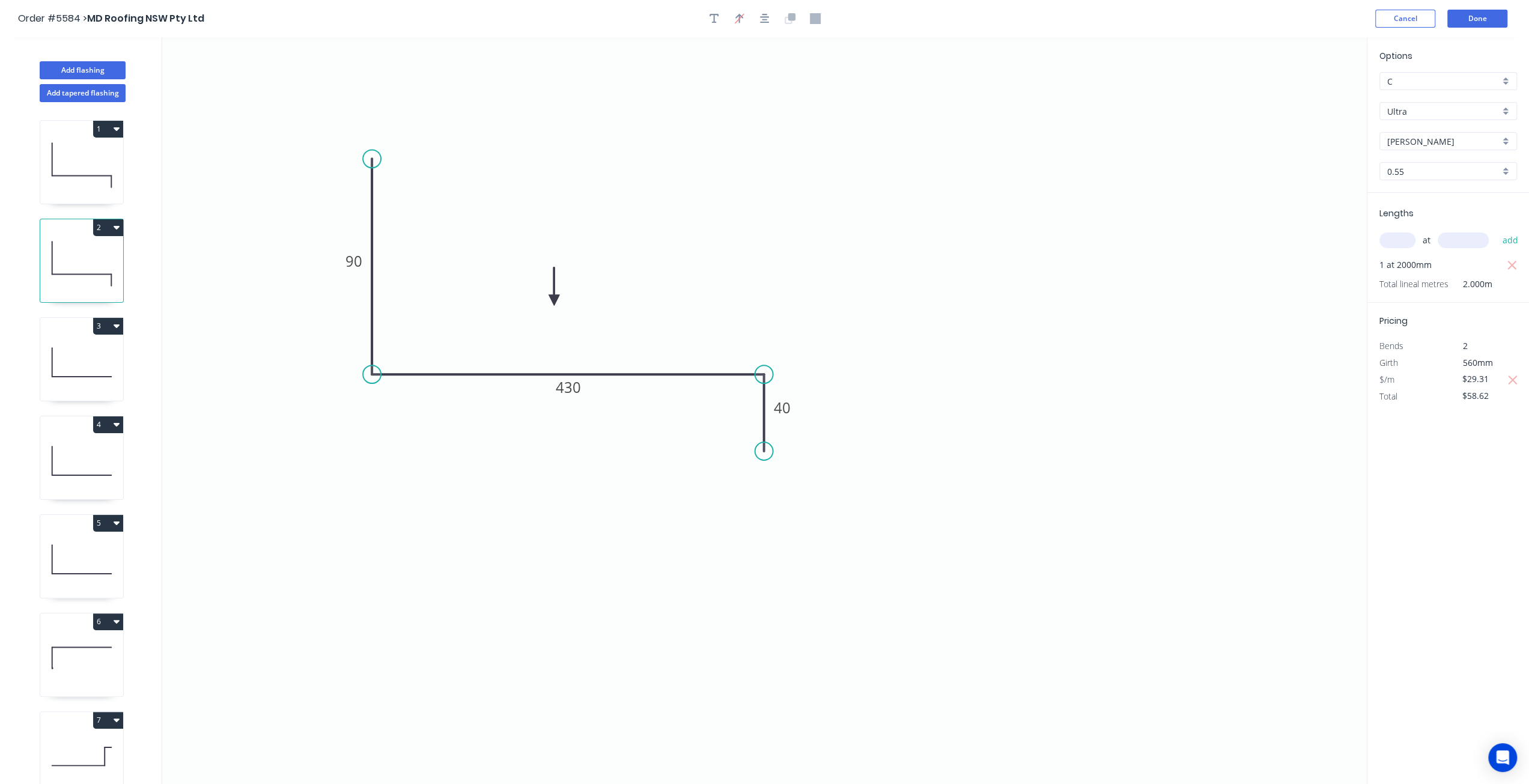
click at [1430, 530] on div "Options C C Ultra Ultra Shale Grey Shale Grey 0.55 0.55 Lengths at add 1 at 200…" at bounding box center [1448, 411] width 162 height 748
click at [1499, 383] on input "$29.31" at bounding box center [1482, 379] width 41 height 17
type input "$28.36"
type input "$56.72"
click at [1480, 457] on div "Options C C Ultra Ultra Shale Grey Shale Grey 0.55 0.55 Lengths at add 1 at 200…" at bounding box center [1448, 411] width 162 height 748
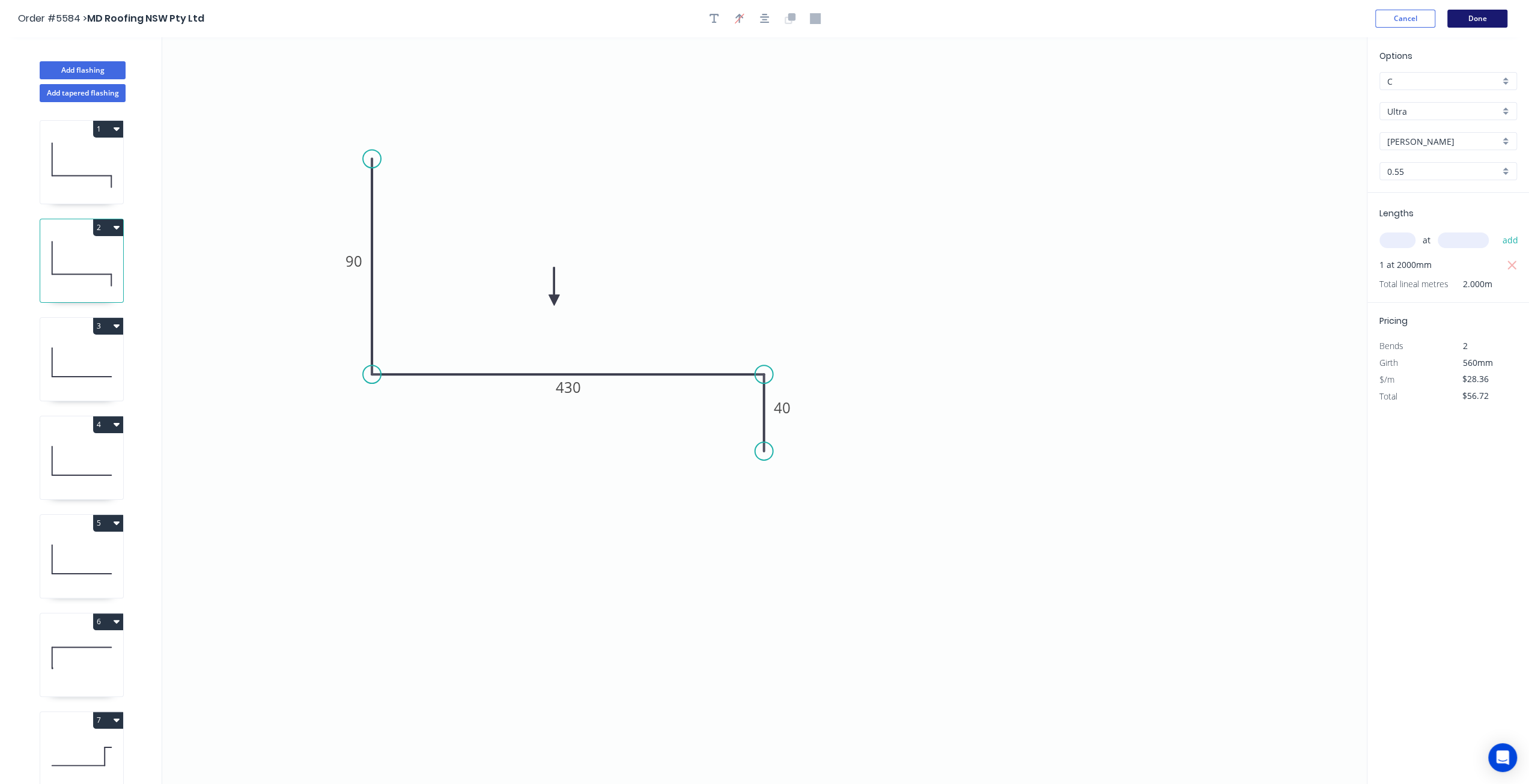
click at [1457, 21] on button "Done" at bounding box center [1477, 18] width 60 height 18
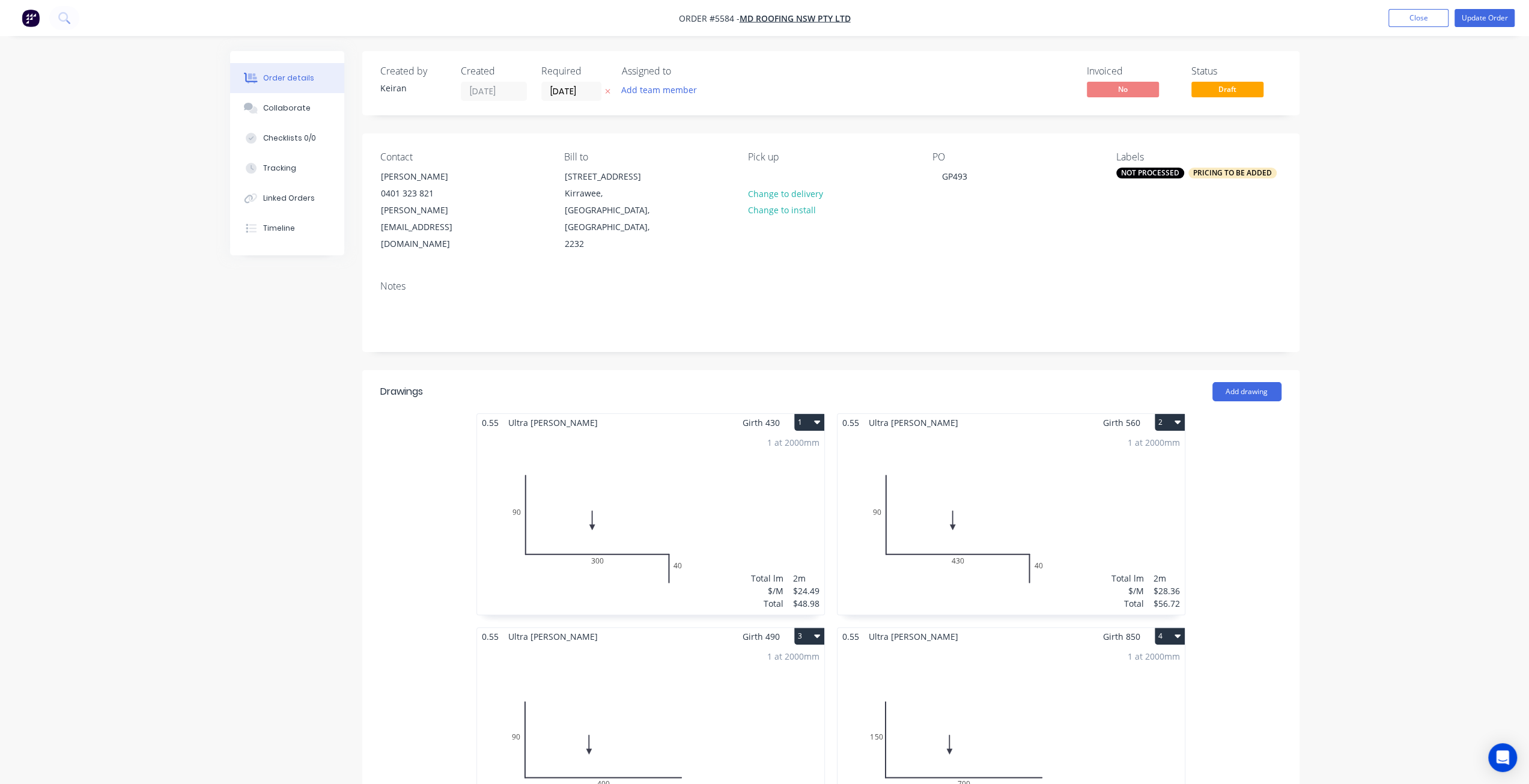
click at [1028, 504] on div "1 at 2000mm Total lm $/M Total 2m $28.36 $56.72" at bounding box center [1011, 522] width 347 height 184
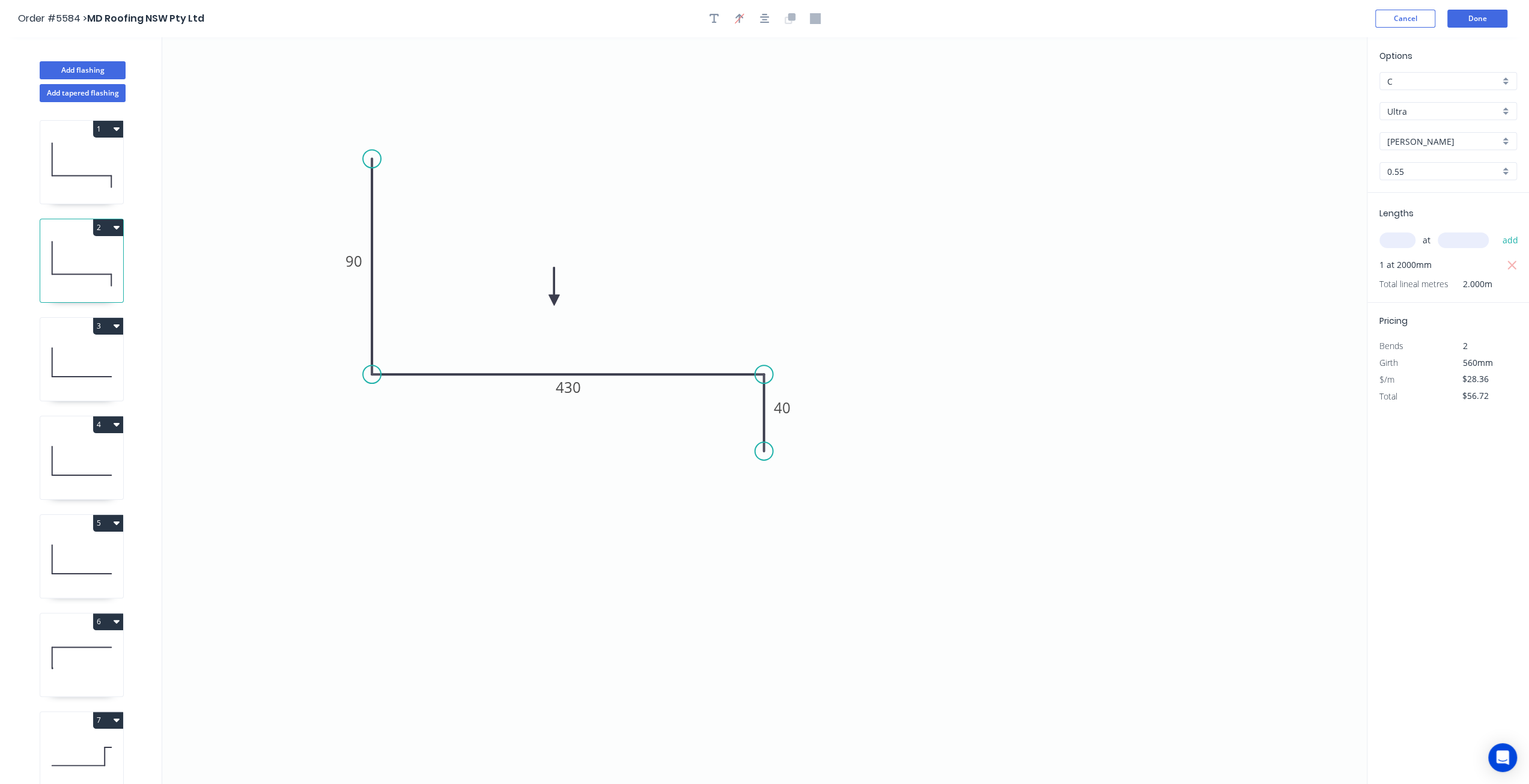
drag, startPoint x: 1410, startPoint y: 381, endPoint x: 1384, endPoint y: 377, distance: 26.3
click at [1384, 377] on div "$/m" at bounding box center [1409, 380] width 78 height 17
drag, startPoint x: 1404, startPoint y: 381, endPoint x: 1375, endPoint y: 380, distance: 29.0
click at [1376, 380] on div "$/m" at bounding box center [1409, 380] width 78 height 17
click at [1470, 385] on input "$28.36" at bounding box center [1482, 379] width 41 height 17
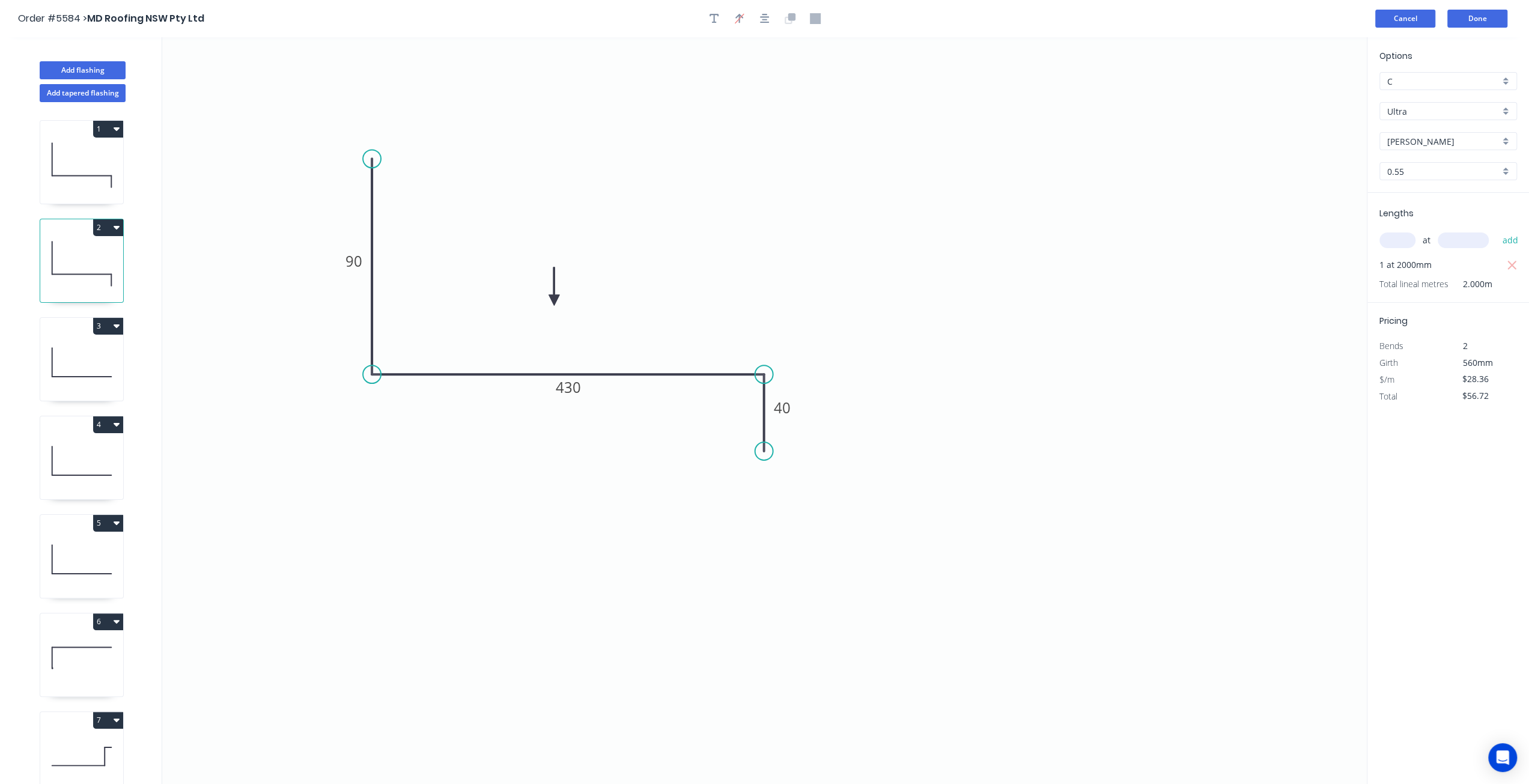
click at [1395, 25] on button "Cancel" at bounding box center [1405, 18] width 60 height 18
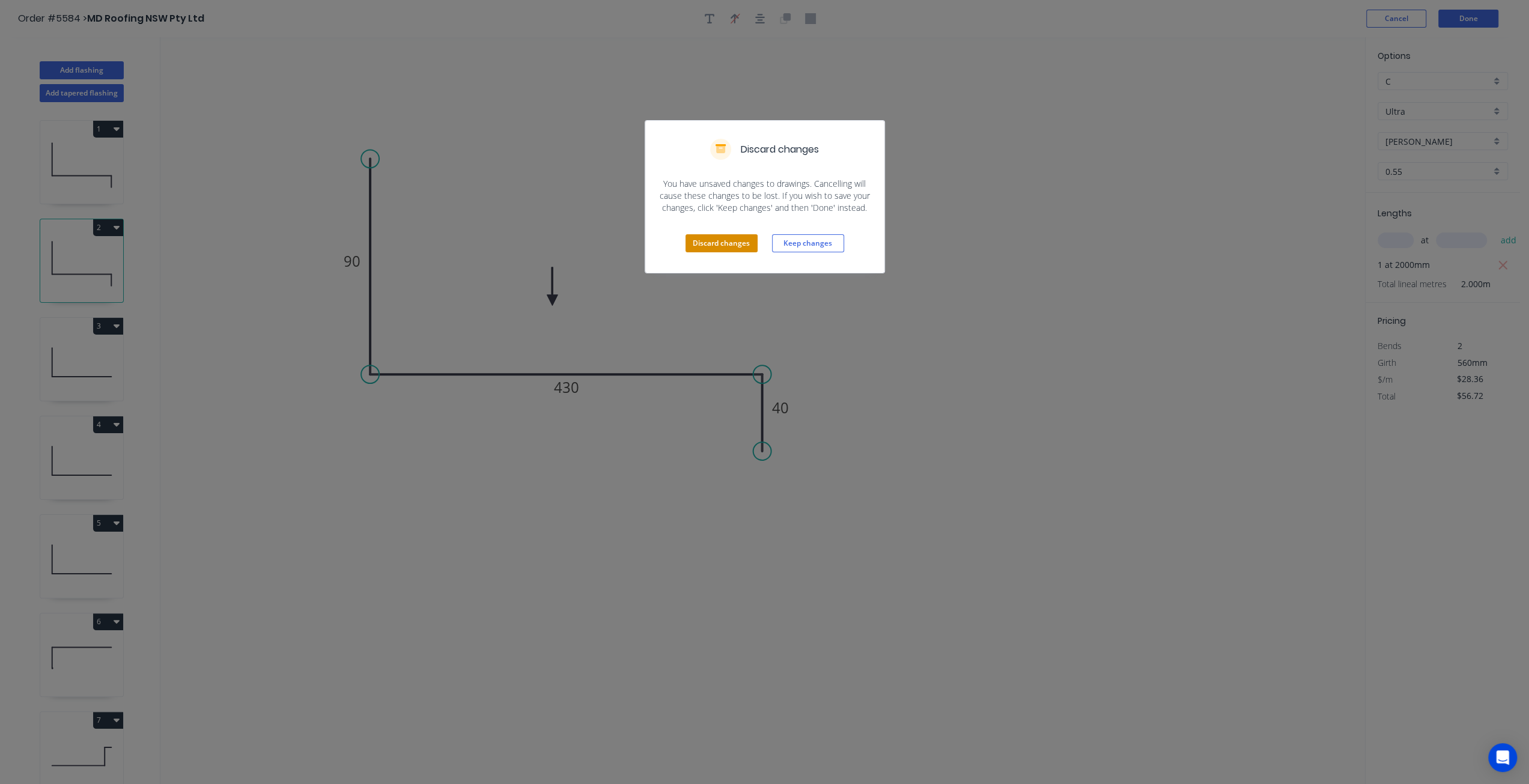
click at [714, 242] on button "Discard changes" at bounding box center [721, 243] width 72 height 18
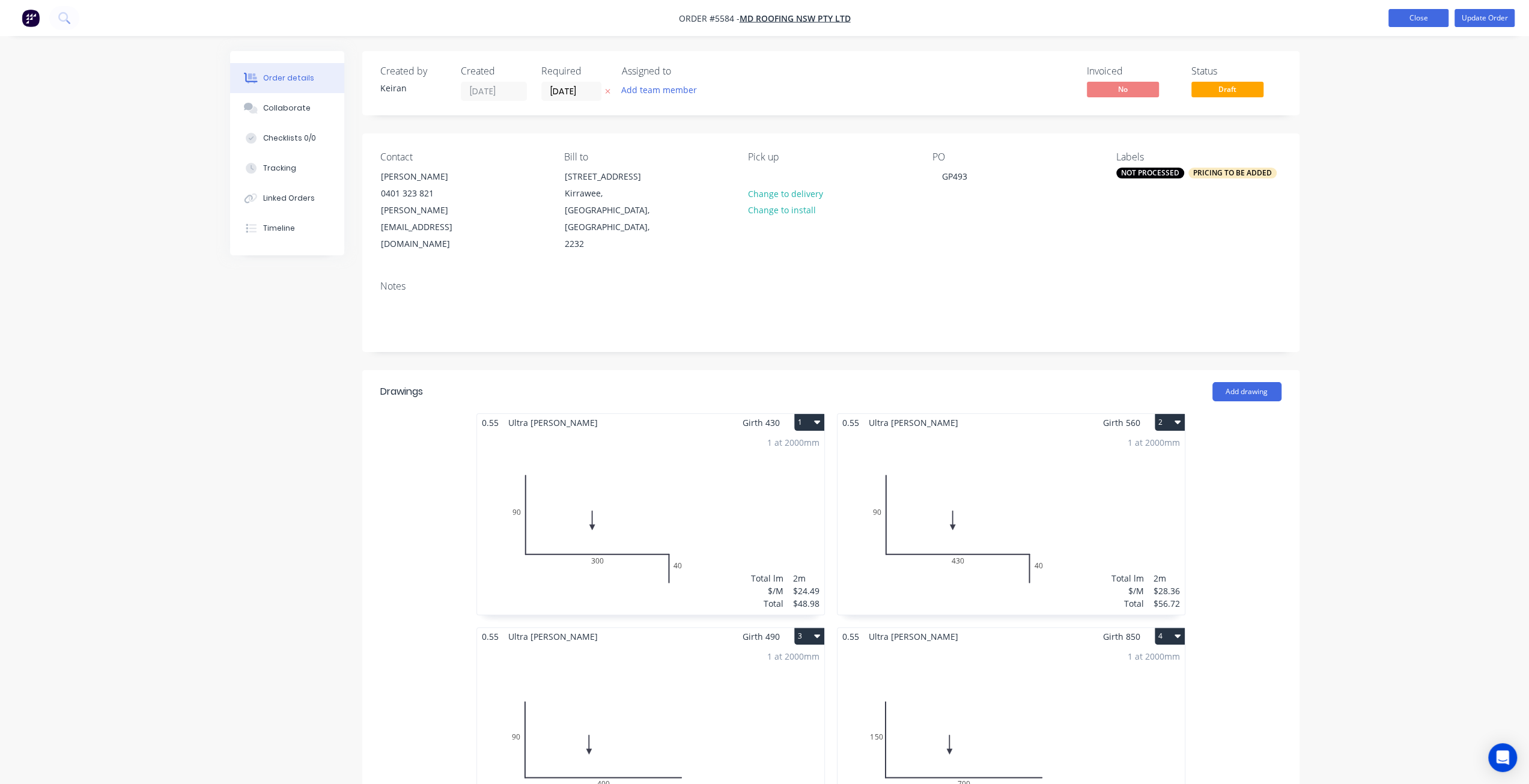
click at [1416, 13] on button "Close" at bounding box center [1419, 17] width 60 height 18
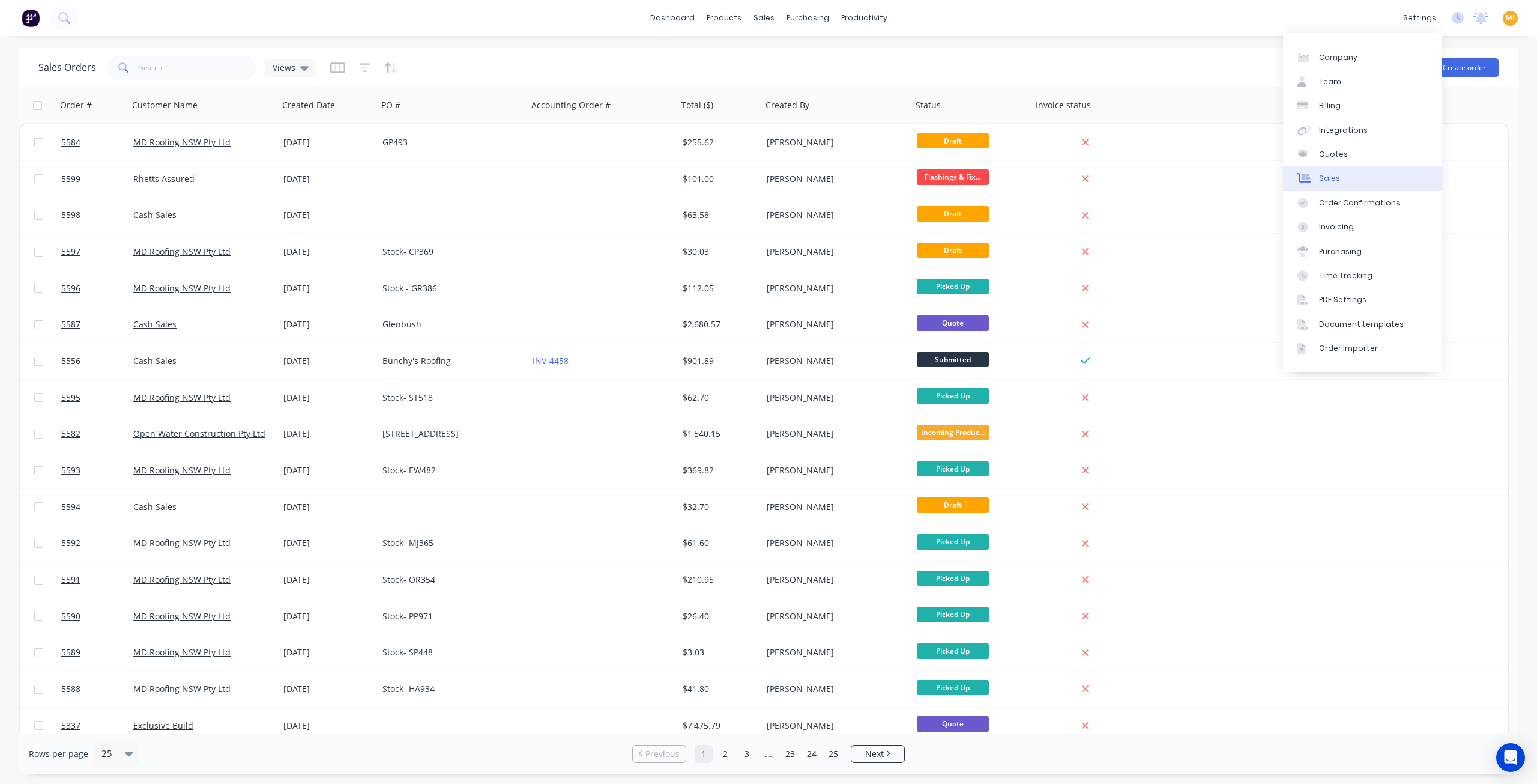
click at [1338, 183] on link "Sales" at bounding box center [1362, 178] width 159 height 24
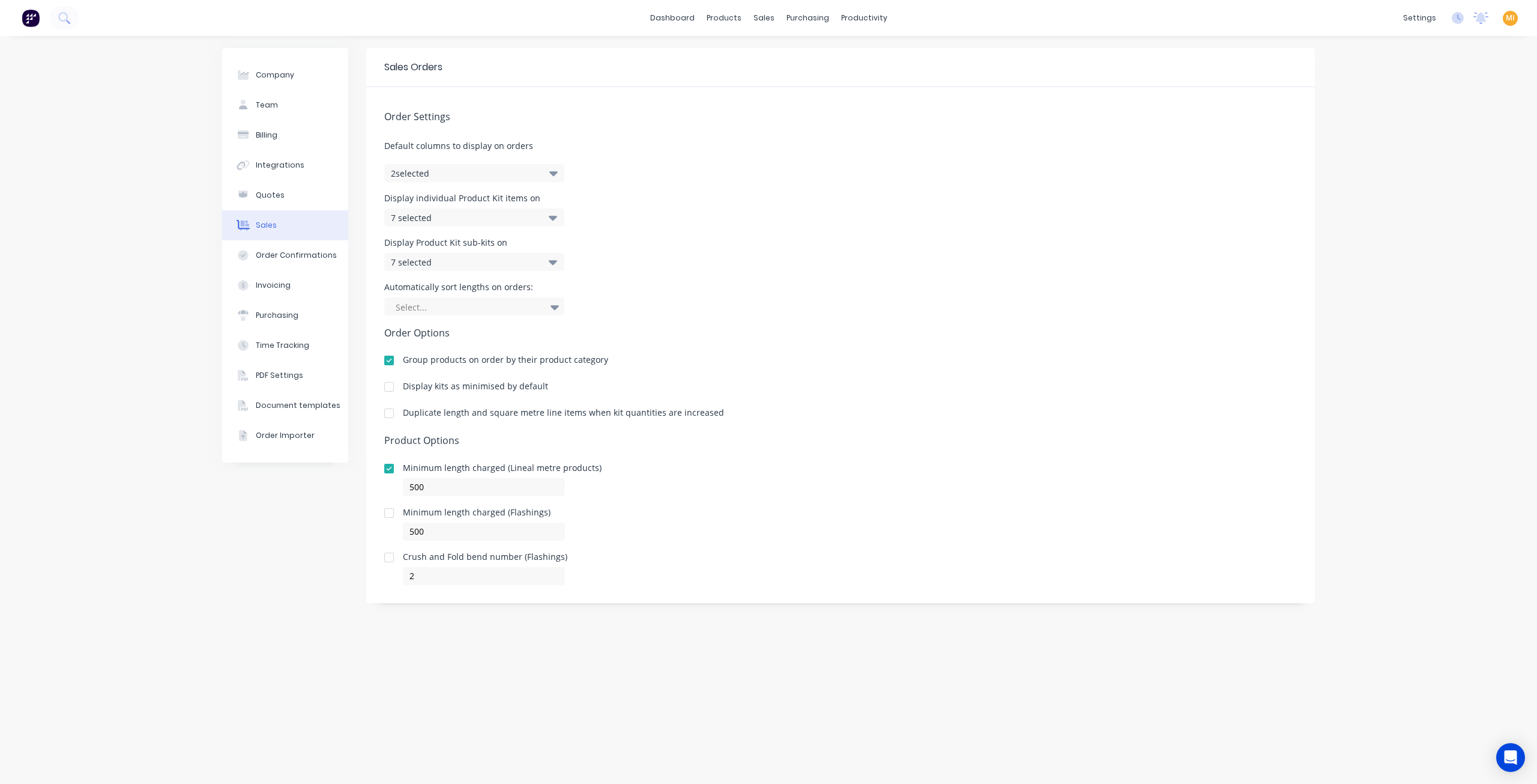
click at [31, 17] on img at bounding box center [30, 17] width 18 height 18
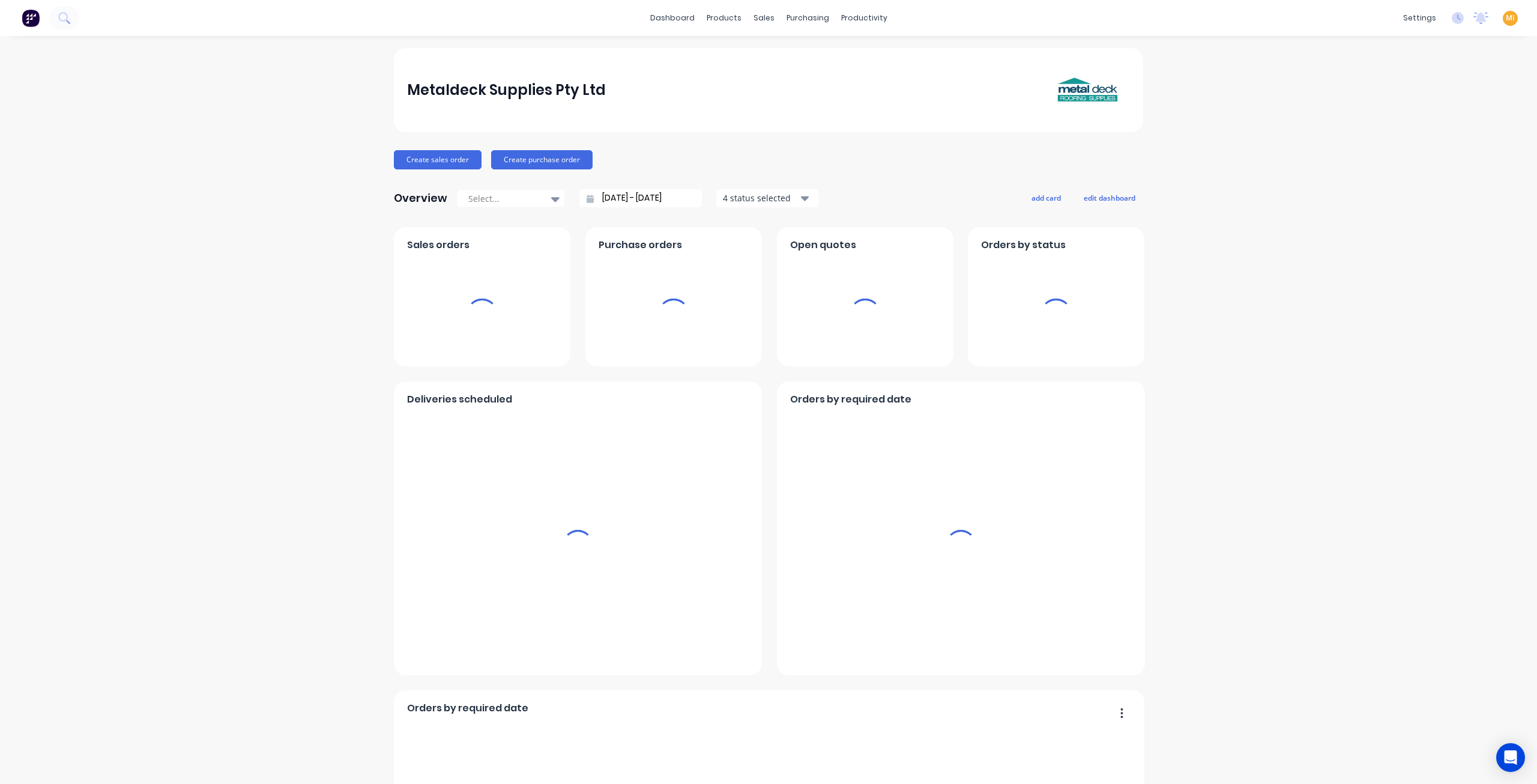
click at [1506, 18] on span "MI" at bounding box center [1510, 18] width 9 height 11
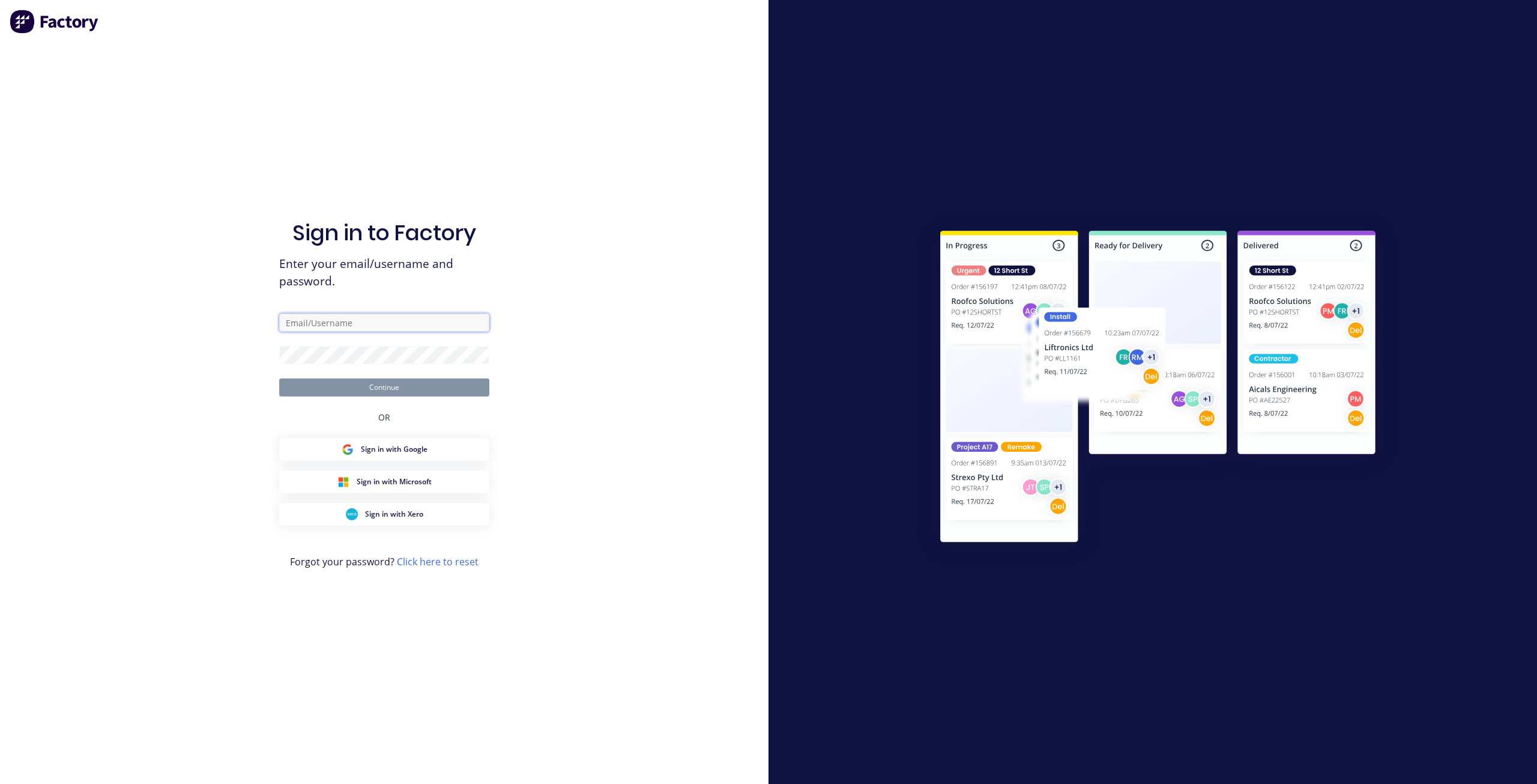
click at [333, 327] on input "text" at bounding box center [384, 322] width 210 height 18
type input "[EMAIL_ADDRESS][DOMAIN_NAME]"
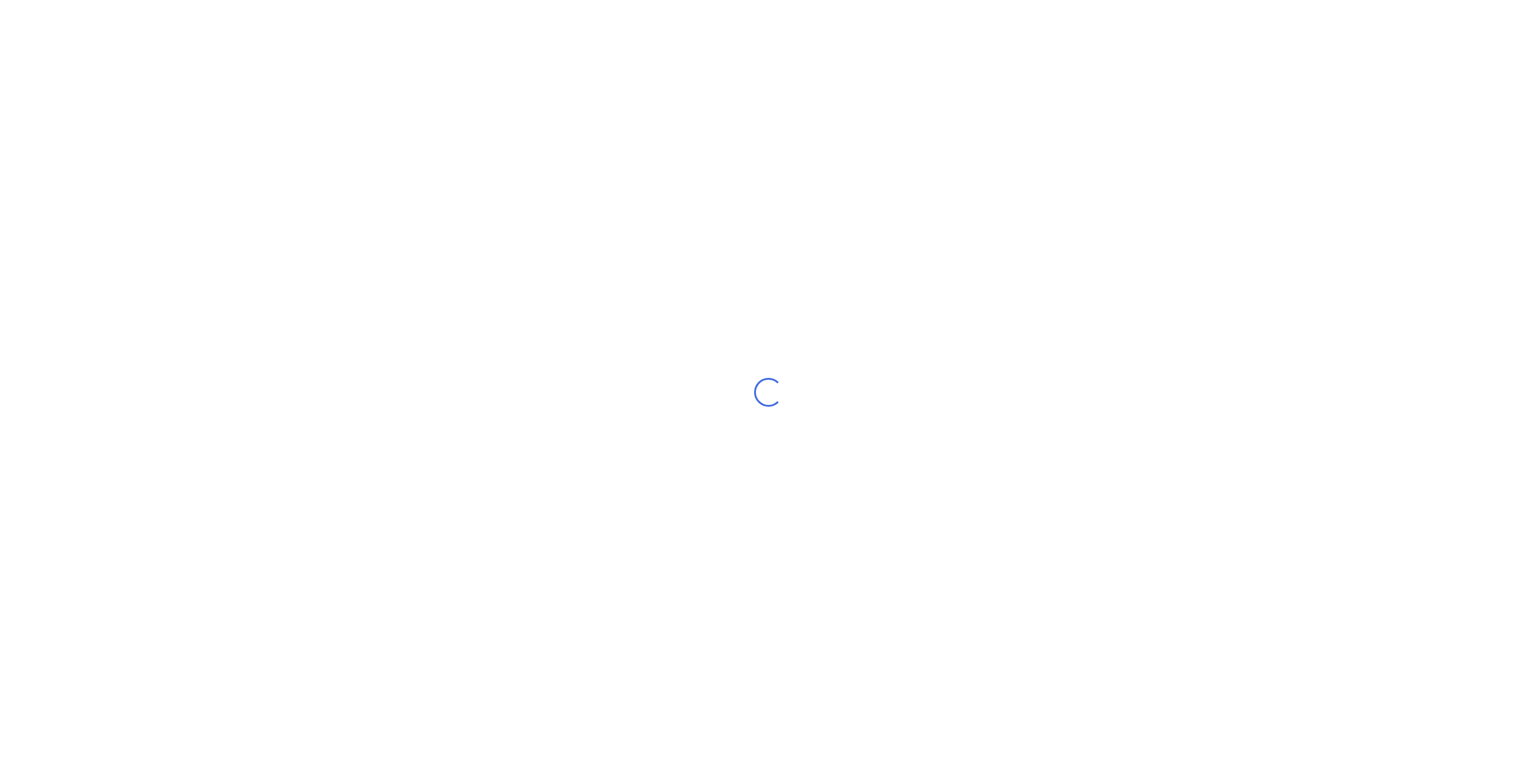
click at [165, 420] on div "Loading..." at bounding box center [768, 392] width 1537 height 784
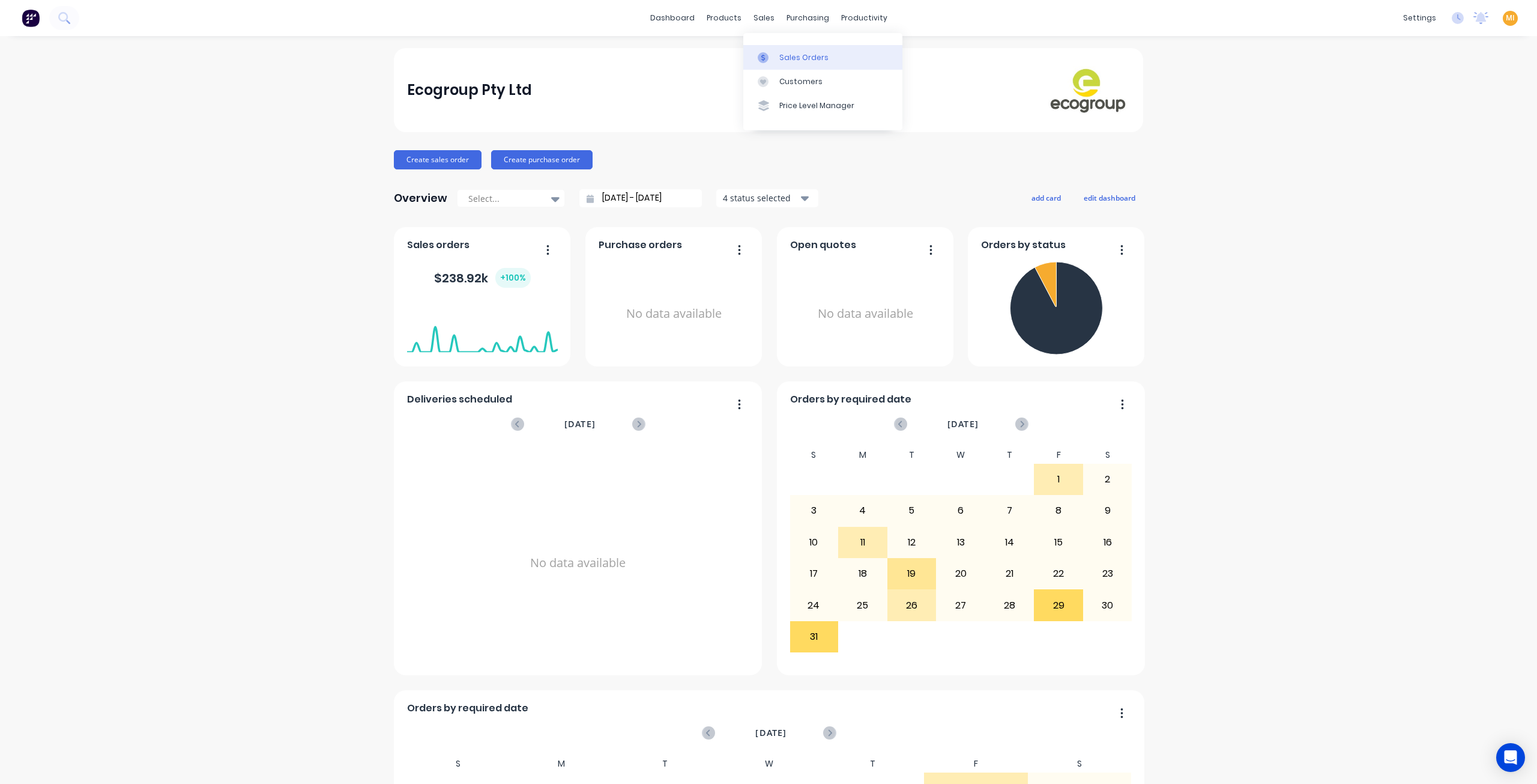
click at [802, 60] on div "Sales Orders" at bounding box center [804, 58] width 49 height 11
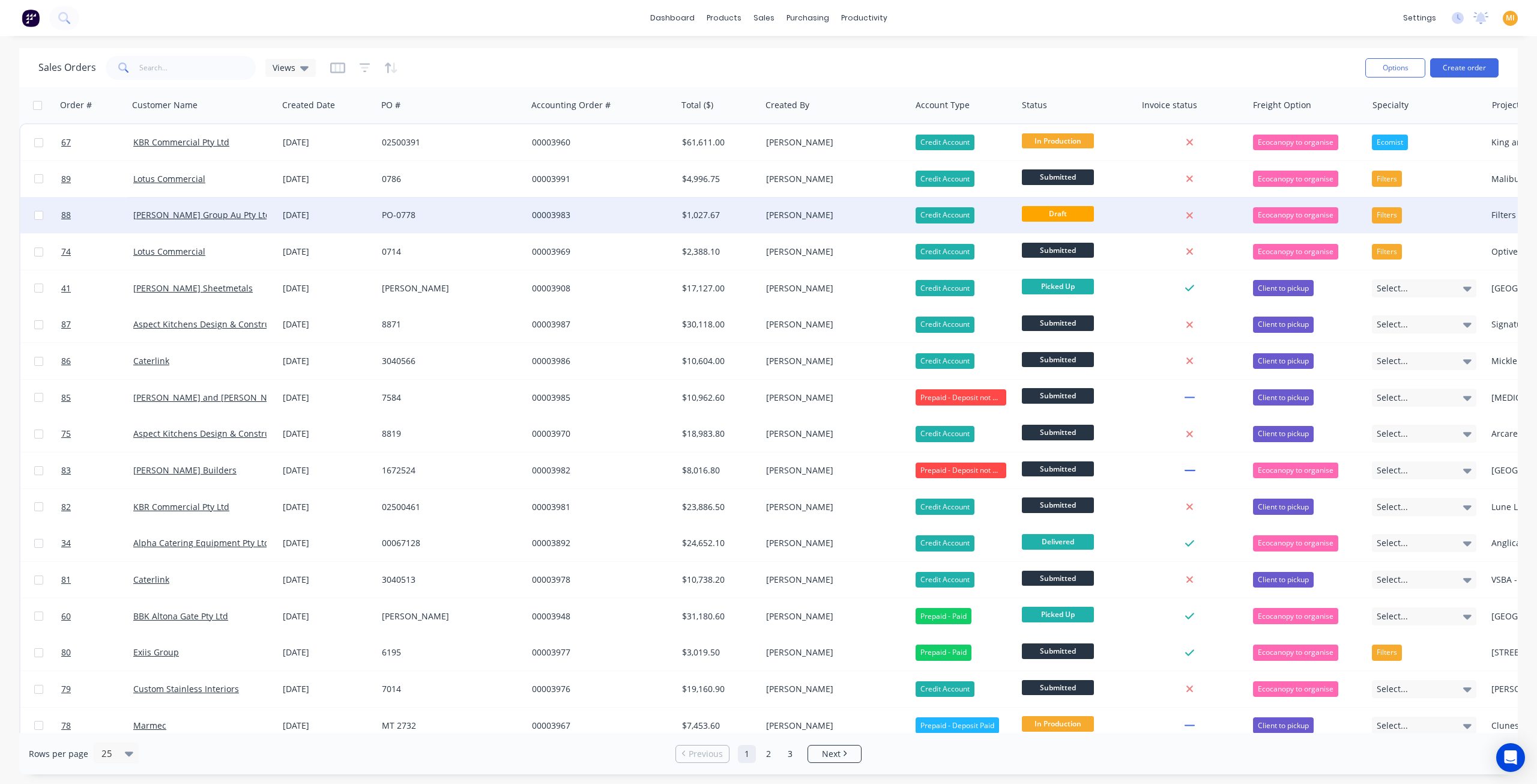
click at [578, 219] on div "00003983" at bounding box center [599, 215] width 134 height 12
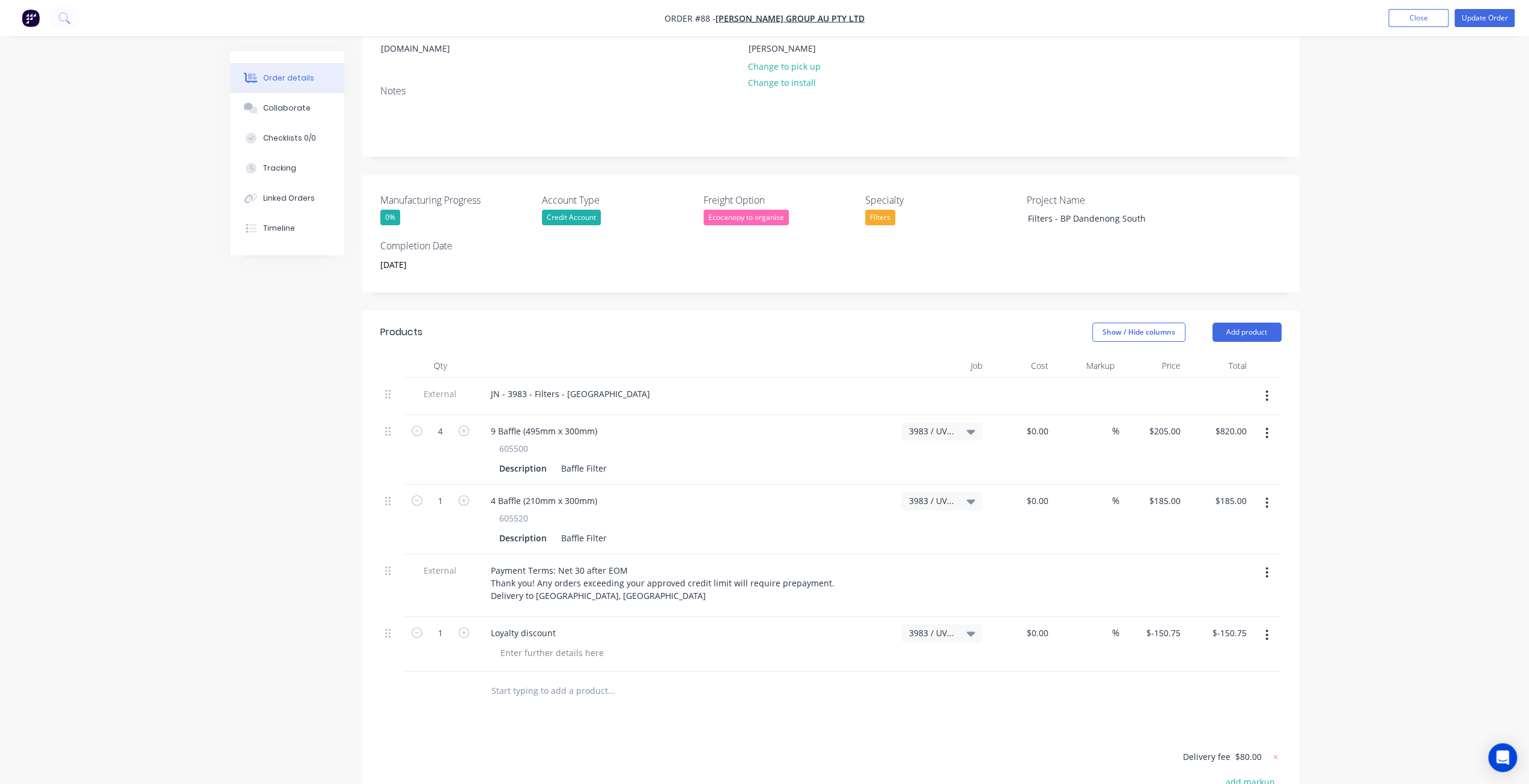
scroll to position [240, 0]
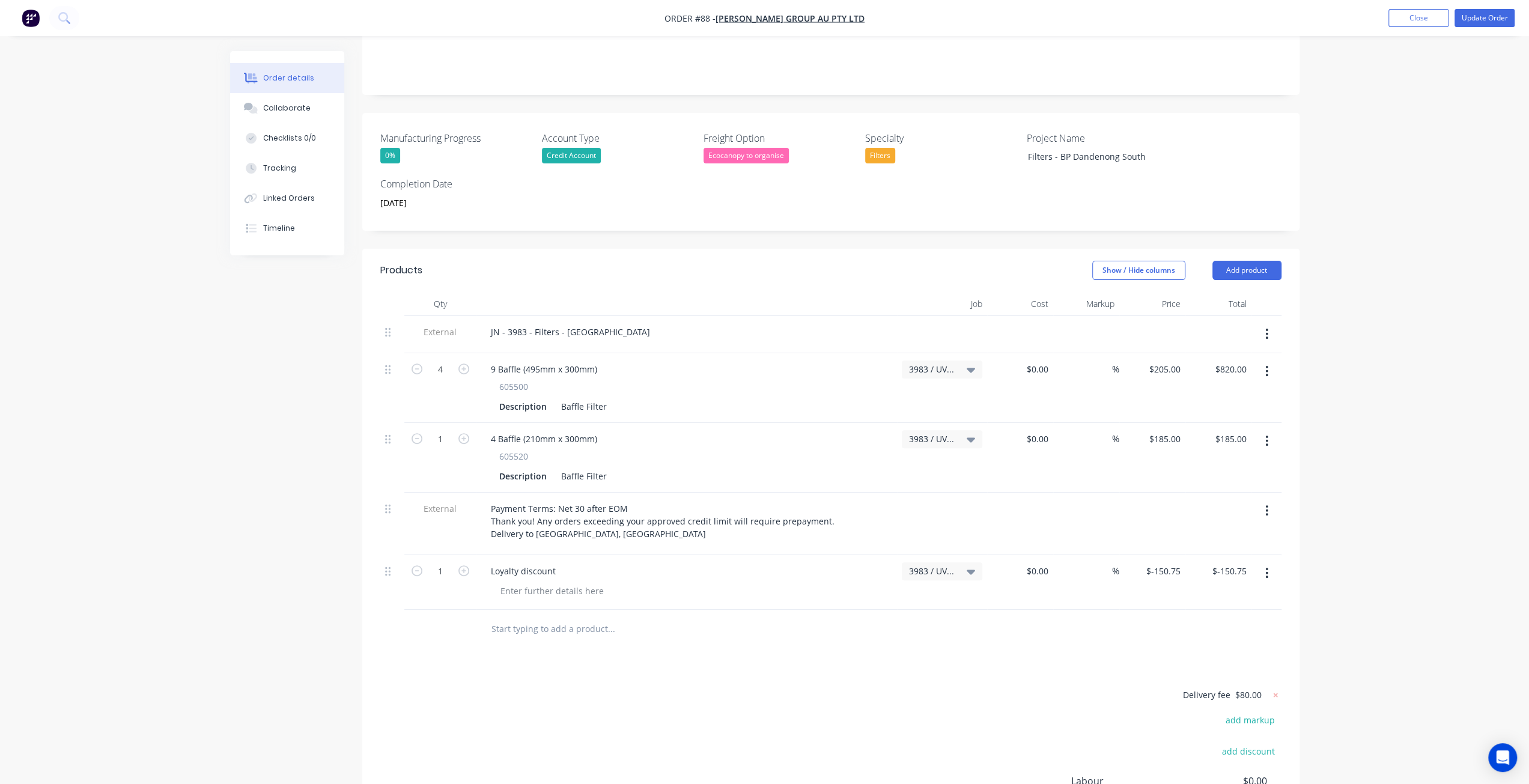
click at [935, 363] on span "3983 / UV Lamp Order - Prime" at bounding box center [931, 369] width 46 height 13
click at [272, 623] on div "Created by Martin Created 26/08/25 Required 26/08/25 Assigned to Add team membe…" at bounding box center [764, 379] width 1070 height 1138
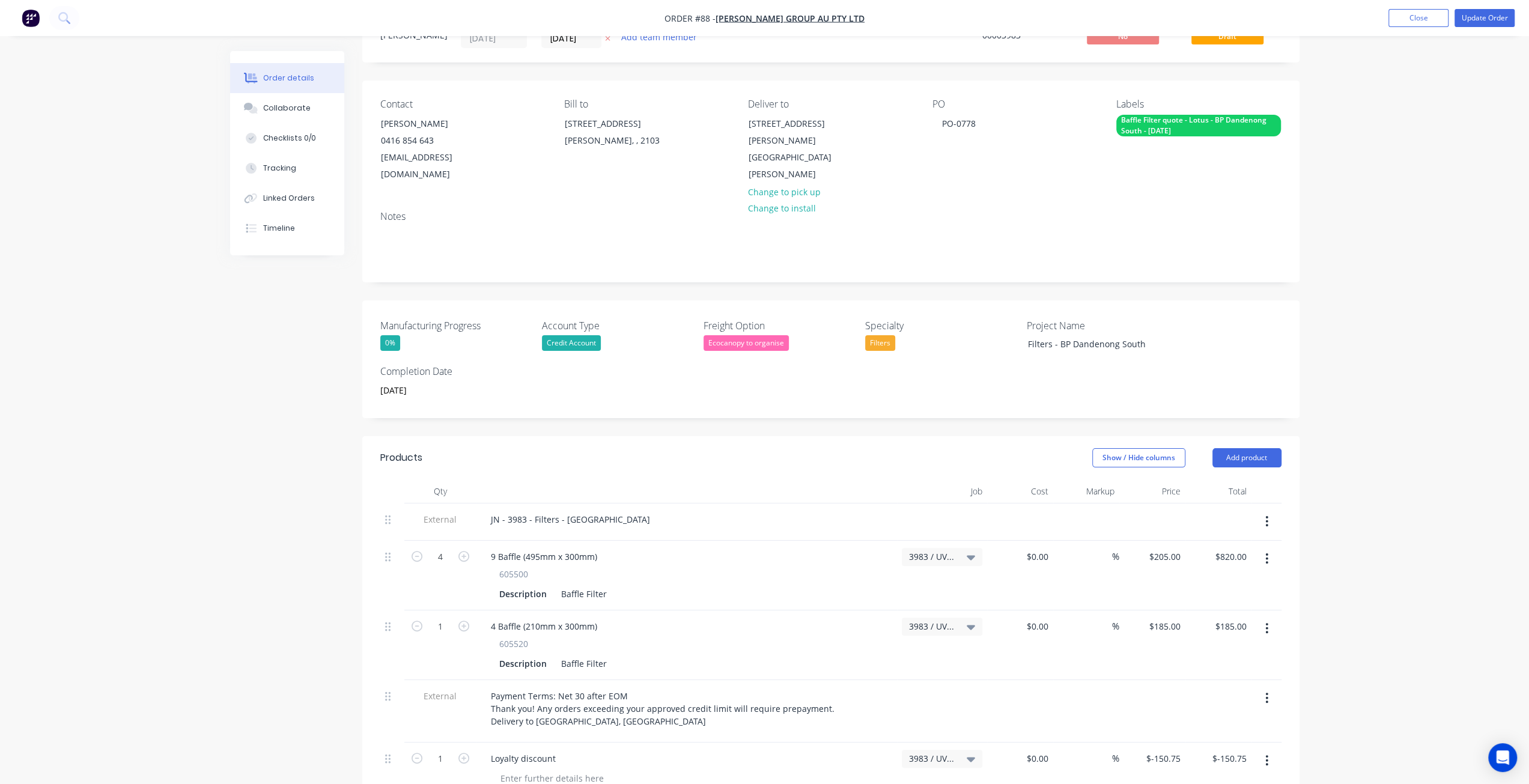
scroll to position [180, 0]
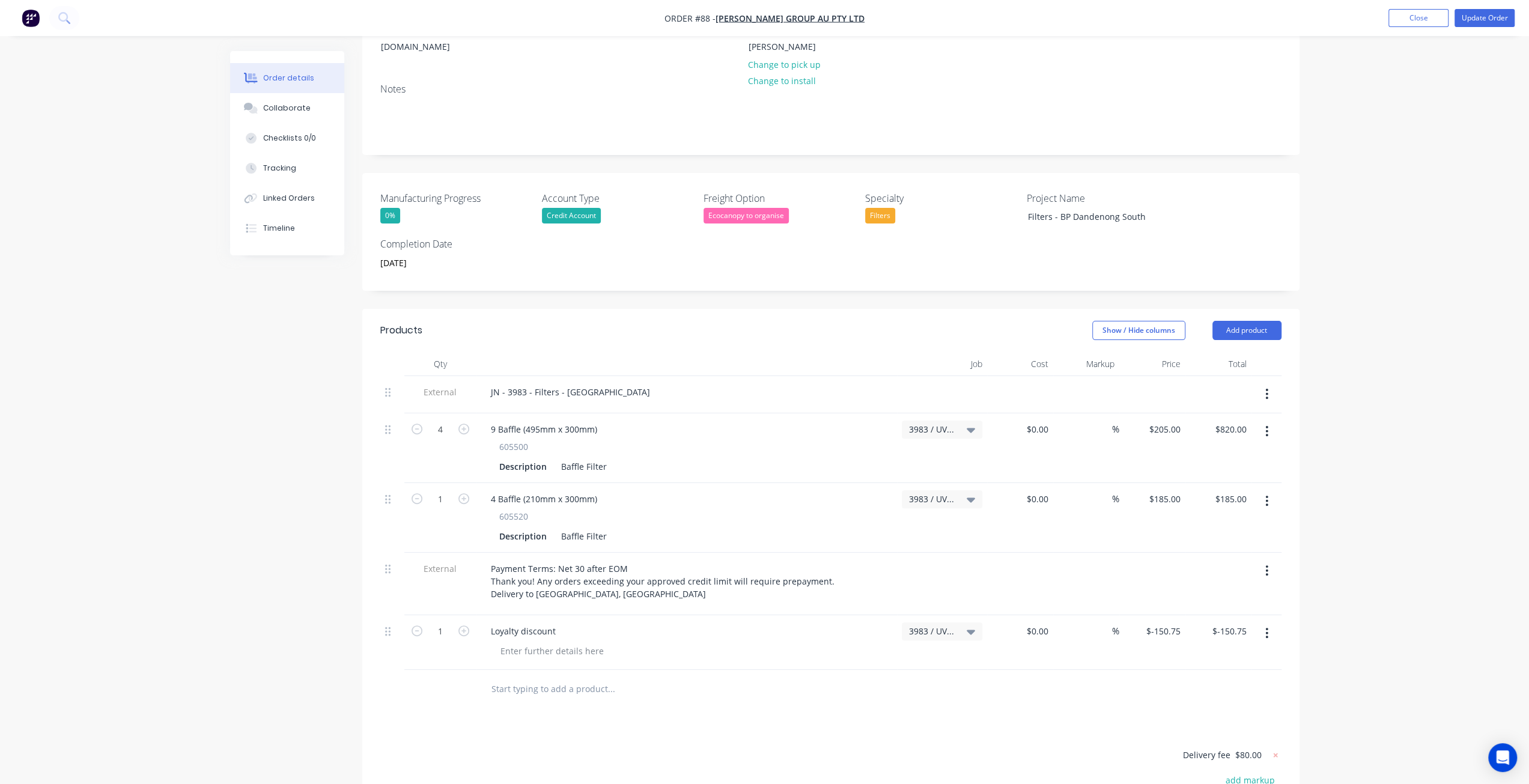
click at [967, 420] on div "3983 / UV Lamp Order - Prime" at bounding box center [941, 429] width 80 height 18
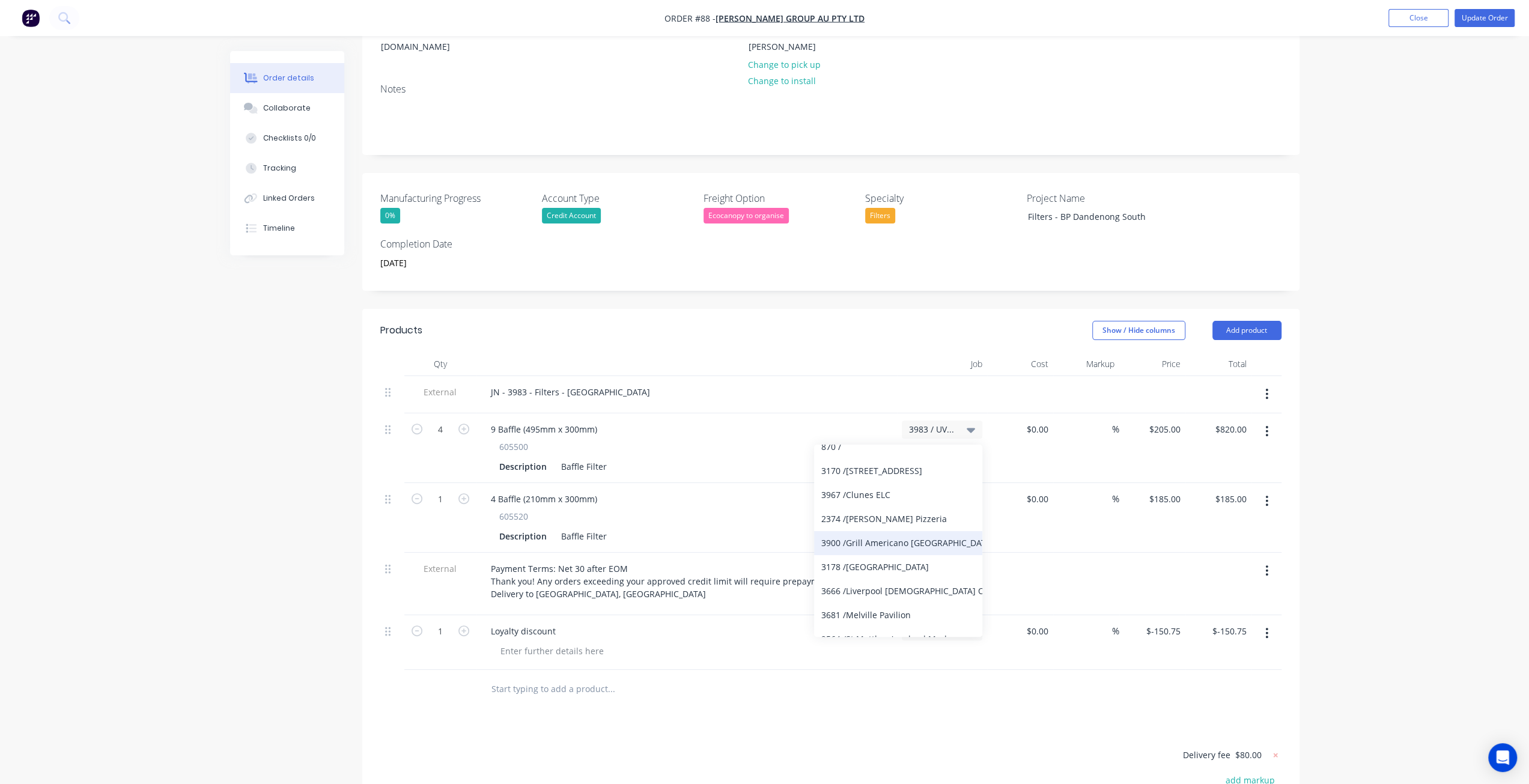
scroll to position [0, 0]
click at [166, 401] on div "Order details Collaborate Checklists 0/0 Tracking Linked Orders Timeline Order …" at bounding box center [764, 414] width 1529 height 1189
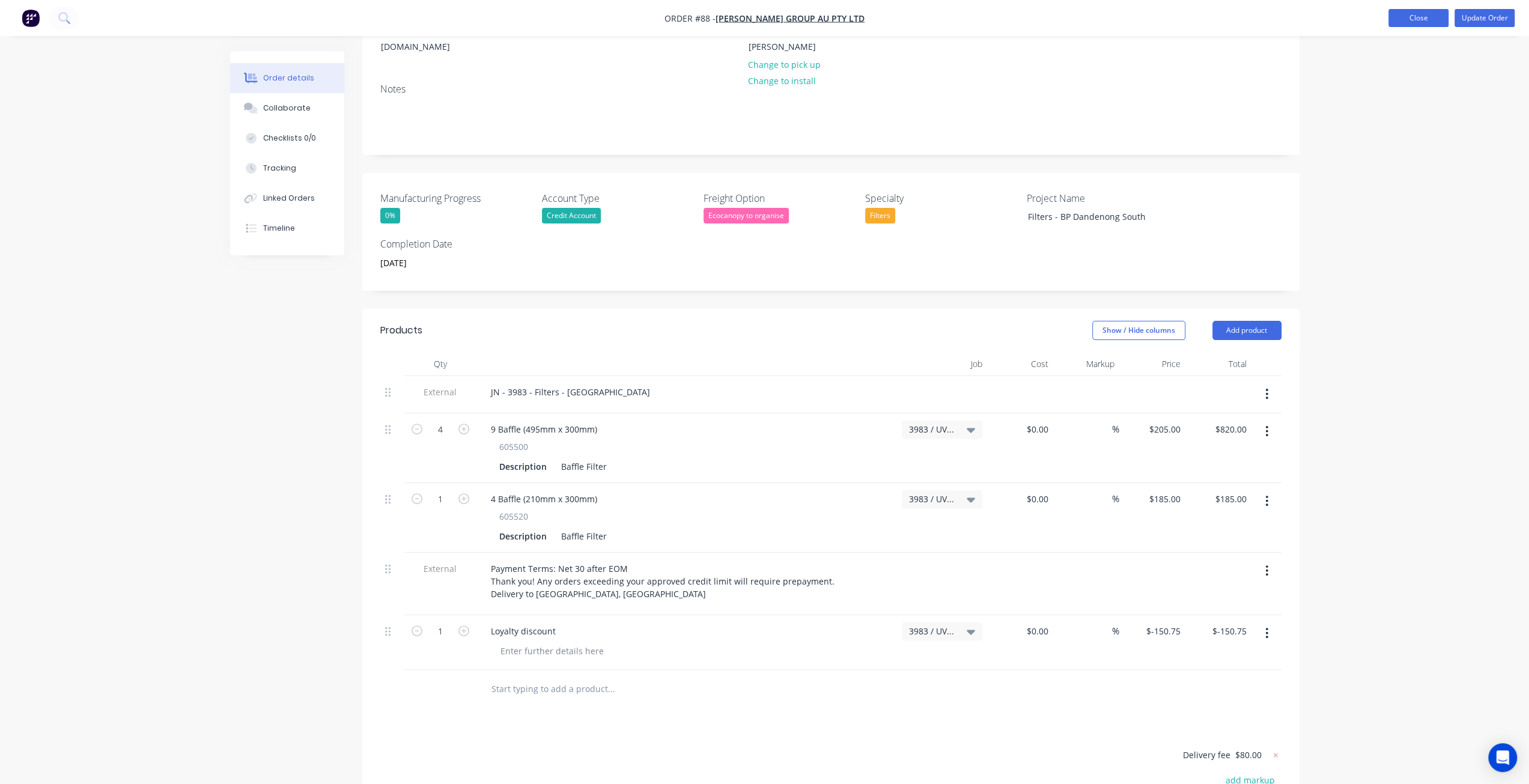
click at [1420, 15] on button "Close" at bounding box center [1419, 17] width 60 height 18
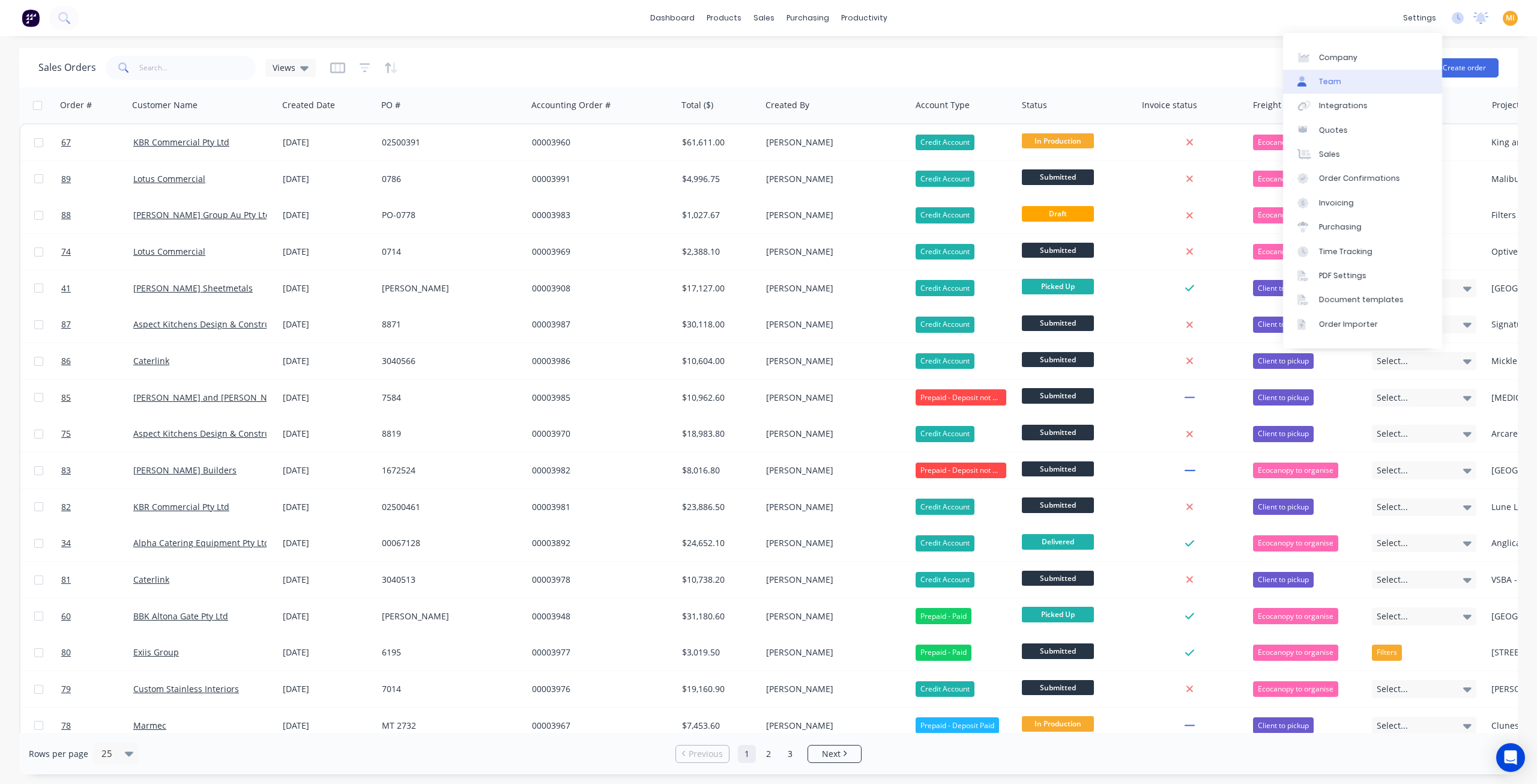
click at [1358, 80] on link "Team" at bounding box center [1362, 82] width 159 height 24
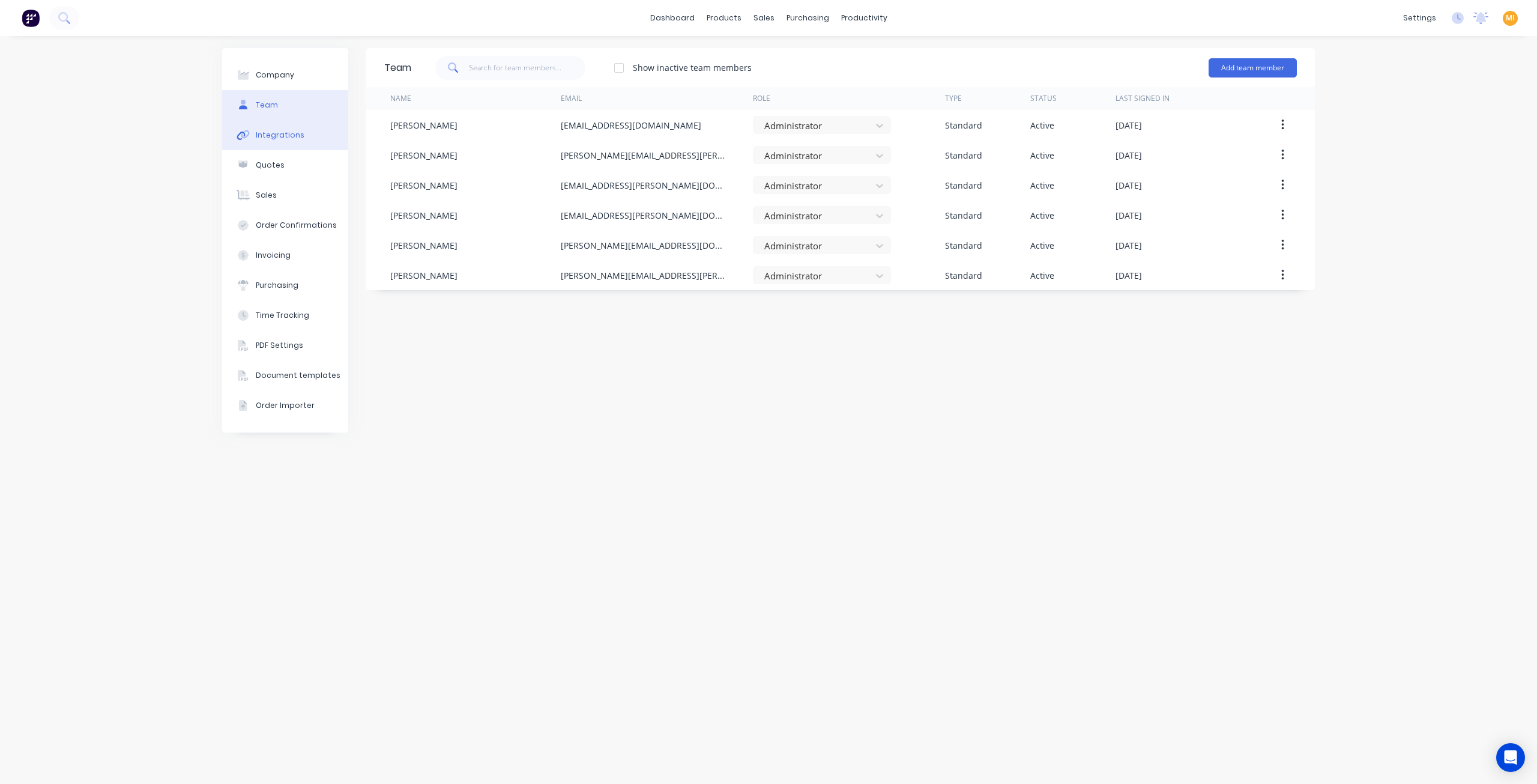
click at [282, 128] on button "Integrations" at bounding box center [285, 134] width 126 height 30
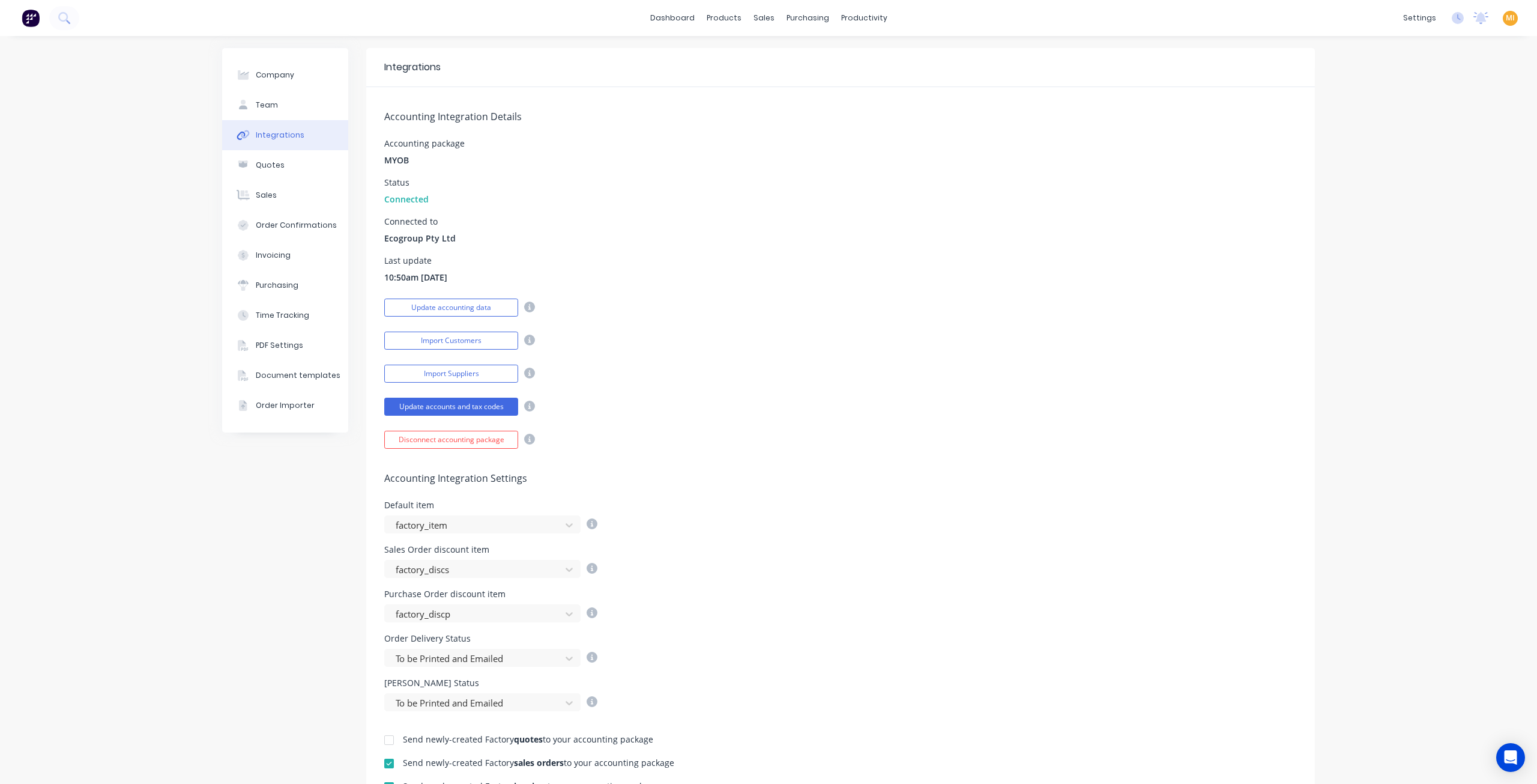
click at [31, 26] on img at bounding box center [30, 17] width 18 height 18
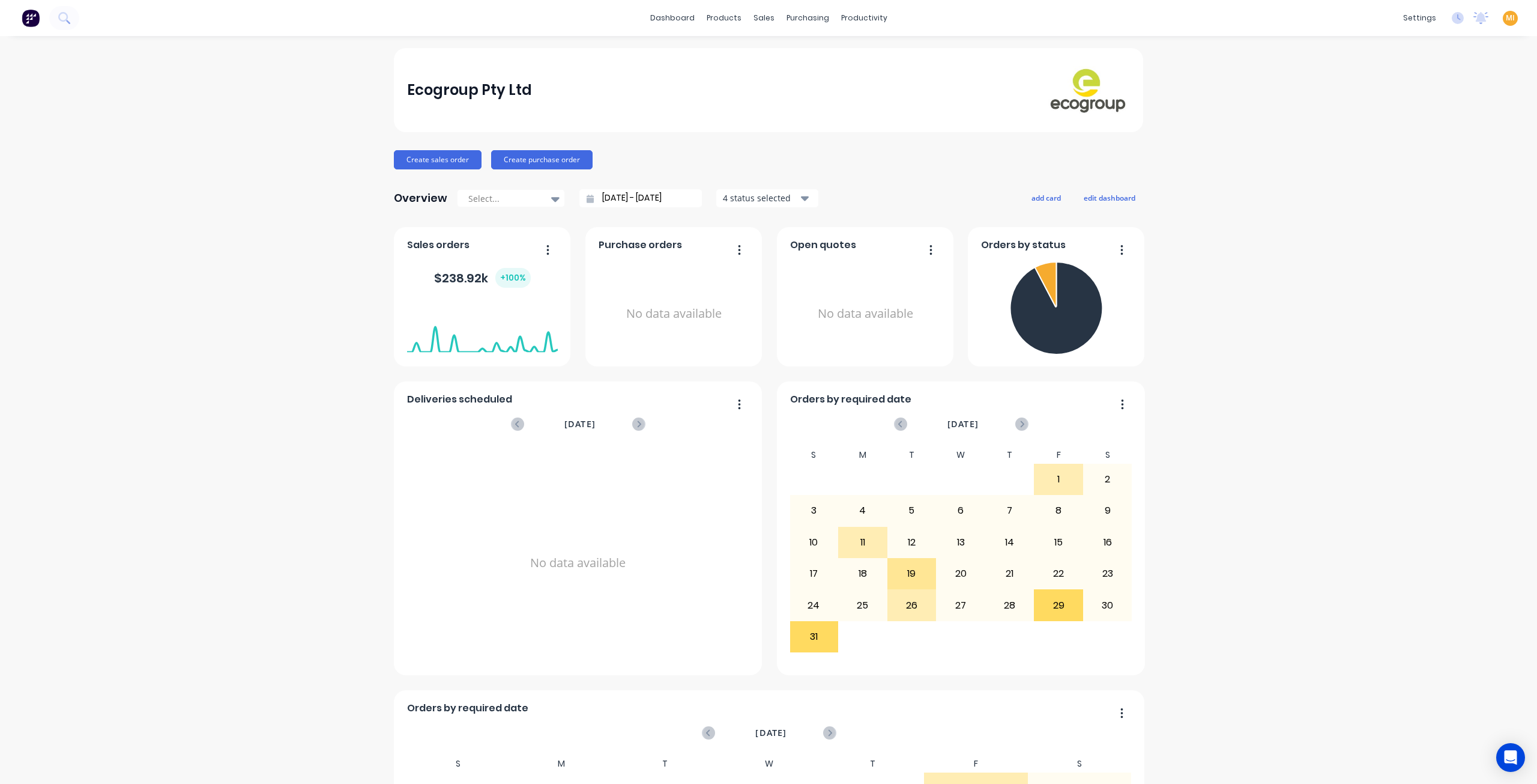
click at [1319, 160] on link "Sales" at bounding box center [1353, 154] width 159 height 24
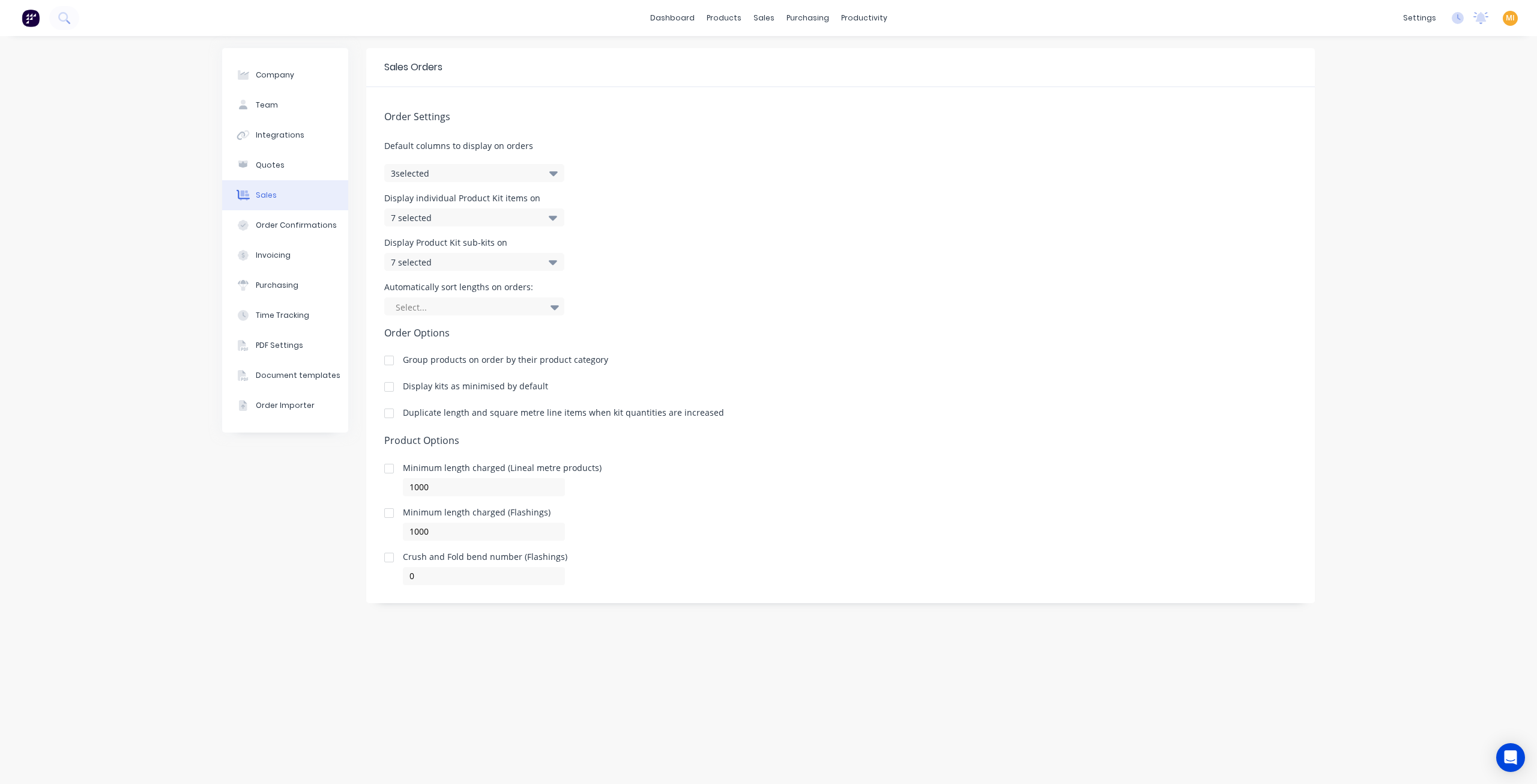
click at [336, 524] on div "Company Team Integrations Quotes Sales Order Confirmations Invoicing Purchasing…" at bounding box center [285, 410] width 126 height 724
click at [34, 15] on img at bounding box center [30, 17] width 18 height 18
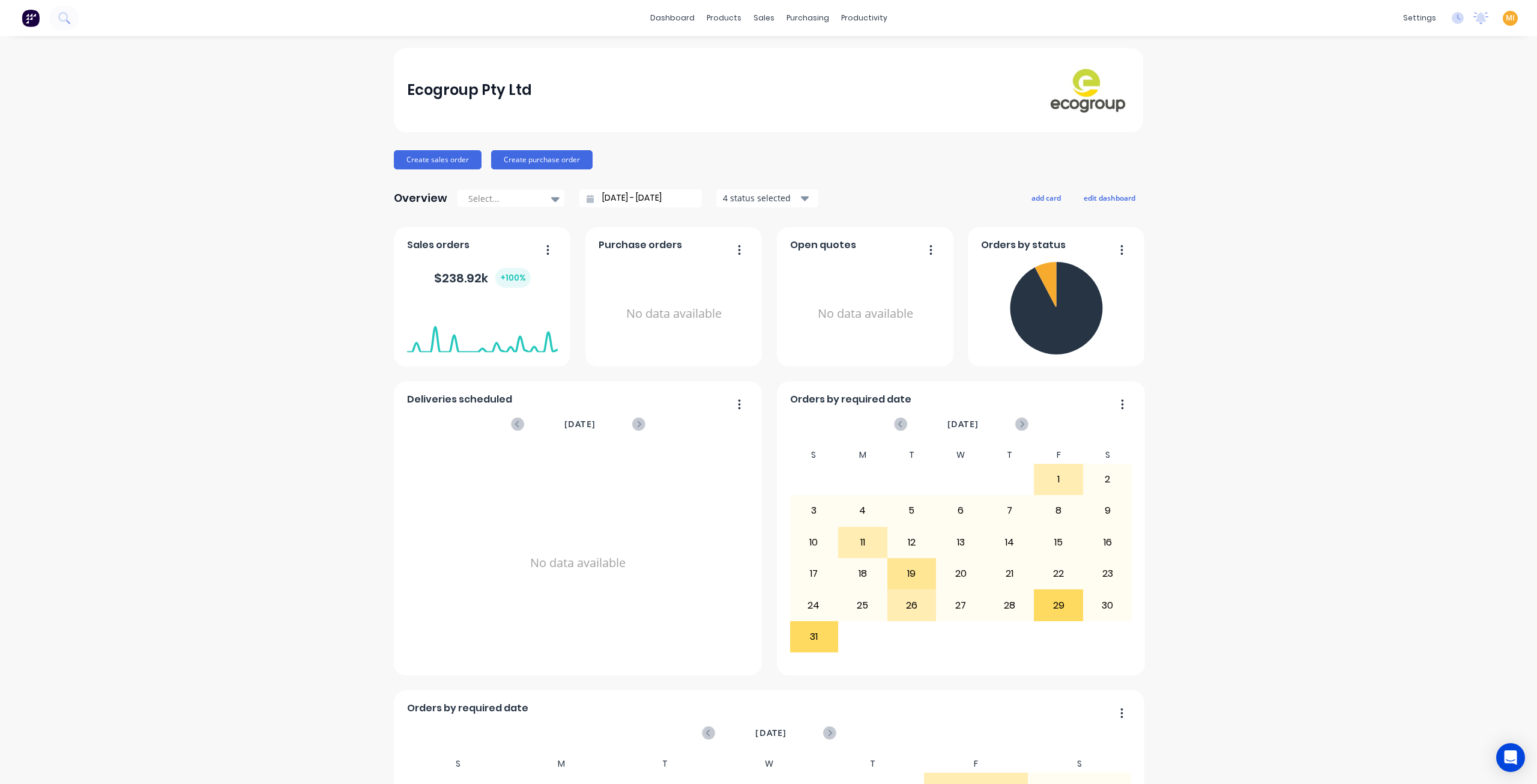
click at [1506, 20] on span "MI" at bounding box center [1510, 18] width 9 height 11
drag, startPoint x: 1427, startPoint y: 150, endPoint x: 1372, endPoint y: 114, distance: 65.7
click at [1426, 150] on button "Sign out" at bounding box center [1435, 151] width 159 height 24
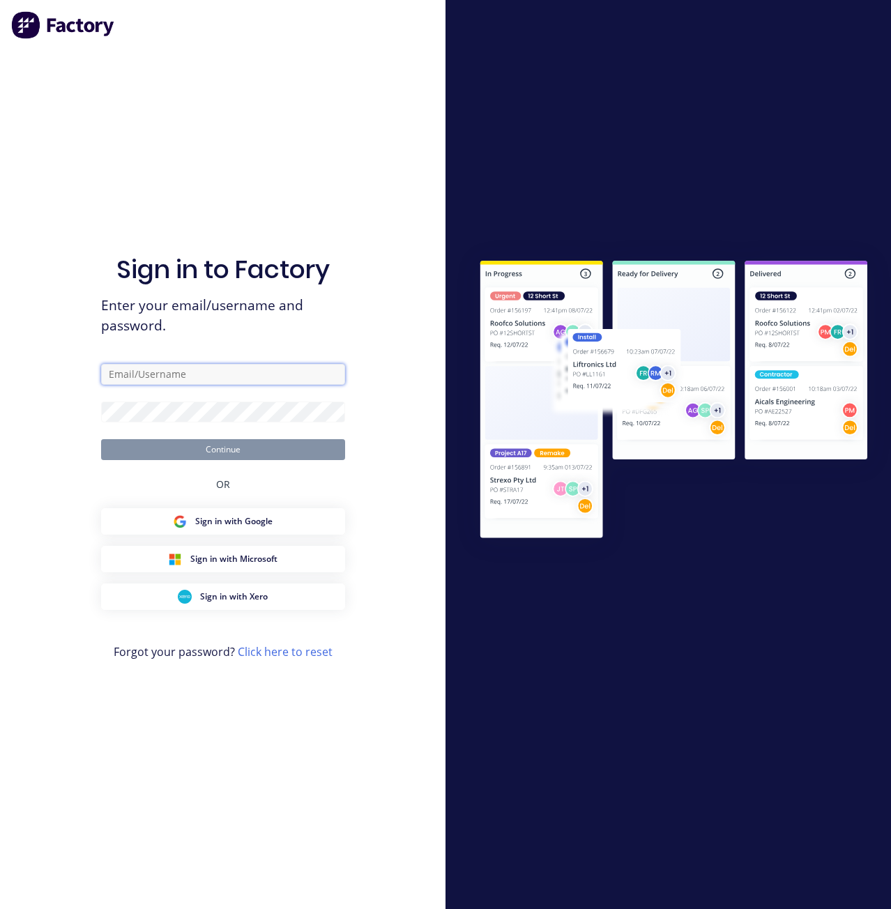
click at [277, 376] on input "text" at bounding box center [223, 374] width 244 height 21
type input "[EMAIL_ADDRESS][DOMAIN_NAME]"
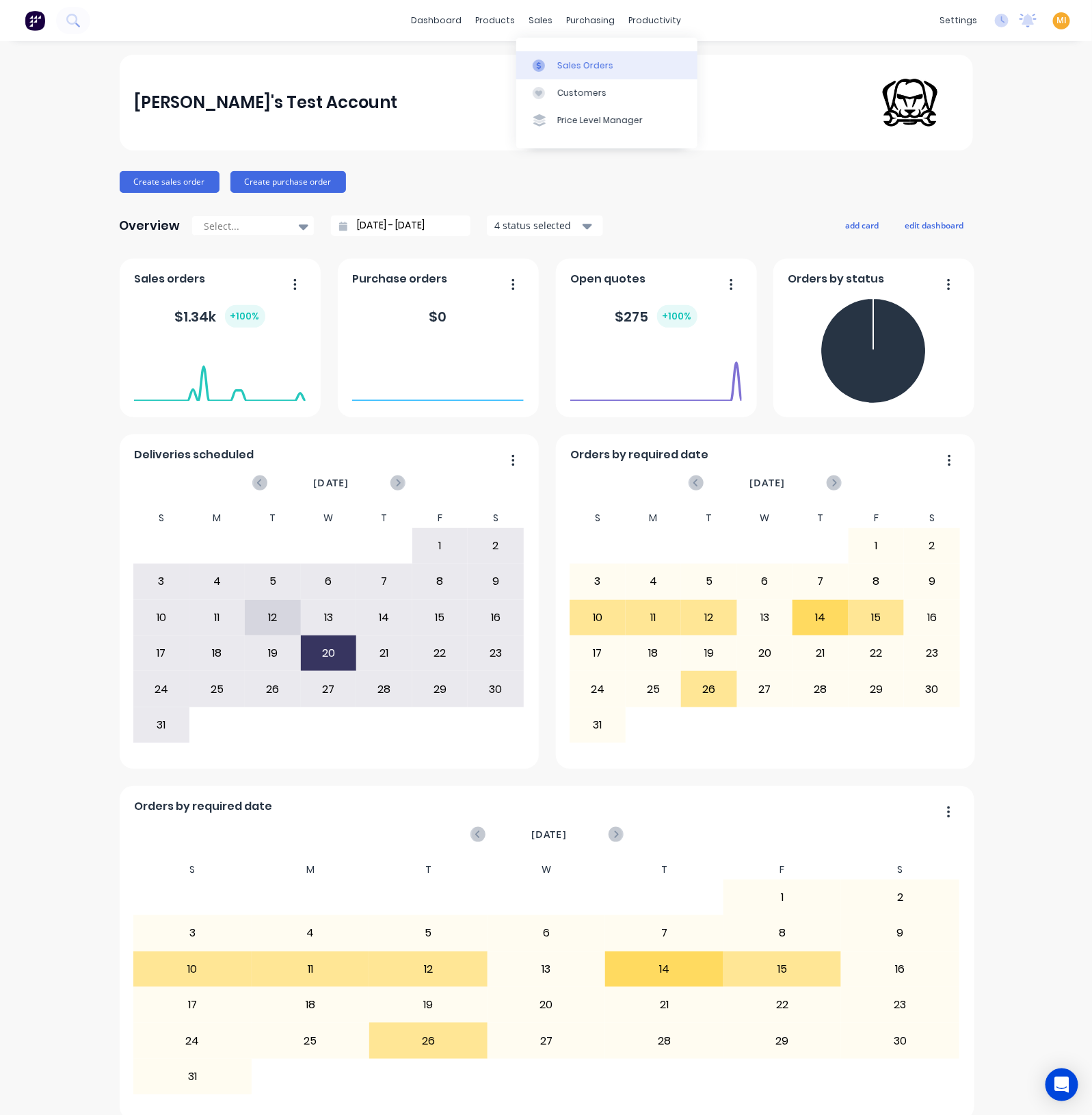
click at [560, 71] on div "Sales Orders" at bounding box center [585, 66] width 56 height 13
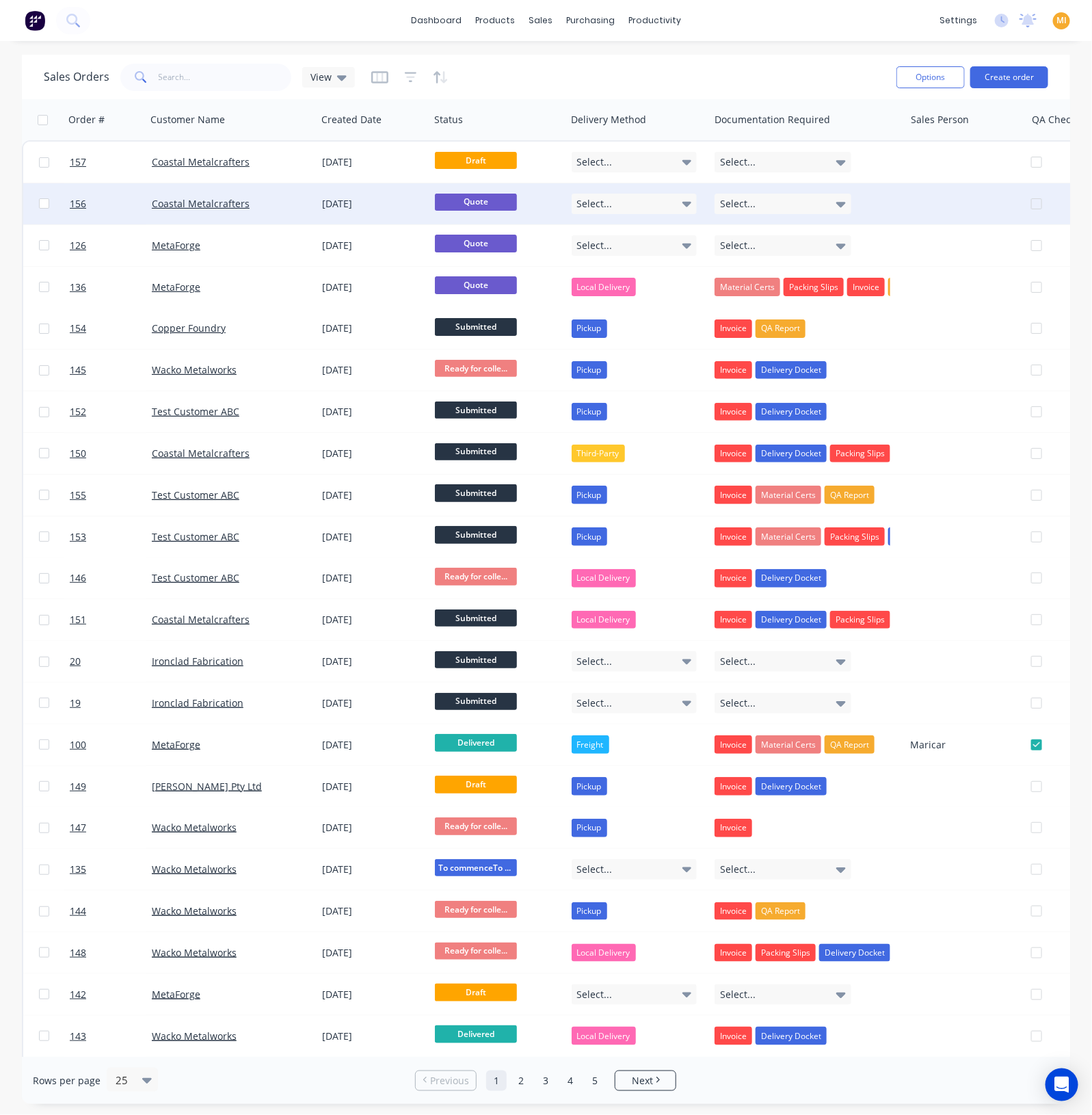
click at [381, 184] on div "[DATE]" at bounding box center [373, 204] width 113 height 41
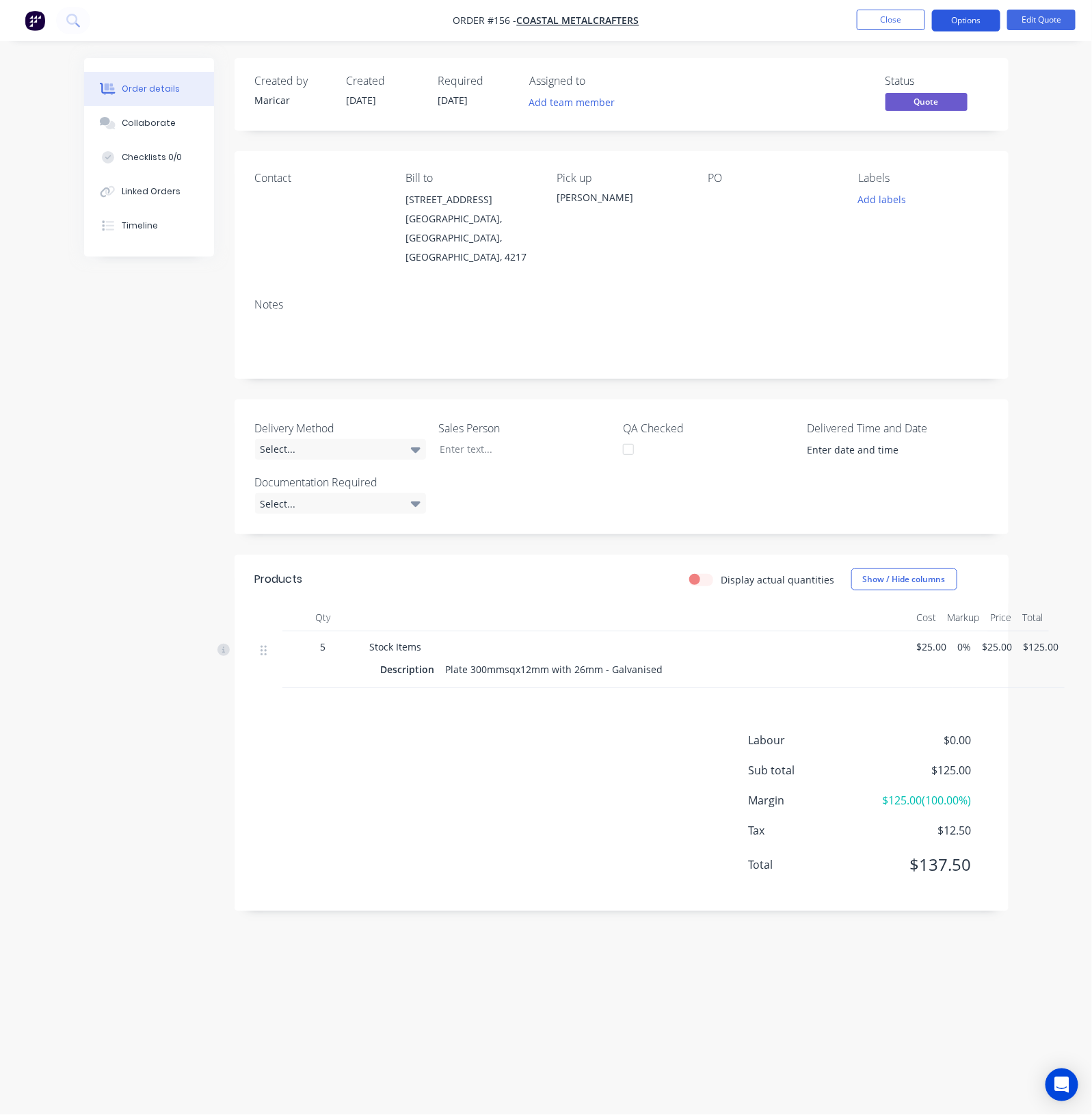
click at [982, 22] on button "Options" at bounding box center [966, 21] width 69 height 22
click at [29, 15] on img "button" at bounding box center [34, 20] width 21 height 21
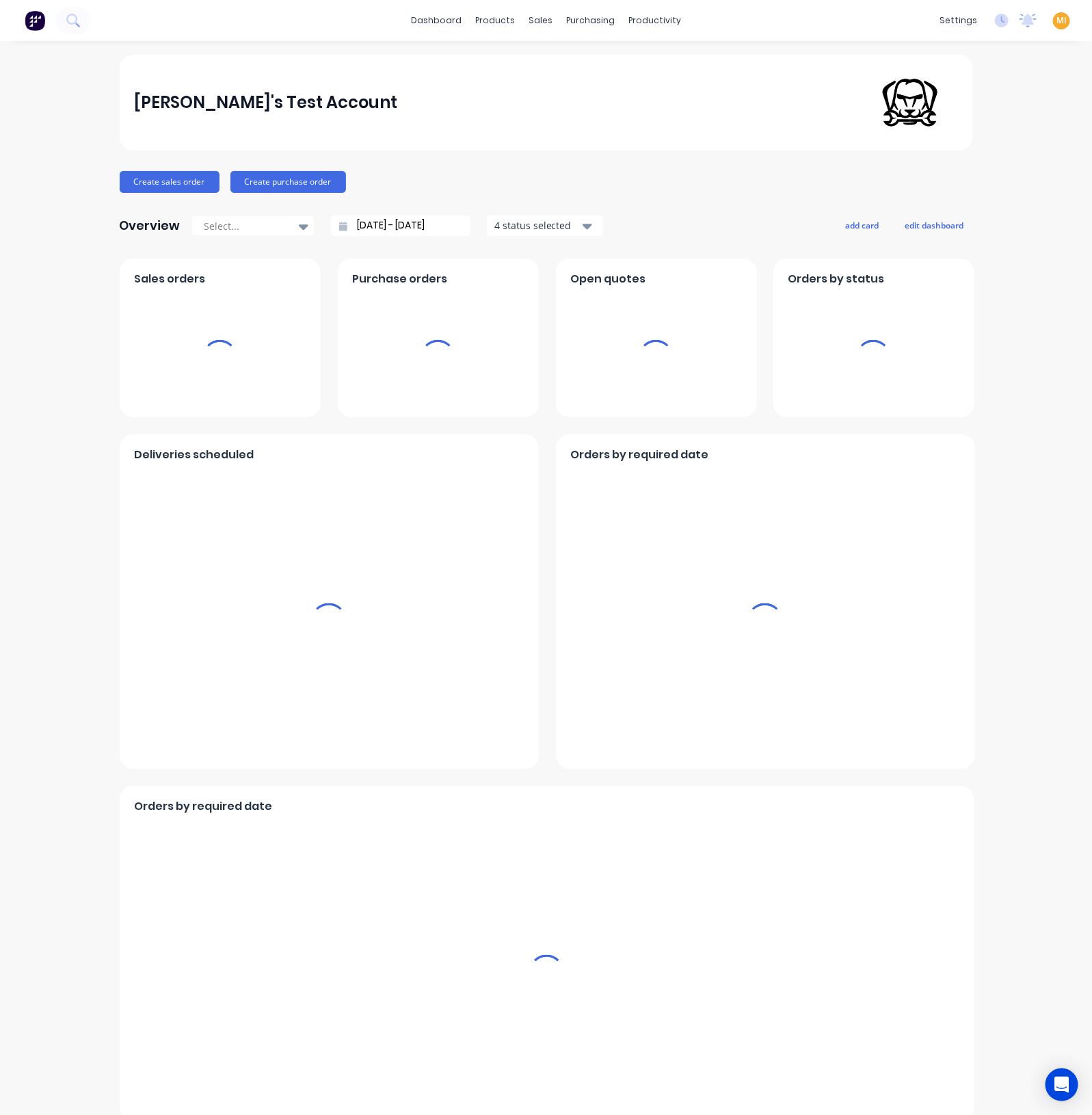
click at [1057, 19] on span "MI" at bounding box center [1062, 21] width 10 height 13
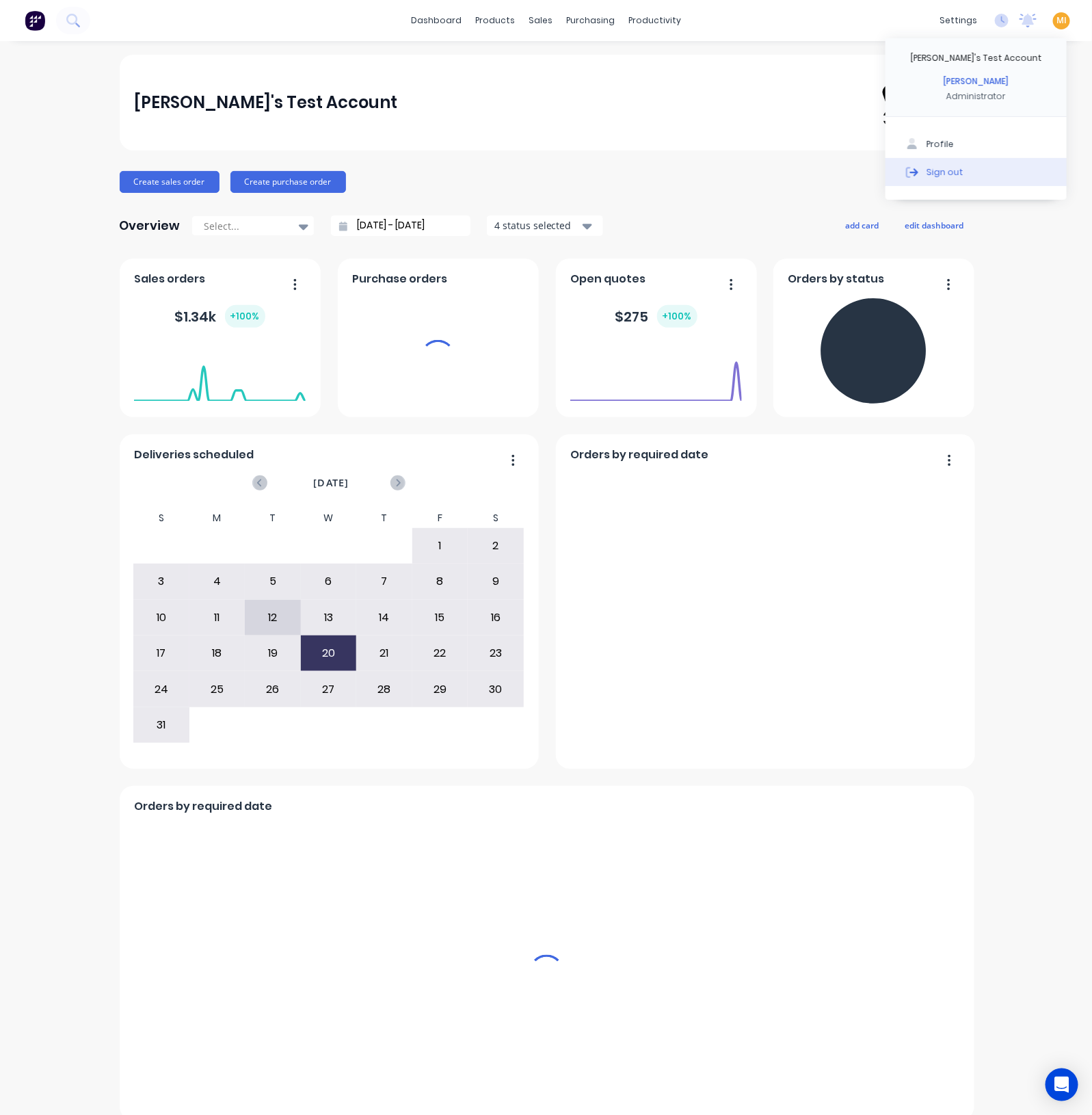
click at [998, 176] on button "Sign out" at bounding box center [976, 172] width 182 height 27
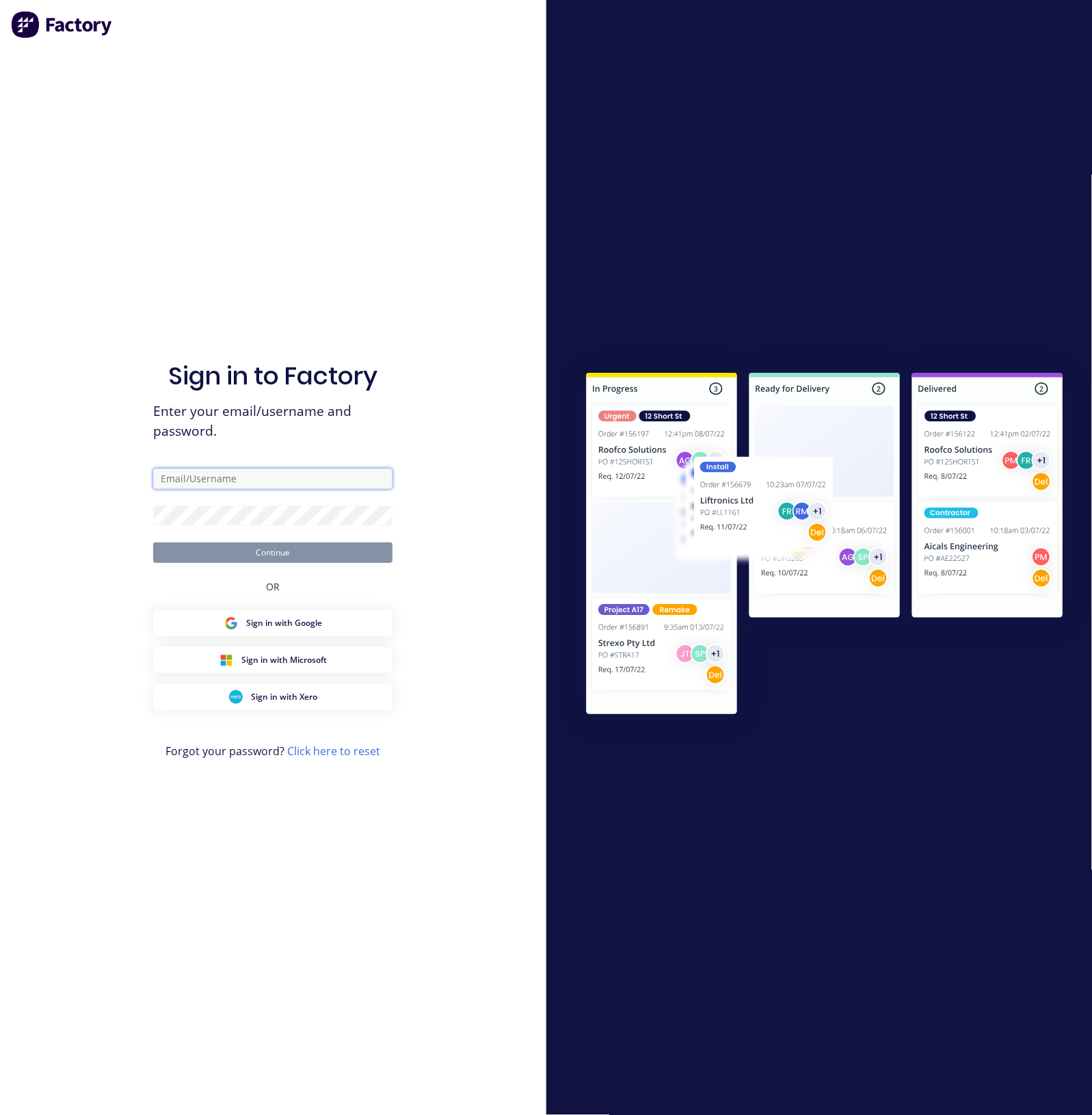
click at [297, 484] on input "text" at bounding box center [273, 478] width 239 height 21
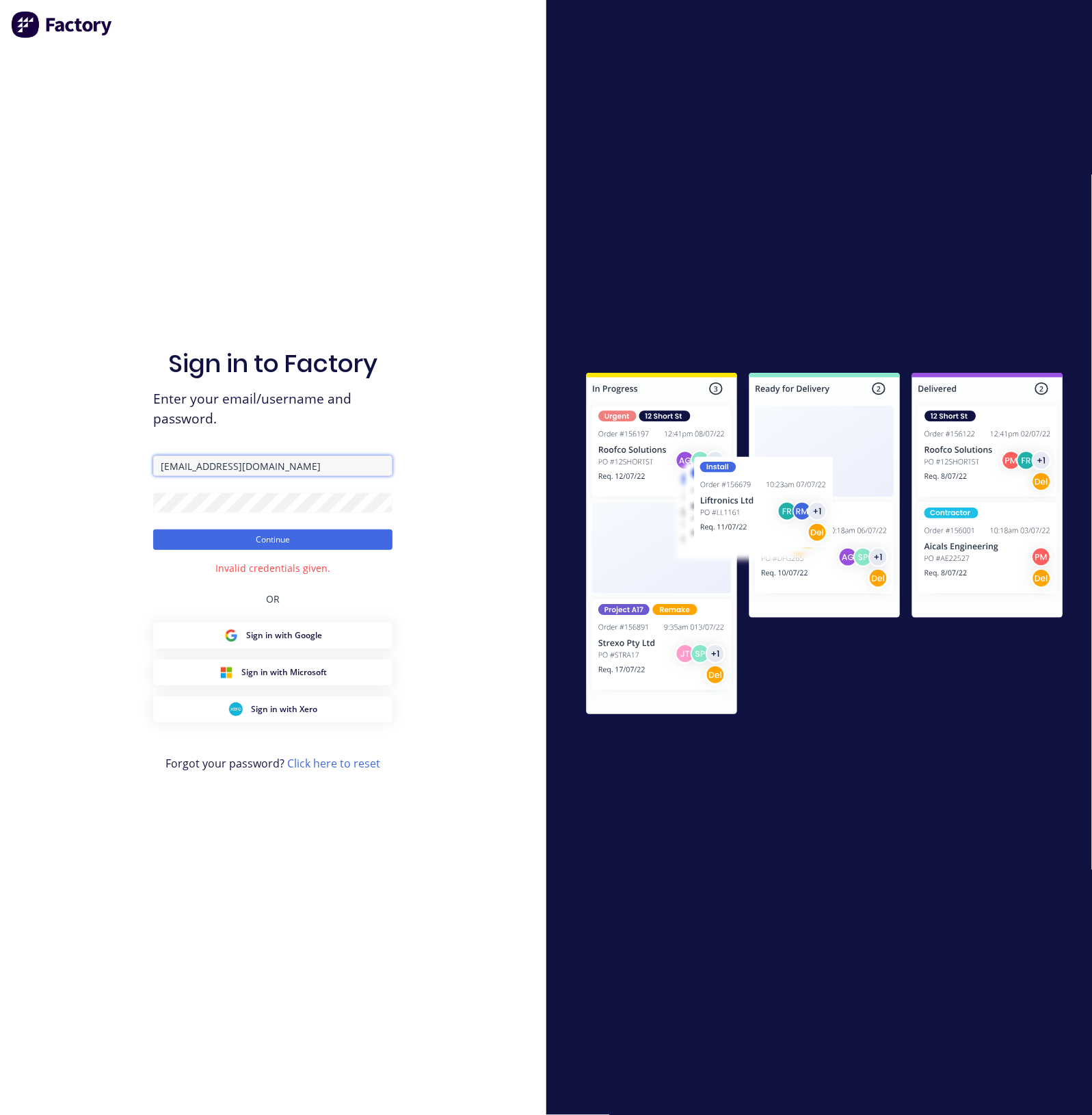
drag, startPoint x: 318, startPoint y: 464, endPoint x: 110, endPoint y: 463, distance: 208.0
click at [110, 463] on div "Sign in to Factory Enter your email/username and password. team+maricardemo@fac…" at bounding box center [273, 558] width 546 height 1115
paste input "team+maricardemo@Scrs.net.au"
click at [182, 457] on input "team+maricardemo@Scrs.net.au" at bounding box center [273, 465] width 239 height 21
type input "team+maricardemo@Scrs.net.au"
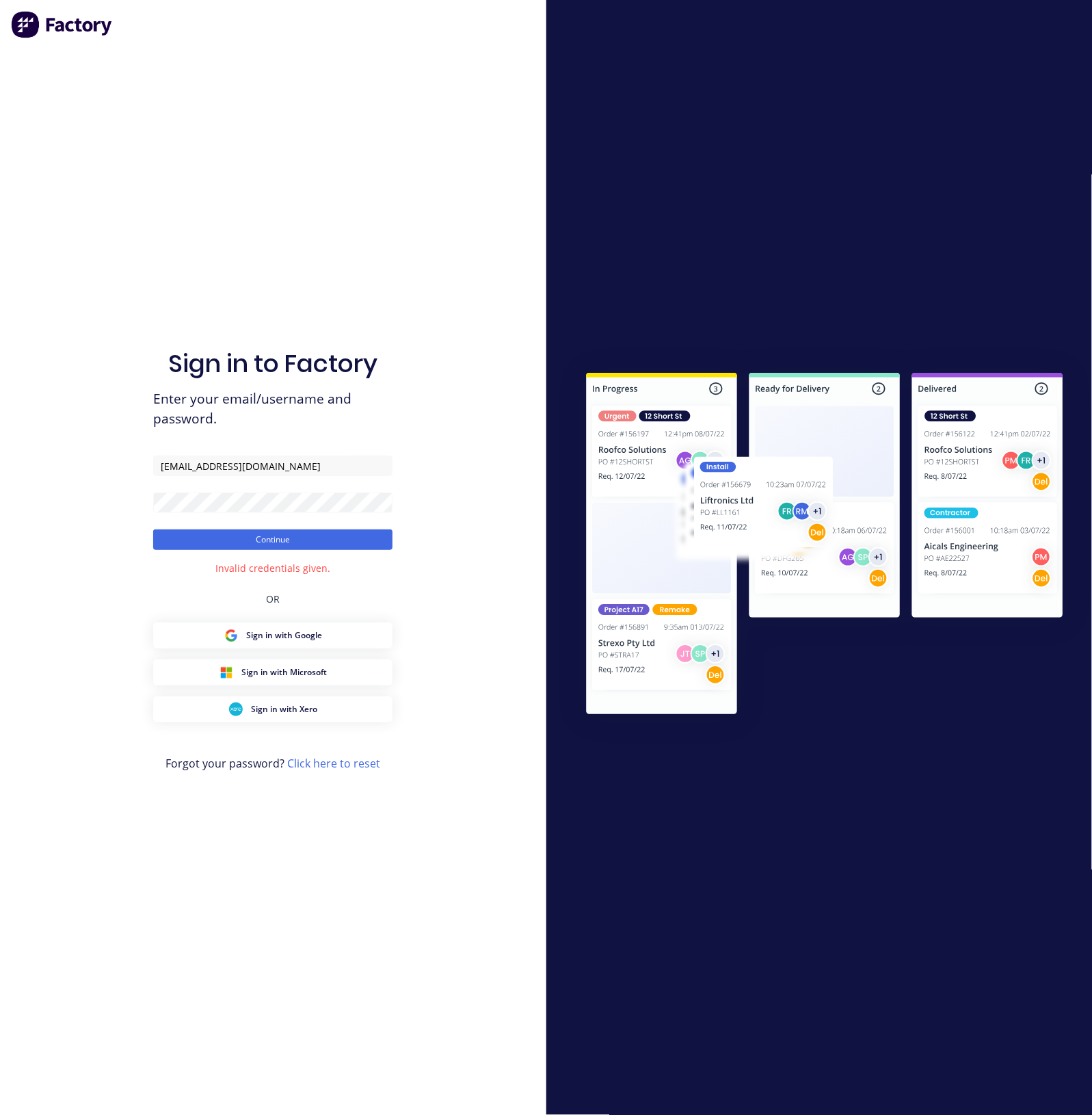
click at [92, 495] on div "Sign in to Factory Enter your email/username and password. team+maricardemo@Scr…" at bounding box center [273, 558] width 546 height 1115
click at [213, 534] on button "Continue" at bounding box center [273, 539] width 239 height 21
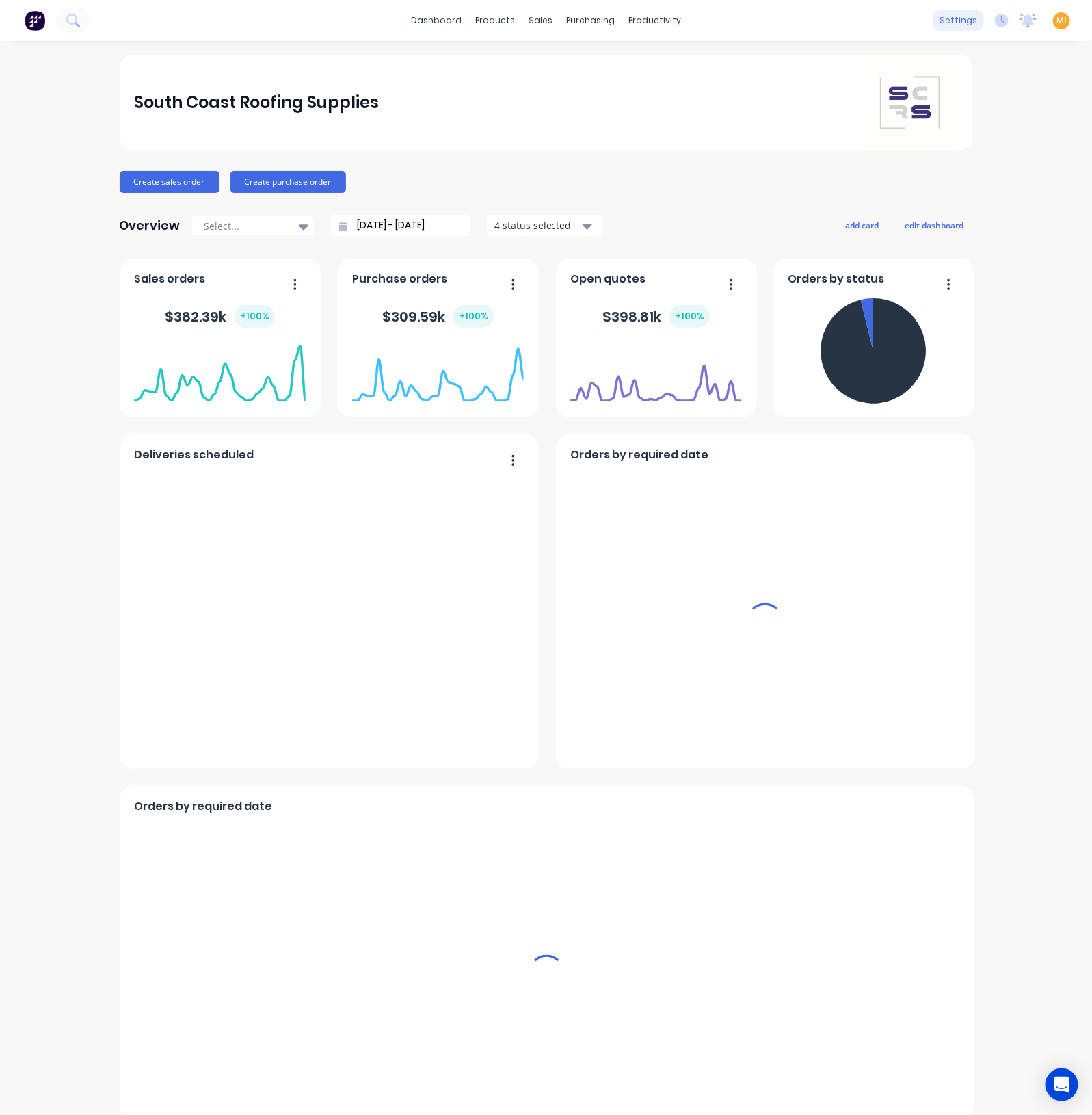
click at [944, 28] on div "settings" at bounding box center [959, 20] width 51 height 21
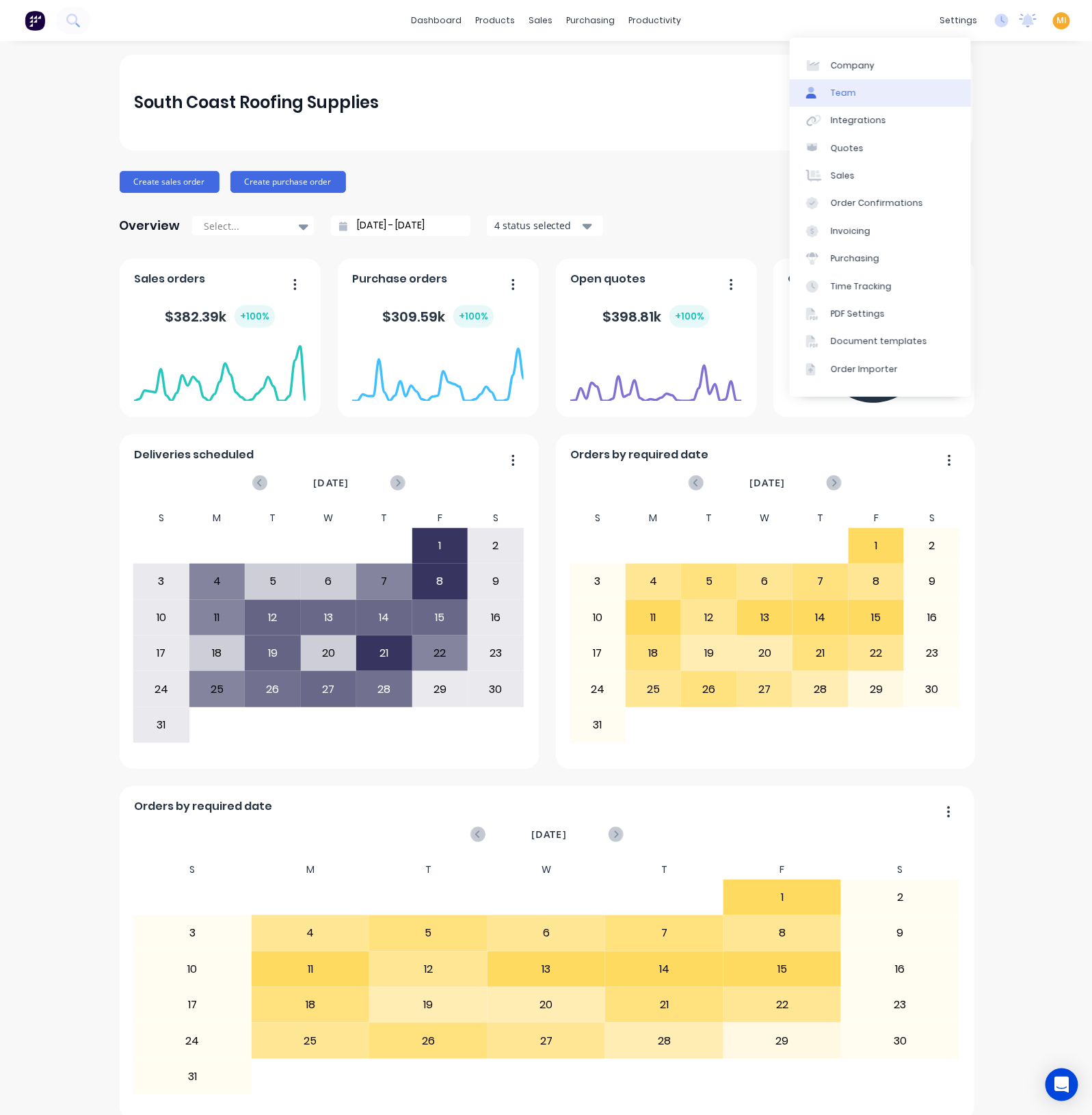
click at [858, 93] on link "Team" at bounding box center [880, 93] width 182 height 27
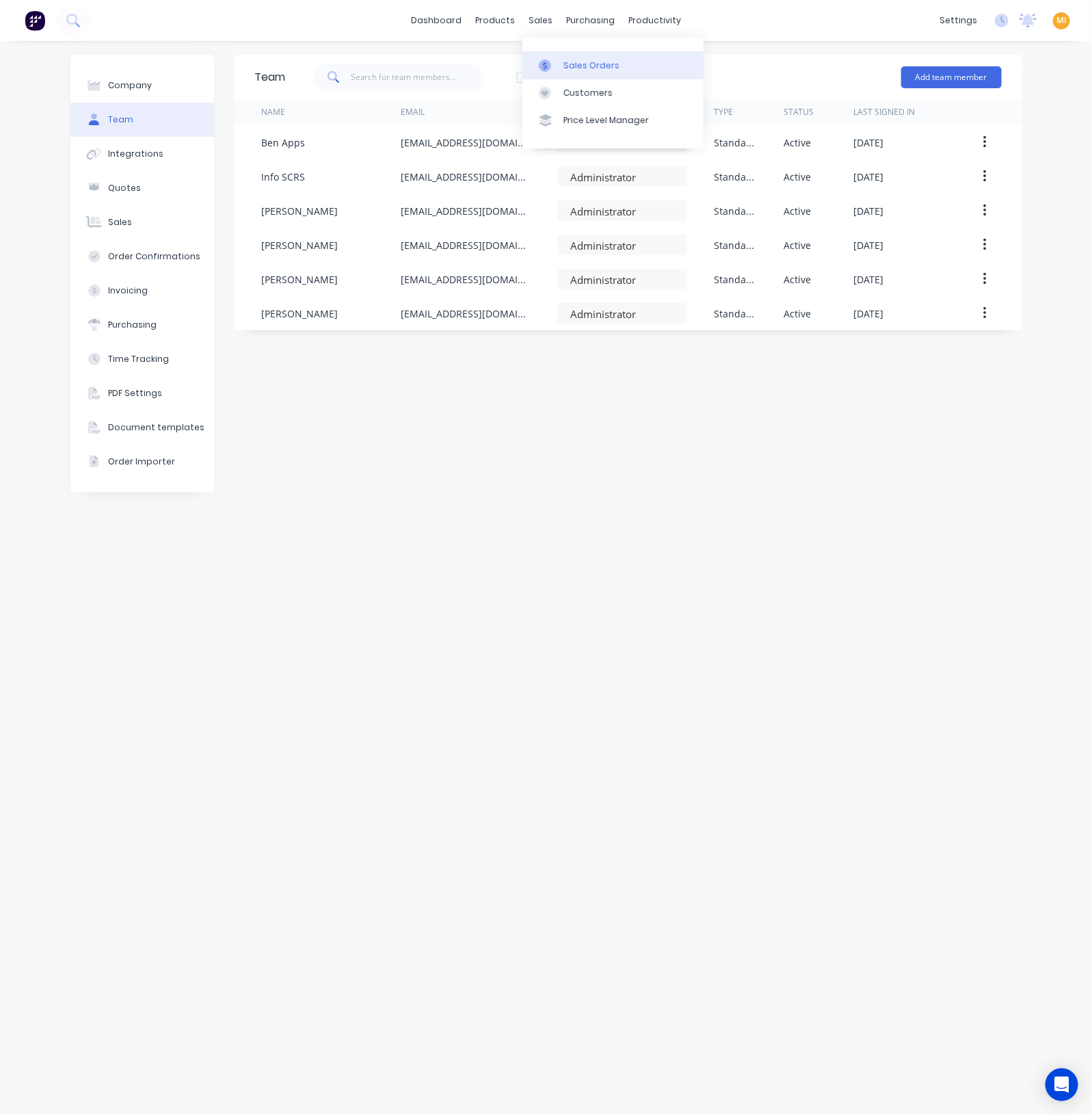
click at [585, 62] on div "Sales Orders" at bounding box center [591, 66] width 56 height 13
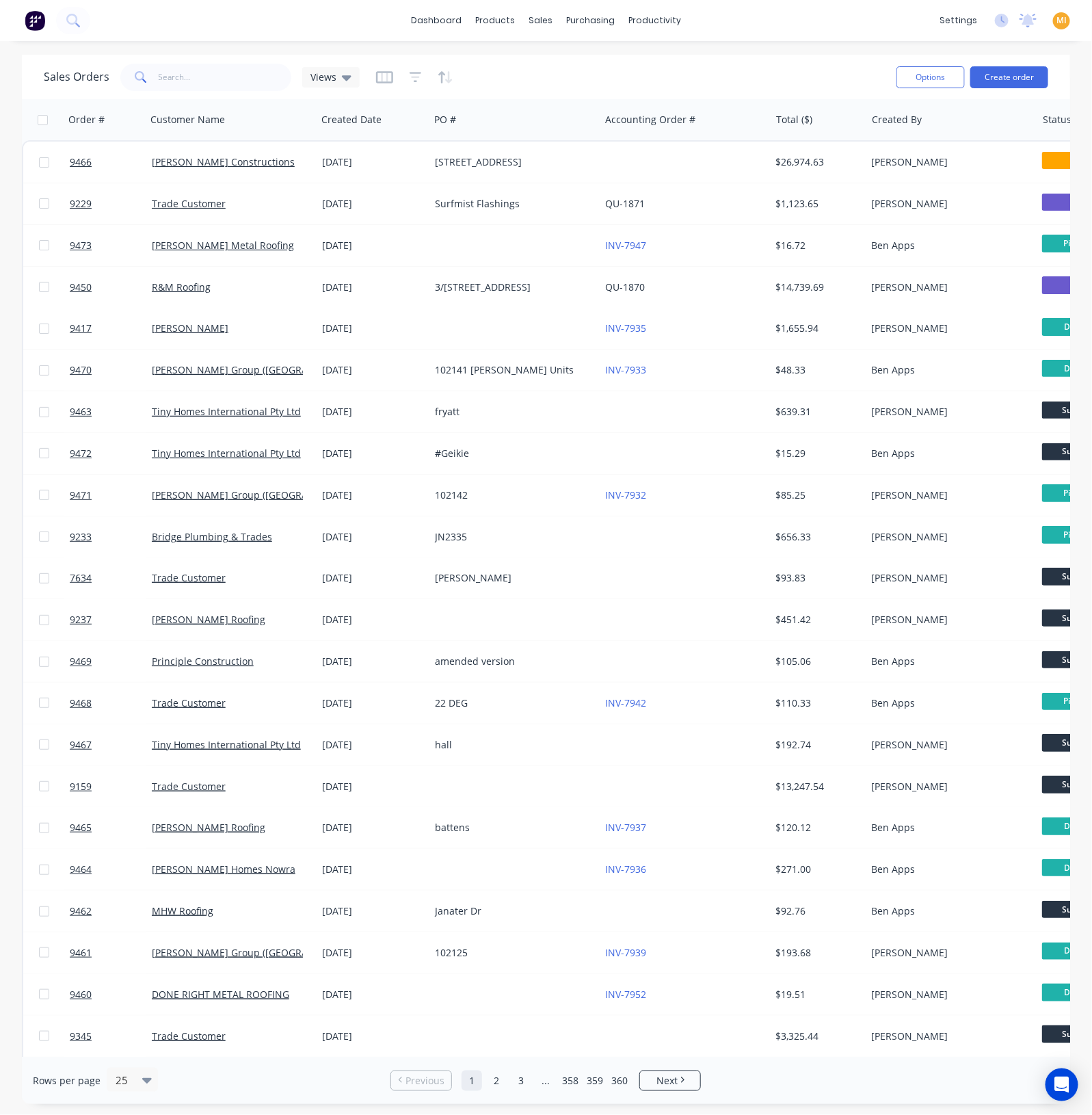
click at [1057, 24] on span "MI" at bounding box center [1062, 21] width 10 height 13
click at [995, 173] on button "Sign out" at bounding box center [976, 172] width 182 height 27
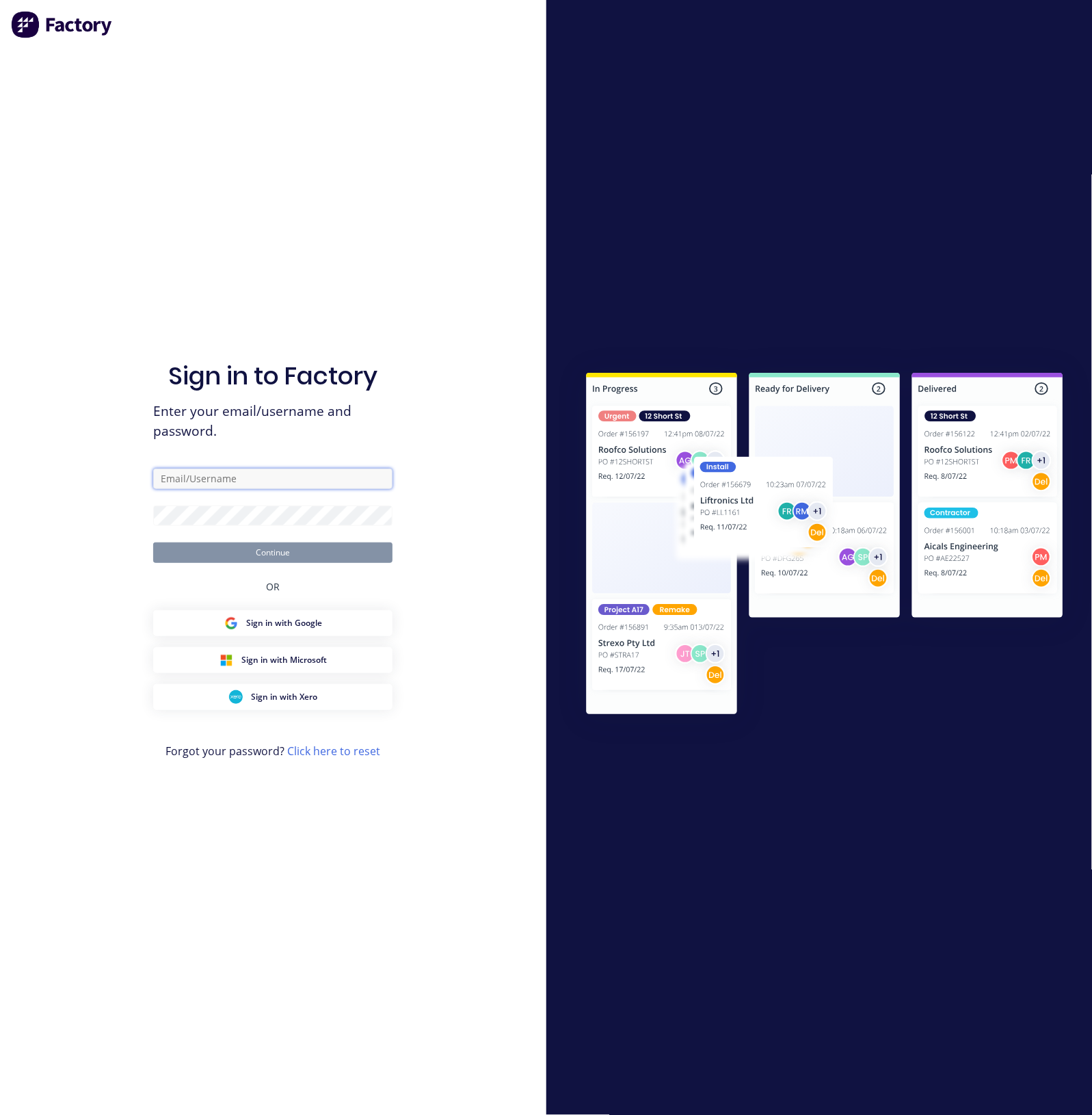
click at [334, 475] on input "text" at bounding box center [273, 478] width 239 height 21
type input "[EMAIL_ADDRESS][DOMAIN_NAME]"
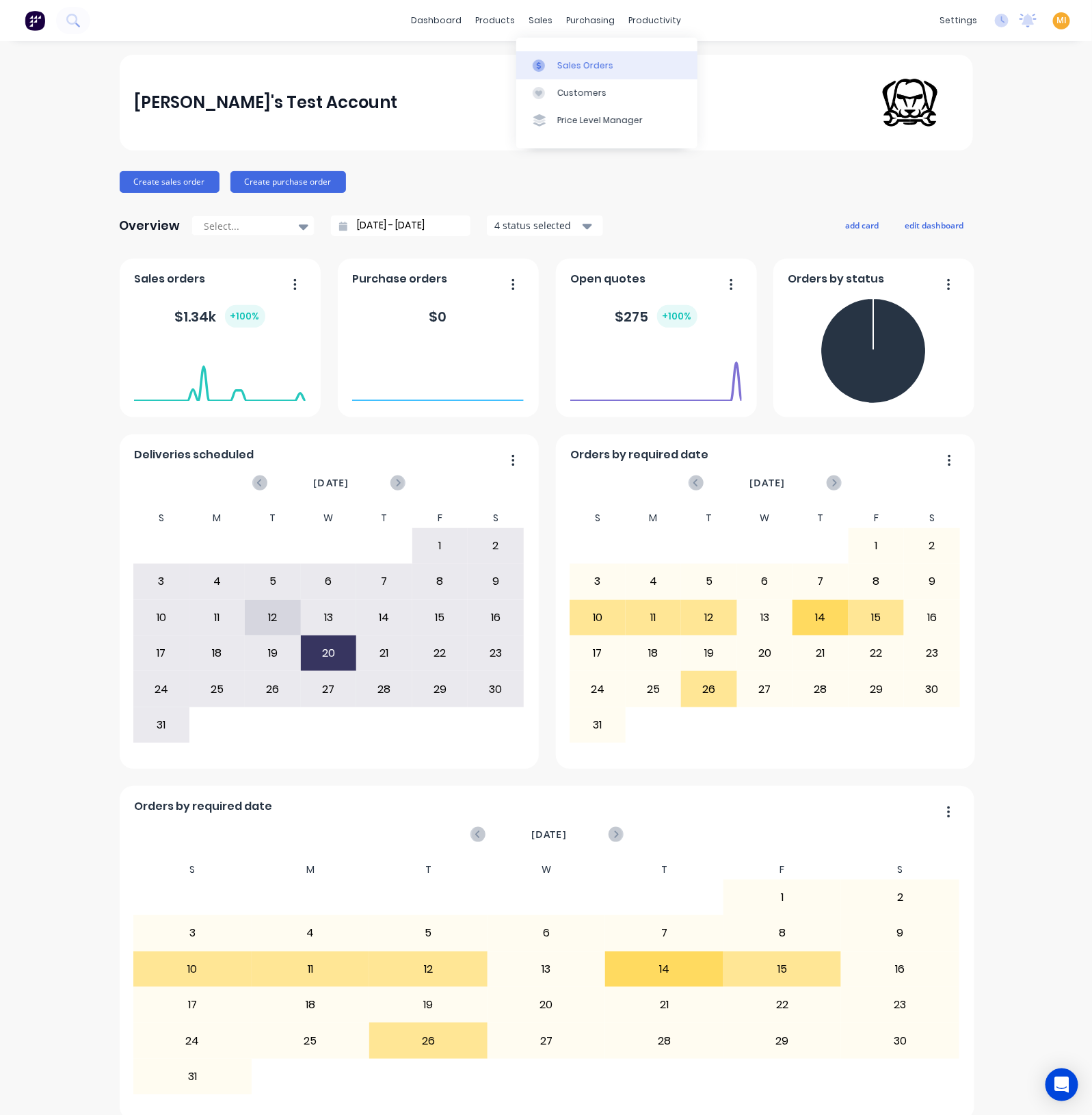
click at [553, 60] on link "Sales Orders" at bounding box center [606, 65] width 182 height 27
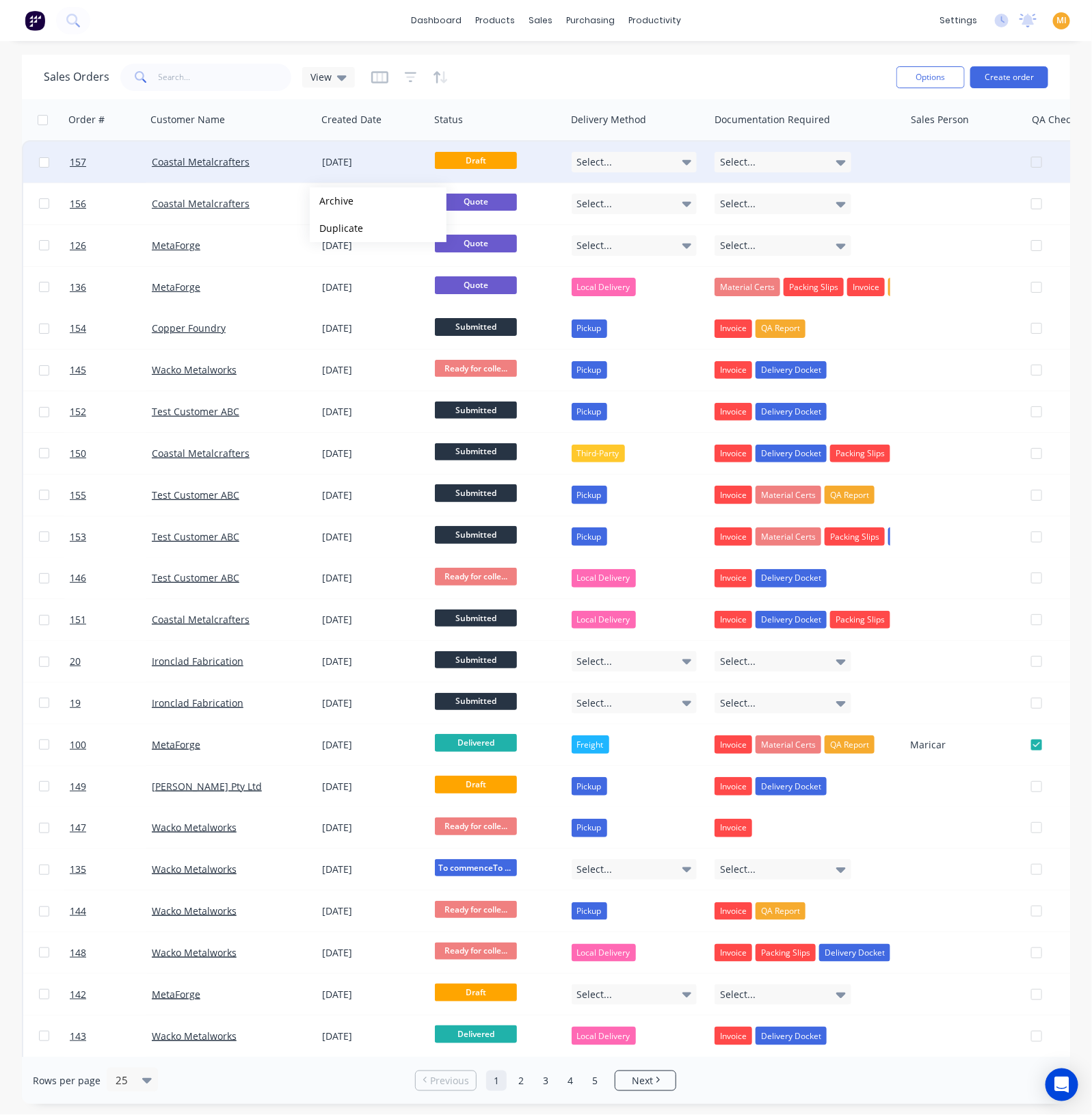
click at [44, 164] on input "checkbox" at bounding box center [44, 162] width 10 height 10
checkbox input "true"
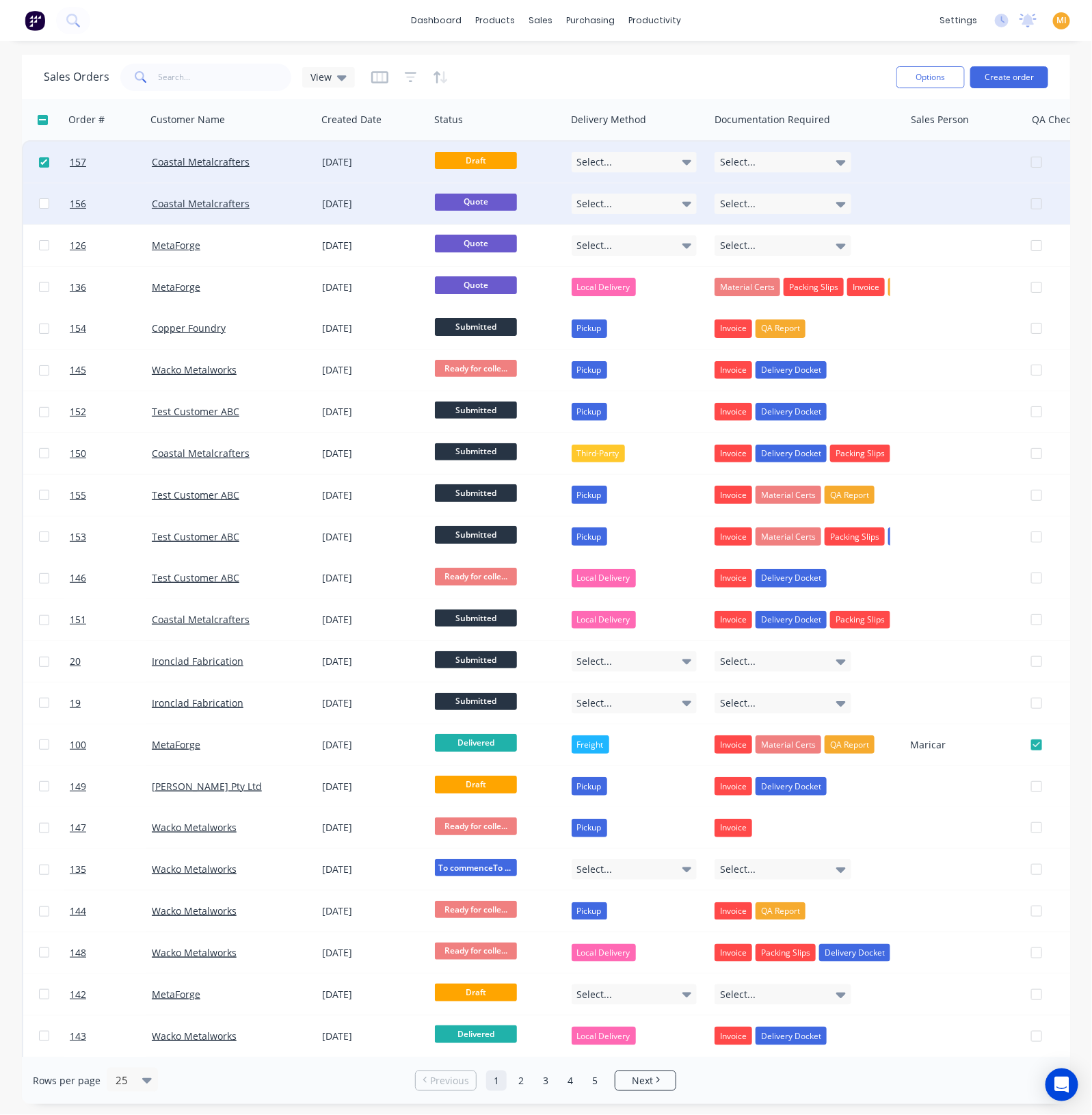
click at [41, 203] on input "checkbox" at bounding box center [44, 203] width 10 height 10
checkbox input "true"
click at [286, 200] on div "Coastal Metalcrafters" at bounding box center [228, 204] width 152 height 14
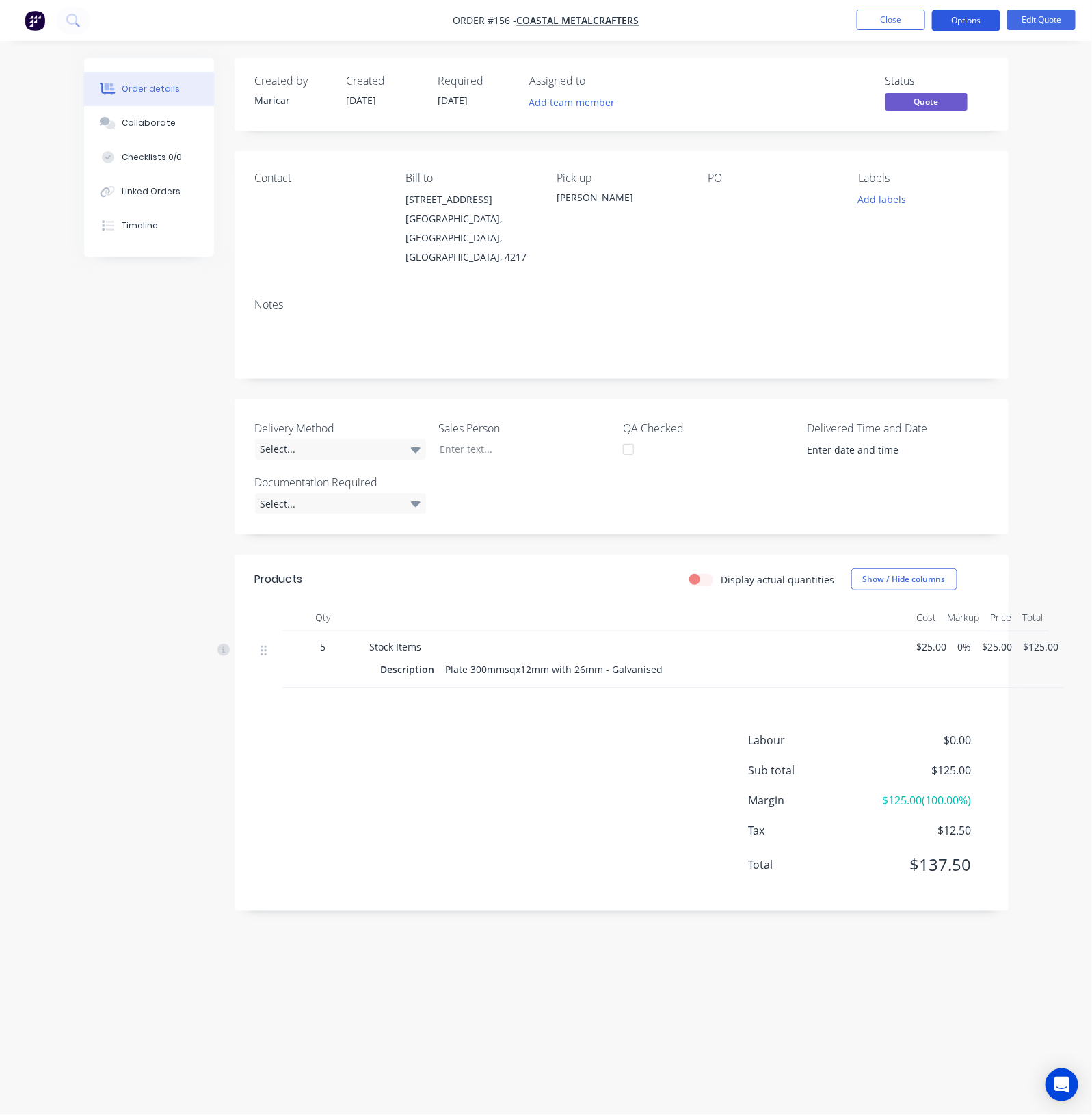
click at [971, 27] on button "Options" at bounding box center [966, 21] width 69 height 22
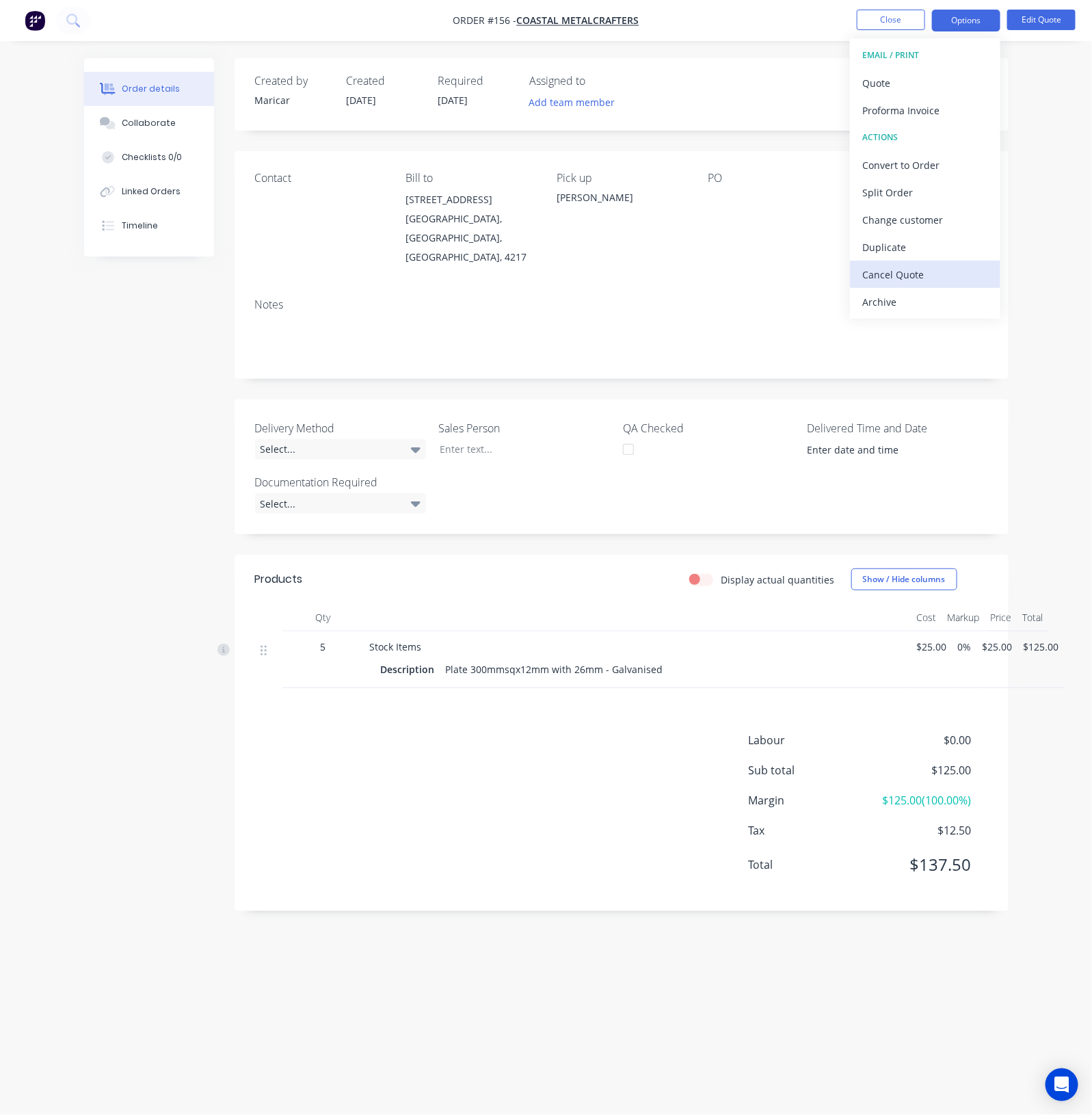
click at [886, 275] on div "Cancel Quote" at bounding box center [925, 275] width 126 height 20
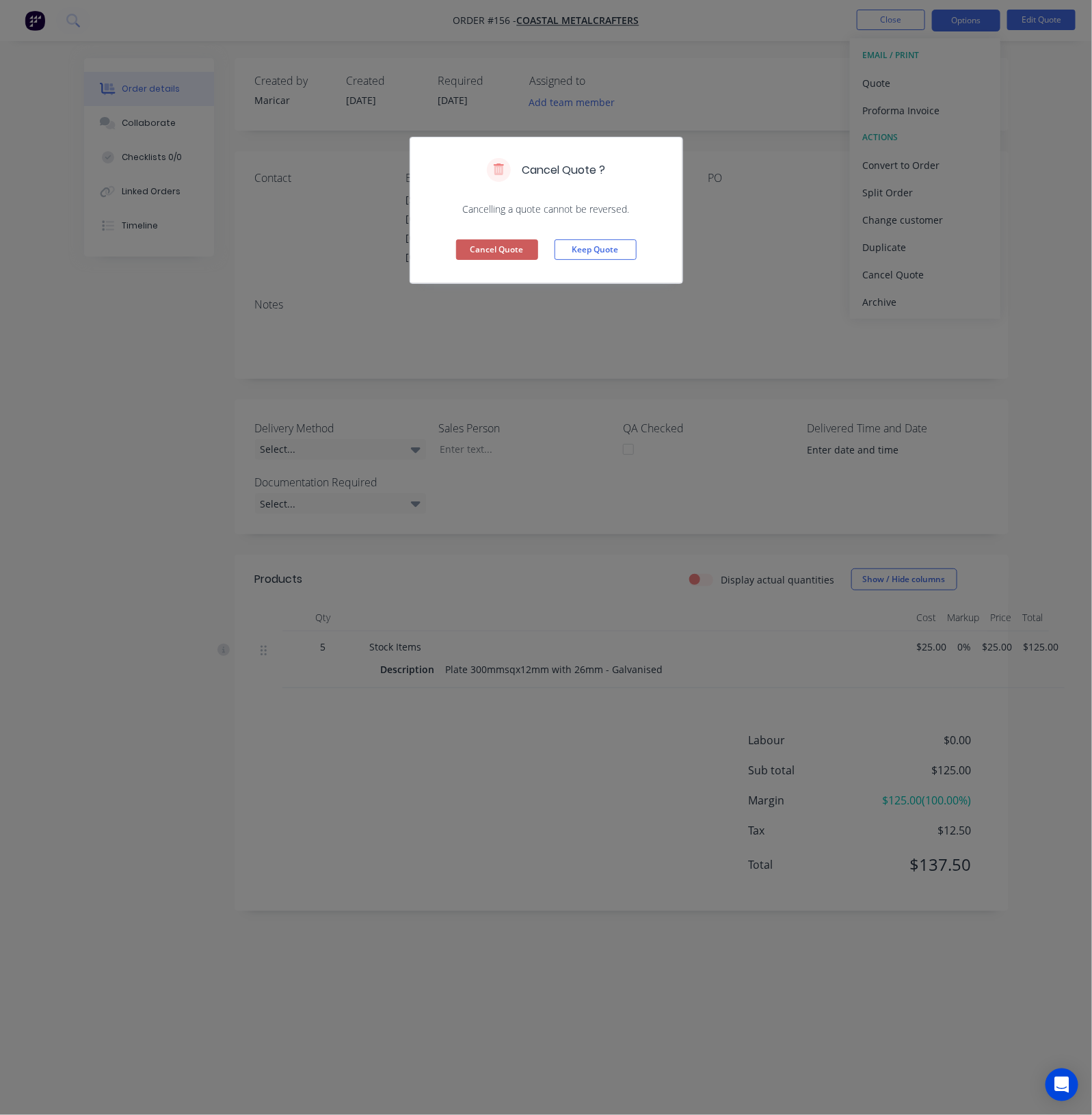
click at [506, 255] on button "Cancel Quote" at bounding box center [497, 249] width 82 height 21
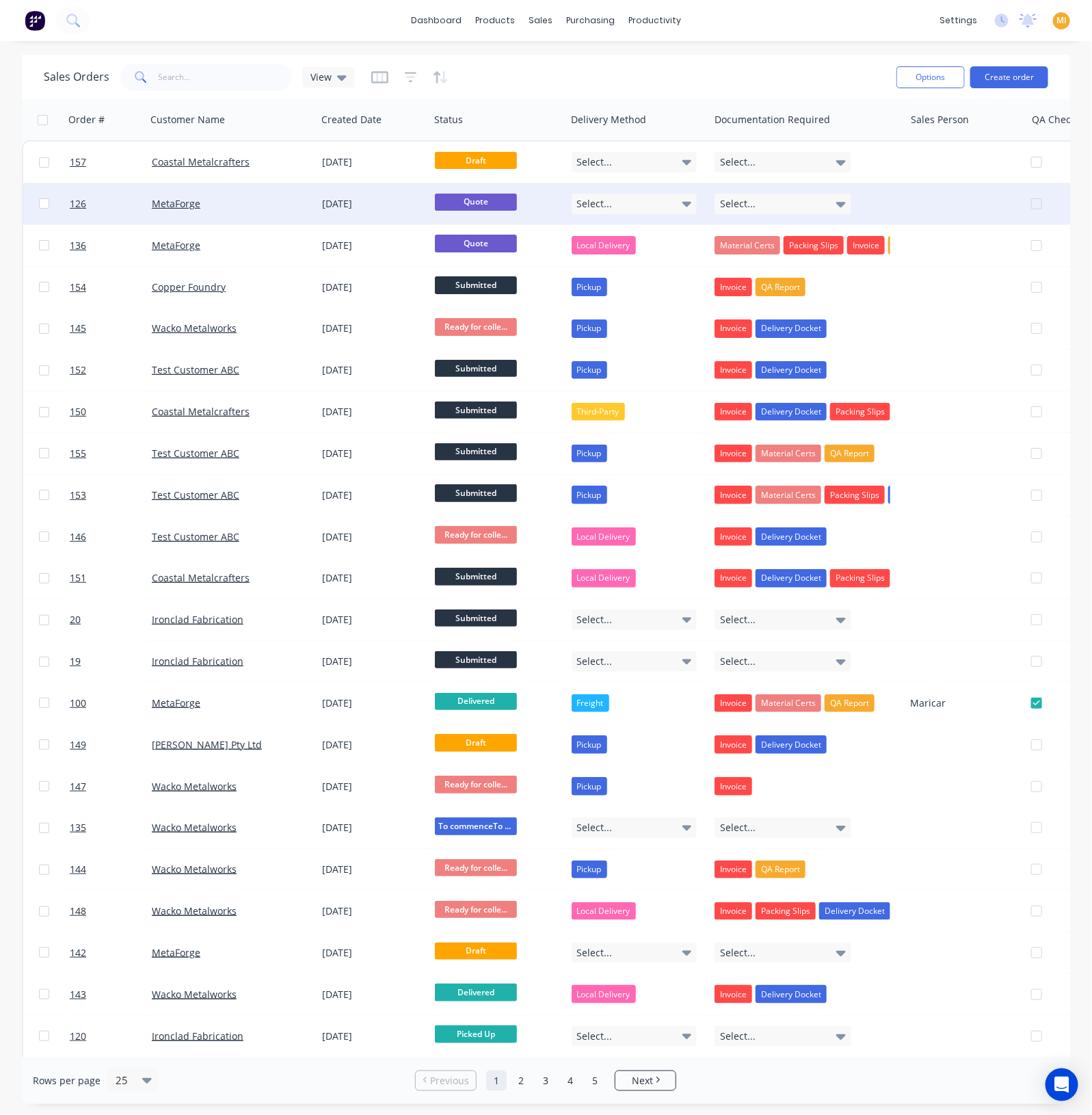
click at [562, 190] on div "Quote" at bounding box center [497, 204] width 136 height 41
click at [557, 216] on div at bounding box center [497, 204] width 136 height 41
click at [534, 224] on div at bounding box center [497, 204] width 136 height 41
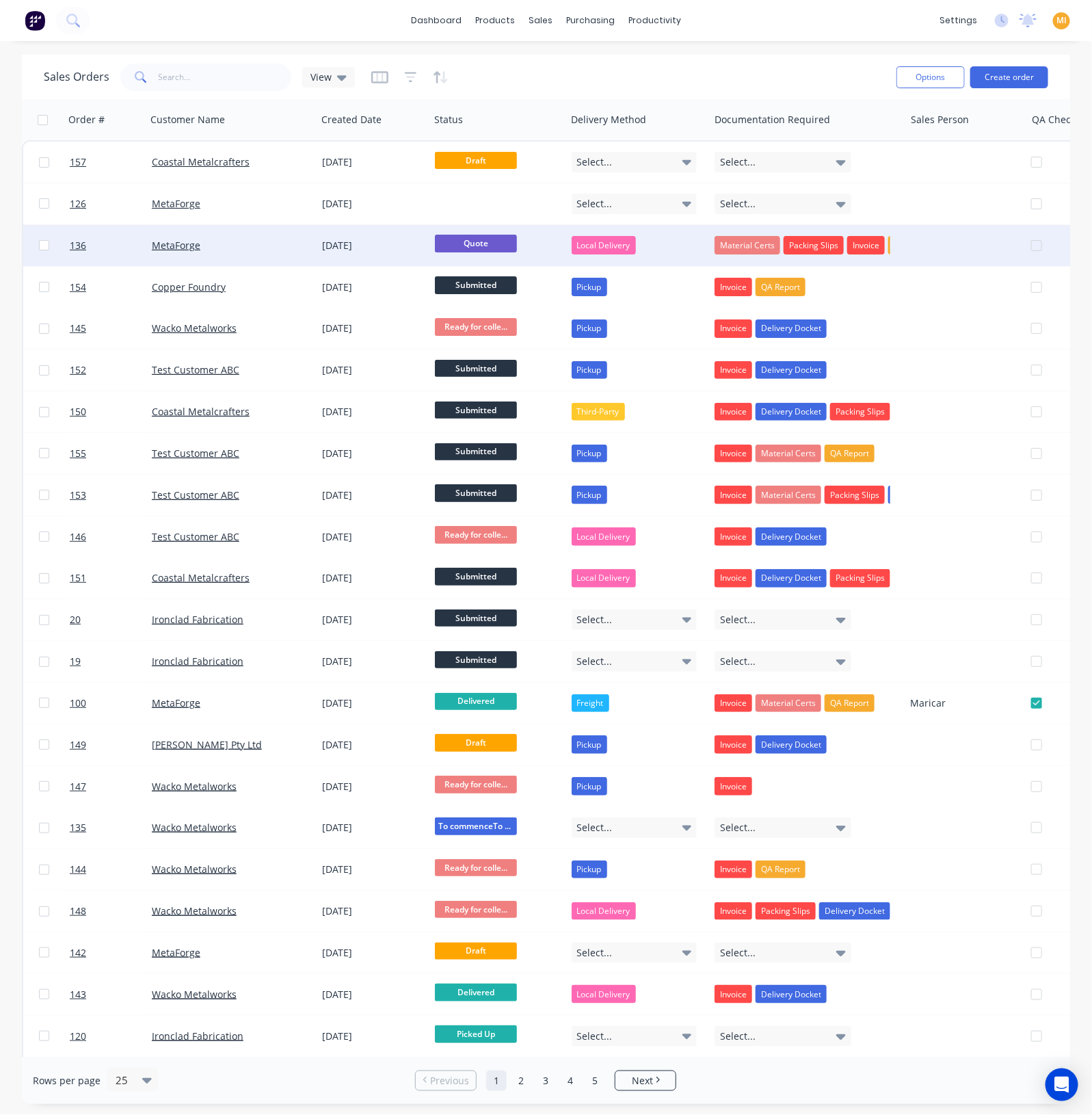
click at [542, 239] on div "Quote" at bounding box center [494, 244] width 119 height 21
click at [198, 239] on link "MetaForge" at bounding box center [176, 244] width 48 height 13
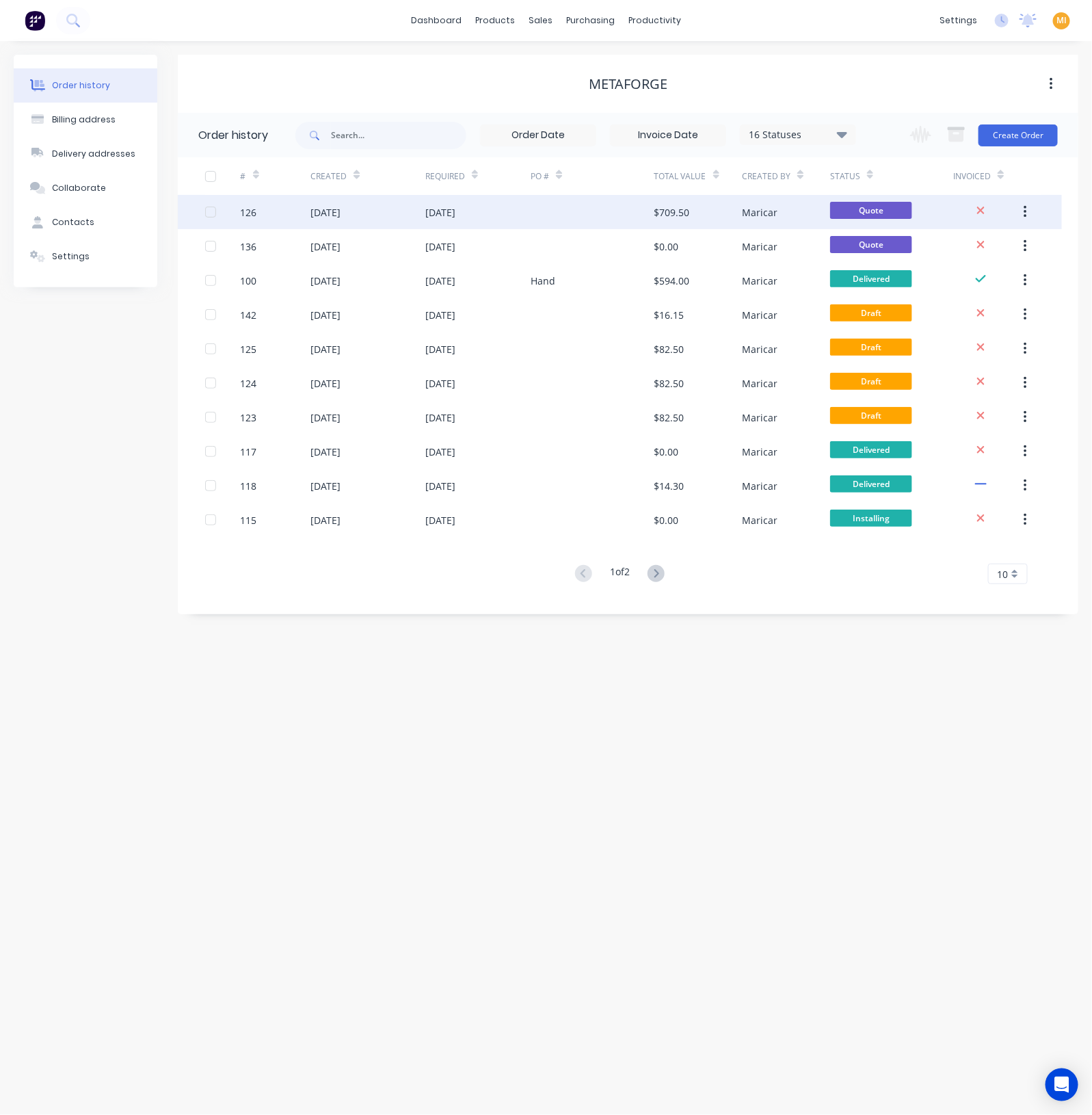
click at [797, 216] on div "Maricar" at bounding box center [786, 212] width 88 height 34
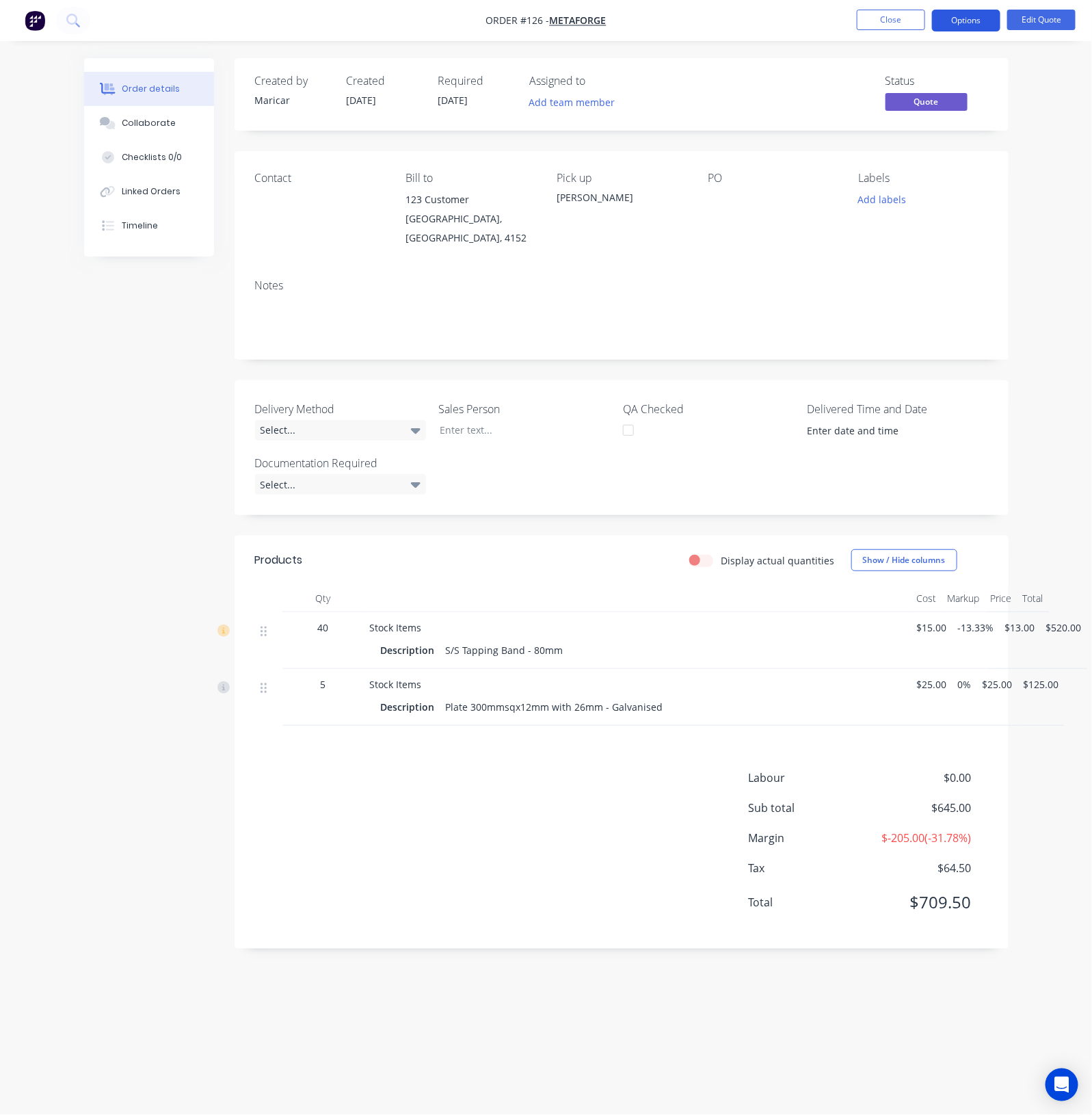
click at [974, 25] on button "Options" at bounding box center [966, 21] width 69 height 22
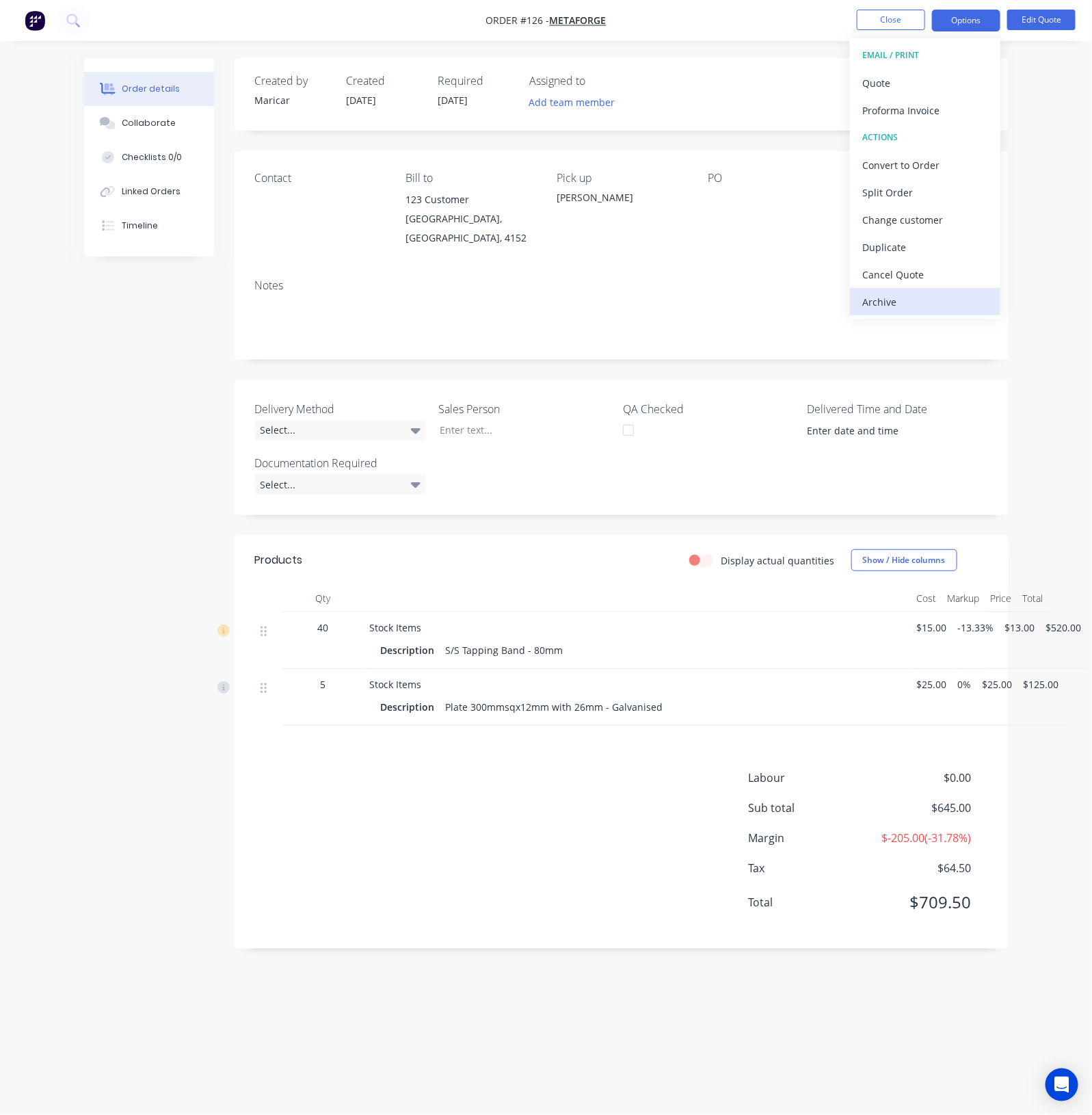
click at [909, 295] on div "Archive" at bounding box center [925, 302] width 126 height 20
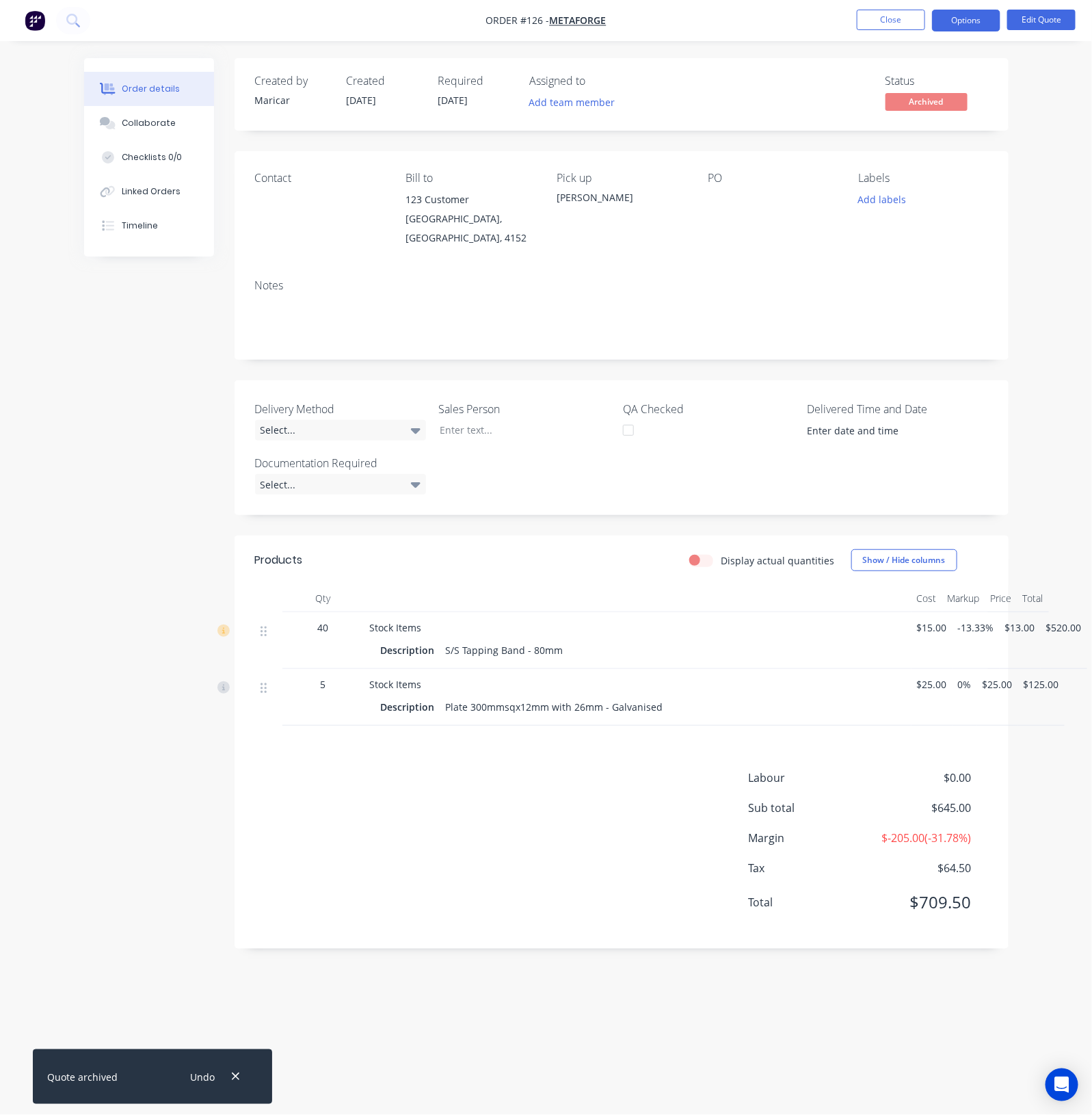
click at [1051, 320] on div "Order details Collaborate Checklists 0/0 Linked Orders Timeline Order details C…" at bounding box center [546, 558] width 1092 height 1115
click at [893, 22] on button "Close" at bounding box center [891, 20] width 69 height 21
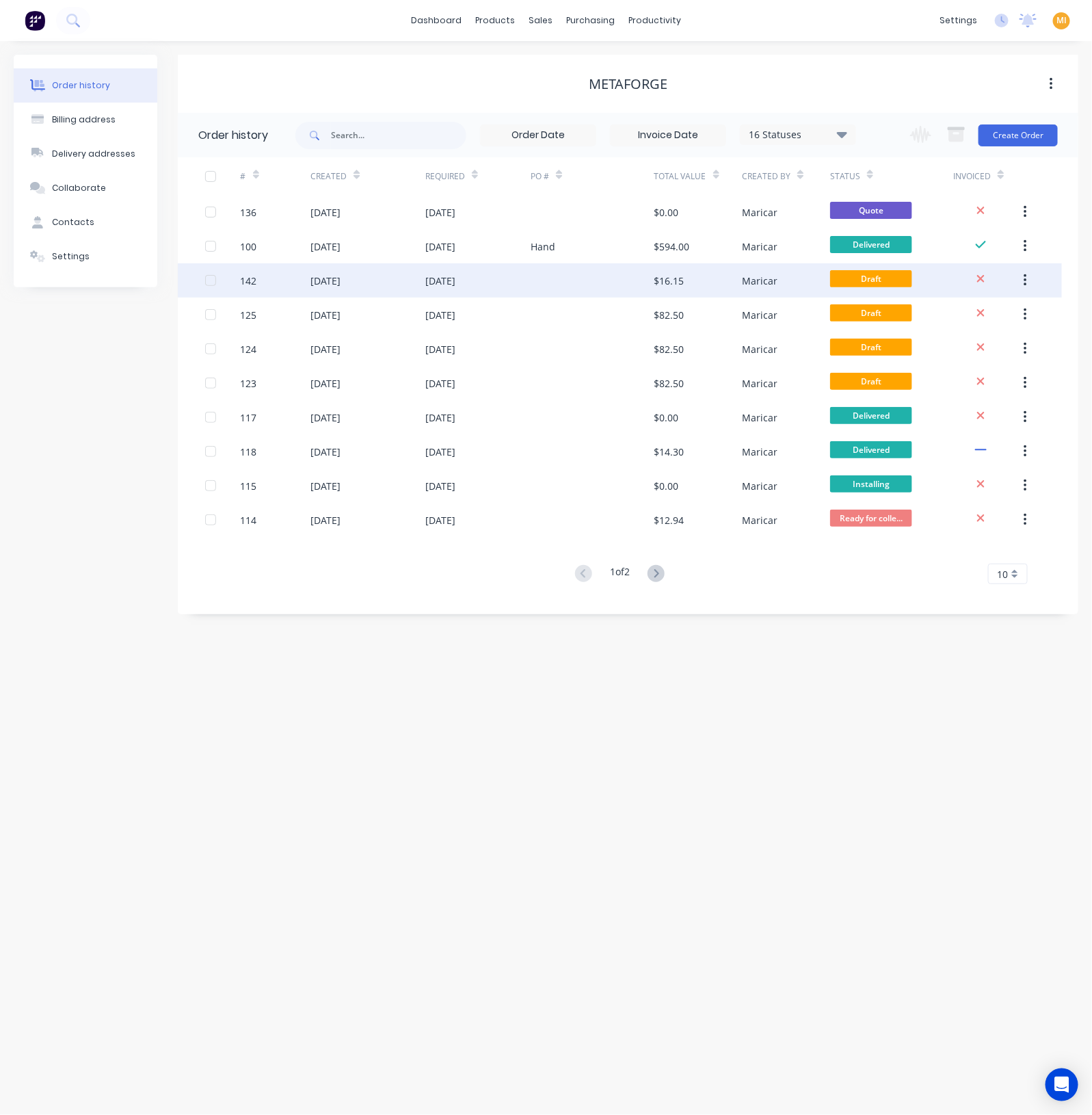
drag, startPoint x: 674, startPoint y: 286, endPoint x: 580, endPoint y: 291, distance: 94.1
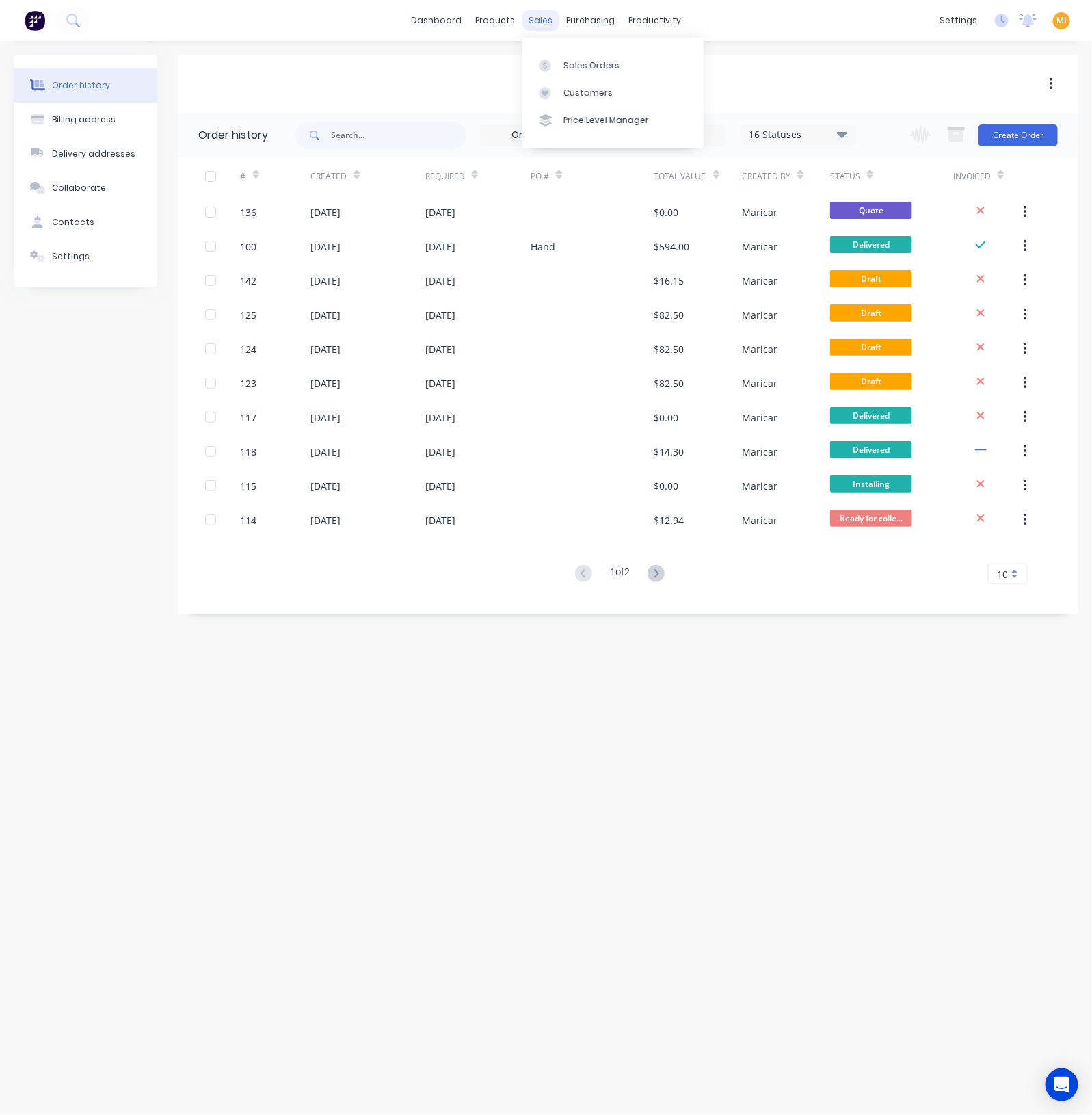
drag, startPoint x: 580, startPoint y: 291, endPoint x: 544, endPoint y: 21, distance: 272.4
click at [544, 21] on div "sales" at bounding box center [541, 20] width 37 height 21
click at [570, 67] on div "Sales Orders" at bounding box center [591, 66] width 56 height 13
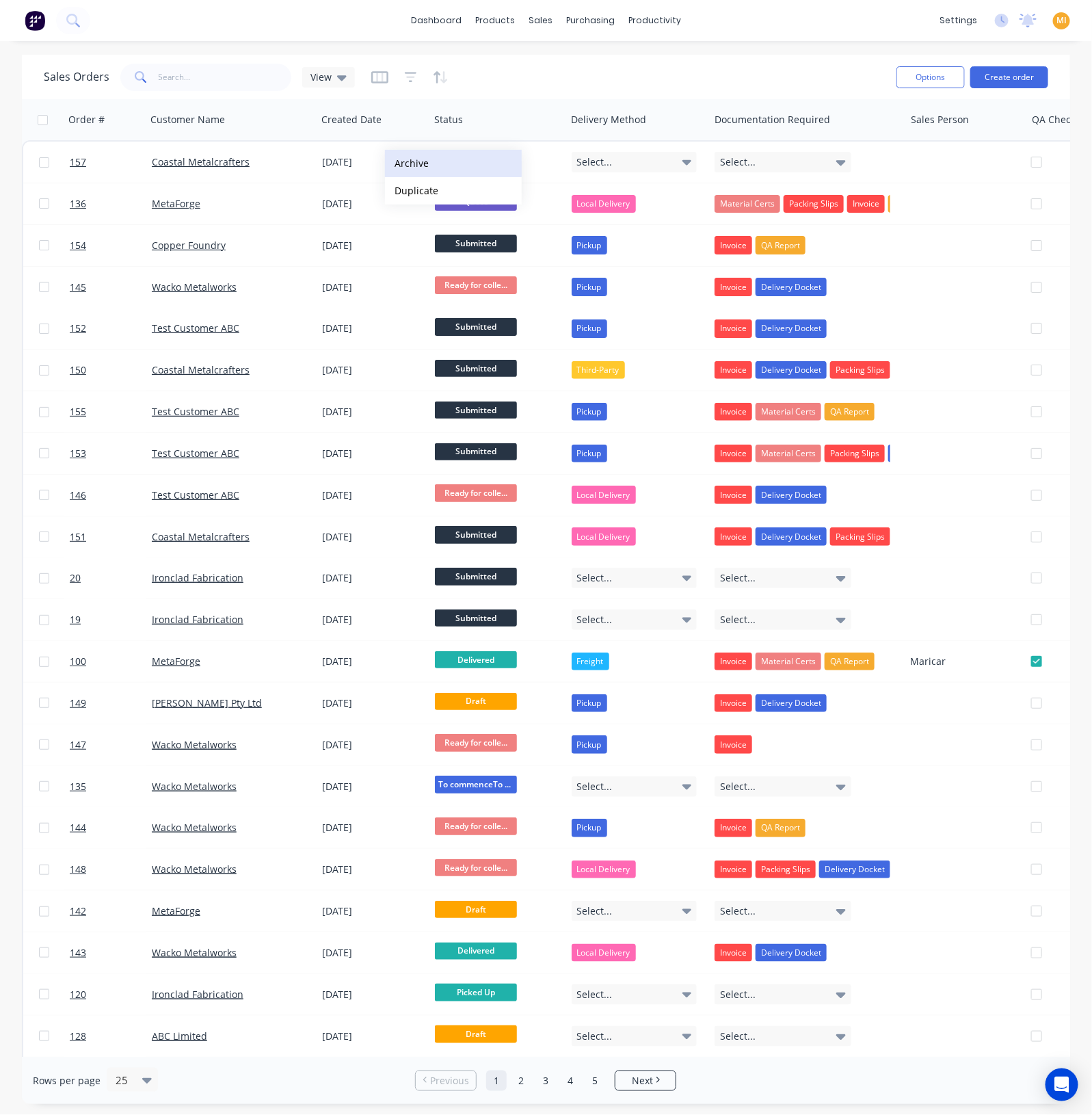
click at [411, 161] on button "Archive" at bounding box center [452, 164] width 136 height 27
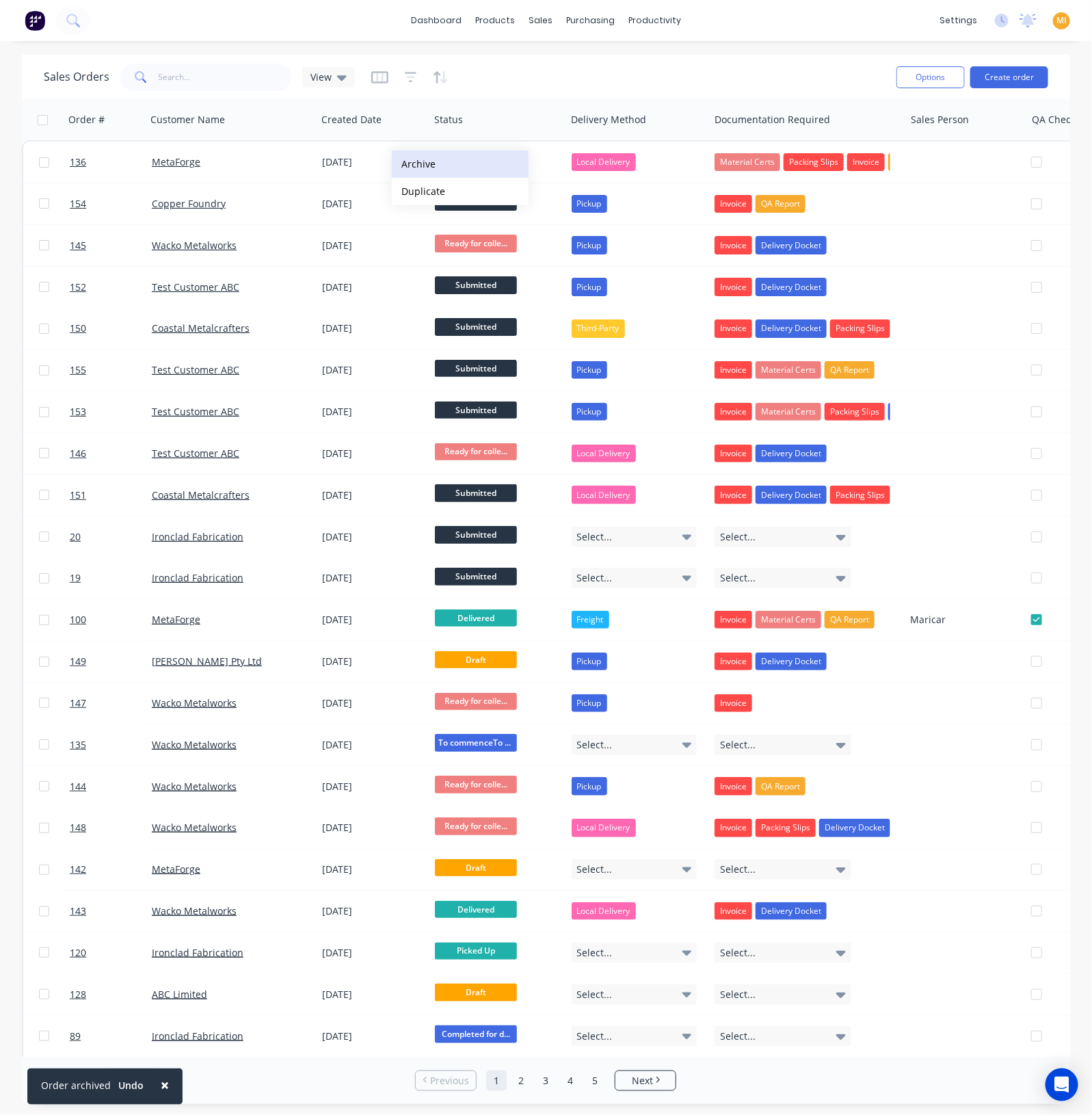
click at [469, 162] on button "Archive" at bounding box center [459, 164] width 136 height 27
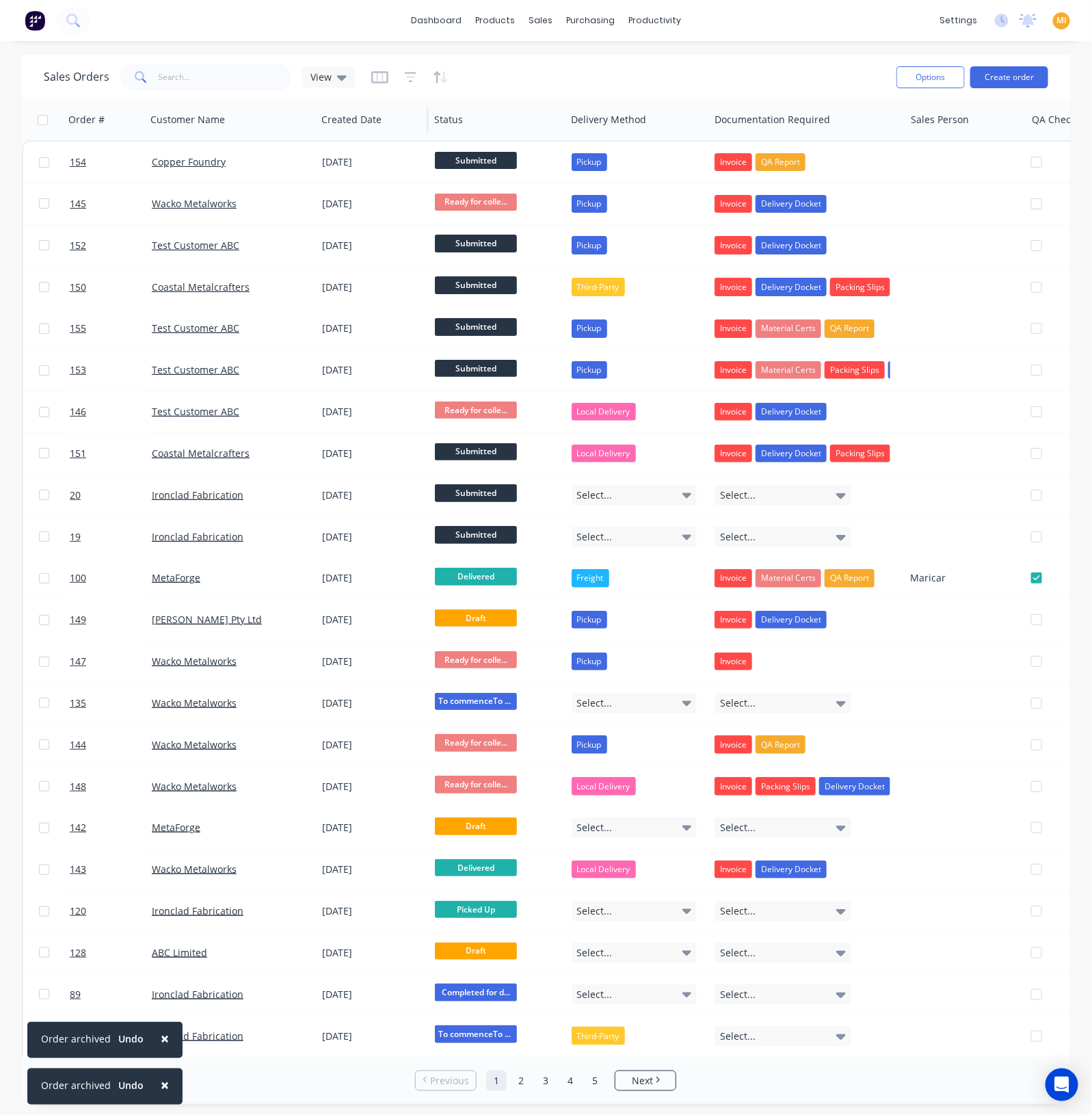
drag, startPoint x: 345, startPoint y: 80, endPoint x: 346, endPoint y: 99, distance: 19.0
click at [345, 80] on div "View" at bounding box center [329, 77] width 53 height 21
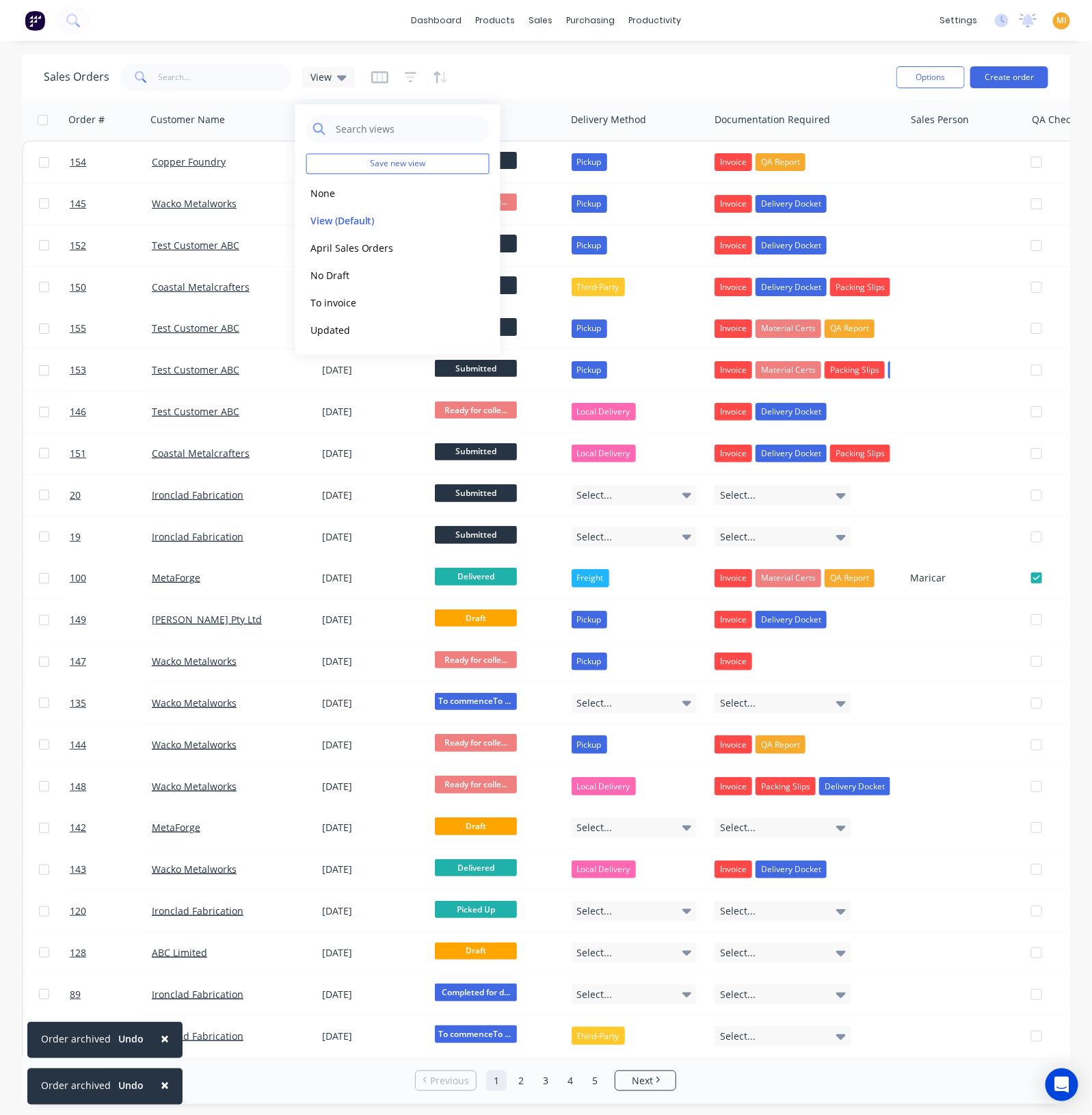
click at [419, 76] on div at bounding box center [409, 78] width 78 height 22
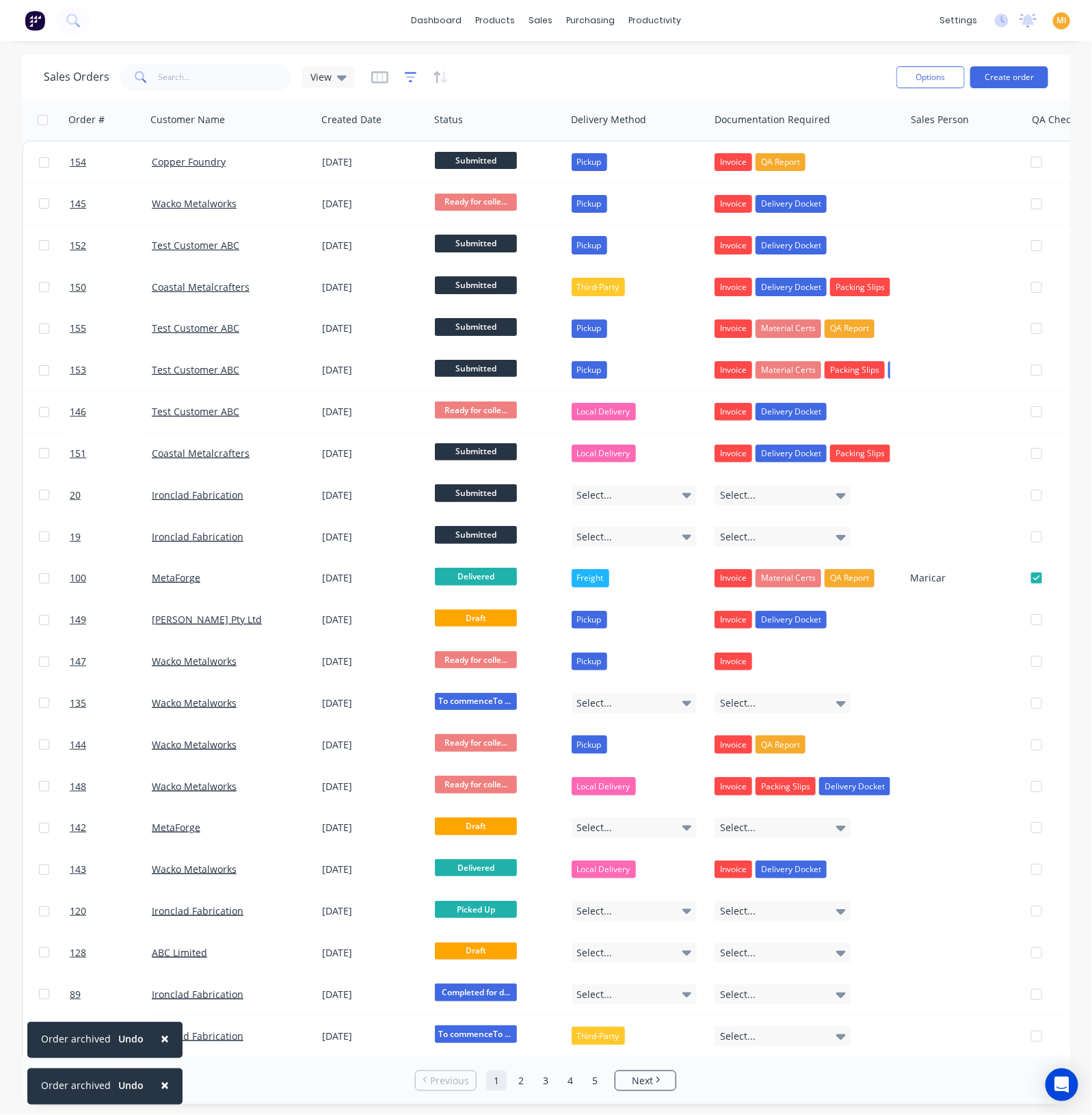
click at [409, 74] on icon "button" at bounding box center [411, 78] width 13 height 14
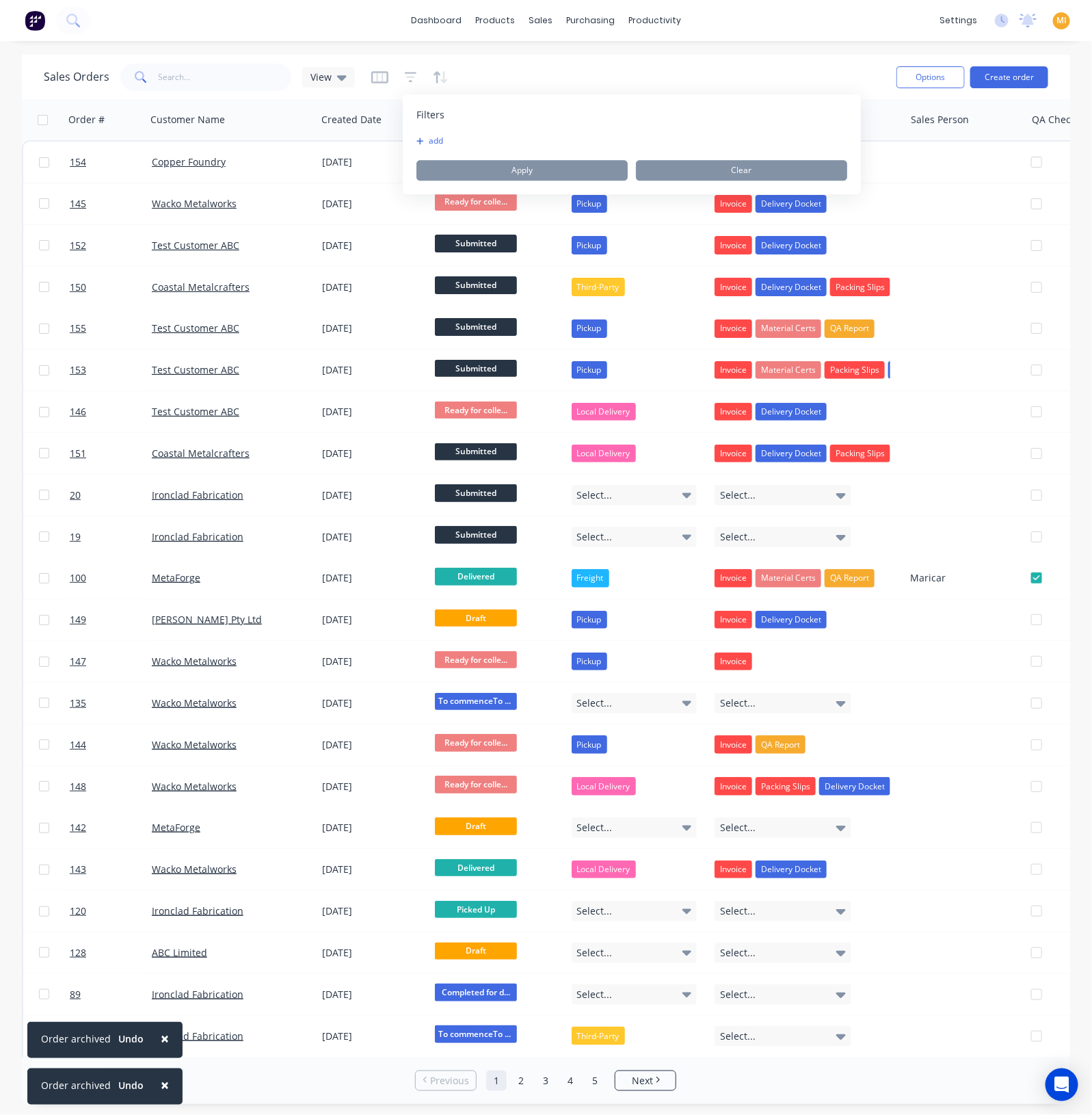
click at [425, 136] on button "add" at bounding box center [433, 140] width 34 height 11
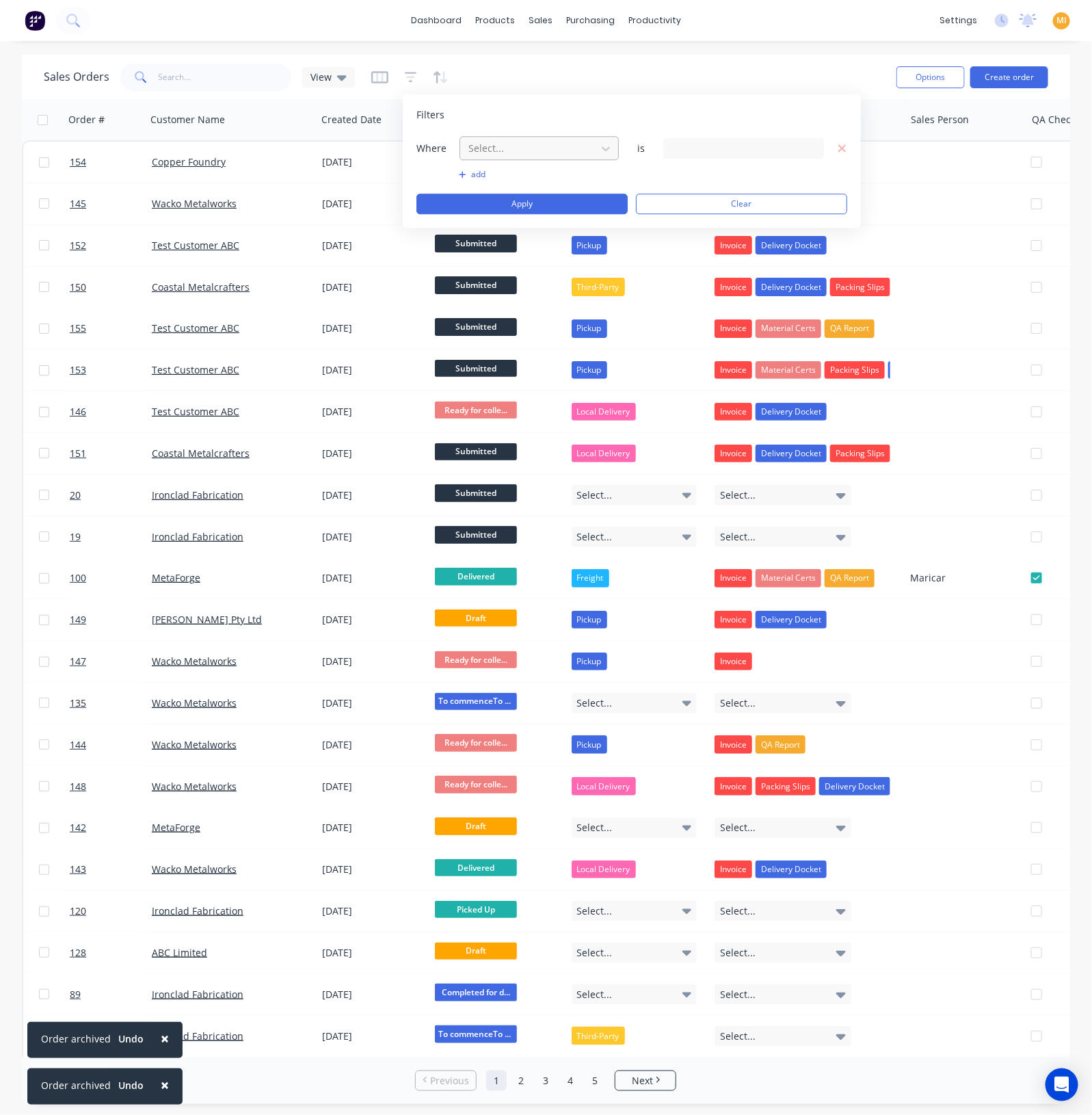
click at [493, 155] on div at bounding box center [528, 147] width 123 height 17
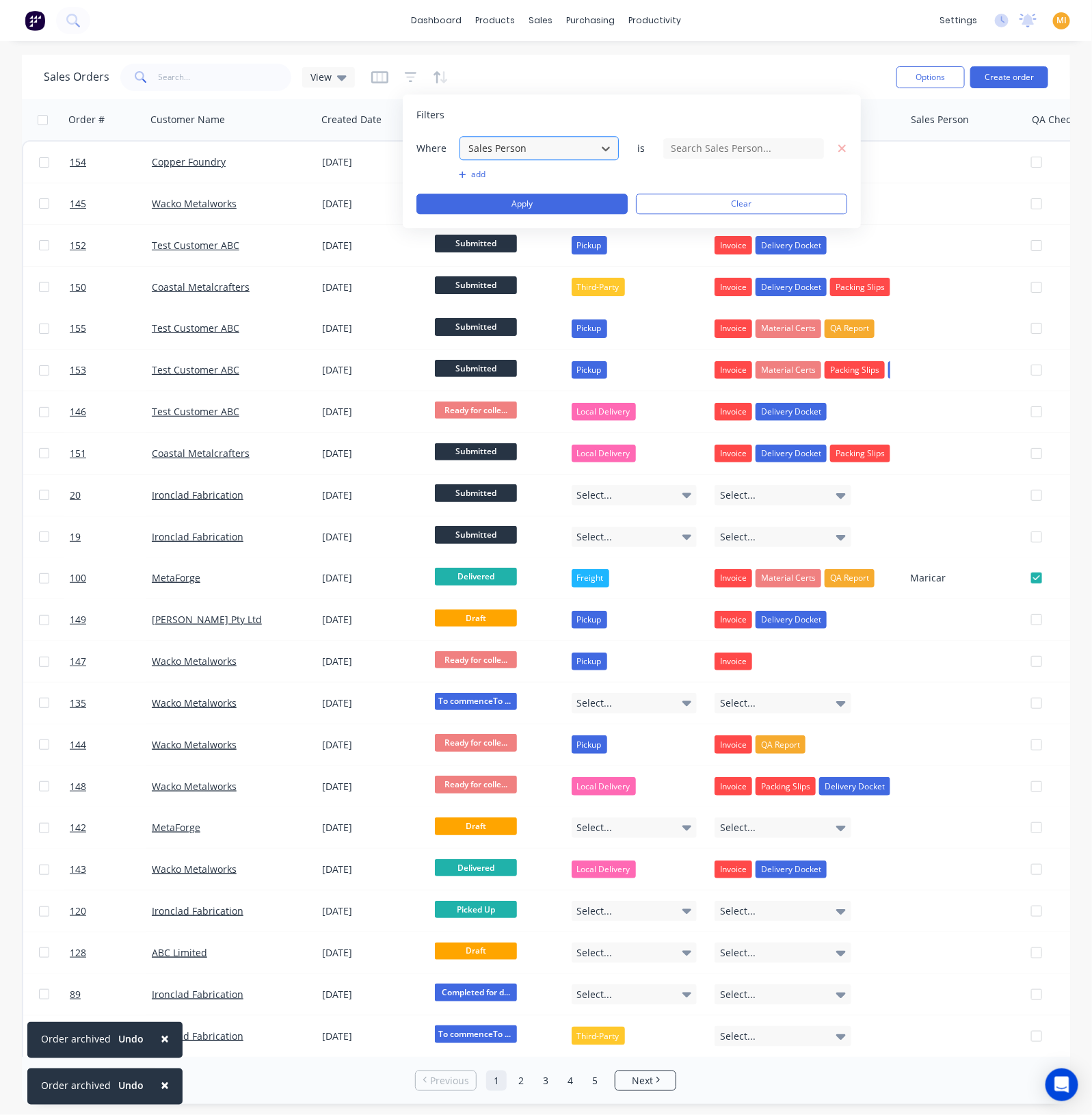
click at [507, 154] on div at bounding box center [528, 147] width 123 height 17
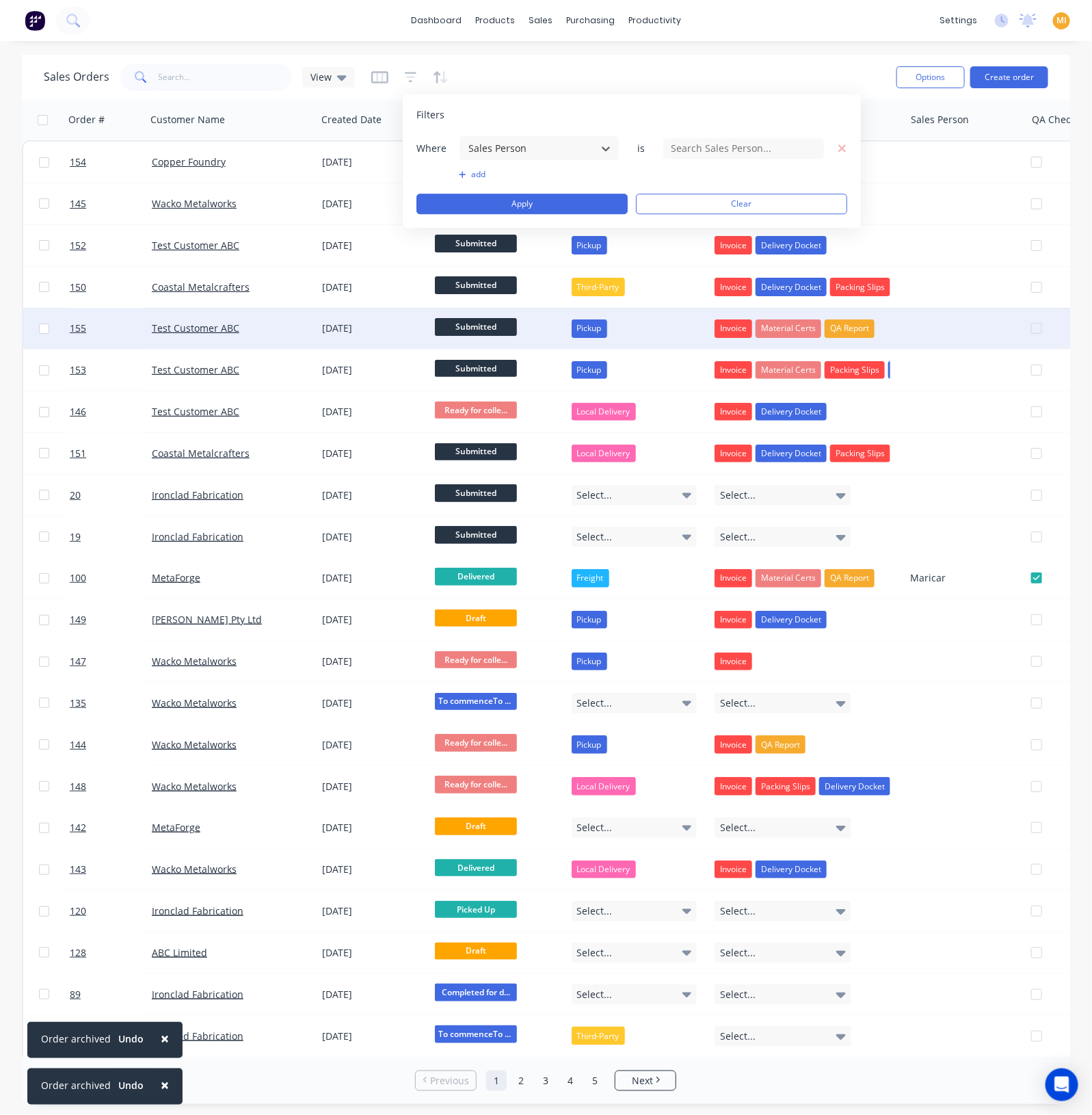
drag, startPoint x: 506, startPoint y: 355, endPoint x: 525, endPoint y: 345, distance: 21.5
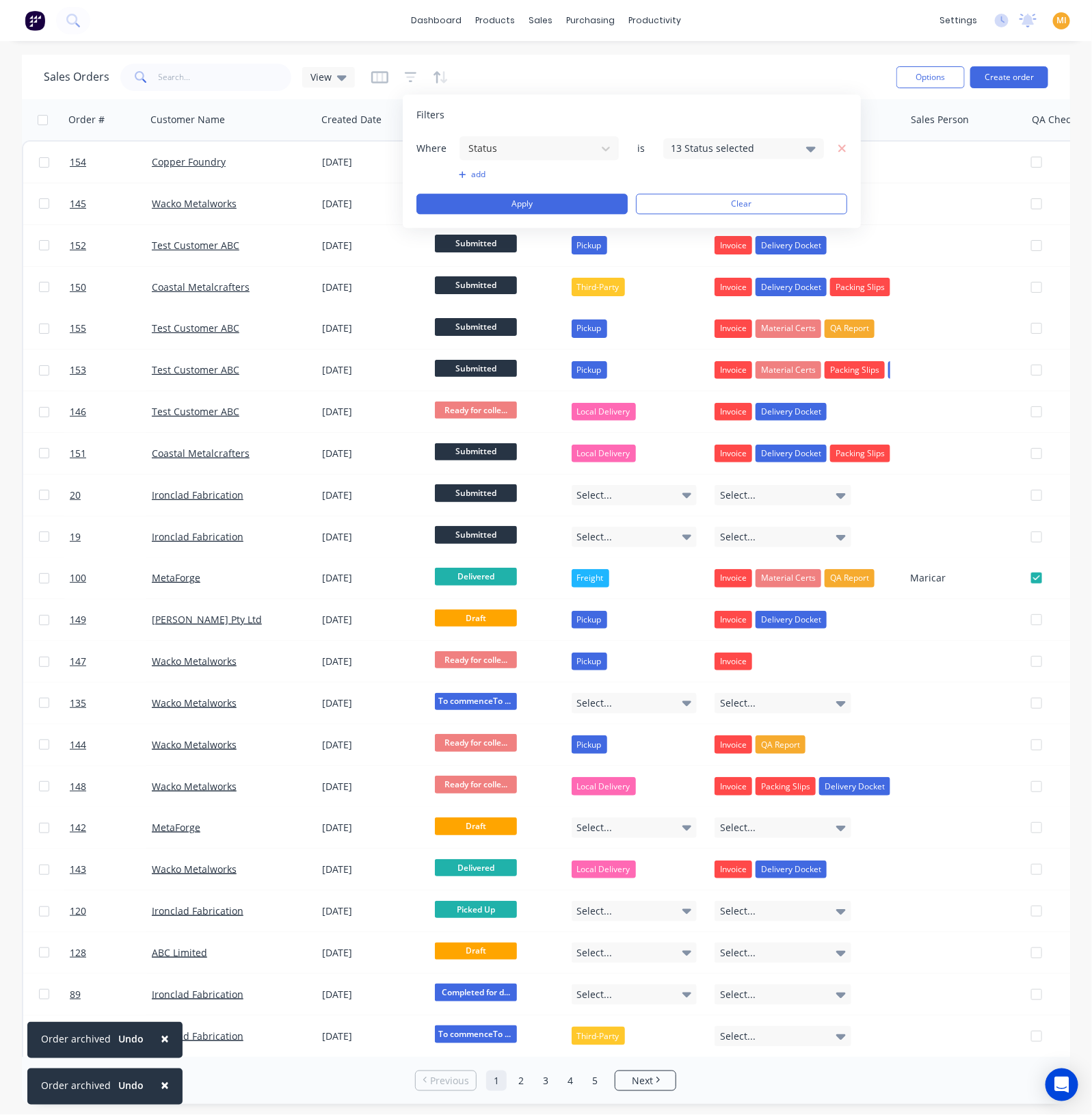
click at [699, 145] on div "13 Status selected" at bounding box center [733, 148] width 124 height 15
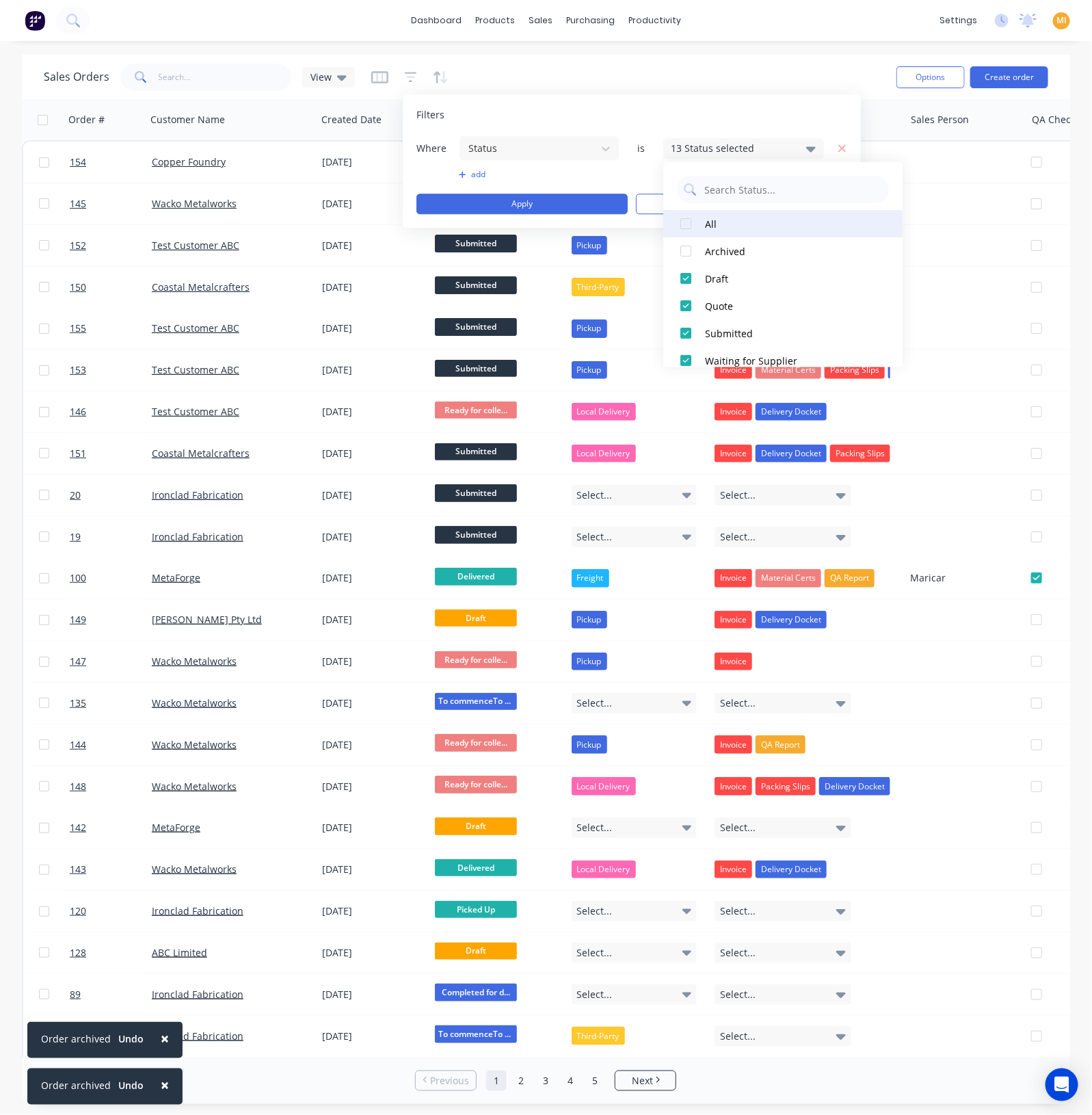
click at [679, 222] on div at bounding box center [686, 224] width 27 height 27
click at [689, 300] on div at bounding box center [686, 306] width 27 height 27
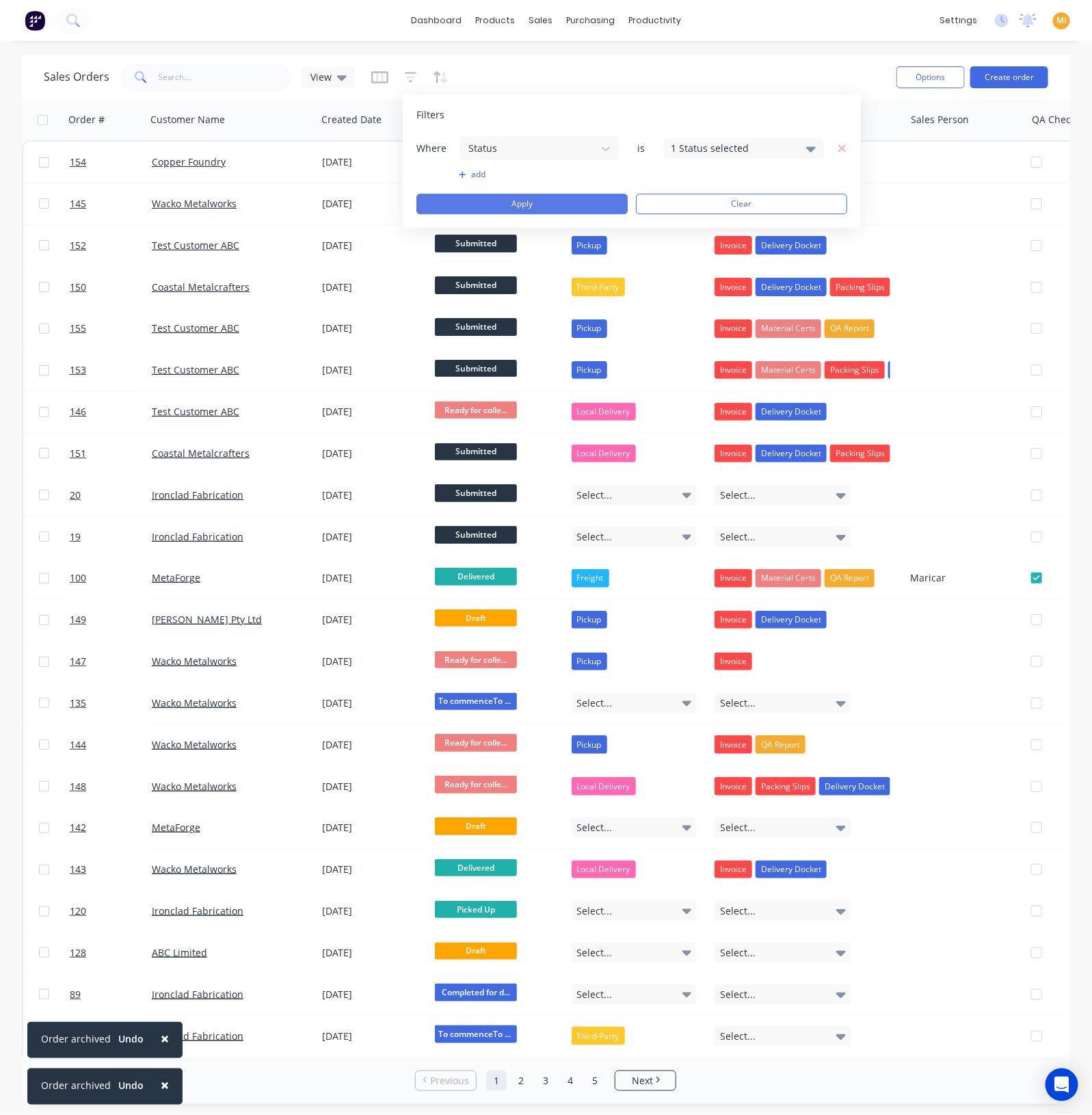
click at [577, 202] on button "Apply" at bounding box center [521, 203] width 211 height 21
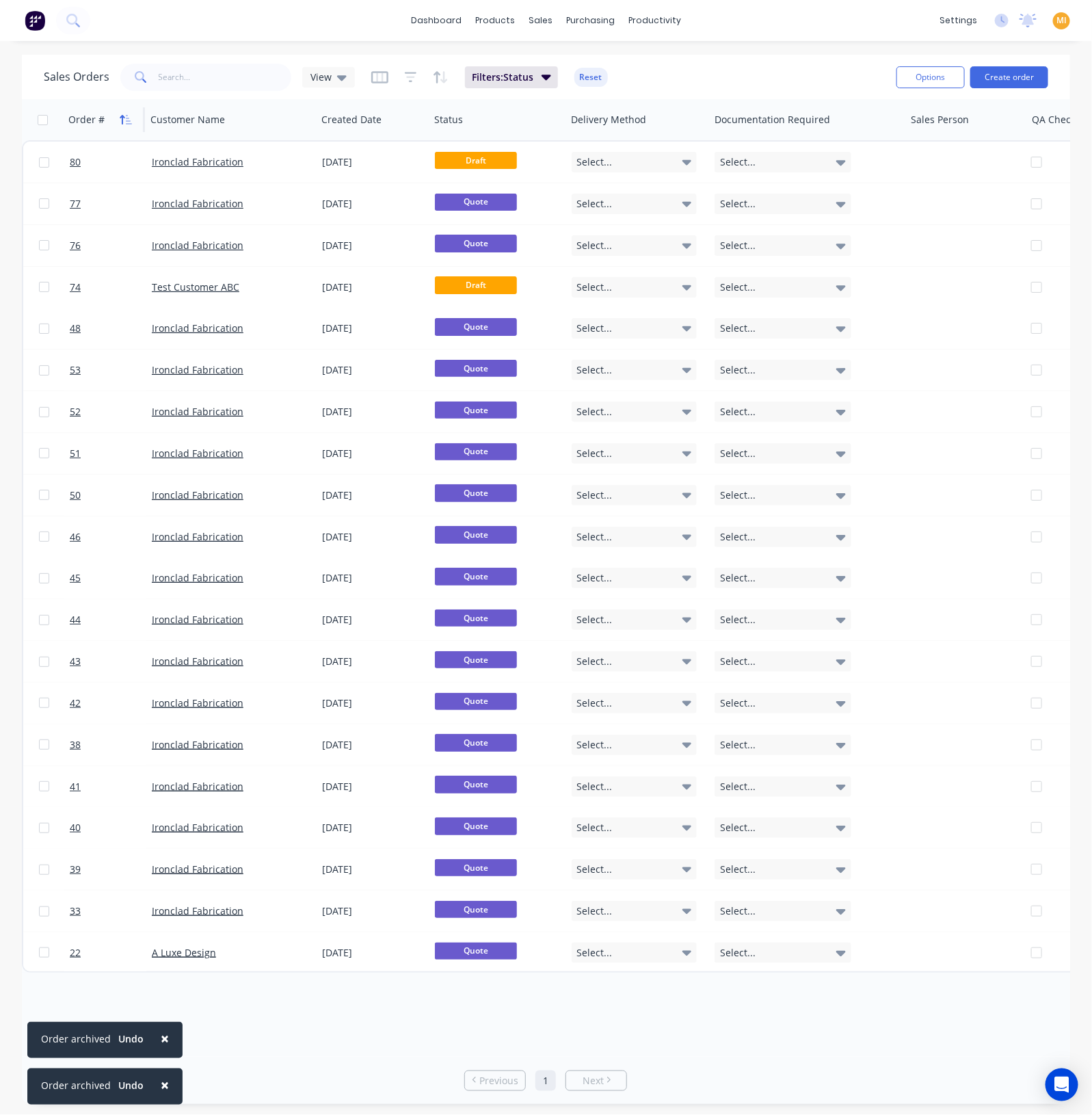
click at [121, 117] on icon "button" at bounding box center [122, 120] width 5 height 10
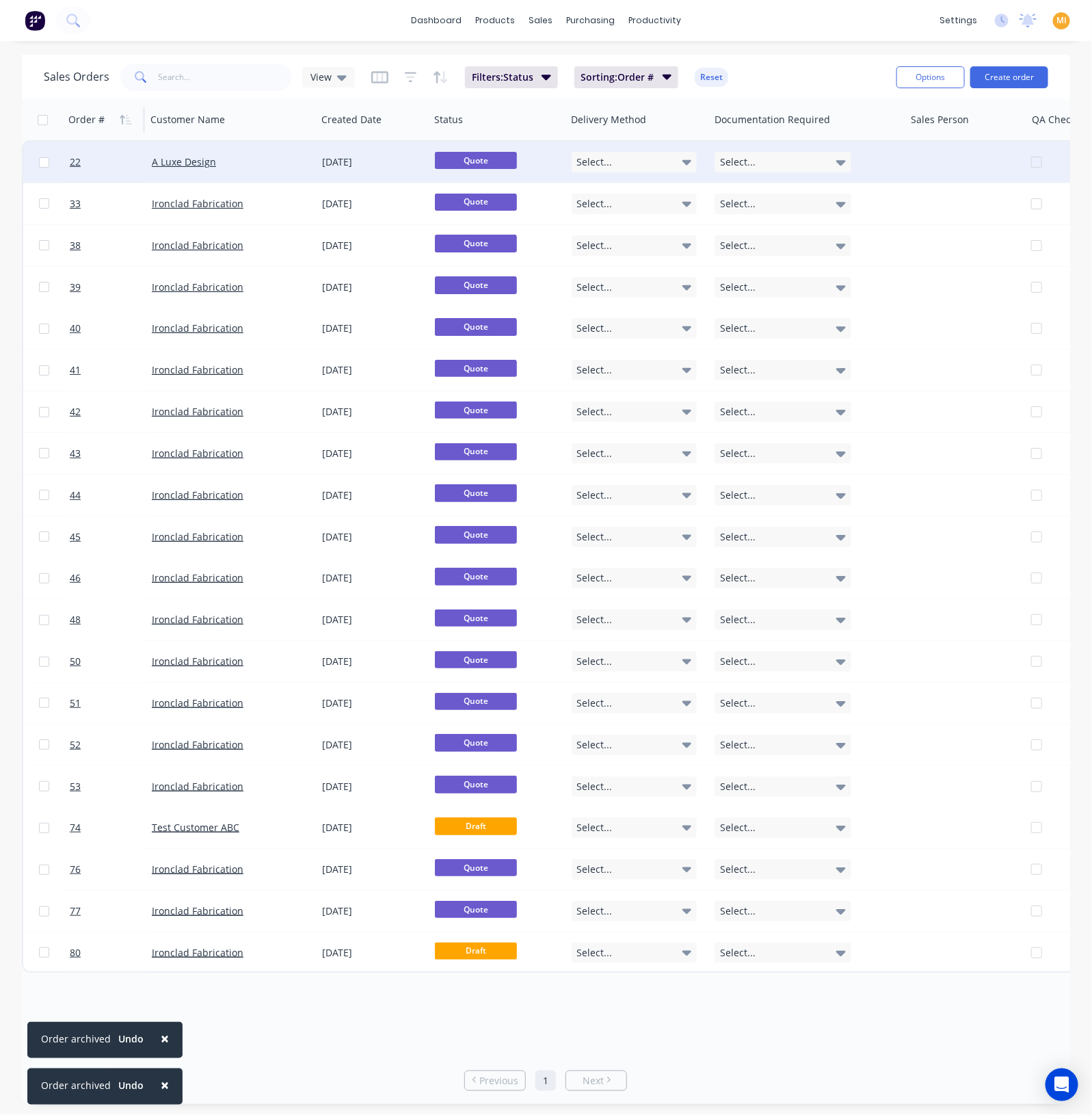
click at [42, 161] on input "checkbox" at bounding box center [44, 162] width 10 height 10
checkbox input "true"
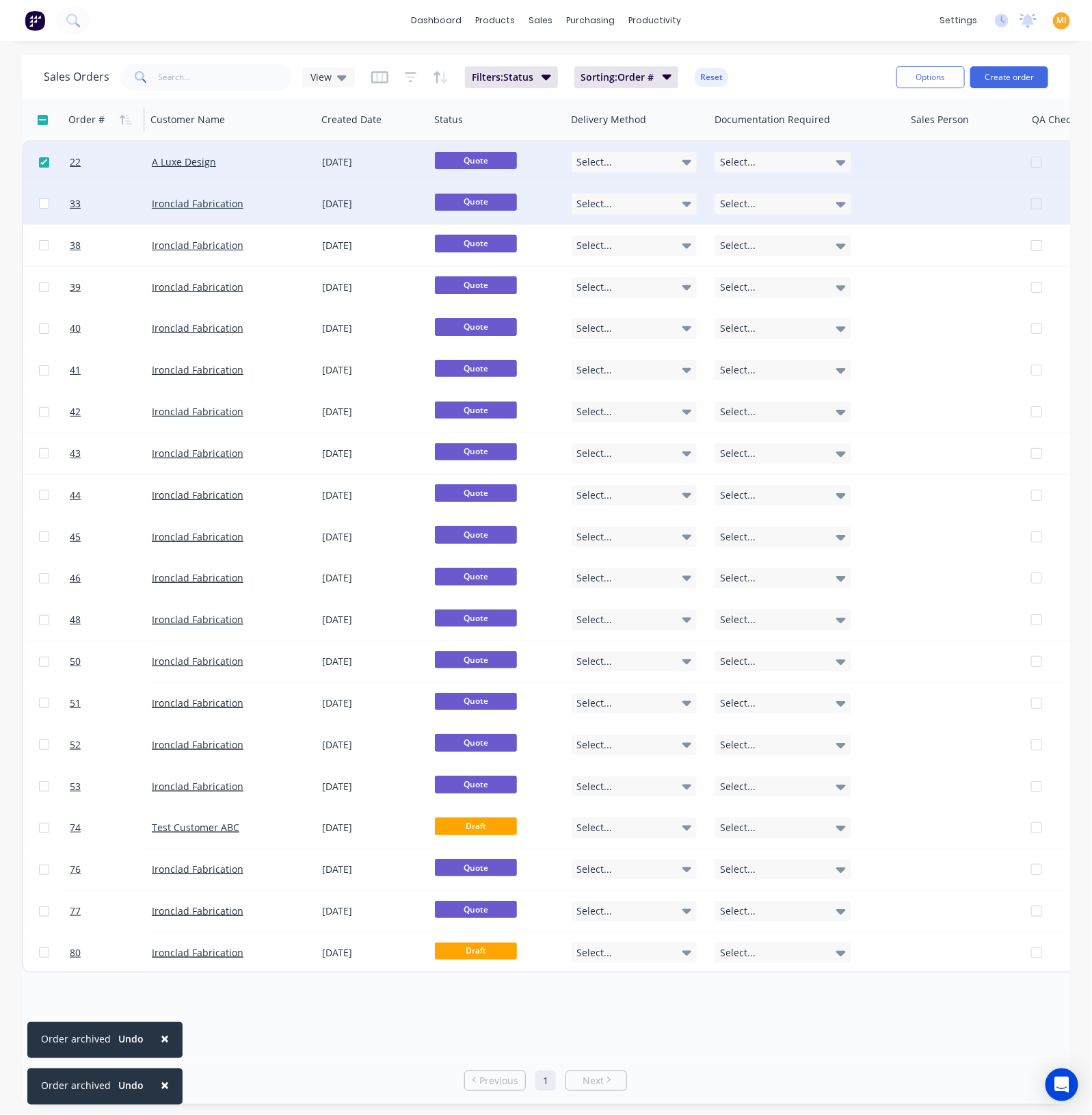
click at [42, 206] on input "checkbox" at bounding box center [44, 203] width 10 height 10
checkbox input "true"
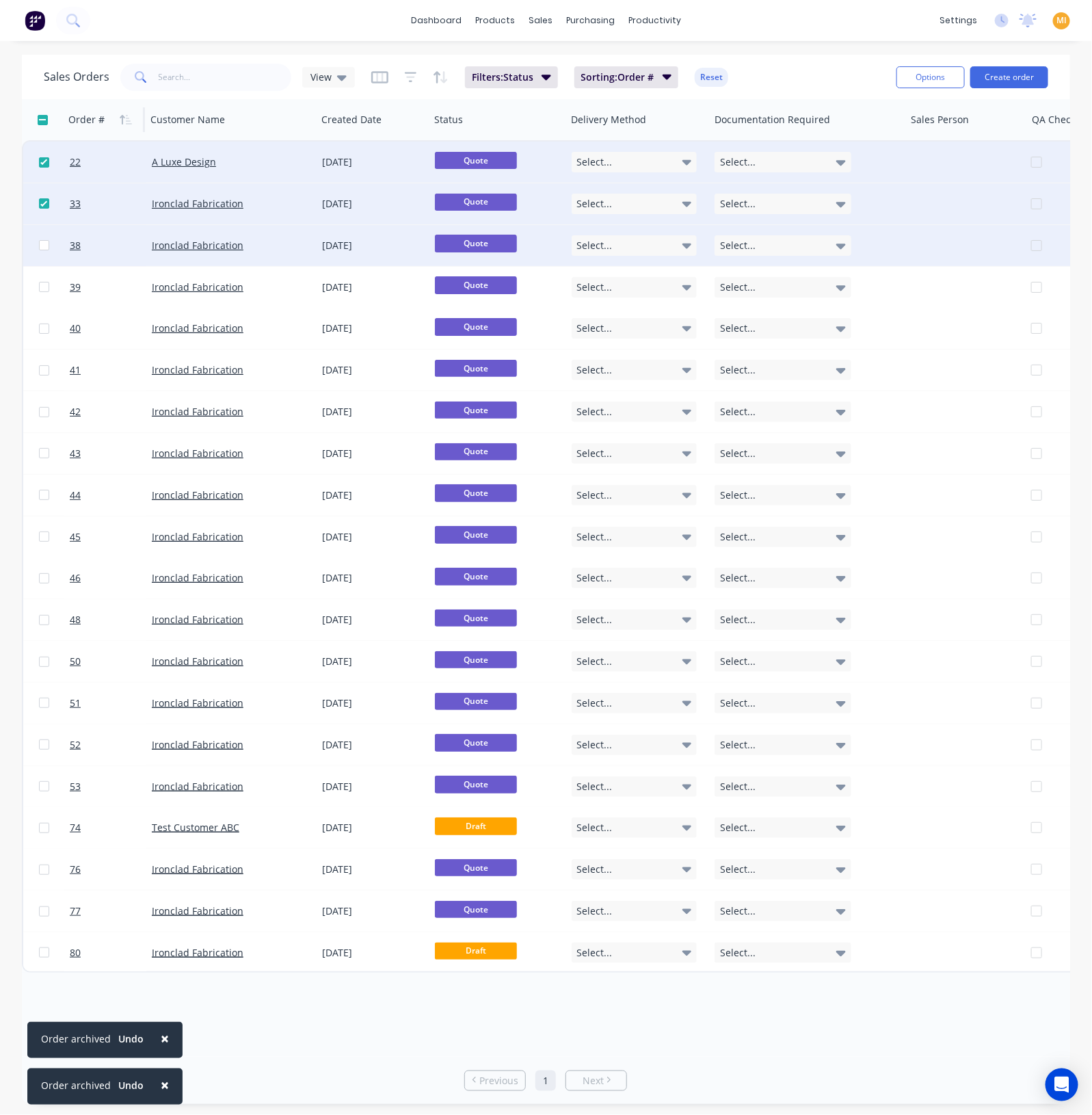
click at [41, 242] on input "checkbox" at bounding box center [44, 245] width 10 height 10
checkbox input "true"
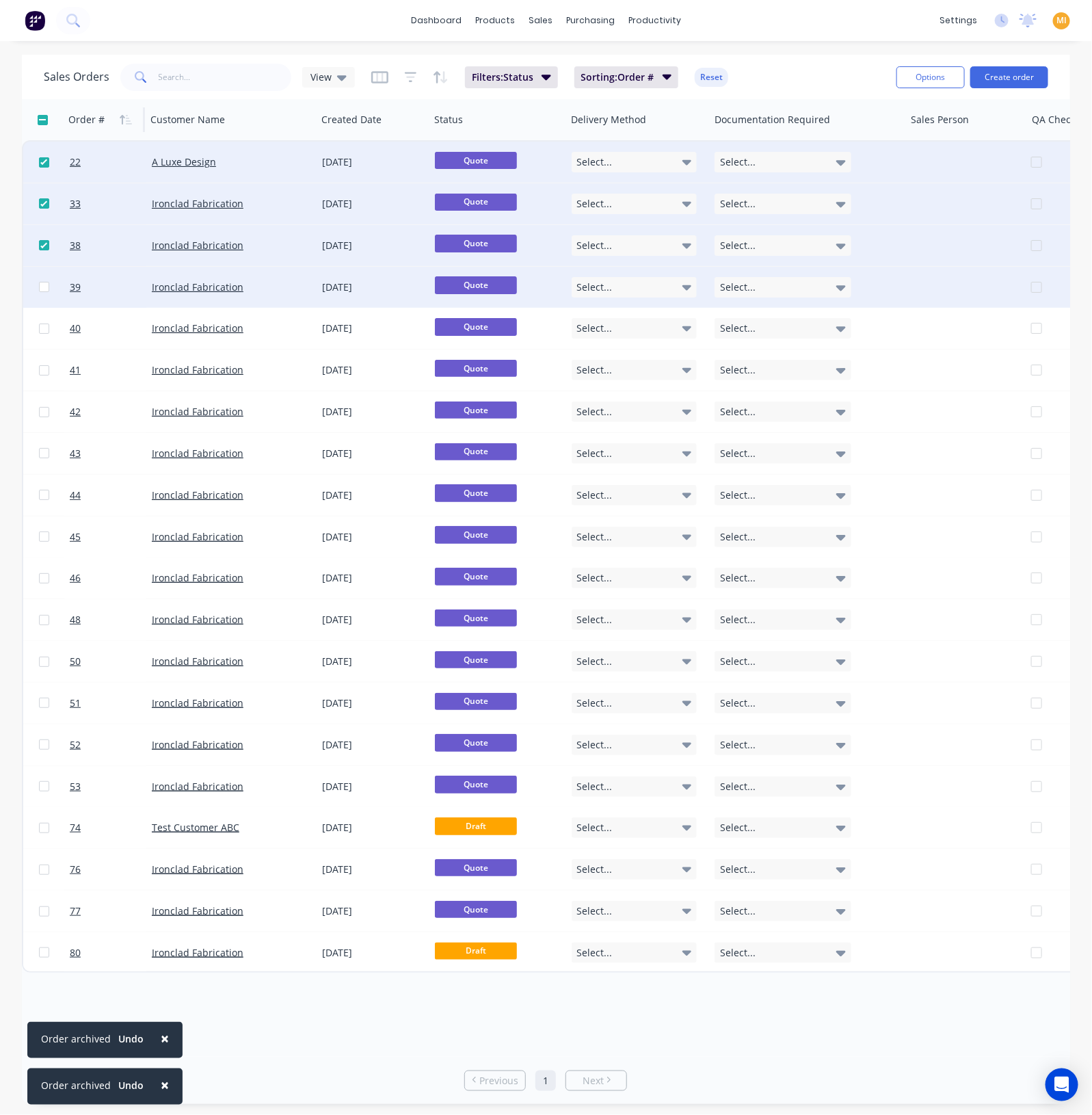
click at [42, 288] on input "checkbox" at bounding box center [44, 287] width 10 height 10
checkbox input "true"
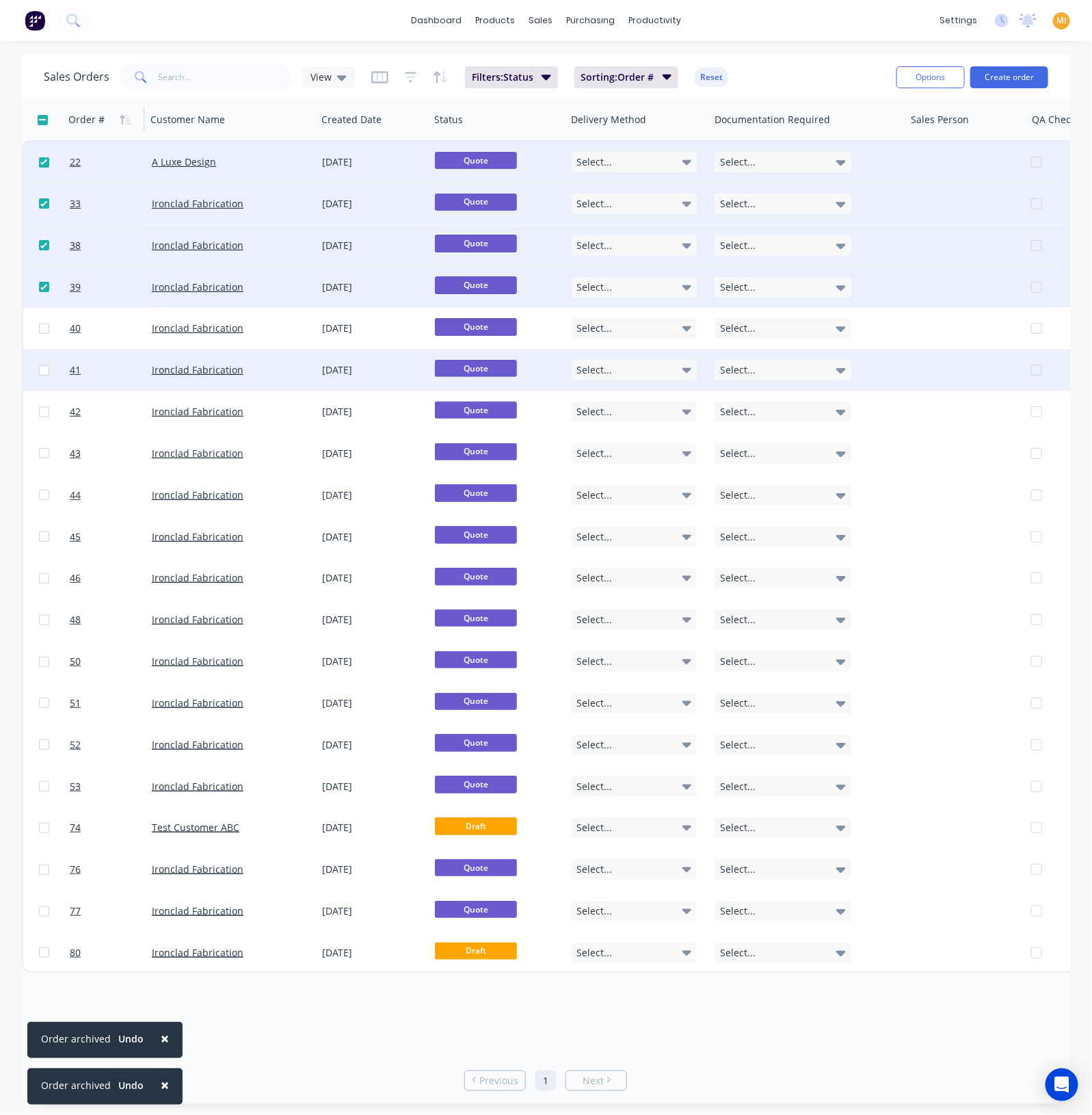
click at [40, 371] on input "checkbox" at bounding box center [44, 370] width 10 height 10
checkbox input "true"
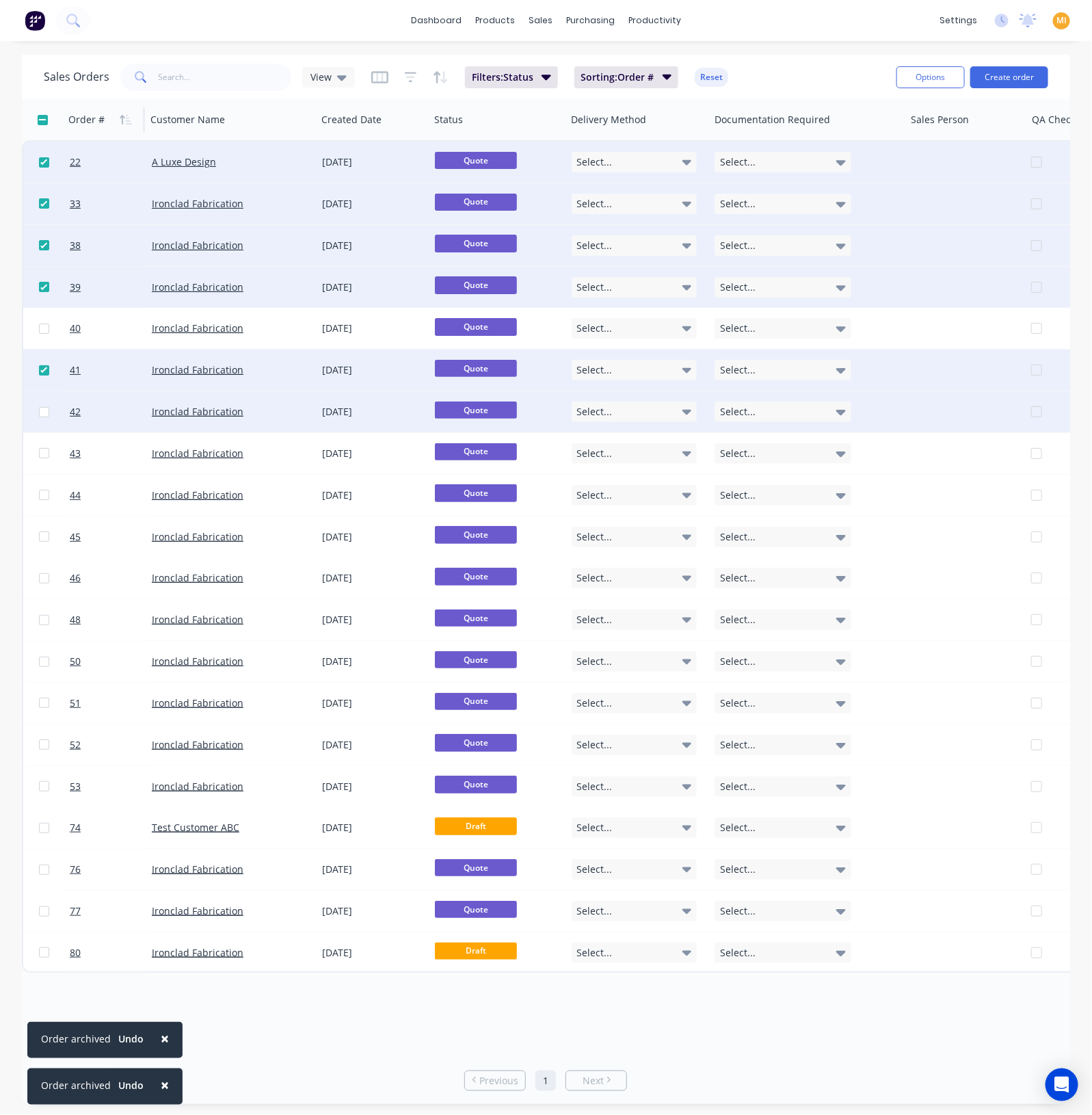
click at [41, 417] on div at bounding box center [44, 412] width 41 height 41
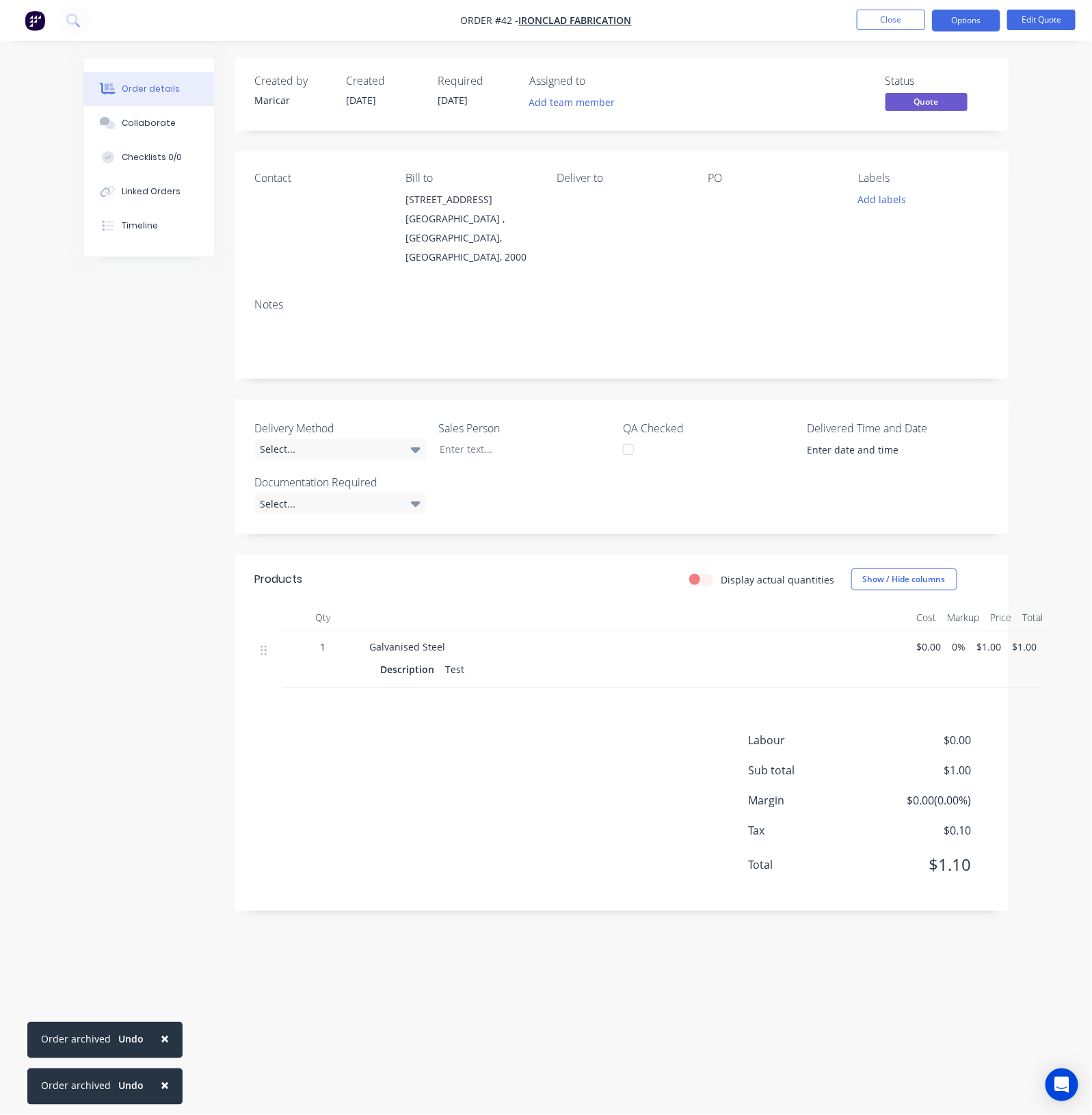
click at [163, 892] on span "×" at bounding box center [165, 1038] width 8 height 20
click at [164, 892] on span "×" at bounding box center [165, 1086] width 8 height 20
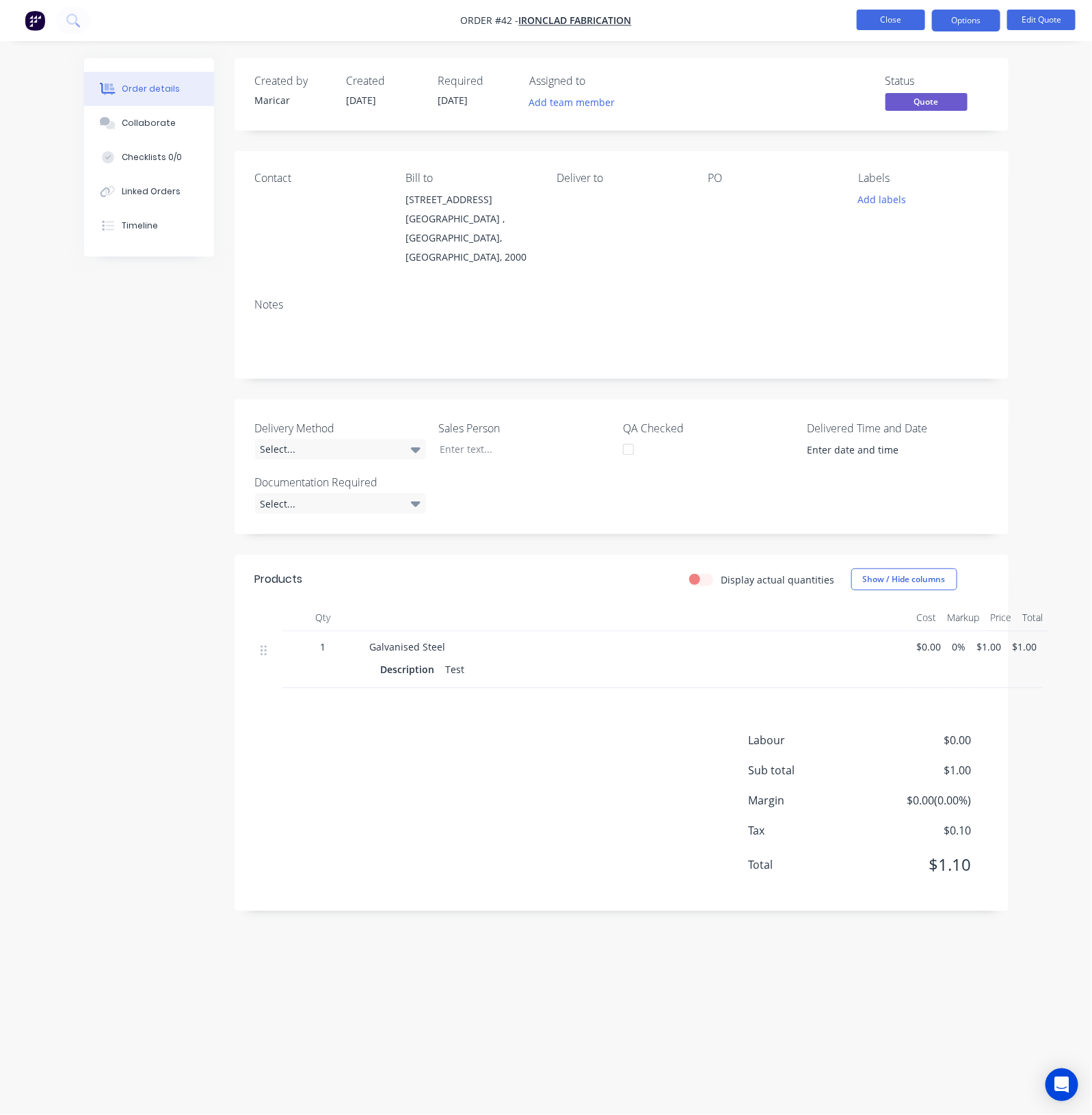
click at [895, 26] on button "Close" at bounding box center [891, 20] width 69 height 21
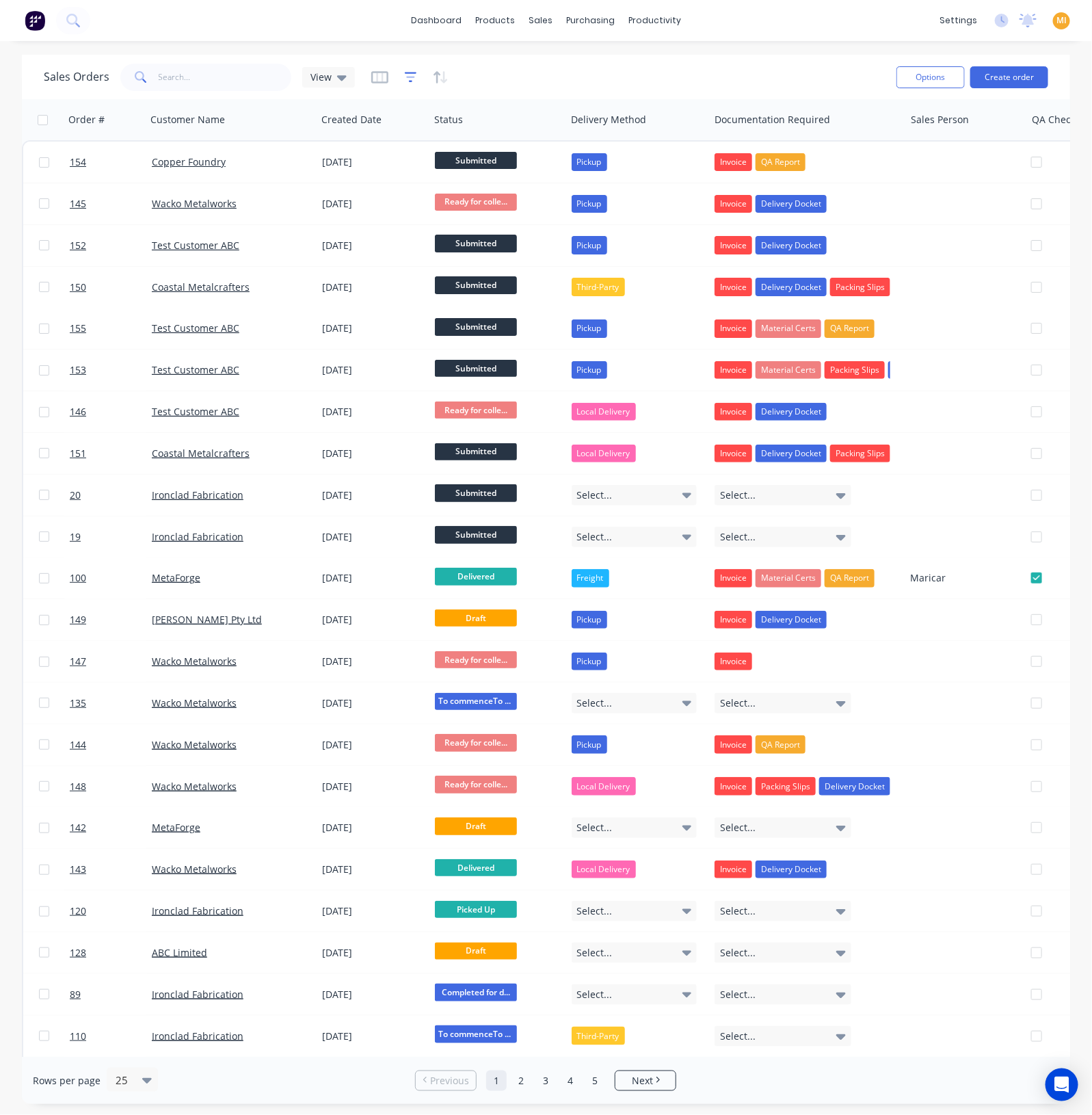
click at [407, 78] on icon "button" at bounding box center [411, 78] width 13 height 14
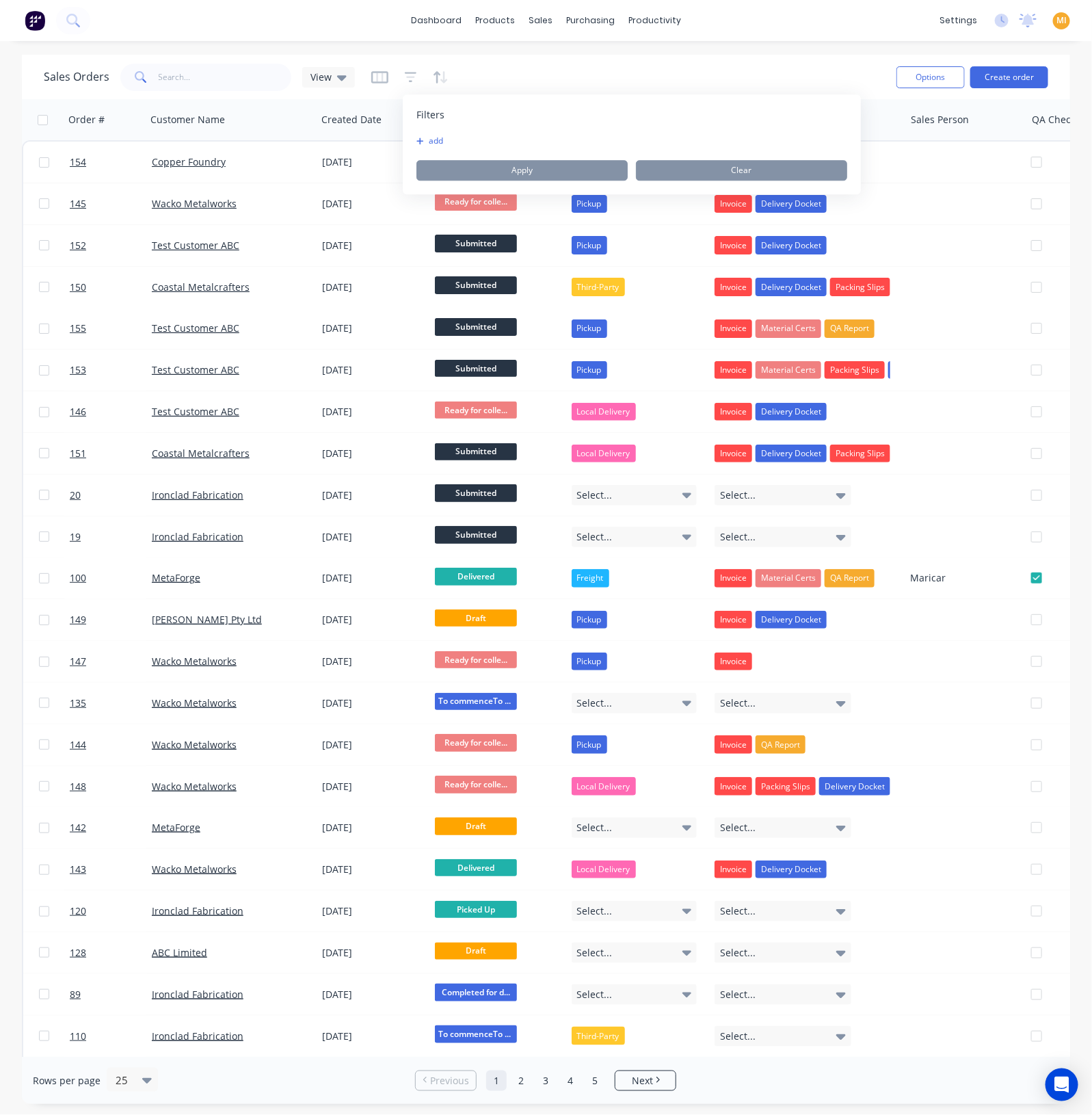
click at [442, 136] on button "add" at bounding box center [433, 140] width 34 height 11
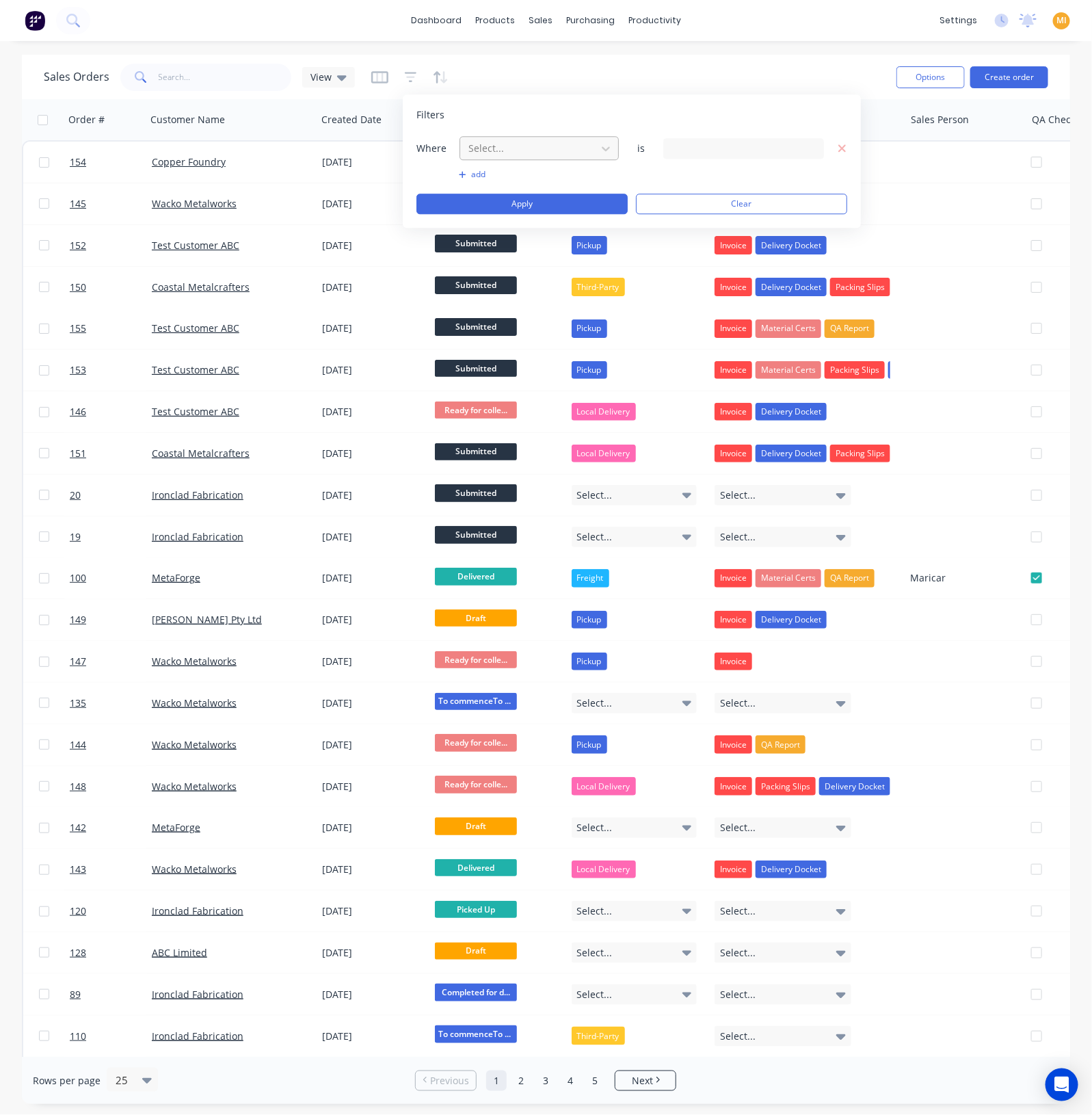
click at [486, 152] on div at bounding box center [528, 147] width 123 height 17
click at [698, 147] on div "13 Status selected" at bounding box center [733, 148] width 124 height 15
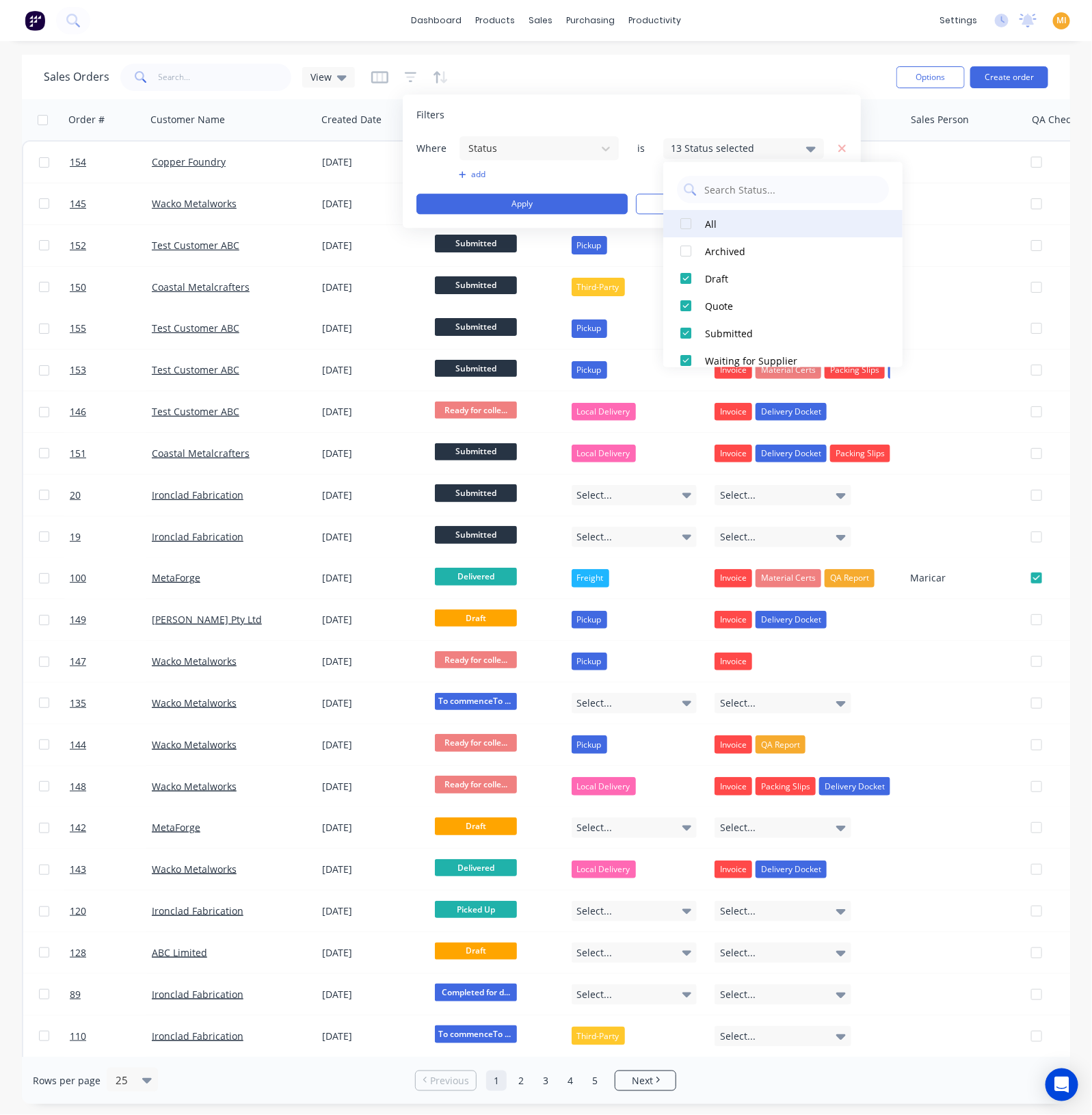
click at [680, 224] on div at bounding box center [686, 224] width 27 height 27
click at [685, 304] on div at bounding box center [686, 306] width 27 height 27
click at [567, 200] on button "Apply" at bounding box center [521, 203] width 211 height 21
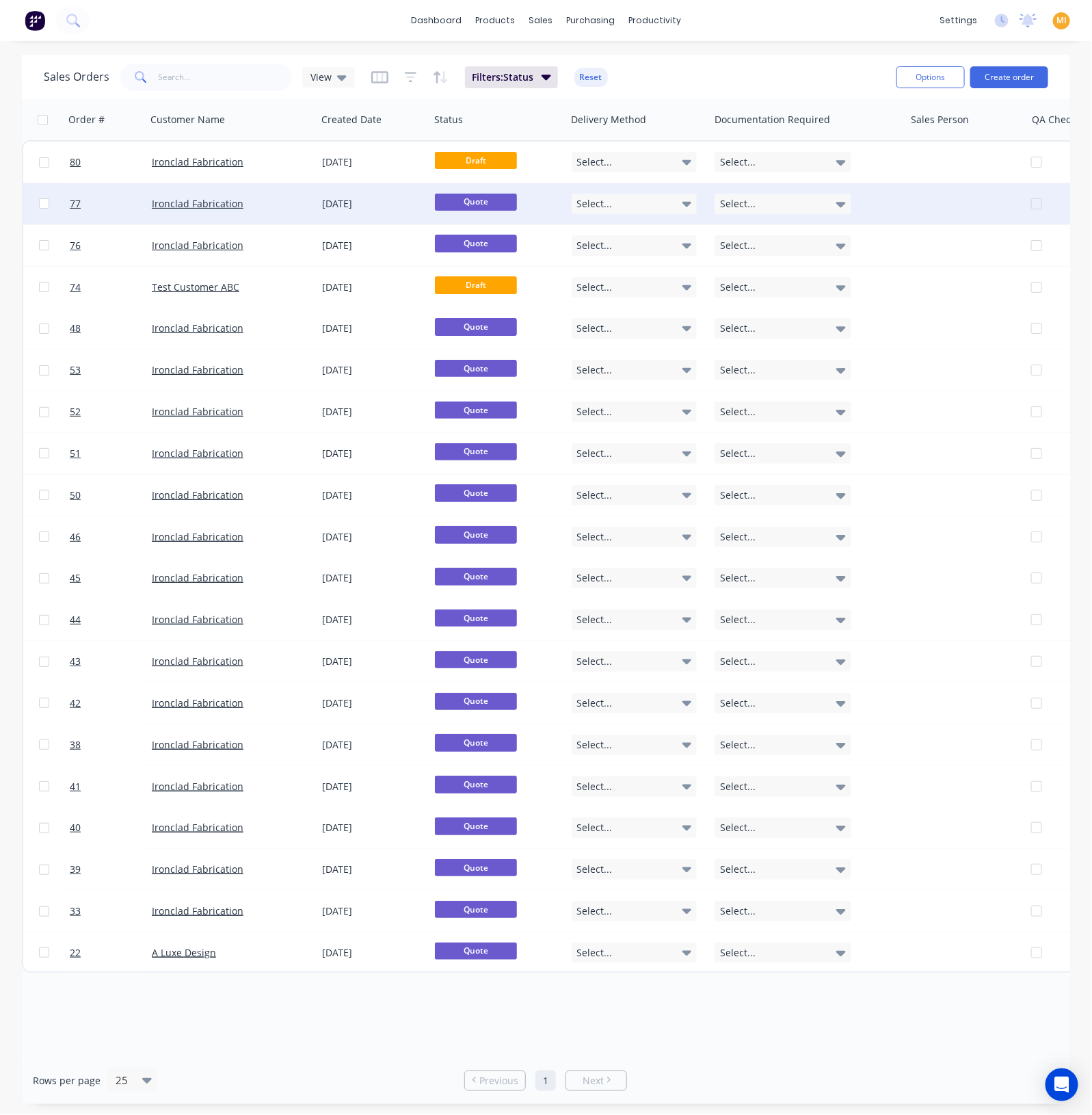
click at [42, 204] on input "checkbox" at bounding box center [44, 203] width 10 height 10
checkbox input "true"
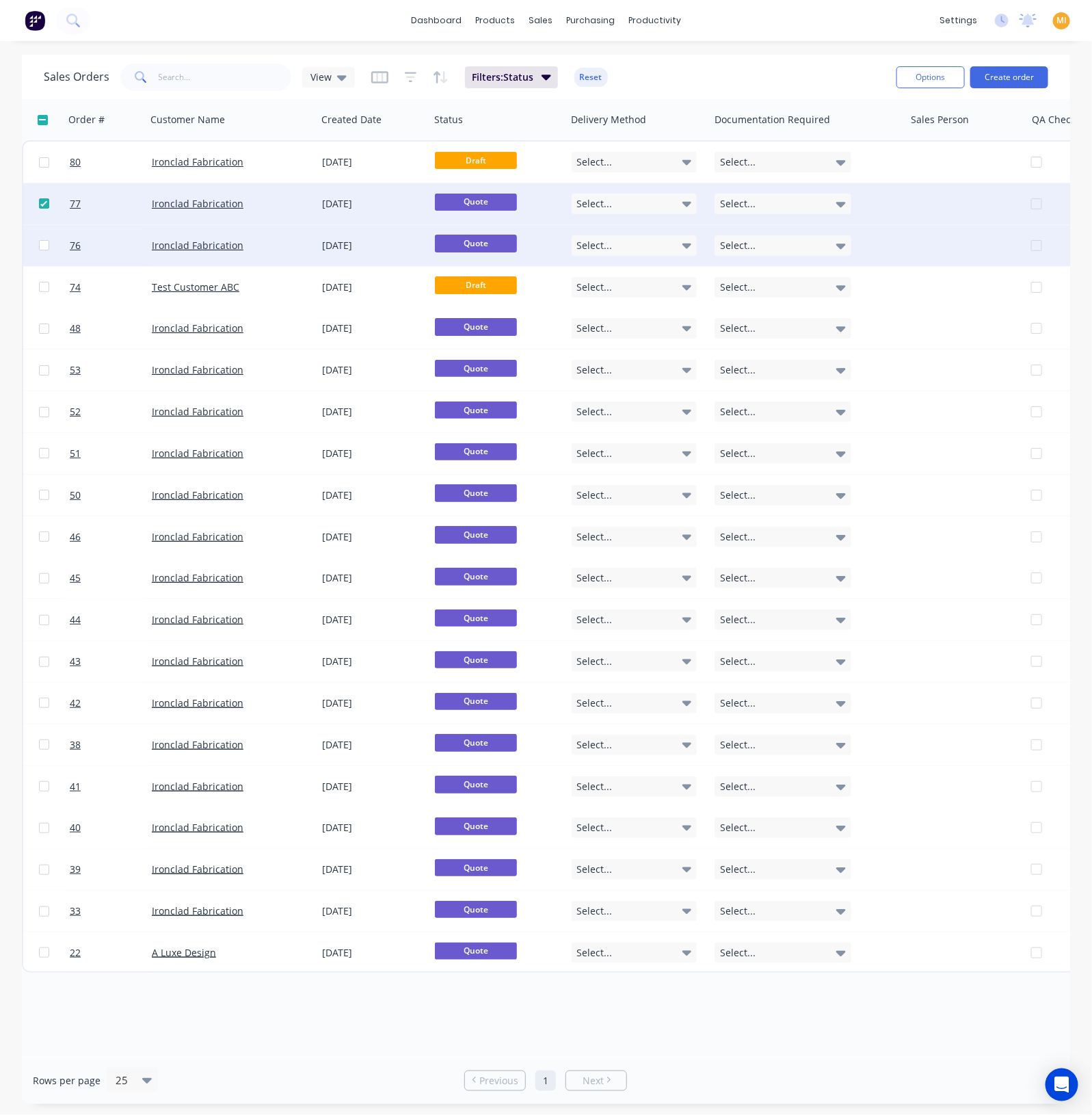
click at [42, 249] on input "checkbox" at bounding box center [44, 245] width 10 height 10
checkbox input "true"
click at [123, 121] on icon "button" at bounding box center [126, 119] width 13 height 11
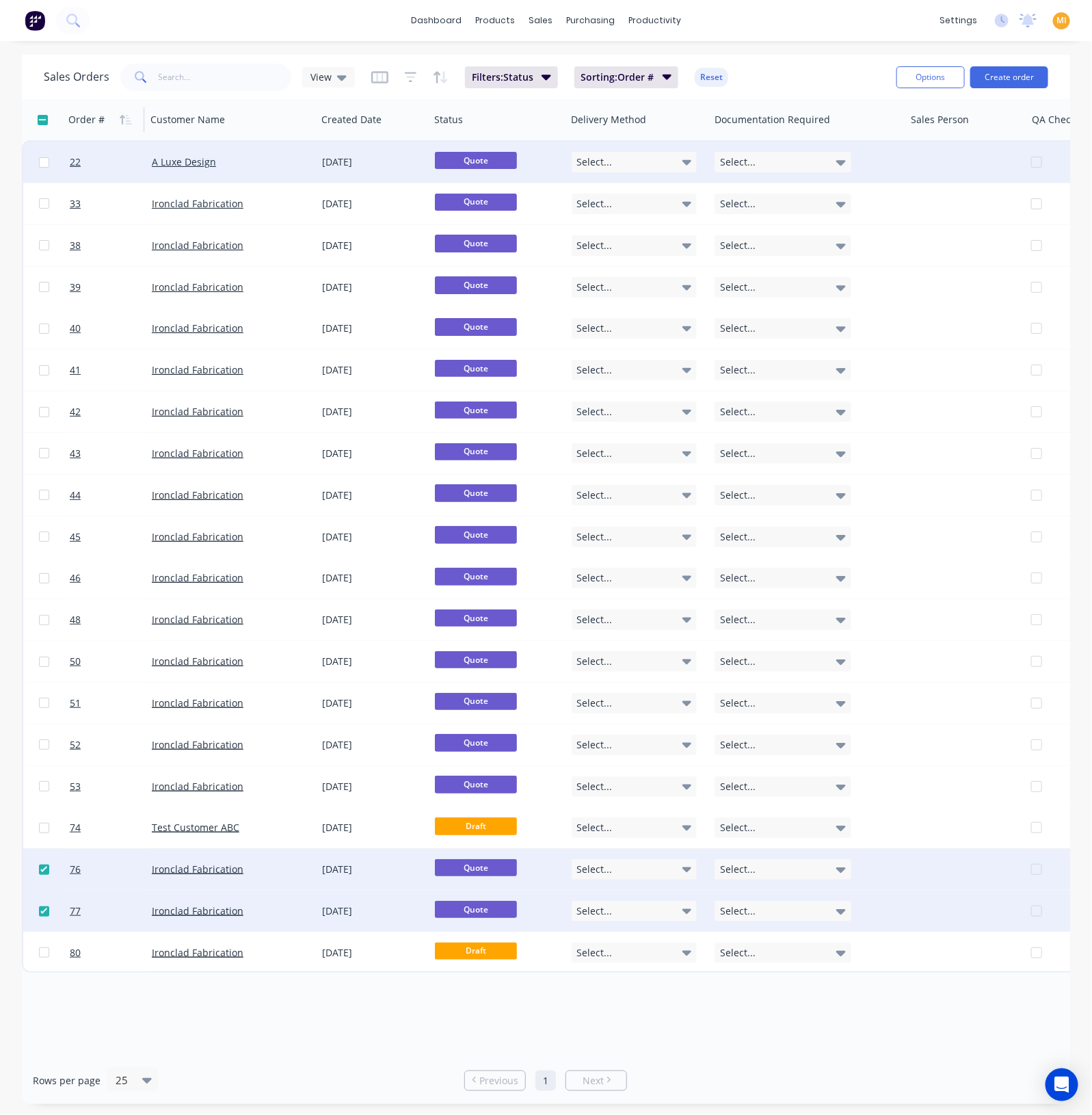
click at [39, 164] on input "checkbox" at bounding box center [44, 162] width 10 height 10
checkbox input "true"
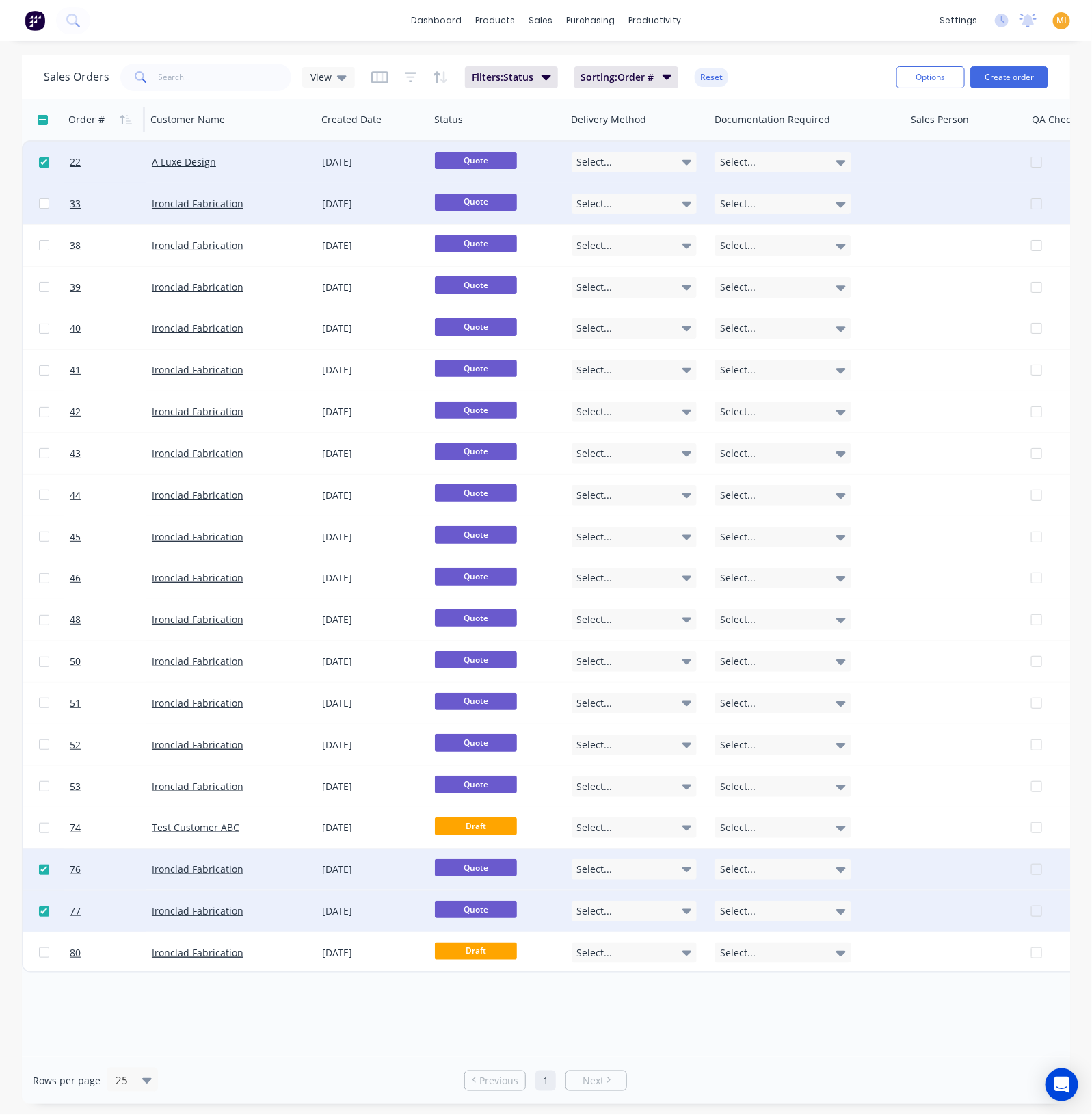
click at [41, 205] on input "checkbox" at bounding box center [44, 203] width 10 height 10
checkbox input "true"
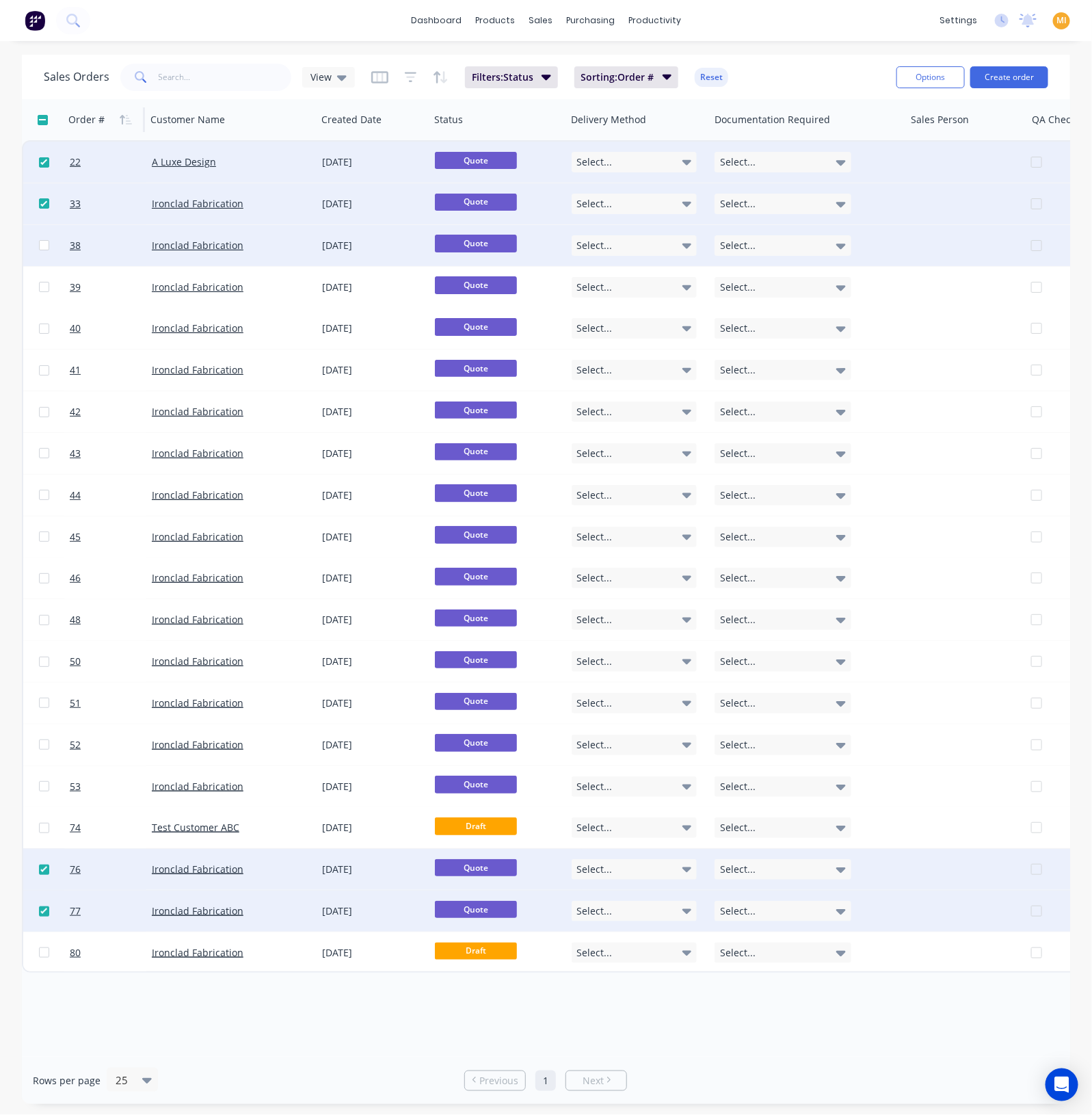
click at [42, 245] on input "checkbox" at bounding box center [44, 245] width 10 height 10
checkbox input "true"
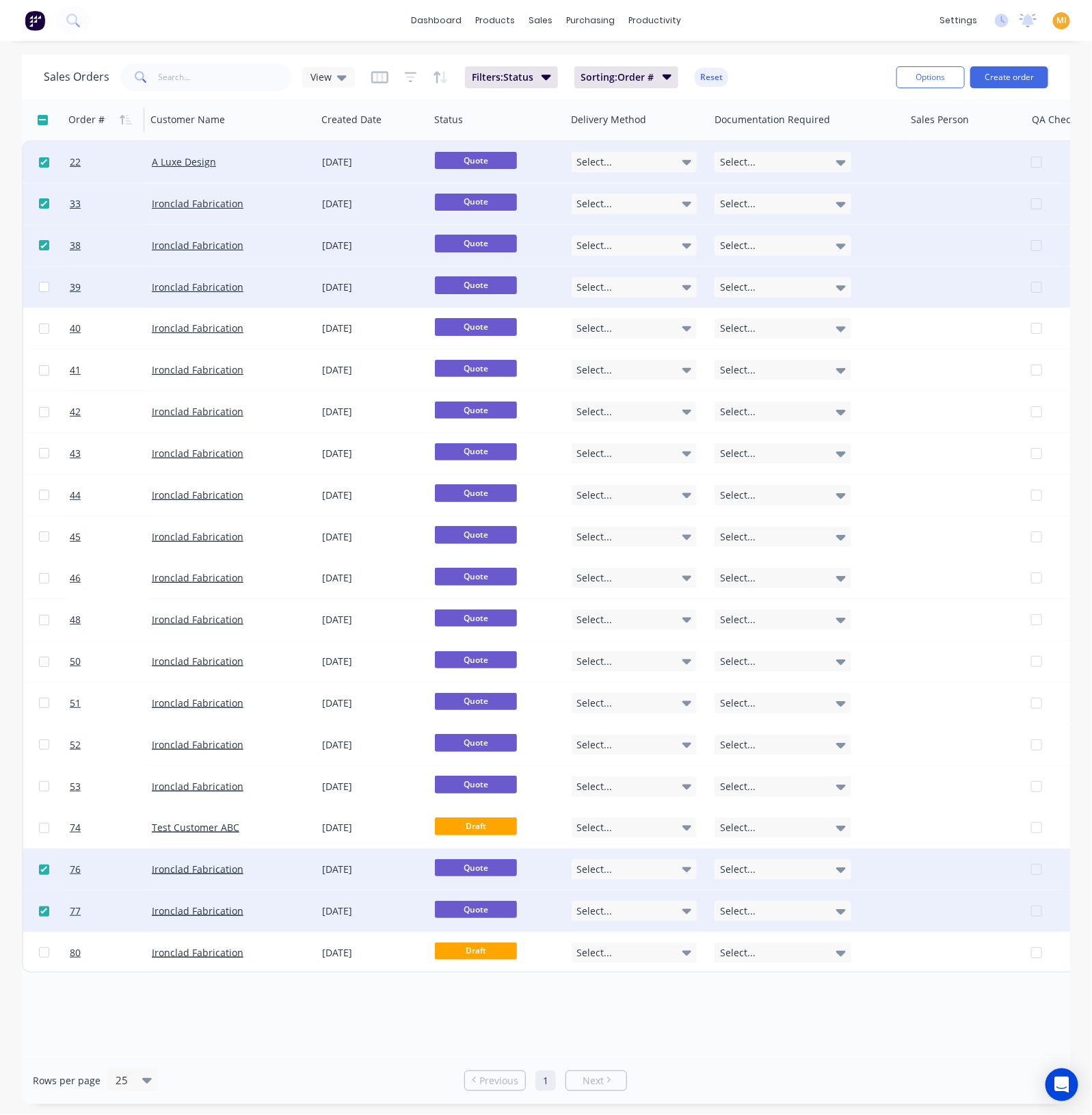
click at [41, 285] on input "checkbox" at bounding box center [44, 287] width 10 height 10
checkbox input "true"
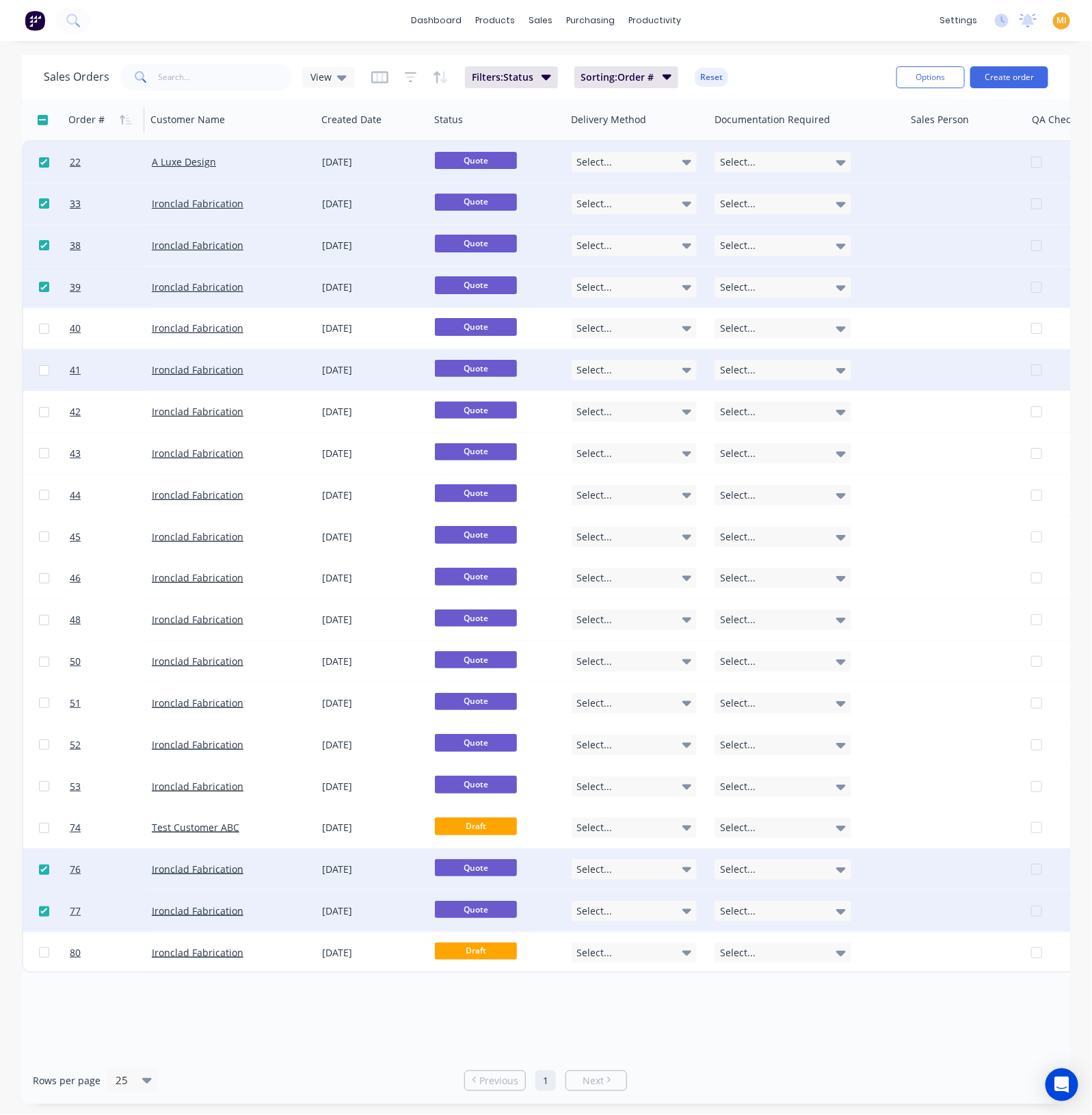
click at [44, 369] on input "checkbox" at bounding box center [44, 370] width 10 height 10
checkbox input "true"
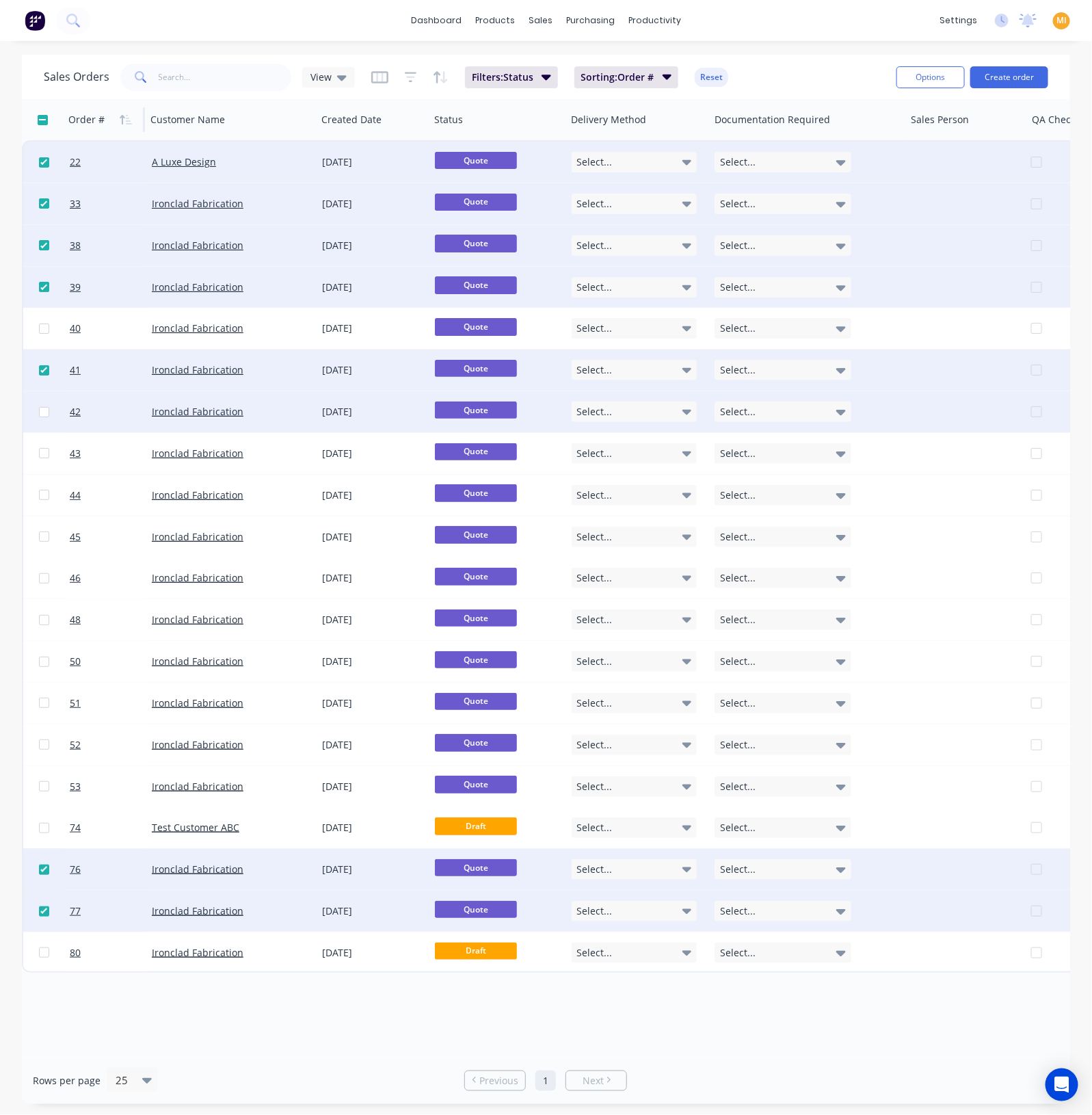
click at [40, 414] on input "checkbox" at bounding box center [44, 412] width 10 height 10
checkbox input "true"
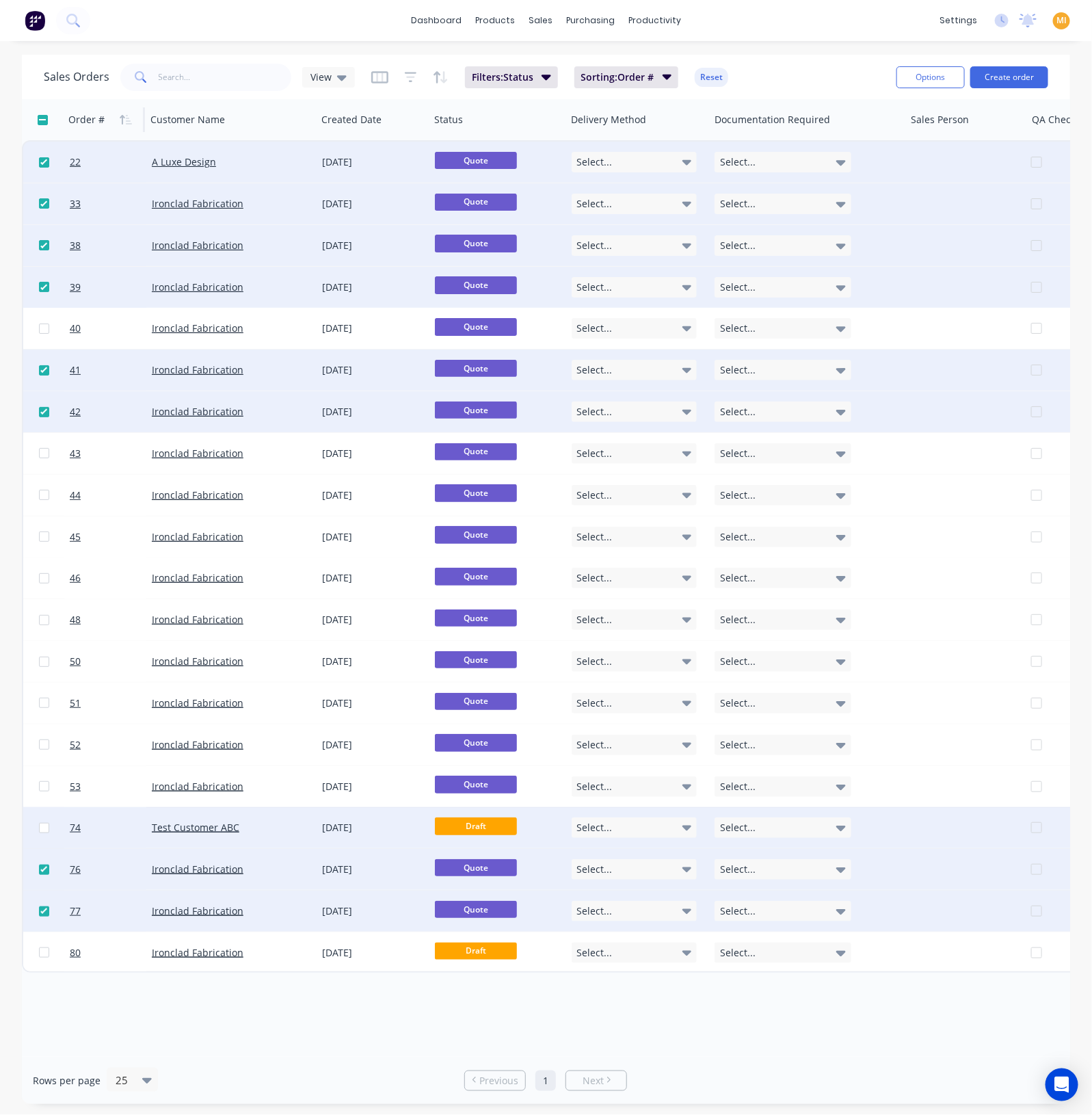
click at [41, 827] on input "checkbox" at bounding box center [44, 827] width 10 height 10
checkbox input "true"
click at [926, 79] on button "Options" at bounding box center [931, 78] width 69 height 22
click at [881, 141] on div "Archive" at bounding box center [890, 139] width 126 height 20
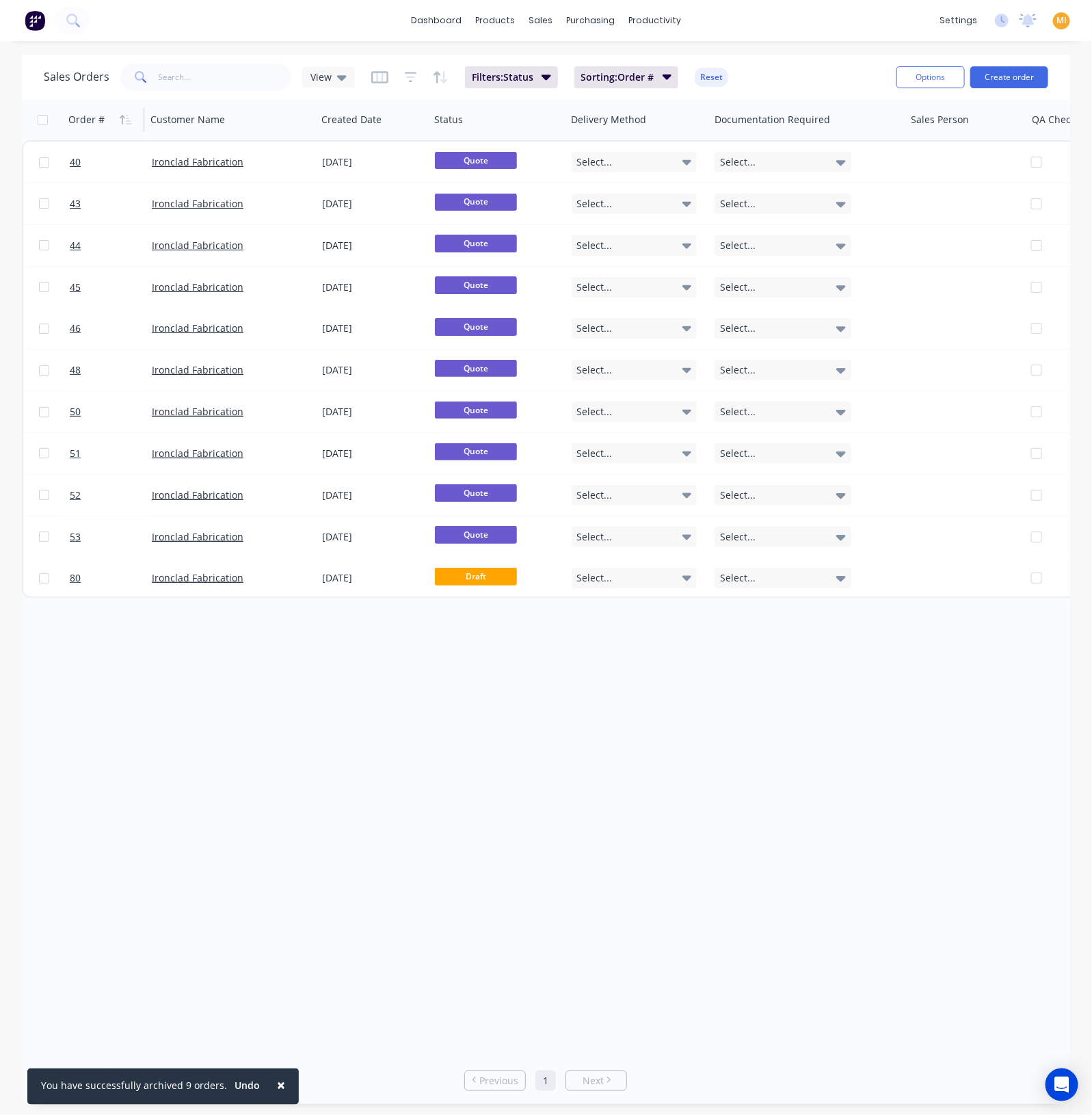
click at [806, 65] on div "Sales Orders View Filters: Status Sorting: Order # Reset" at bounding box center [465, 77] width 842 height 33
click at [704, 68] on button "Reset" at bounding box center [711, 78] width 33 height 20
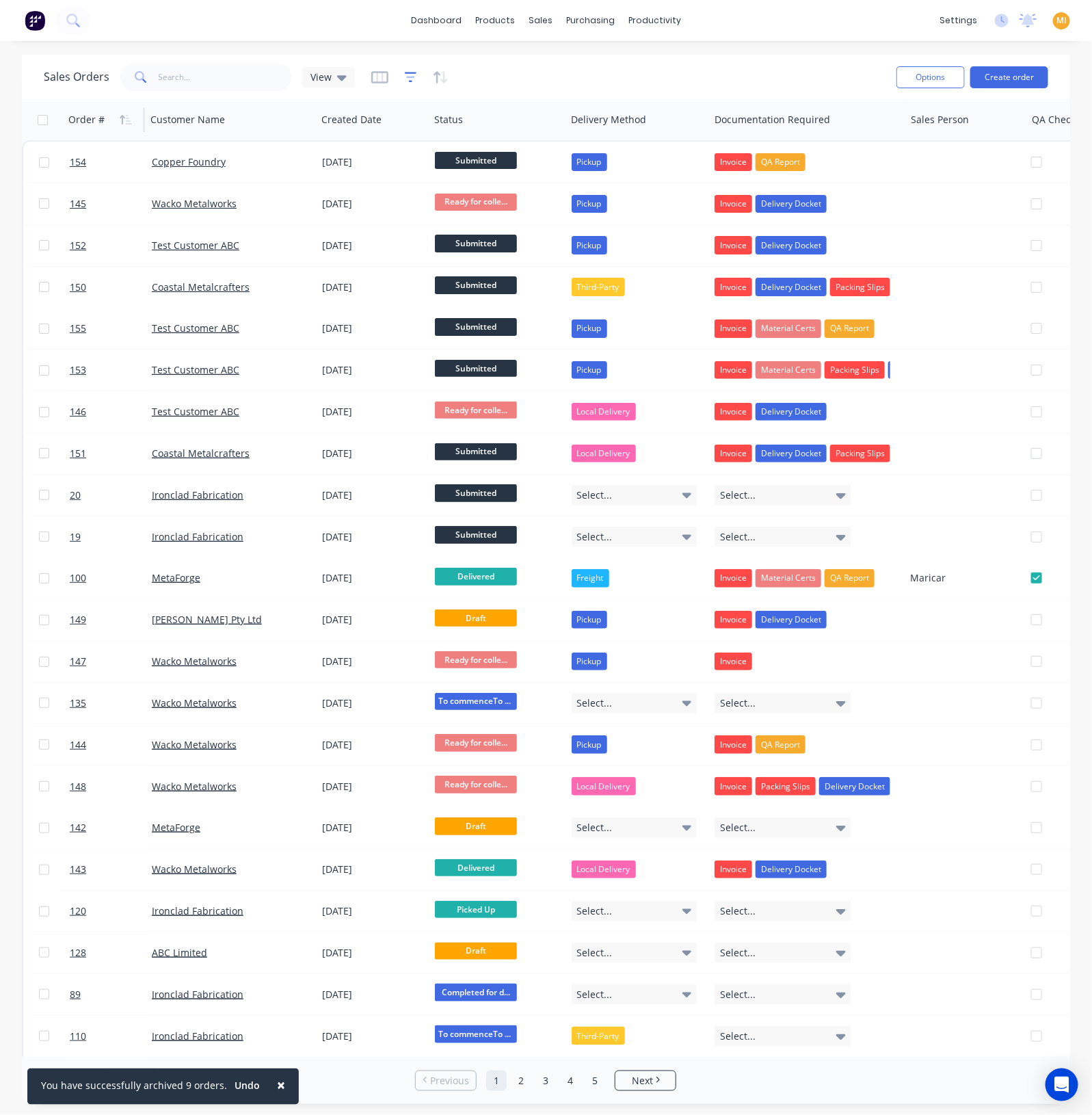
click at [407, 78] on icon "button" at bounding box center [411, 78] width 13 height 14
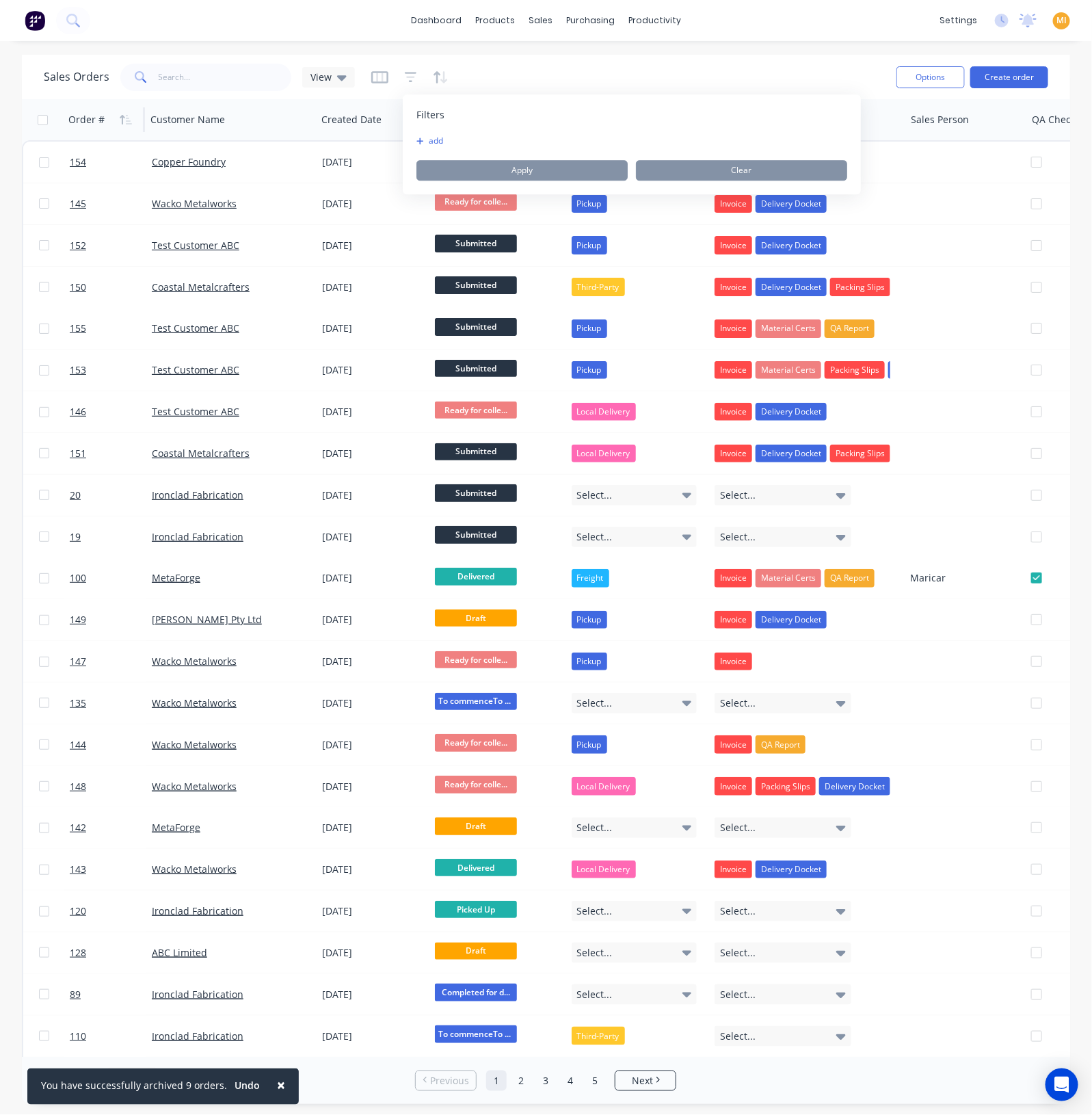
click at [428, 142] on button "add" at bounding box center [433, 140] width 34 height 11
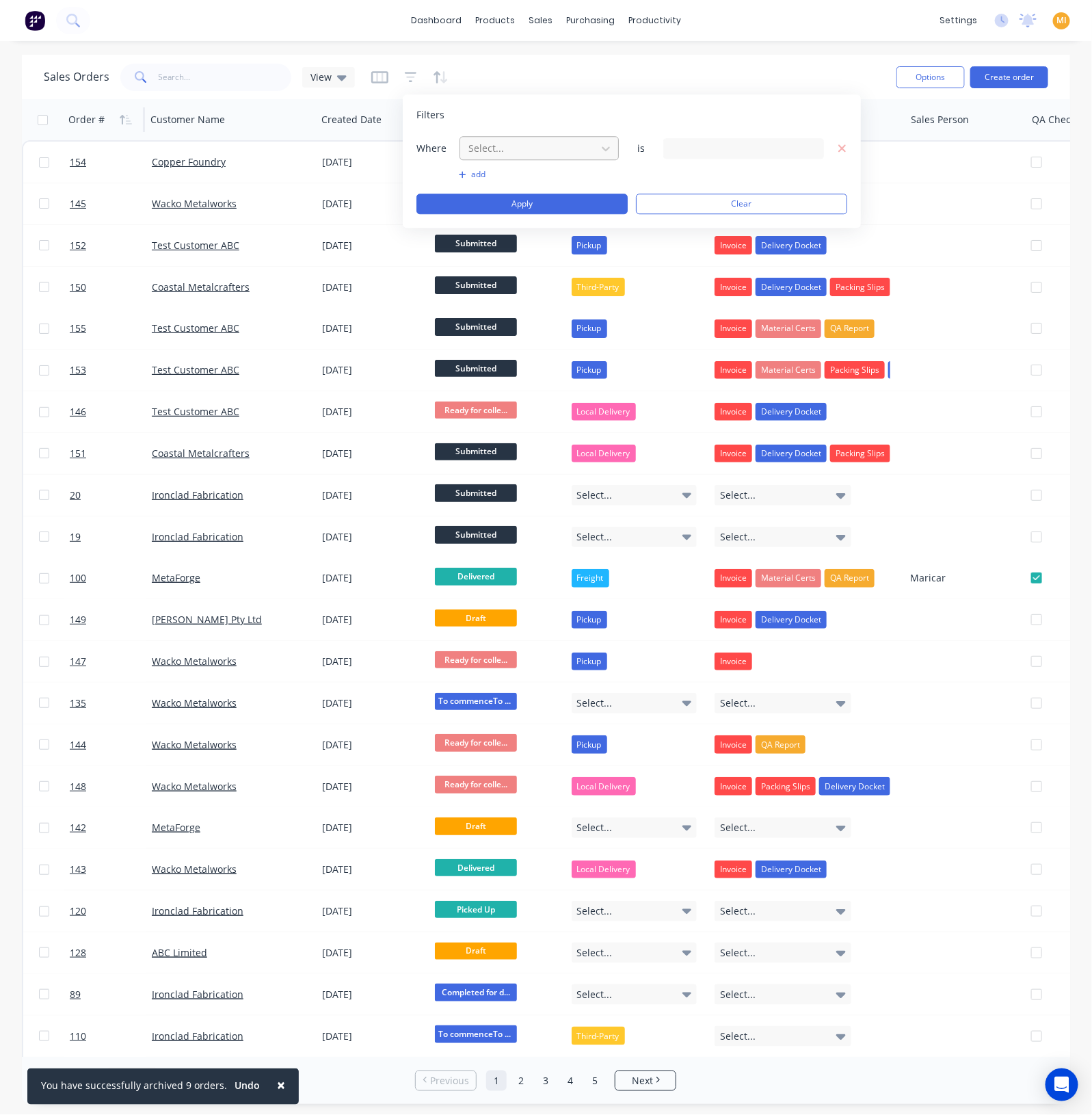
click at [501, 151] on div at bounding box center [528, 147] width 123 height 17
click at [712, 148] on div "13 Status selected" at bounding box center [733, 148] width 124 height 15
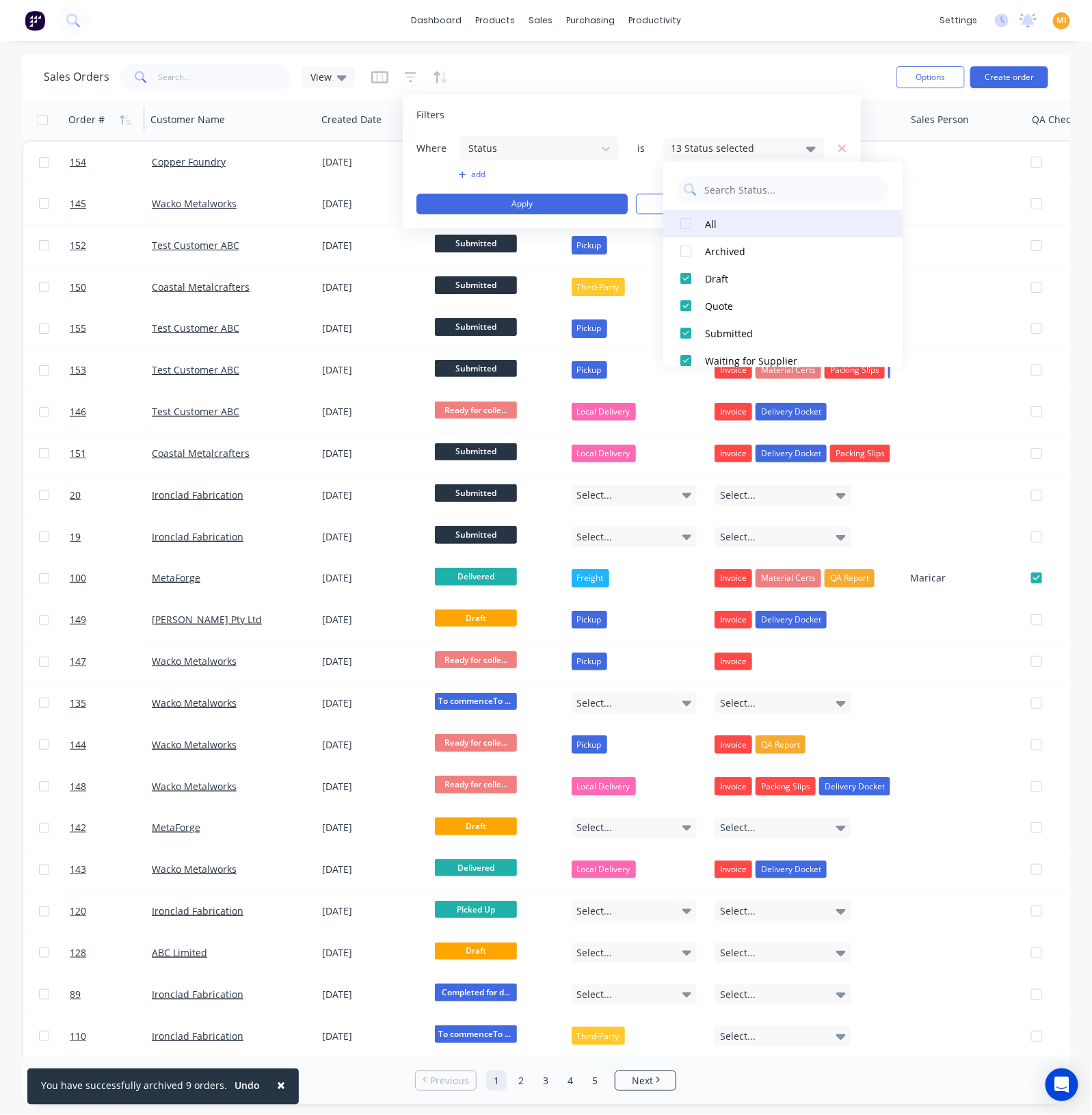
click at [687, 224] on div at bounding box center [686, 224] width 27 height 27
click at [683, 223] on div at bounding box center [686, 224] width 27 height 27
click at [522, 145] on div at bounding box center [528, 147] width 123 height 17
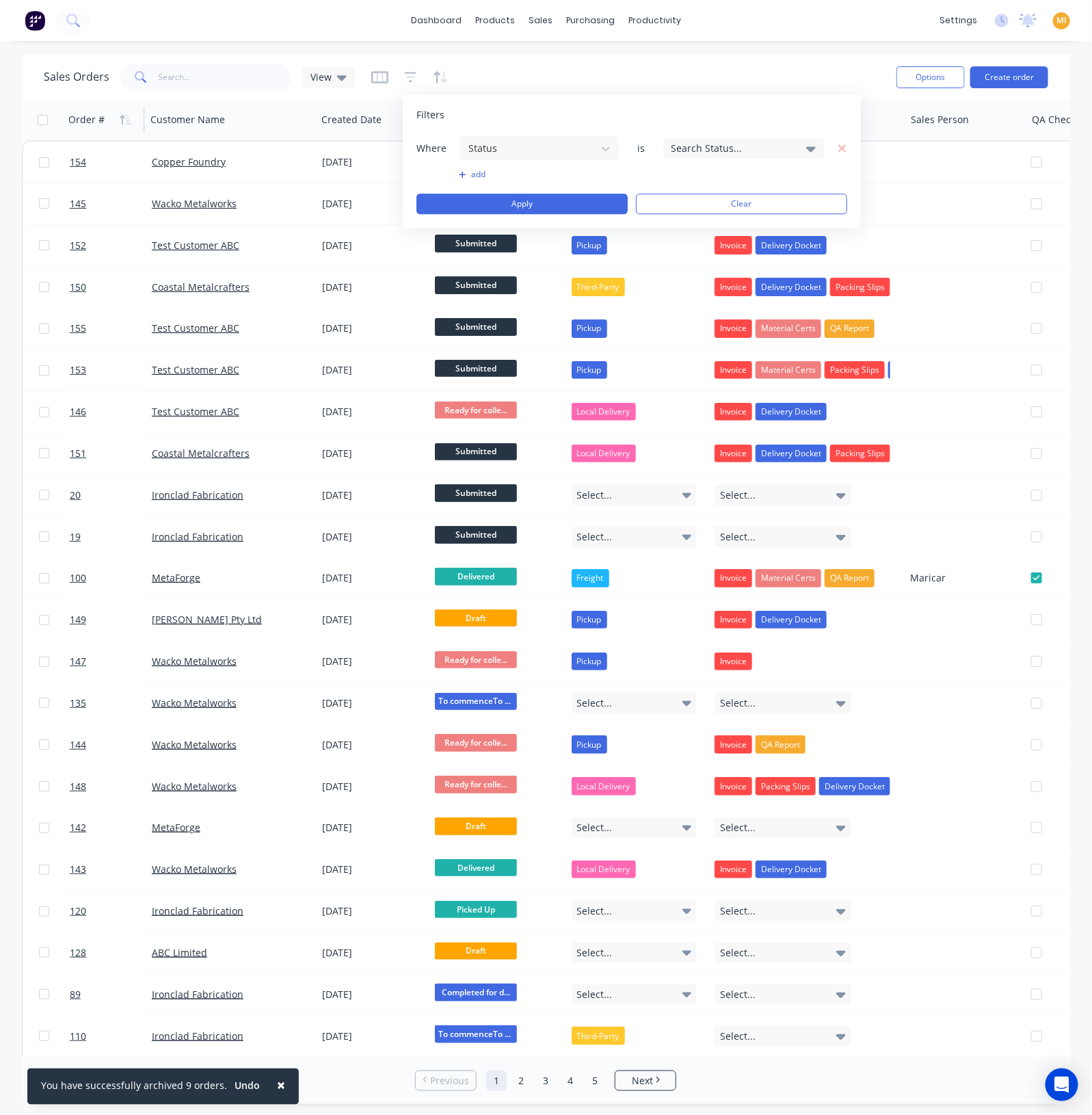
click at [737, 145] on div "Search Status..." at bounding box center [733, 148] width 124 height 15
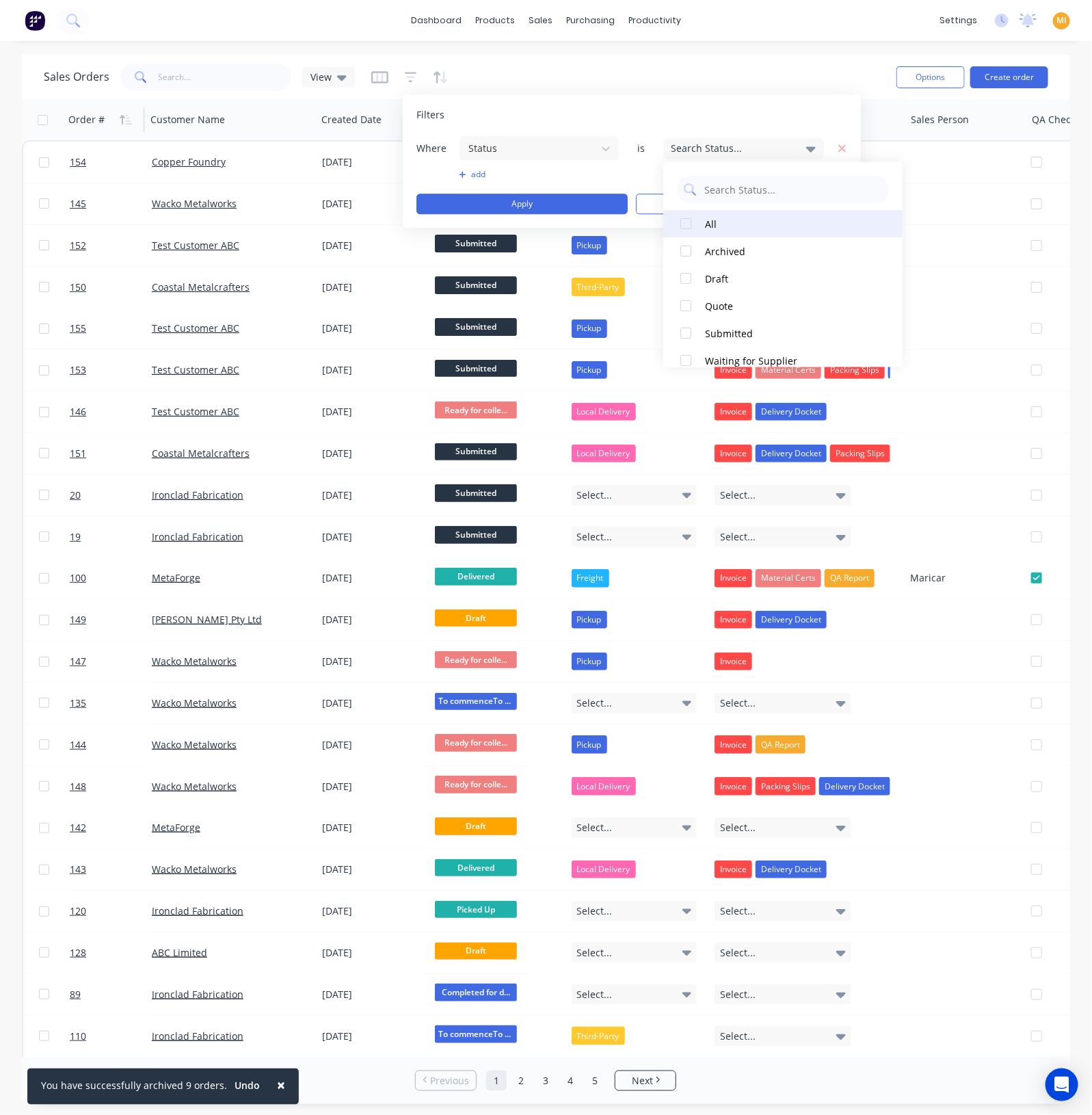
click at [685, 224] on div at bounding box center [686, 224] width 27 height 27
click at [687, 247] on div at bounding box center [686, 251] width 27 height 27
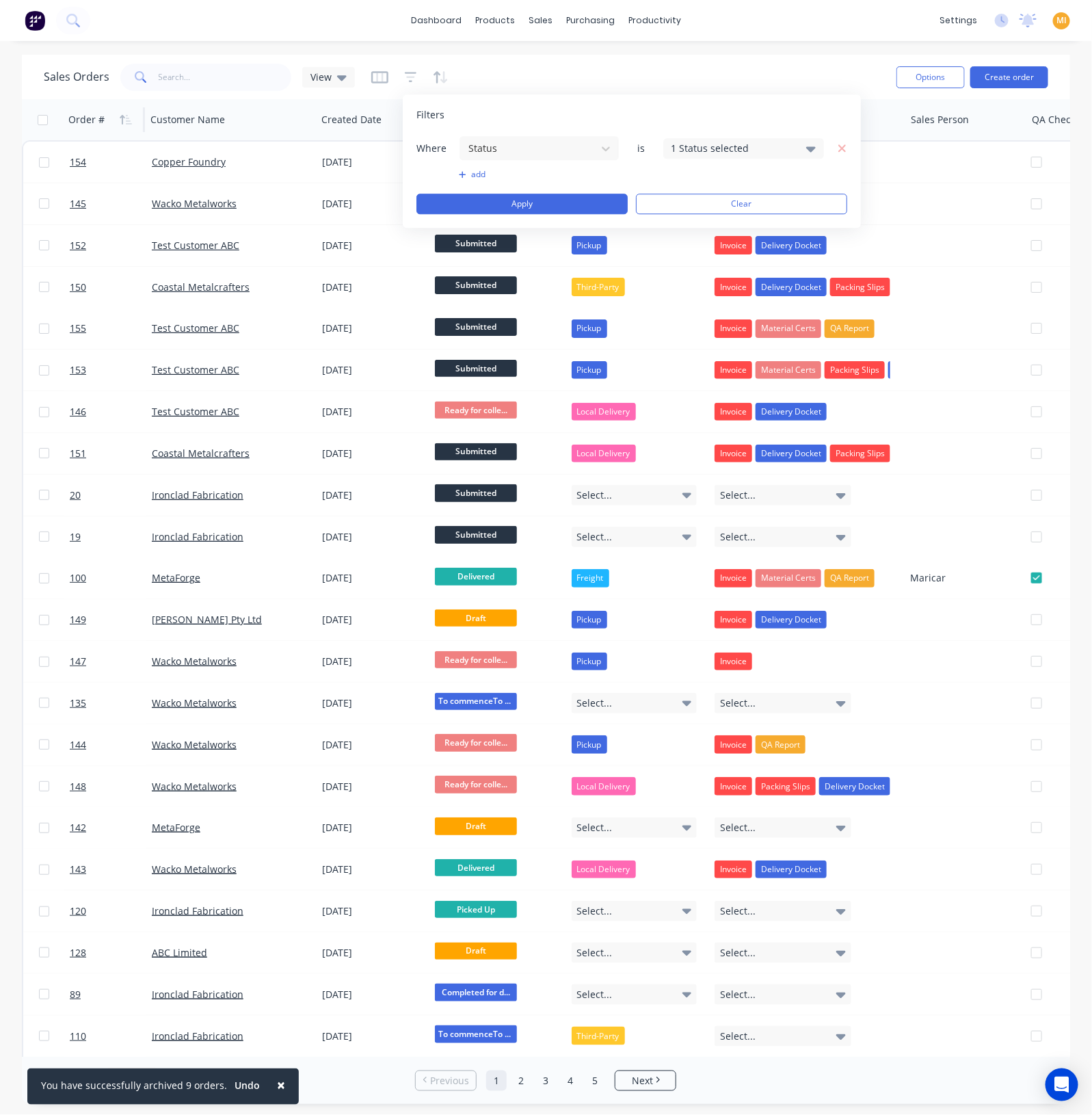
click at [592, 179] on button "add" at bounding box center [540, 174] width 161 height 11
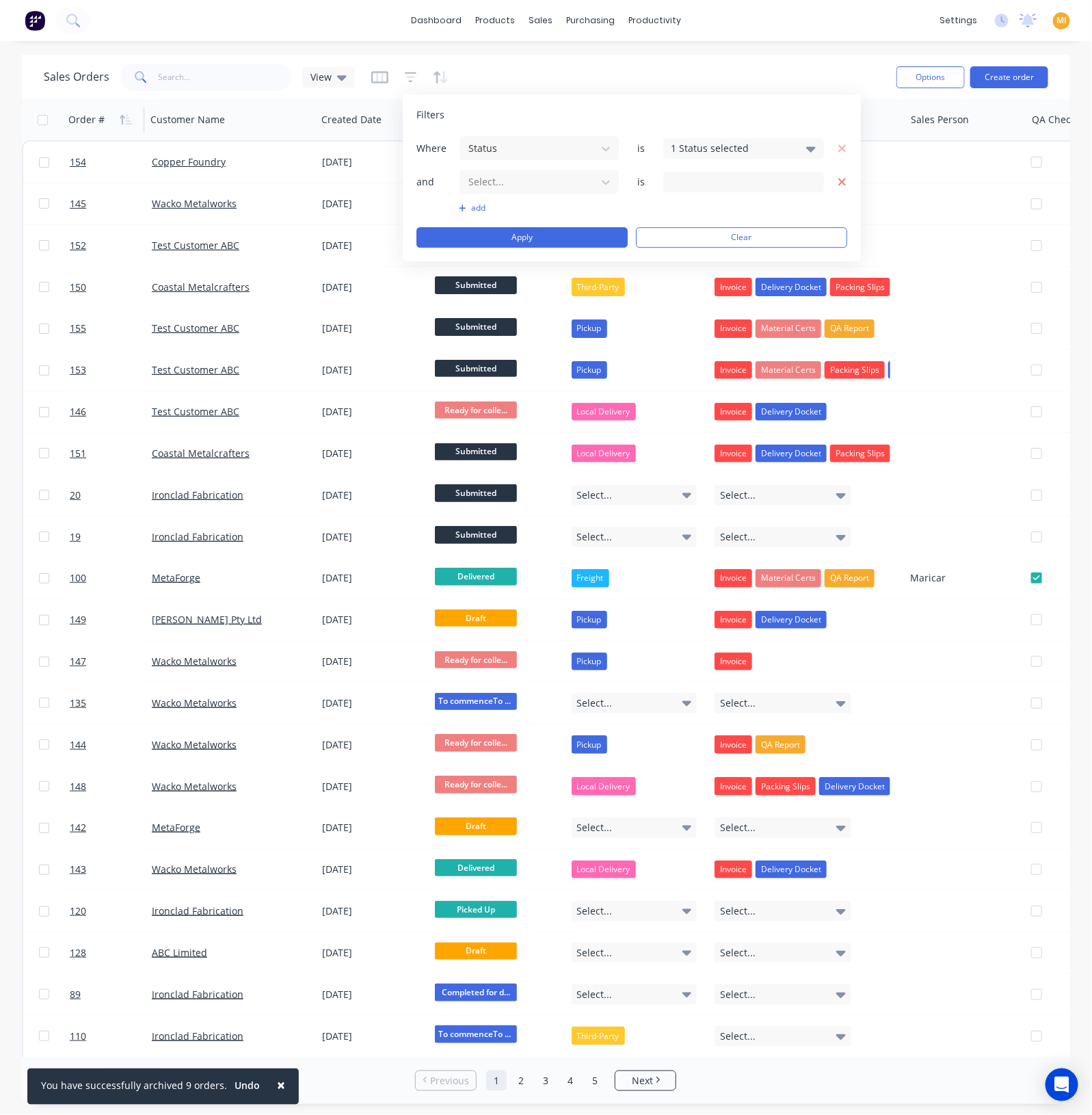
click at [843, 180] on icon "button" at bounding box center [842, 182] width 8 height 8
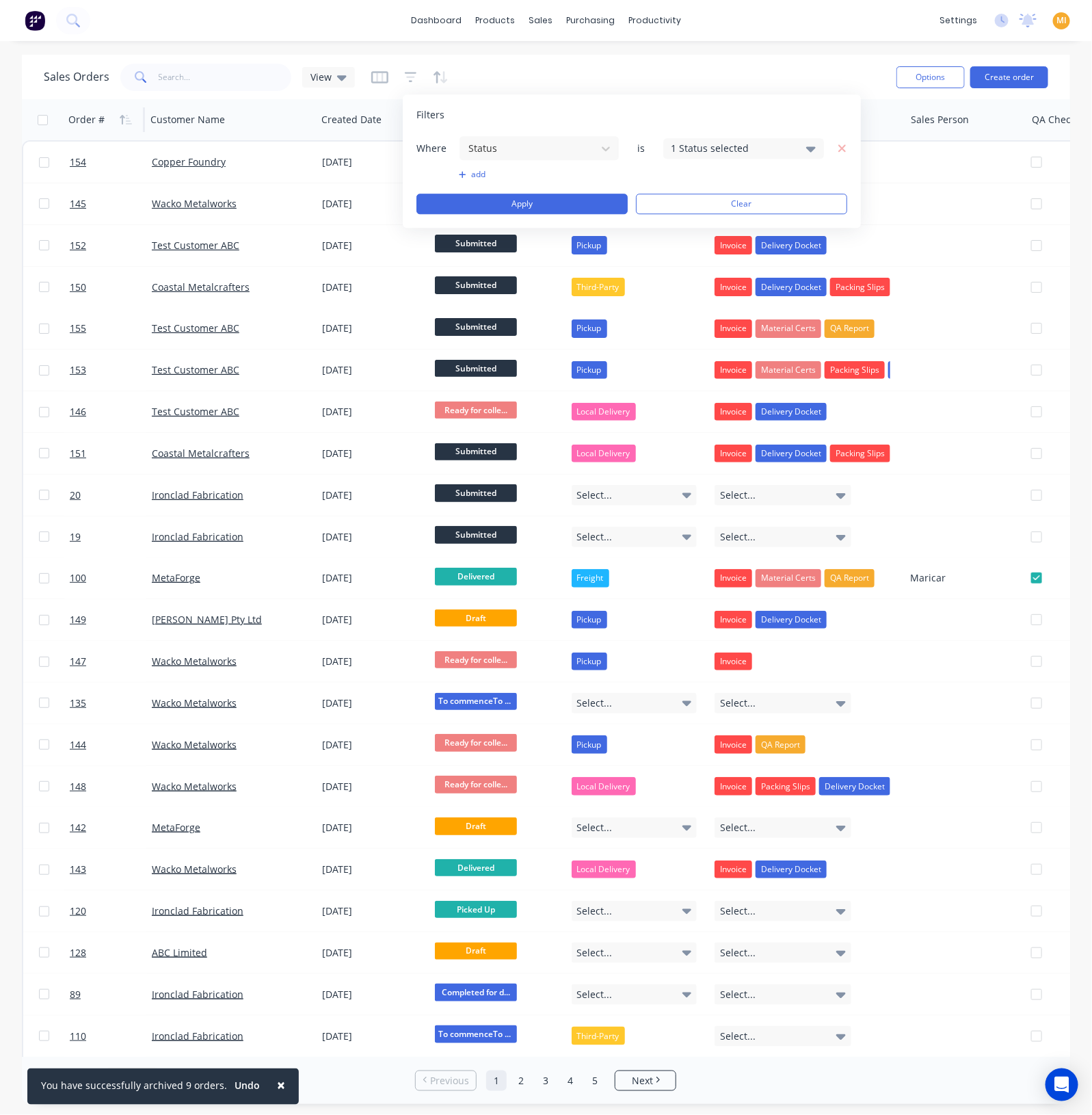
click at [741, 145] on div "1 Status selected" at bounding box center [733, 148] width 124 height 15
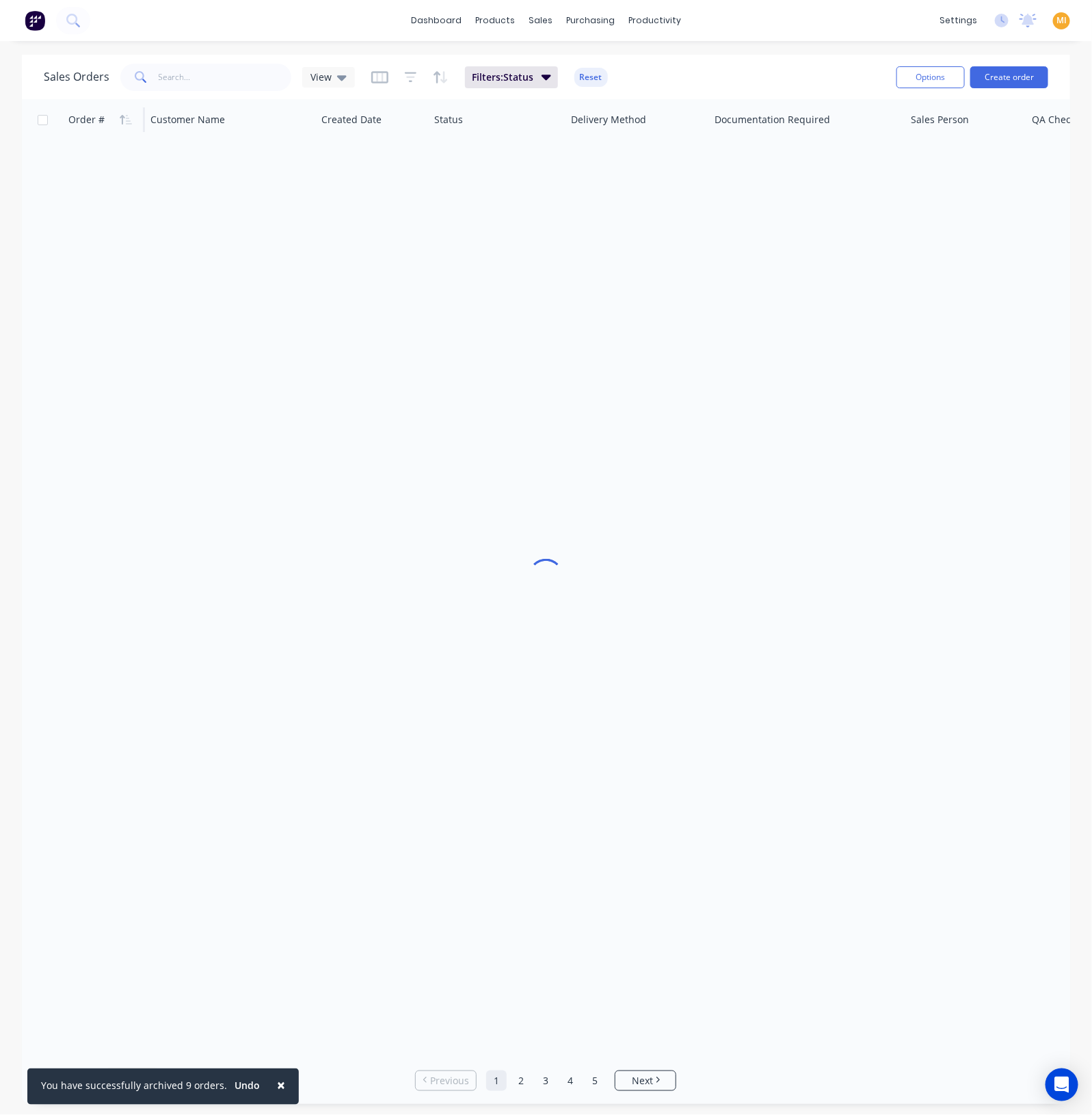
click at [488, 78] on div "Sales Orders View Filters: Status Reset" at bounding box center [465, 77] width 842 height 33
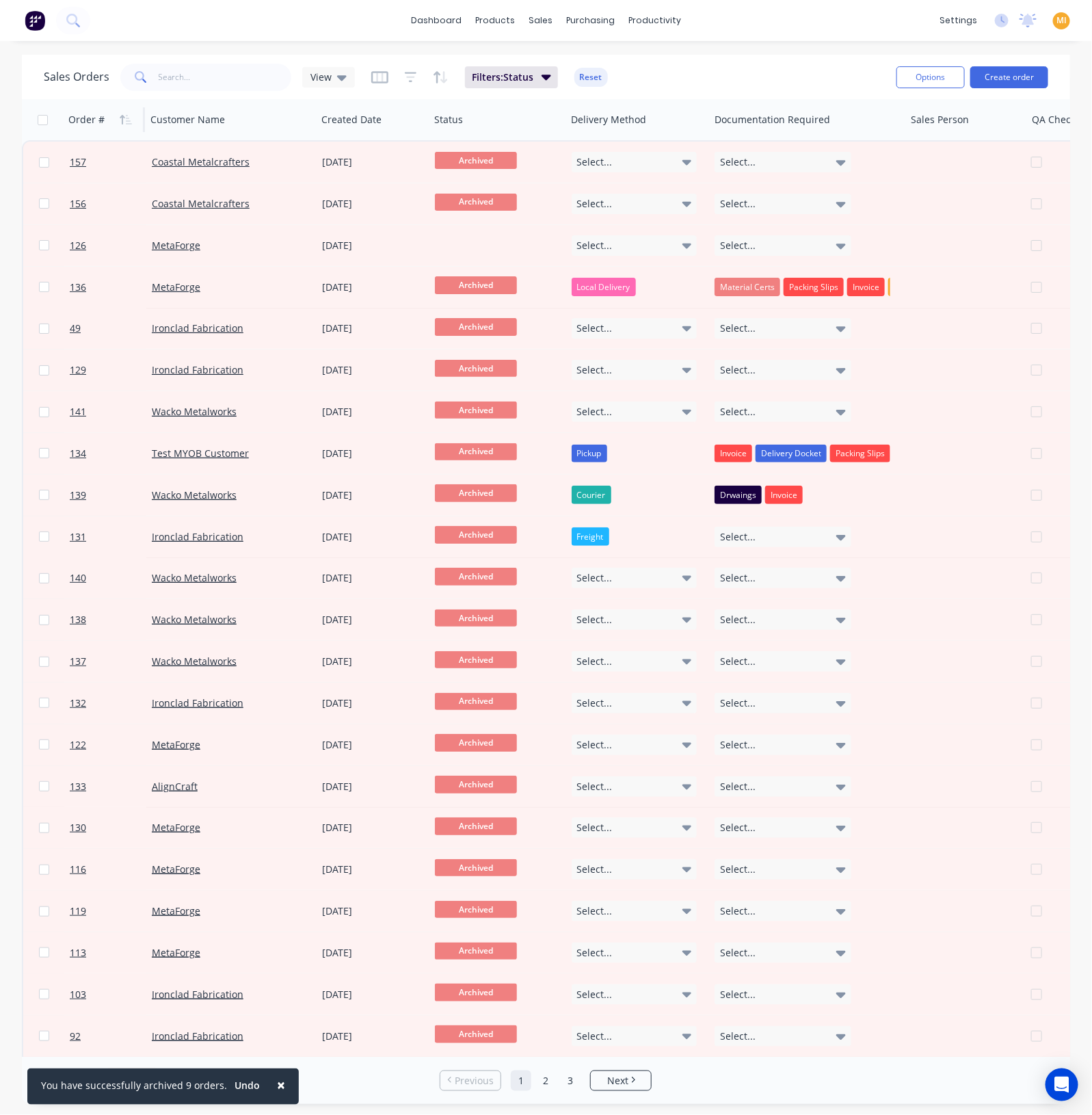
click at [394, 83] on div "Filters: Status Reset" at bounding box center [489, 78] width 236 height 22
click at [410, 83] on icon "button" at bounding box center [411, 78] width 13 height 14
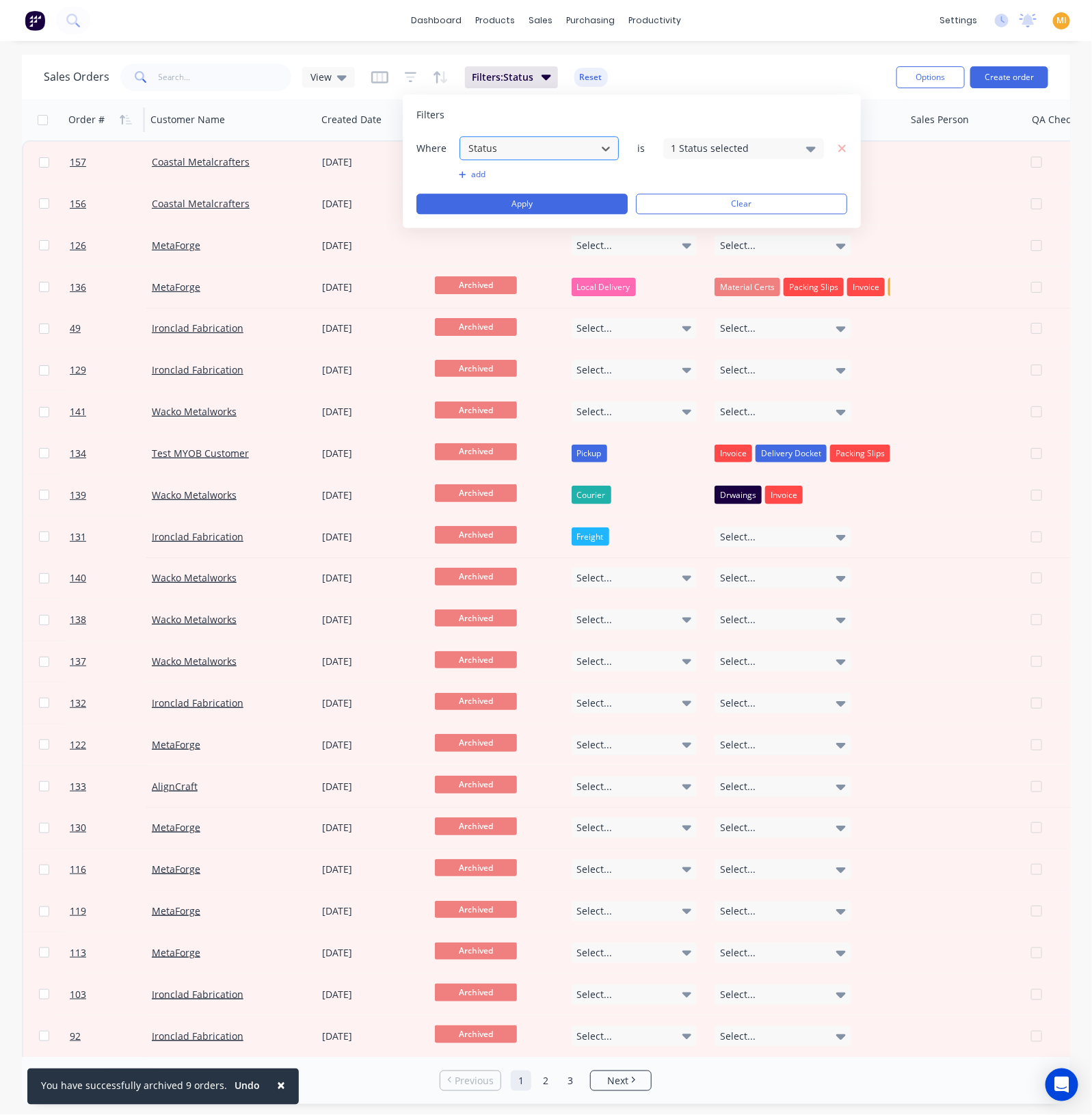
click at [506, 149] on div at bounding box center [528, 147] width 123 height 17
click at [744, 146] on div "1 Status selected" at bounding box center [733, 148] width 124 height 15
click at [544, 143] on div at bounding box center [528, 147] width 123 height 17
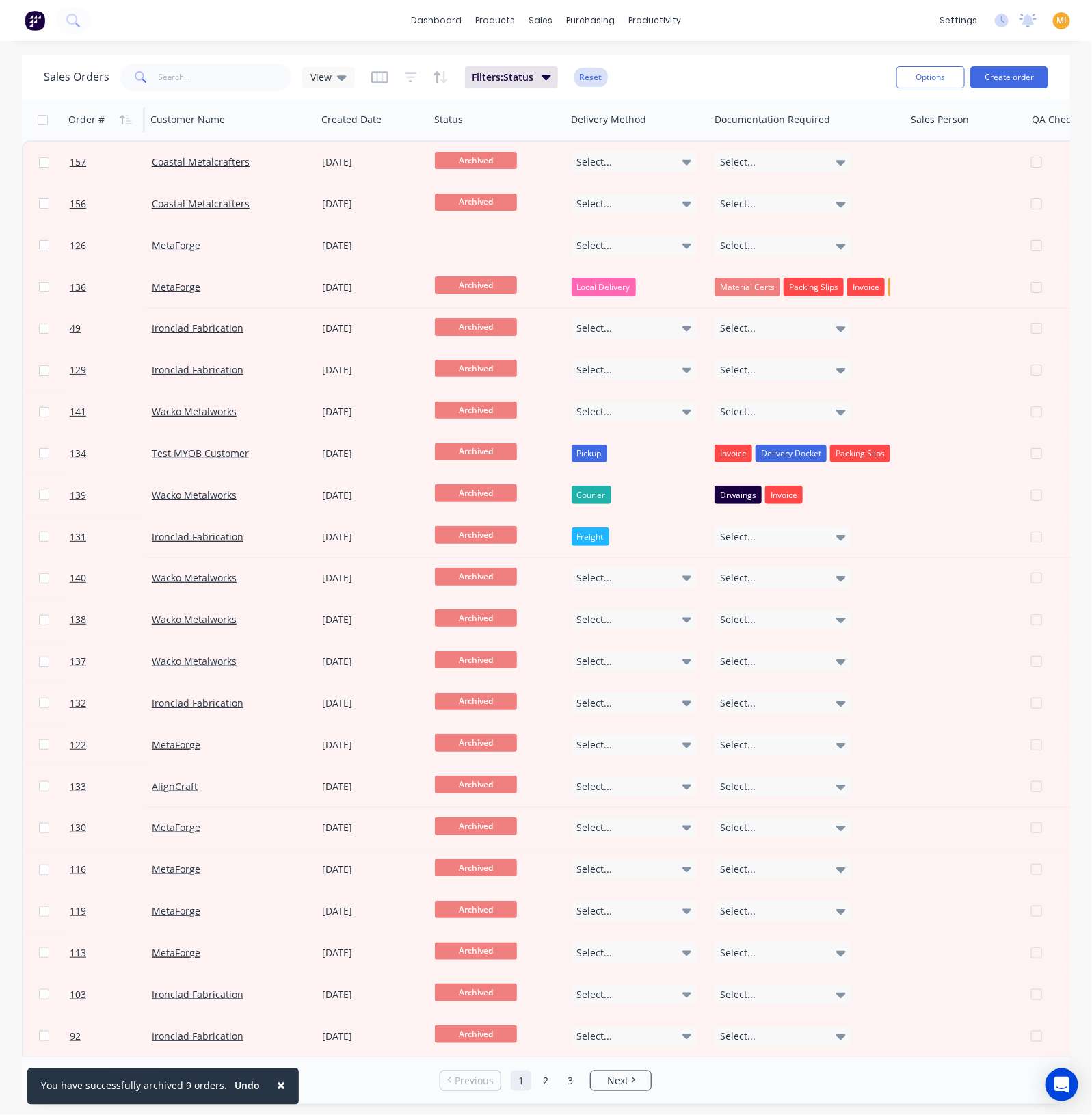
click at [592, 76] on button "Reset" at bounding box center [591, 78] width 33 height 20
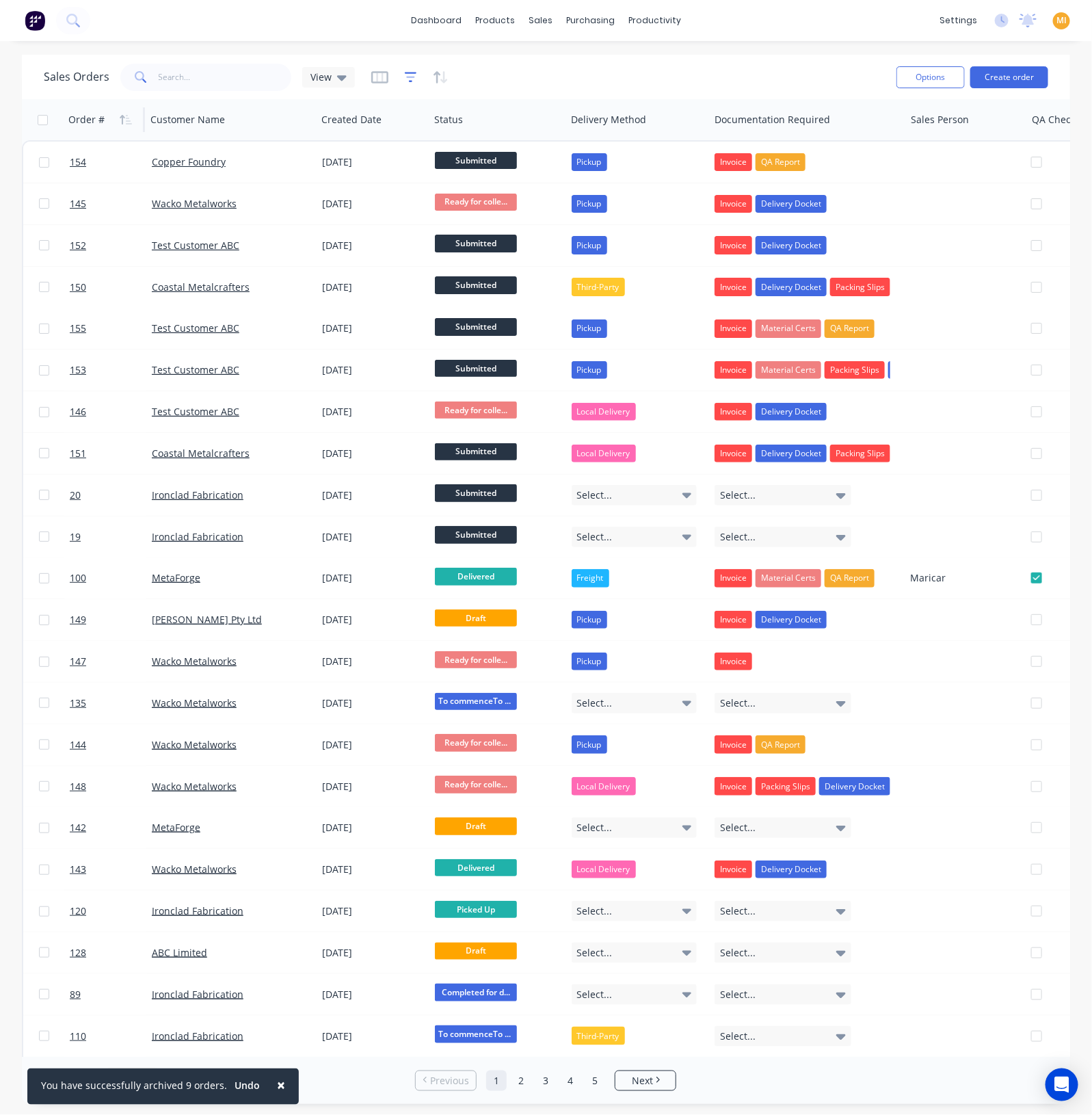
click at [409, 76] on icon "button" at bounding box center [410, 77] width 9 height 2
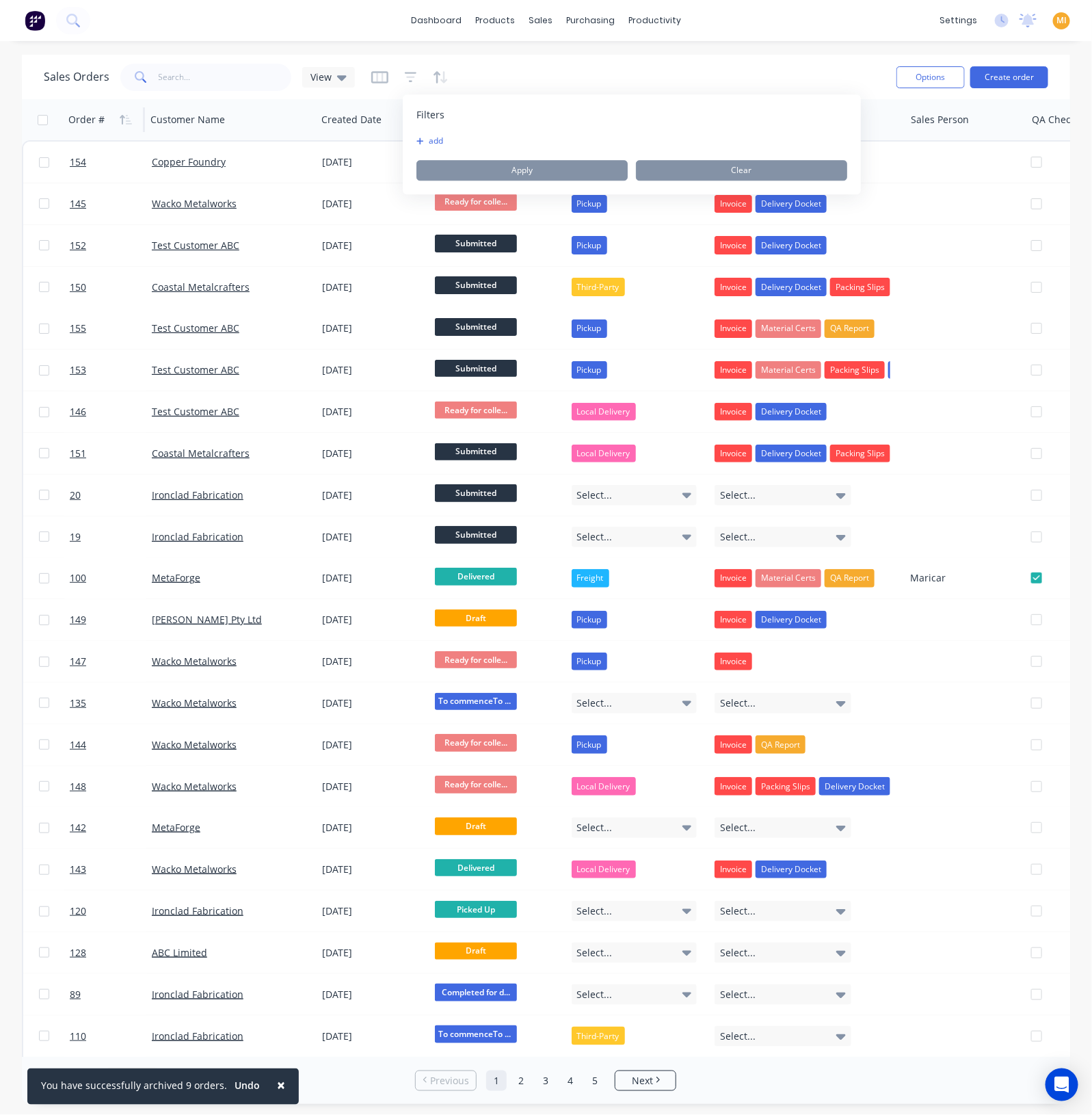
click at [434, 135] on button "add" at bounding box center [433, 140] width 34 height 11
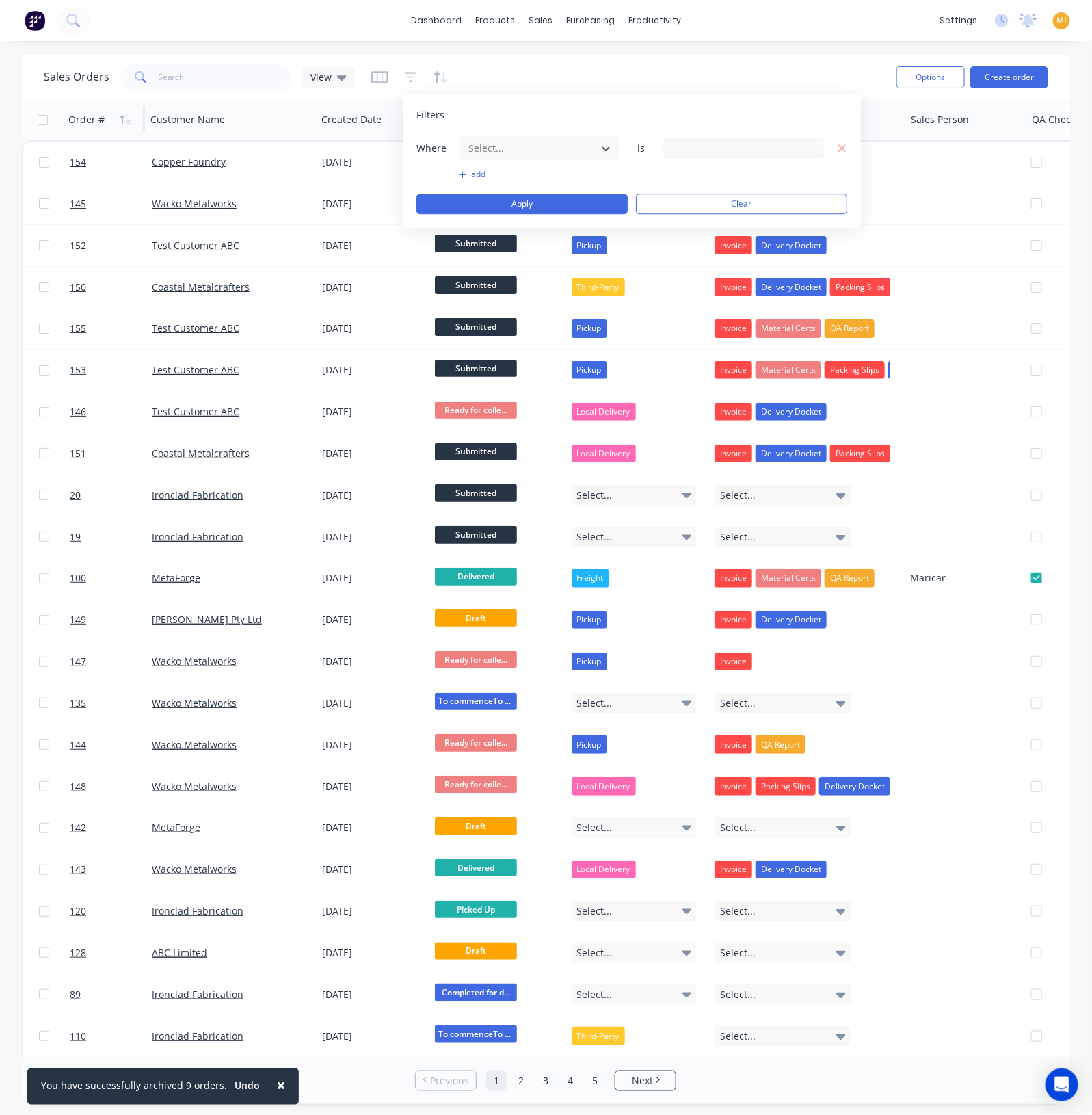
drag, startPoint x: 499, startPoint y: 143, endPoint x: 550, endPoint y: 263, distance: 130.4
click at [500, 144] on div at bounding box center [528, 147] width 123 height 17
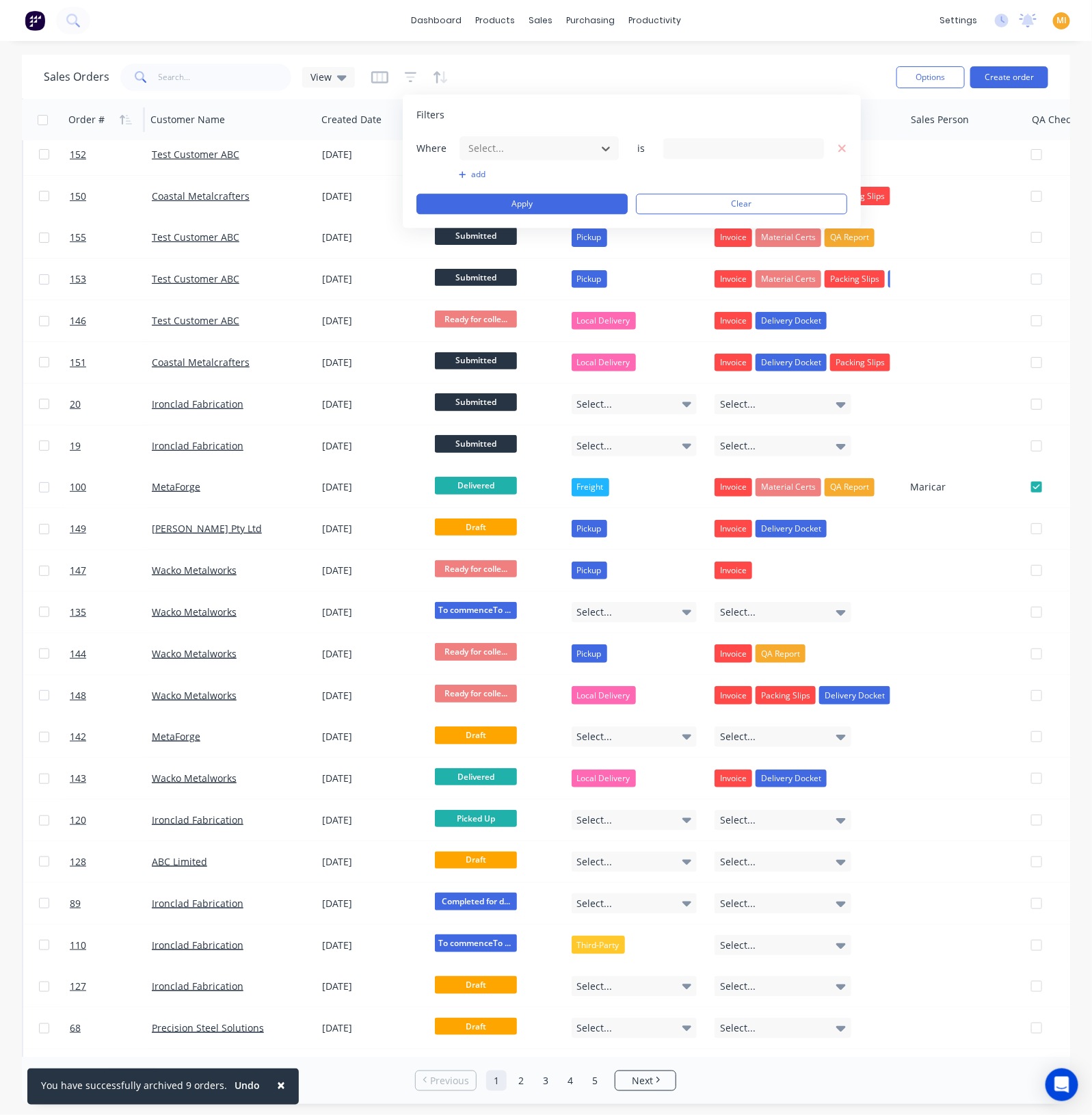
scroll to position [130, 0]
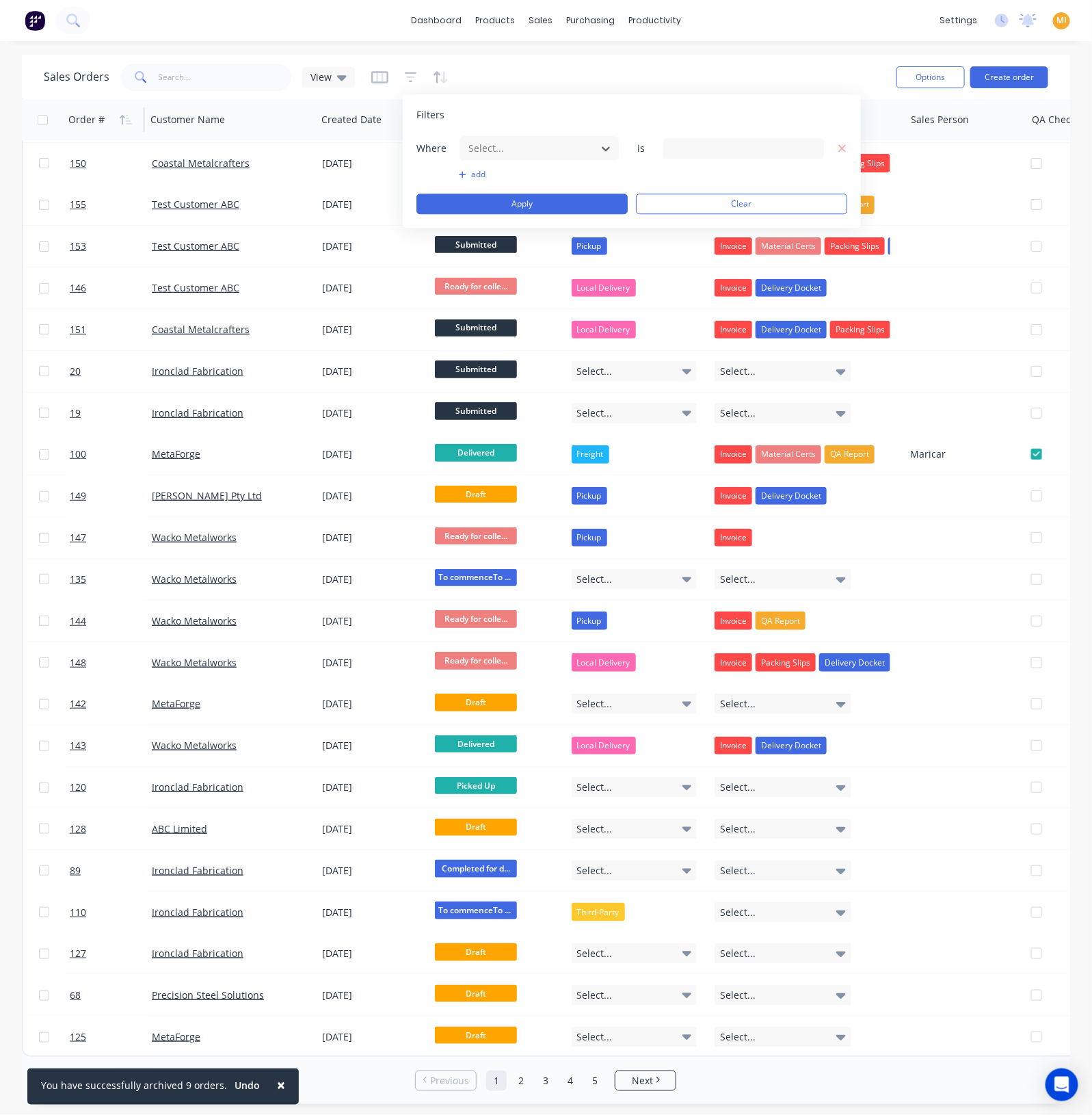
click at [553, 145] on div at bounding box center [528, 147] width 123 height 17
click at [817, 143] on div "13 Status selected" at bounding box center [744, 148] width 161 height 21
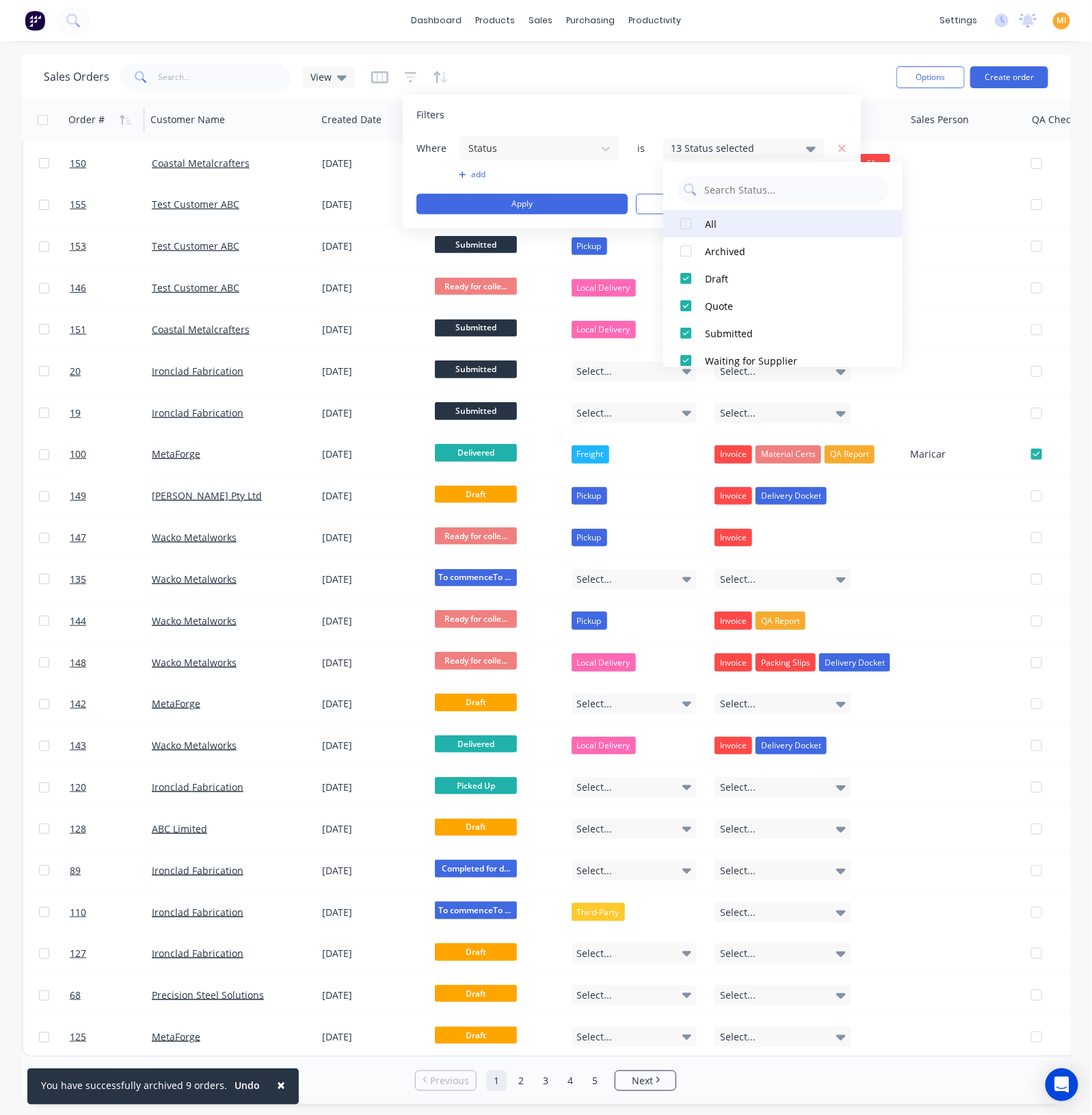
click at [691, 218] on div at bounding box center [686, 224] width 27 height 27
click at [684, 253] on div at bounding box center [686, 251] width 27 height 27
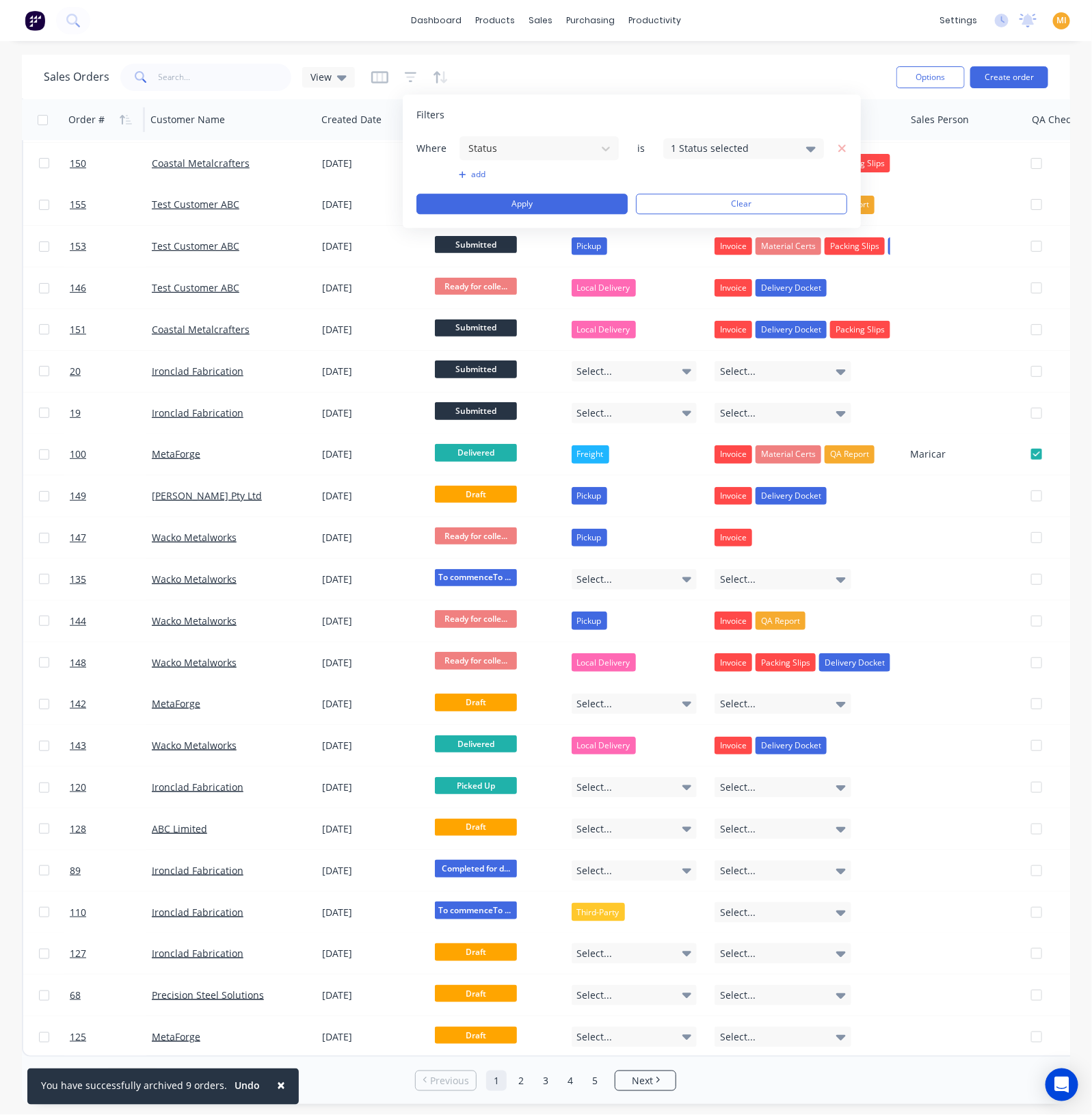
click at [595, 176] on button "add" at bounding box center [540, 174] width 161 height 11
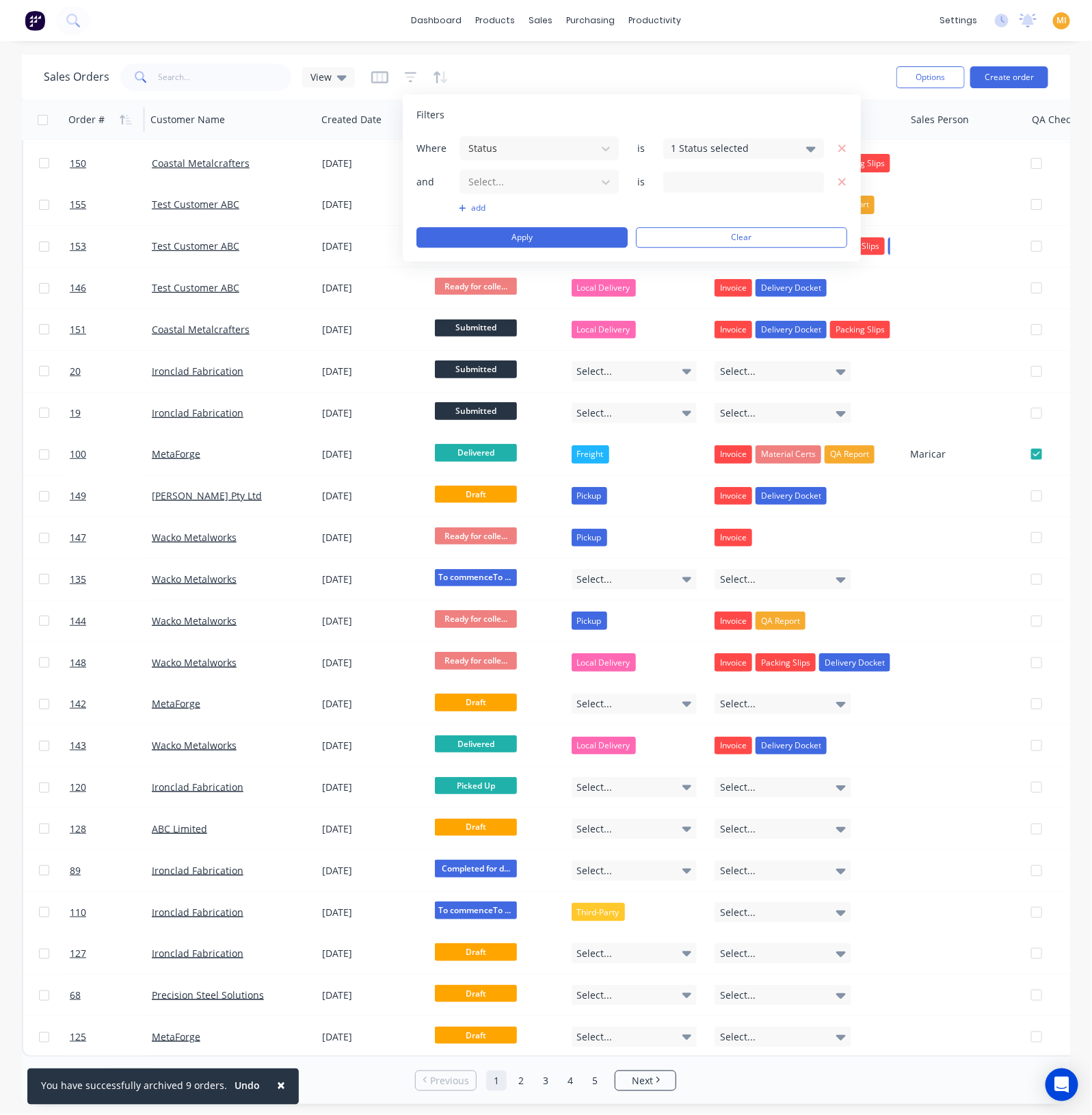
click at [845, 182] on icon "button" at bounding box center [843, 182] width 10 height 13
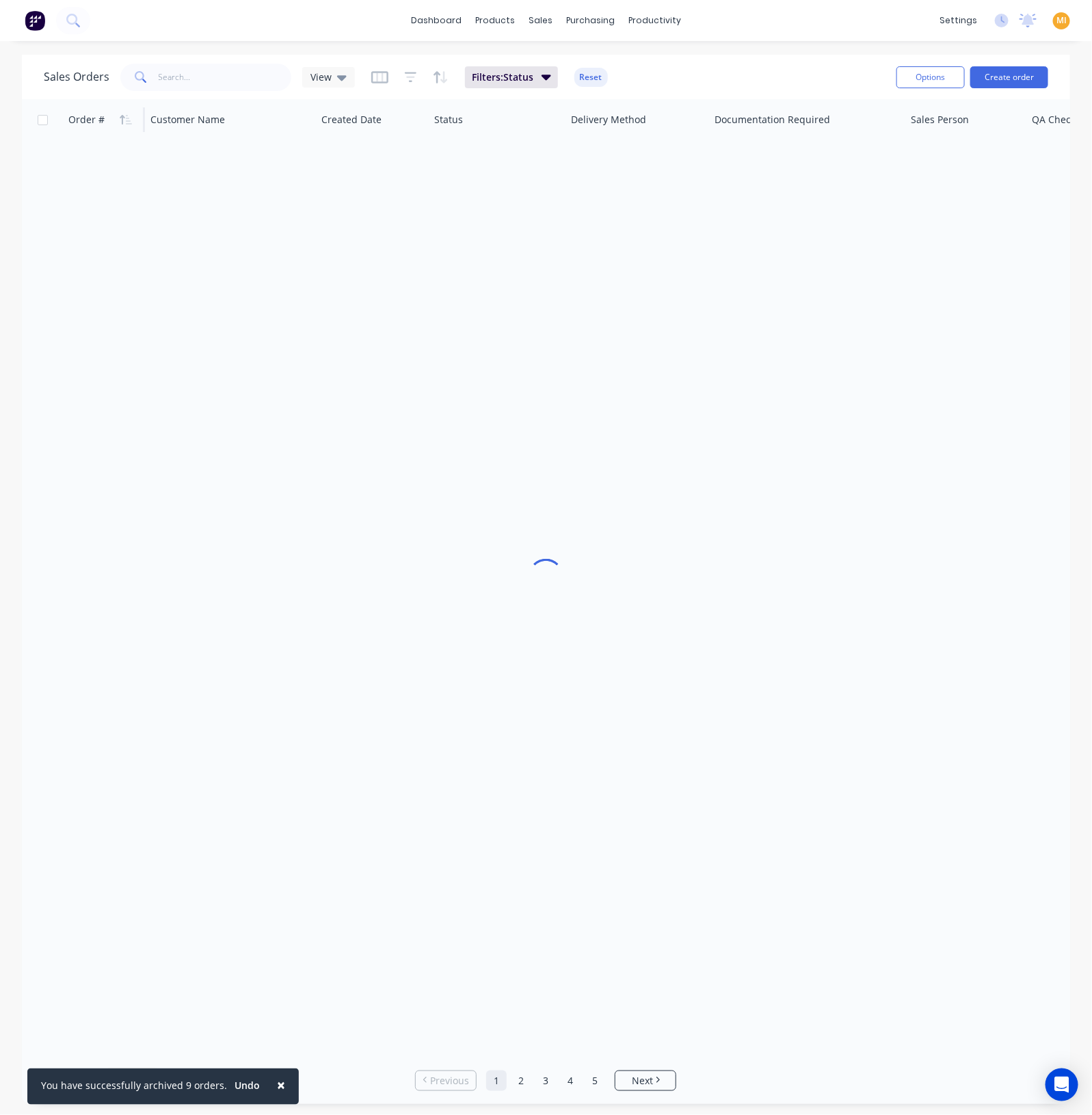
click at [541, 76] on div "Sales Orders View Filters: Status Reset" at bounding box center [465, 77] width 842 height 33
